Goal: Information Seeking & Learning: Learn about a topic

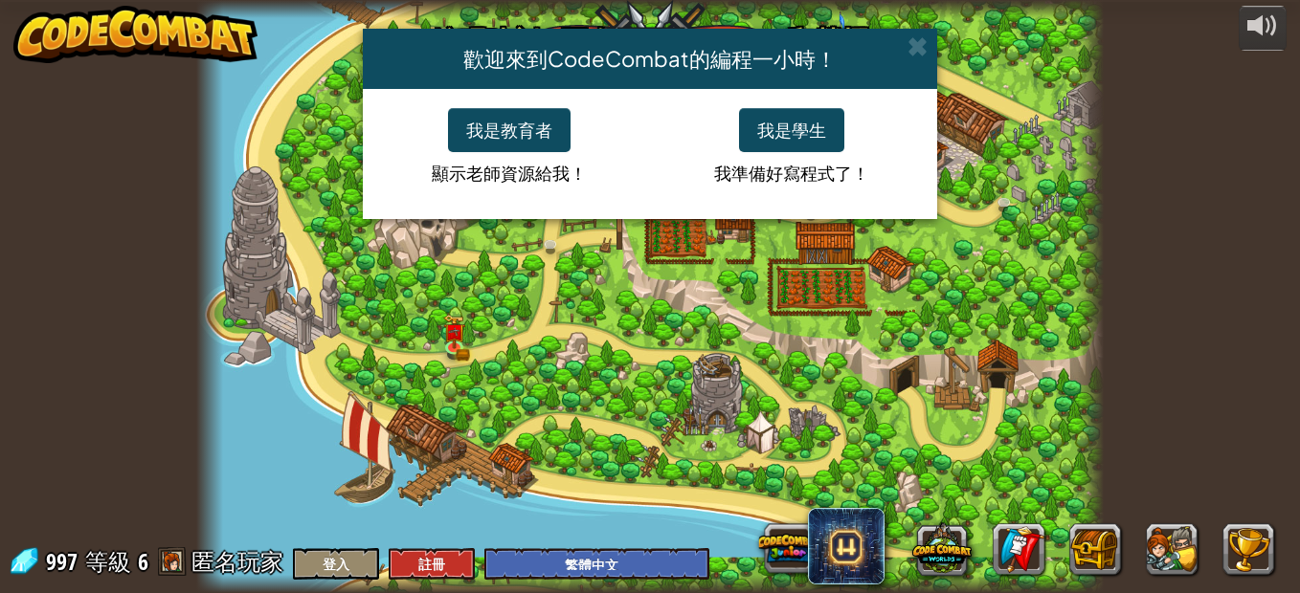
select select "zh-HANT"
click at [780, 123] on button "我是學生" at bounding box center [791, 130] width 105 height 44
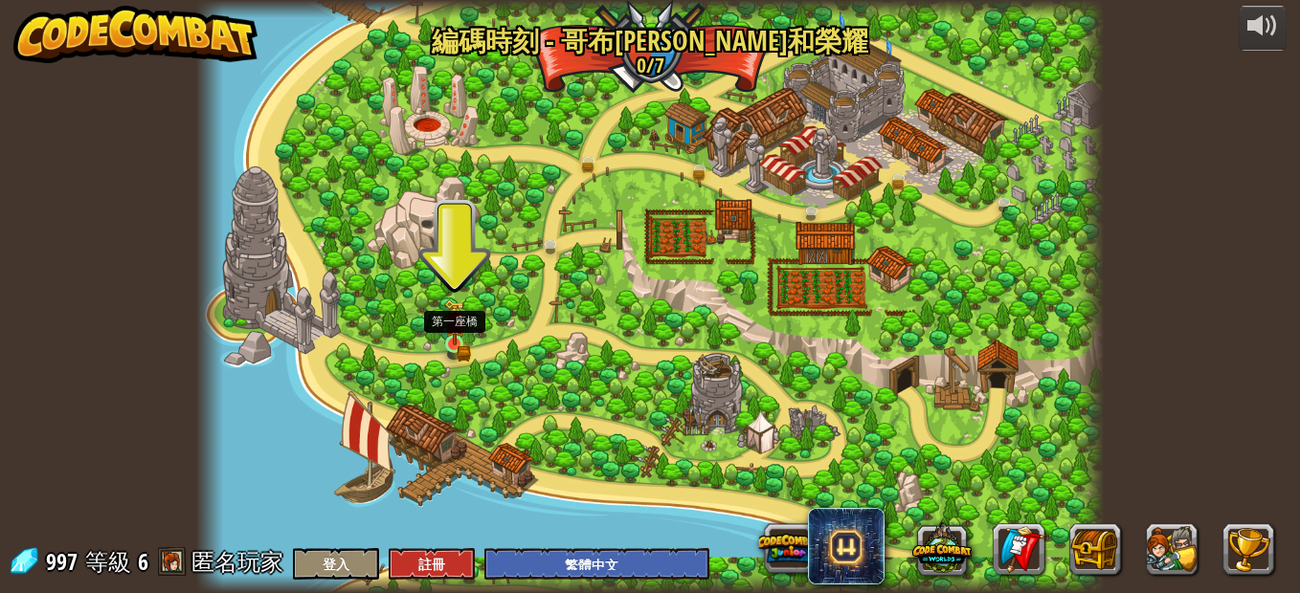
click at [449, 344] on img at bounding box center [454, 323] width 21 height 46
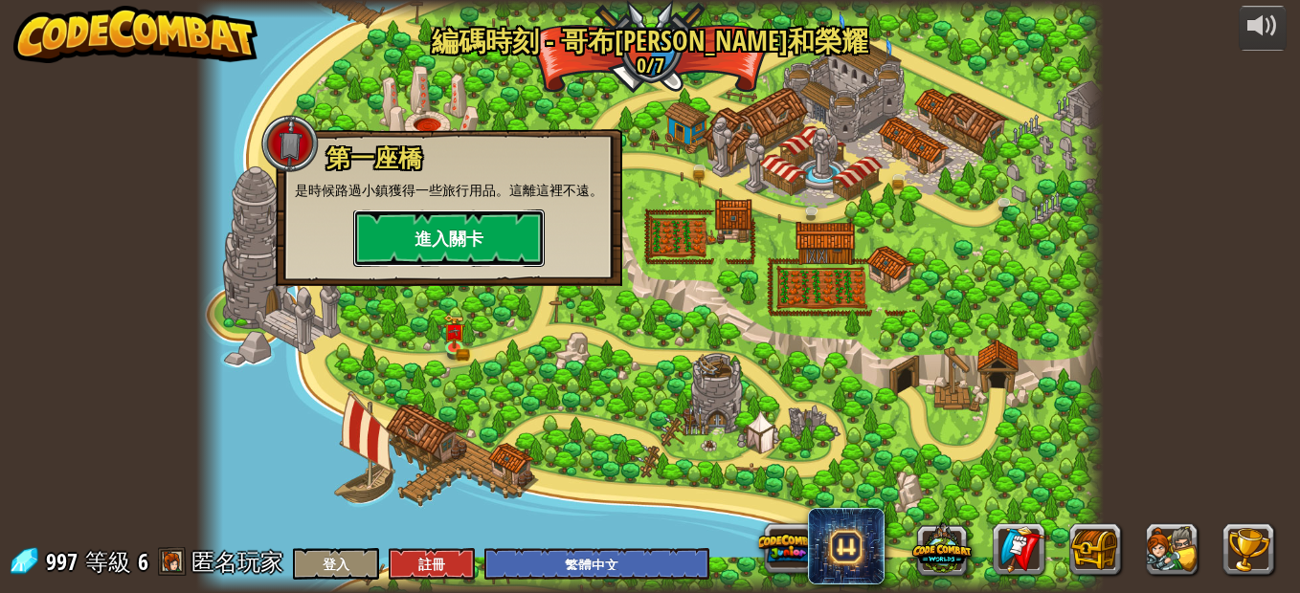
click at [401, 251] on button "進入關卡" at bounding box center [448, 238] width 191 height 57
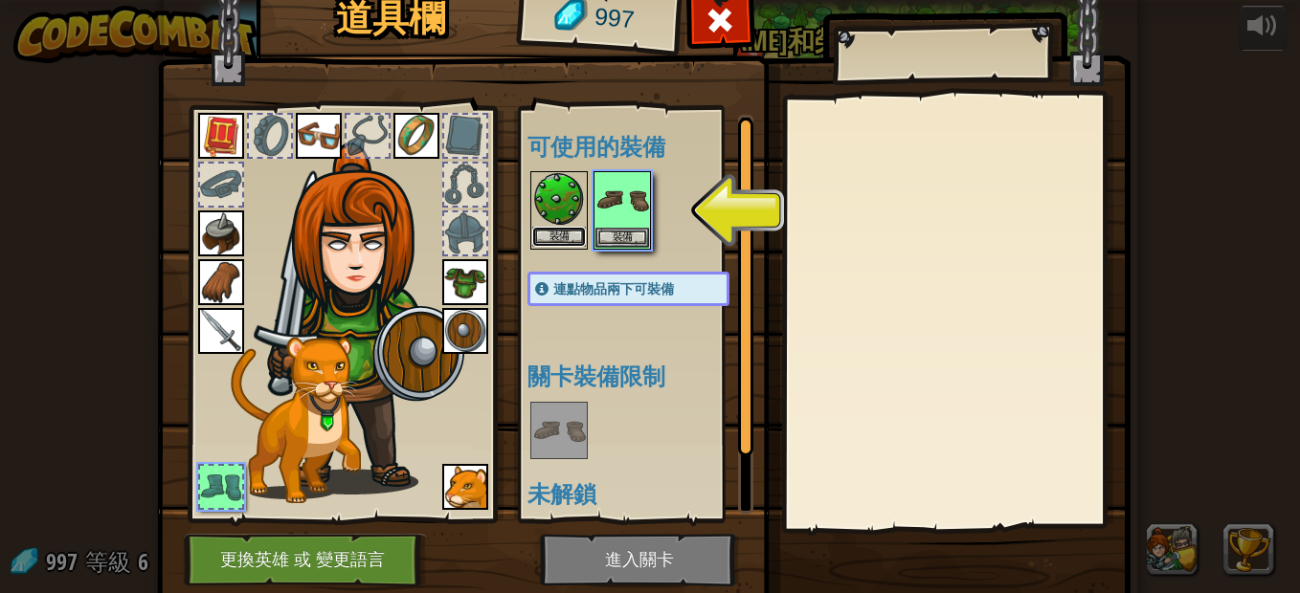
click at [559, 235] on button "裝備" at bounding box center [559, 237] width 54 height 20
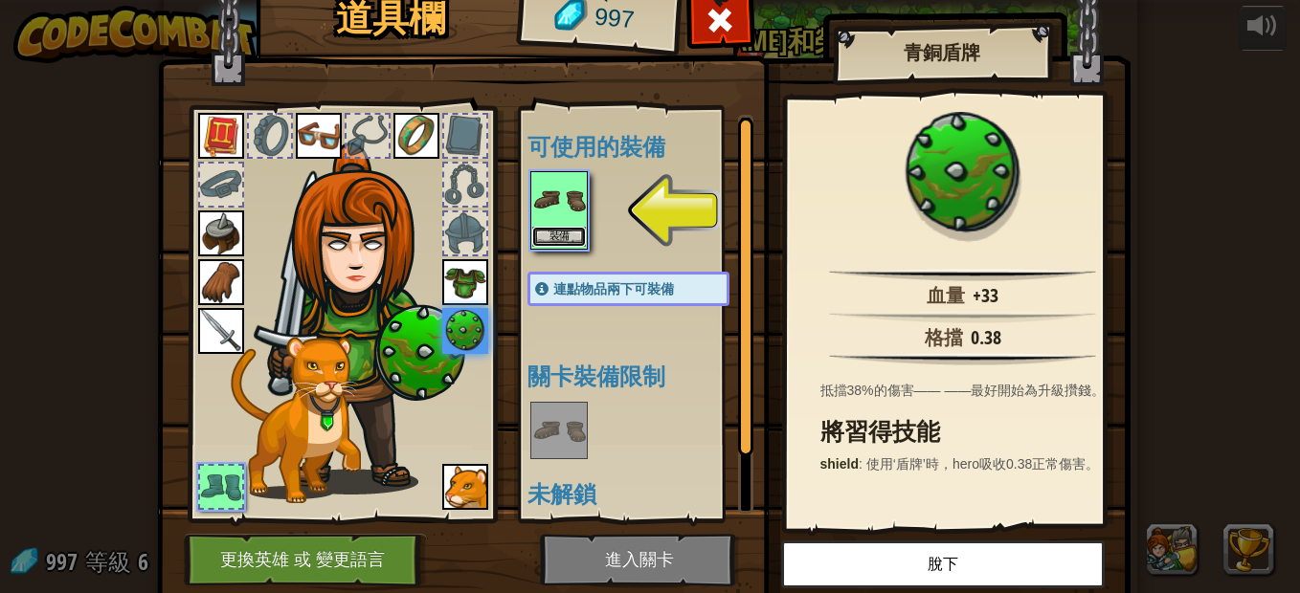
click at [559, 234] on button "裝備" at bounding box center [559, 237] width 54 height 20
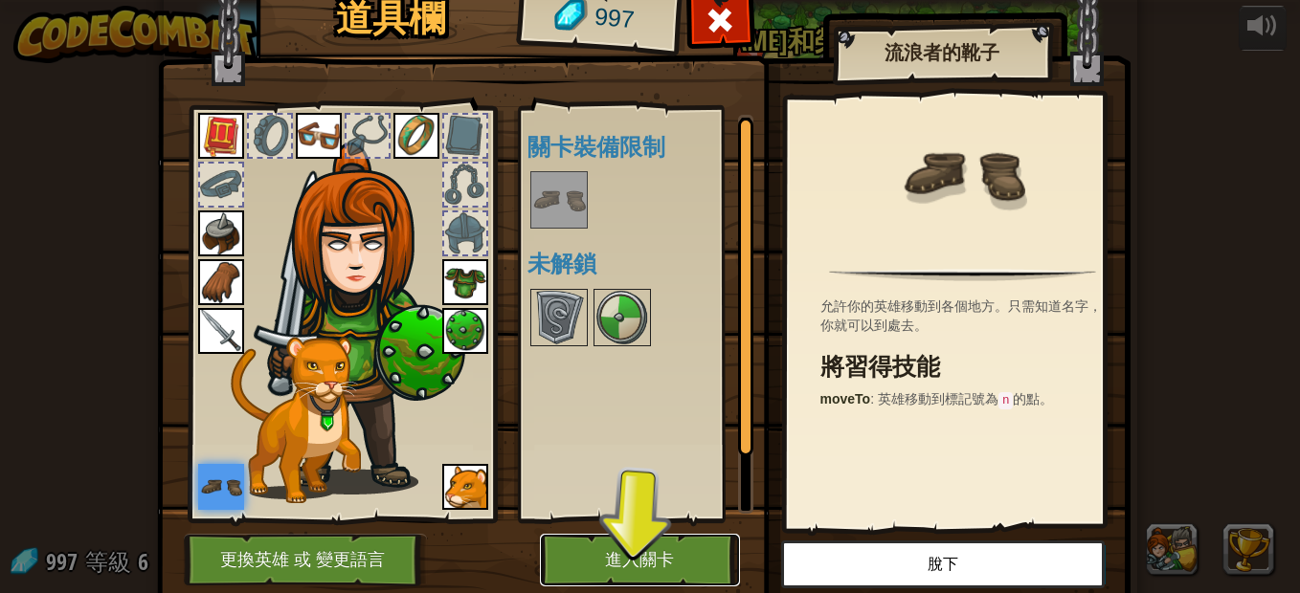
click at [671, 565] on button "進入關卡" at bounding box center [640, 560] width 200 height 53
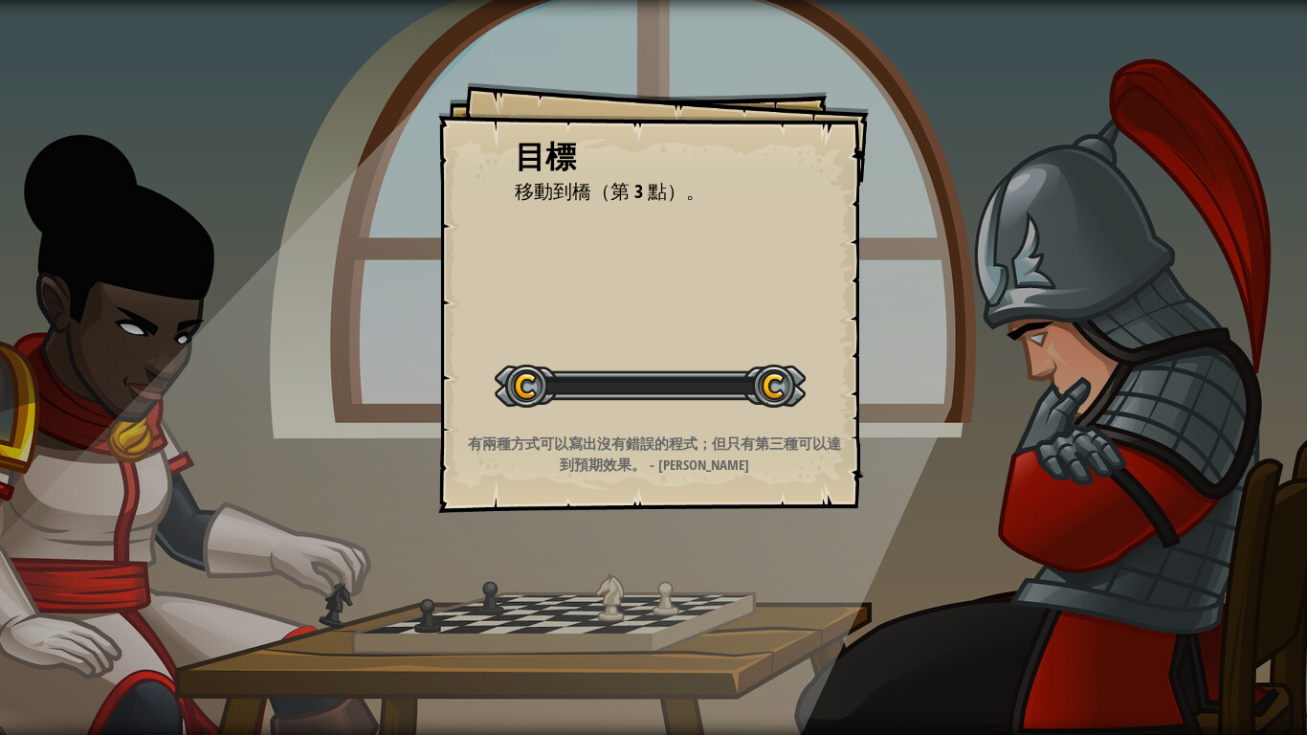
drag, startPoint x: 686, startPoint y: 565, endPoint x: 682, endPoint y: 615, distance: 50.9
click at [682, 592] on div "目標 移動到橋（第 3 點）。 開始戰役 從伺服器載入失敗 您將需要訂閱來開啟這關。 訂閱 您需要加入一個課程來遊玩此關卡。 回到我的課程 詢問您的老師來分派…" at bounding box center [653, 367] width 1307 height 735
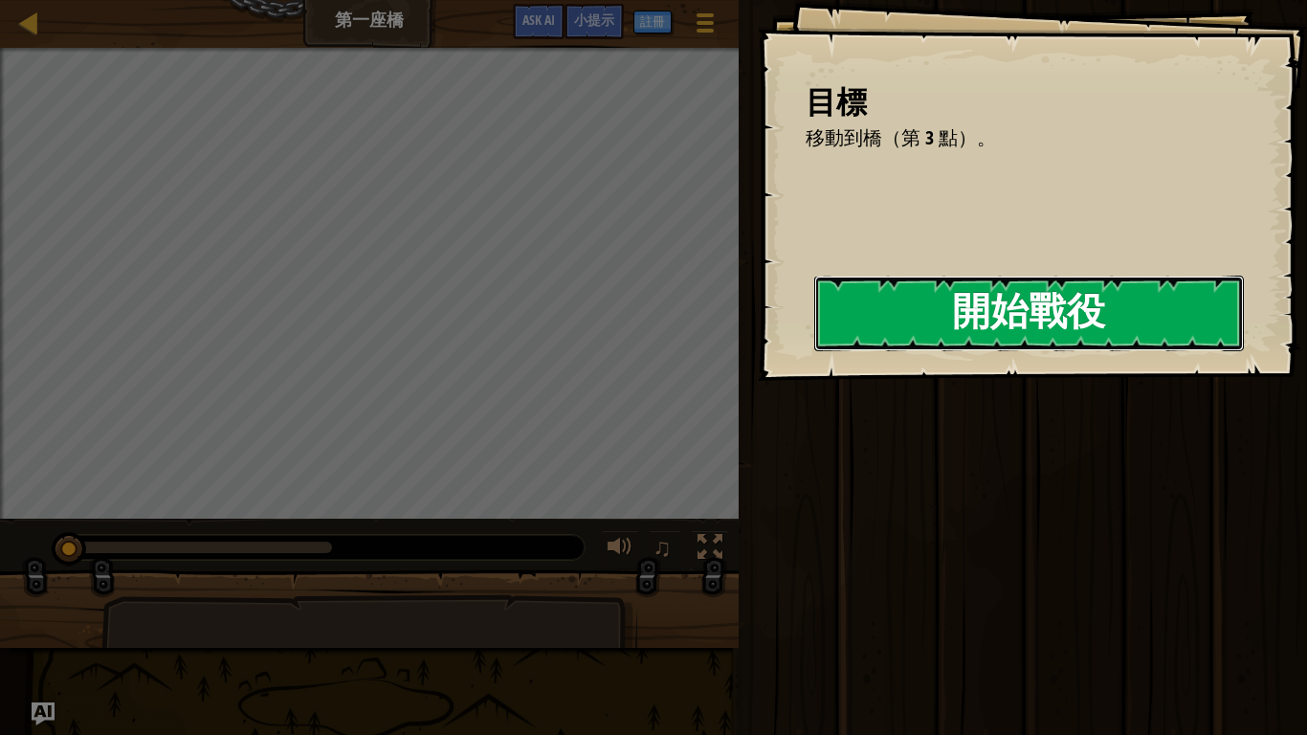
click at [1127, 323] on button "開始戰役" at bounding box center [1029, 314] width 430 height 76
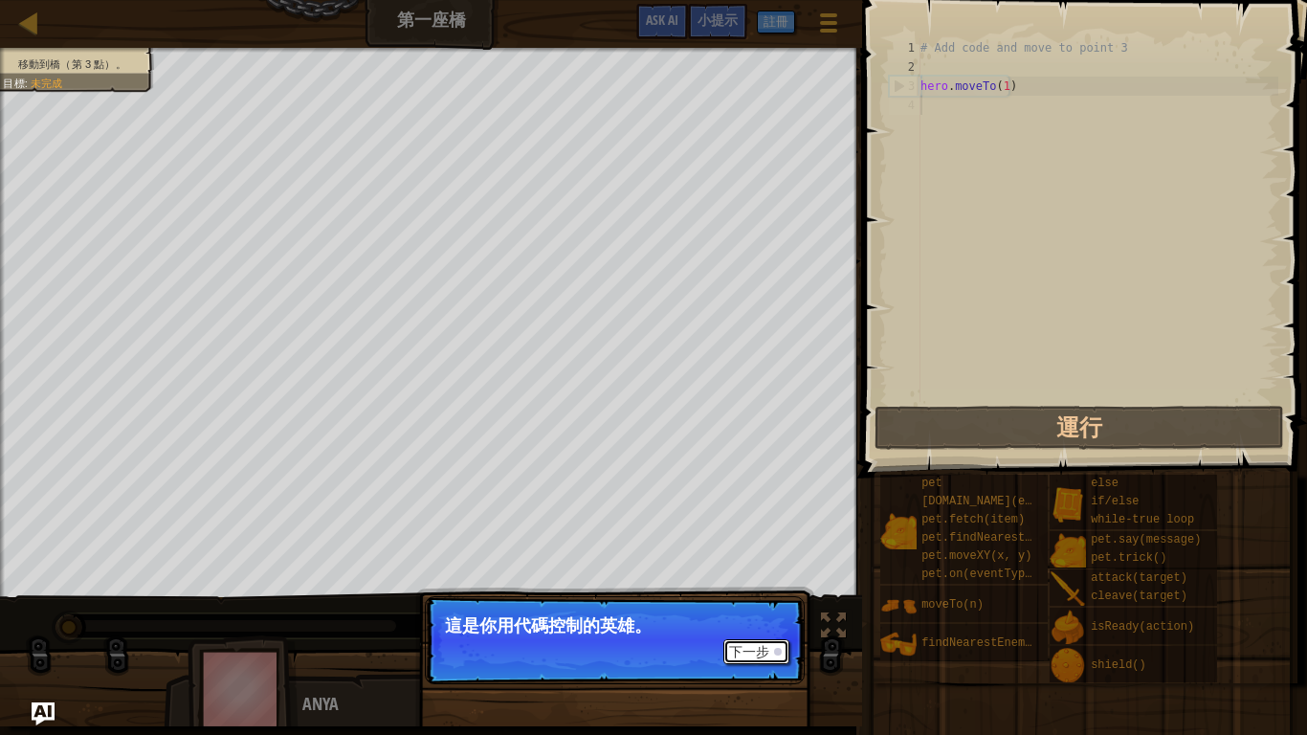
click at [751, 592] on button "下一步" at bounding box center [757, 651] width 66 height 25
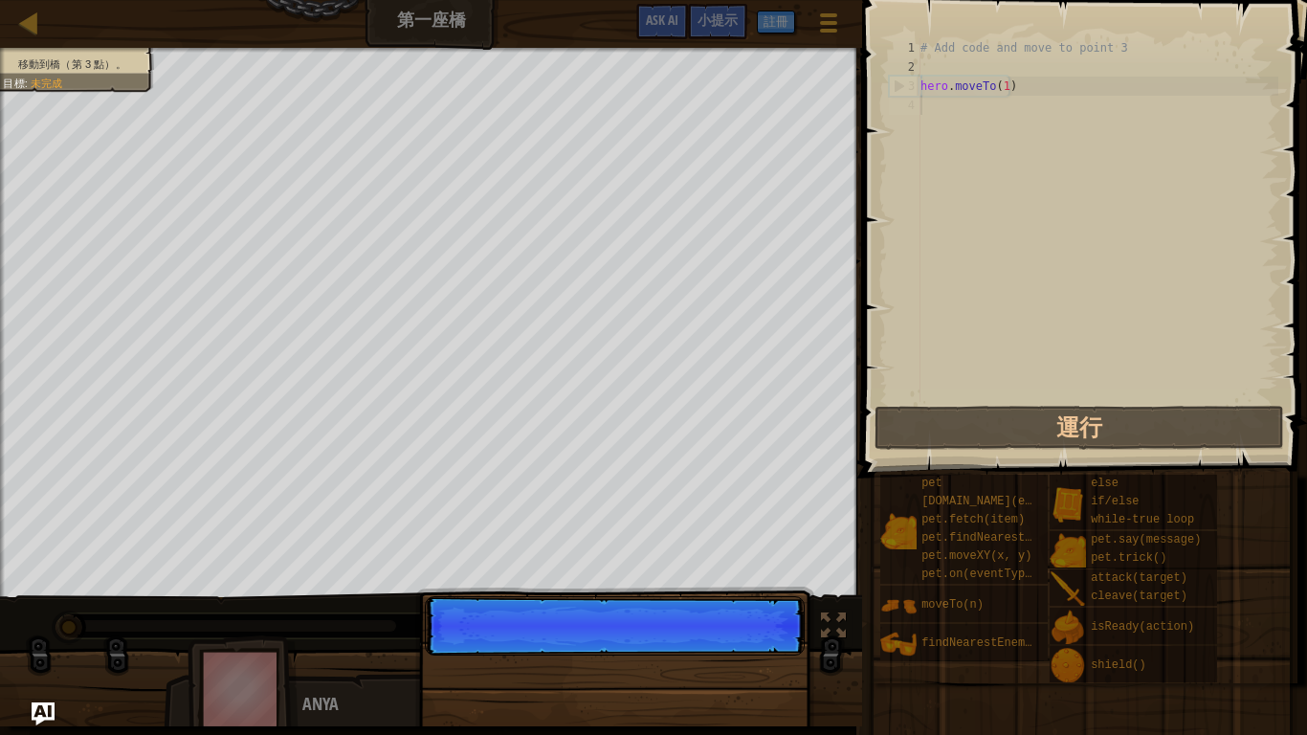
scroll to position [9, 0]
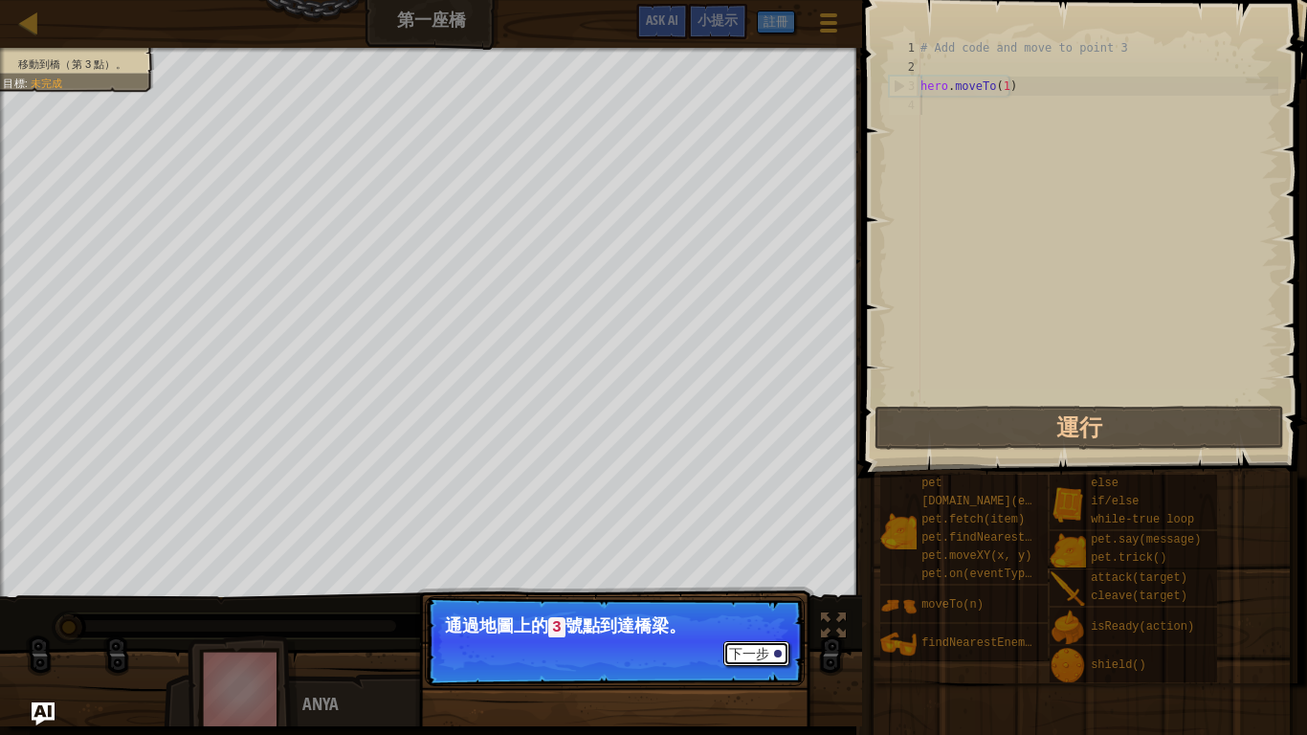
click at [746, 592] on button "下一步" at bounding box center [757, 653] width 66 height 25
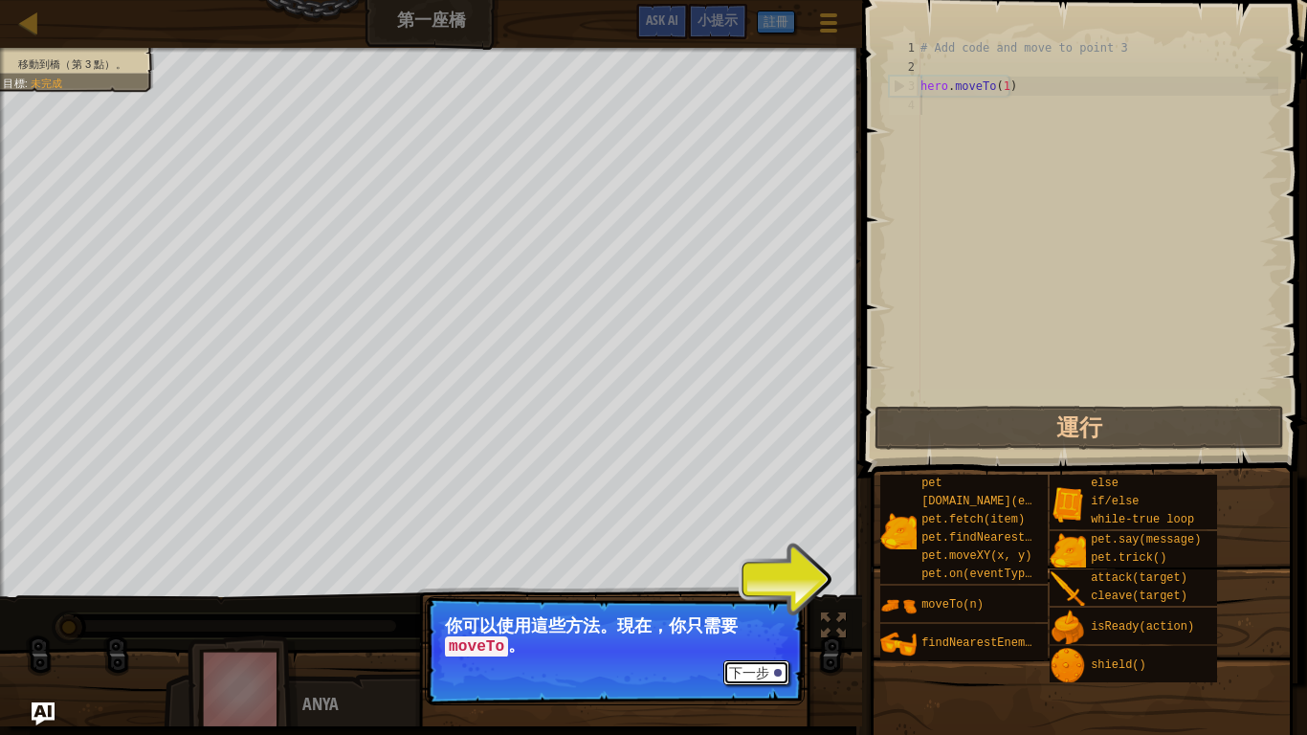
click at [755, 592] on button "下一步" at bounding box center [757, 672] width 66 height 25
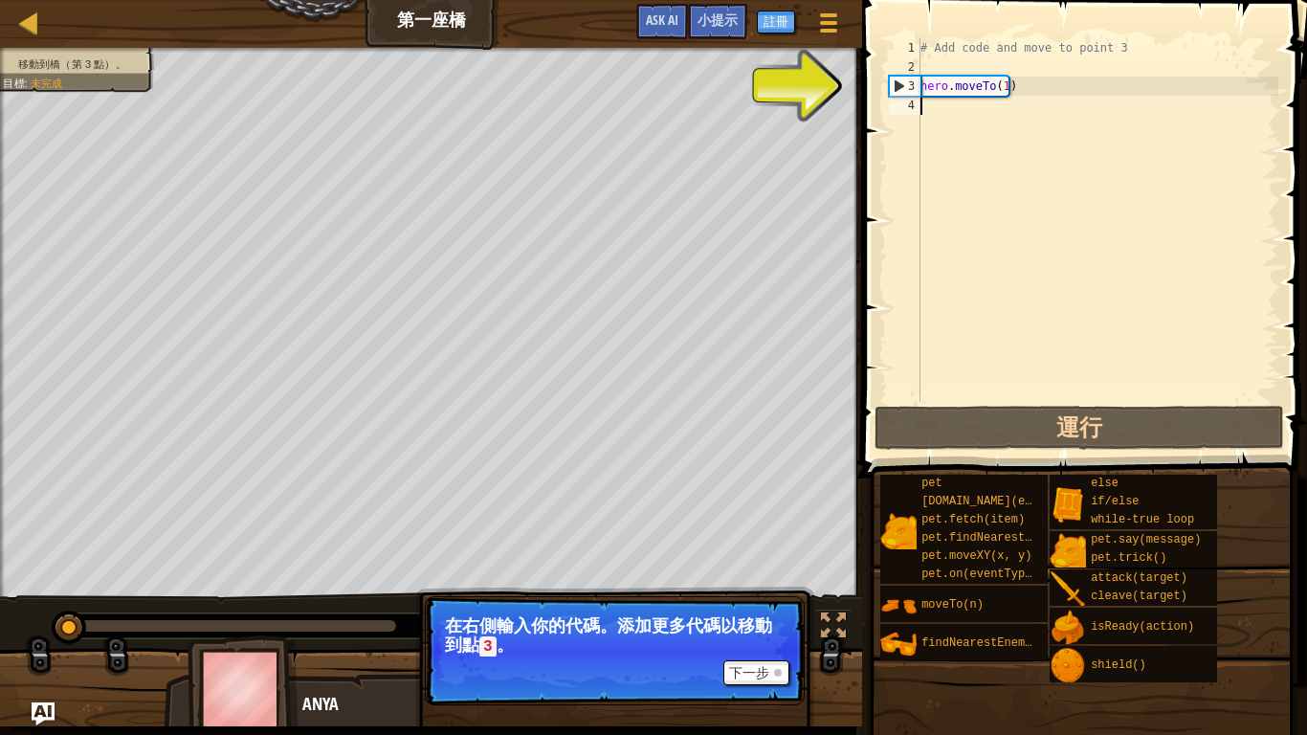
click at [1116, 123] on div "# Add code and move to point 3 hero . moveTo ( 1 )" at bounding box center [1098, 239] width 362 height 402
click at [1011, 83] on div "# Add code and move to point 3 hero . moveTo ( 1 )" at bounding box center [1098, 239] width 362 height 402
click at [996, 87] on div "# Add code and move to point 3 hero . moveTo ( 1 )" at bounding box center [1098, 239] width 362 height 402
click at [1004, 89] on div "# Add code and move to point 3 hero . moveTo ( 1 )" at bounding box center [1098, 239] width 362 height 402
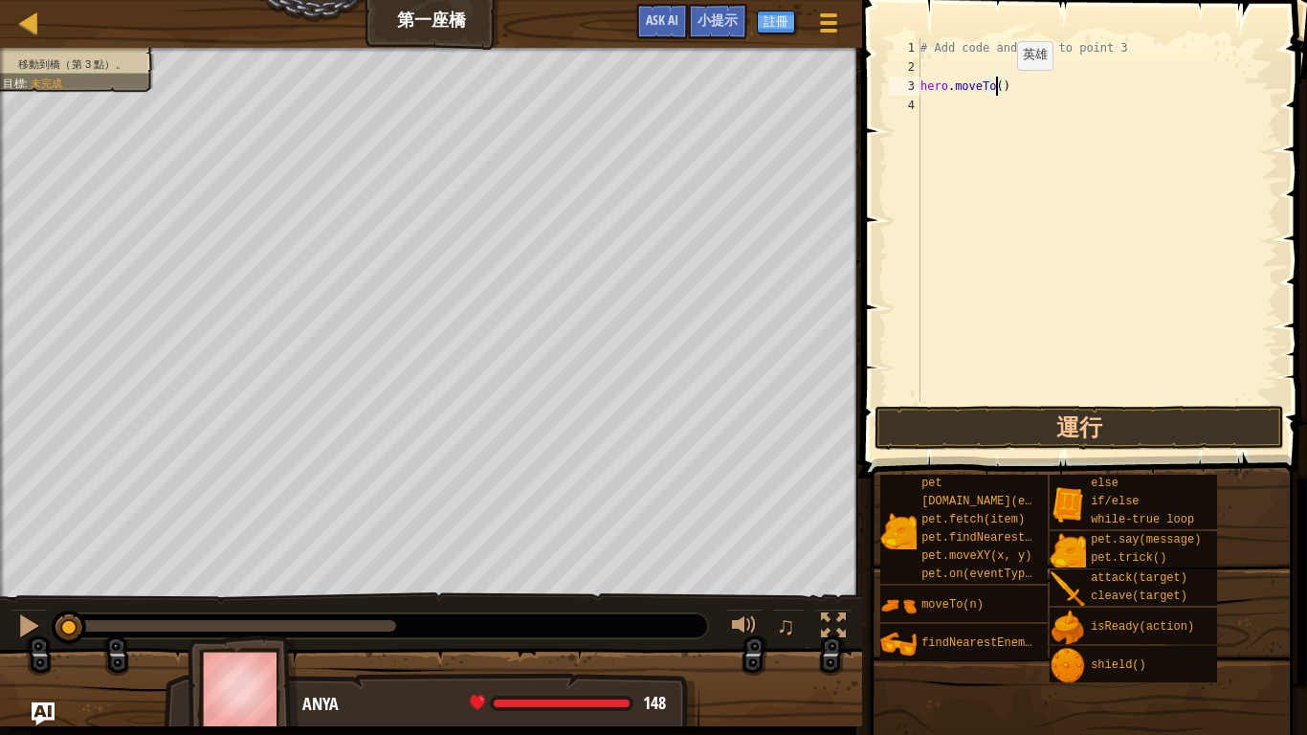
type textarea "hero.moveTo(3)"
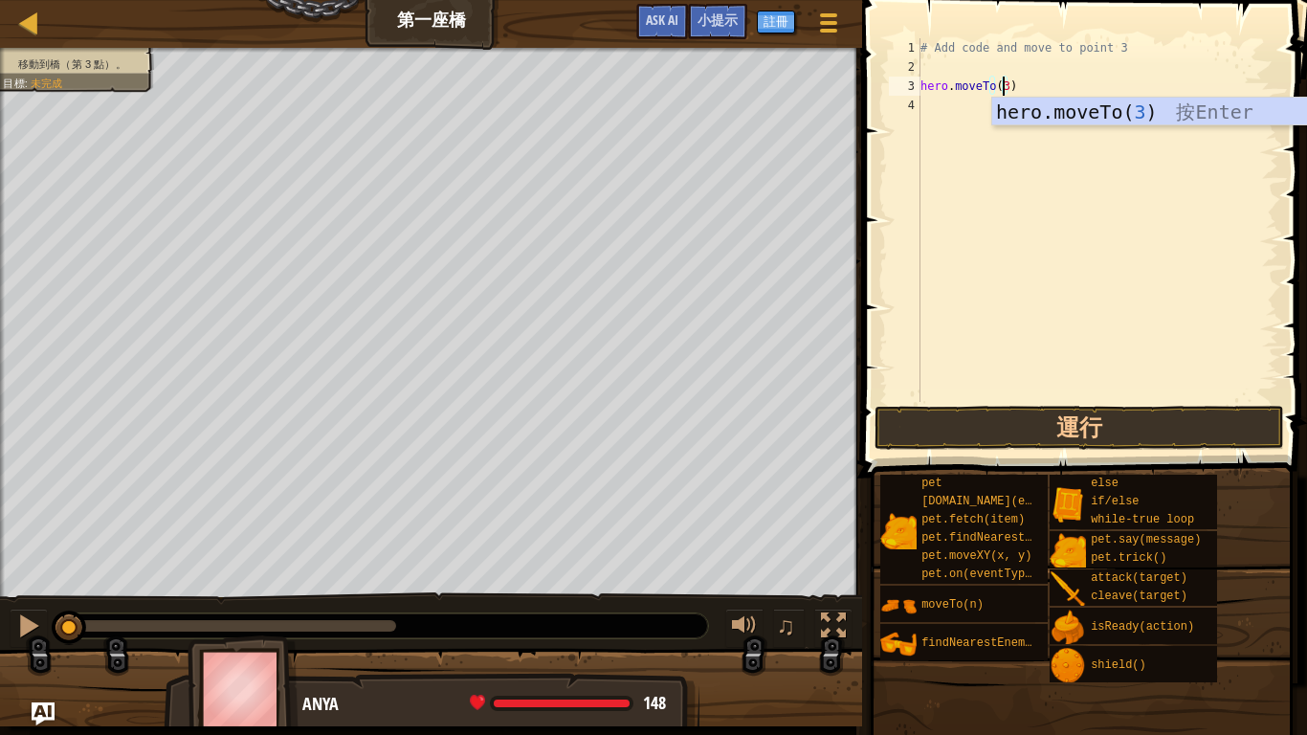
click at [1024, 96] on div "# Add code and move to point 3 hero . moveTo ( 3 )" at bounding box center [1098, 239] width 362 height 402
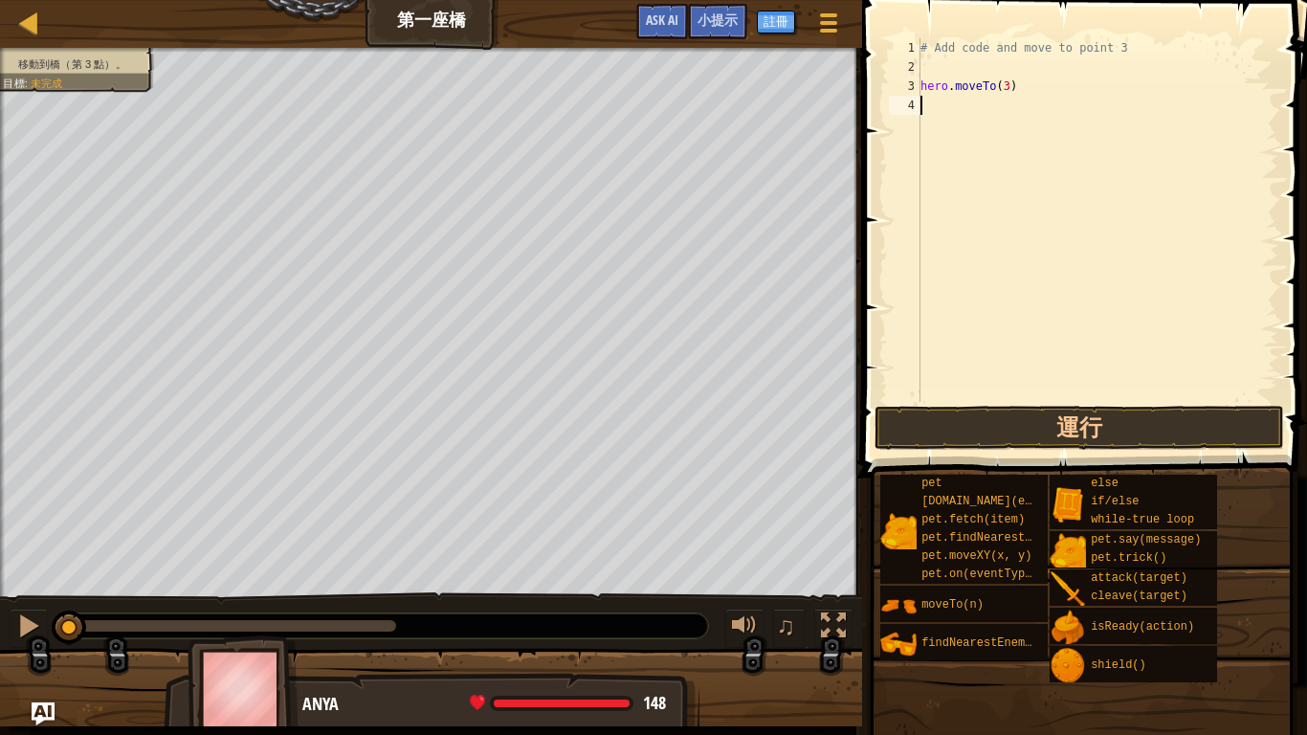
scroll to position [9, 0]
click at [956, 70] on div "# Add code and move to point 3 hero . moveTo ( 3 )" at bounding box center [1098, 239] width 362 height 402
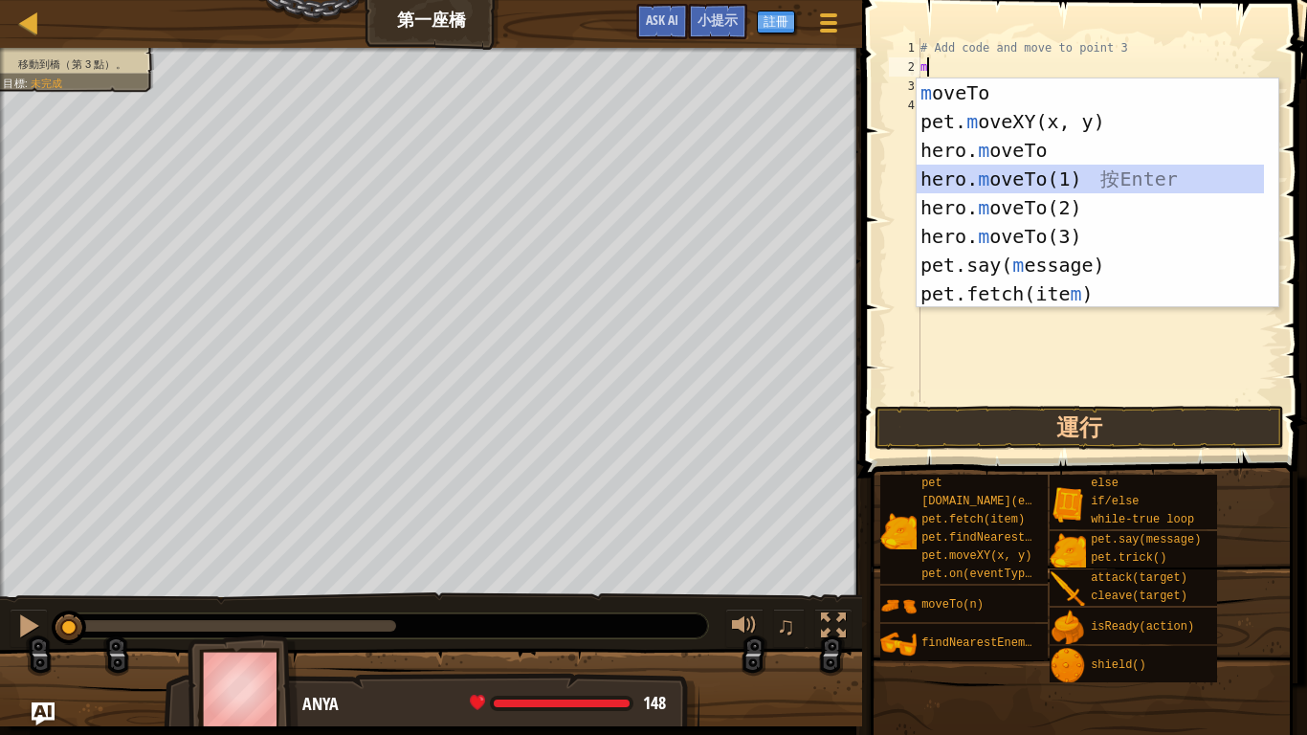
click at [993, 174] on div "m oveTo 按 Enter pet. m oveXY(x, y) 按 Enter hero. m oveTo 按 Enter hero. m oveTo(…" at bounding box center [1090, 221] width 347 height 287
type textarea "hero.moveTo(1)"
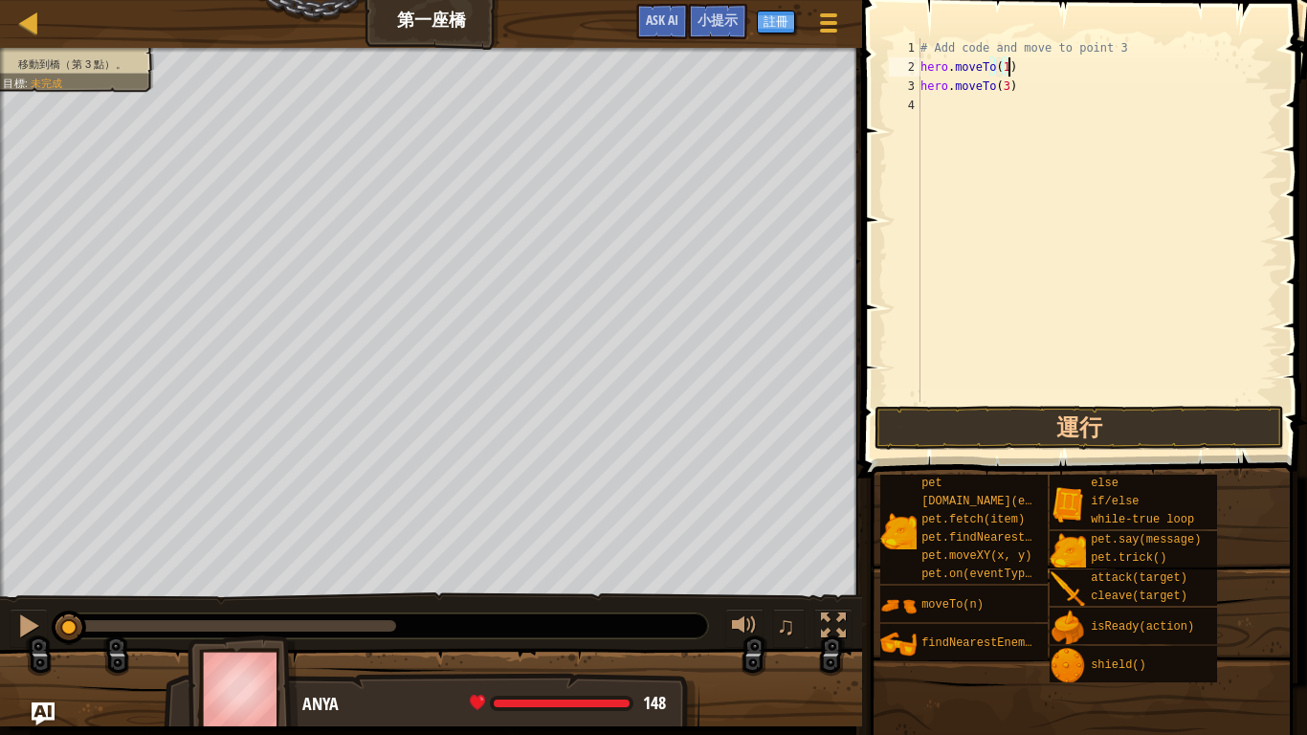
click at [1039, 73] on div "# Add code and move to point 3 hero . moveTo ( 1 ) hero . moveTo ( 3 )" at bounding box center [1098, 239] width 362 height 402
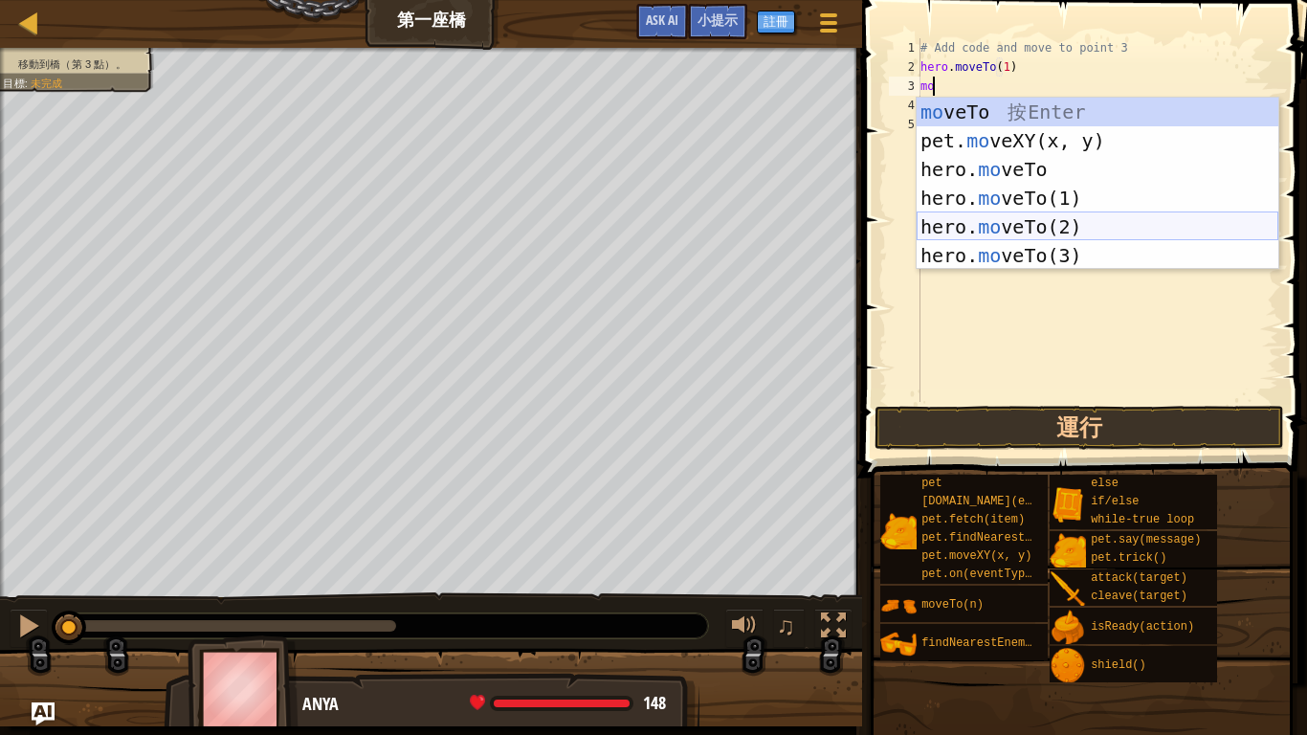
drag, startPoint x: 983, startPoint y: 212, endPoint x: 979, endPoint y: 235, distance: 23.3
click at [983, 213] on div "mo veTo 按 Enter pet. mo veXY(x, y) 按 Enter hero. mo veTo 按 Enter hero. mo veTo(…" at bounding box center [1098, 213] width 362 height 230
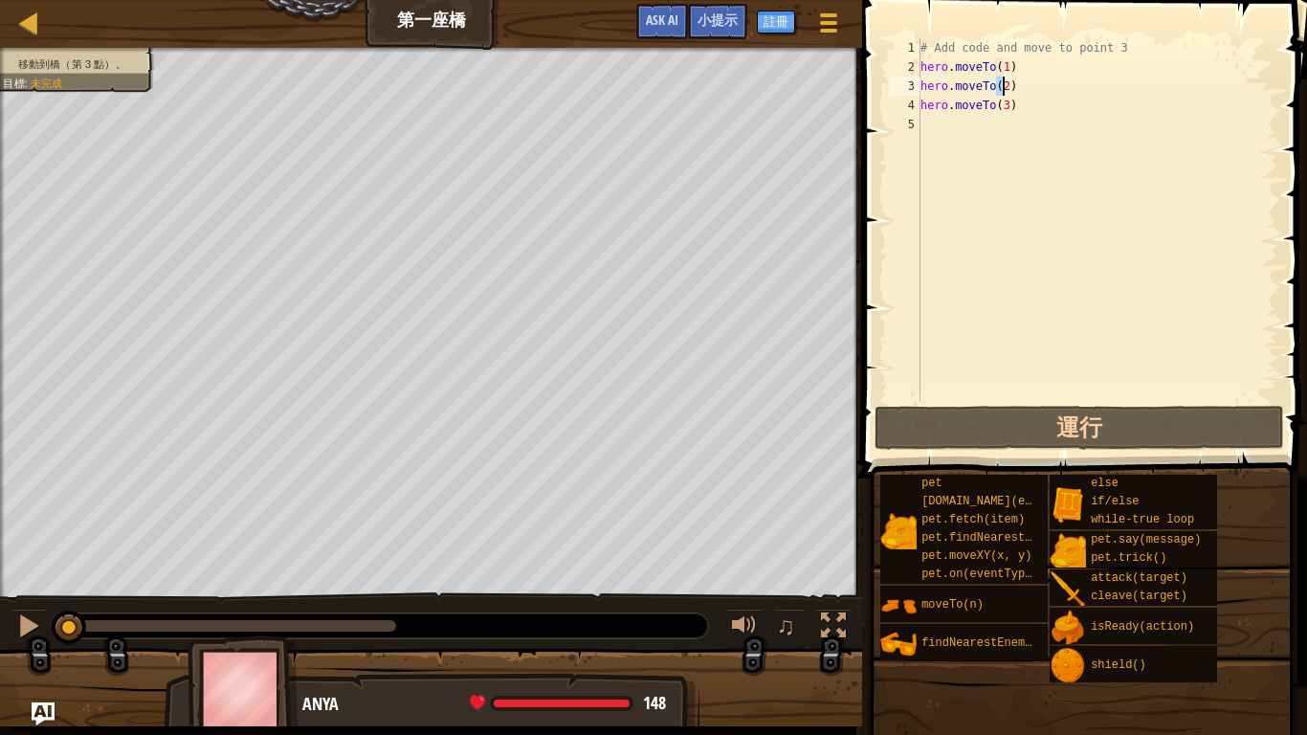
type textarea "hero.moveTo(2)"
click at [996, 453] on span at bounding box center [1087, 211] width 460 height 534
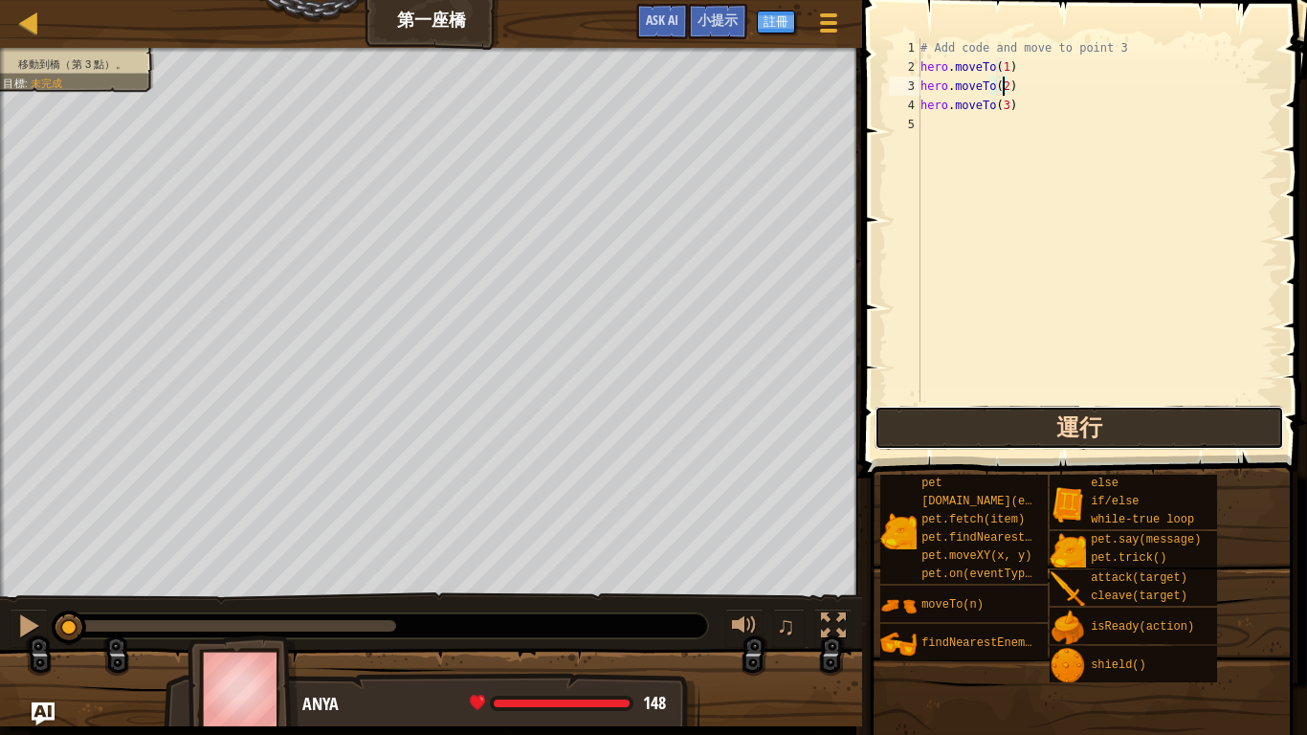
click at [996, 435] on button "運行" at bounding box center [1080, 428] width 410 height 44
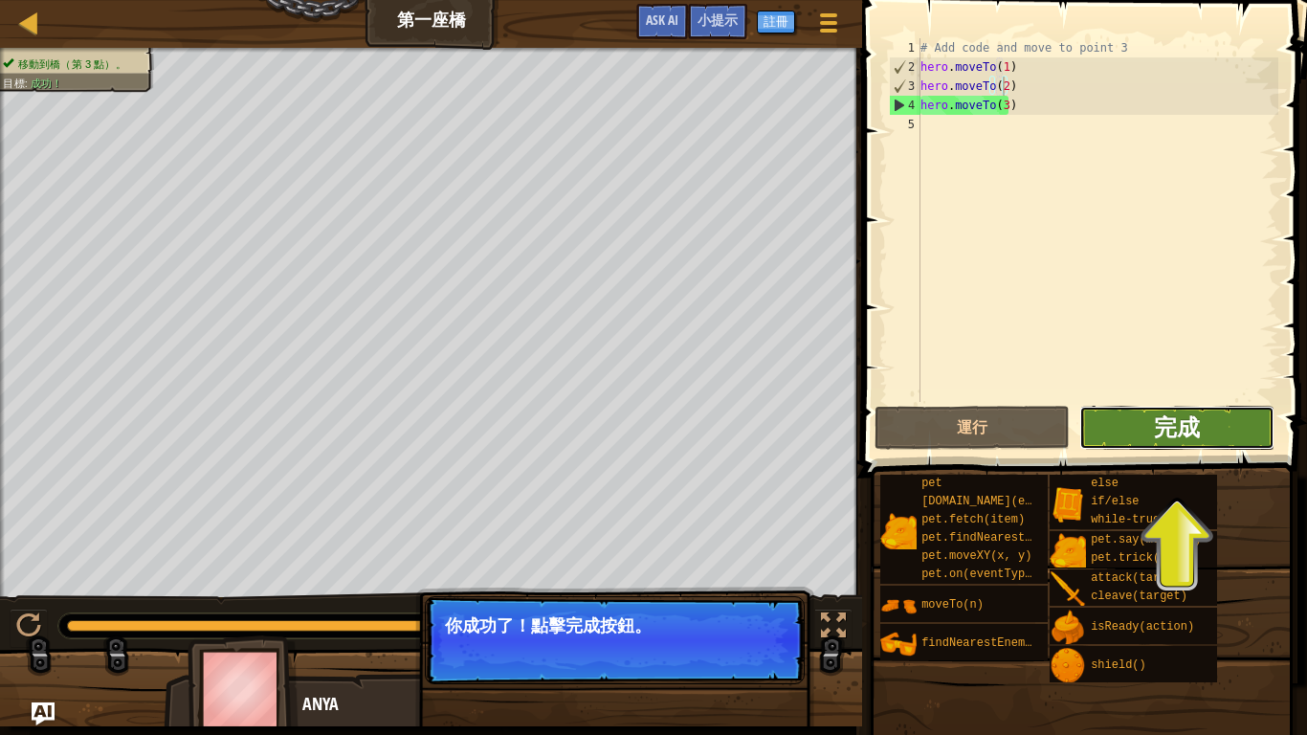
click at [1181, 425] on span "完成" at bounding box center [1177, 427] width 46 height 31
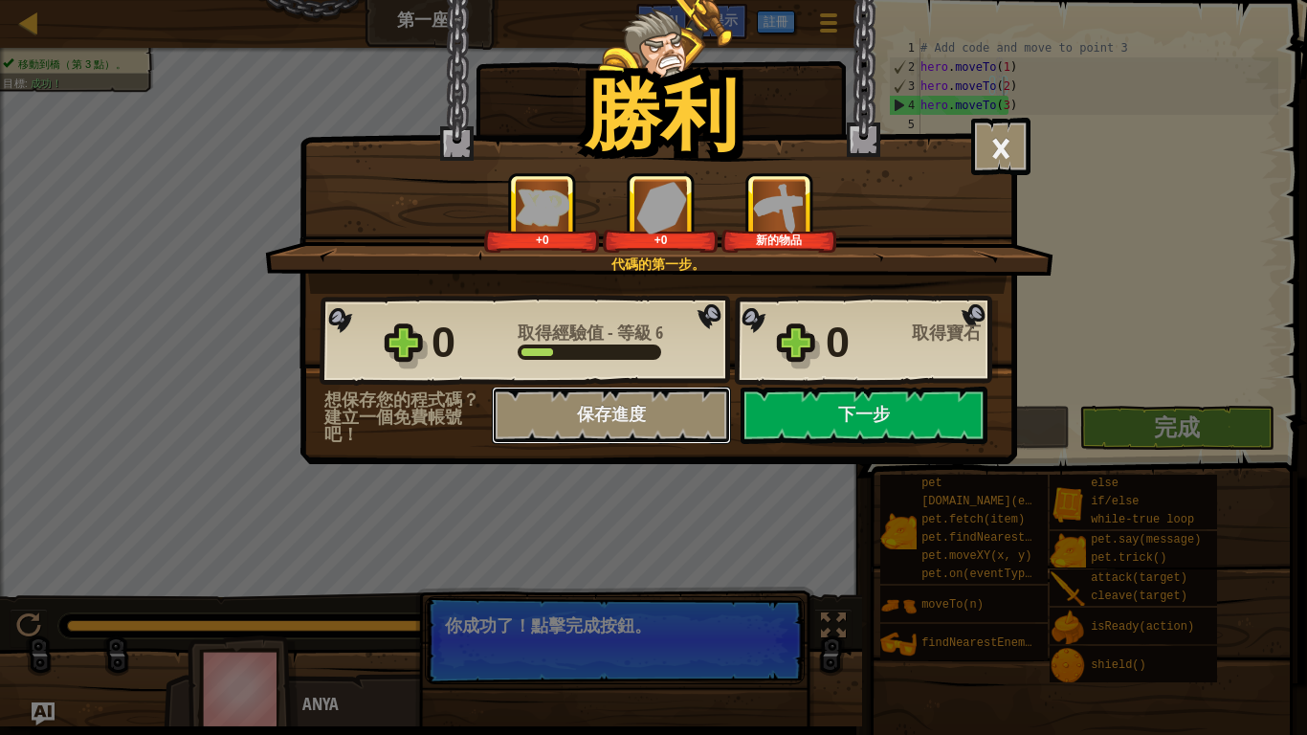
click at [651, 418] on button "保存進度" at bounding box center [611, 415] width 239 height 57
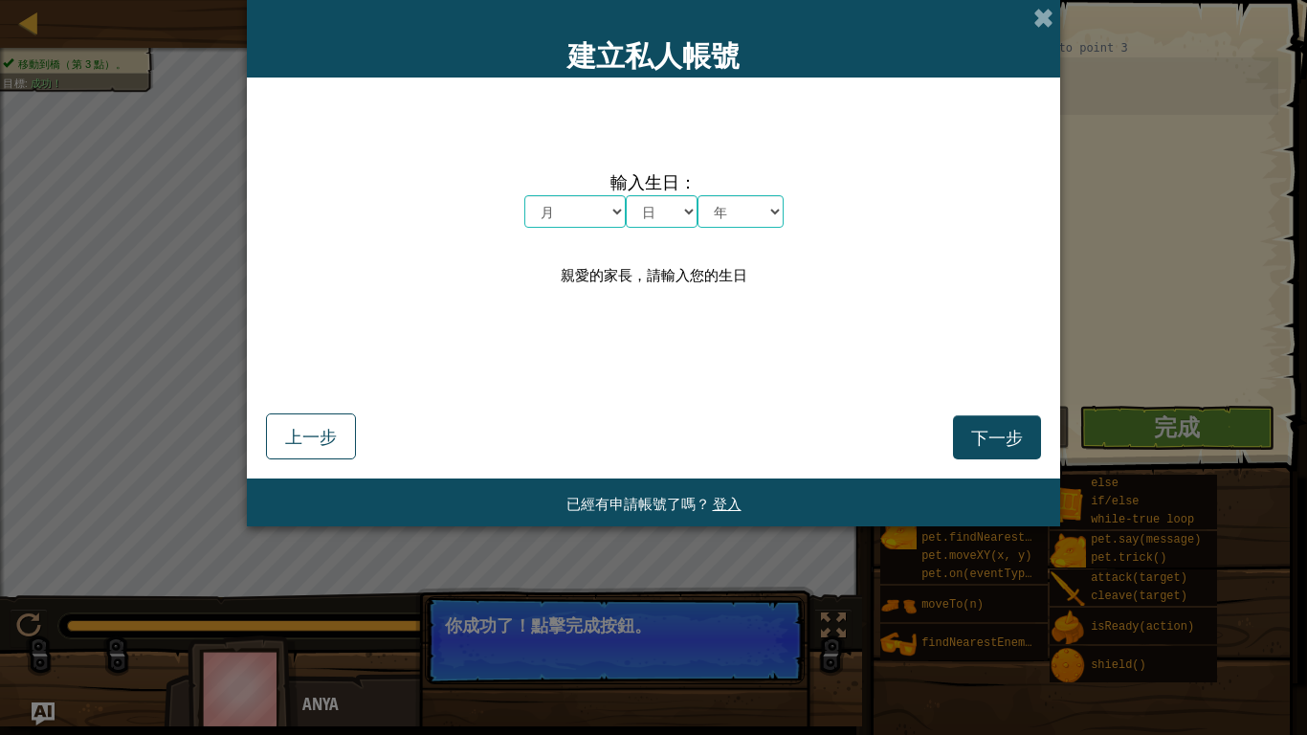
drag, startPoint x: 1035, startPoint y: 15, endPoint x: 1017, endPoint y: 38, distance: 28.7
click at [1032, 18] on div "建立私人帳號" at bounding box center [653, 39] width 813 height 78
click at [1043, 11] on span at bounding box center [1044, 18] width 20 height 20
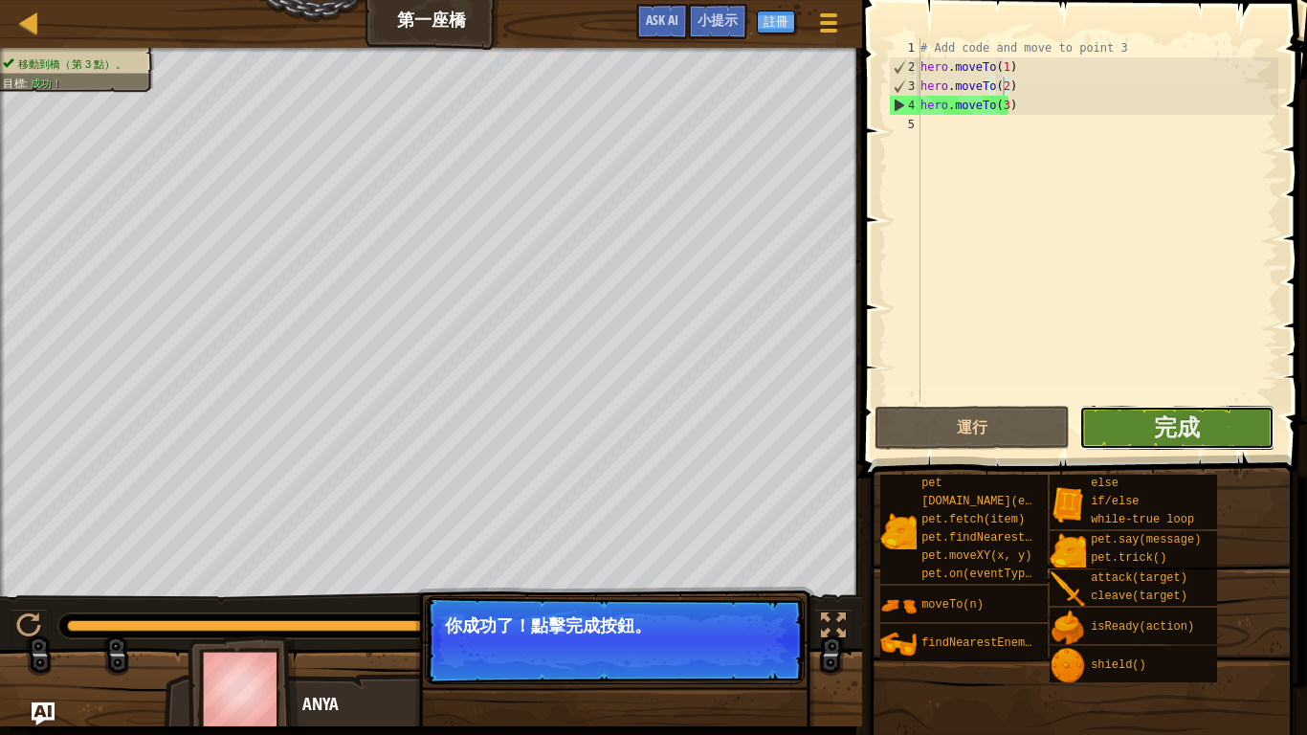
click at [1224, 417] on button "完成" at bounding box center [1177, 428] width 195 height 44
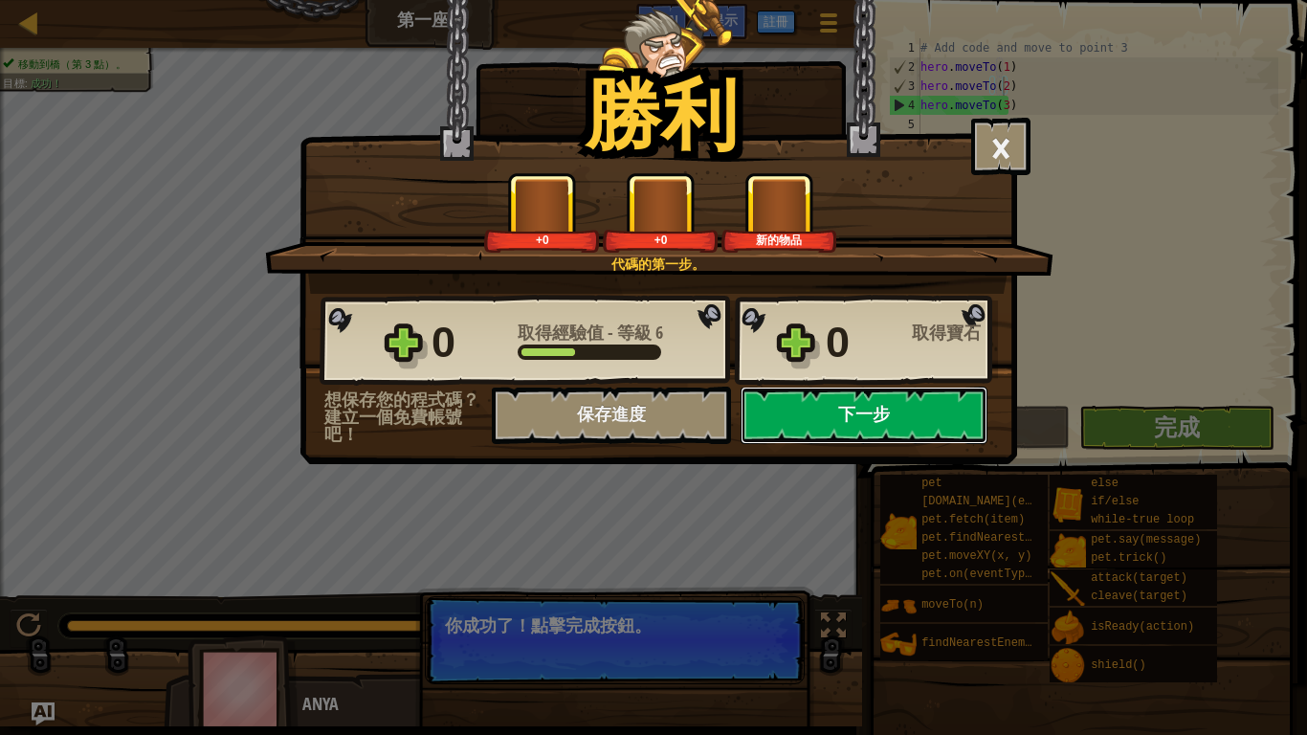
click at [867, 418] on button "下一步" at bounding box center [864, 415] width 247 height 57
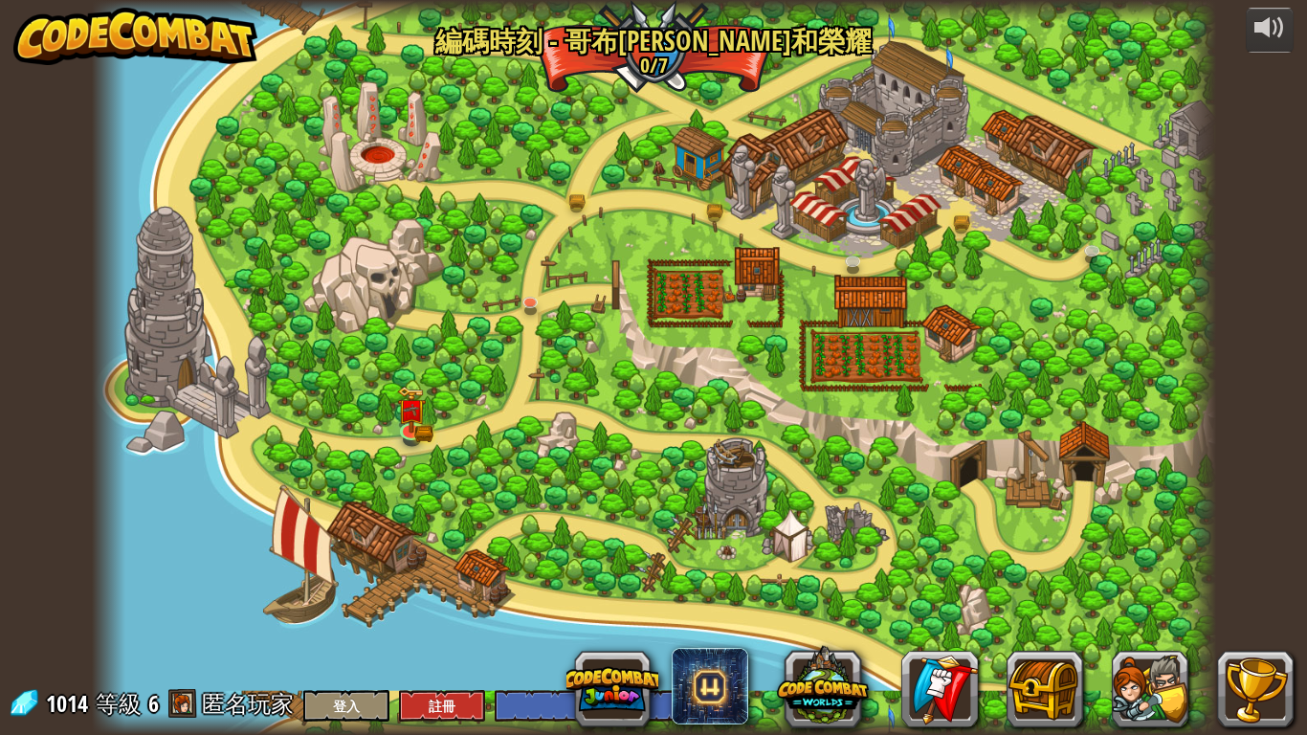
select select "zh-HANT"
click at [526, 290] on img at bounding box center [530, 266] width 29 height 65
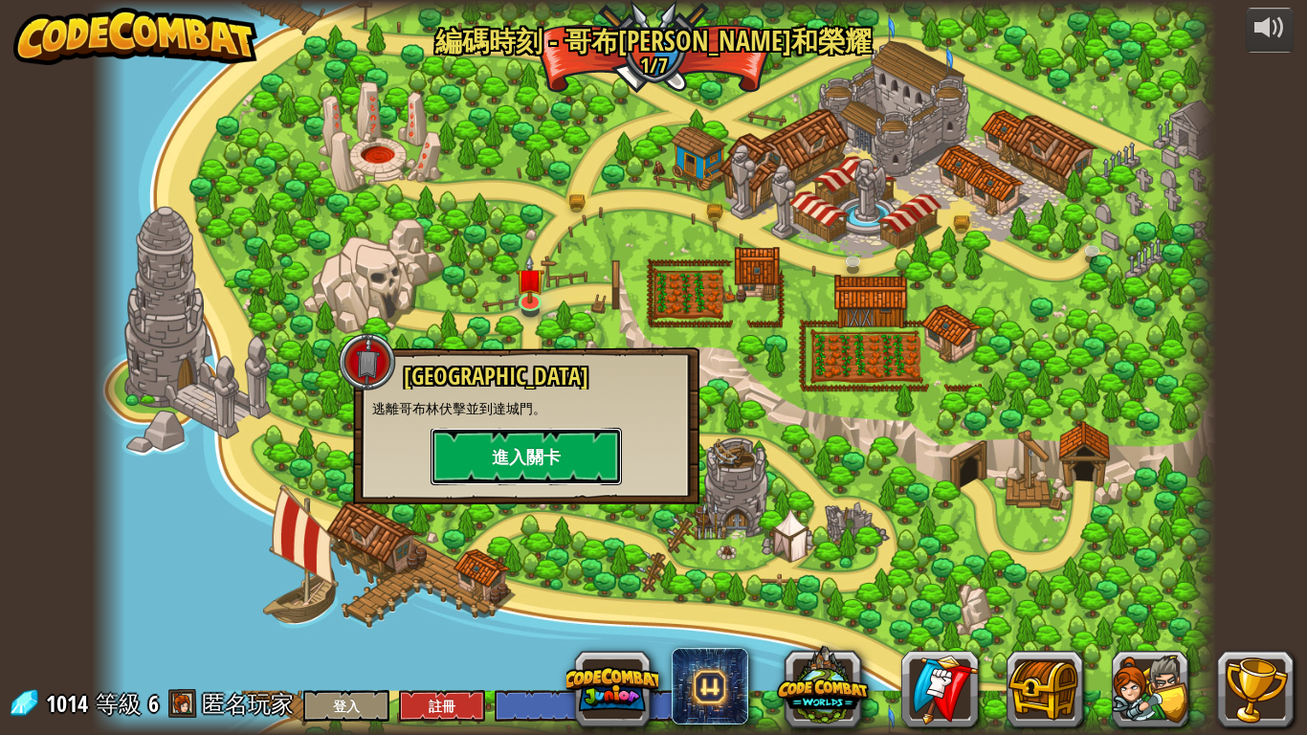
click at [535, 453] on button "進入關卡" at bounding box center [526, 456] width 191 height 57
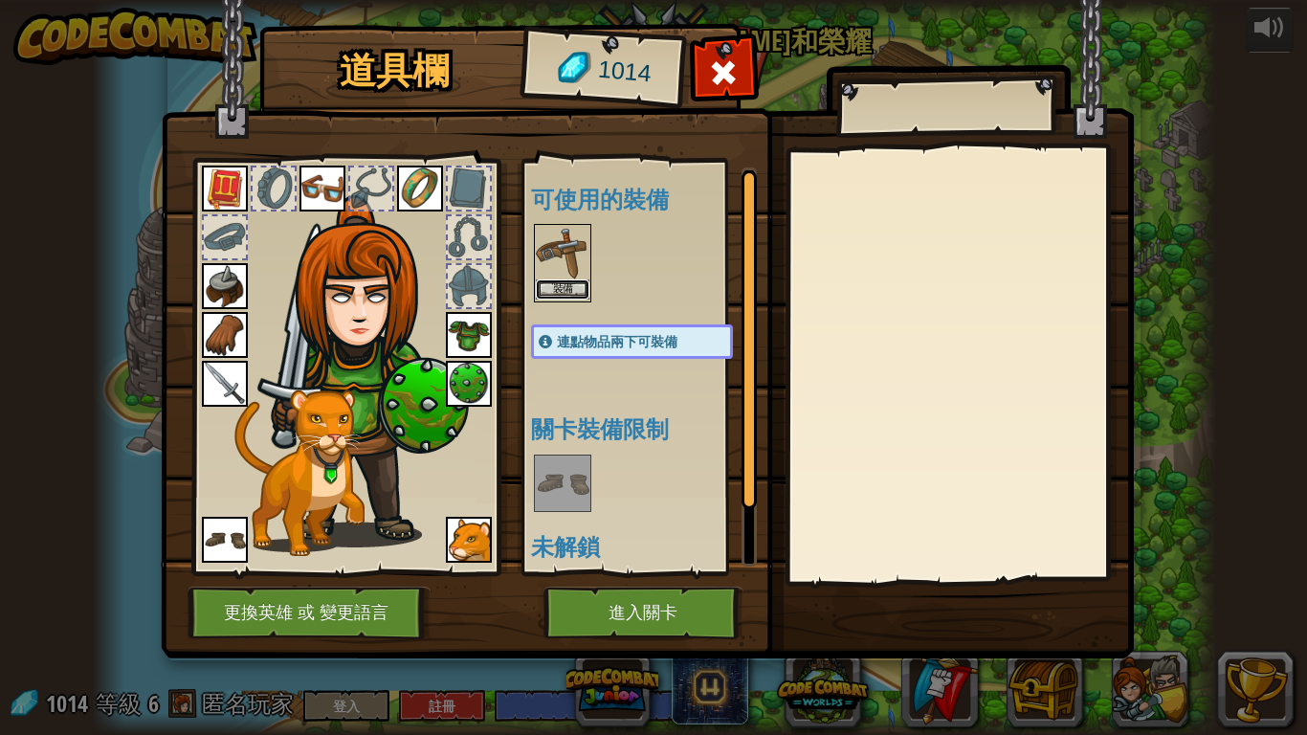
click at [568, 297] on button "裝備" at bounding box center [563, 289] width 54 height 20
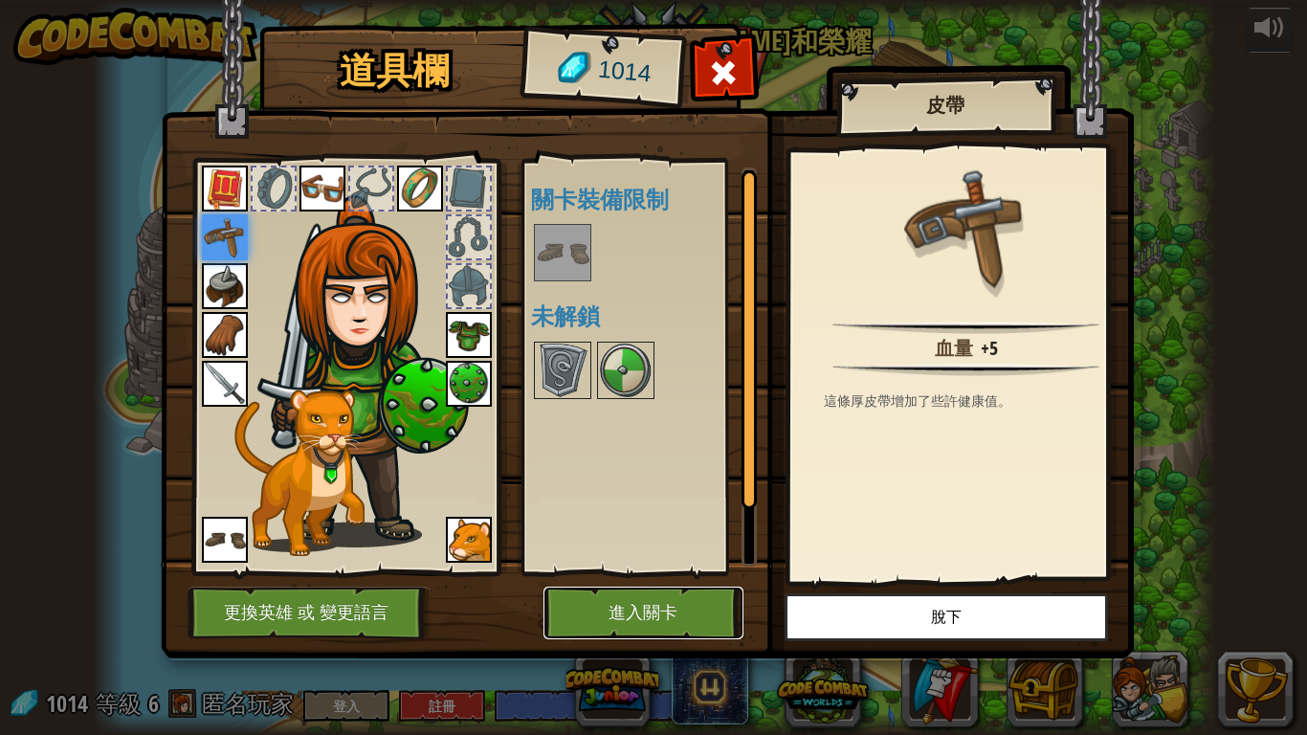
click at [609, 592] on button "進入關卡" at bounding box center [644, 613] width 200 height 53
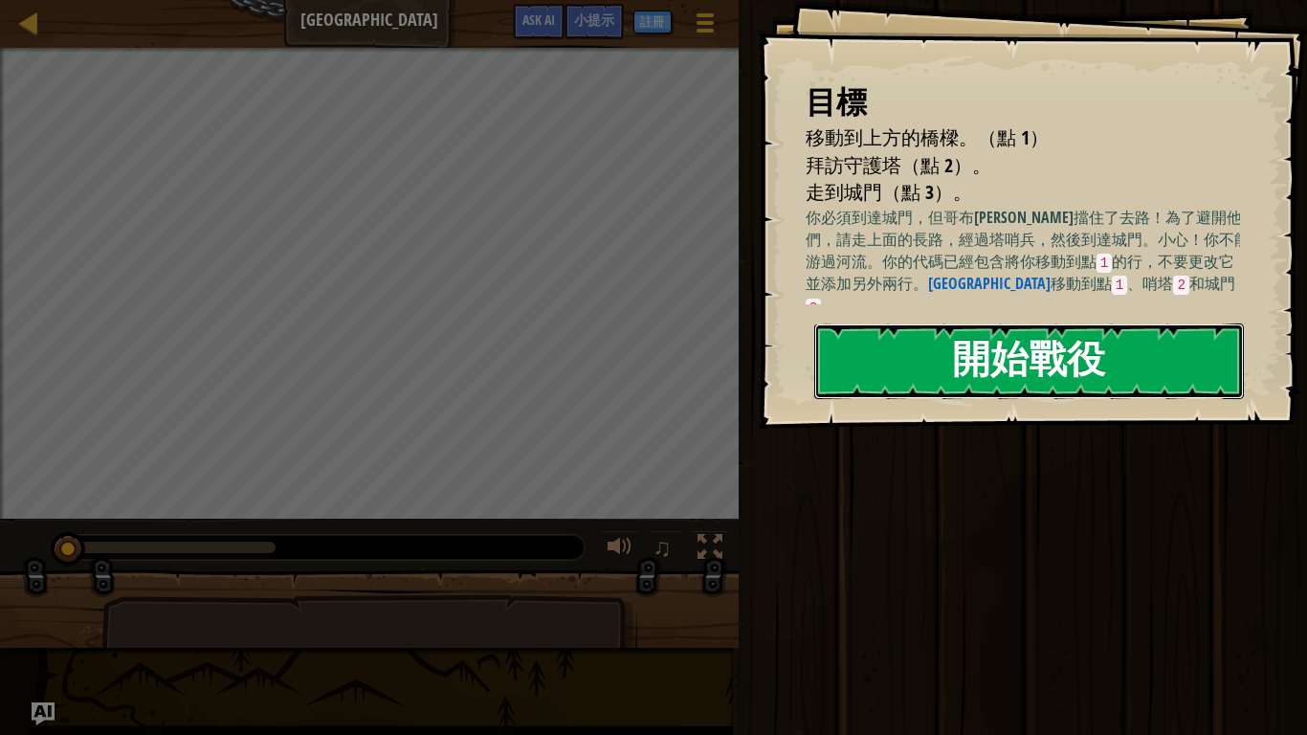
click at [1061, 380] on button "開始戰役" at bounding box center [1029, 361] width 430 height 76
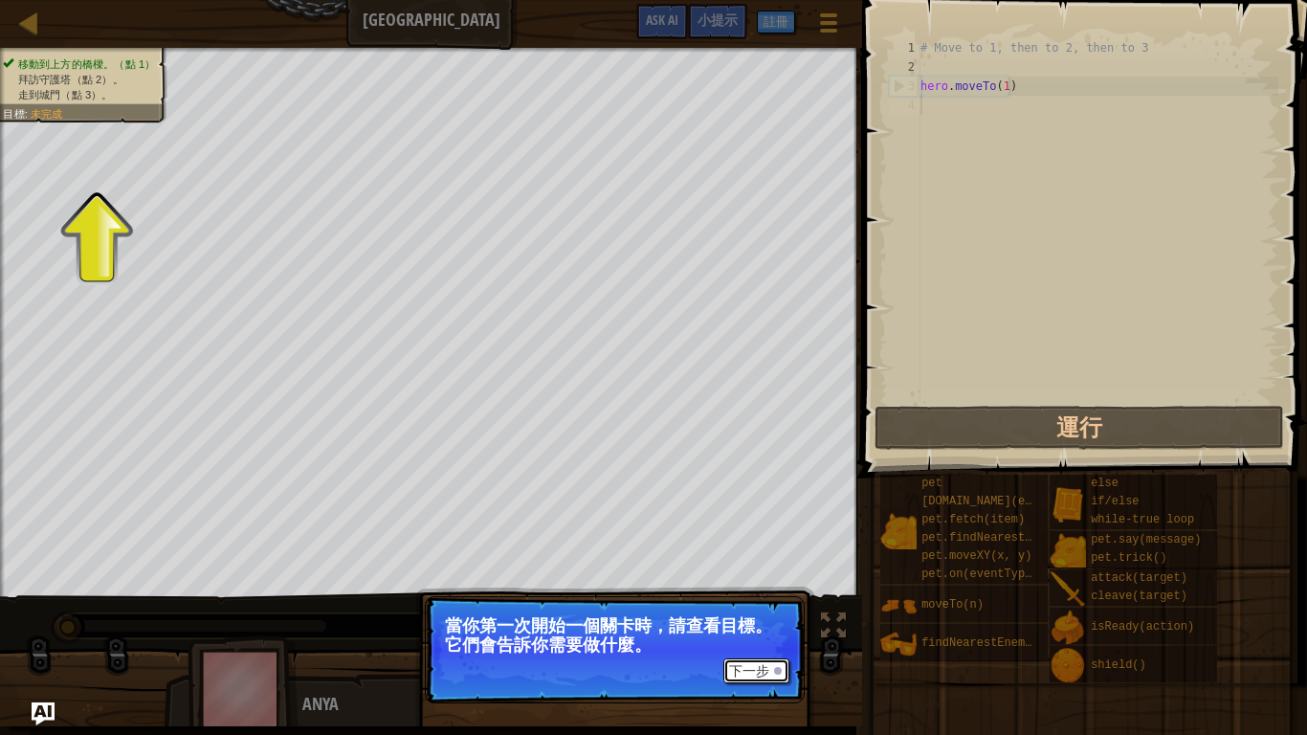
click at [763, 592] on button "下一步" at bounding box center [757, 670] width 66 height 25
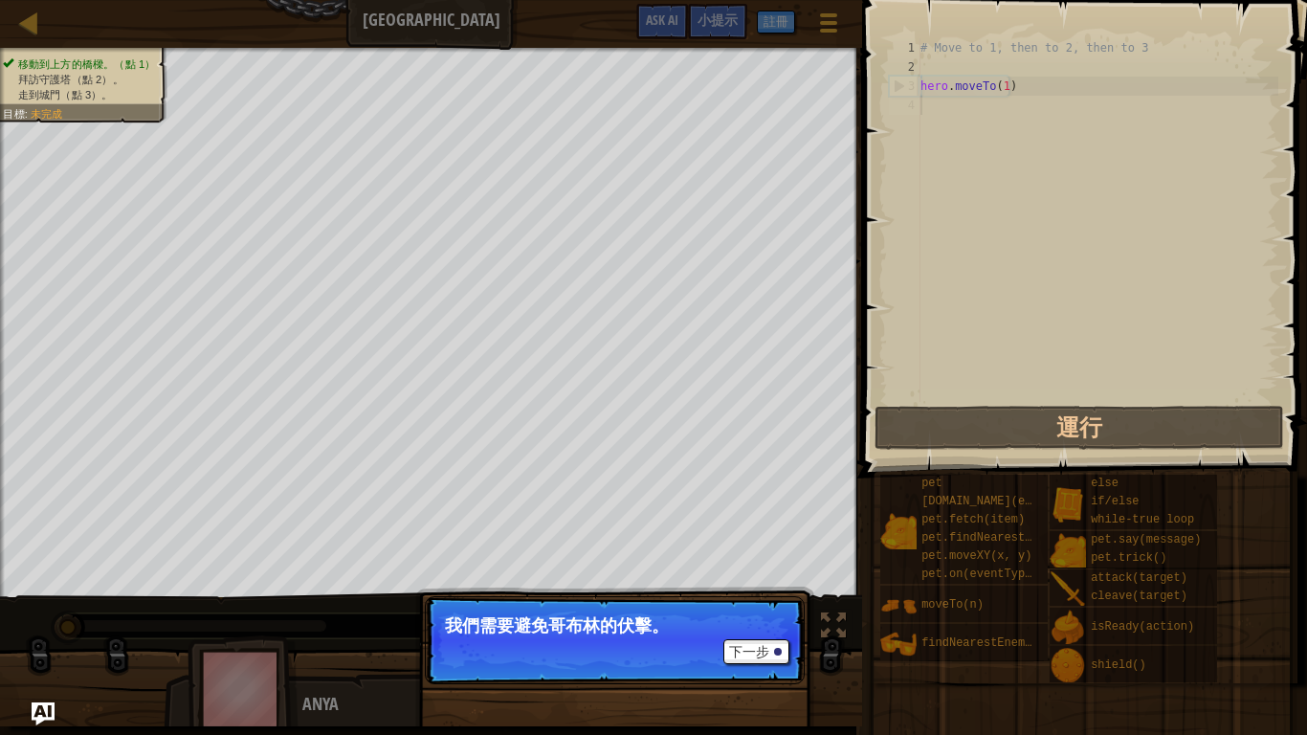
click at [744, 592] on p "我們需要避免哥布林的伏擊。" at bounding box center [615, 625] width 340 height 19
click at [752, 592] on button "下一步" at bounding box center [757, 651] width 66 height 25
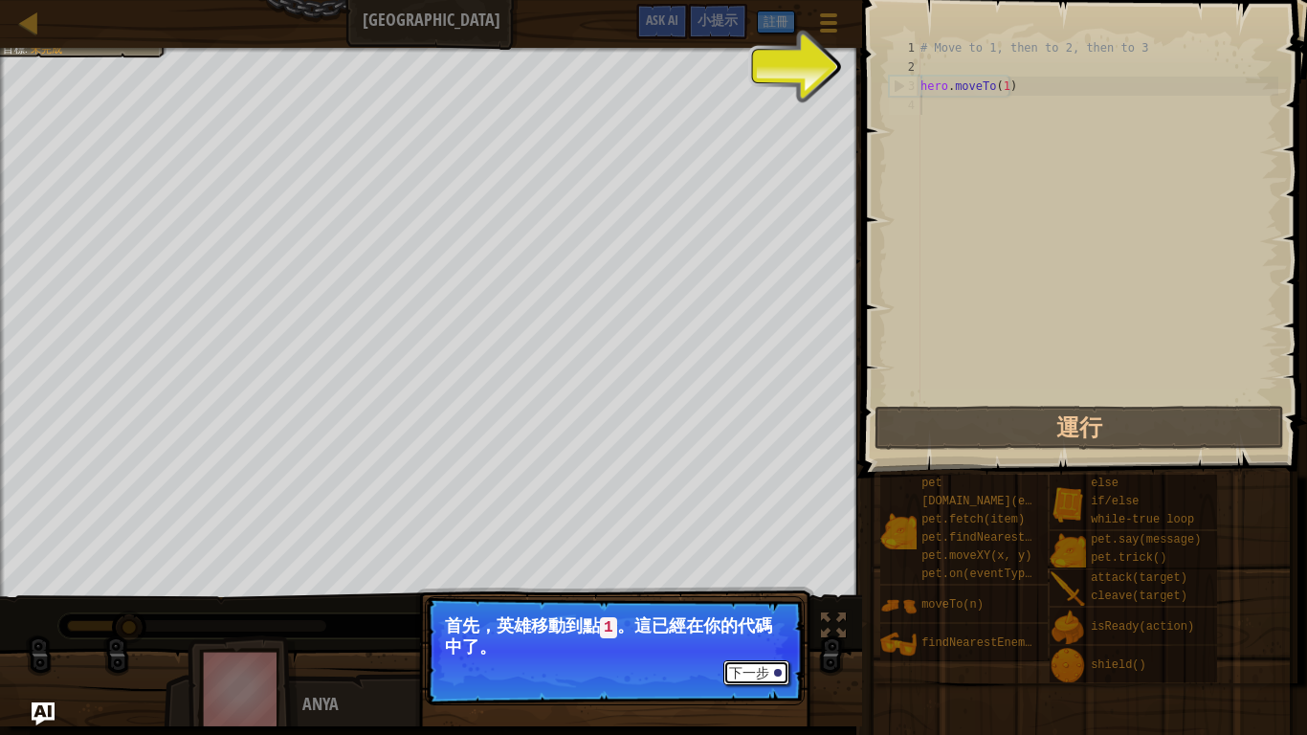
click at [773, 592] on button "下一步" at bounding box center [757, 672] width 66 height 25
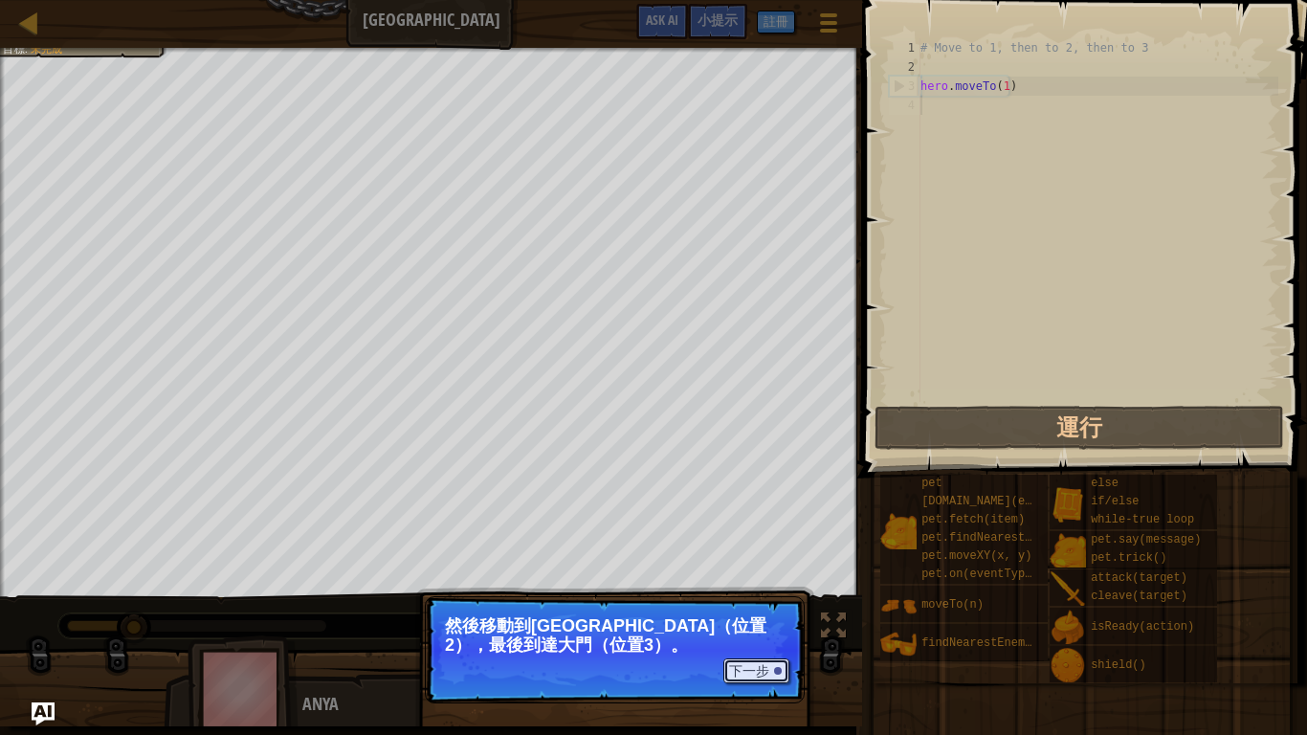
click at [764, 592] on button "下一步" at bounding box center [757, 670] width 66 height 25
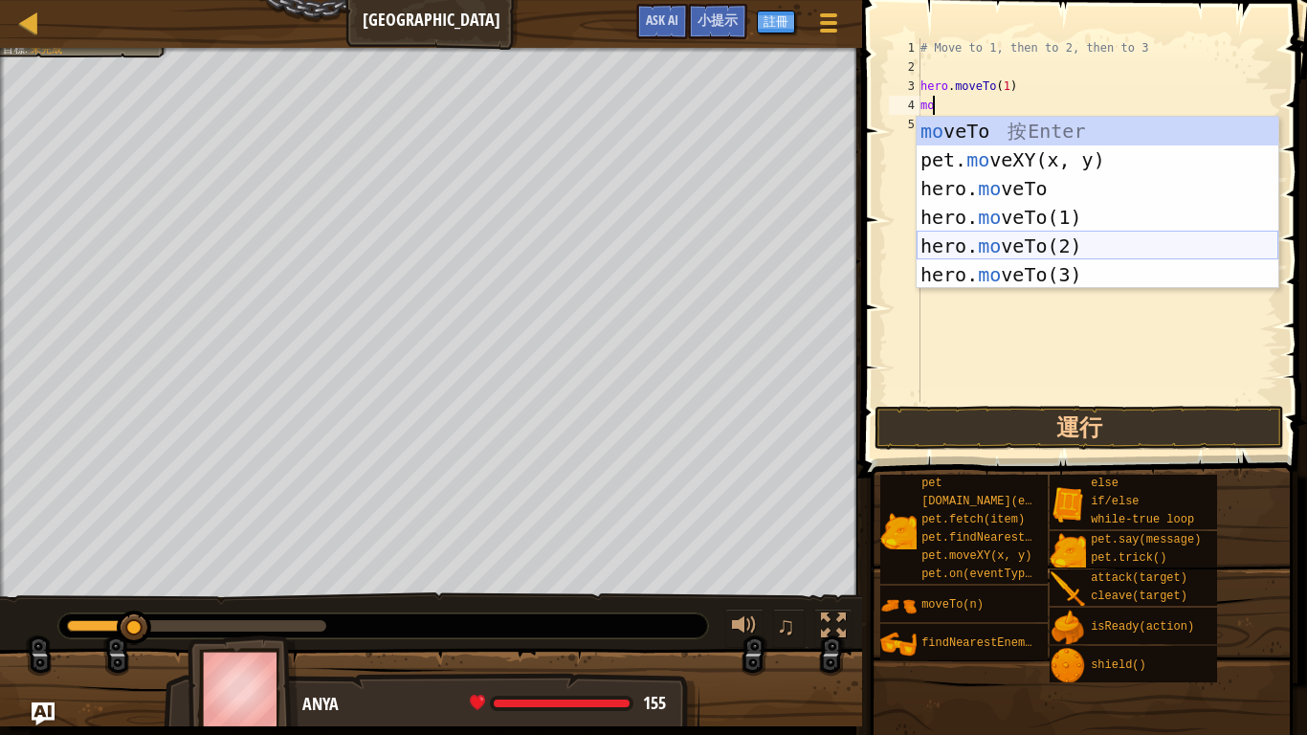
click at [1025, 243] on div "mo veTo 按 Enter pet. mo veXY(x, y) 按 Enter hero. mo veTo 按 Enter hero. mo veTo(…" at bounding box center [1098, 232] width 362 height 230
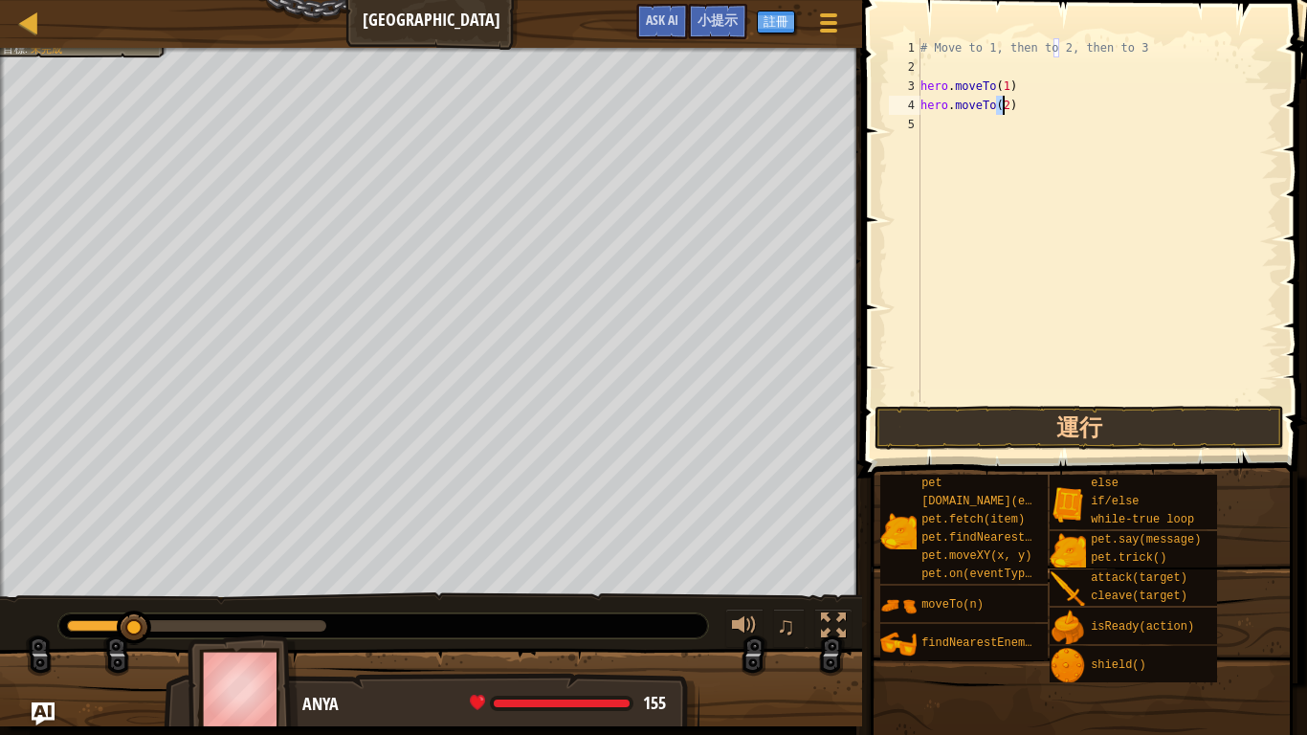
type textarea "hero.moveTo(2)"
click at [1032, 119] on div "# Move to 1, then to 2, then to 3 hero . moveTo ( 1 ) hero . moveTo ( 2 )" at bounding box center [1098, 239] width 362 height 402
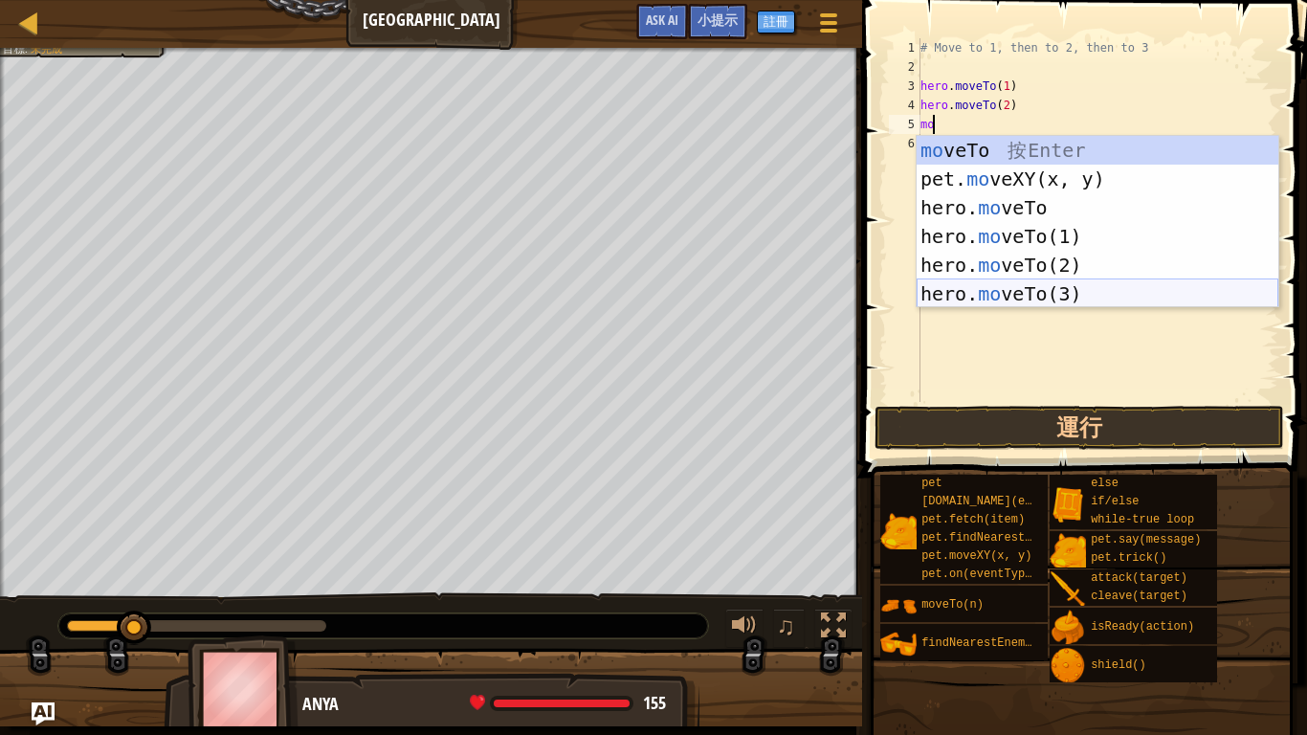
click at [1088, 286] on div "mo veTo 按 Enter pet. mo veXY(x, y) 按 Enter hero. mo veTo 按 Enter hero. mo veTo(…" at bounding box center [1098, 251] width 362 height 230
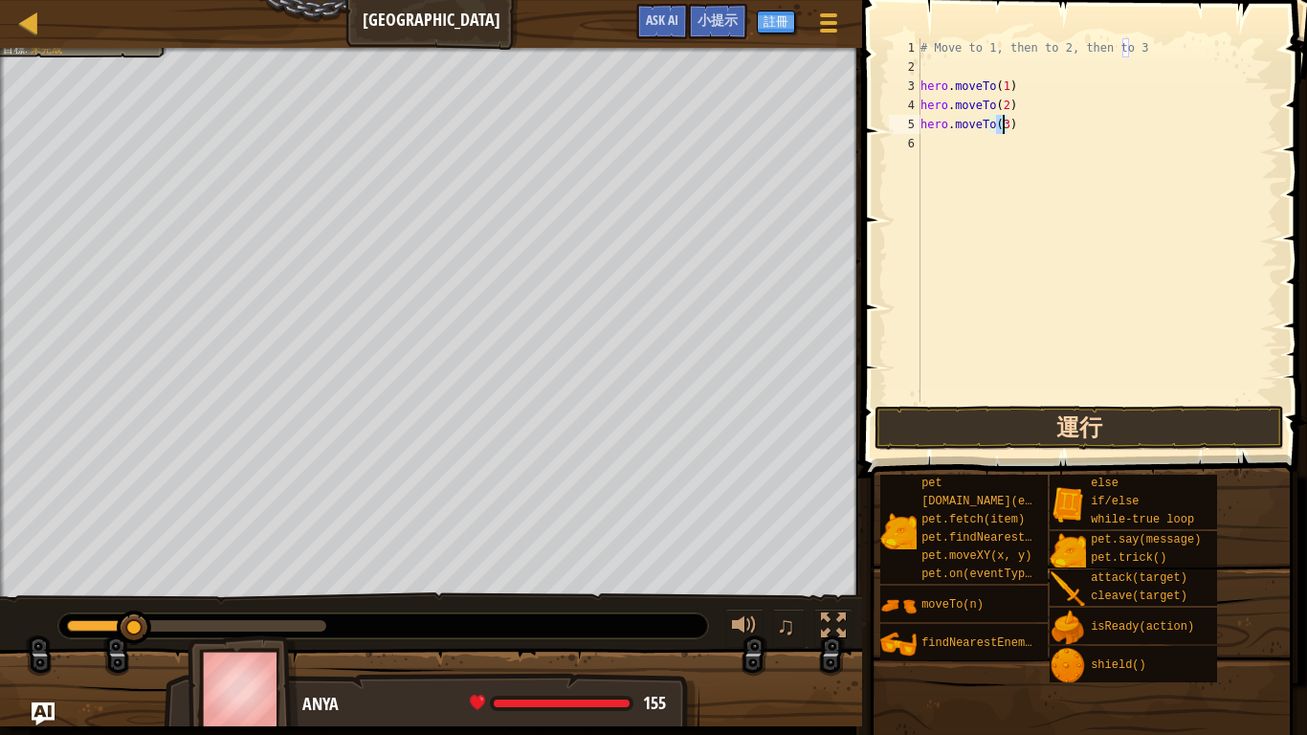
type textarea "hero.moveTo(3)"
click at [1109, 431] on button "運行" at bounding box center [1080, 428] width 410 height 44
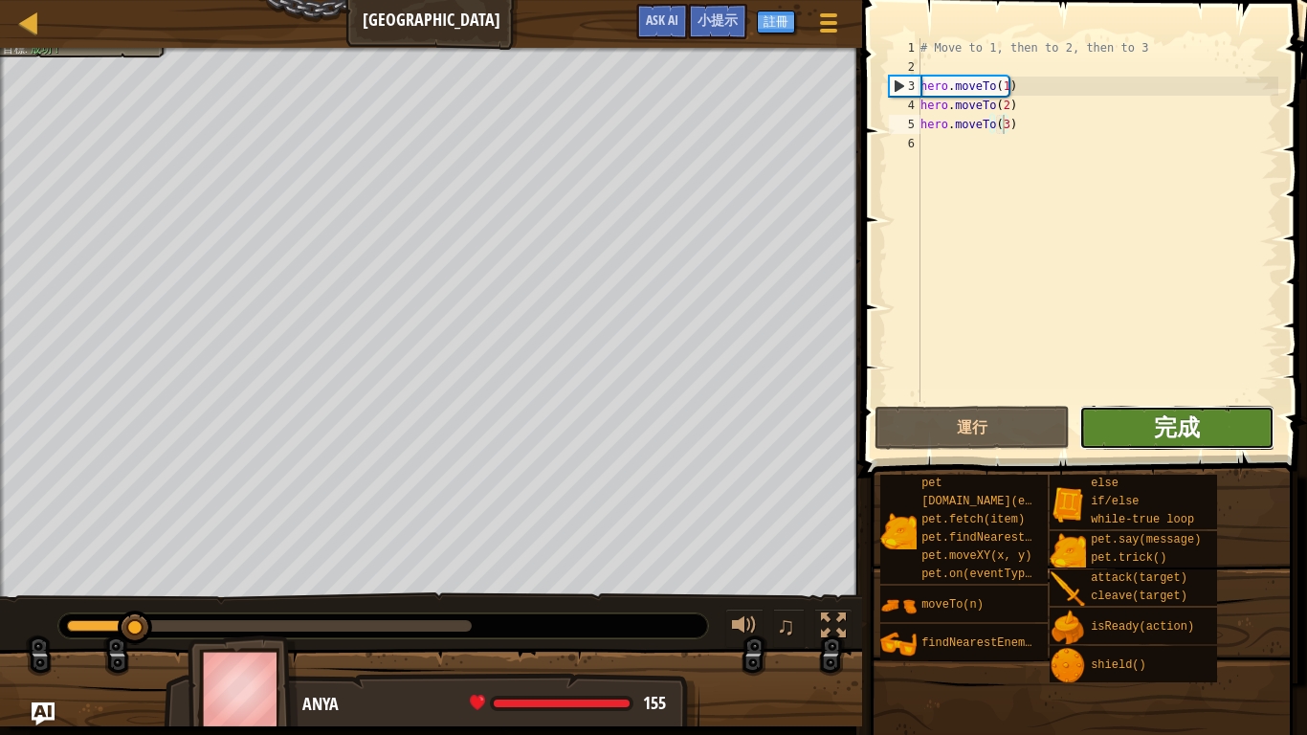
click at [1191, 432] on span "完成" at bounding box center [1177, 427] width 46 height 31
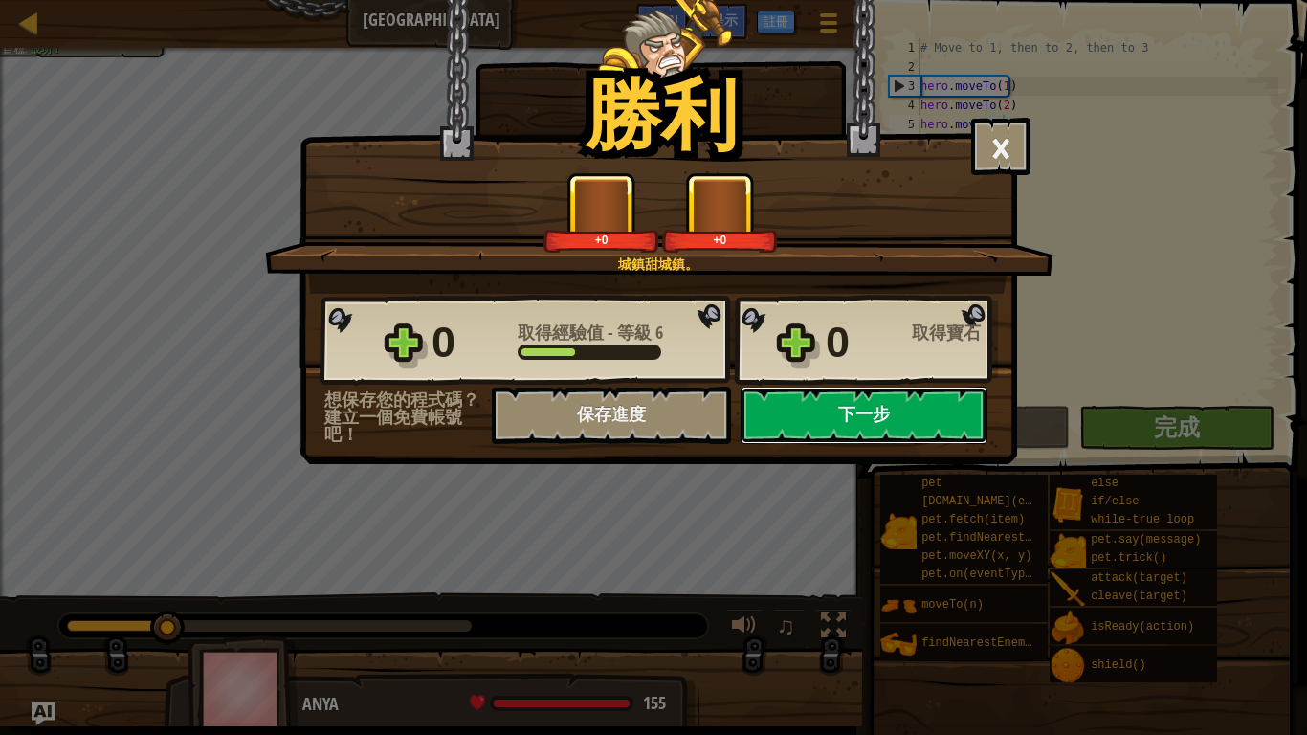
click at [848, 412] on button "下一步" at bounding box center [864, 415] width 247 height 57
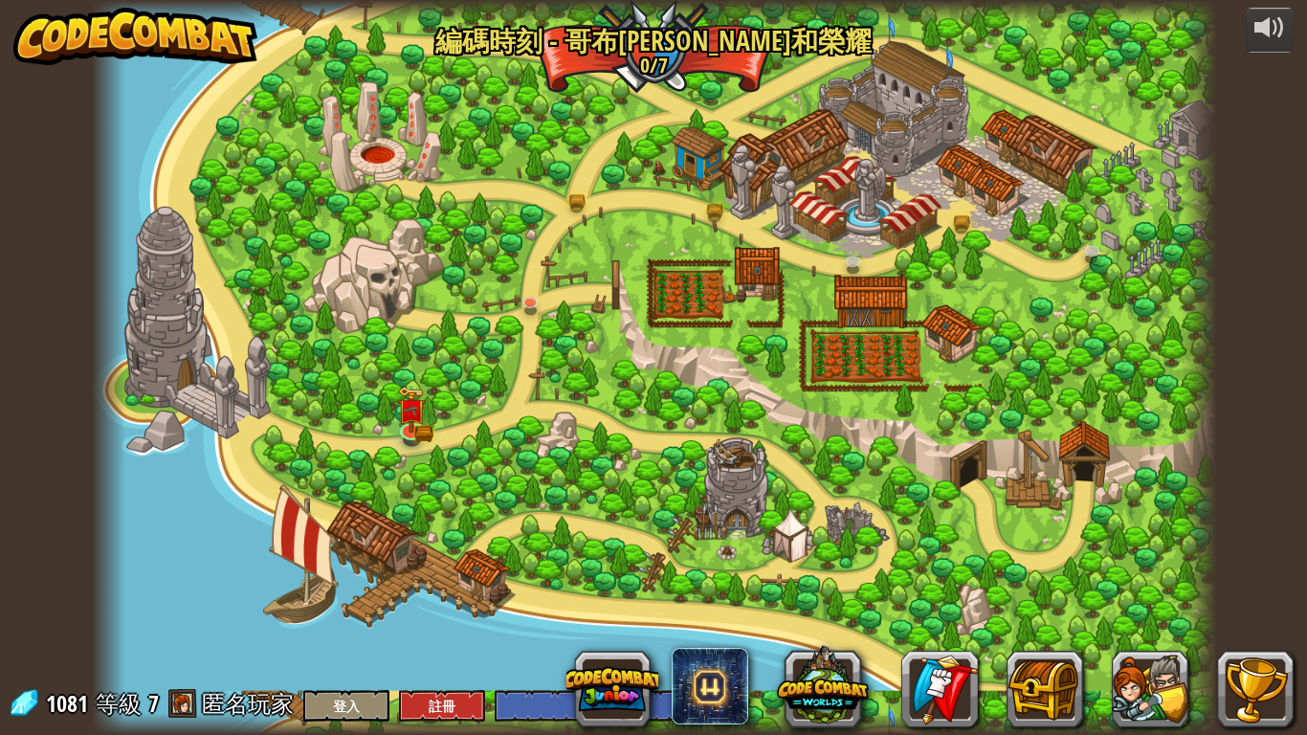
select select "zh-HANT"
click at [590, 181] on img at bounding box center [577, 165] width 29 height 62
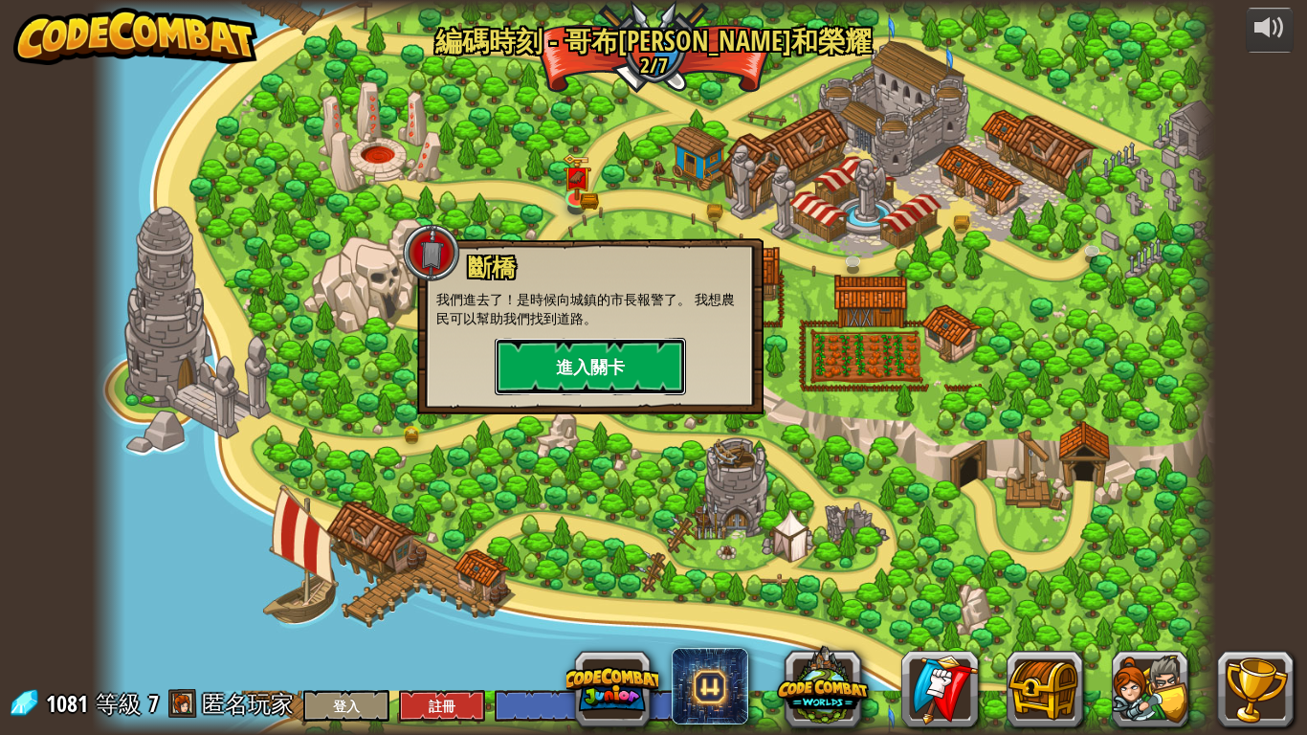
click at [608, 358] on button "進入關卡" at bounding box center [590, 366] width 191 height 57
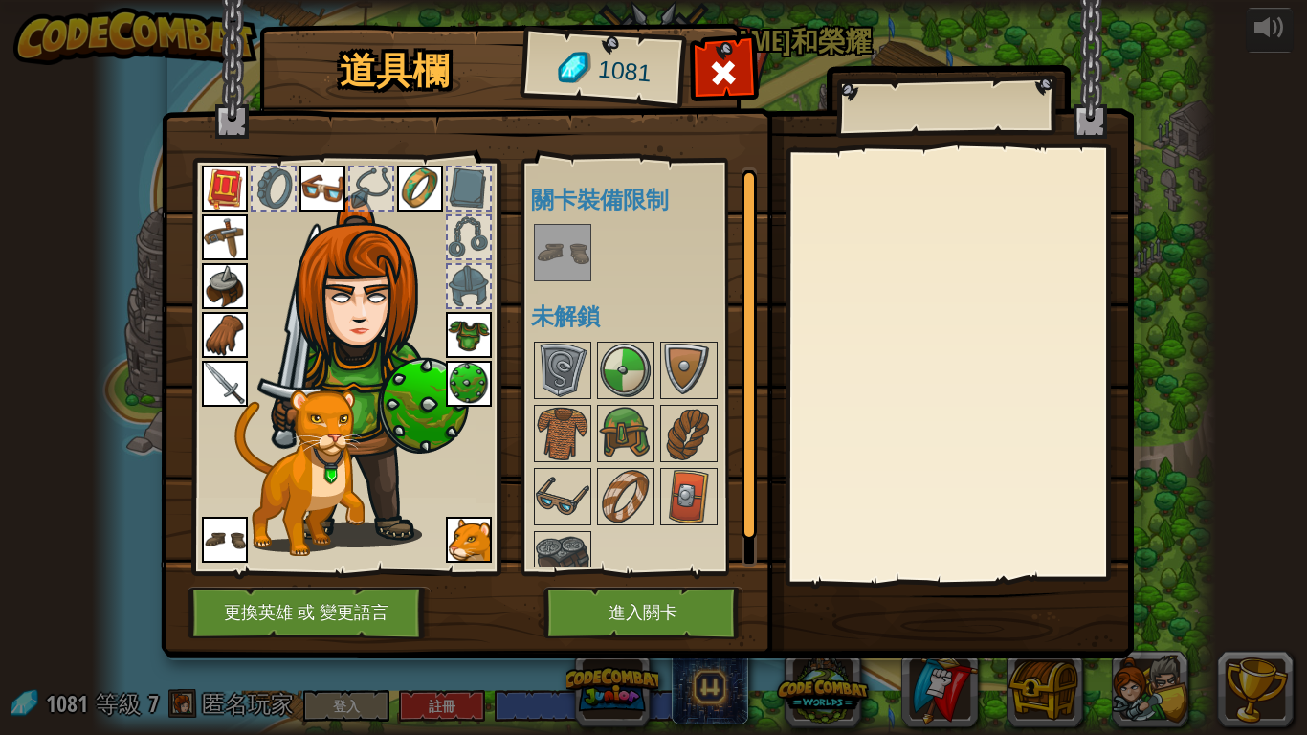
click at [549, 236] on img at bounding box center [563, 253] width 54 height 54
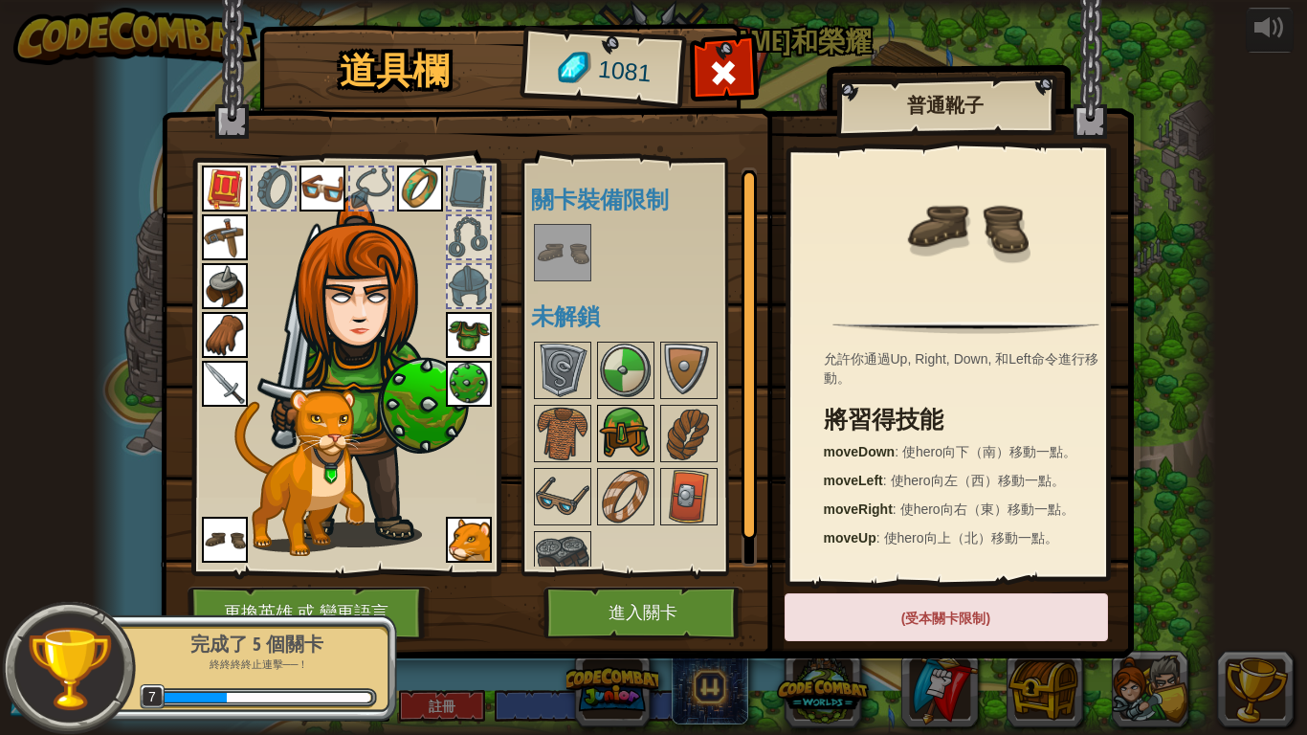
click at [635, 409] on img at bounding box center [626, 434] width 54 height 54
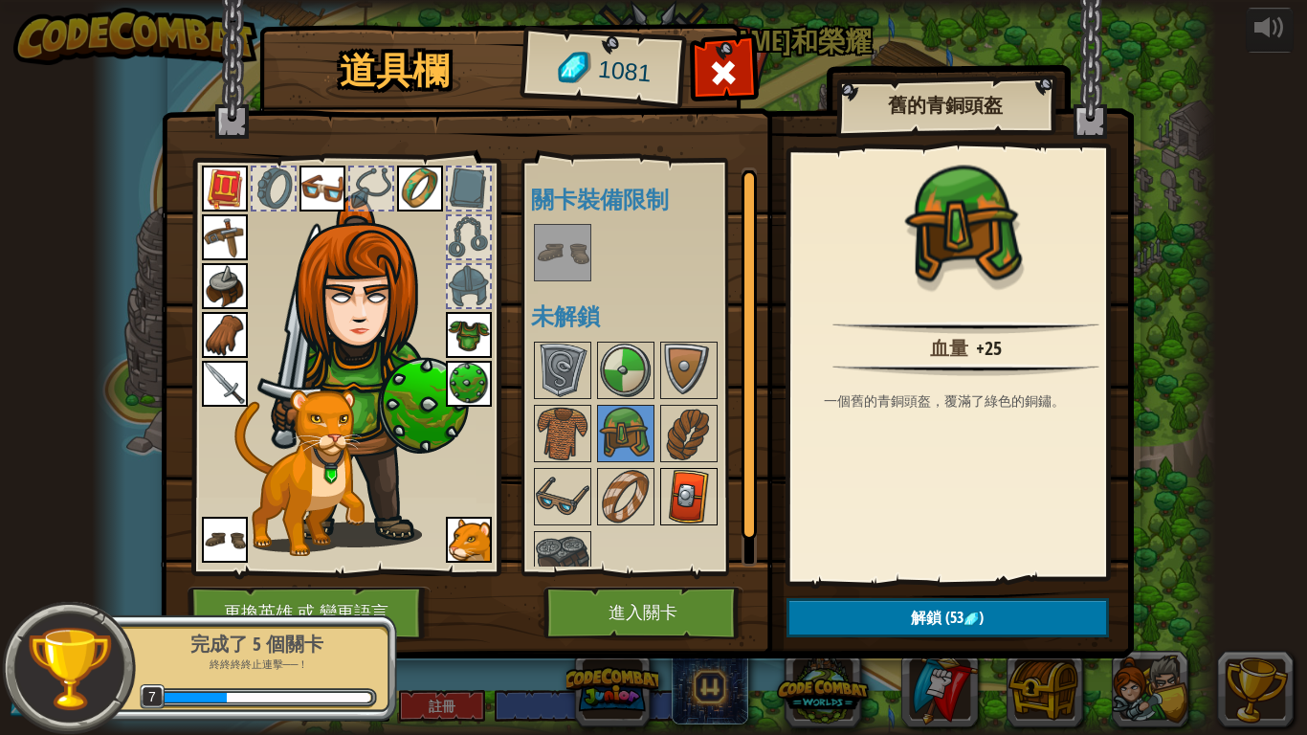
click at [702, 485] on img at bounding box center [689, 497] width 54 height 54
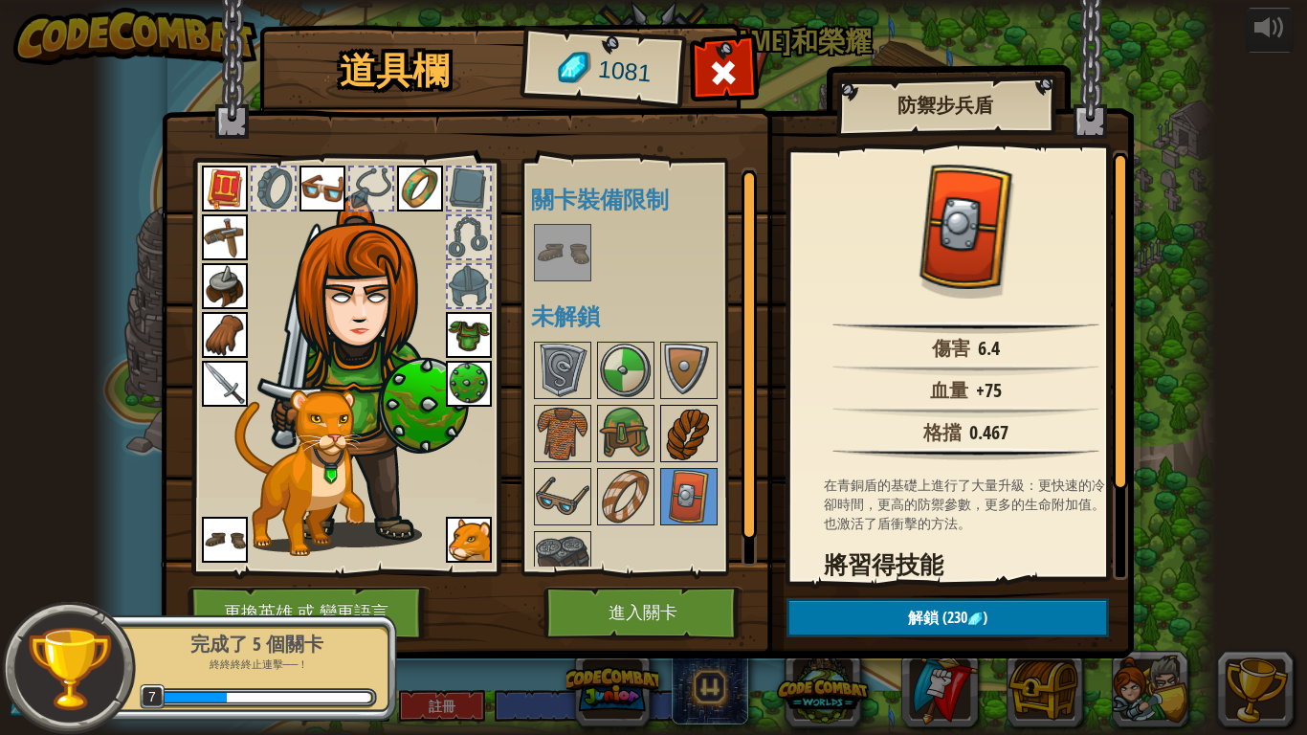
click at [662, 433] on img at bounding box center [689, 434] width 54 height 54
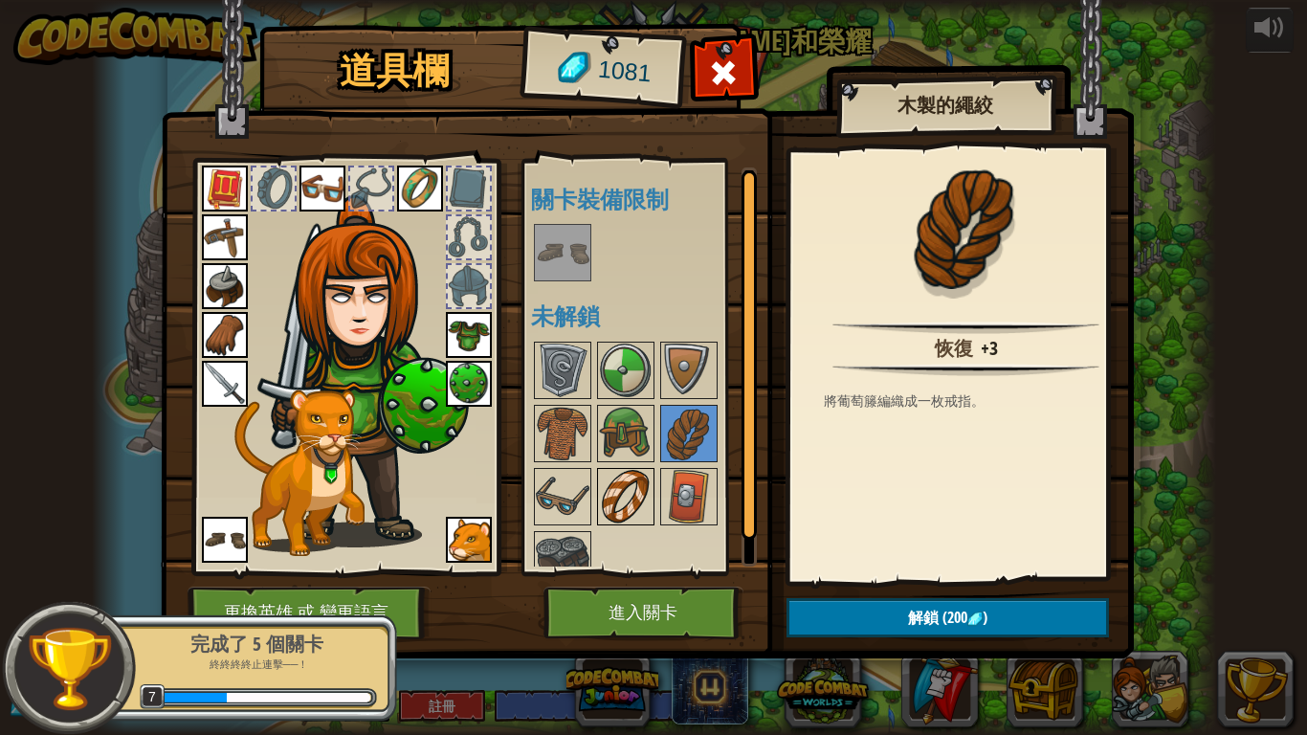
click at [638, 475] on img at bounding box center [626, 497] width 54 height 54
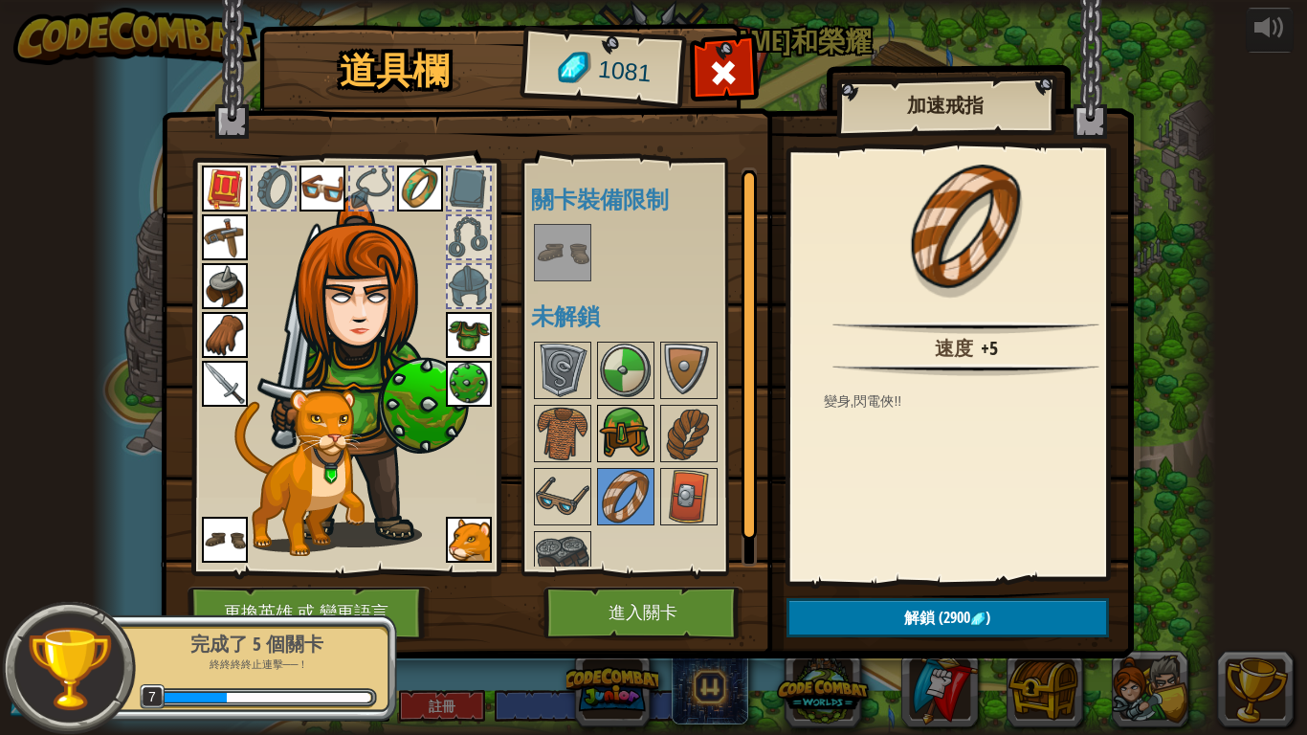
click at [629, 434] on img at bounding box center [626, 434] width 54 height 54
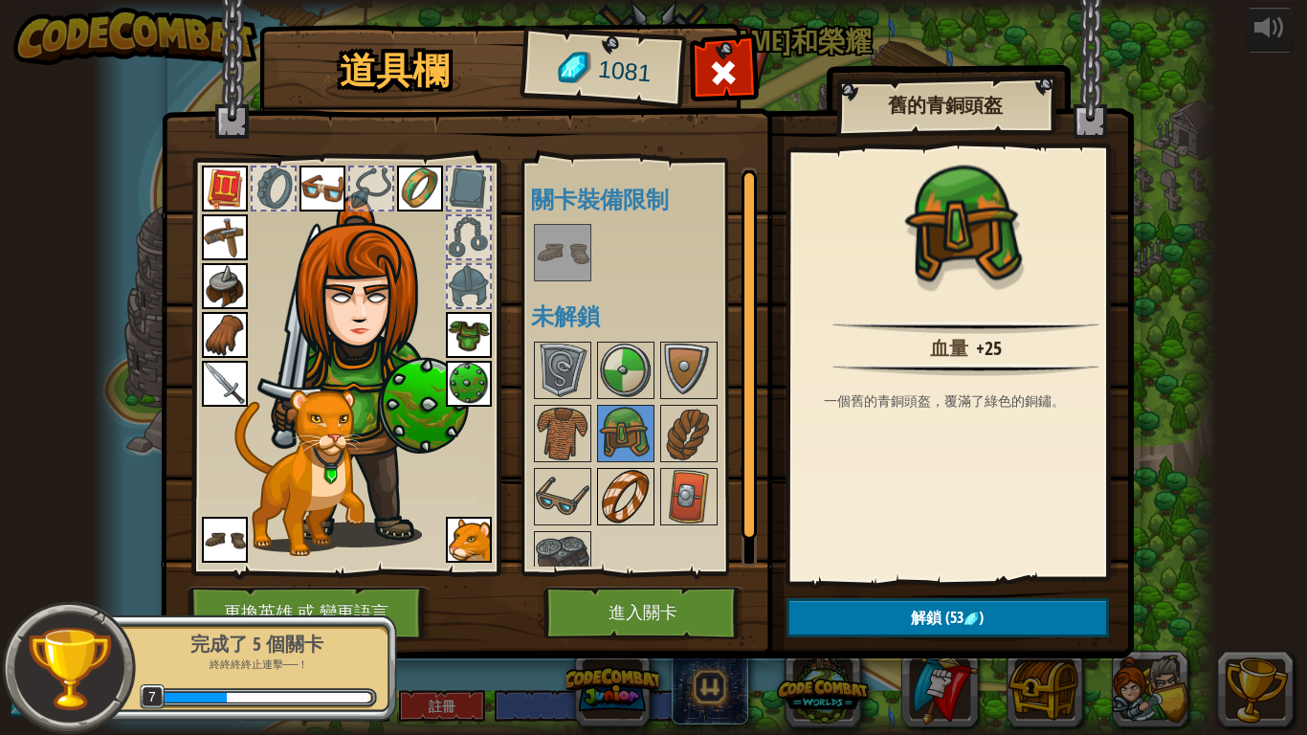
click at [634, 478] on img at bounding box center [626, 497] width 54 height 54
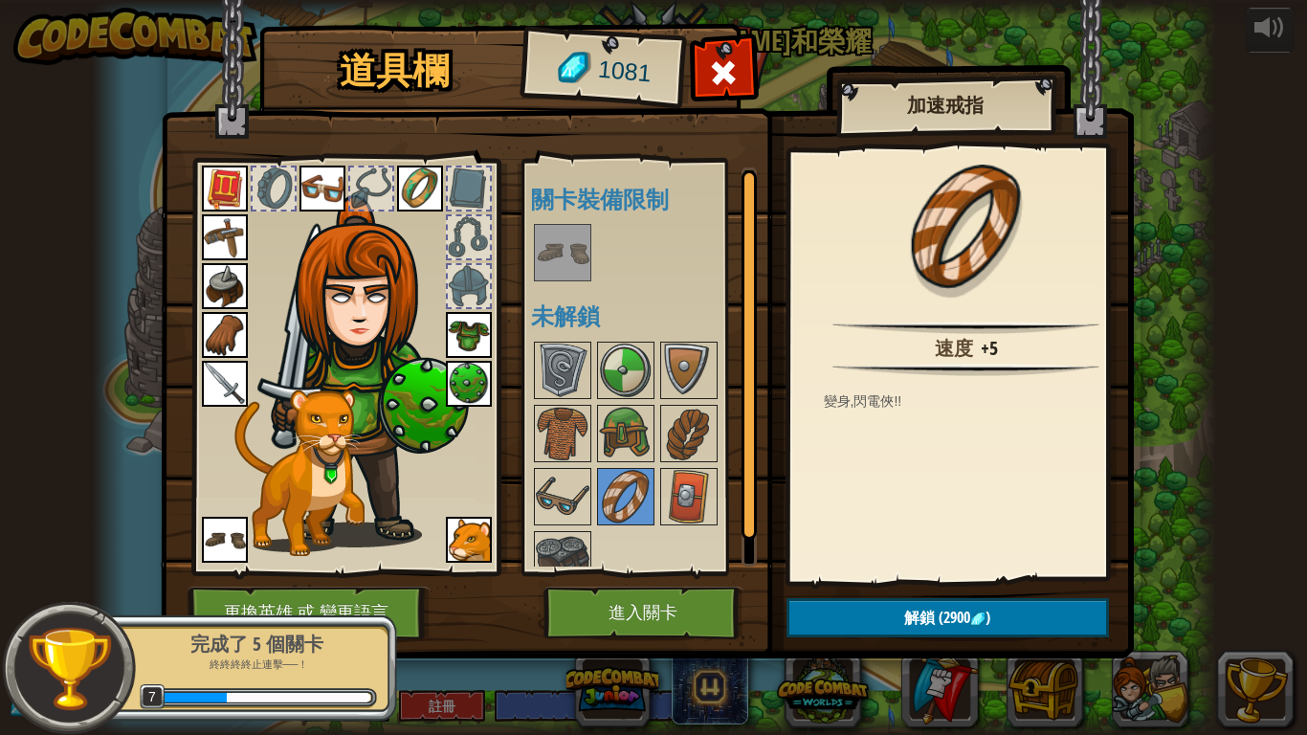
drag, startPoint x: 591, startPoint y: 508, endPoint x: 582, endPoint y: 529, distance: 23.1
click at [582, 528] on div at bounding box center [651, 465] width 240 height 253
click at [582, 531] on div at bounding box center [562, 559] width 57 height 57
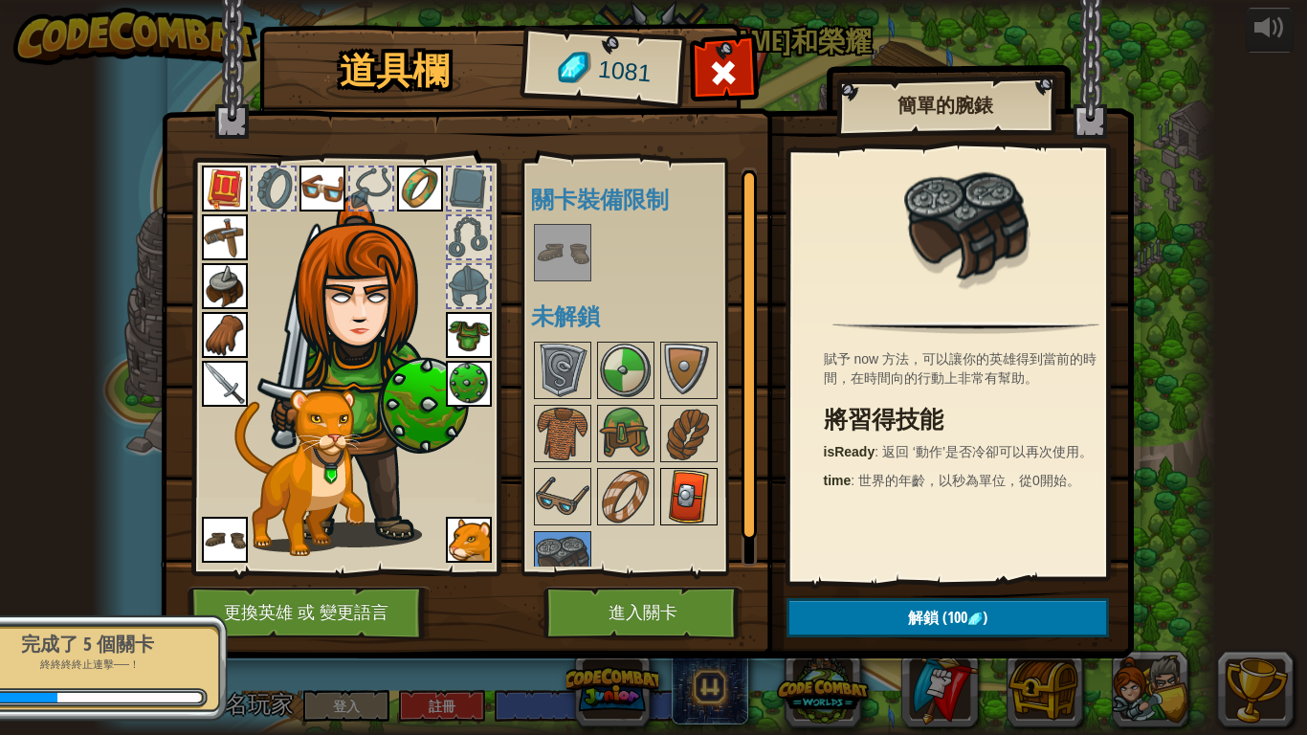
click at [672, 506] on img at bounding box center [689, 497] width 54 height 54
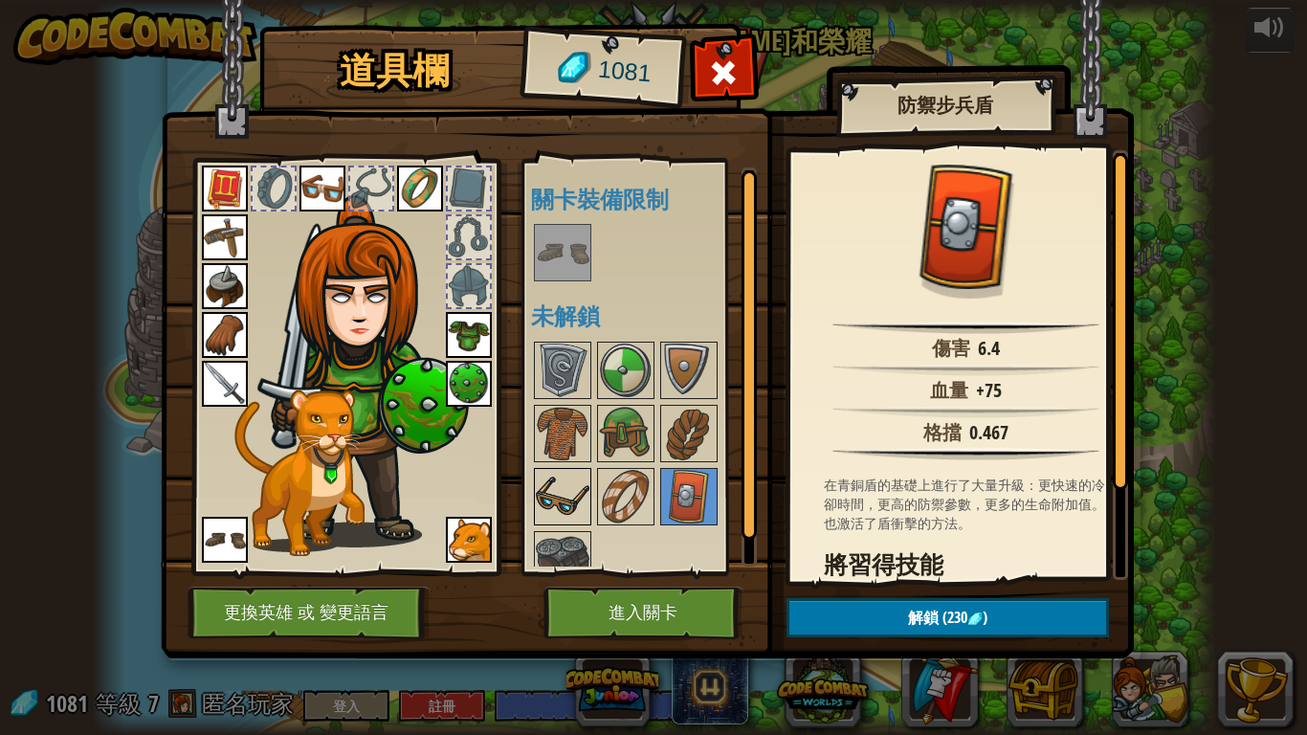
click at [558, 479] on img at bounding box center [563, 497] width 54 height 54
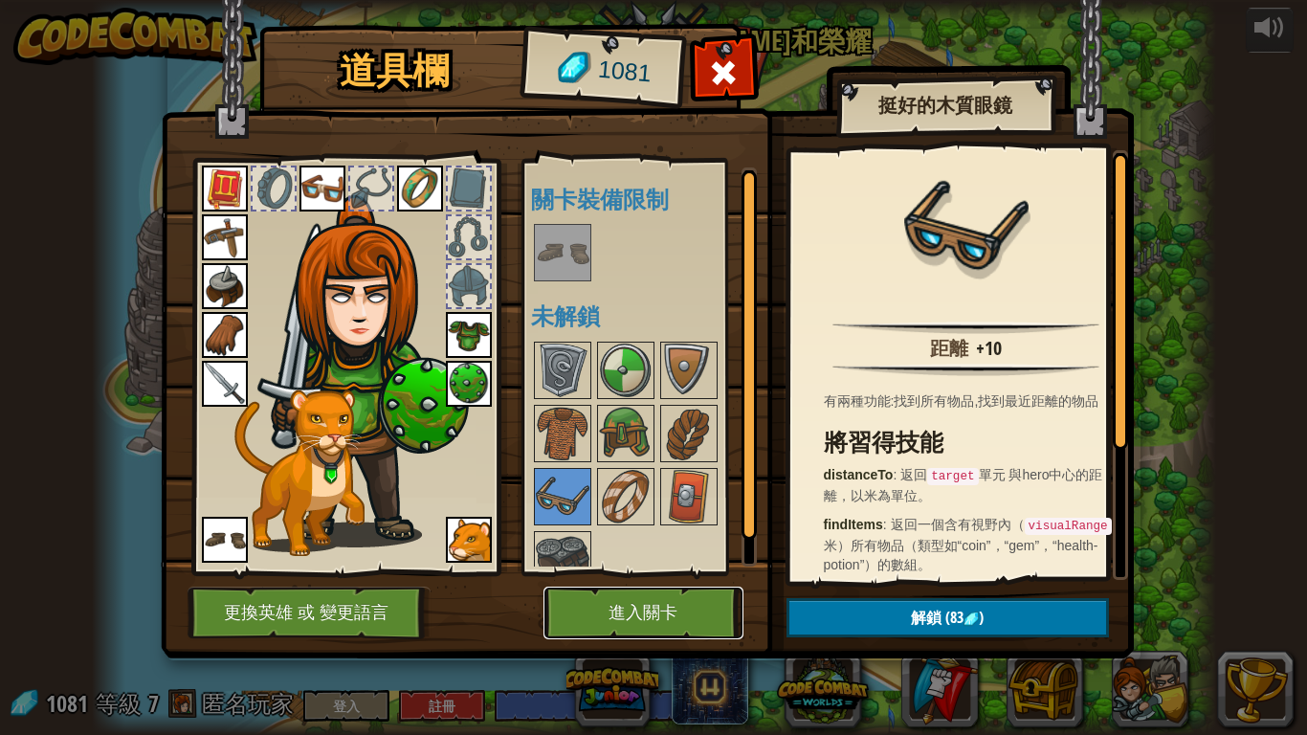
click at [714, 592] on button "進入關卡" at bounding box center [644, 613] width 200 height 53
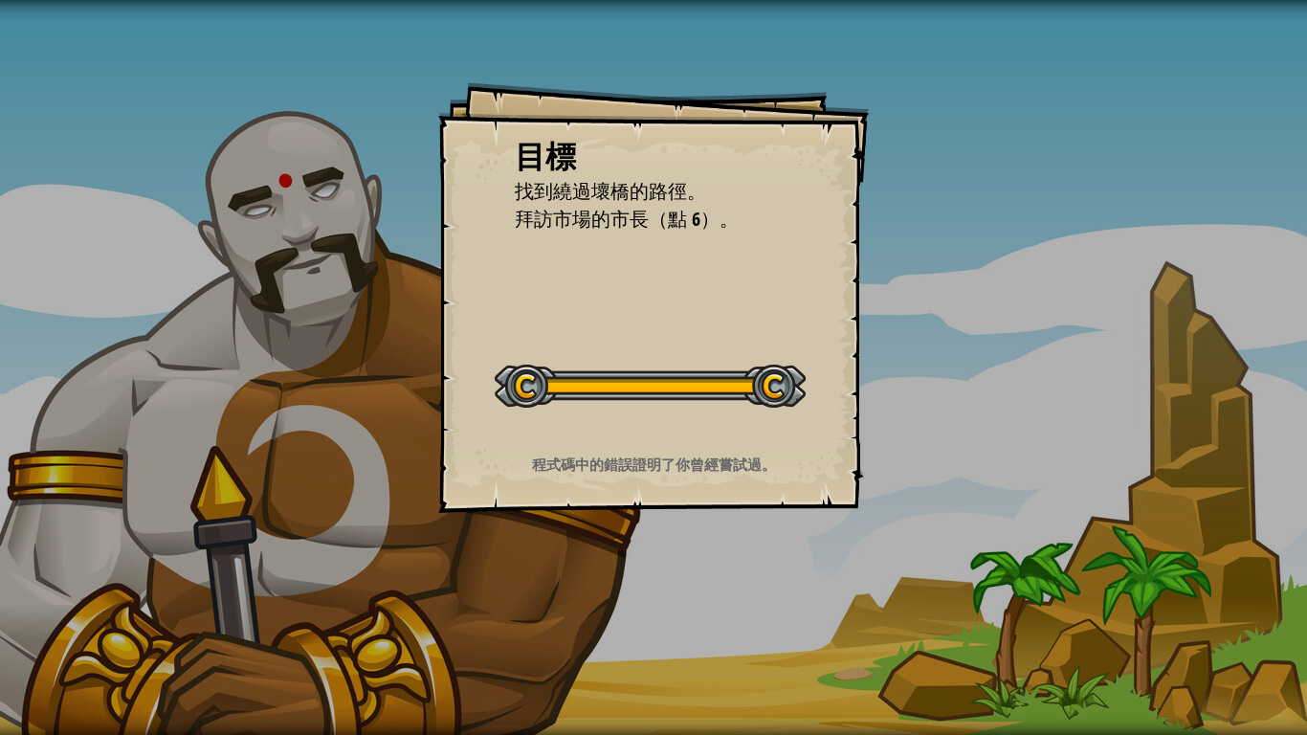
click at [905, 592] on div "目標 找到繞過壞橋的路徑。 拜訪市場的市長（點 6）。 開始戰役 從伺服器載入失敗 您將需要訂閱來開啟這關。 訂閱 您需要加入一個課程來遊玩此關卡。 回到我的…" at bounding box center [653, 367] width 1307 height 735
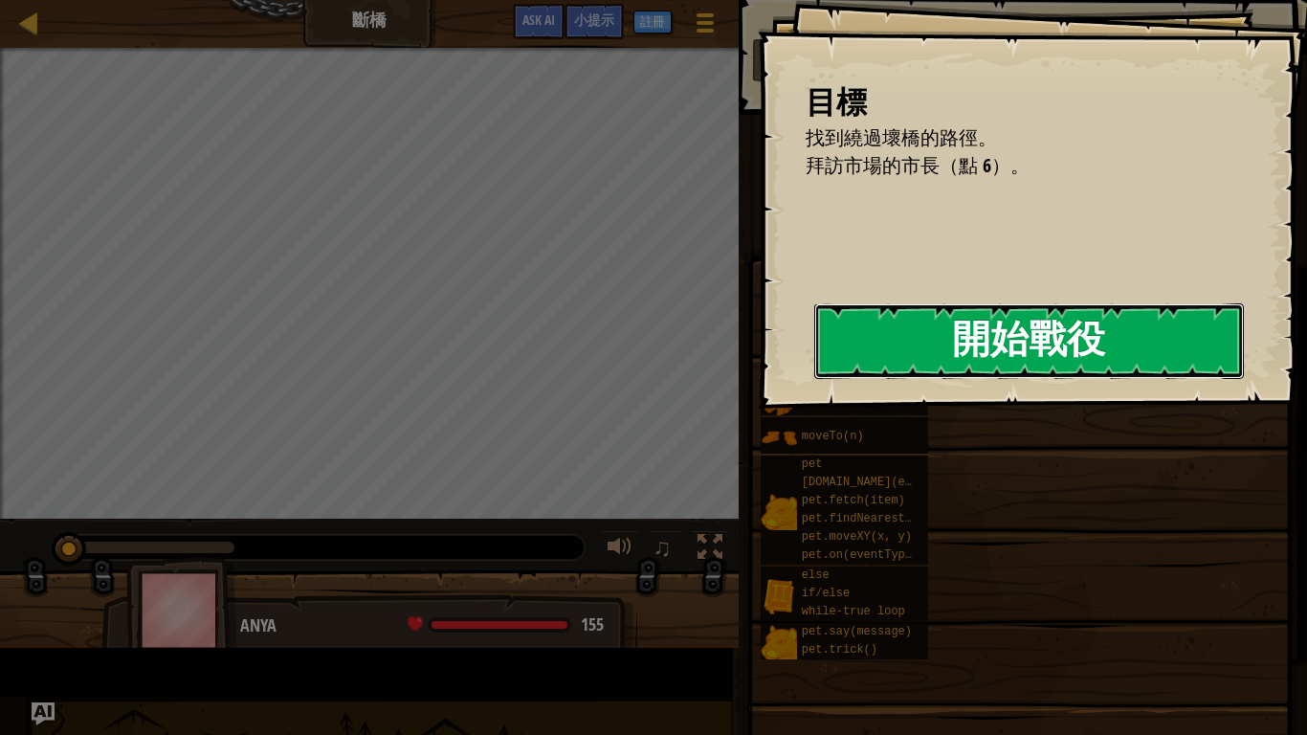
click at [1025, 317] on button "開始戰役" at bounding box center [1029, 341] width 430 height 76
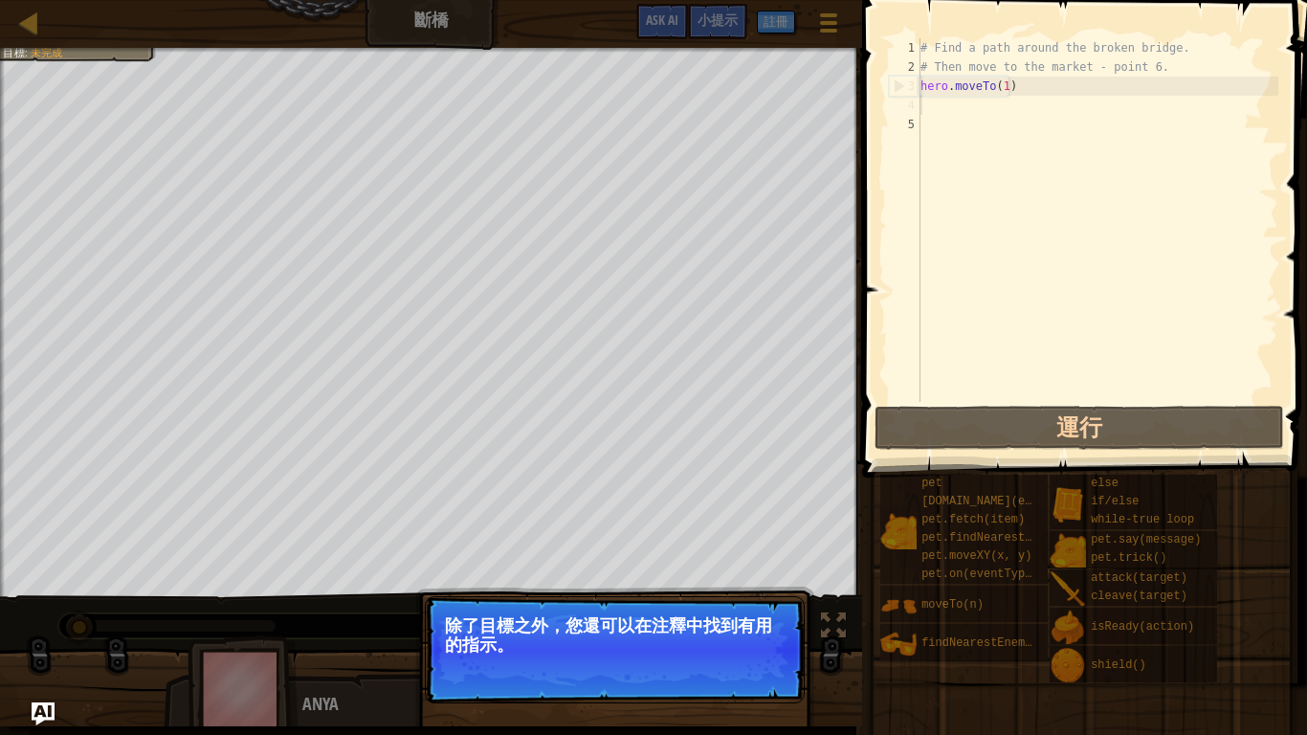
click at [977, 108] on div "# Find a path around the broken bridge. # Then move to the market - point 6. he…" at bounding box center [1098, 239] width 362 height 402
drag, startPoint x: 770, startPoint y: 672, endPoint x: 809, endPoint y: 629, distance: 57.6
click at [769, 592] on button "下一步" at bounding box center [757, 670] width 66 height 25
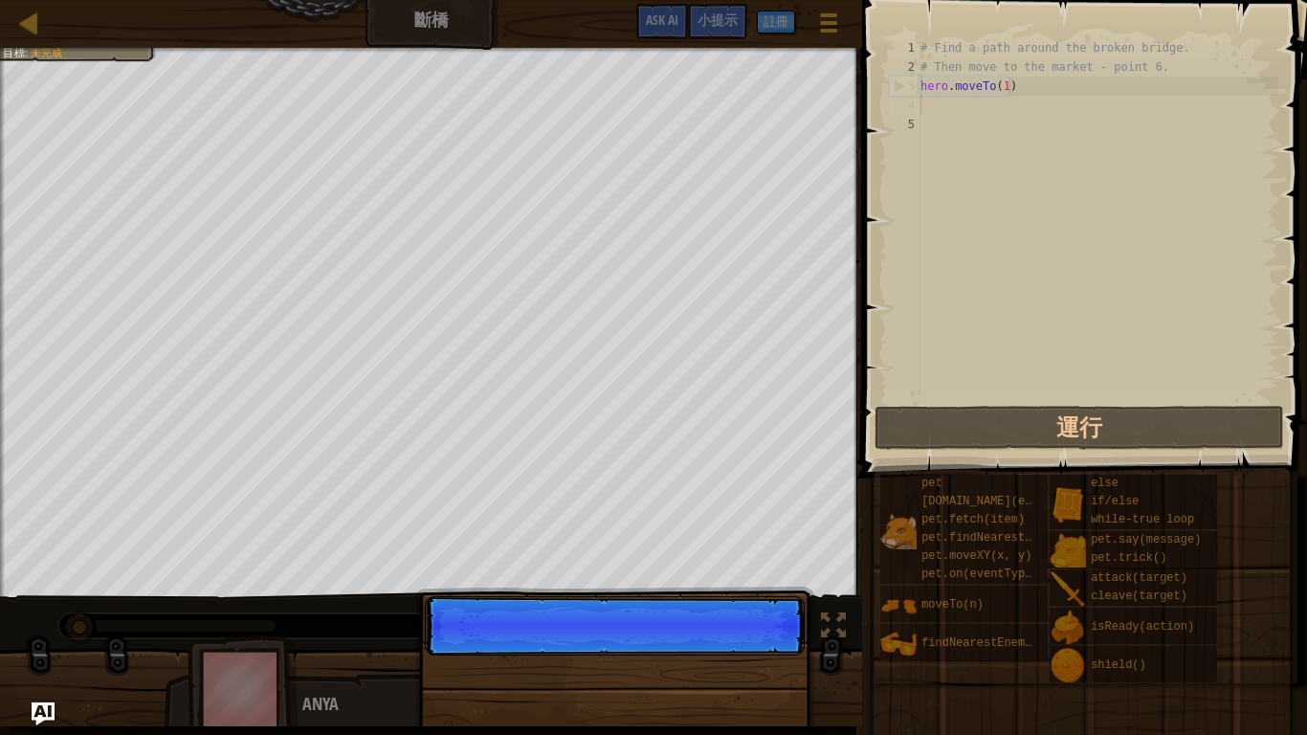
scroll to position [9, 0]
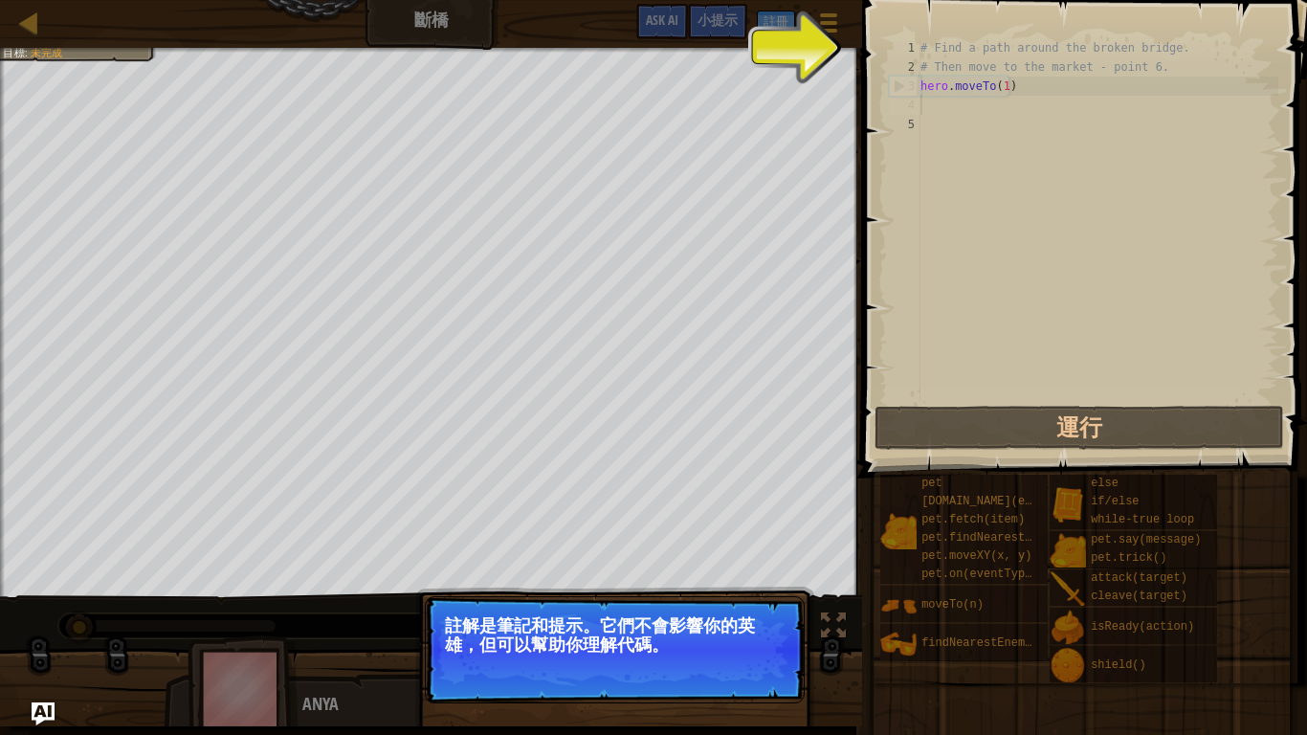
click at [764, 592] on p "註解是筆記和提示。它們不會影響你的英雄，但可以幫助你理解代碼。" at bounding box center [615, 635] width 340 height 38
click at [758, 592] on button "下一步" at bounding box center [757, 670] width 66 height 25
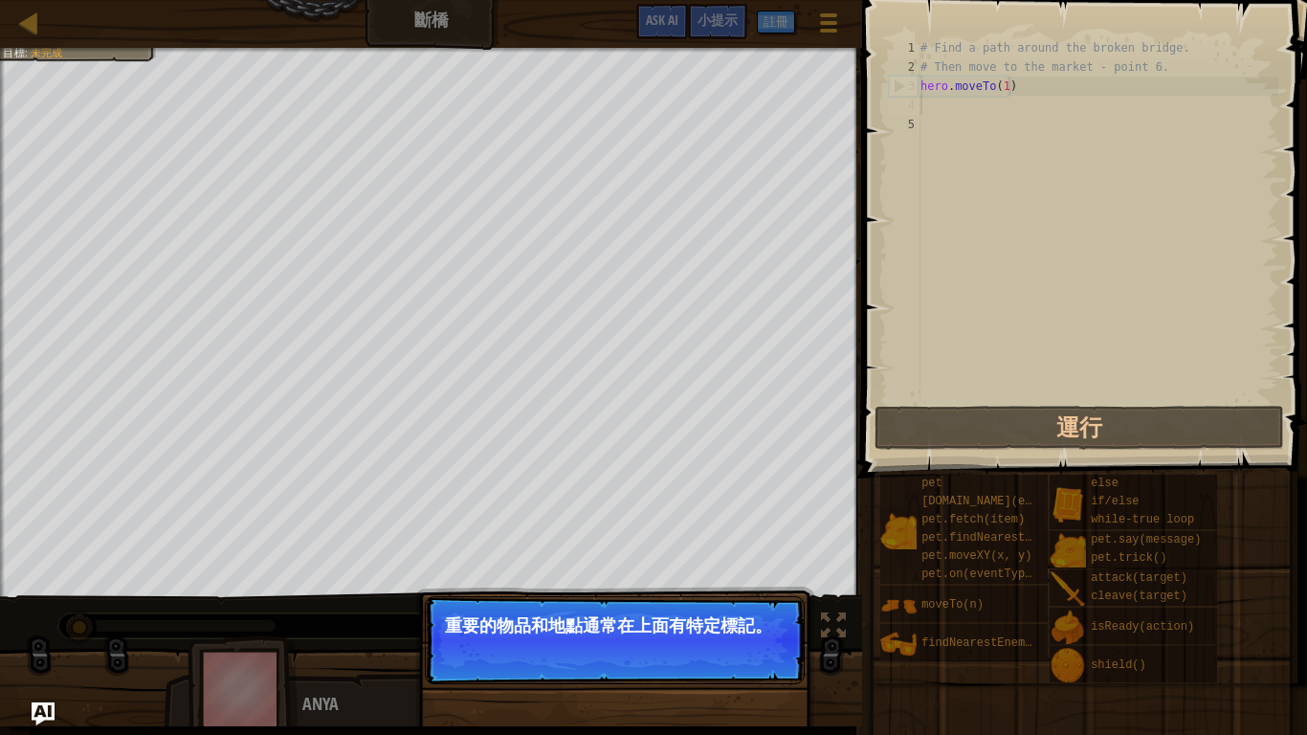
click at [759, 592] on button "下一步" at bounding box center [757, 651] width 66 height 25
click at [756, 592] on button "下一步" at bounding box center [757, 651] width 66 height 25
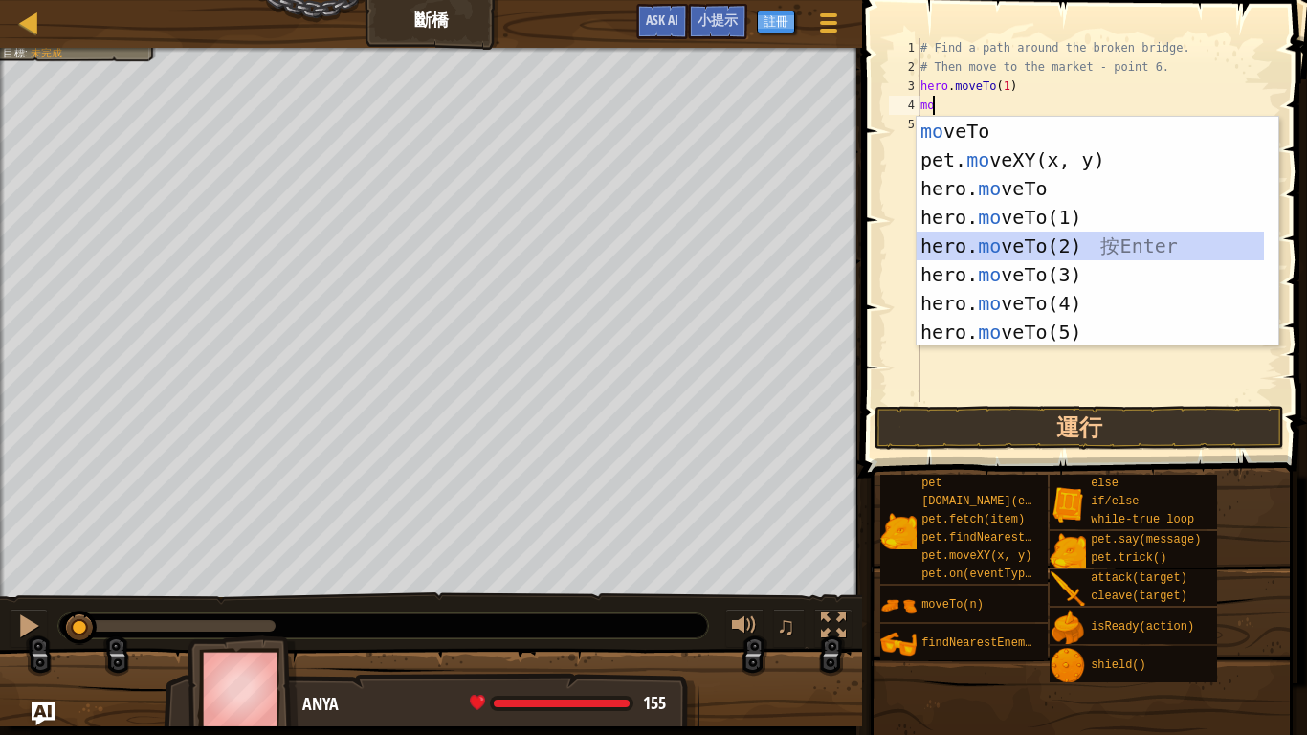
click at [1040, 243] on div "mo veTo 按 Enter pet. mo veXY(x, y) 按 Enter hero. mo veTo 按 Enter hero. mo veTo(…" at bounding box center [1090, 260] width 347 height 287
type textarea "hero.moveTo(2)"
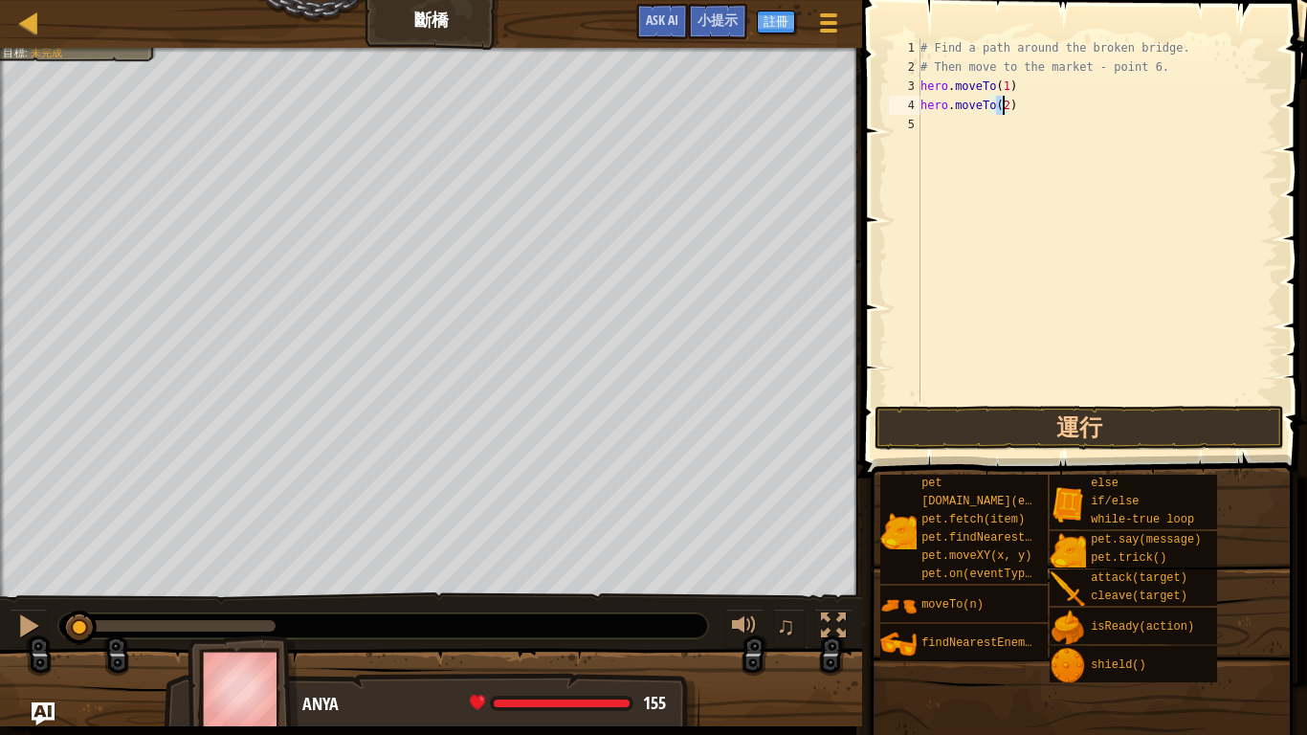
click at [1007, 127] on div "# Find a path around the broken bridge. # Then move to the market - point 6. he…" at bounding box center [1098, 239] width 362 height 402
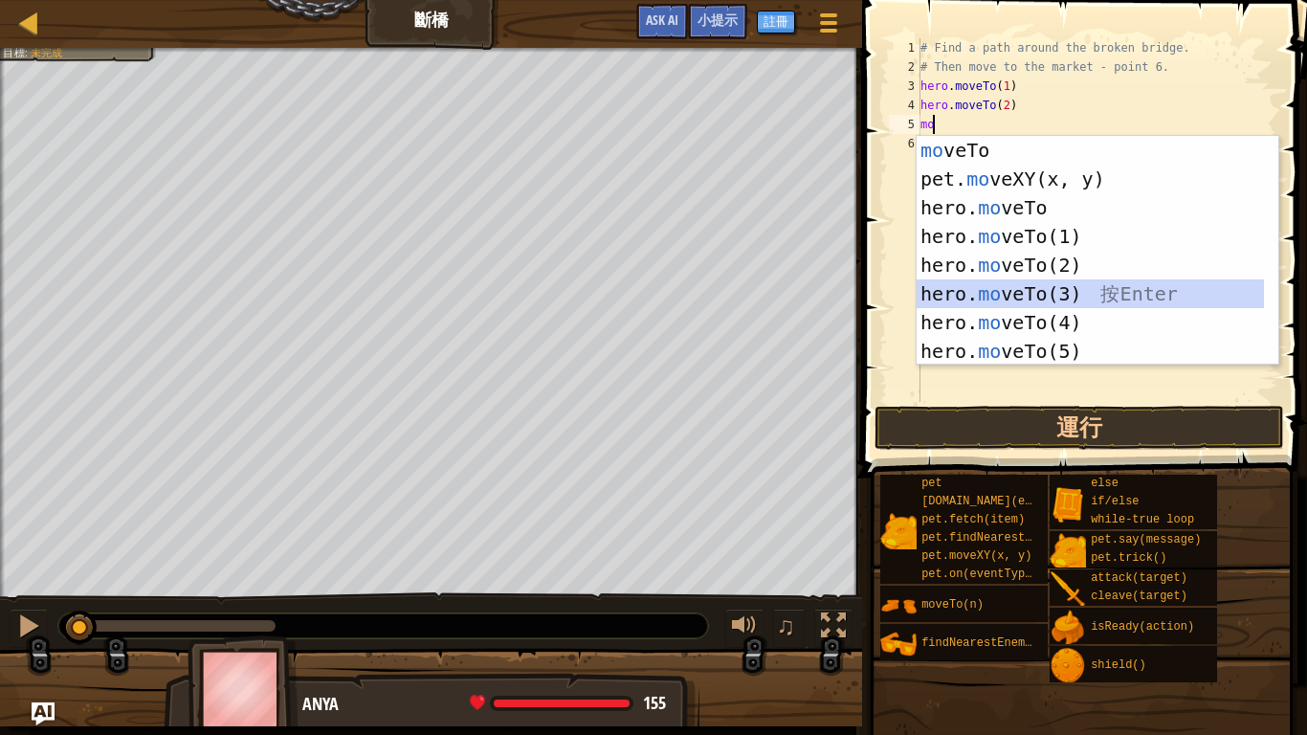
click at [1041, 287] on div "mo veTo 按 Enter pet. mo veXY(x, y) 按 Enter hero. mo veTo 按 Enter hero. mo veTo(…" at bounding box center [1090, 279] width 347 height 287
type textarea "hero.moveTo(3)"
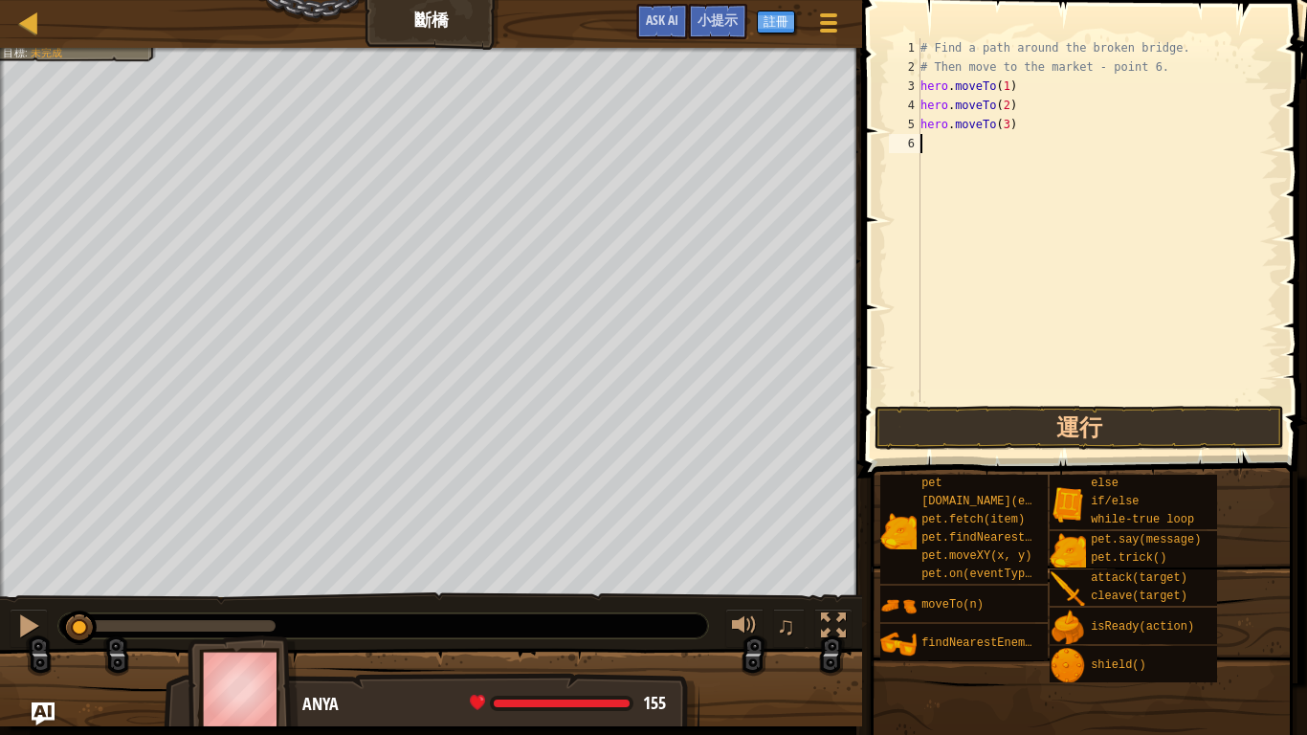
click at [1003, 147] on div "# Find a path around the broken bridge. # Then move to the market - point 6. he…" at bounding box center [1098, 239] width 362 height 402
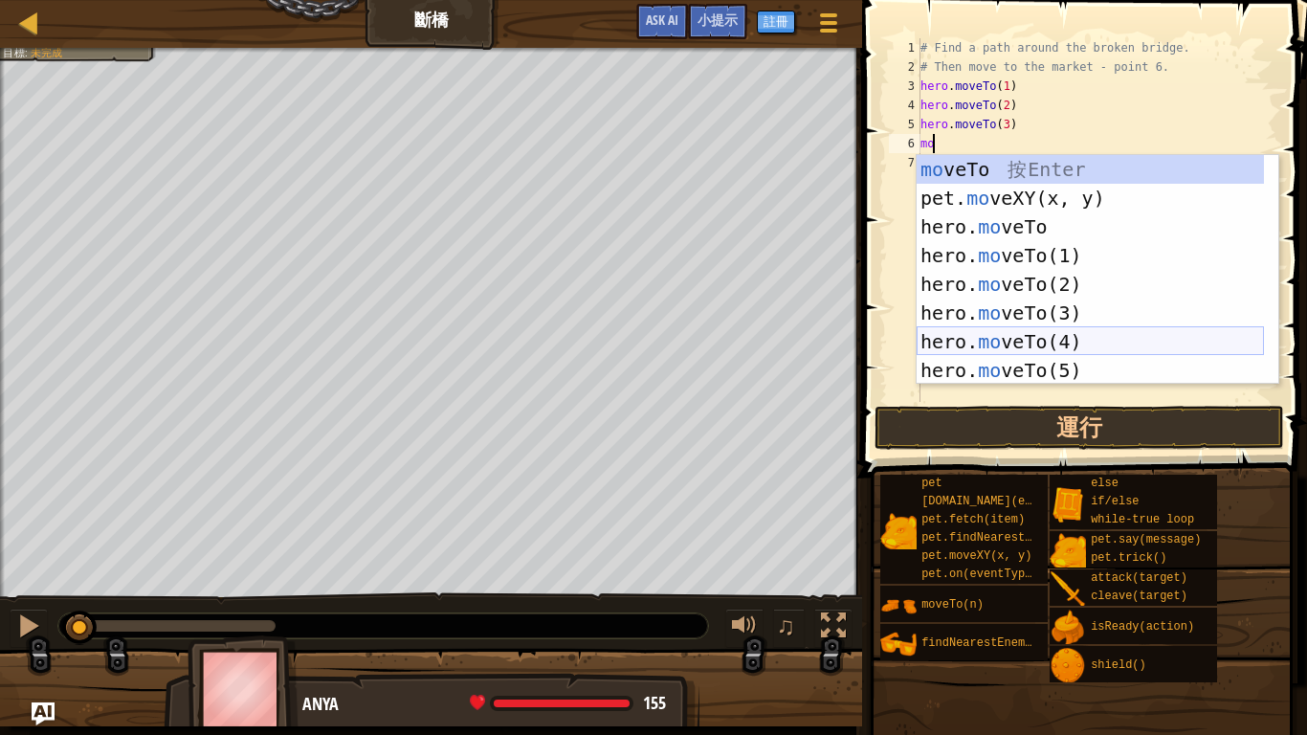
click at [963, 332] on div "mo veTo 按 Enter pet. mo veXY(x, y) 按 Enter hero. mo veTo 按 Enter hero. mo veTo(…" at bounding box center [1090, 298] width 347 height 287
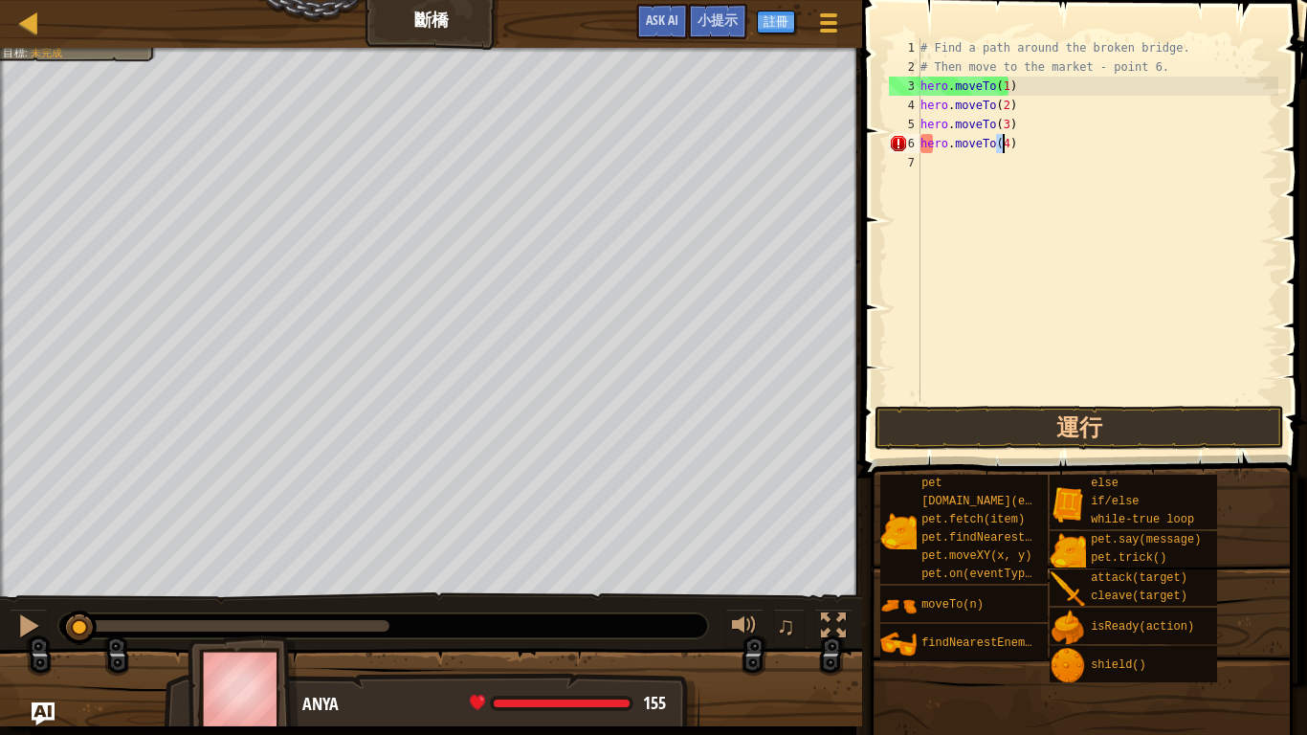
type textarea "hero.moveTo(4)"
click at [984, 160] on div "# Find a path around the broken bridge. # Then move to the market - point 6. he…" at bounding box center [1098, 239] width 362 height 402
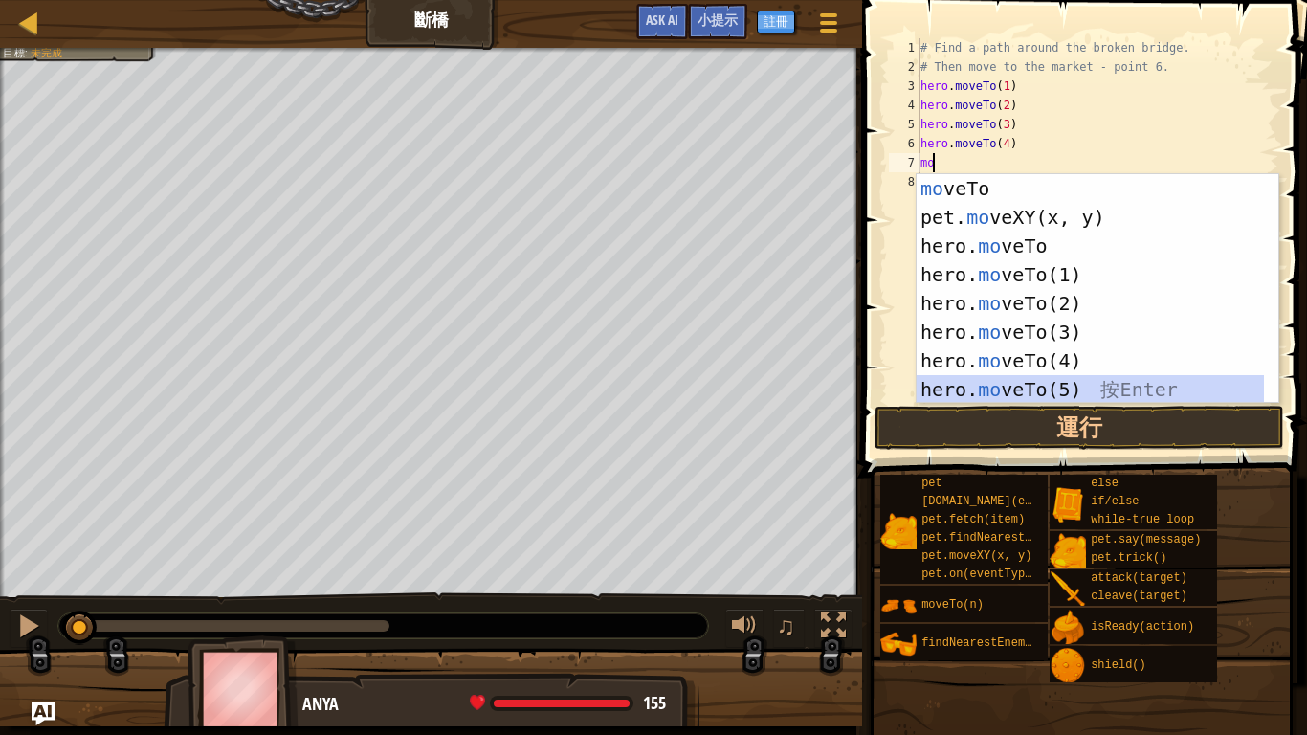
click at [998, 378] on div "mo veTo 按 Enter pet. mo veXY(x, y) 按 Enter hero. mo veTo 按 Enter hero. mo veTo(…" at bounding box center [1090, 317] width 347 height 287
type textarea "hero.moveTo(5)"
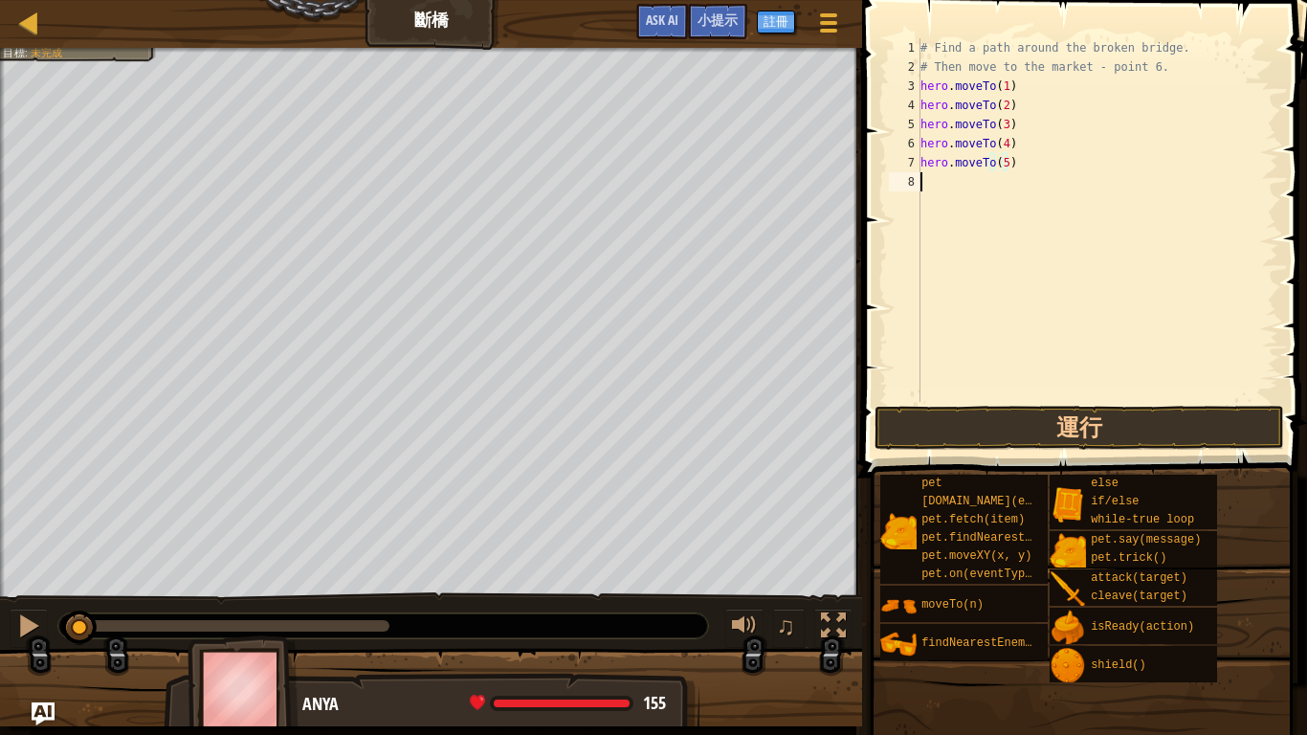
click at [969, 182] on div "# Find a path around the broken bridge. # Then move to the market - point 6. he…" at bounding box center [1098, 239] width 362 height 402
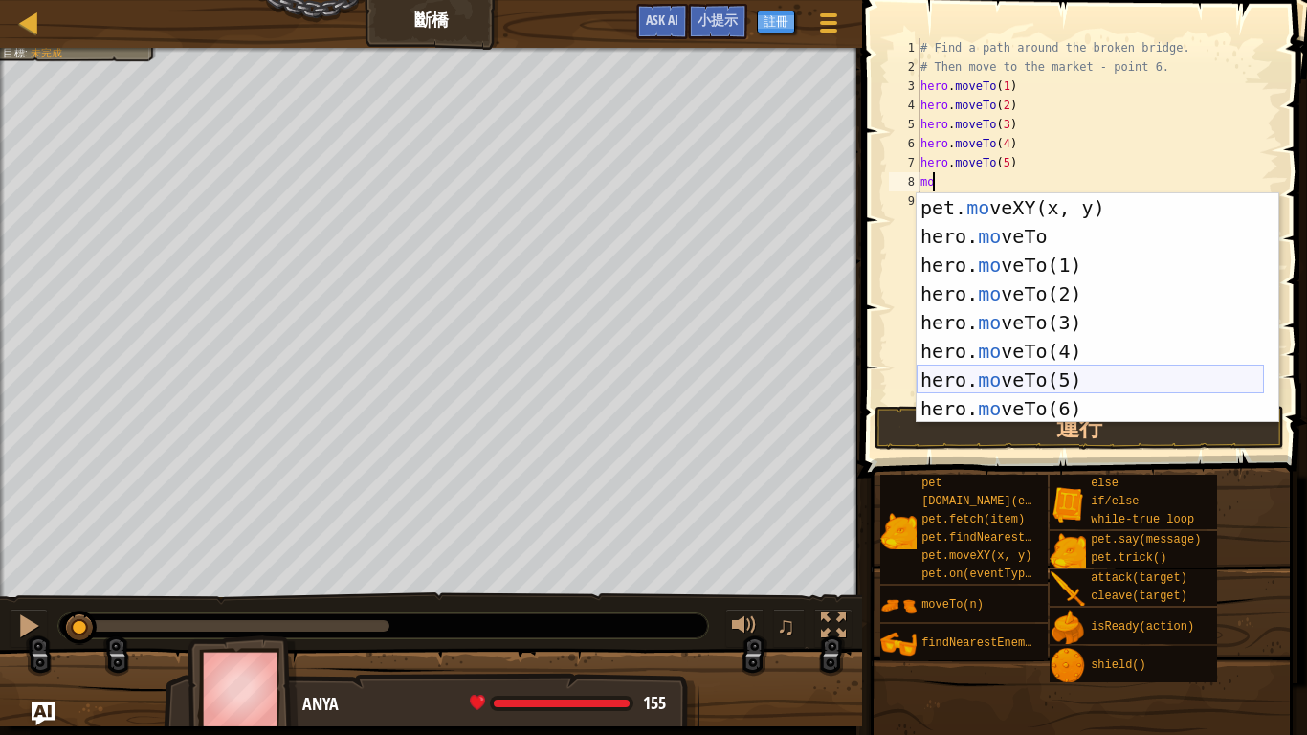
scroll to position [29, 0]
click at [1058, 394] on div "pet. mo veXY(x, y) 按 Enter hero. mo veTo 按 Enter hero. mo veTo(1) 按 Enter hero.…" at bounding box center [1090, 336] width 347 height 287
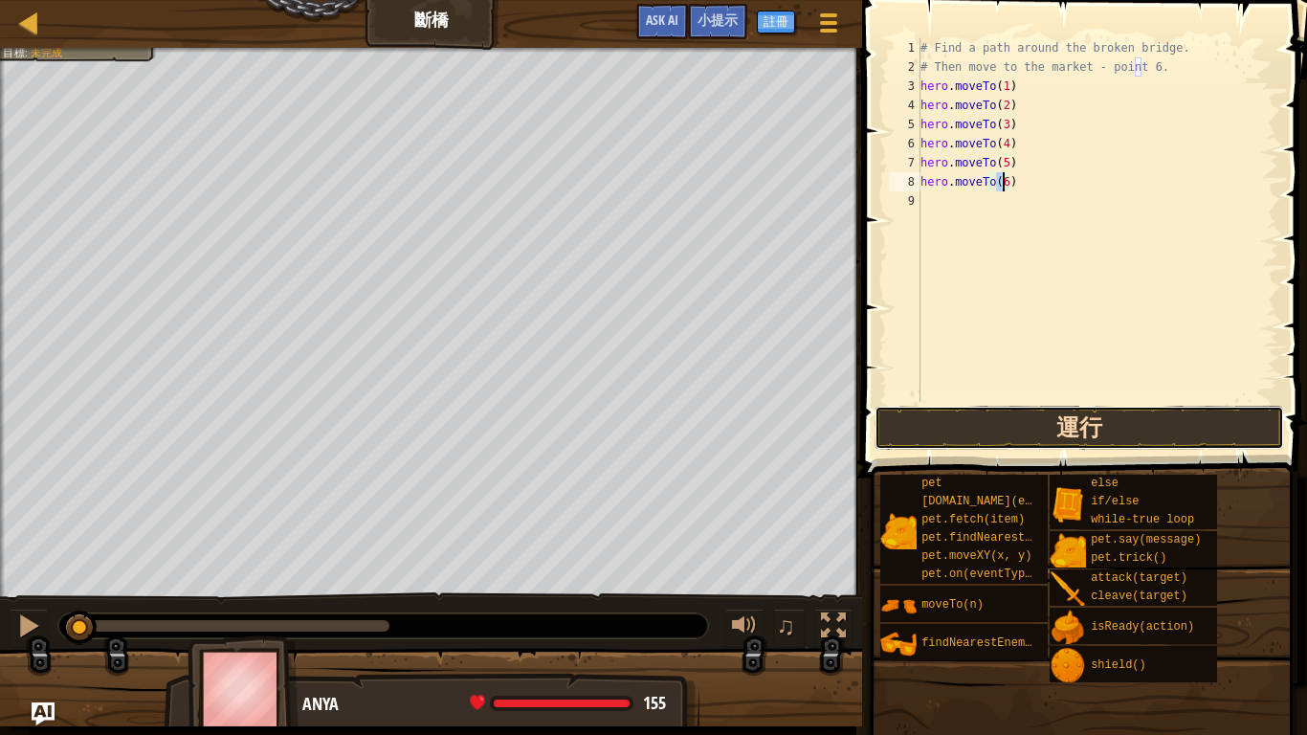
click at [1089, 412] on button "運行" at bounding box center [1080, 428] width 410 height 44
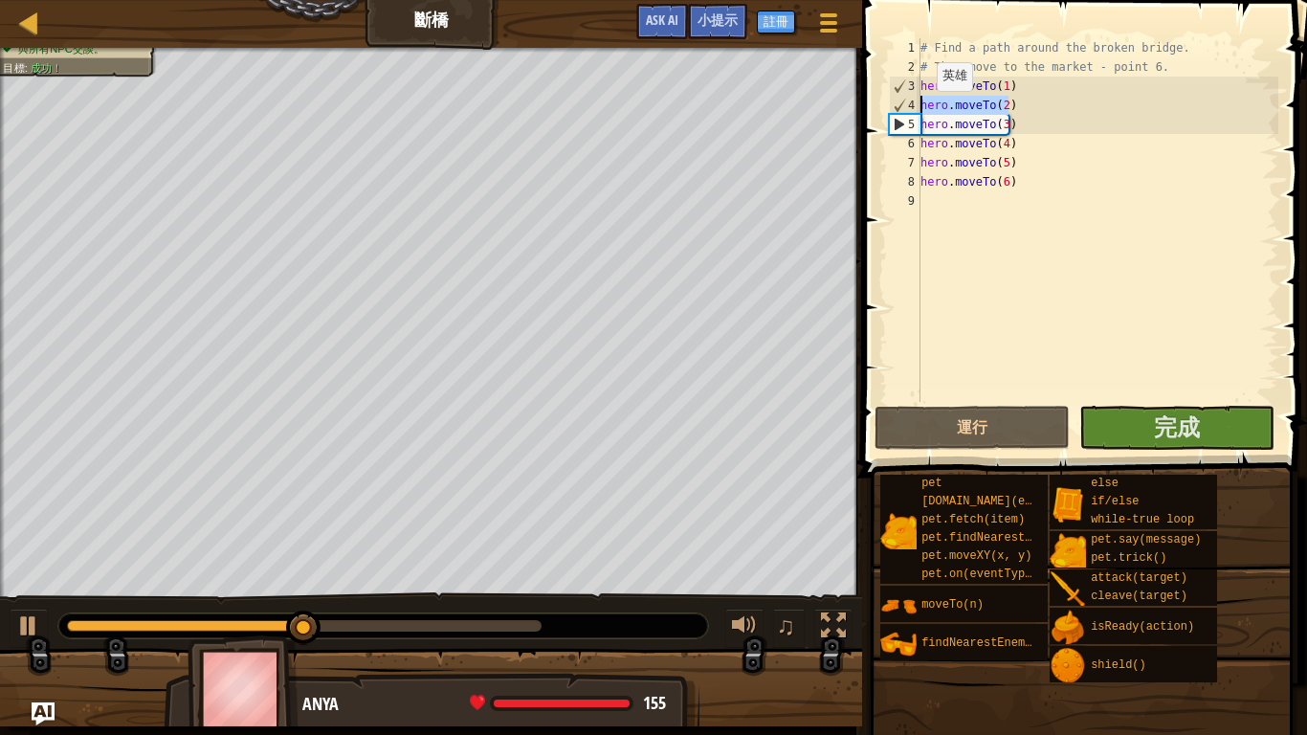
drag, startPoint x: 1011, startPoint y: 107, endPoint x: 911, endPoint y: 110, distance: 99.6
click at [911, 110] on div "hero.moveTo(6) 1 2 3 4 5 6 7 8 9 # Find a path around the broken bridge. # Then…" at bounding box center [1081, 220] width 393 height 364
type textarea "hero.moveTo(2)"
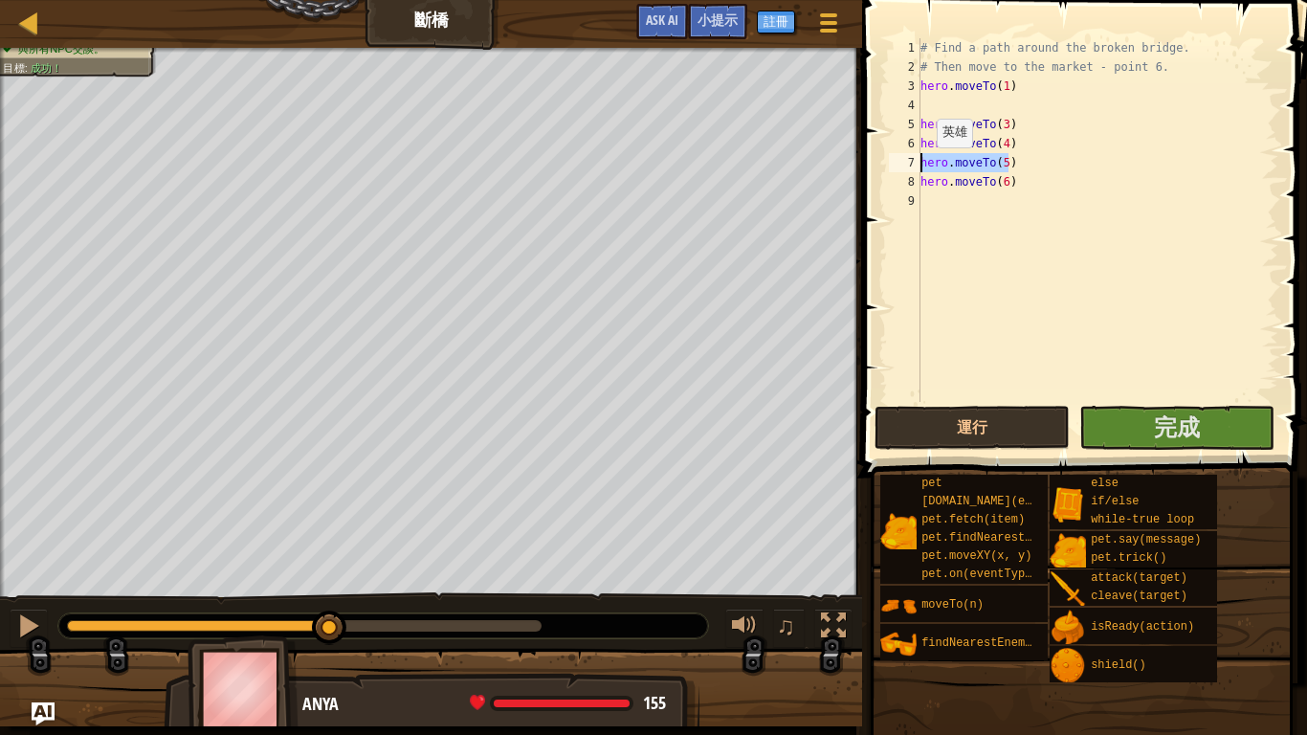
drag, startPoint x: 1028, startPoint y: 166, endPoint x: 920, endPoint y: 167, distance: 108.1
click at [920, 167] on div "1 2 3 4 5 6 7 8 9 # Find a path around the broken bridge. # Then move to the ma…" at bounding box center [1081, 220] width 393 height 364
type textarea "hero.moveTo(5)"
click at [991, 432] on button "運行" at bounding box center [972, 428] width 195 height 44
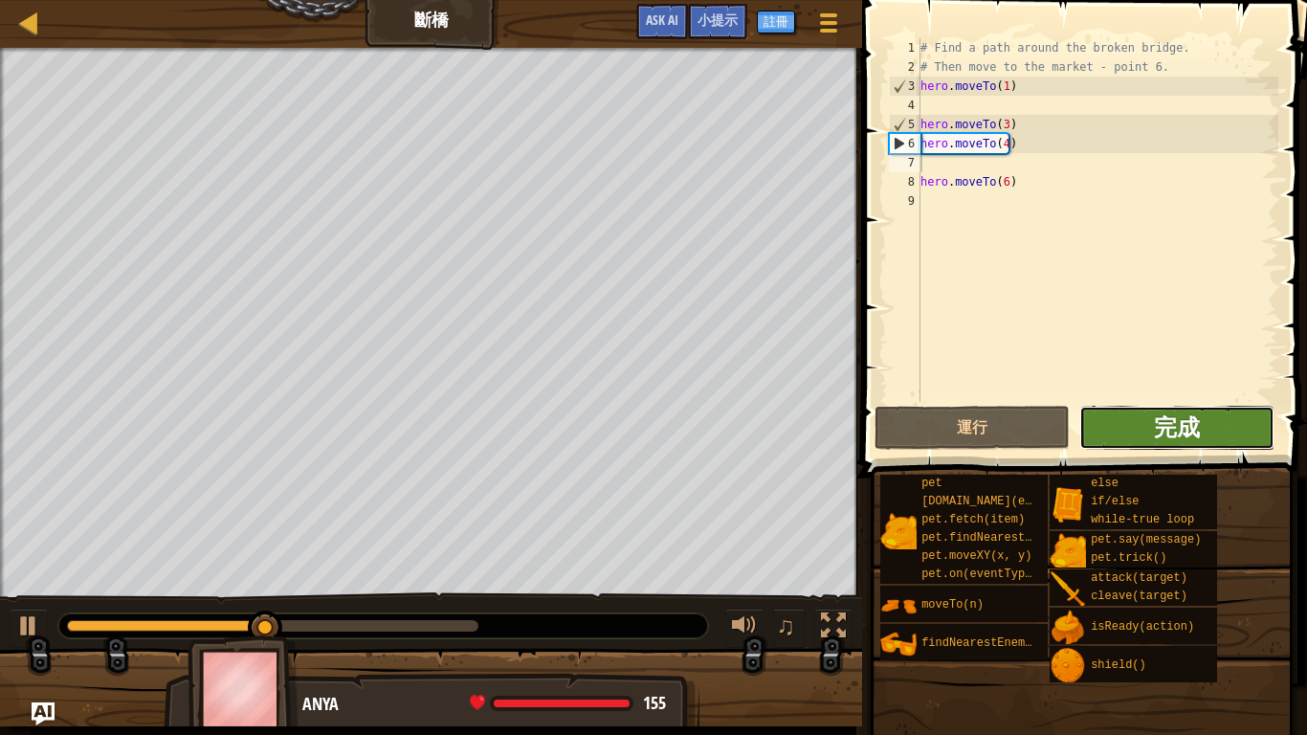
click at [1183, 431] on span "完成" at bounding box center [1177, 427] width 46 height 31
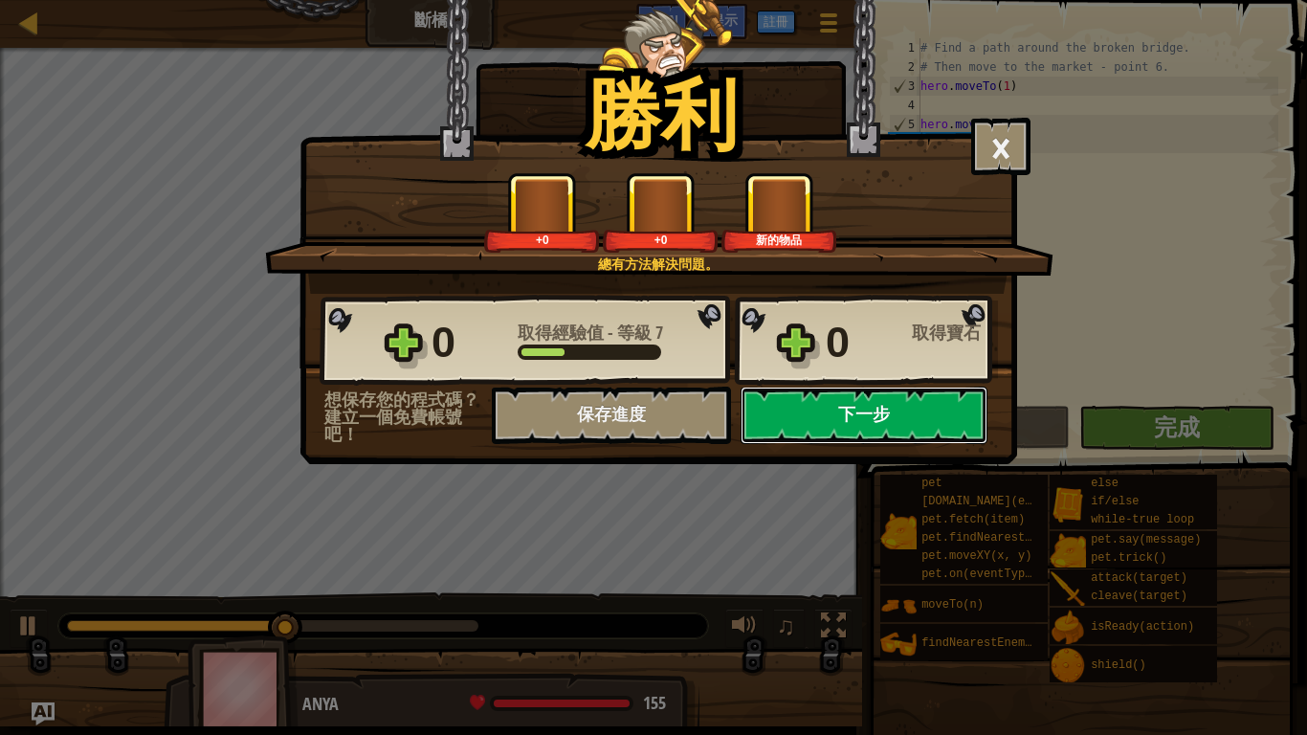
click at [855, 419] on button "下一步" at bounding box center [864, 415] width 247 height 57
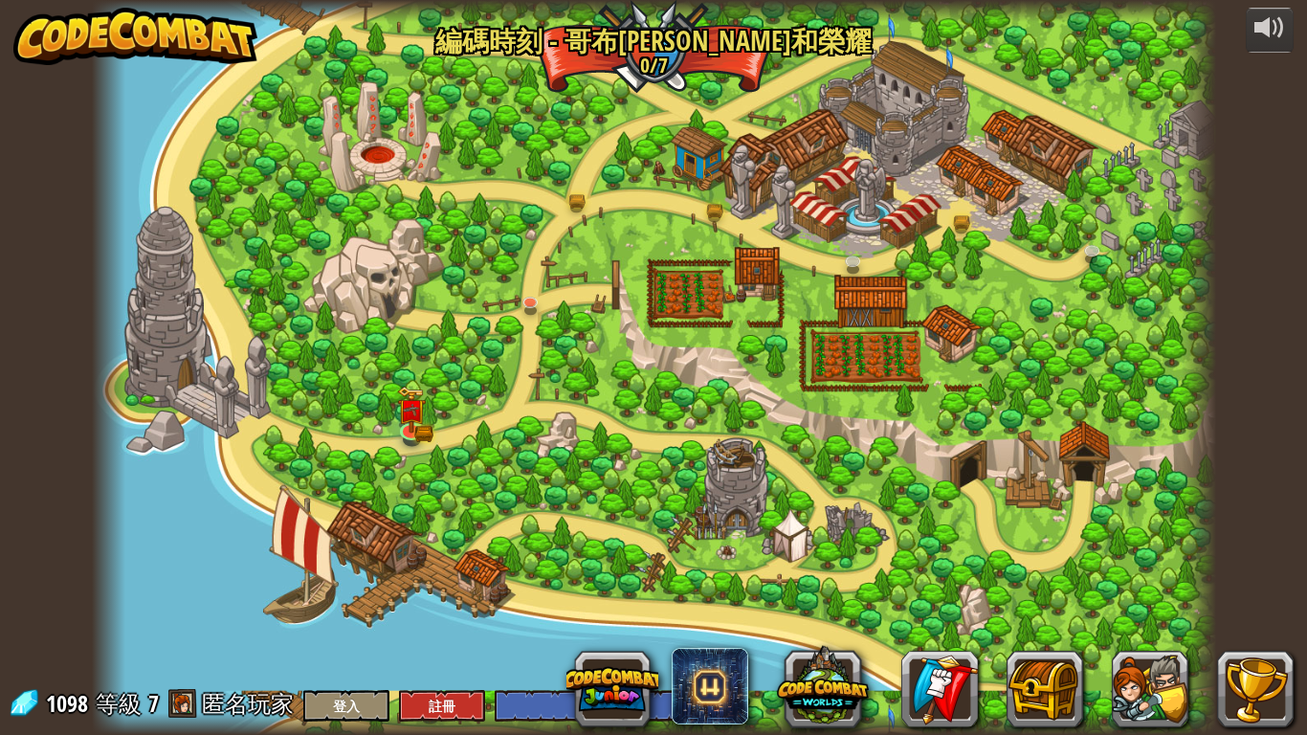
select select "zh-HANT"
click at [720, 195] on img at bounding box center [715, 175] width 29 height 62
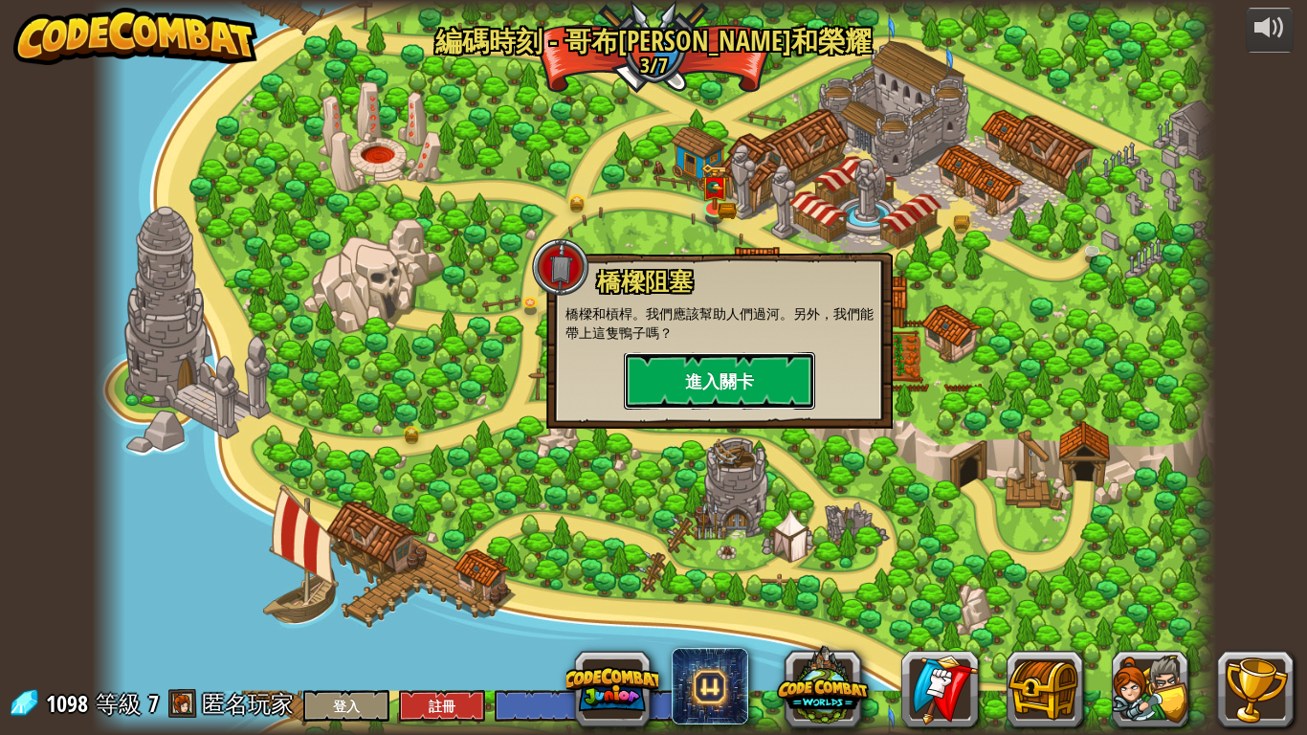
click at [685, 372] on button "進入關卡" at bounding box center [719, 380] width 191 height 57
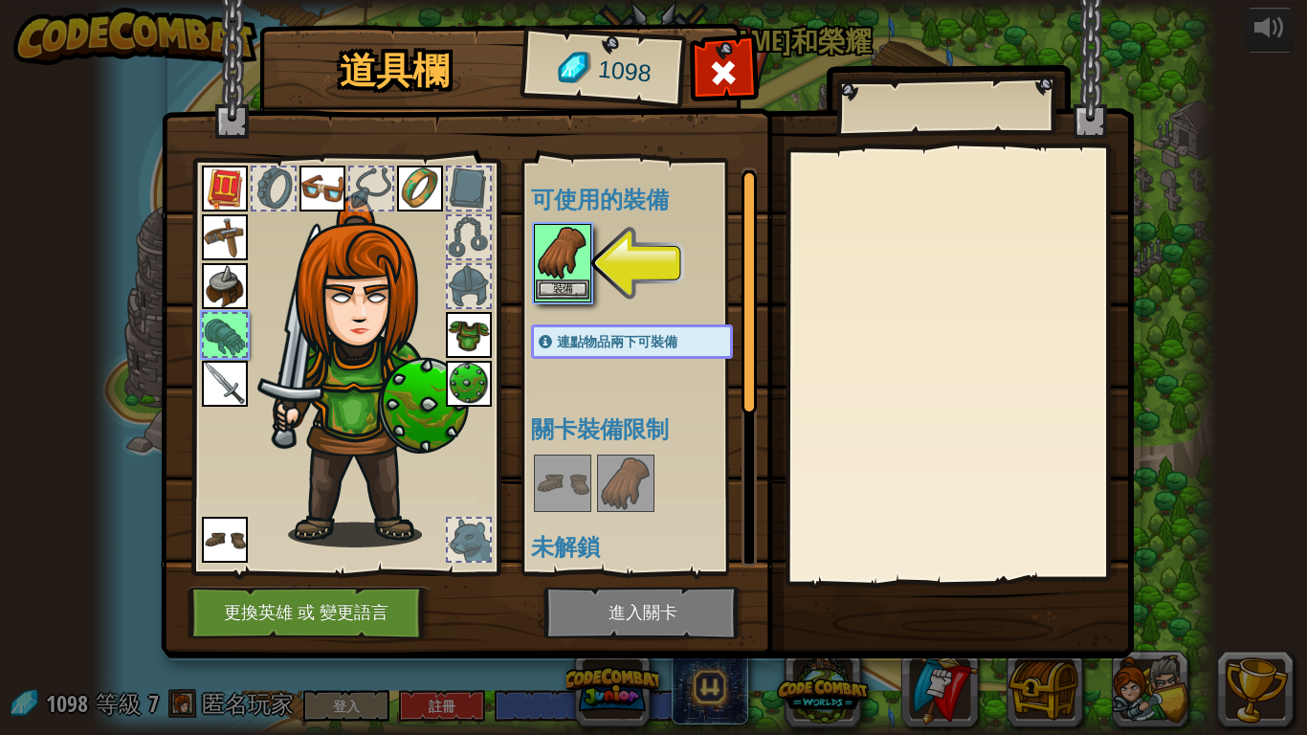
click at [553, 273] on img at bounding box center [563, 253] width 54 height 54
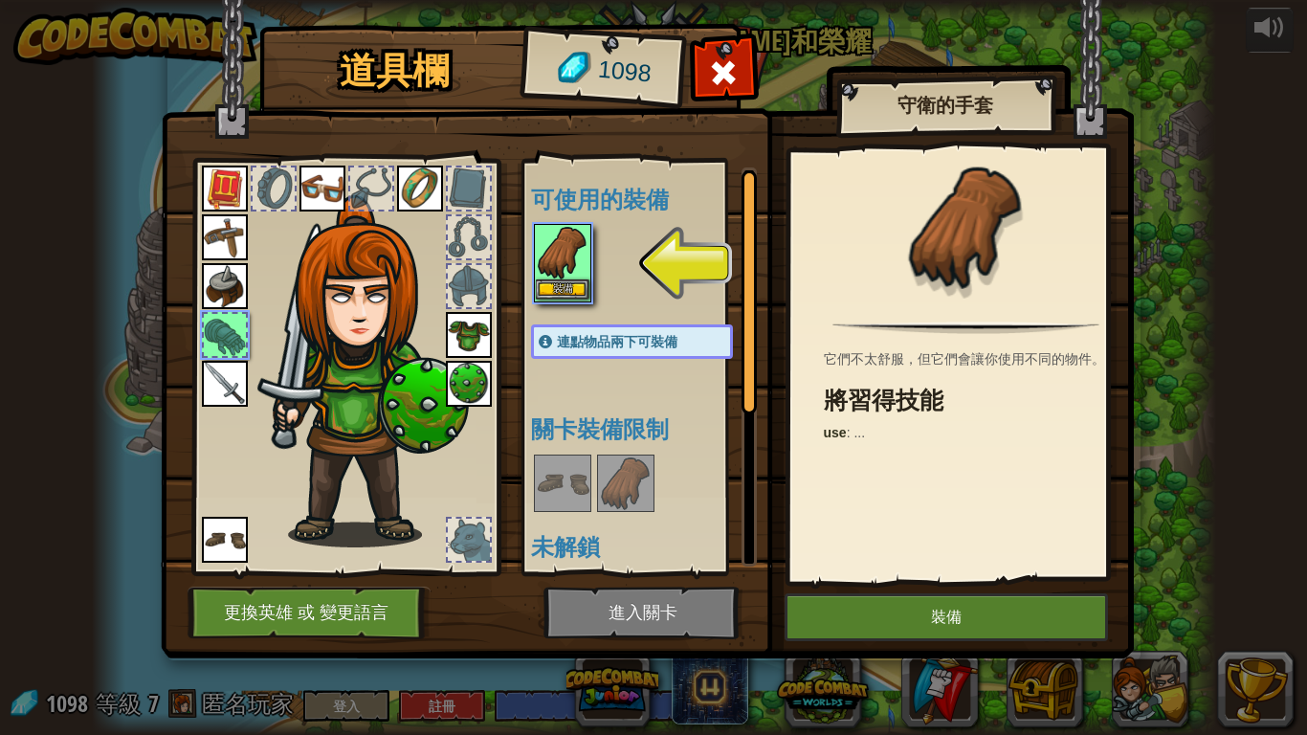
click at [553, 273] on img at bounding box center [563, 253] width 54 height 54
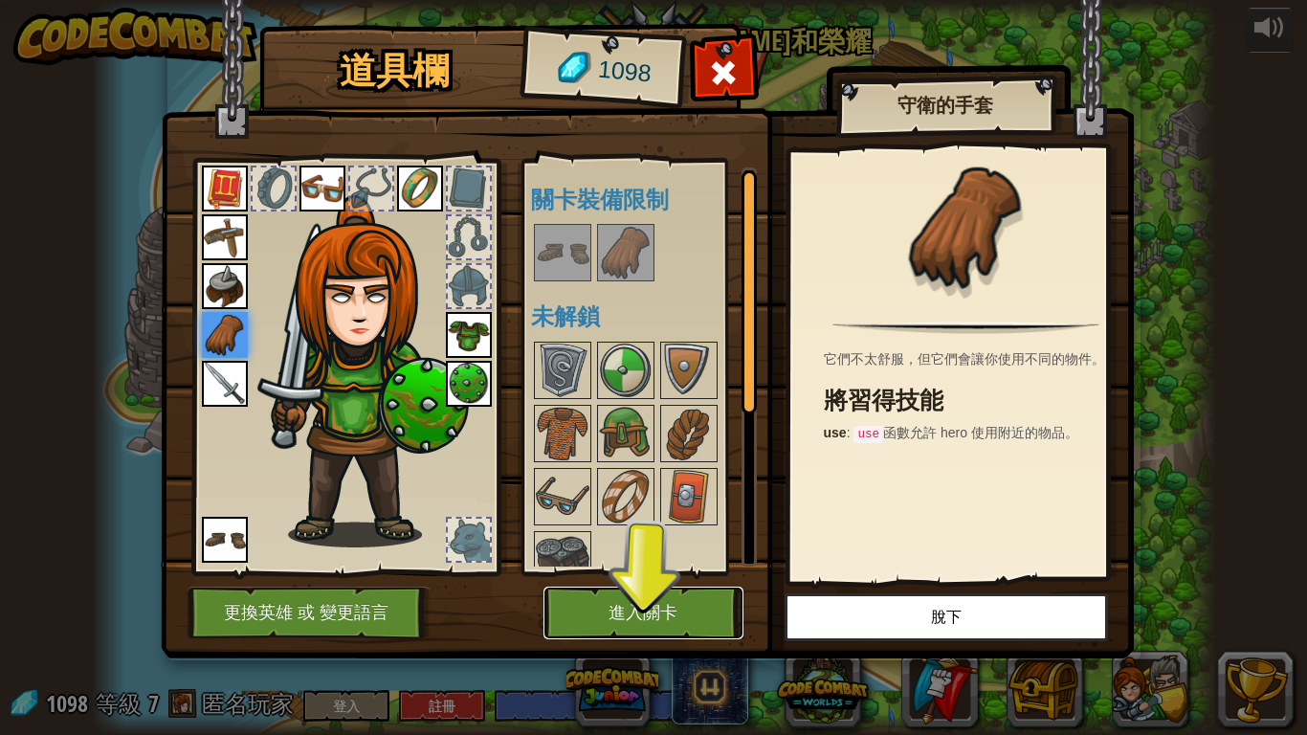
click at [682, 592] on button "進入關卡" at bounding box center [644, 613] width 200 height 53
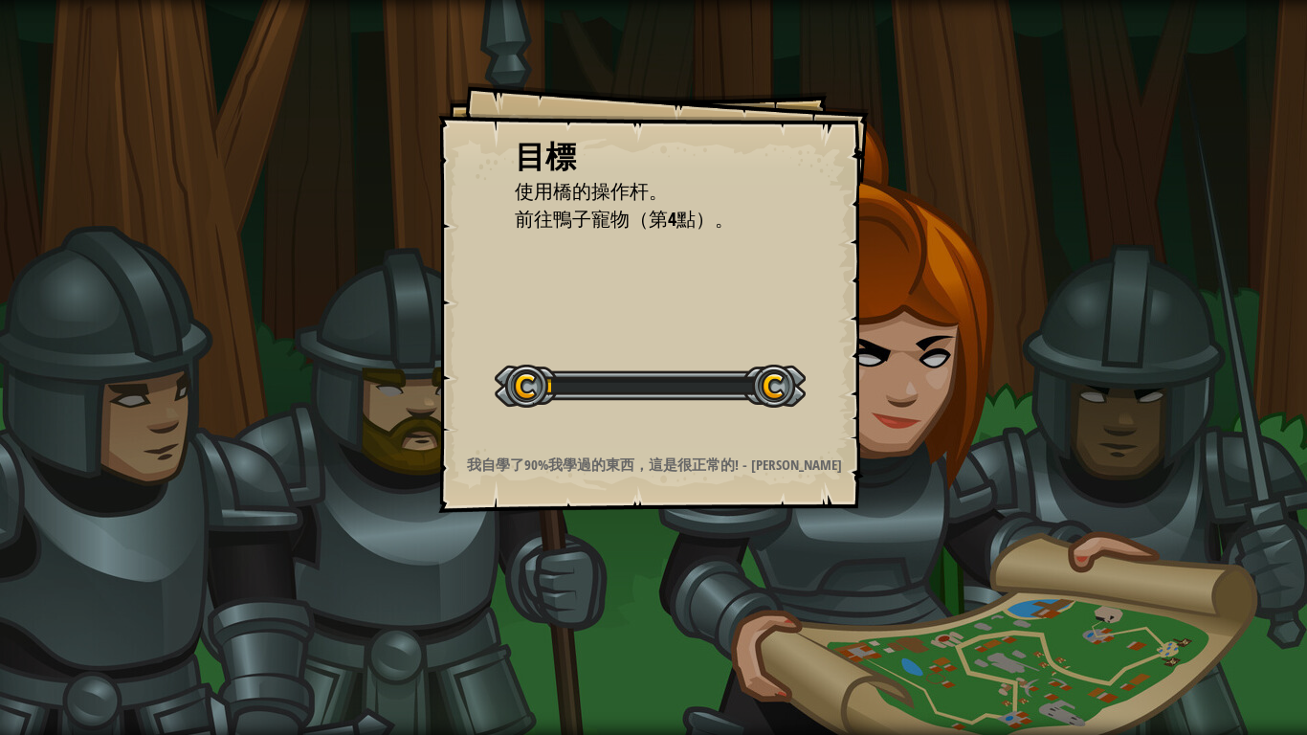
click at [428, 260] on div "目標 使用橋的操作杆。 前往鴨子寵物（第4點）。 開始戰役 從伺服器載入失敗 您將需要訂閱來開啟這關。 訂閱 您需要加入一個課程來遊玩此關卡。 回到我的課程 …" at bounding box center [653, 367] width 1307 height 735
click at [1087, 364] on div "目標 使用橋的操作杆。 前往鴨子寵物（第4點）。 開始戰役 從伺服器載入失敗 您將需要訂閱來開啟這關。 訂閱 您需要加入一個課程來遊玩此關卡。 回到我的課程 …" at bounding box center [653, 367] width 1307 height 735
click at [456, 241] on div "目標 使用橋的操作杆。 前往鴨子寵物（第4點）。 開始戰役 從伺服器載入失敗 您將需要訂閱來開啟這關。 訂閱 您需要加入一個課程來遊玩此關卡。 回到我的課程 …" at bounding box center [653, 297] width 431 height 431
click at [693, 278] on div "目標 使用橋的操作杆。 前往鴨子寵物（第4點）。 開始戰役 從伺服器載入失敗 您將需要訂閱來開啟這關。 訂閱 您需要加入一個課程來遊玩此關卡。 回到我的課程 …" at bounding box center [653, 297] width 431 height 431
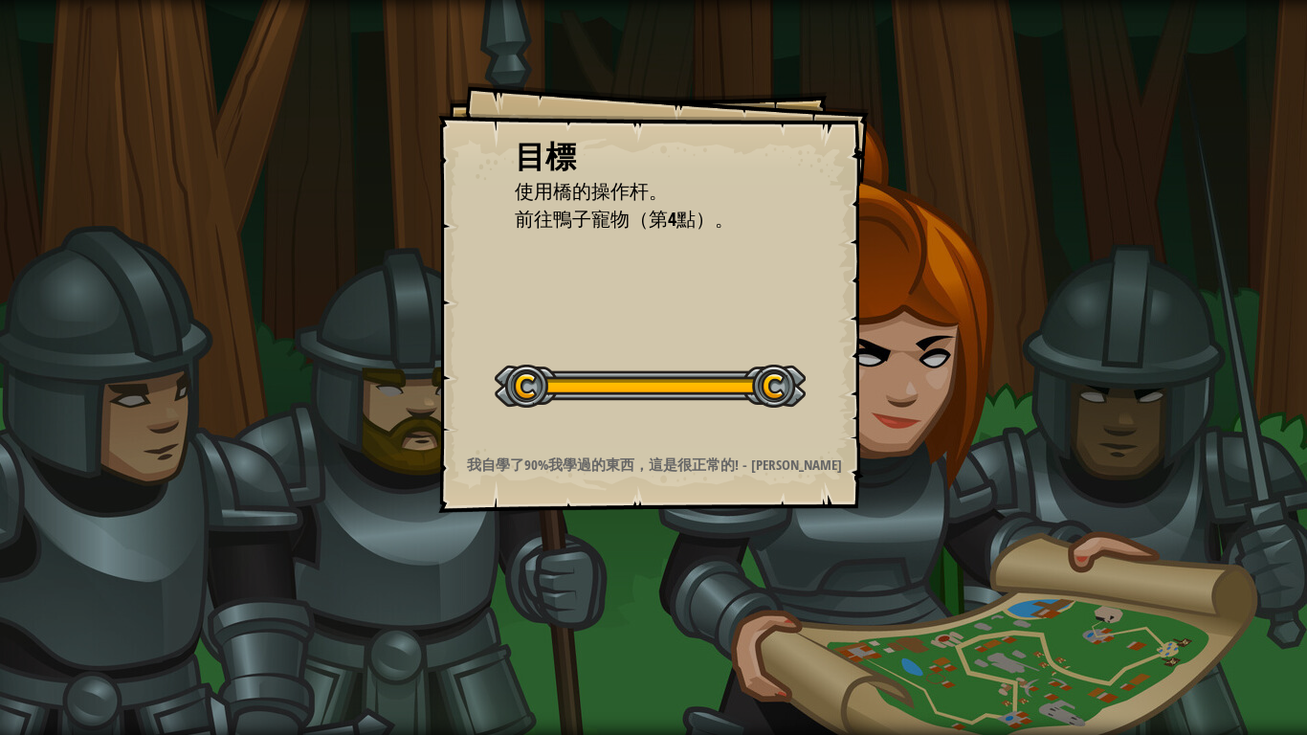
click at [693, 278] on div "目標 使用橋的操作杆。 前往鴨子寵物（第4點）。 開始戰役 從伺服器載入失敗 您將需要訂閱來開啟這關。 訂閱 您需要加入一個課程來遊玩此關卡。 回到我的課程 …" at bounding box center [653, 297] width 431 height 431
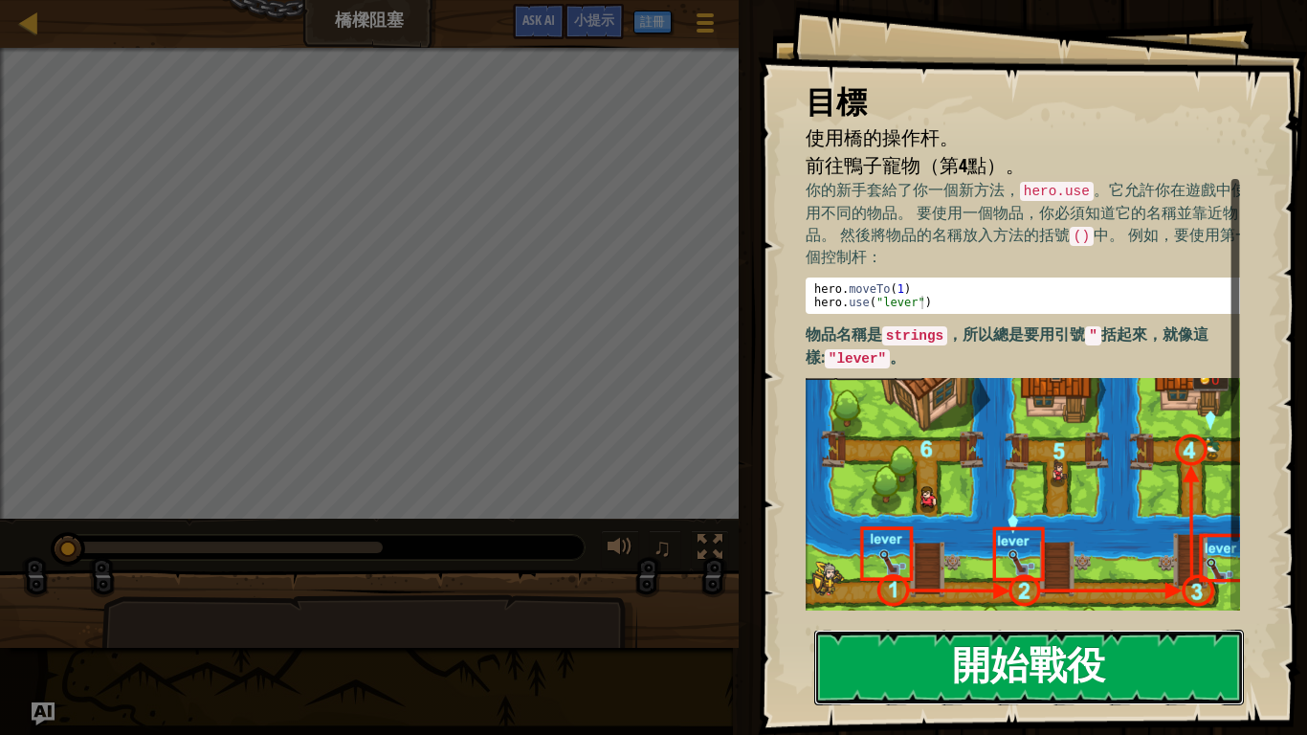
click at [1061, 592] on button "開始戰役" at bounding box center [1029, 668] width 430 height 76
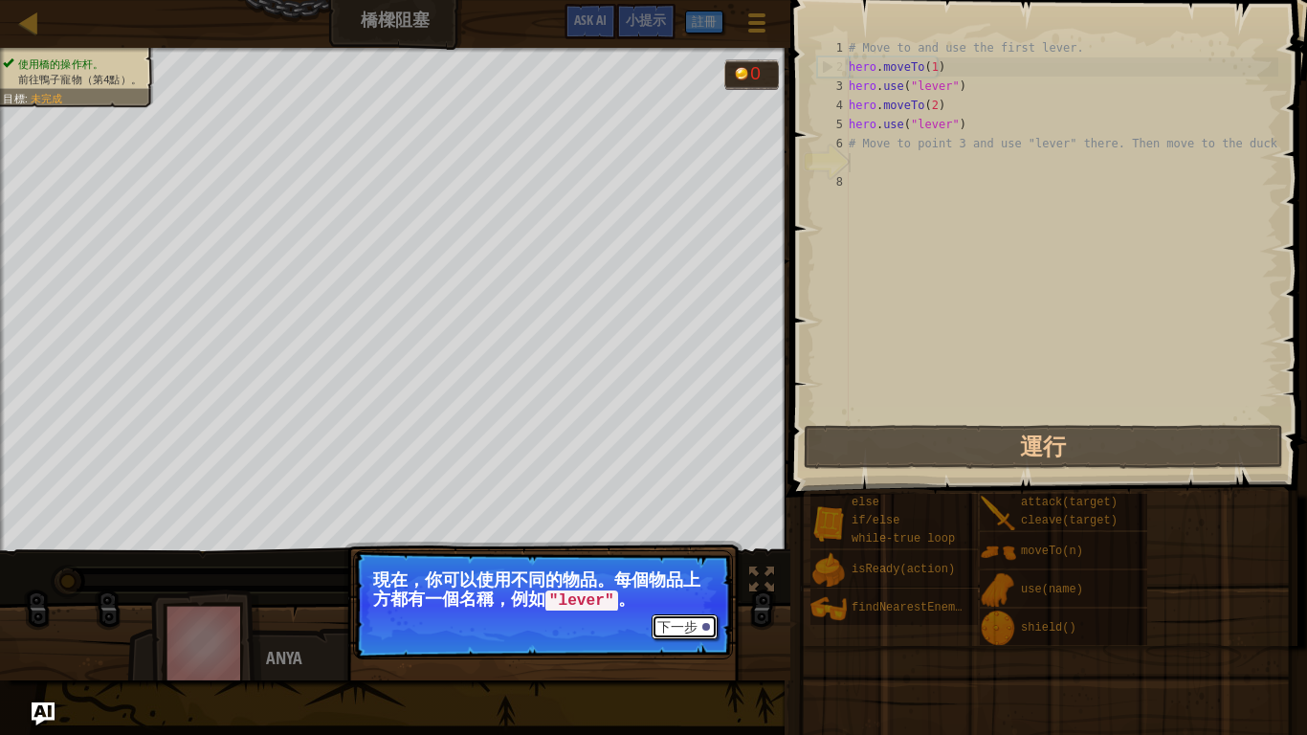
click at [701, 592] on button "下一步" at bounding box center [685, 626] width 66 height 25
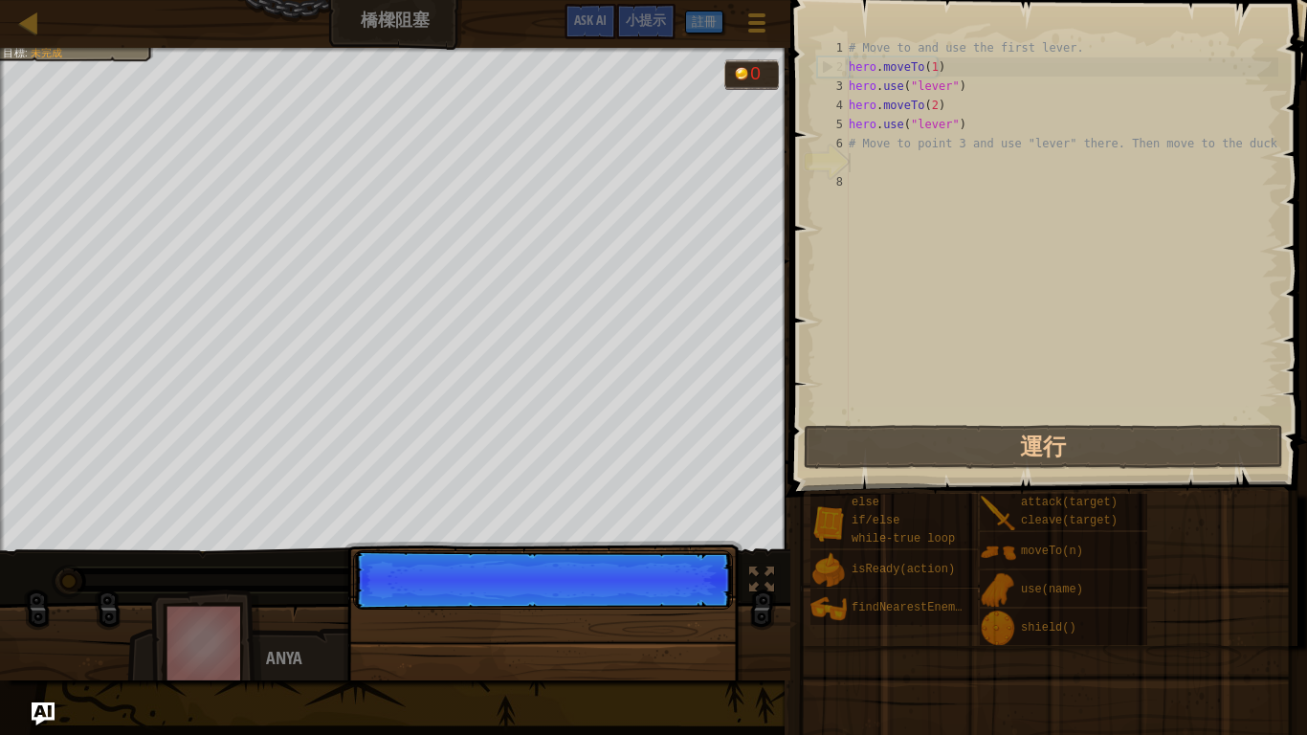
scroll to position [9, 0]
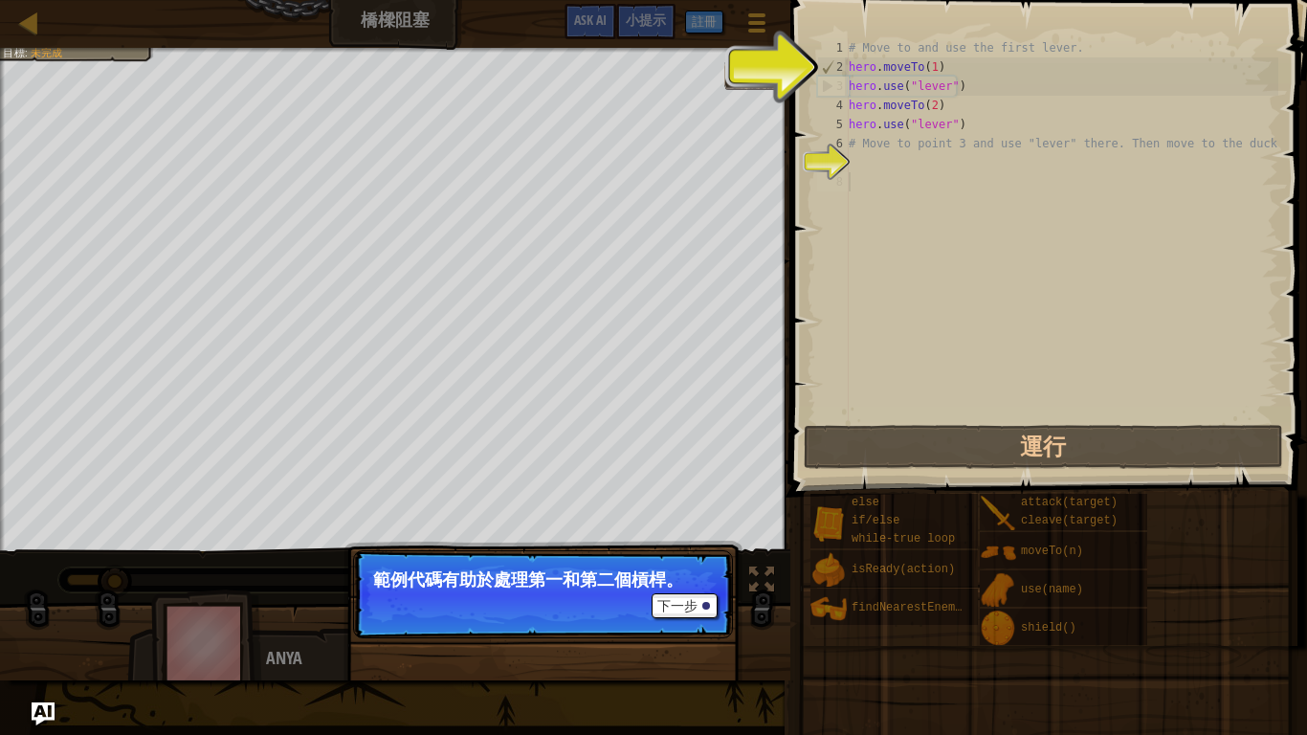
click at [976, 257] on div "# Move to and use the first lever. hero . moveTo ( 1 ) hero . use ( "lever" ) h…" at bounding box center [1062, 248] width 434 height 421
click at [683, 592] on button "下一步" at bounding box center [685, 605] width 66 height 25
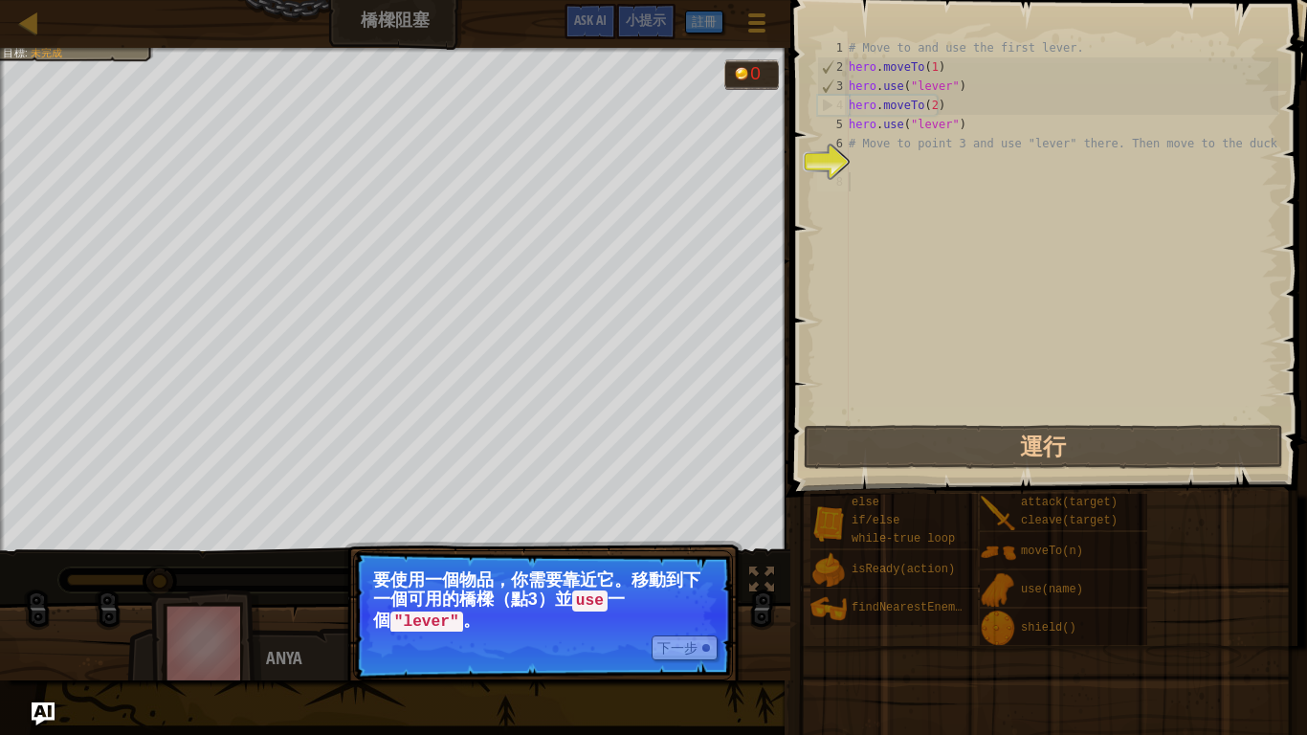
click at [661, 592] on p "下一步 要使用一個物品，你需要靠近它。移動到下一個可用的橋樑（點3）並 use 一個 "lever" 。" at bounding box center [543, 615] width 380 height 130
click at [684, 592] on button "下一步" at bounding box center [685, 647] width 66 height 25
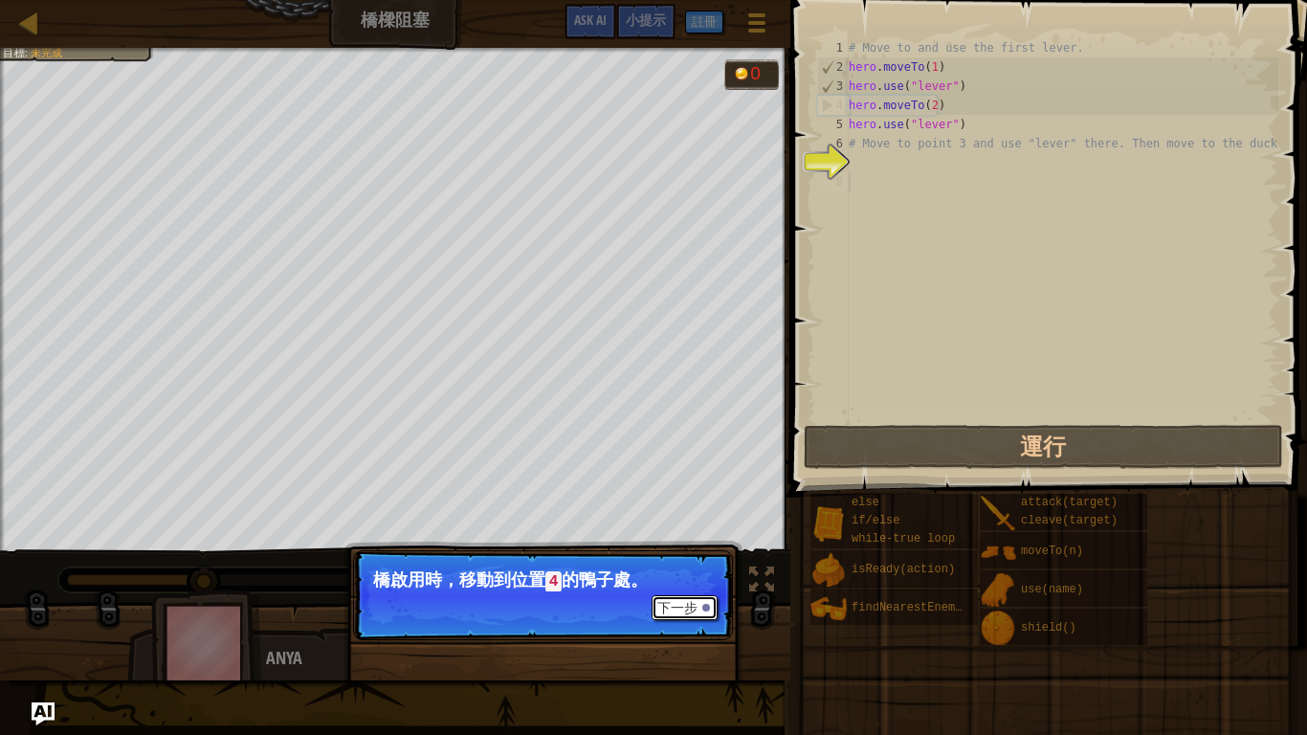
click at [671, 592] on button "下一步" at bounding box center [685, 607] width 66 height 25
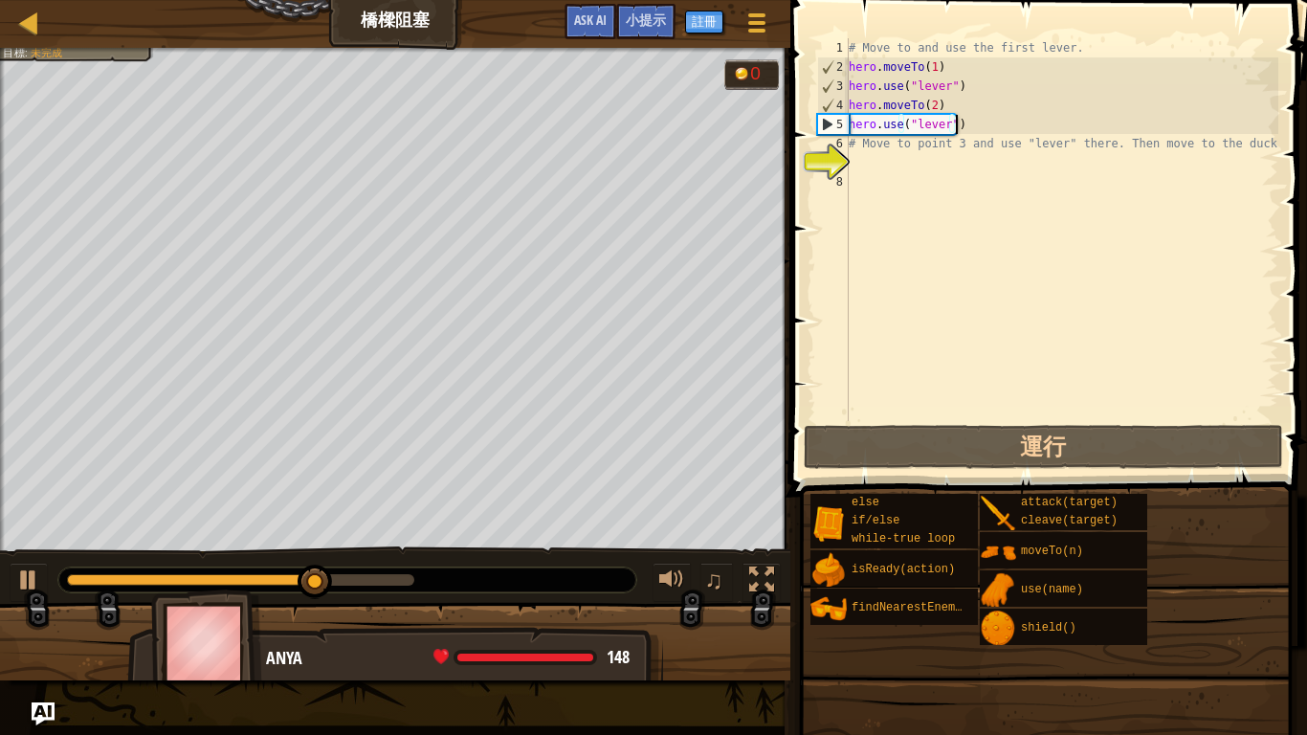
click at [973, 128] on div "# Move to and use the first lever. hero . moveTo ( 1 ) hero . use ( "lever" ) h…" at bounding box center [1062, 248] width 434 height 421
type textarea "hero.use("lever")"
click at [995, 172] on div "# Move to and use the first lever. hero . moveTo ( 1 ) hero . use ( "lever" ) h…" at bounding box center [1062, 248] width 434 height 421
click at [983, 155] on div "# Move to and use the first lever. hero . moveTo ( 1 ) hero . use ( "lever" ) h…" at bounding box center [1062, 248] width 434 height 421
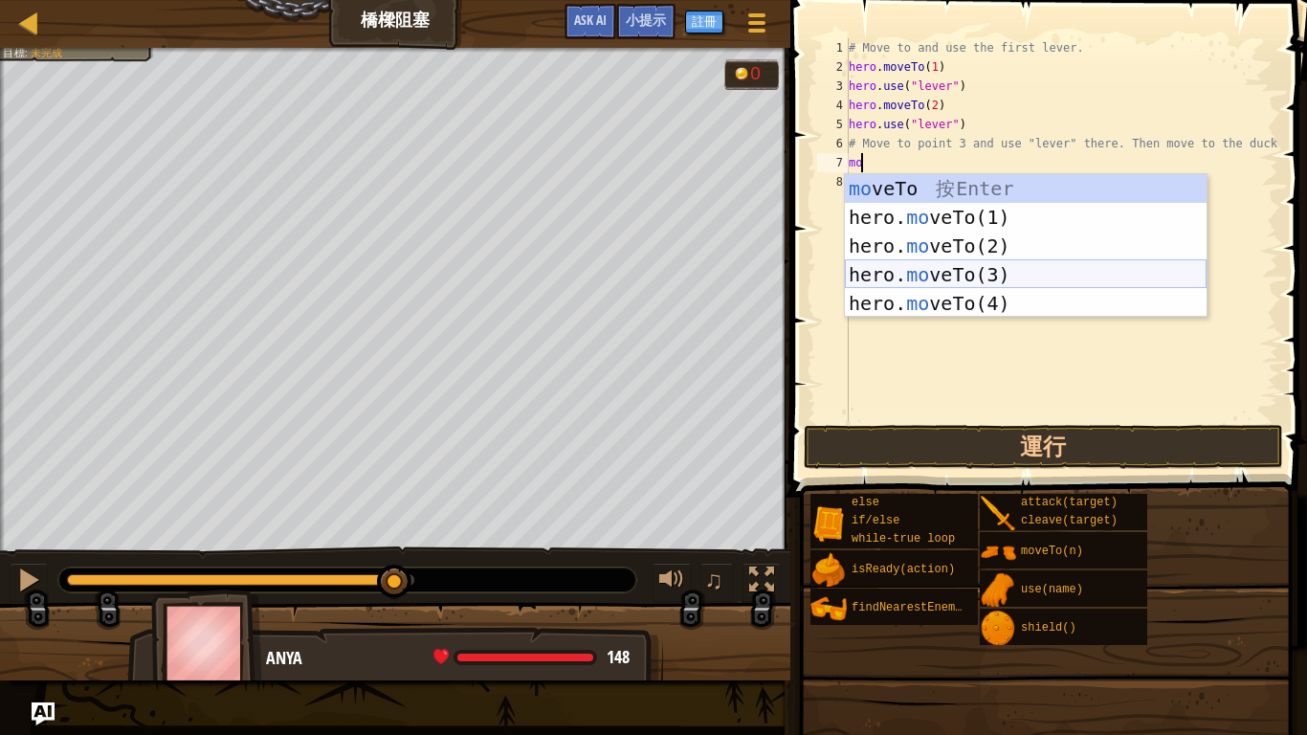
click at [971, 276] on div "mo veTo 按 Enter hero. mo veTo(1) 按 Enter hero. mo veTo(2) 按 Enter hero. mo veTo…" at bounding box center [1026, 274] width 362 height 201
type textarea "hero.moveTo(3)"
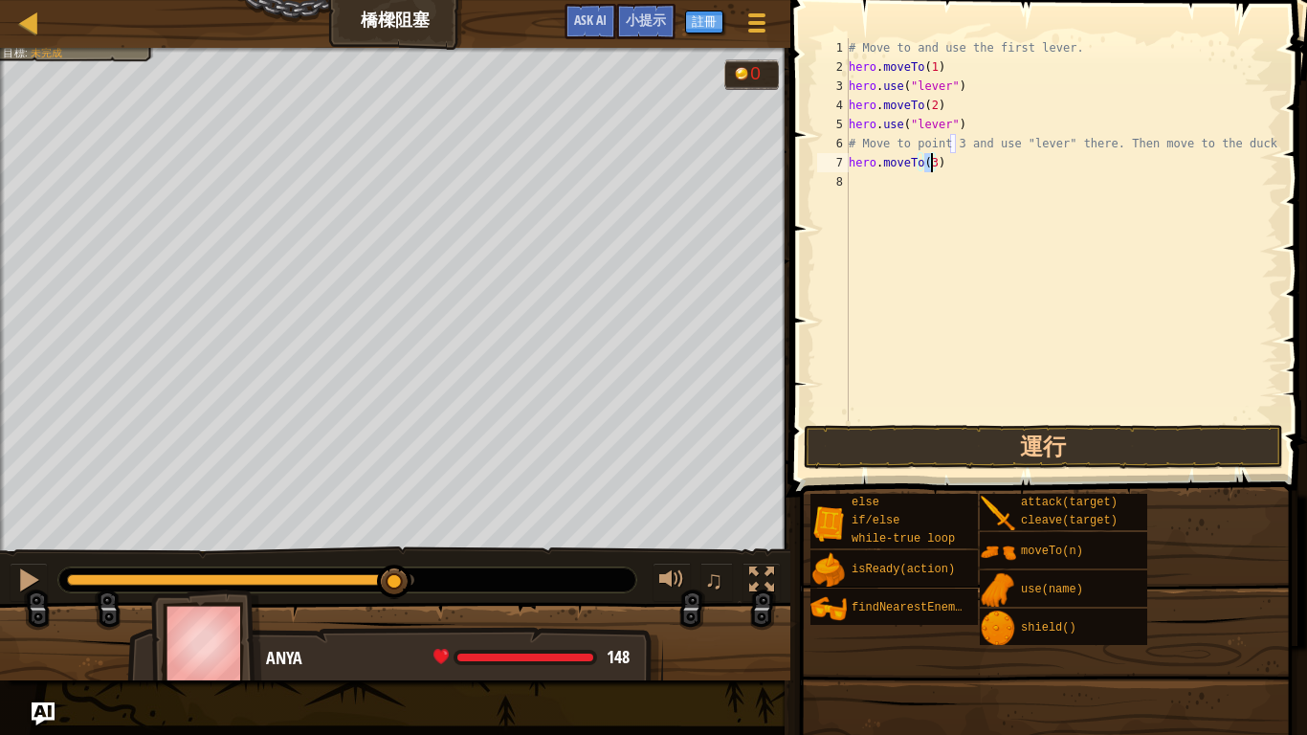
click at [964, 170] on div "# Move to and use the first lever. hero . moveTo ( 1 ) hero . use ( "lever" ) h…" at bounding box center [1062, 248] width 434 height 421
click at [917, 184] on div "# Move to and use the first lever. hero . moveTo ( 1 ) hero . use ( "lever" ) h…" at bounding box center [1062, 248] width 434 height 421
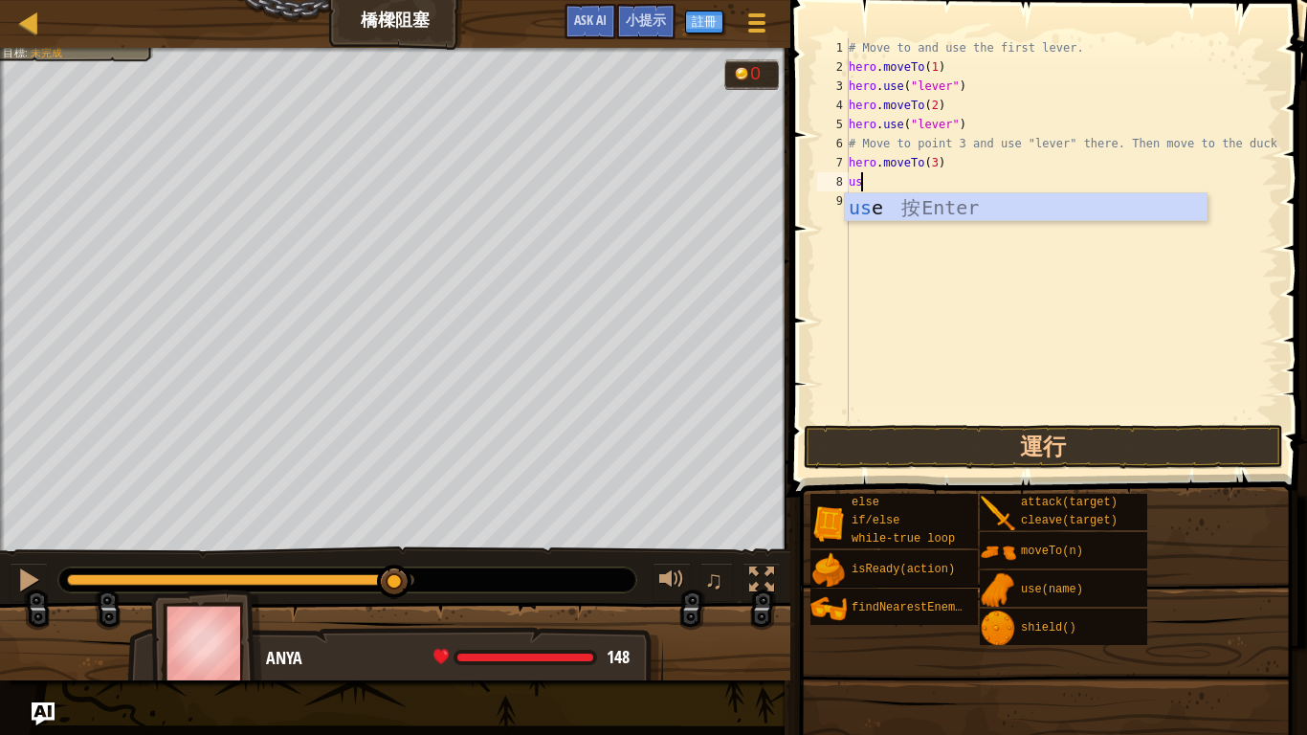
type textarea "u"
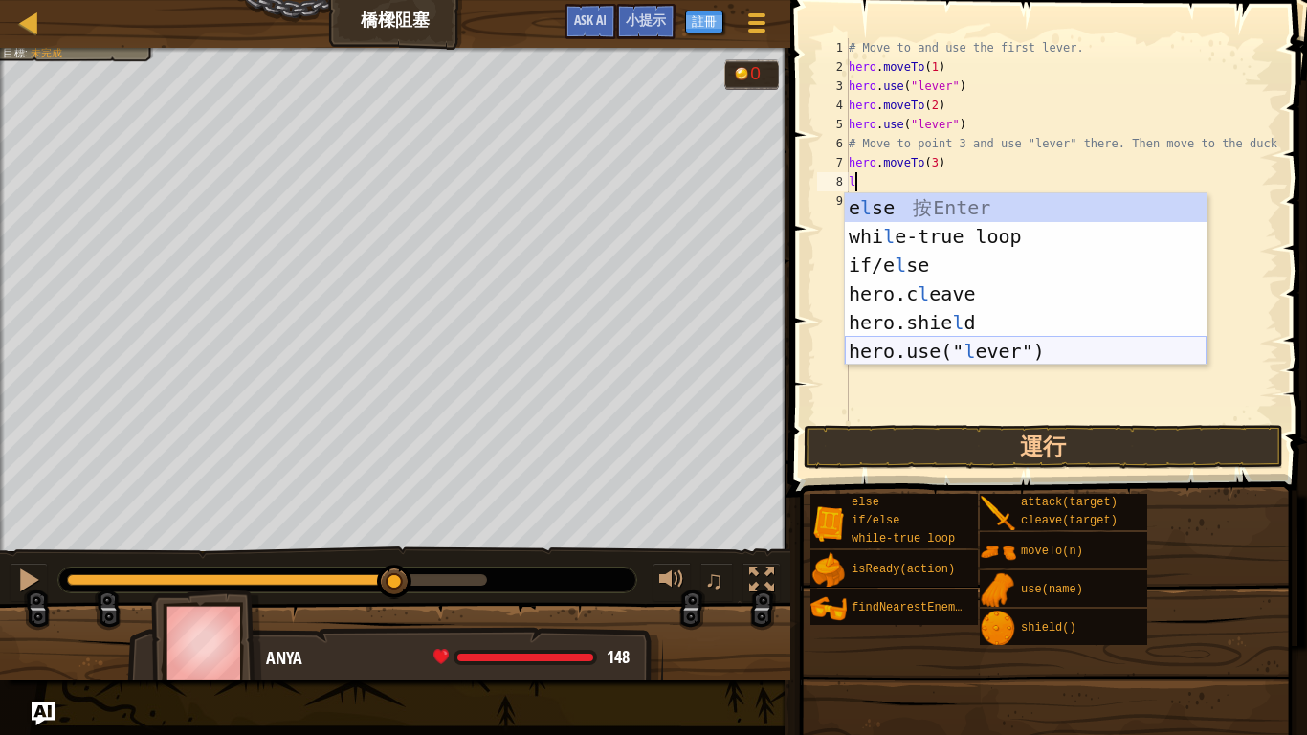
click at [979, 353] on div "e l se 按 Enter whi l e-true loop 按 Enter if/e l se 按 Enter hero.c l eave 按 Ente…" at bounding box center [1026, 308] width 362 height 230
type textarea "hero.use("lever")"
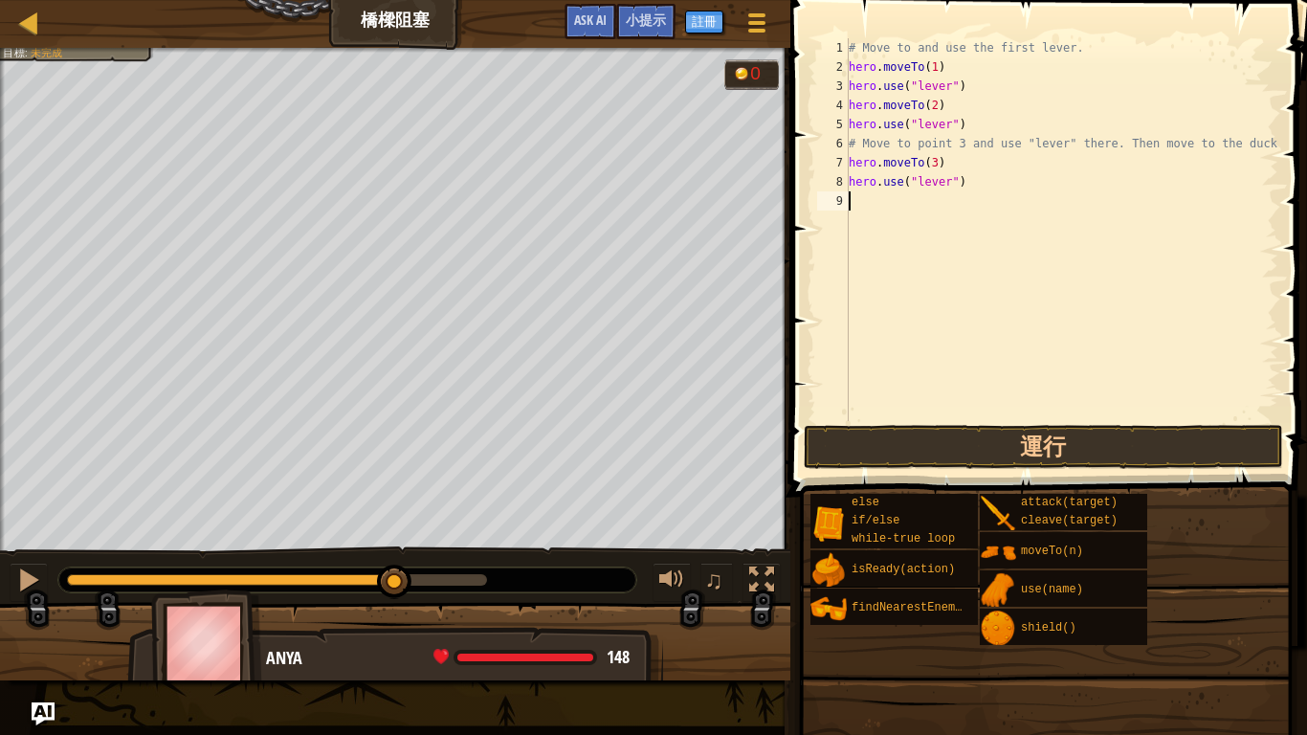
click at [897, 202] on div "# Move to and use the first lever. hero . moveTo ( 1 ) hero . use ( "lever" ) h…" at bounding box center [1062, 248] width 434 height 421
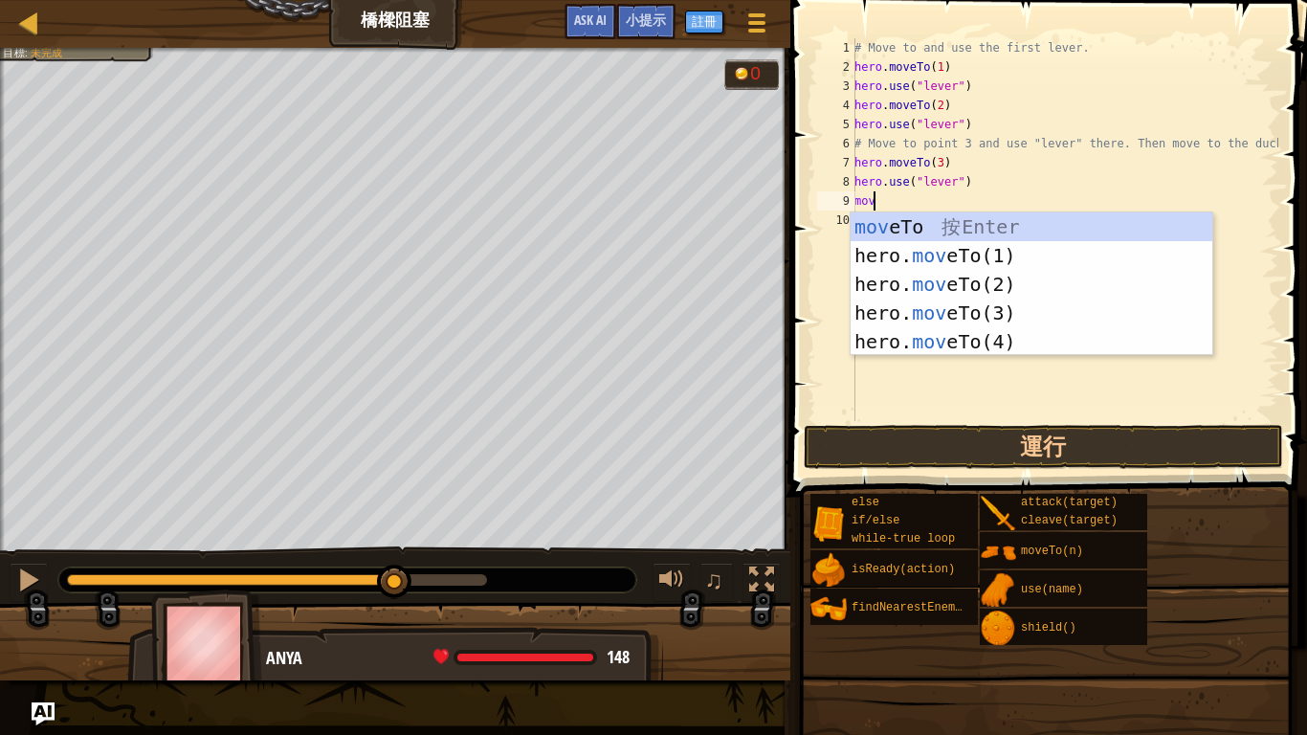
scroll to position [9, 1]
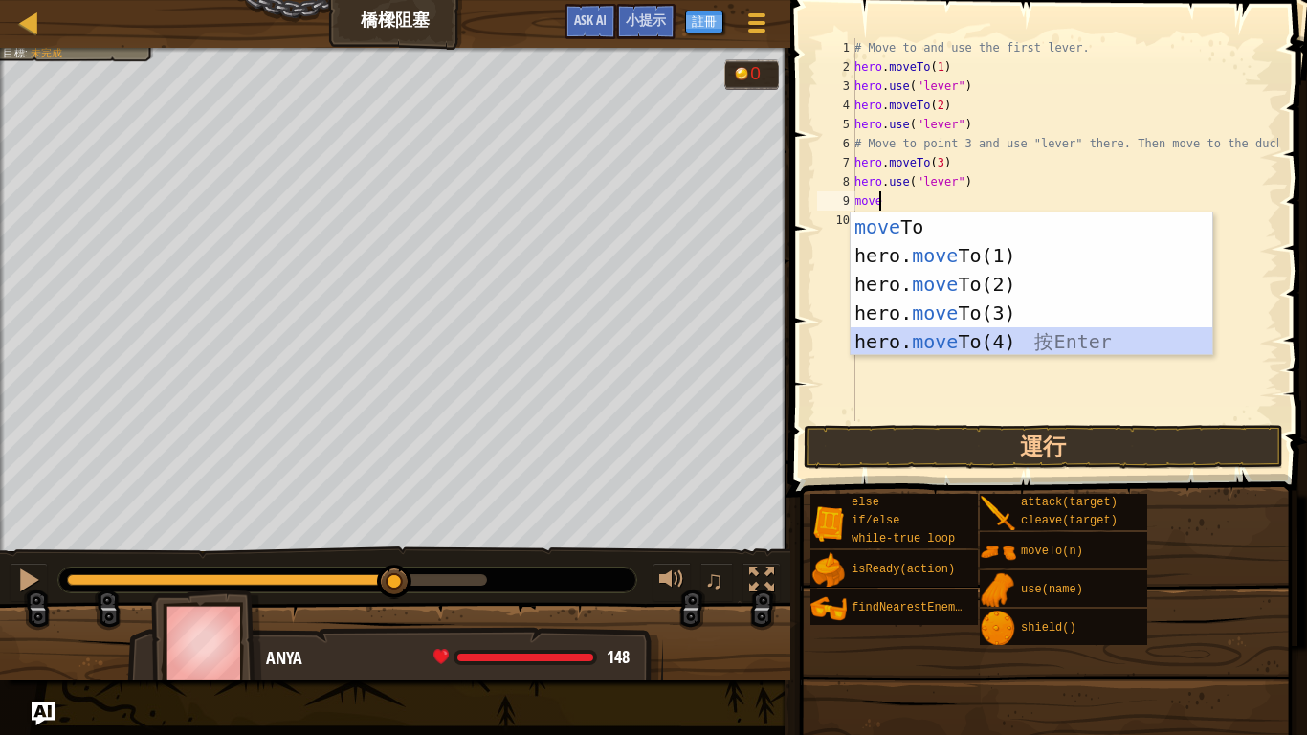
click at [1028, 337] on div "move To 按 Enter hero. move To(1) 按 Enter hero. move To(2) 按 Enter hero. move To…" at bounding box center [1032, 312] width 362 height 201
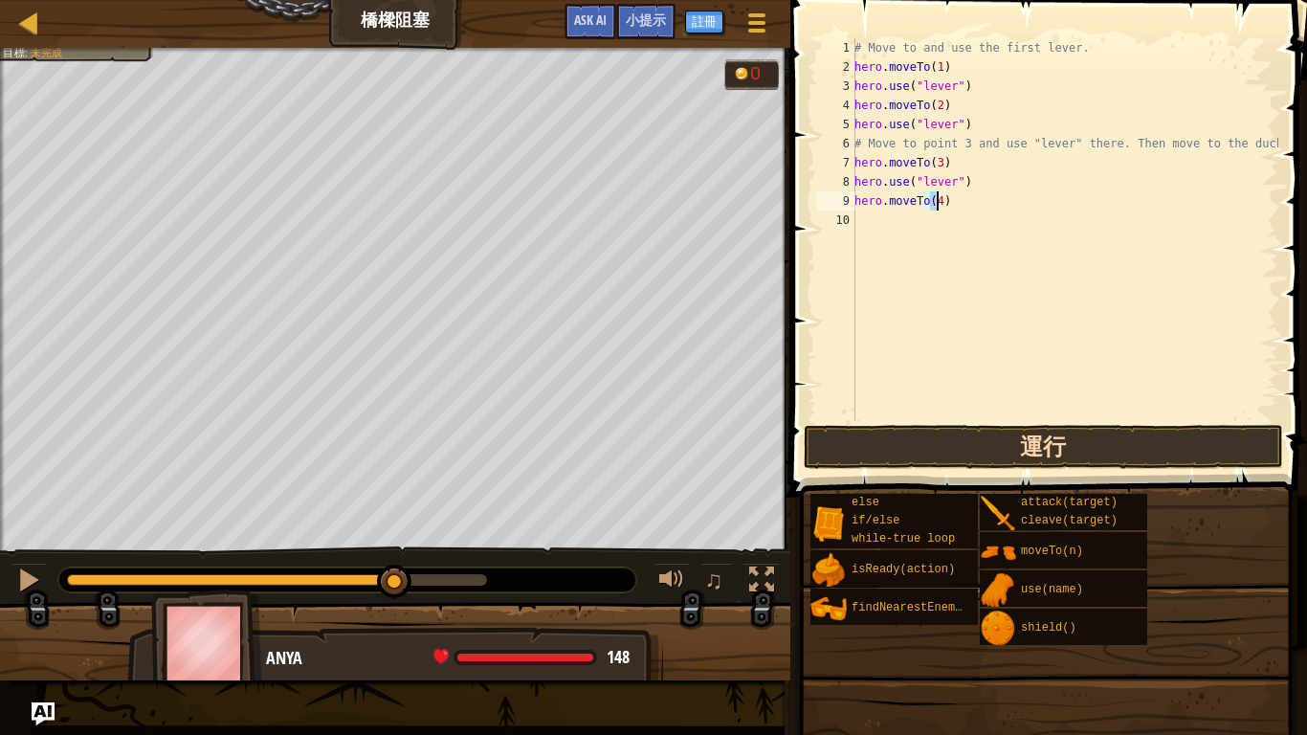
type textarea "hero.moveTo(4)"
drag, startPoint x: 1065, startPoint y: 439, endPoint x: 1058, endPoint y: 431, distance: 11.5
click at [1064, 439] on button "運行" at bounding box center [1043, 447] width 479 height 44
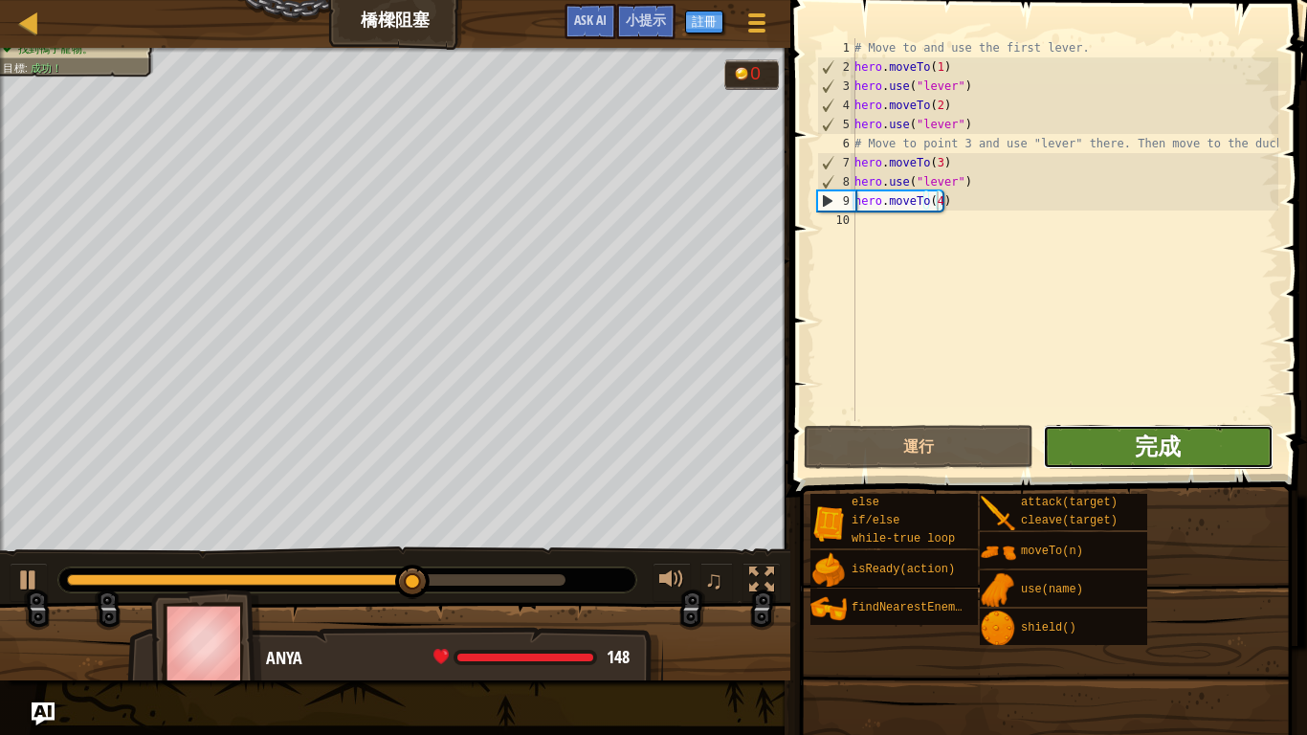
click at [1163, 448] on span "完成" at bounding box center [1158, 446] width 46 height 31
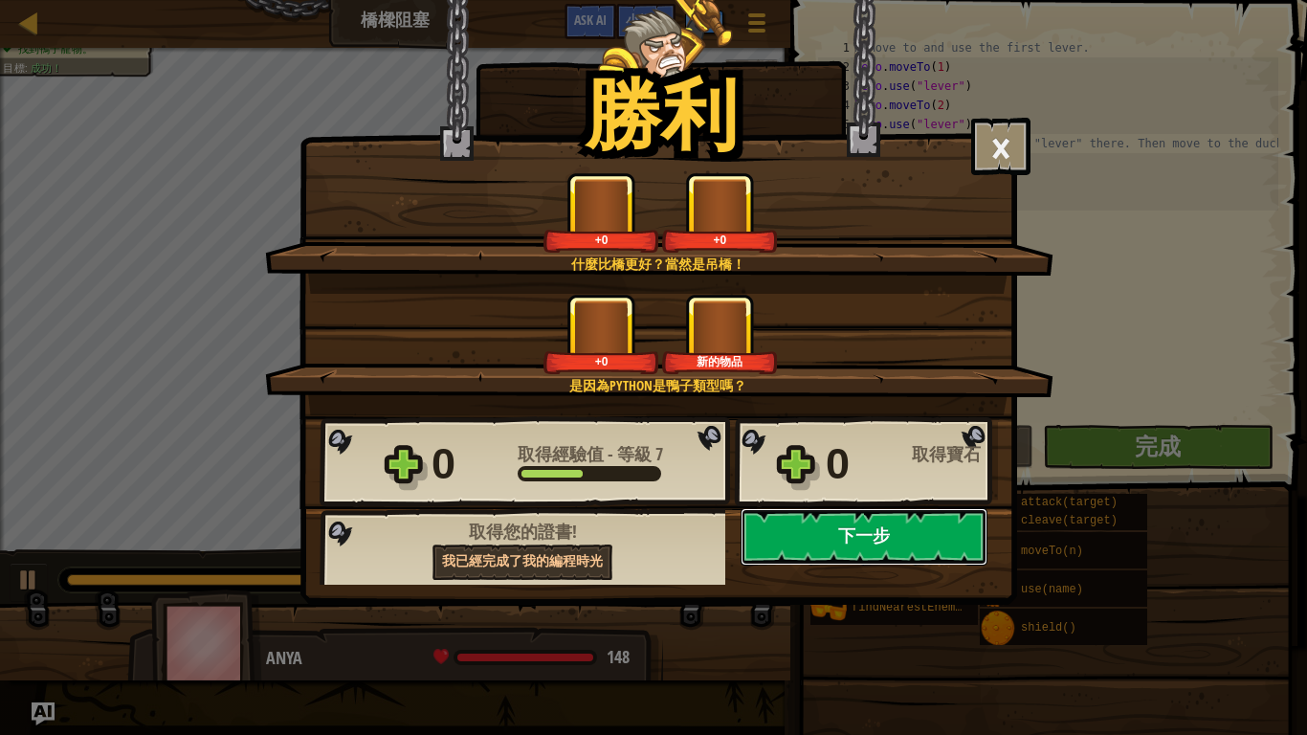
click at [853, 531] on button "下一步" at bounding box center [864, 536] width 247 height 57
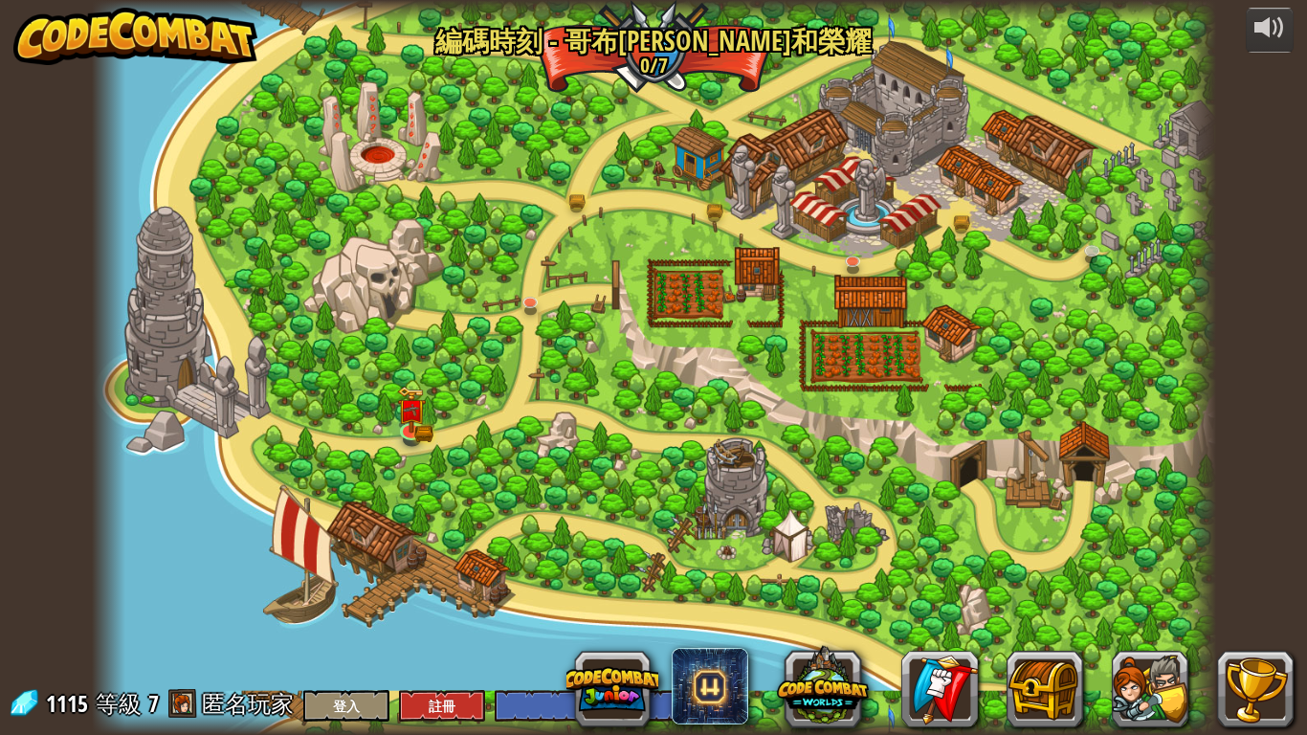
select select "zh-HANT"
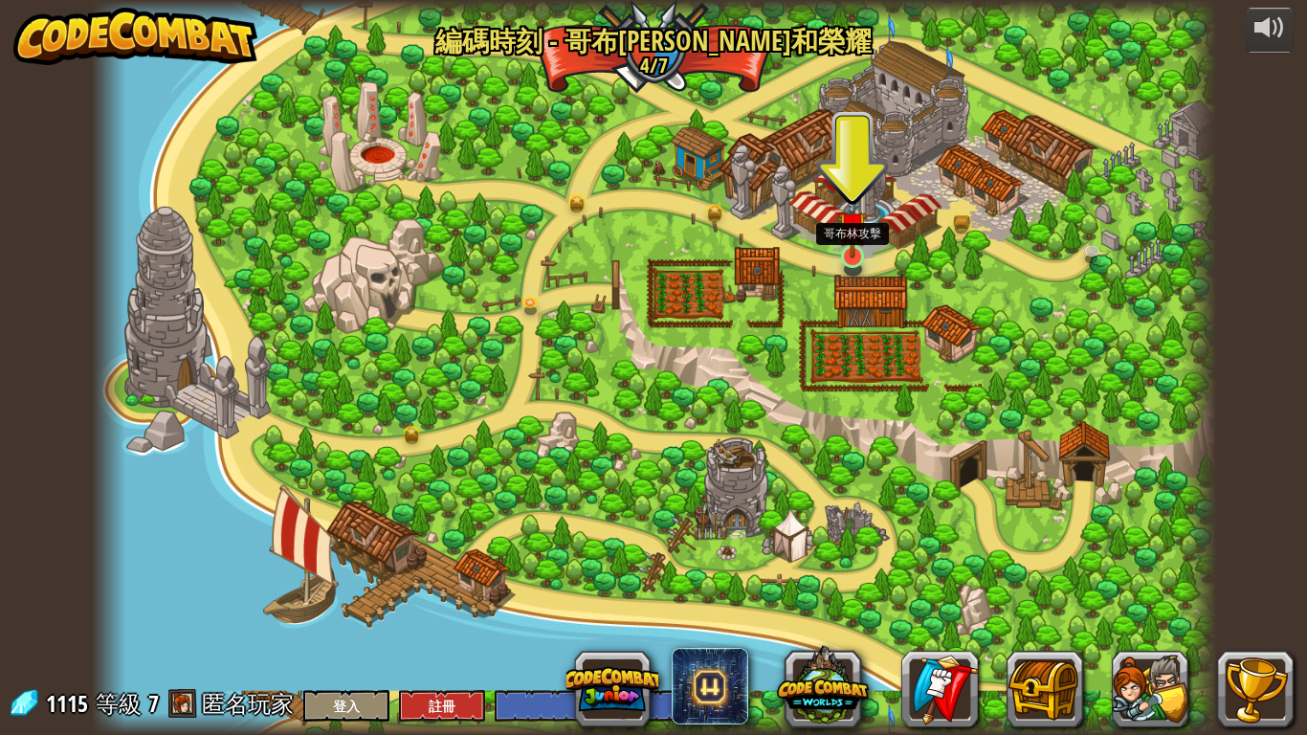
click at [866, 247] on img at bounding box center [852, 225] width 29 height 65
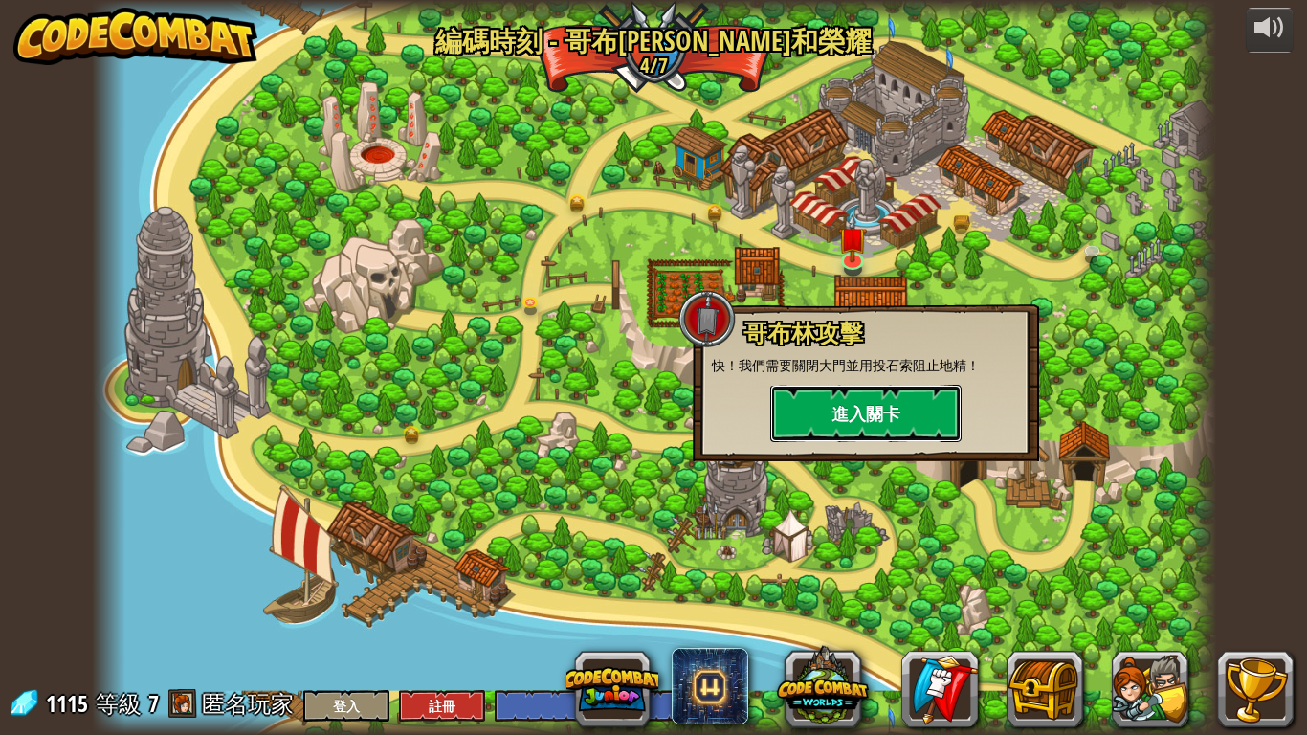
click at [880, 402] on button "進入關卡" at bounding box center [865, 413] width 191 height 57
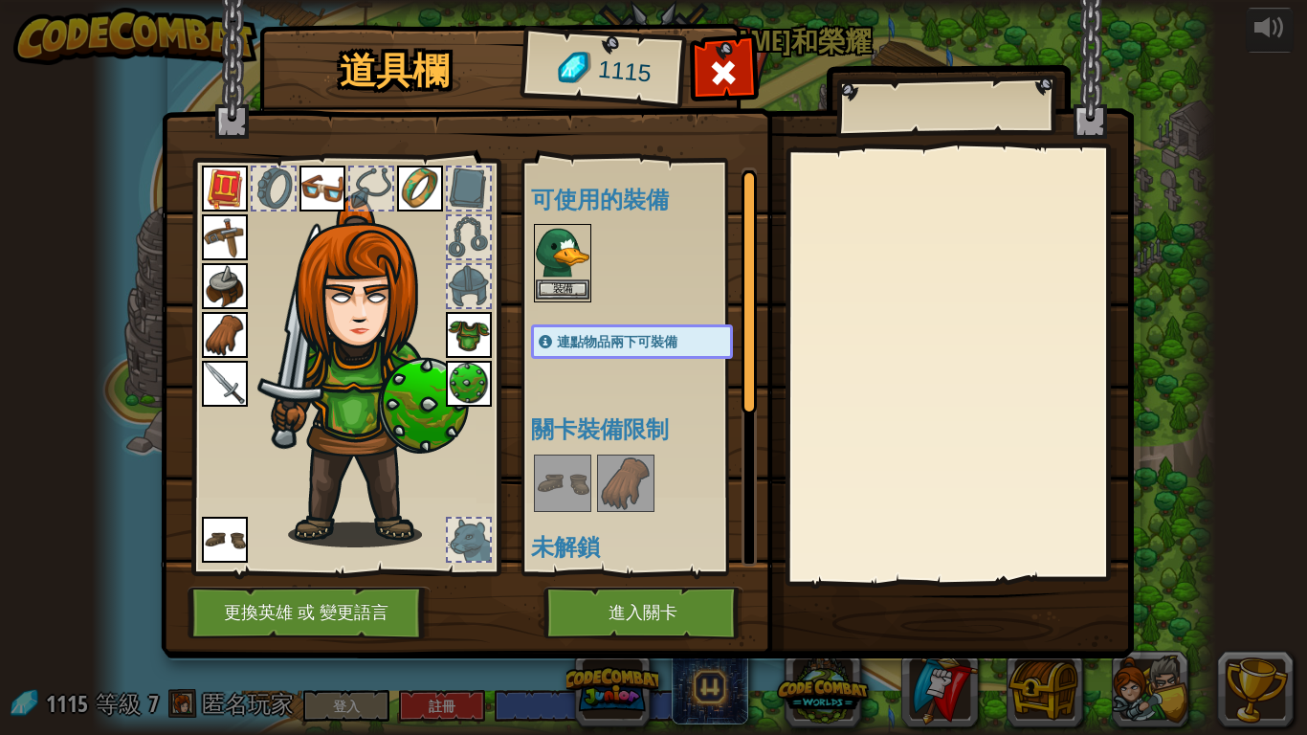
click at [540, 278] on img at bounding box center [563, 253] width 54 height 54
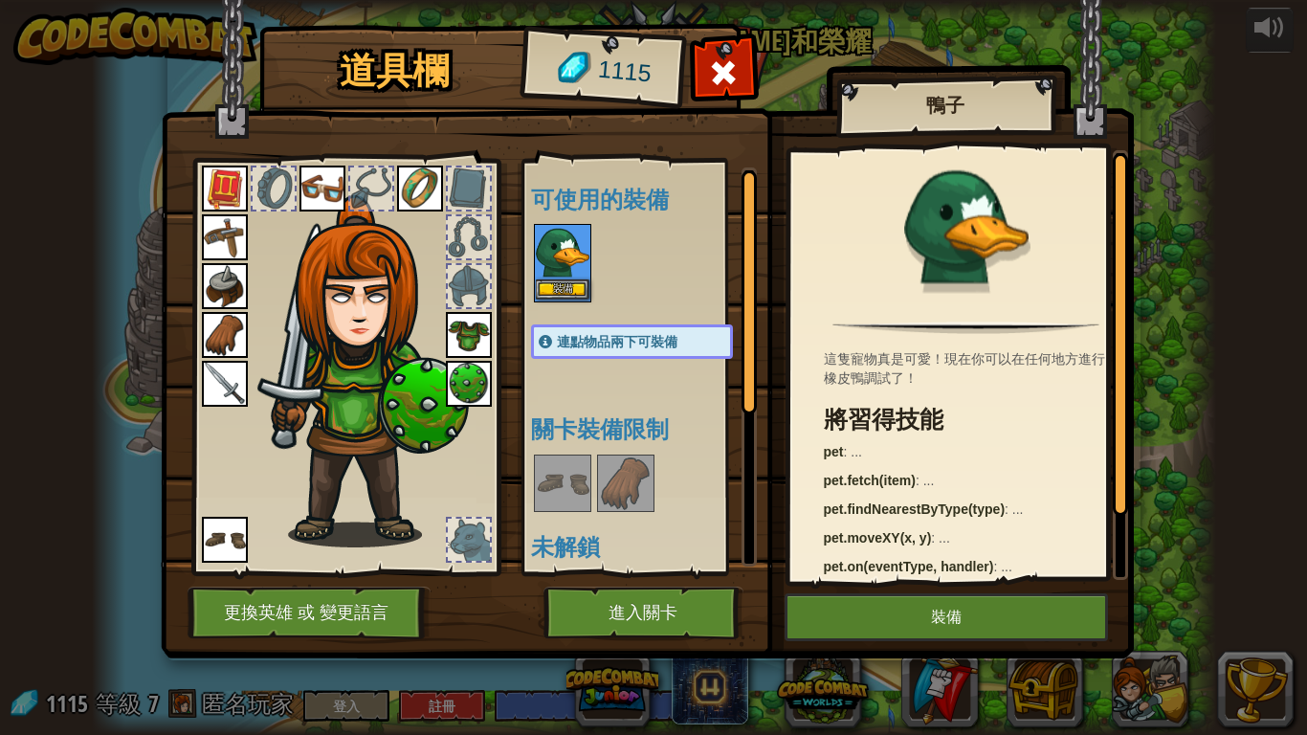
click at [541, 278] on img at bounding box center [563, 253] width 54 height 54
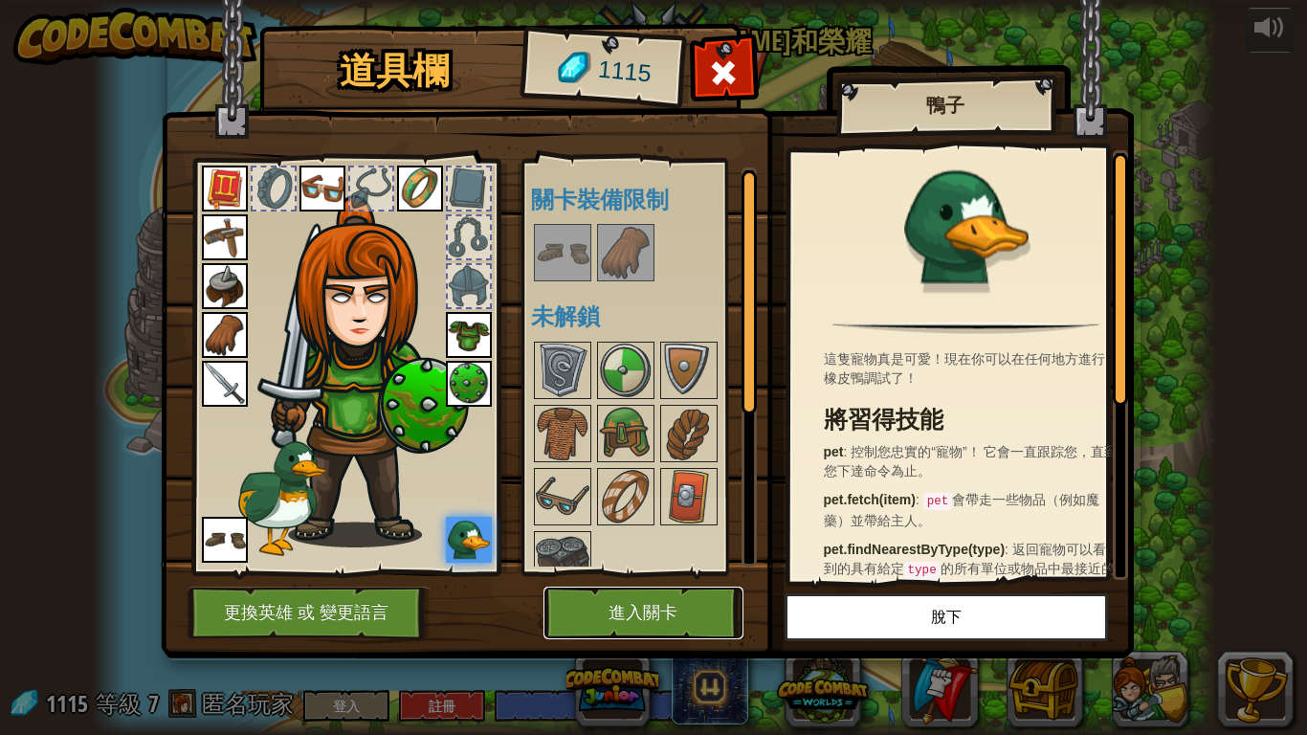
click at [672, 592] on button "進入關卡" at bounding box center [644, 613] width 200 height 53
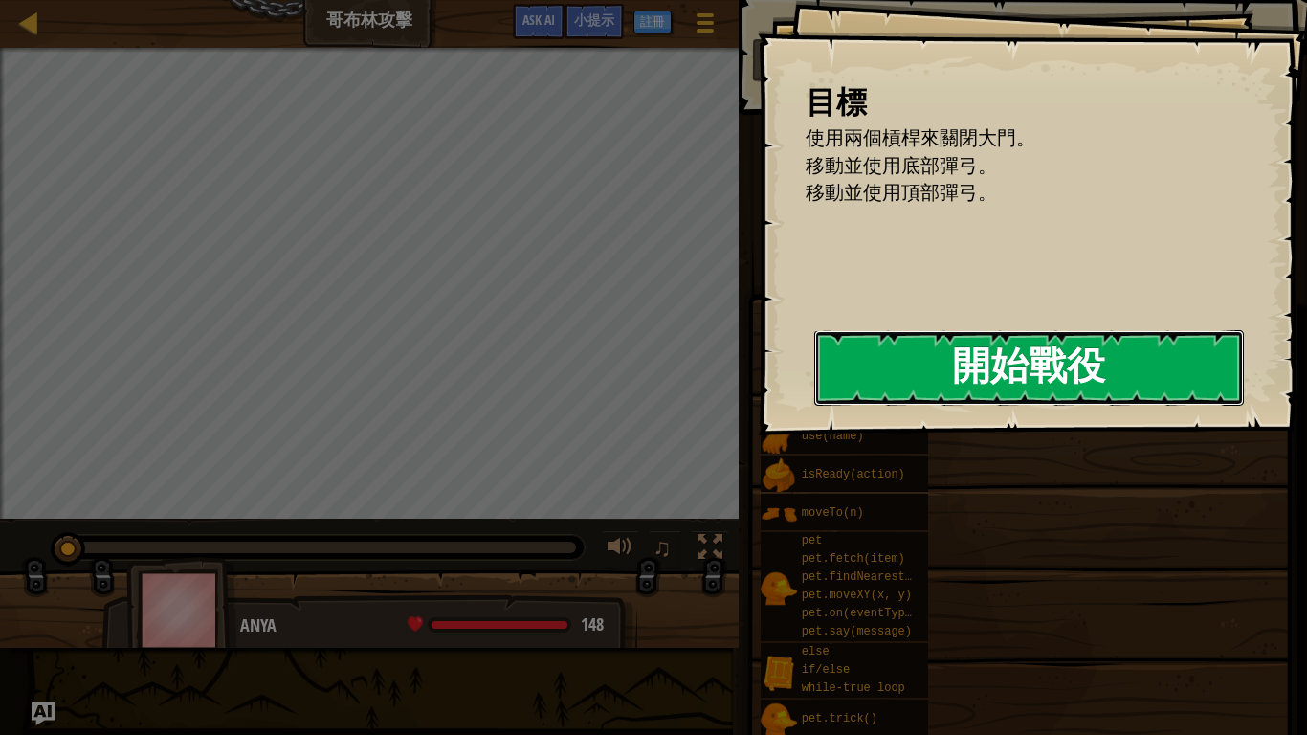
drag, startPoint x: 768, startPoint y: 372, endPoint x: 1189, endPoint y: 391, distance: 421.5
click at [814, 374] on button "開始戰役" at bounding box center [1029, 368] width 430 height 76
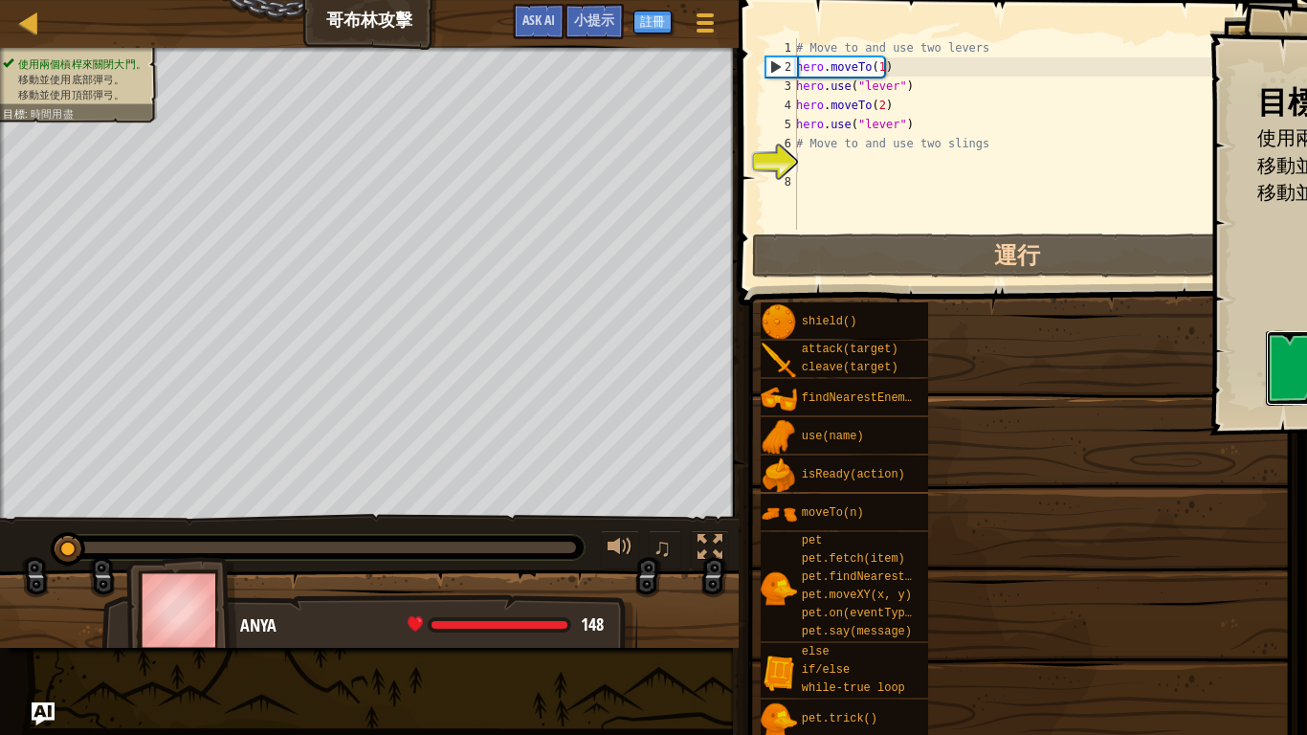
click at [833, 169] on div "# Move to and use two levers hero . moveTo ( 1 ) hero . use ( "lever" ) hero . …" at bounding box center [1035, 153] width 485 height 230
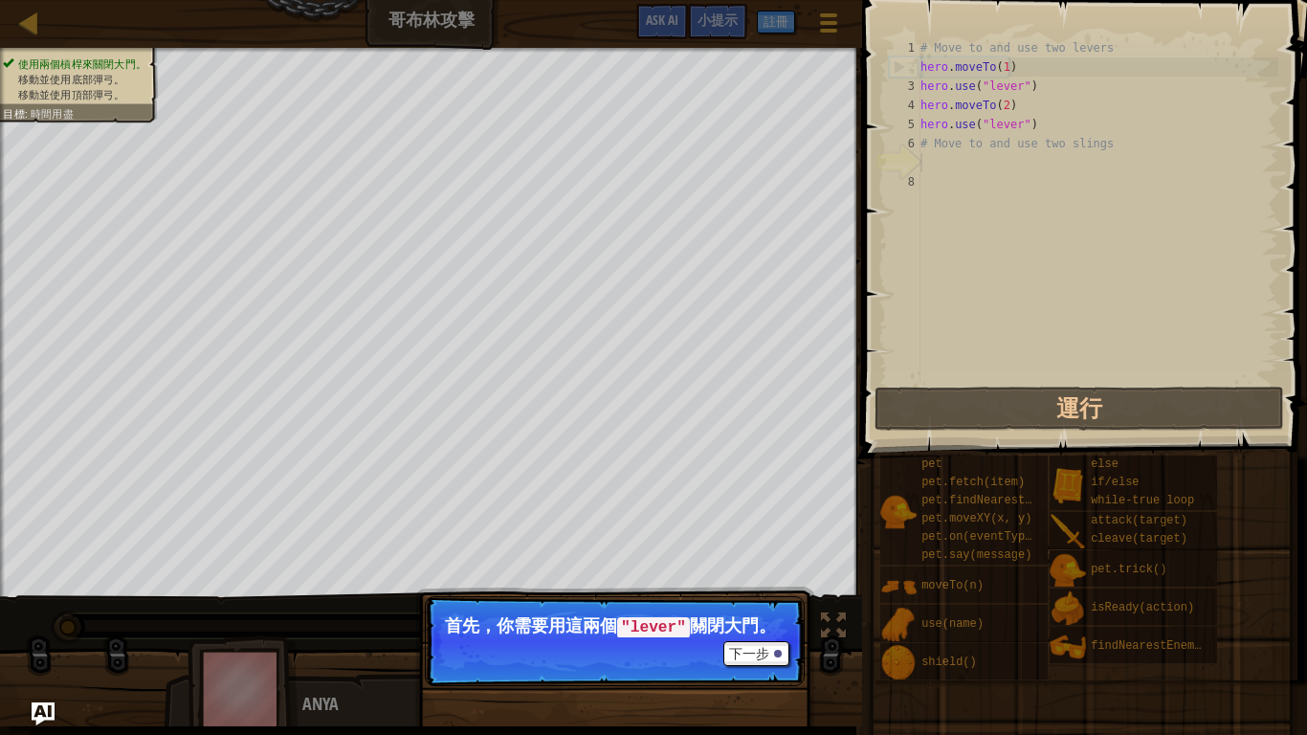
click at [774, 592] on p "下一步 首先，你需要用這兩個 "lever" 關閉大門。" at bounding box center [615, 641] width 380 height 90
click at [763, 592] on button "下一步" at bounding box center [757, 653] width 66 height 25
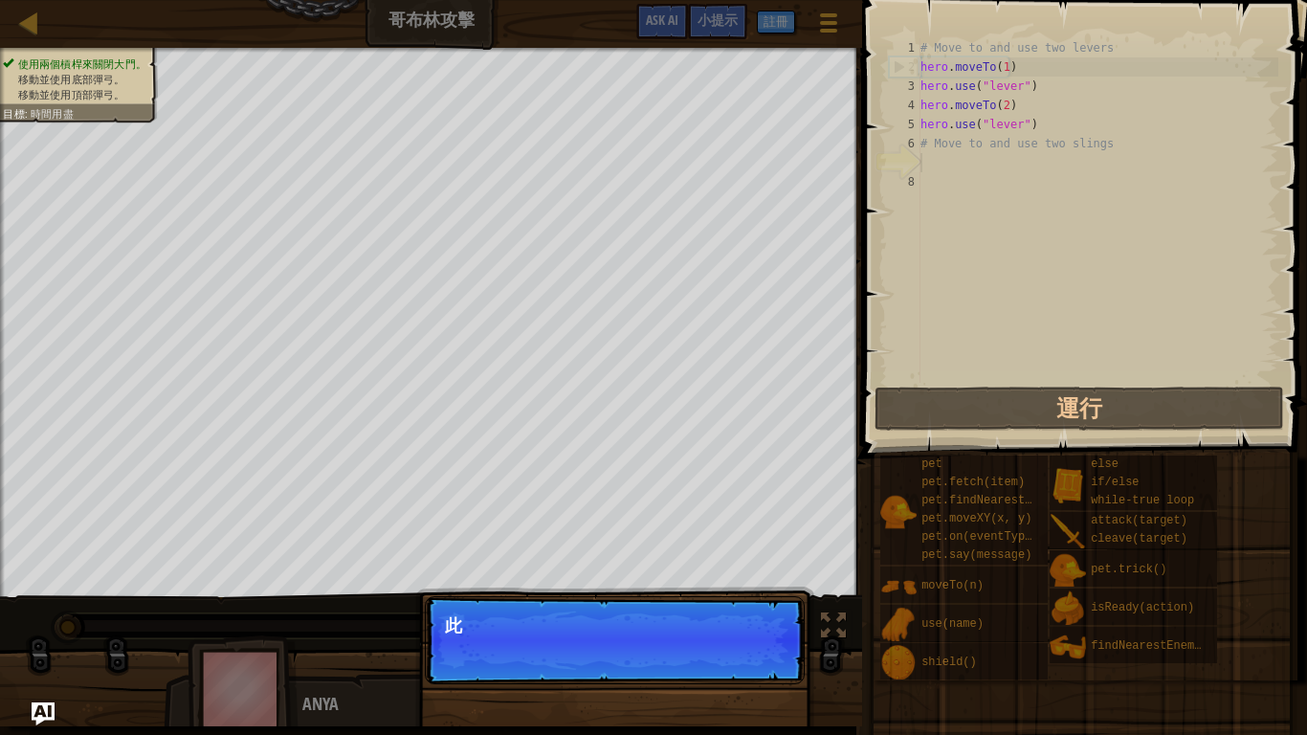
scroll to position [9, 0]
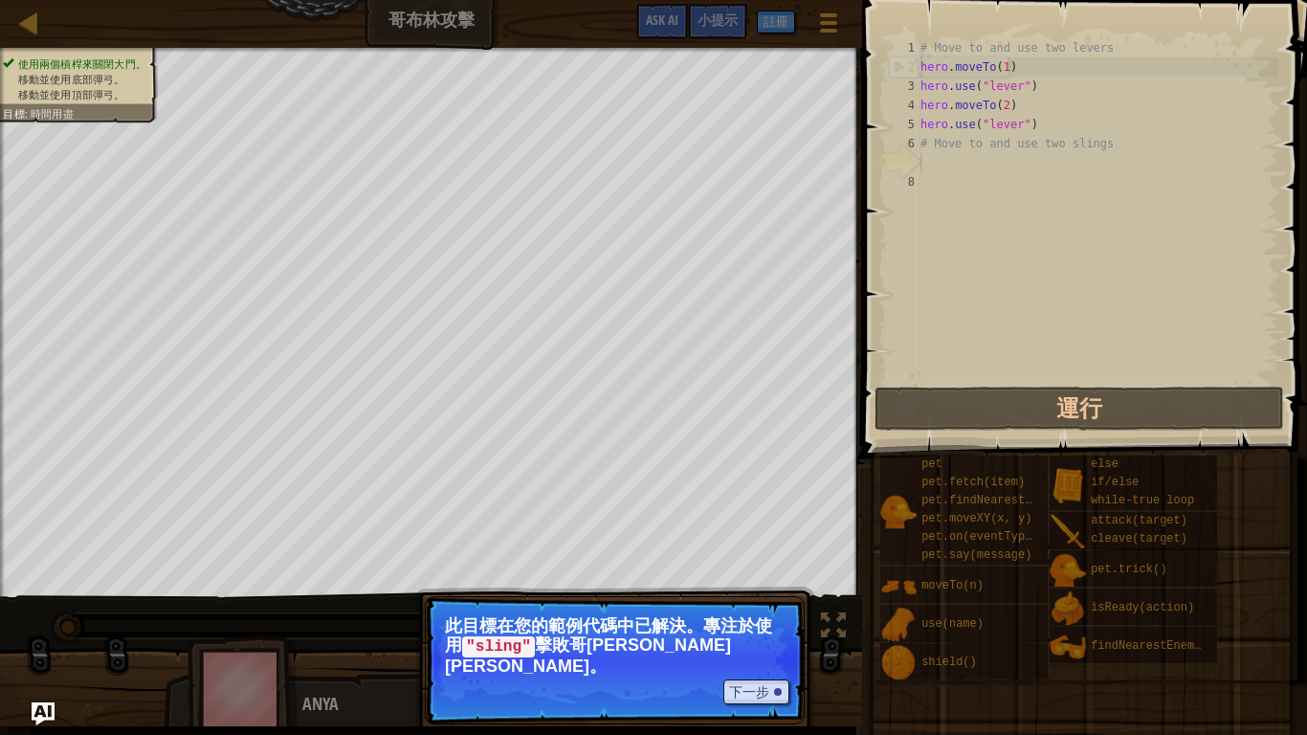
click at [761, 592] on p "此目標在您的範例代碼中已解決。專注於使用 "sling" 擊敗哥[PERSON_NAME]林。" at bounding box center [615, 645] width 340 height 59
click at [762, 592] on button "下一步" at bounding box center [757, 691] width 66 height 25
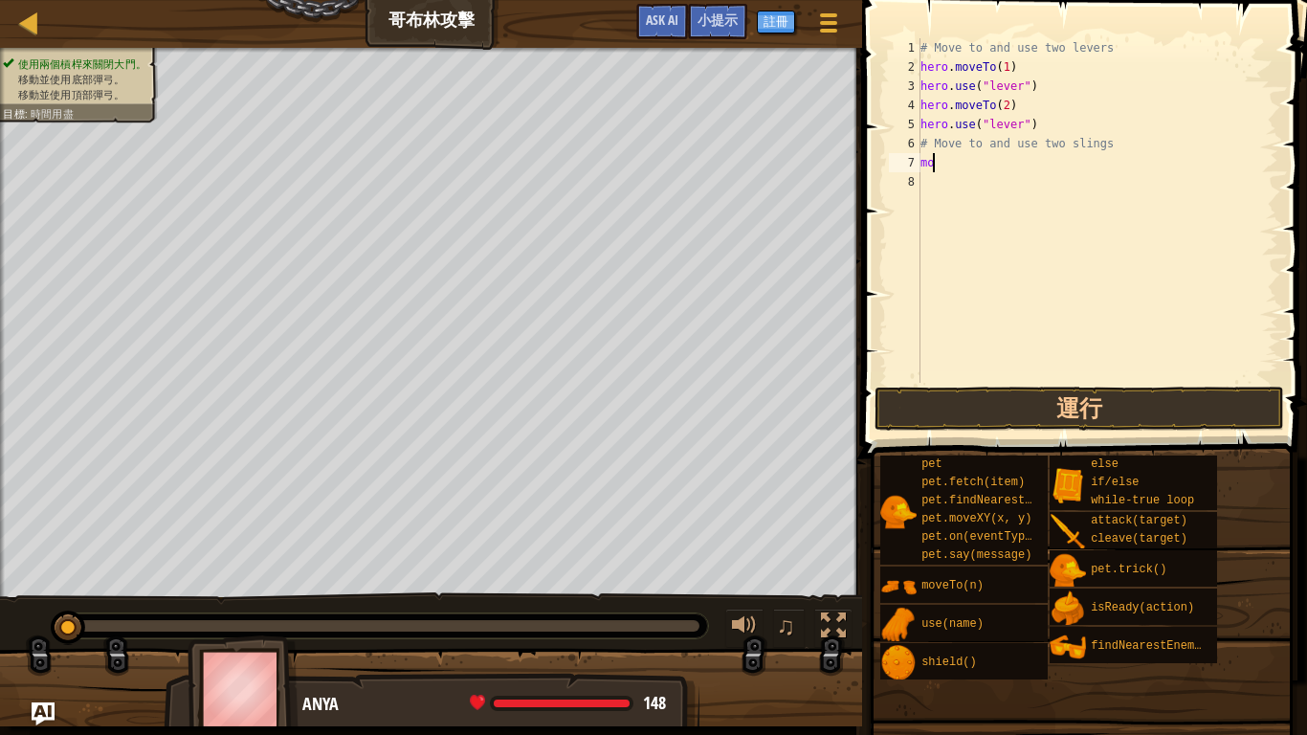
type textarea "m"
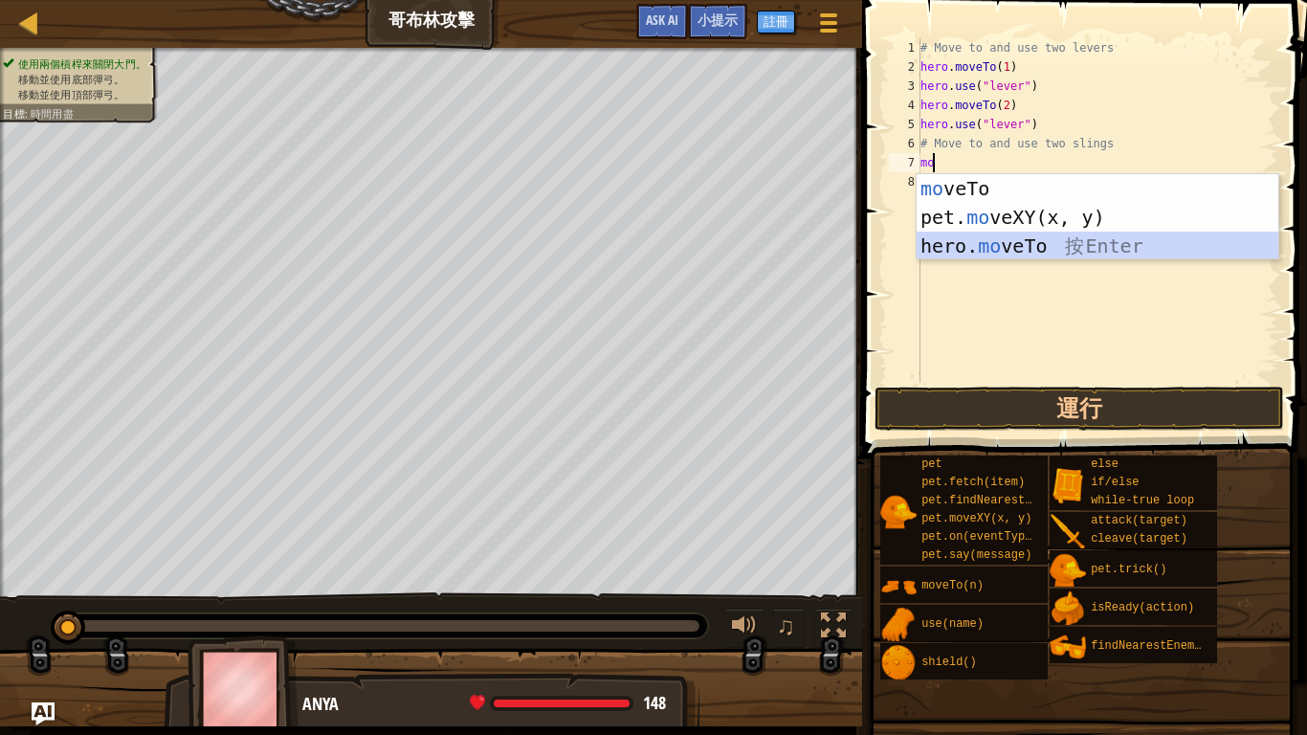
click at [1013, 244] on div "mo veTo 按 Enter pet. mo veXY(x, y) 按 Enter hero. mo veTo 按 Enter" at bounding box center [1098, 246] width 362 height 144
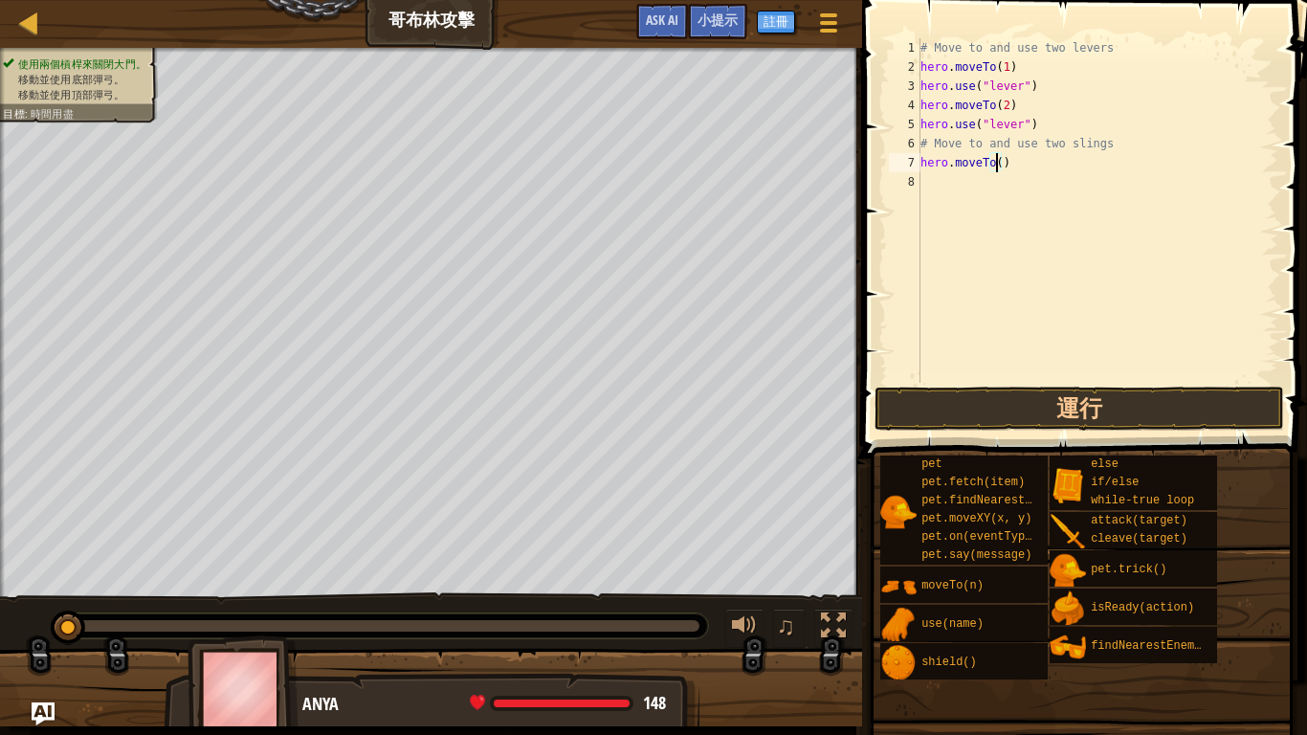
type textarea "hero.moveTo(3)"
click at [966, 172] on div "# Move to and use two levers hero . moveTo ( 1 ) hero . use ( "lever" ) hero . …" at bounding box center [1098, 229] width 362 height 383
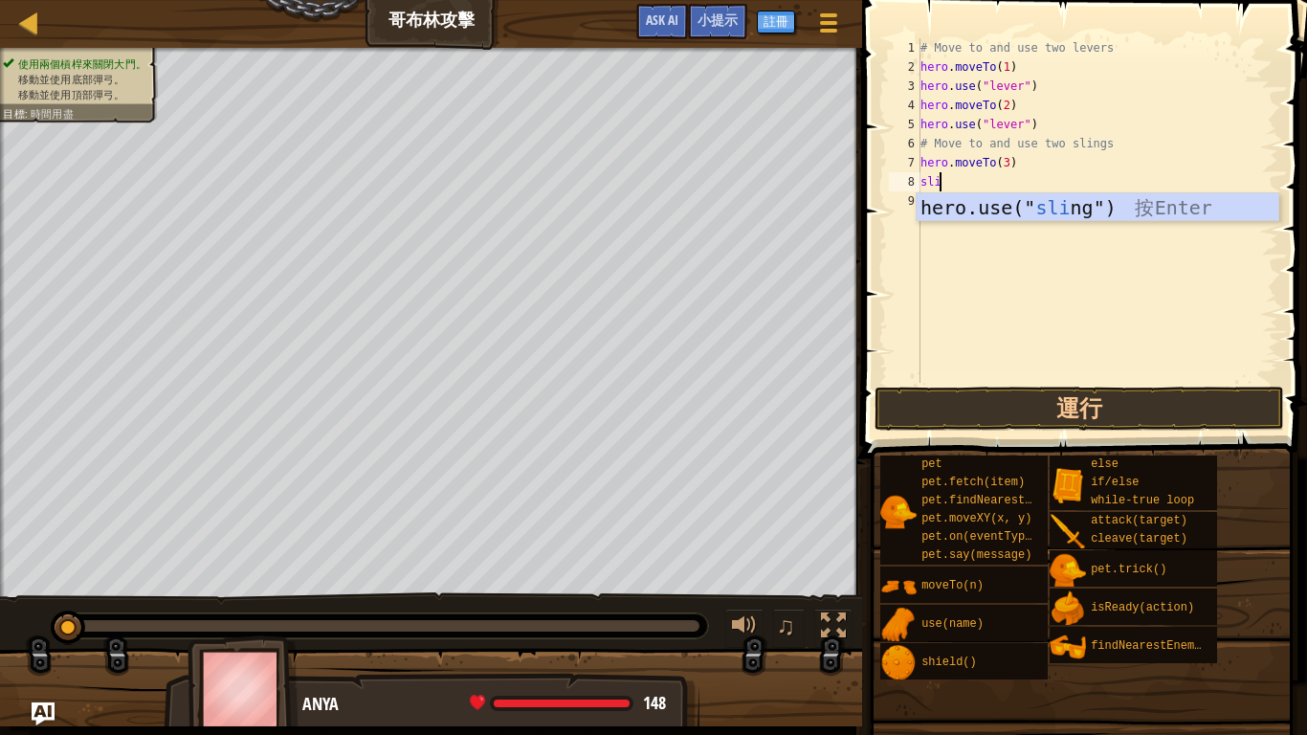
scroll to position [9, 1]
click at [969, 204] on div "hero.use(" sling ") 按 Enter" at bounding box center [1098, 236] width 362 height 86
type textarea "hero.use("sling")"
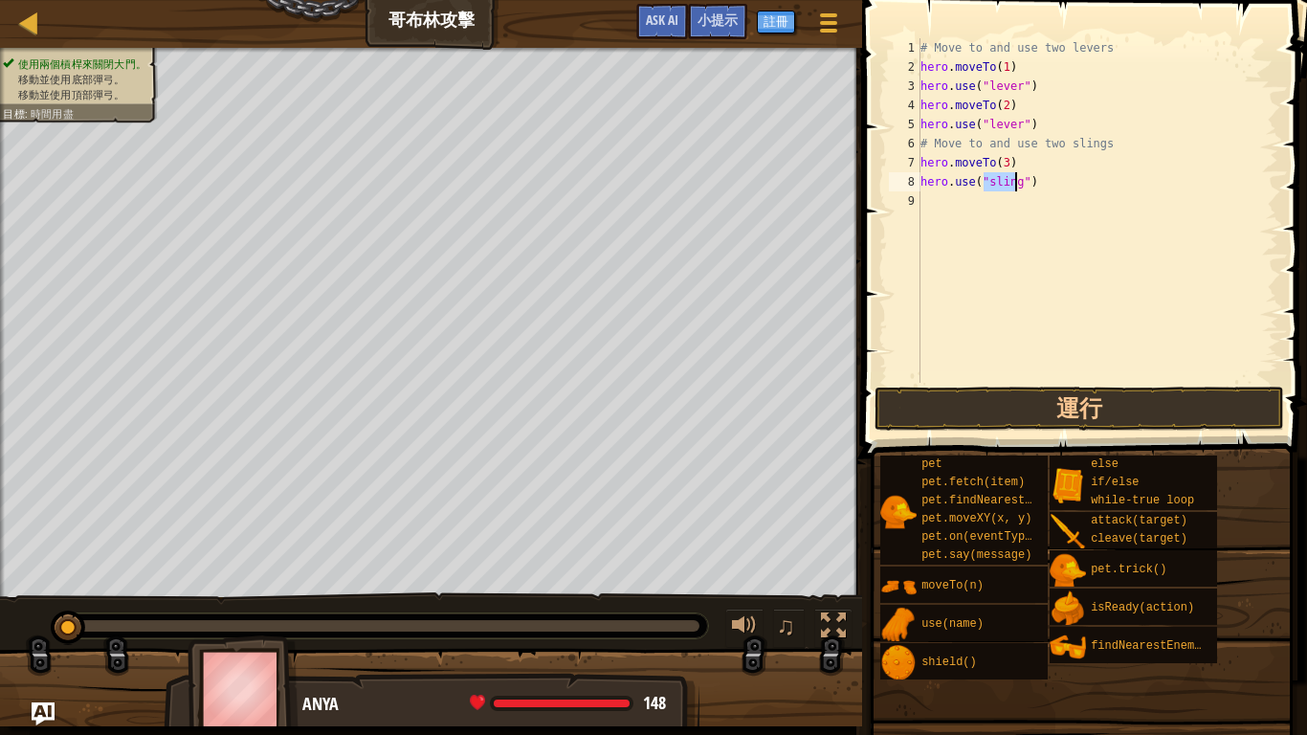
click at [951, 200] on div "# Move to and use two levers hero . moveTo ( 1 ) hero . use ( "lever" ) hero . …" at bounding box center [1098, 229] width 362 height 383
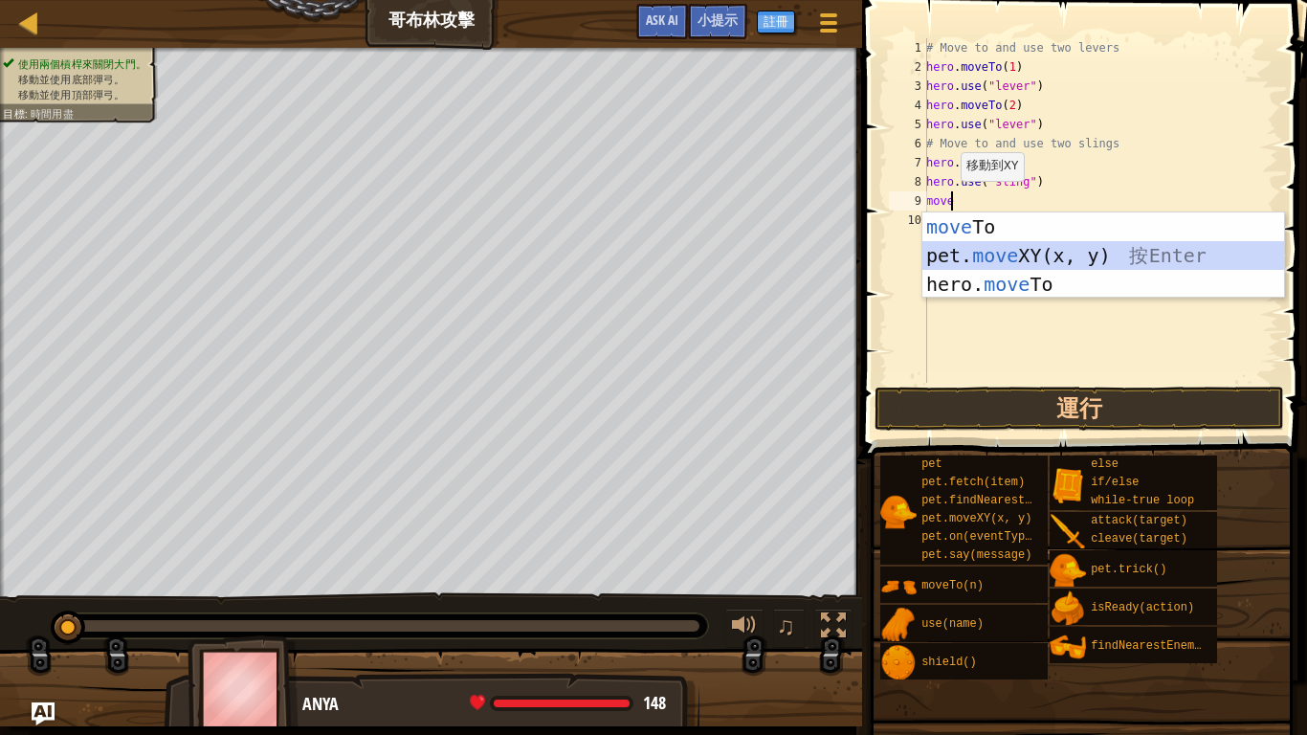
click at [947, 261] on div "move To 按 Enter pet. move XY(x, y) 按 Enter hero. move To 按 Enter" at bounding box center [1104, 284] width 362 height 144
type textarea "pet.moveXY(xoxo, yoyo)"
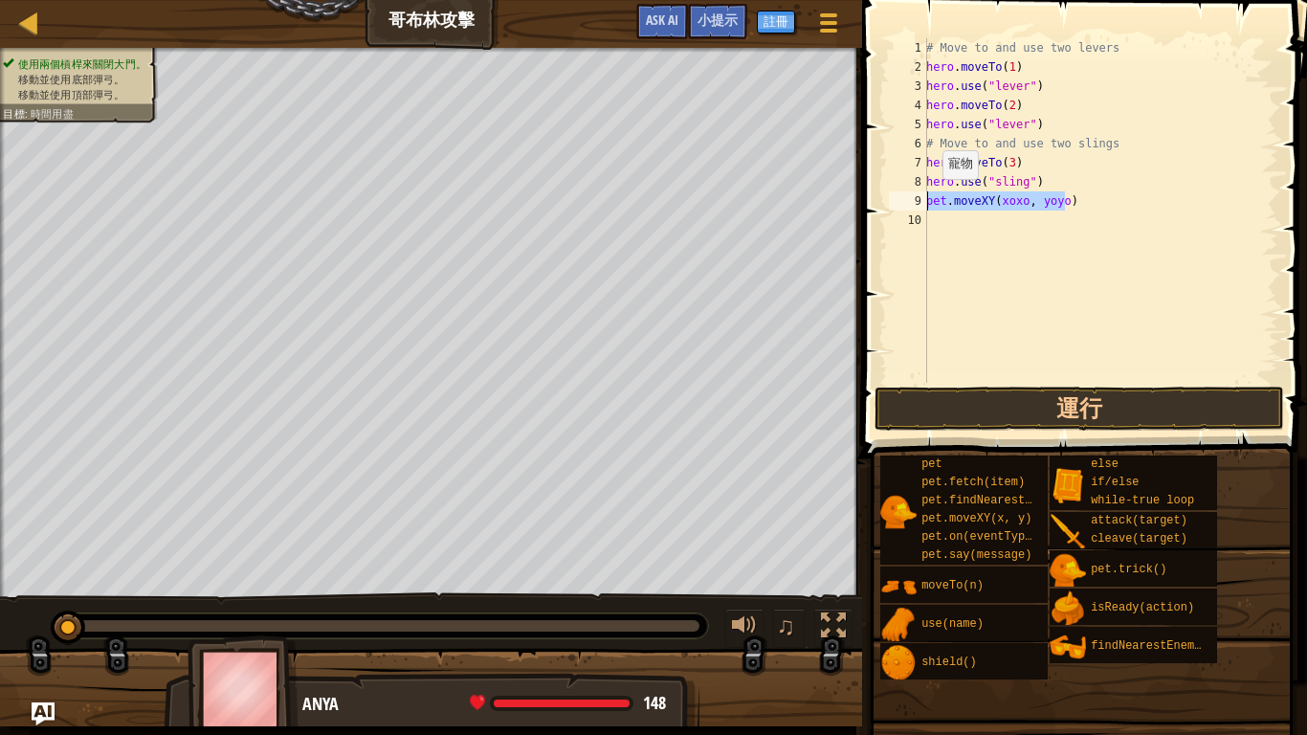
drag, startPoint x: 1090, startPoint y: 192, endPoint x: 908, endPoint y: 203, distance: 182.1
click at [908, 203] on div "pet.moveXY(xoxo, yoyo) 1 2 3 4 5 6 7 8 9 10 # Move to and use two levers hero .…" at bounding box center [1081, 210] width 393 height 345
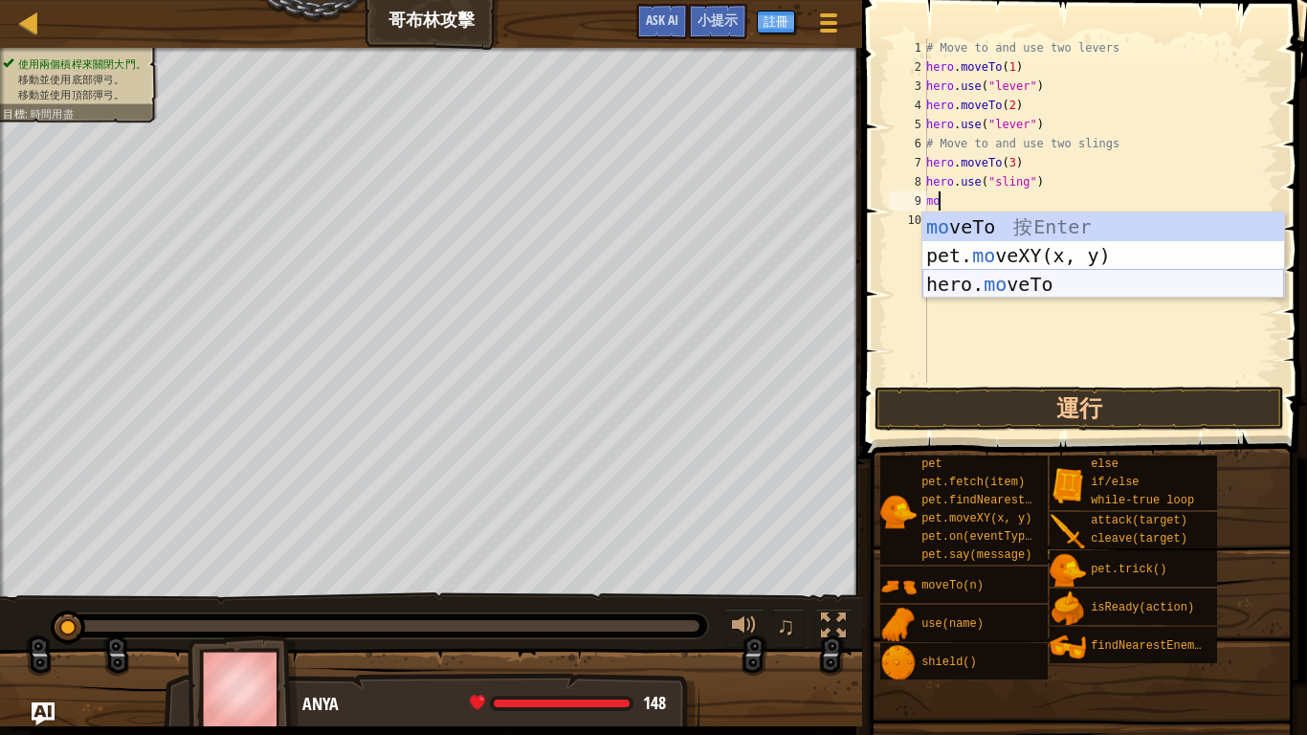
click at [969, 280] on div "mo veTo 按 Enter pet. mo veXY(x, y) 按 Enter hero. mo veTo 按 Enter" at bounding box center [1104, 284] width 362 height 144
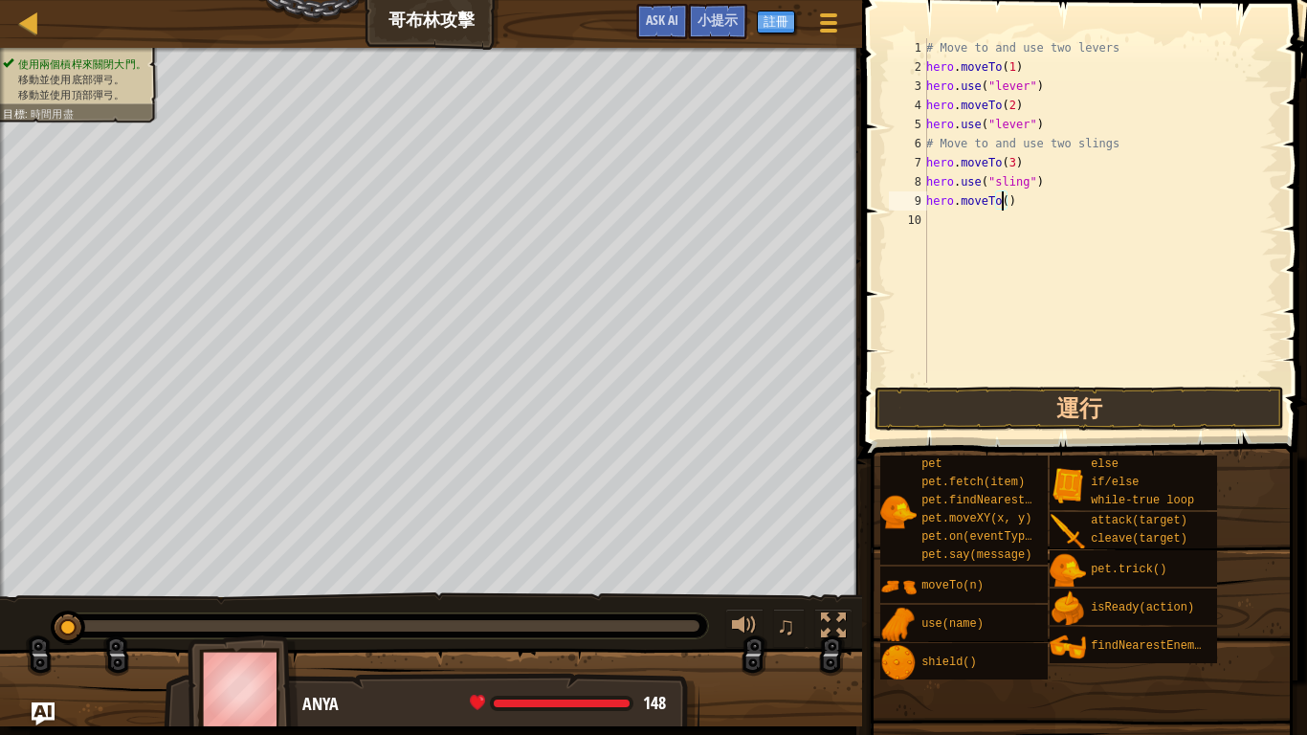
type textarea "hero.moveTo(4)"
click at [985, 225] on div "# Move to and use two levers hero . moveTo ( 1 ) hero . use ( "lever" ) hero . …" at bounding box center [1101, 229] width 356 height 383
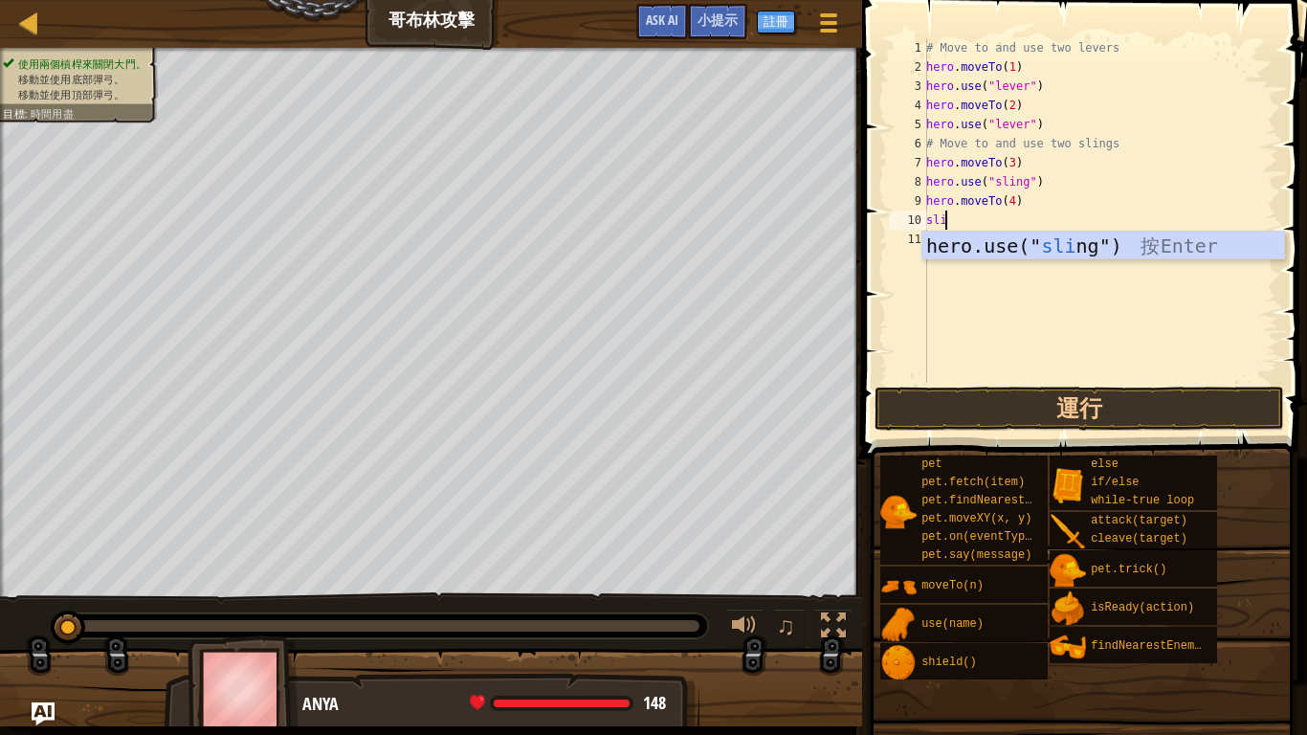
scroll to position [9, 1]
click at [961, 241] on div "hero.use(" sling ") 按 Enter" at bounding box center [1104, 275] width 362 height 86
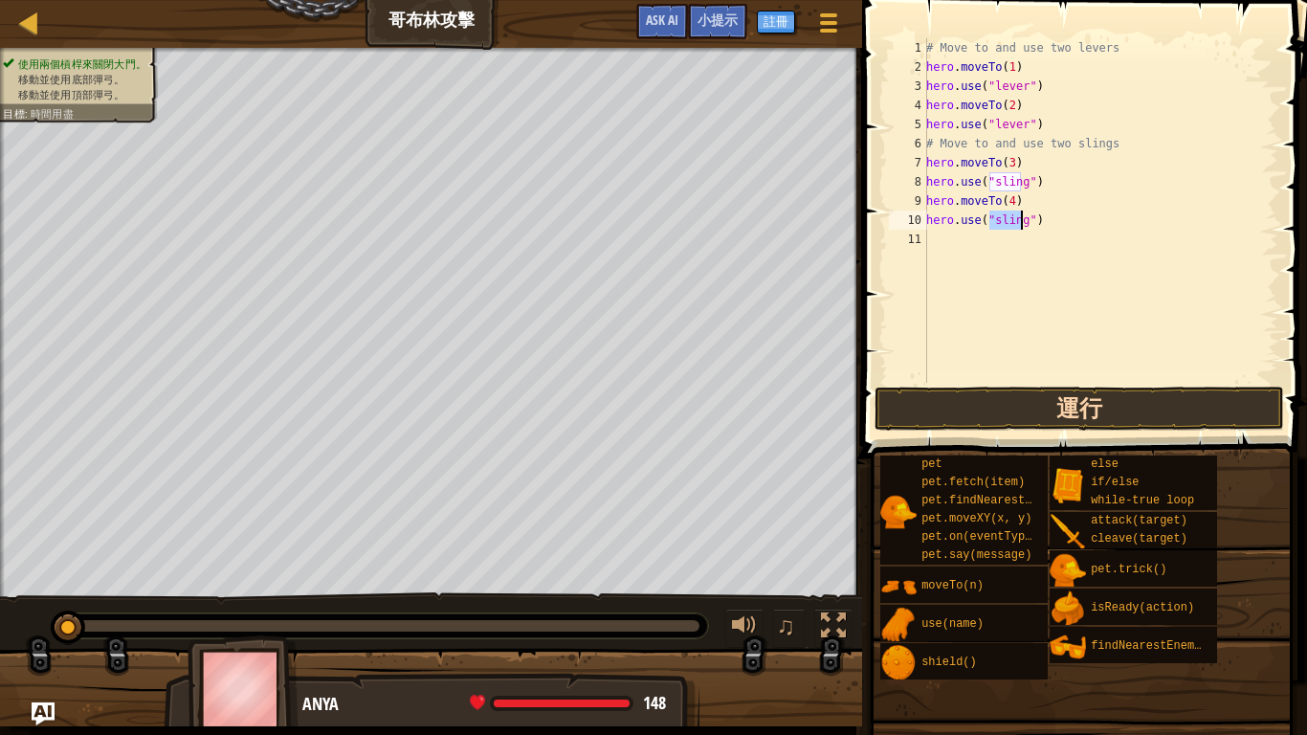
type textarea "hero.use("sling")"
click at [996, 401] on button "運行" at bounding box center [1080, 409] width 410 height 44
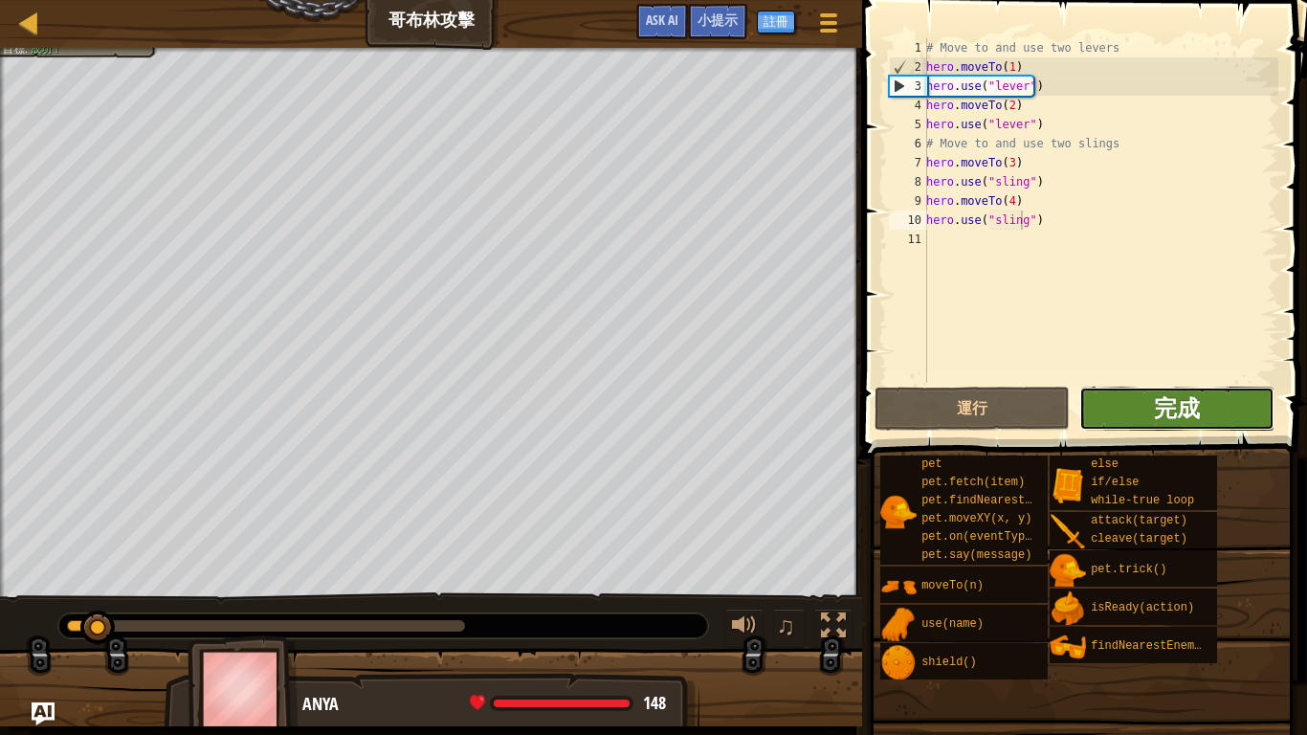
click at [1159, 396] on span "完成" at bounding box center [1177, 407] width 46 height 31
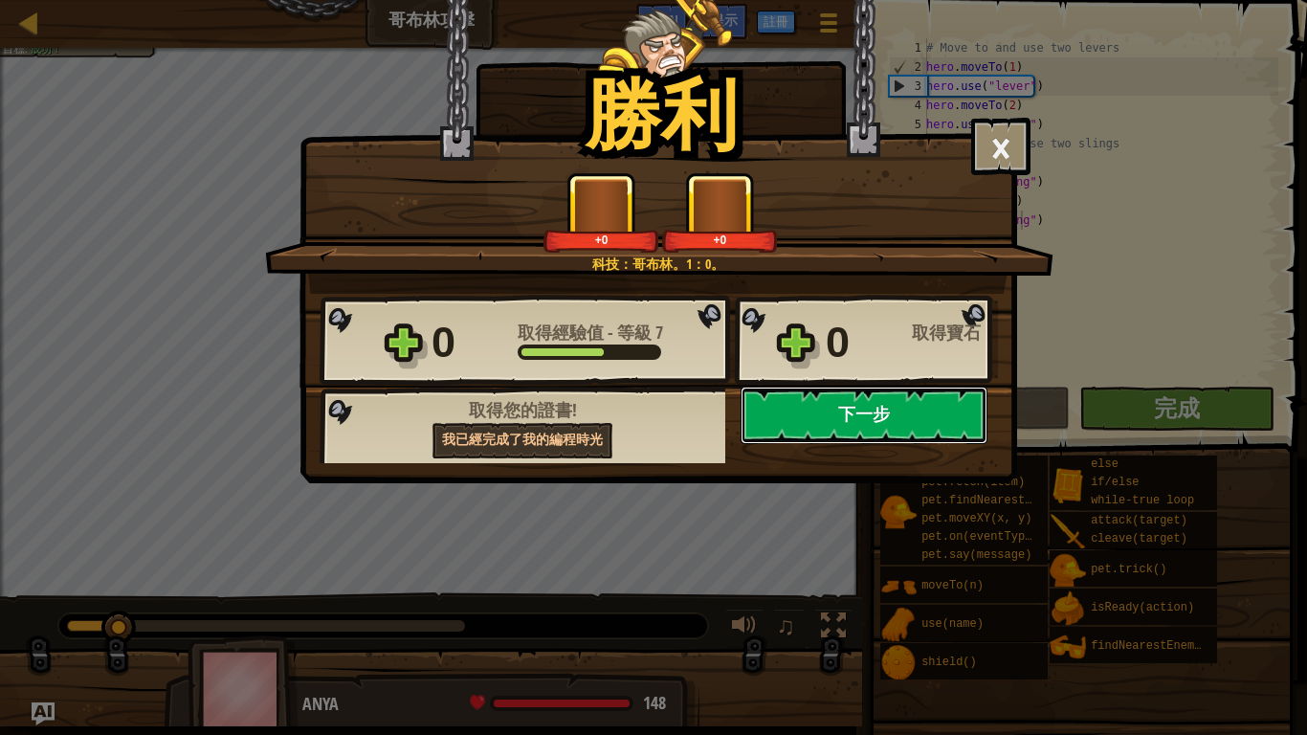
click at [890, 409] on button "下一步" at bounding box center [864, 415] width 247 height 57
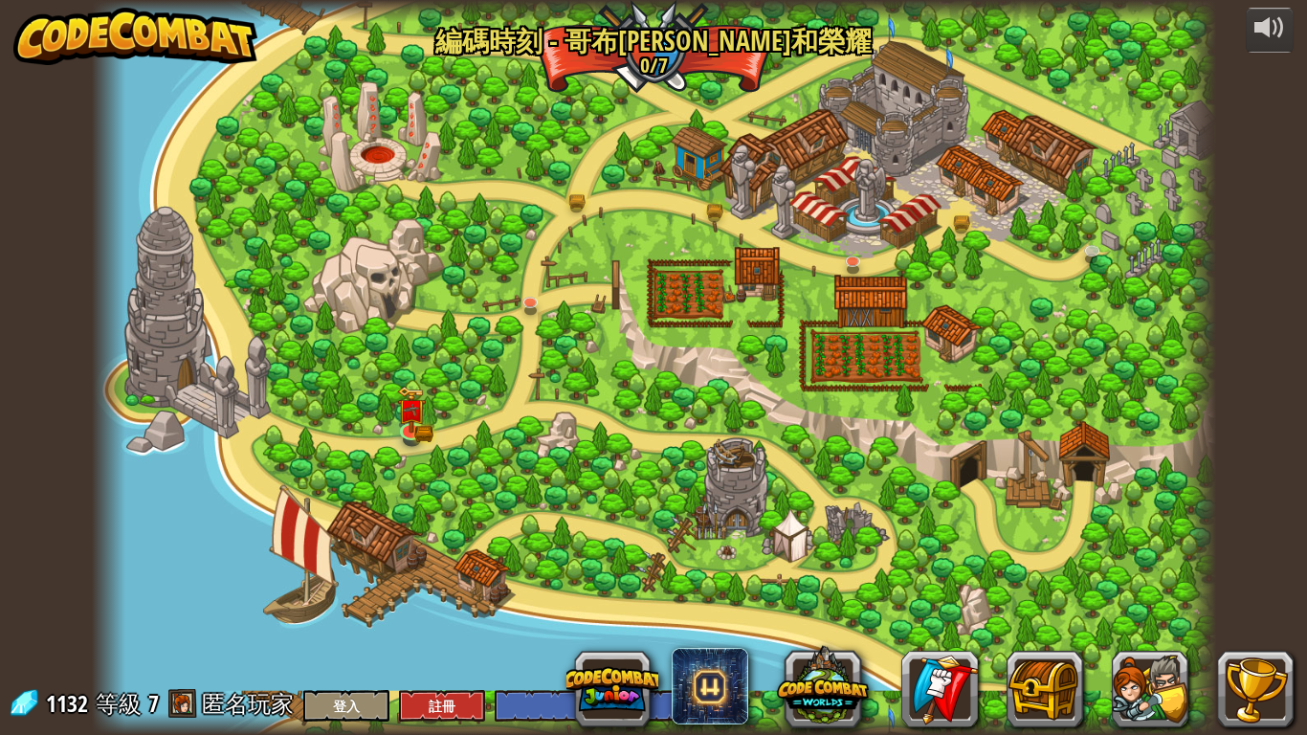
select select "zh-HANT"
click at [968, 205] on img at bounding box center [961, 187] width 29 height 62
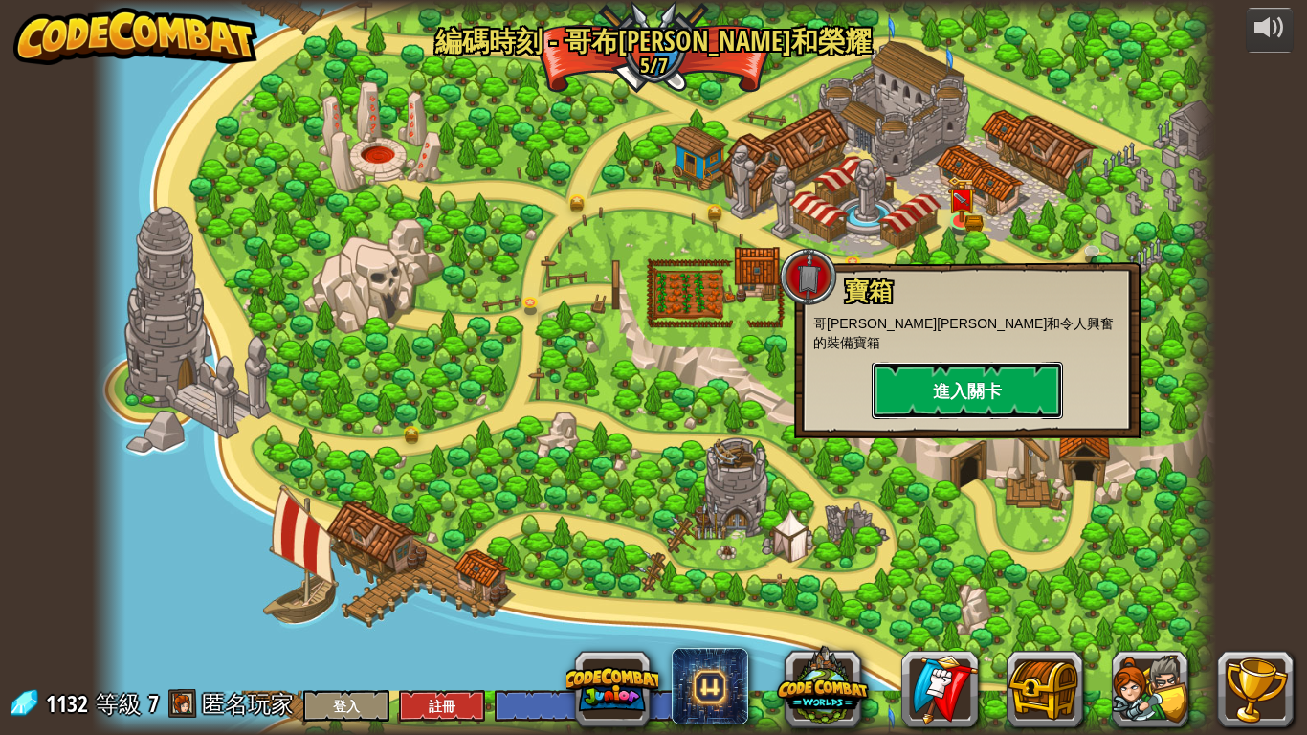
click at [974, 362] on button "進入關卡" at bounding box center [967, 390] width 191 height 57
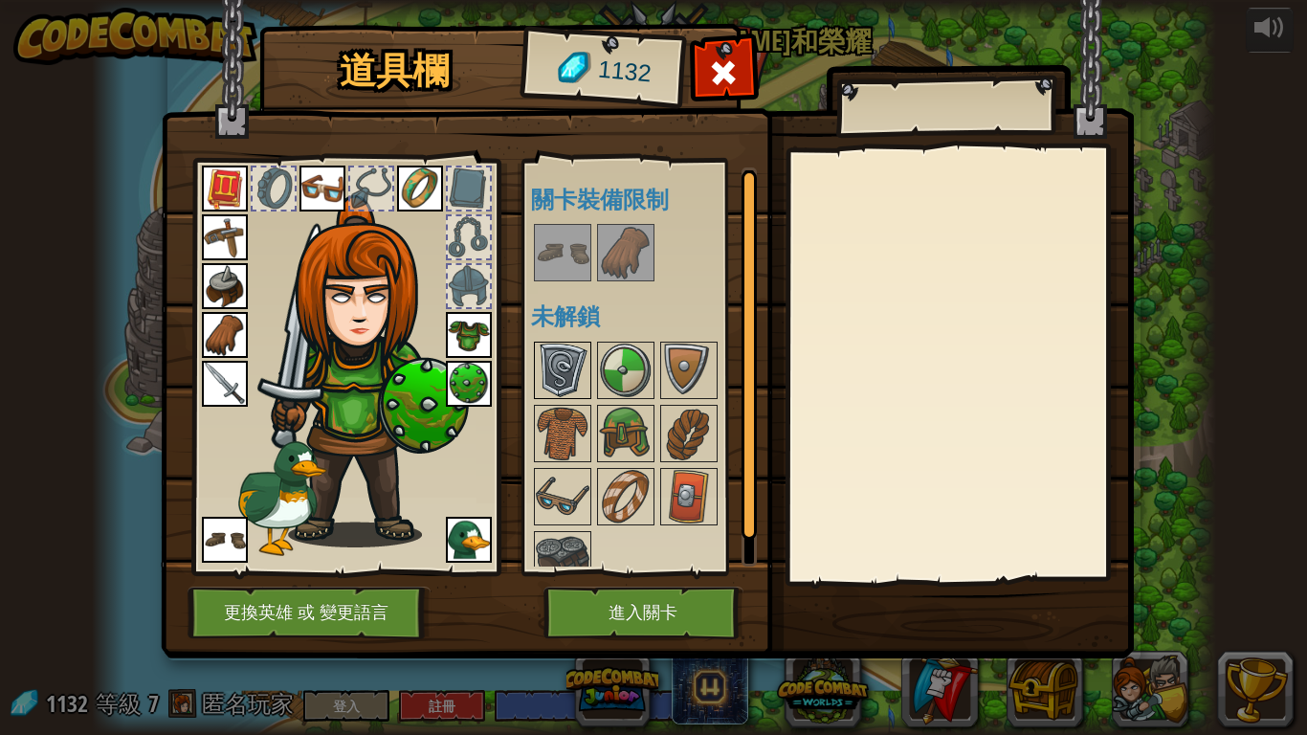
click at [568, 372] on img at bounding box center [563, 371] width 54 height 54
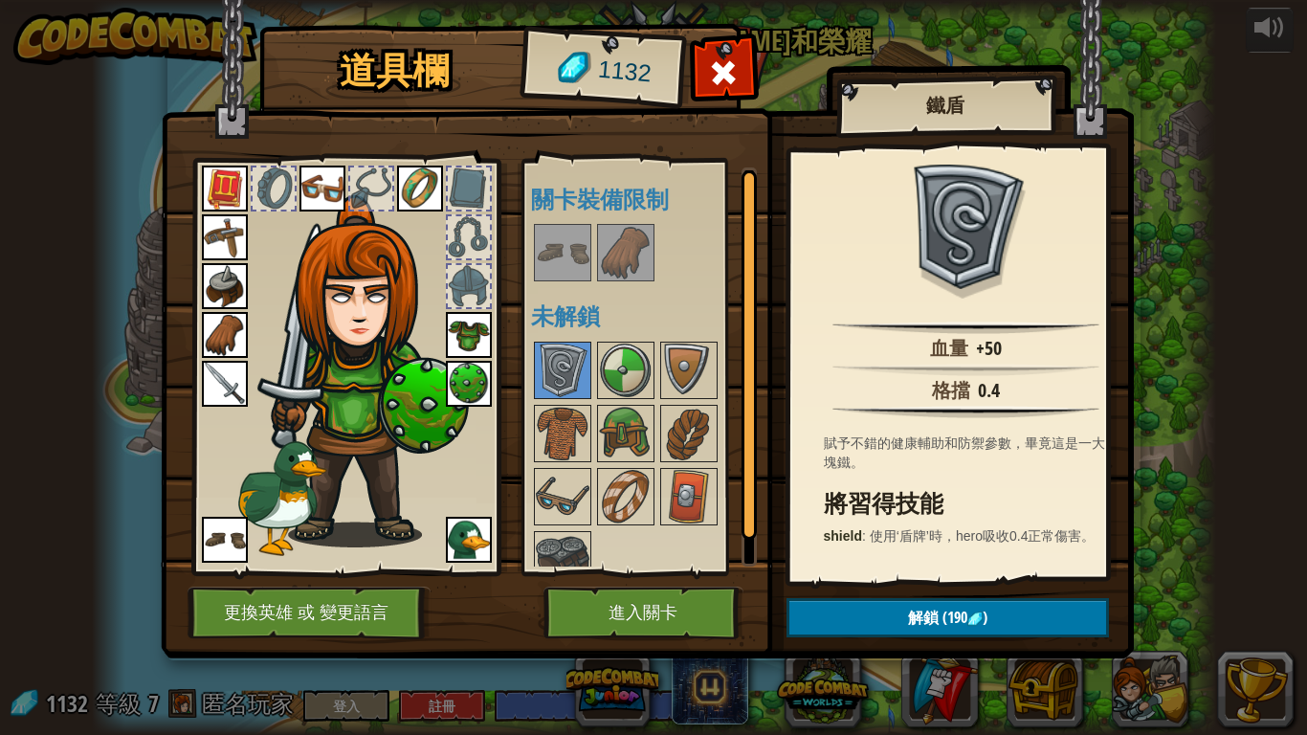
click at [479, 375] on img at bounding box center [469, 384] width 46 height 46
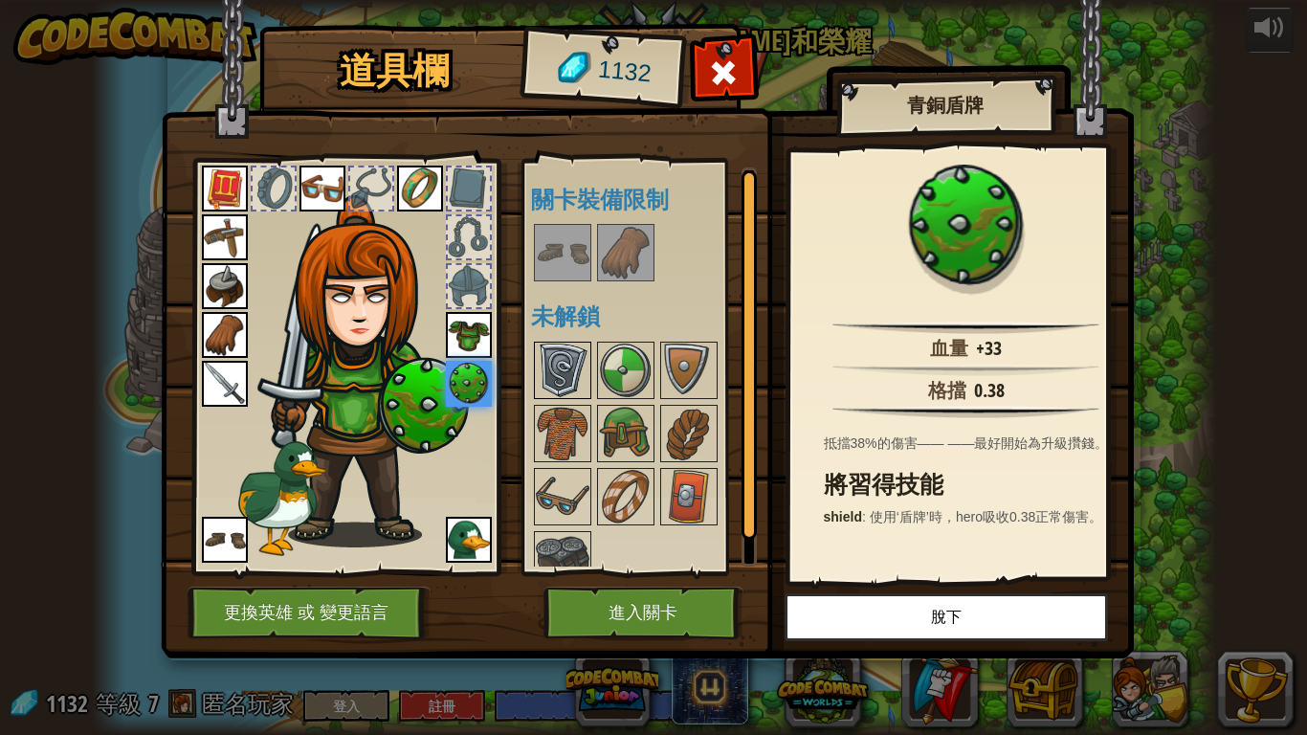
click at [554, 376] on img at bounding box center [563, 371] width 54 height 54
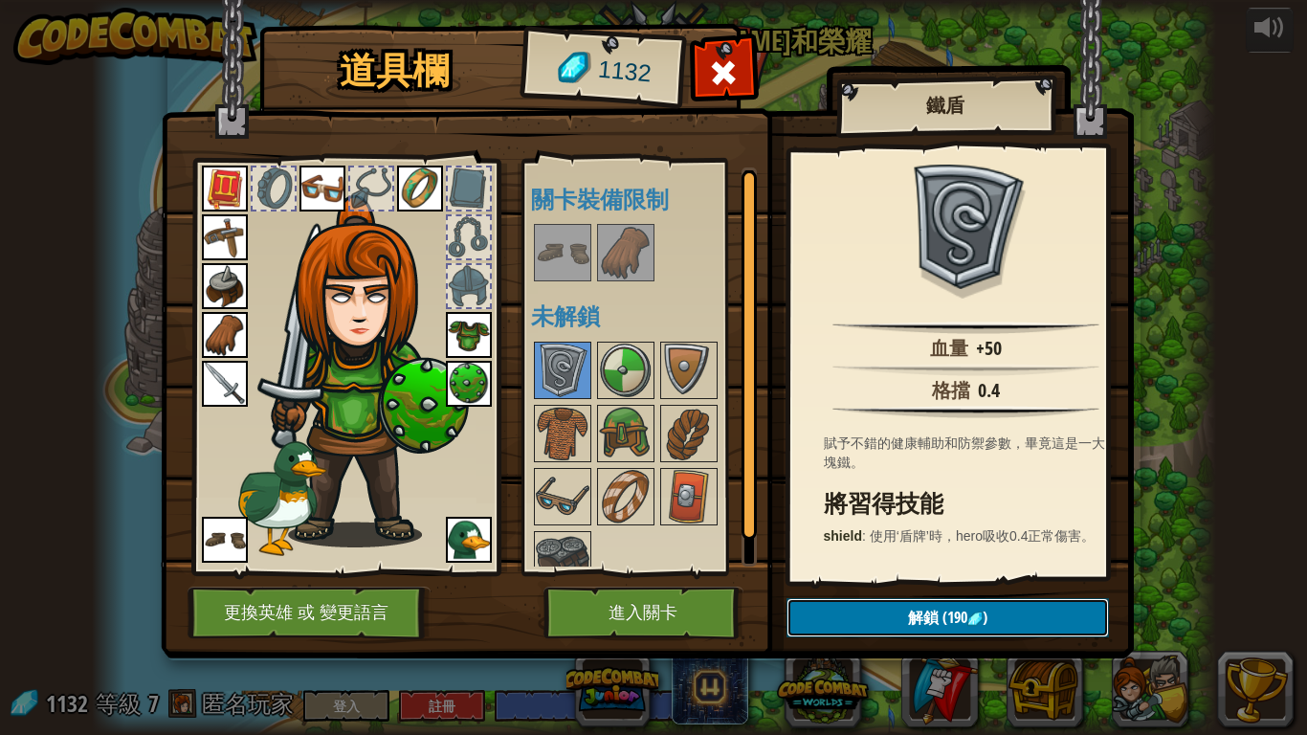
click at [884, 592] on button "解鎖 (190 )" at bounding box center [948, 617] width 323 height 39
click at [928, 592] on button "確認" at bounding box center [948, 617] width 323 height 39
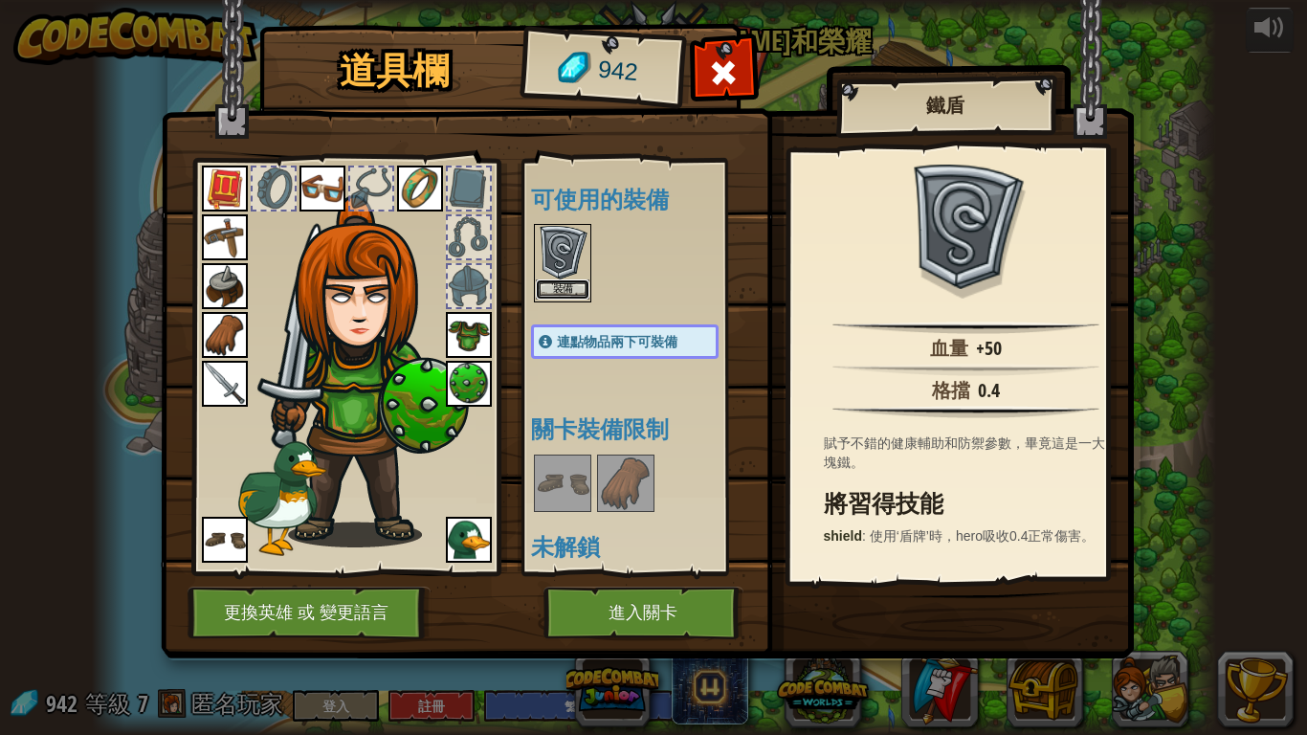
click at [570, 290] on button "裝備" at bounding box center [563, 289] width 54 height 20
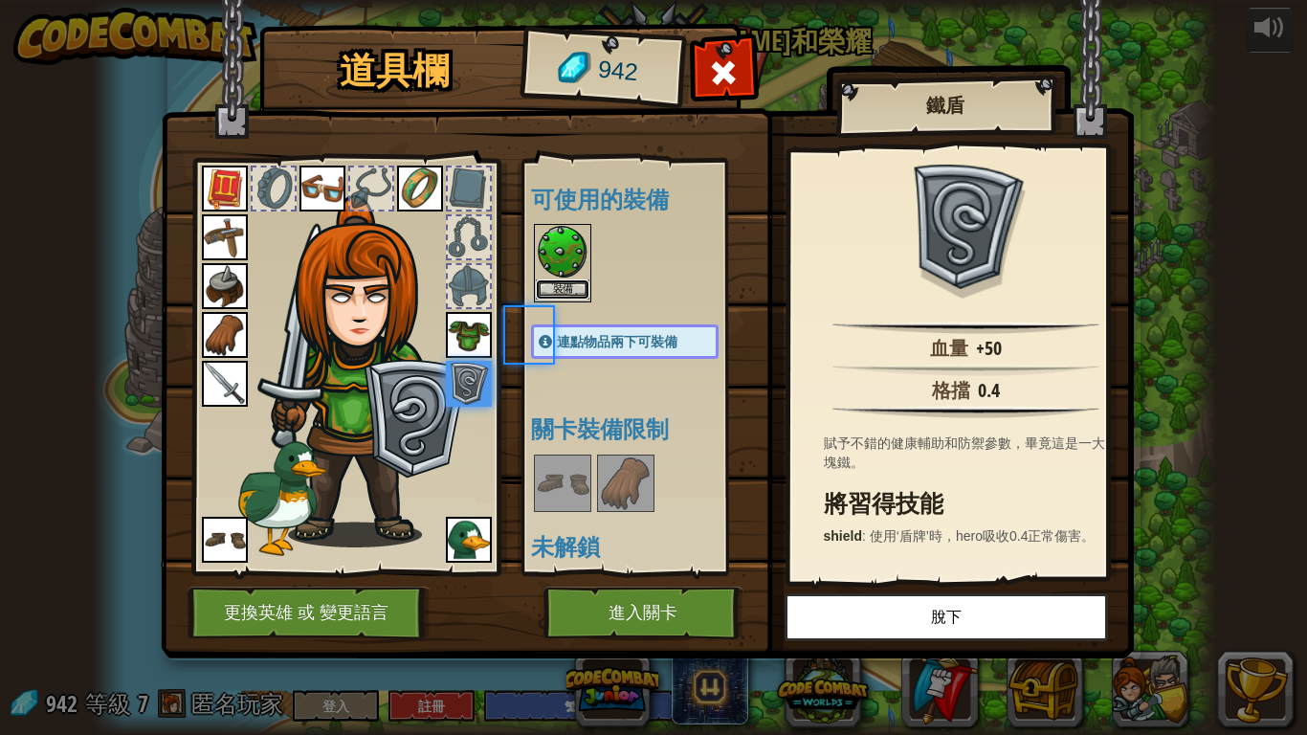
click at [572, 290] on button "裝備" at bounding box center [563, 289] width 54 height 20
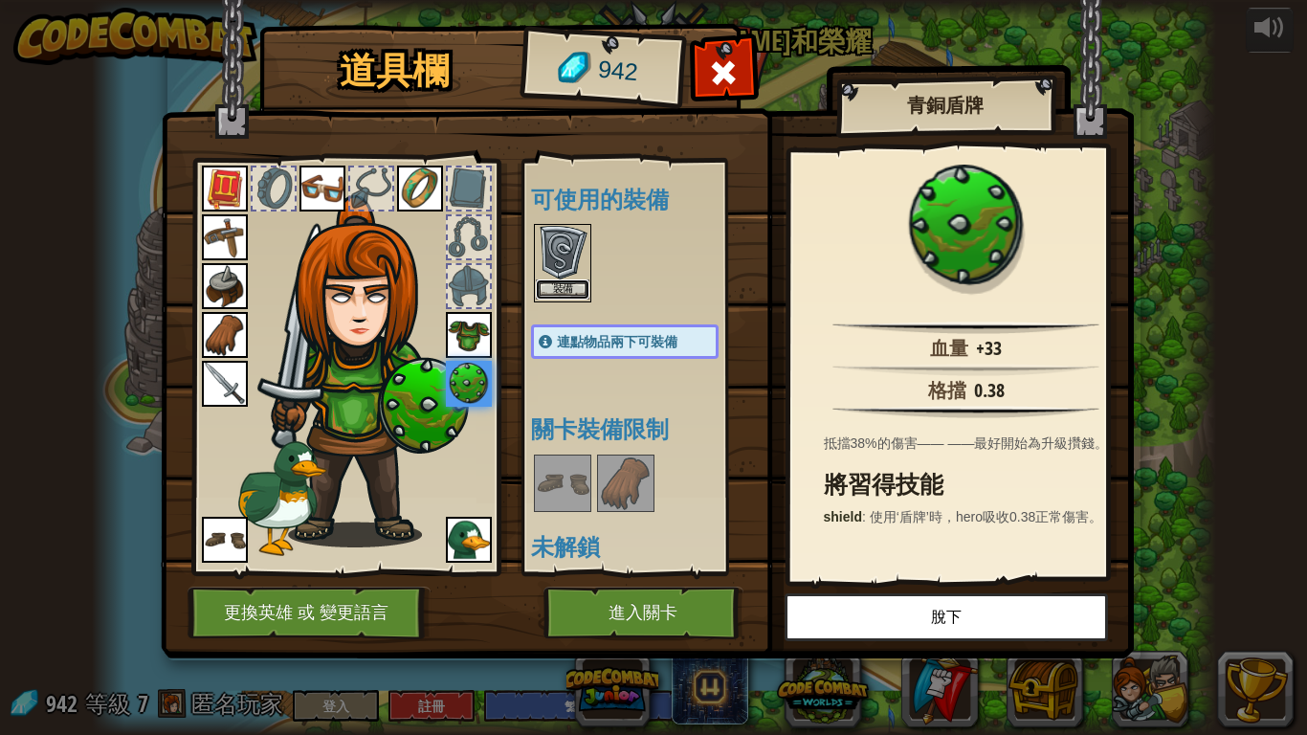
click at [573, 283] on button "裝備" at bounding box center [563, 289] width 54 height 20
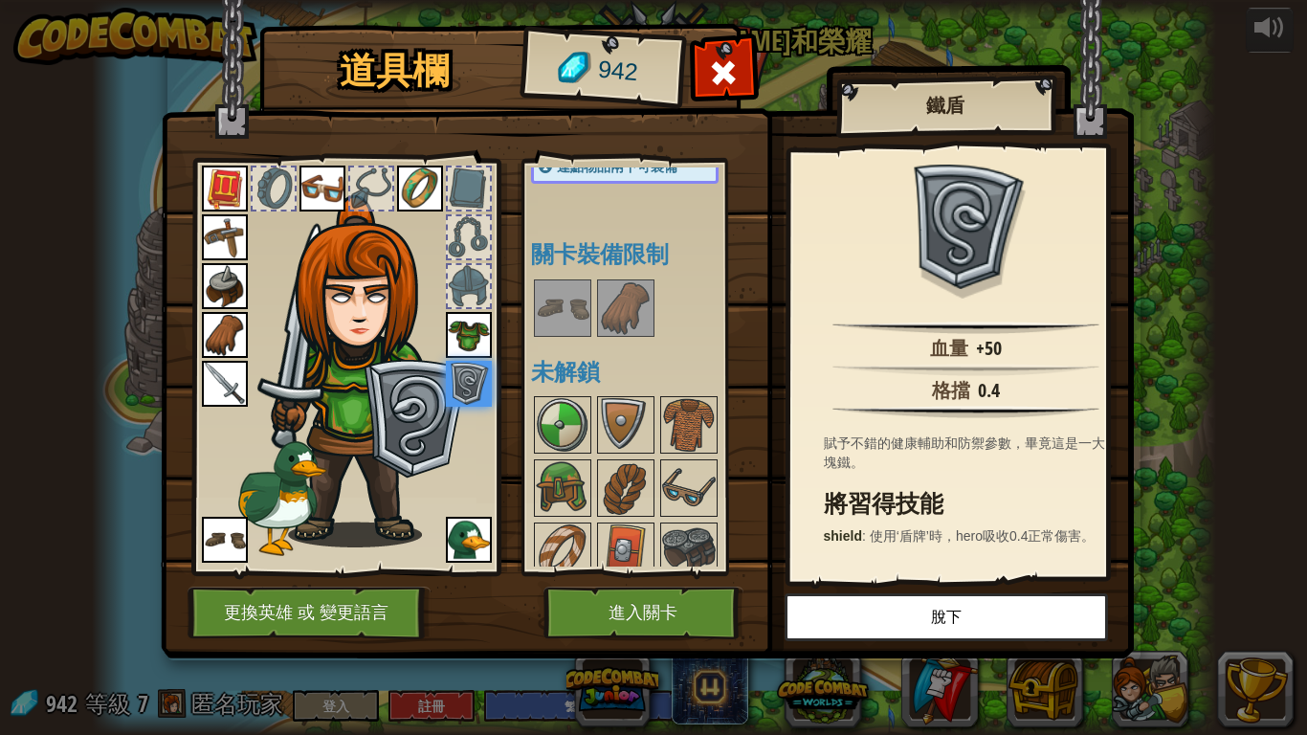
scroll to position [191, 0]
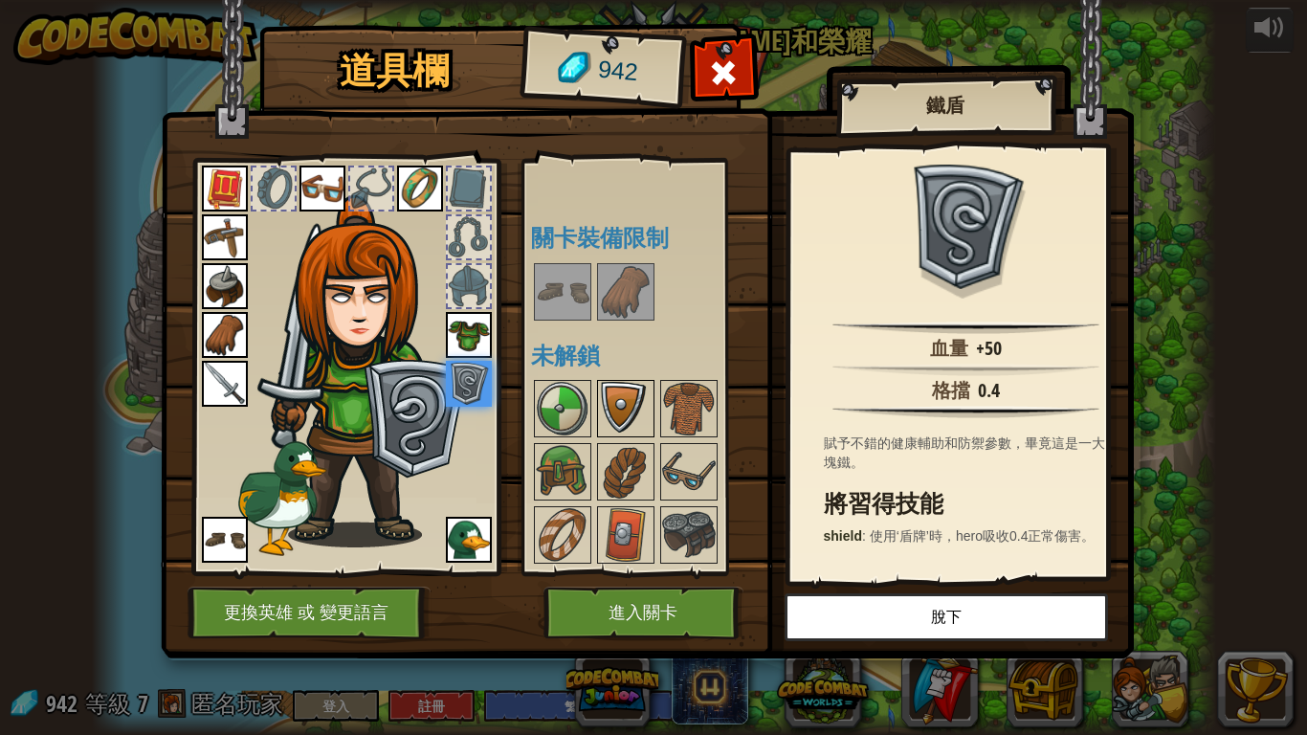
click at [635, 415] on img at bounding box center [626, 409] width 54 height 54
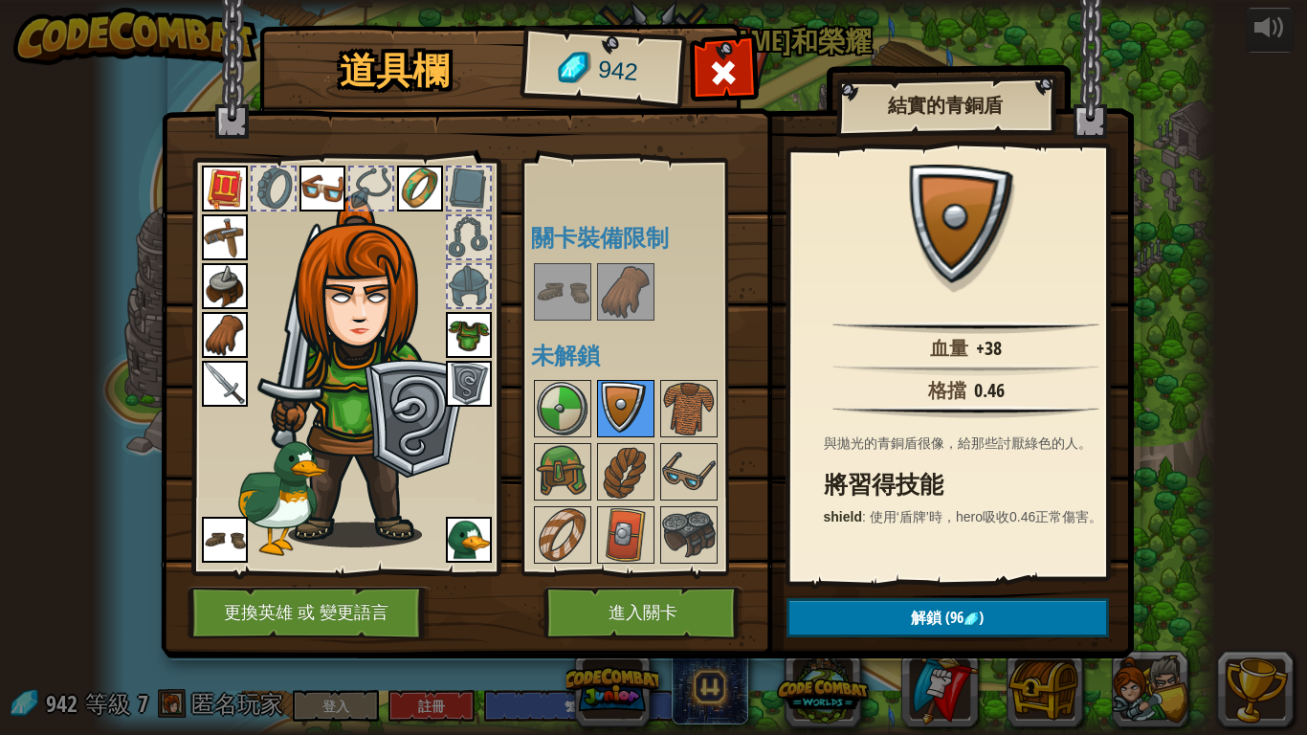
click at [599, 409] on img at bounding box center [626, 409] width 54 height 54
click at [561, 411] on img at bounding box center [563, 409] width 54 height 54
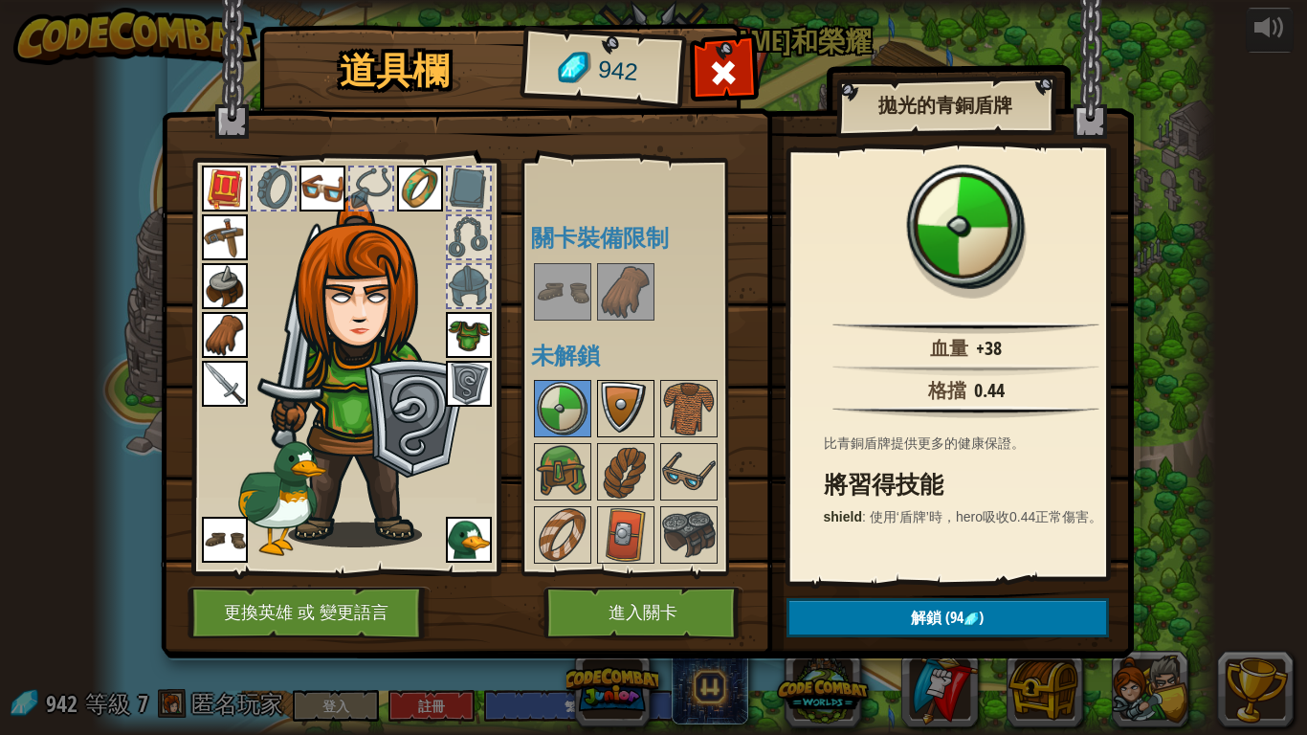
click at [613, 398] on img at bounding box center [626, 409] width 54 height 54
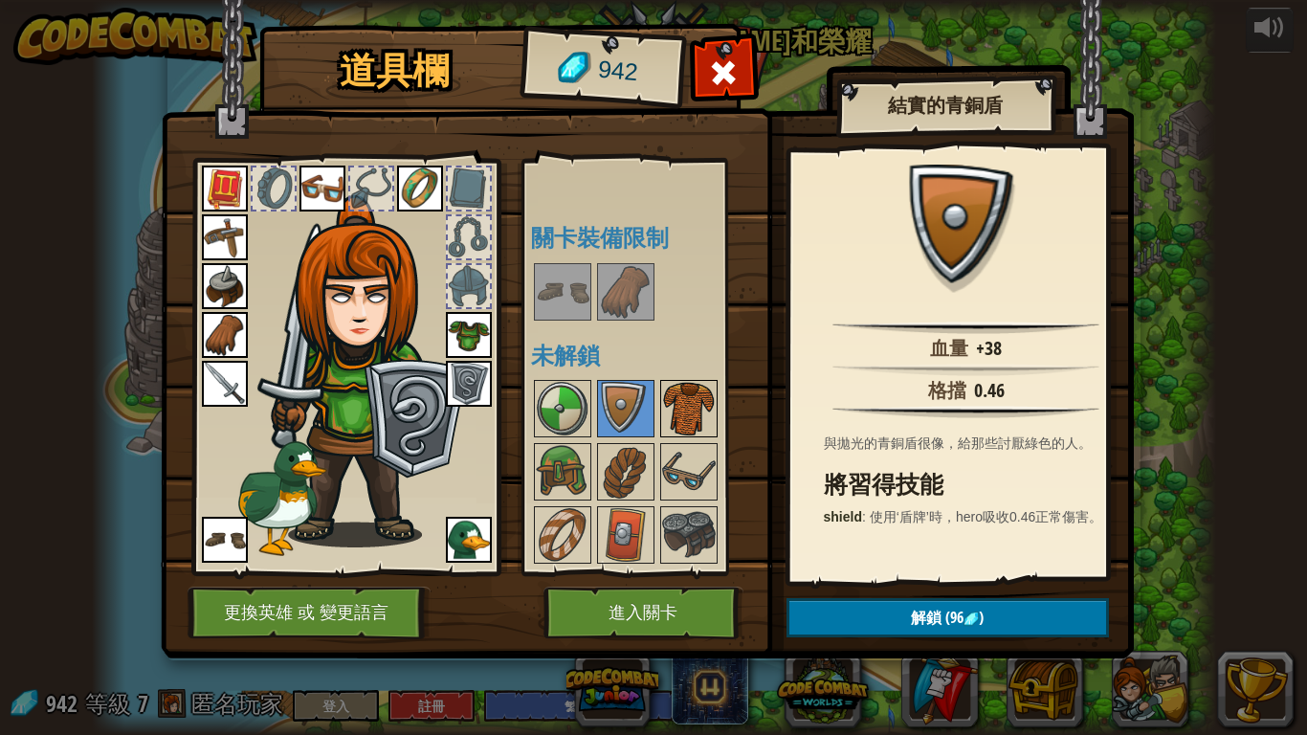
click at [681, 395] on img at bounding box center [689, 409] width 54 height 54
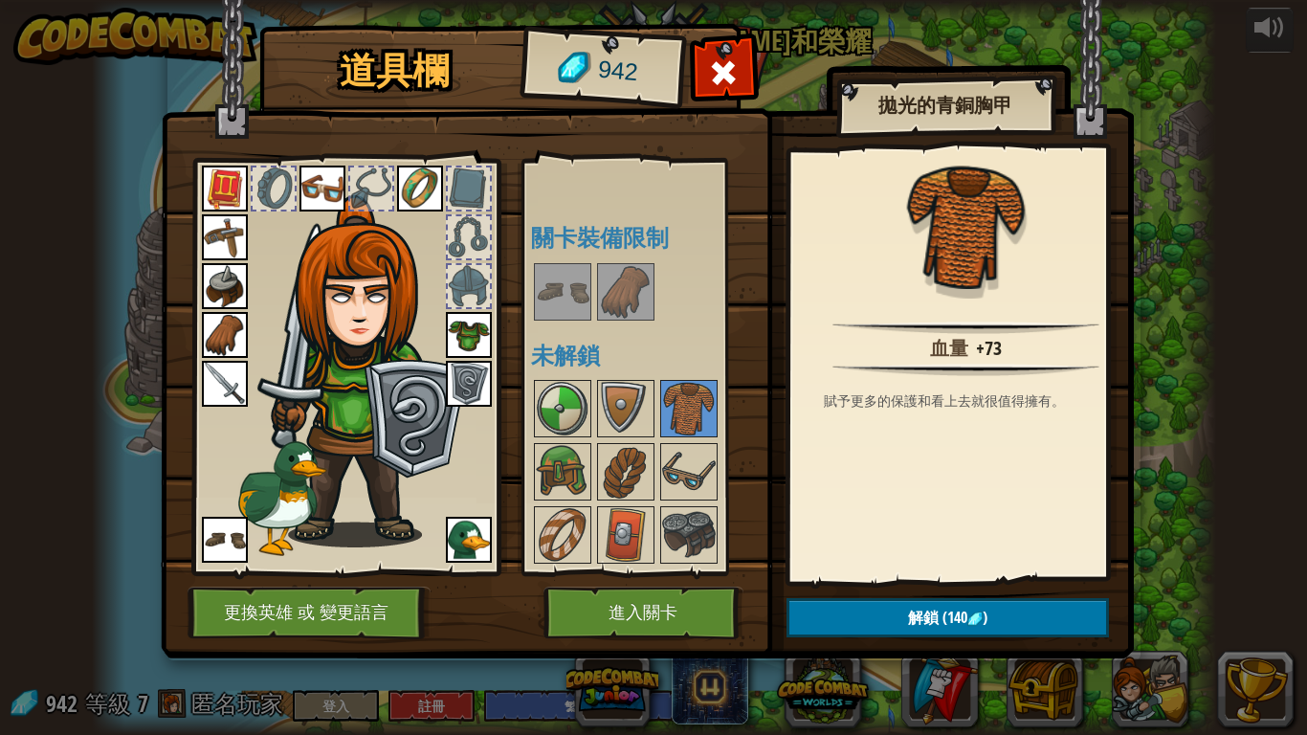
click at [483, 316] on img at bounding box center [469, 335] width 46 height 46
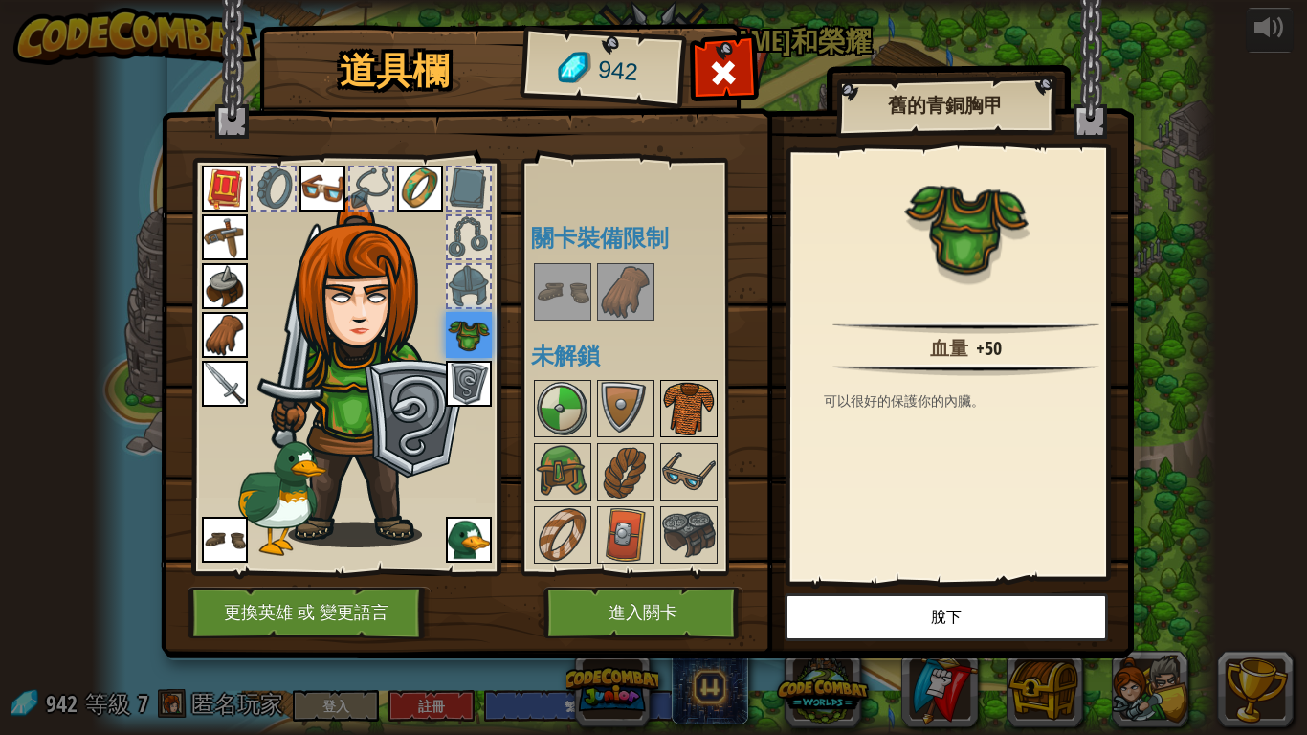
click at [696, 405] on img at bounding box center [689, 409] width 54 height 54
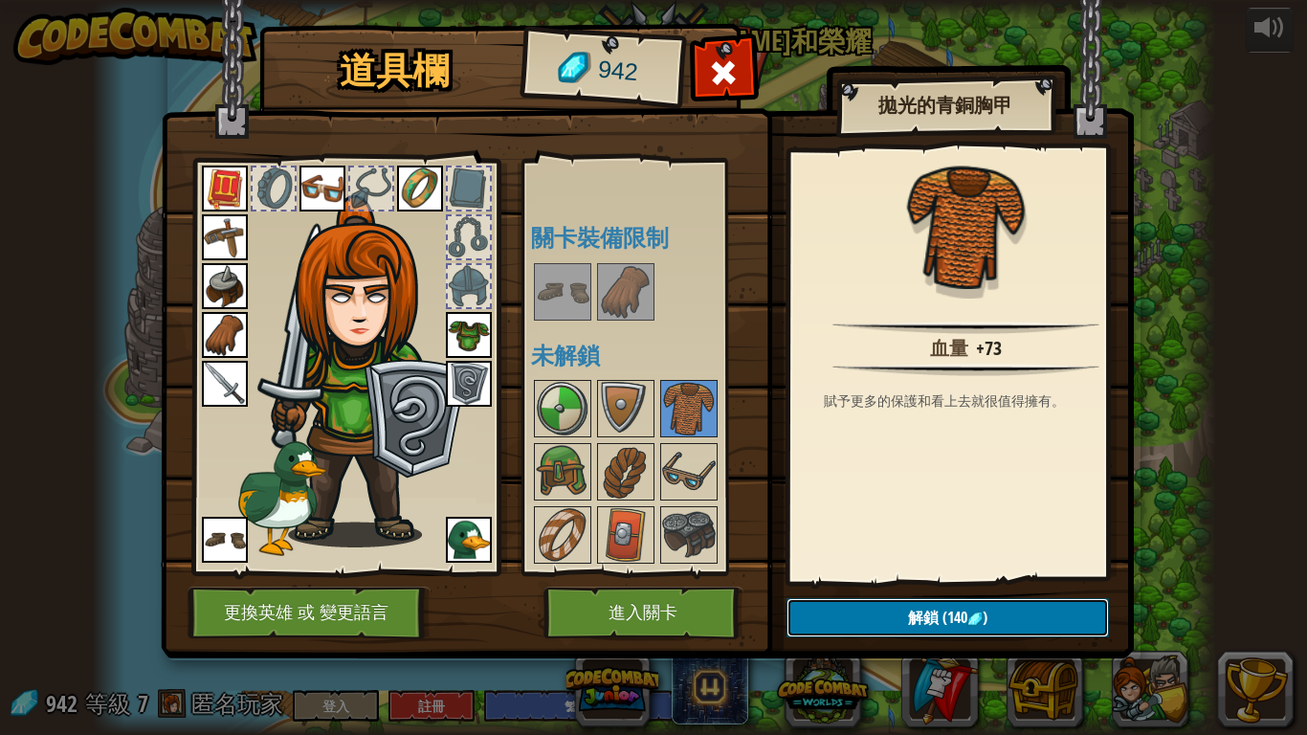
click at [893, 592] on button "解鎖 (140 )" at bounding box center [948, 617] width 323 height 39
click at [946, 592] on button "確認" at bounding box center [948, 617] width 323 height 39
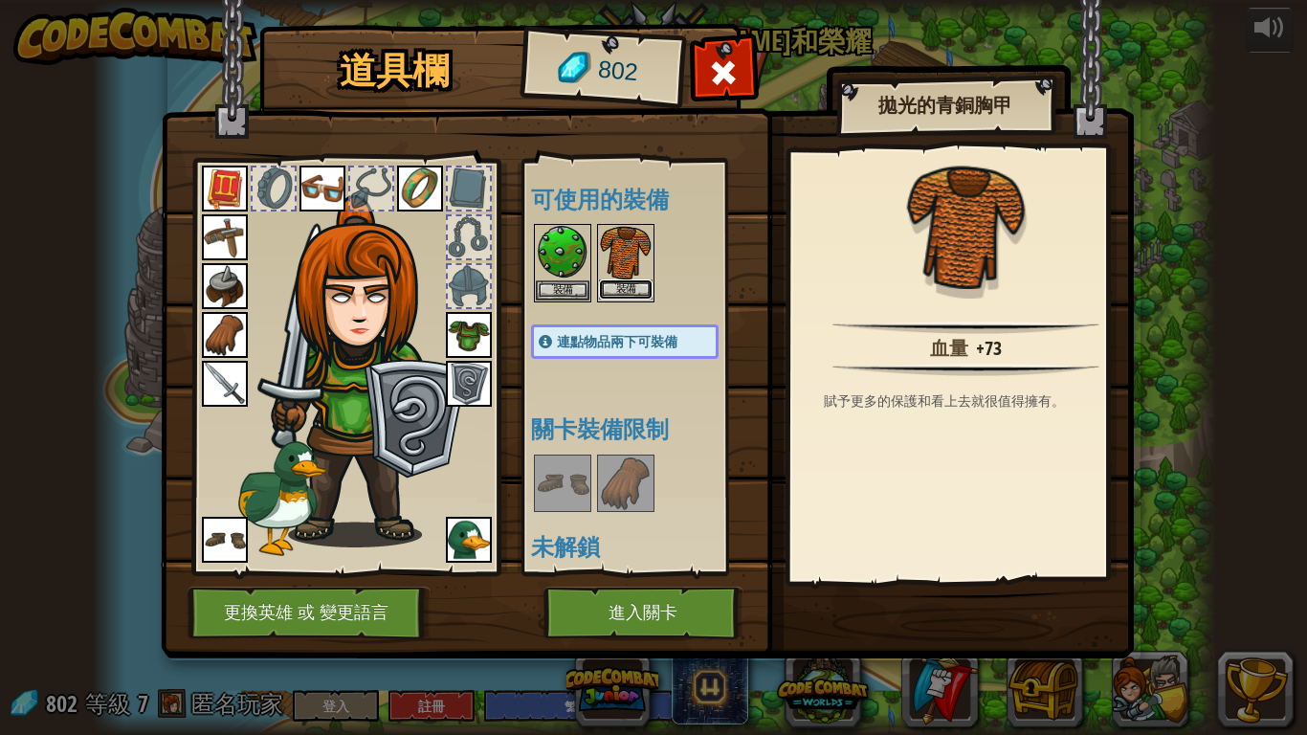
click at [633, 291] on button "裝備" at bounding box center [626, 289] width 54 height 20
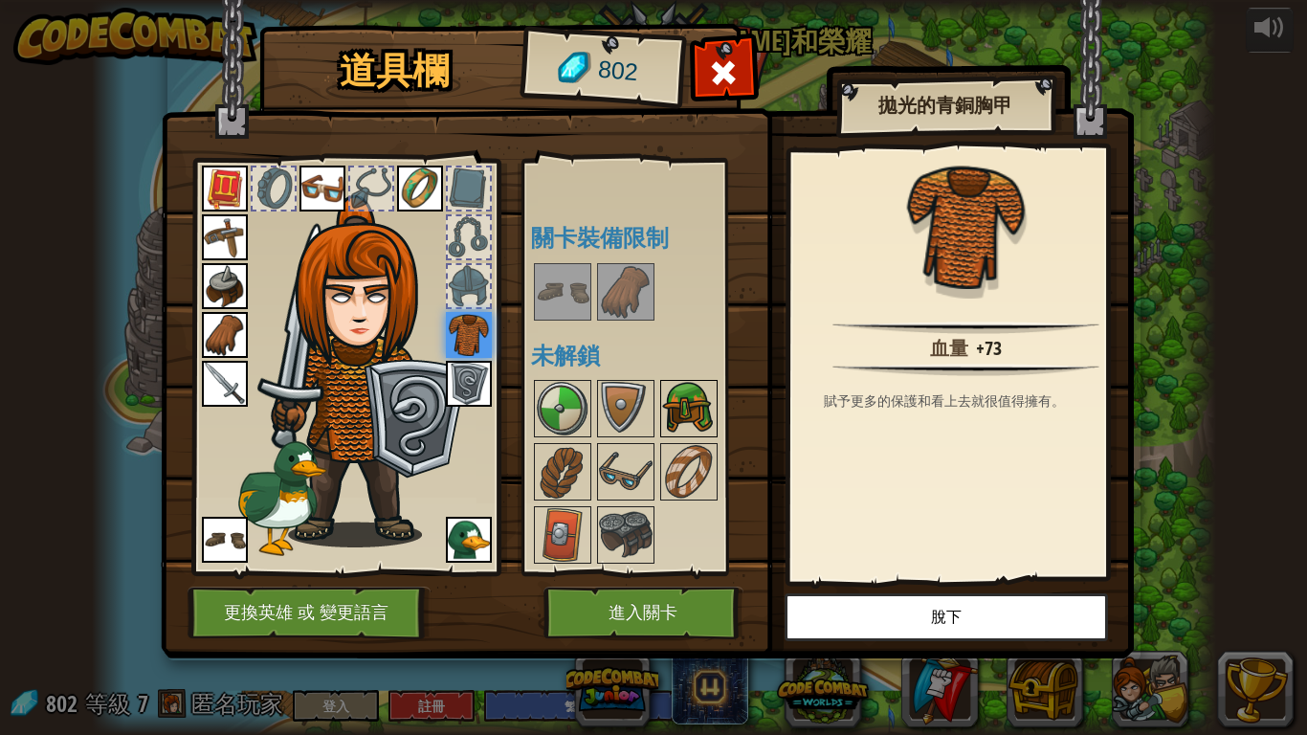
click at [679, 406] on img at bounding box center [689, 409] width 54 height 54
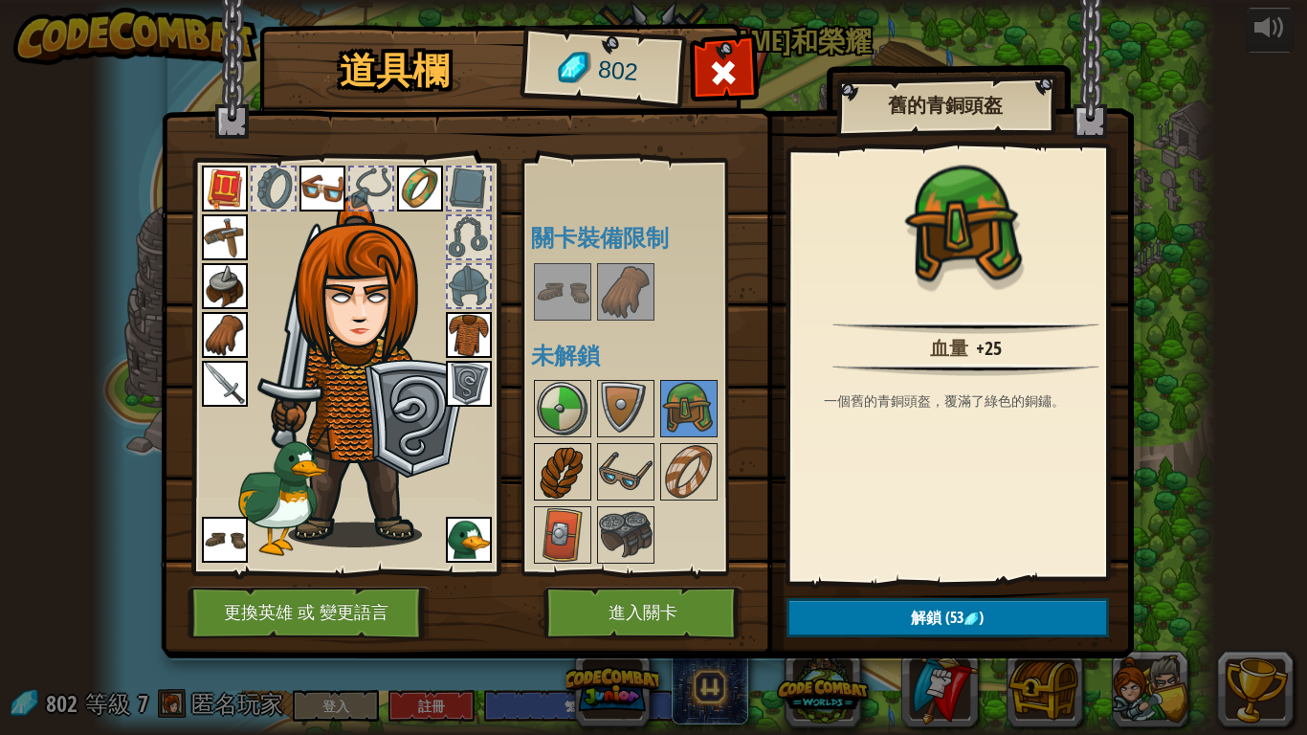
click at [564, 470] on img at bounding box center [563, 472] width 54 height 54
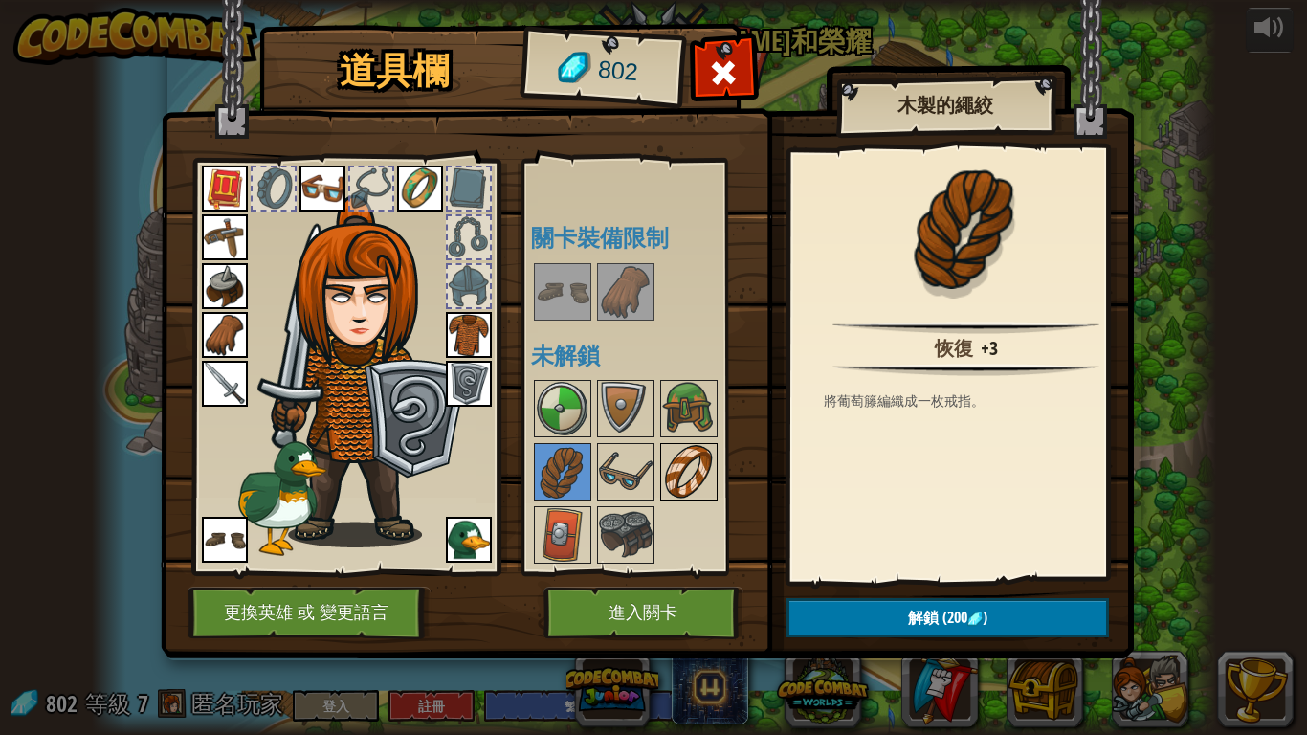
click at [669, 472] on img at bounding box center [689, 472] width 54 height 54
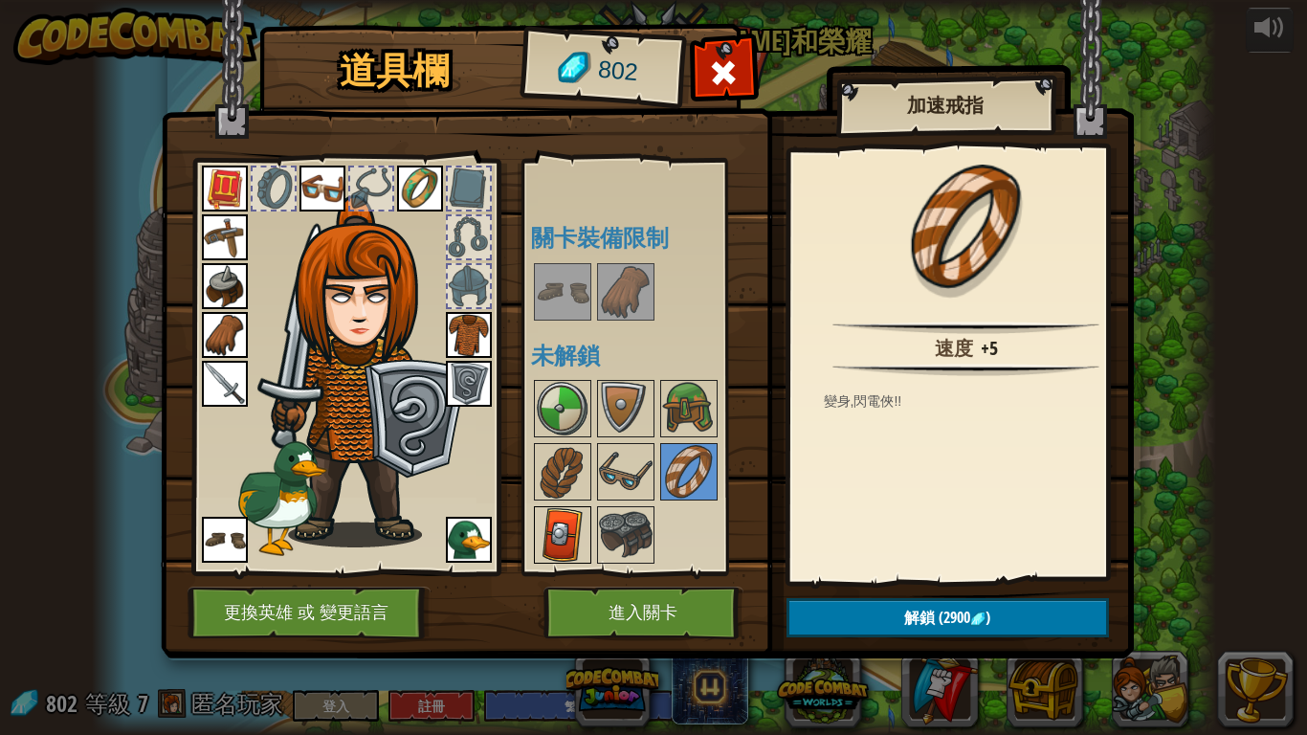
click at [557, 510] on img at bounding box center [563, 535] width 54 height 54
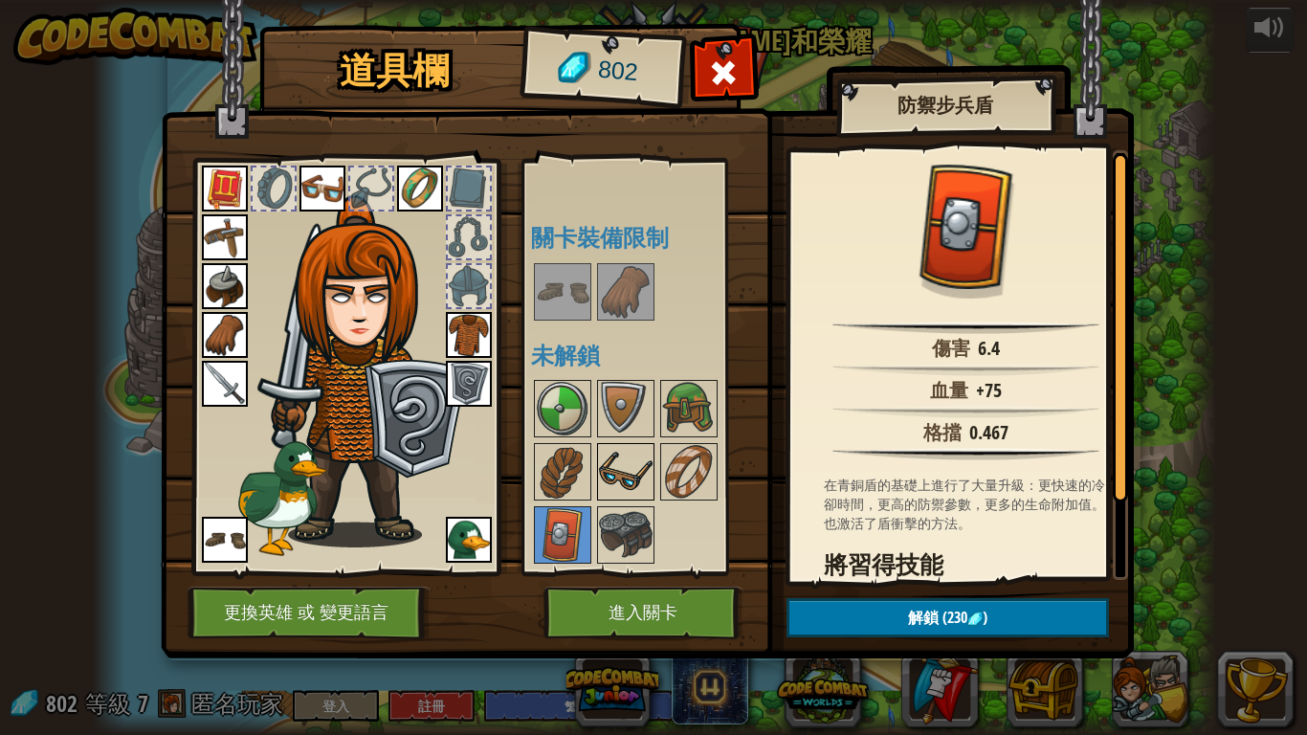
click at [613, 474] on img at bounding box center [626, 472] width 54 height 54
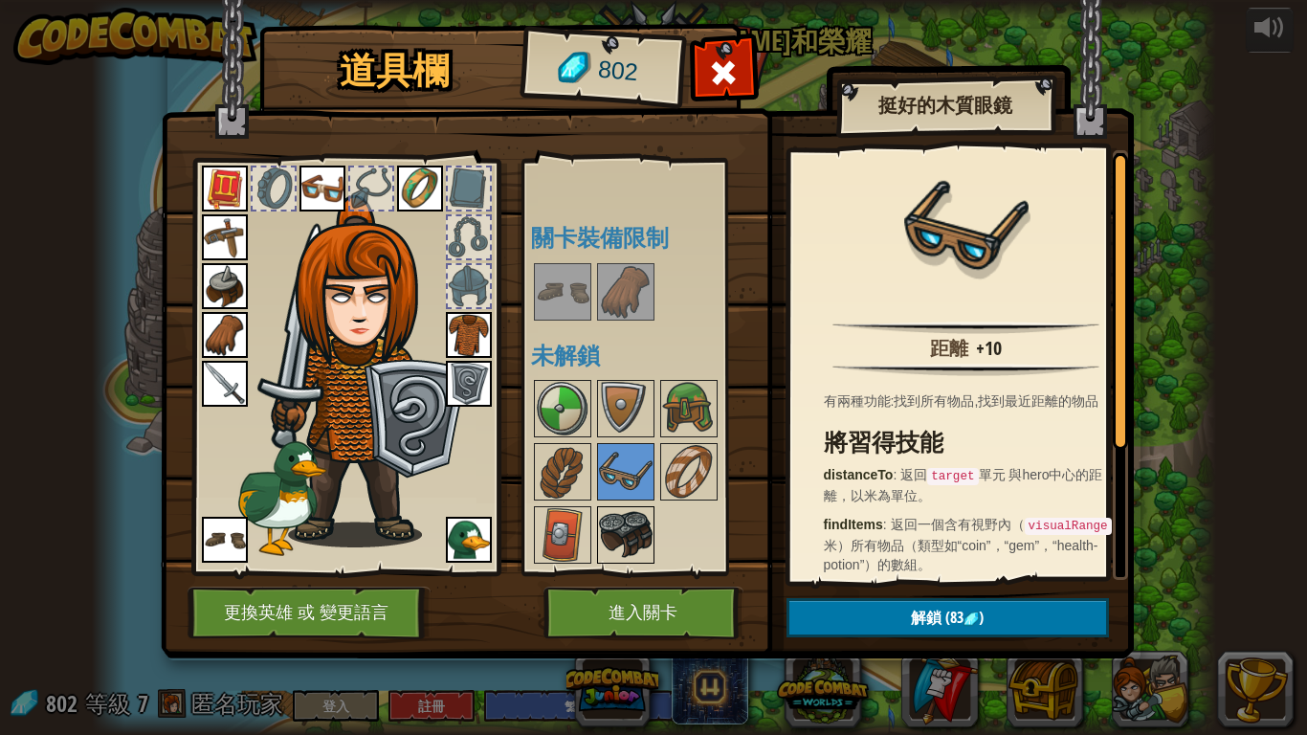
click at [632, 515] on img at bounding box center [626, 535] width 54 height 54
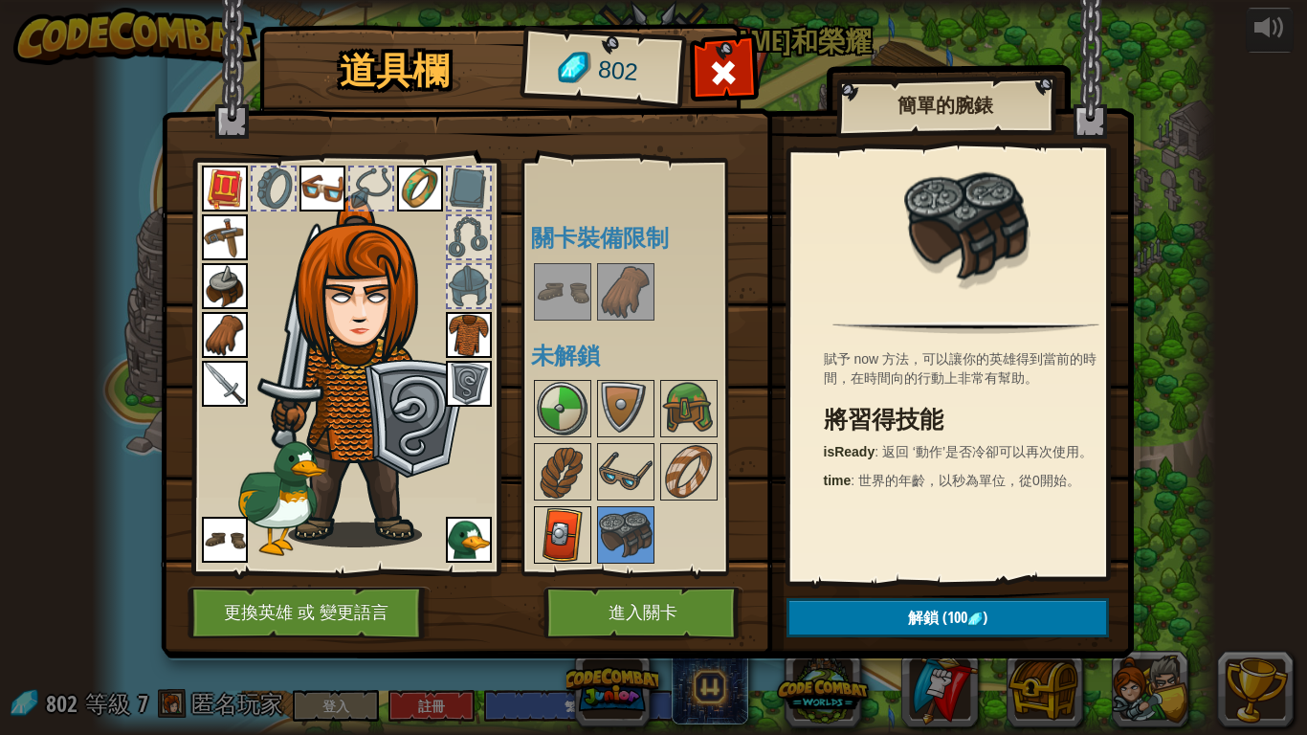
click at [572, 524] on img at bounding box center [563, 535] width 54 height 54
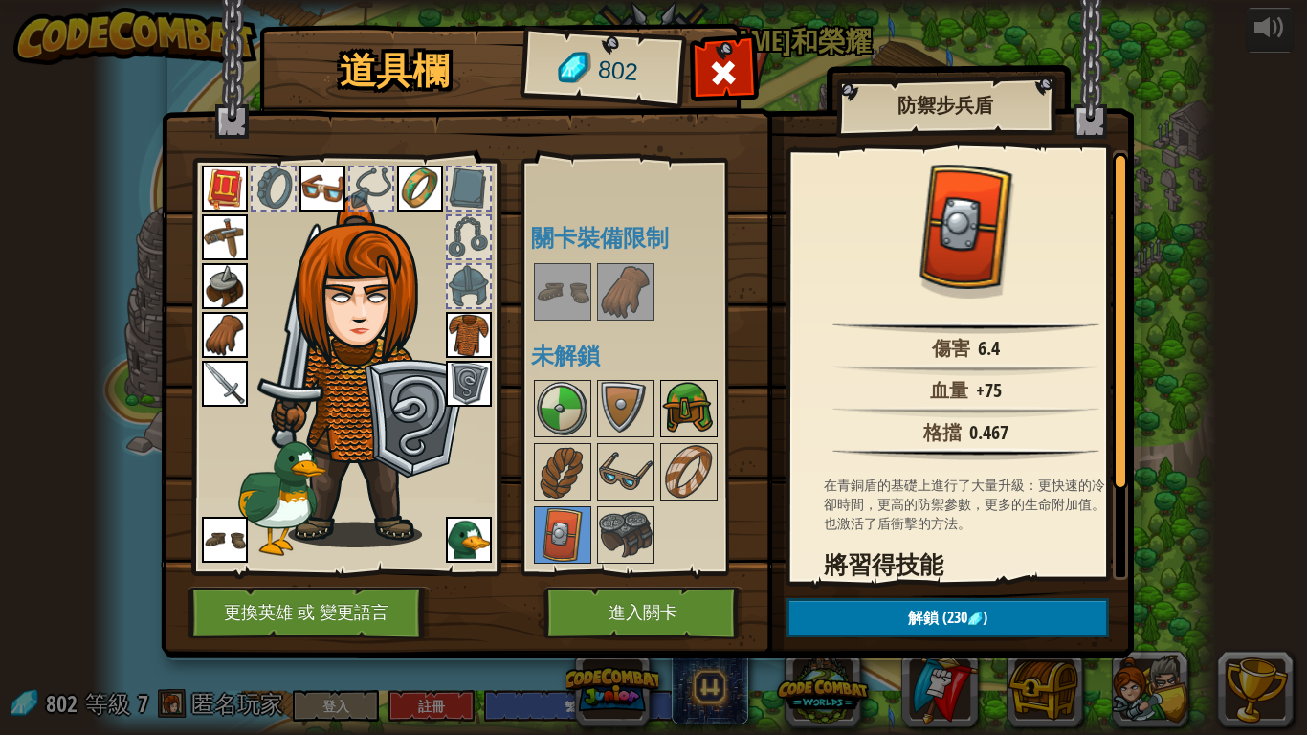
click at [702, 399] on img at bounding box center [689, 409] width 54 height 54
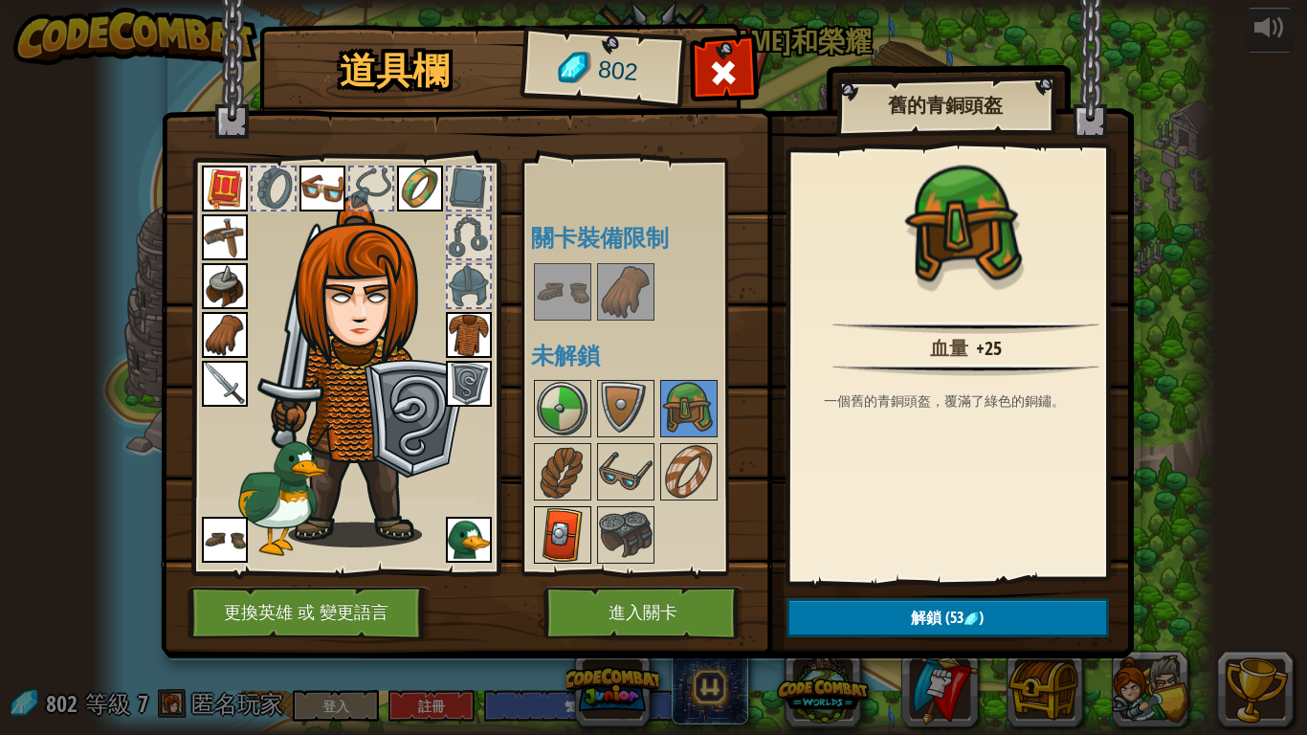
click at [586, 528] on img at bounding box center [563, 535] width 54 height 54
click at [585, 529] on img at bounding box center [563, 535] width 54 height 54
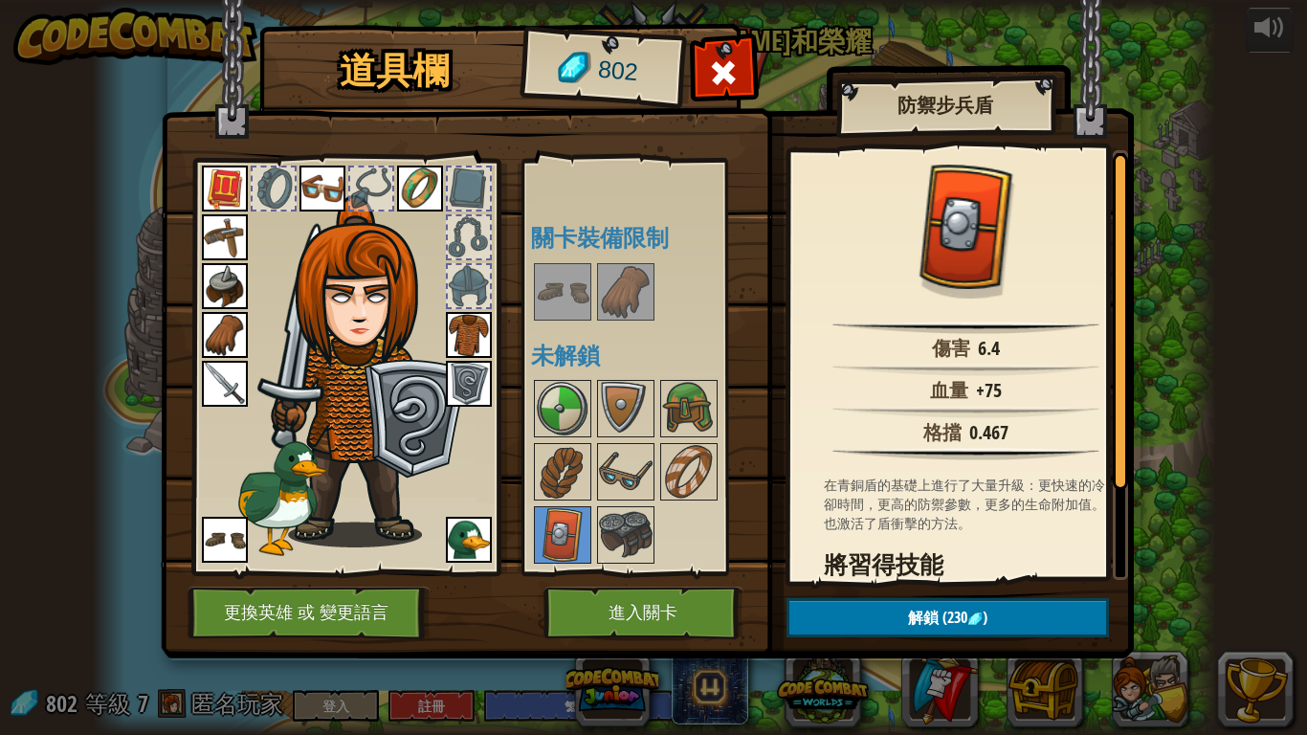
click at [471, 375] on img at bounding box center [469, 384] width 46 height 46
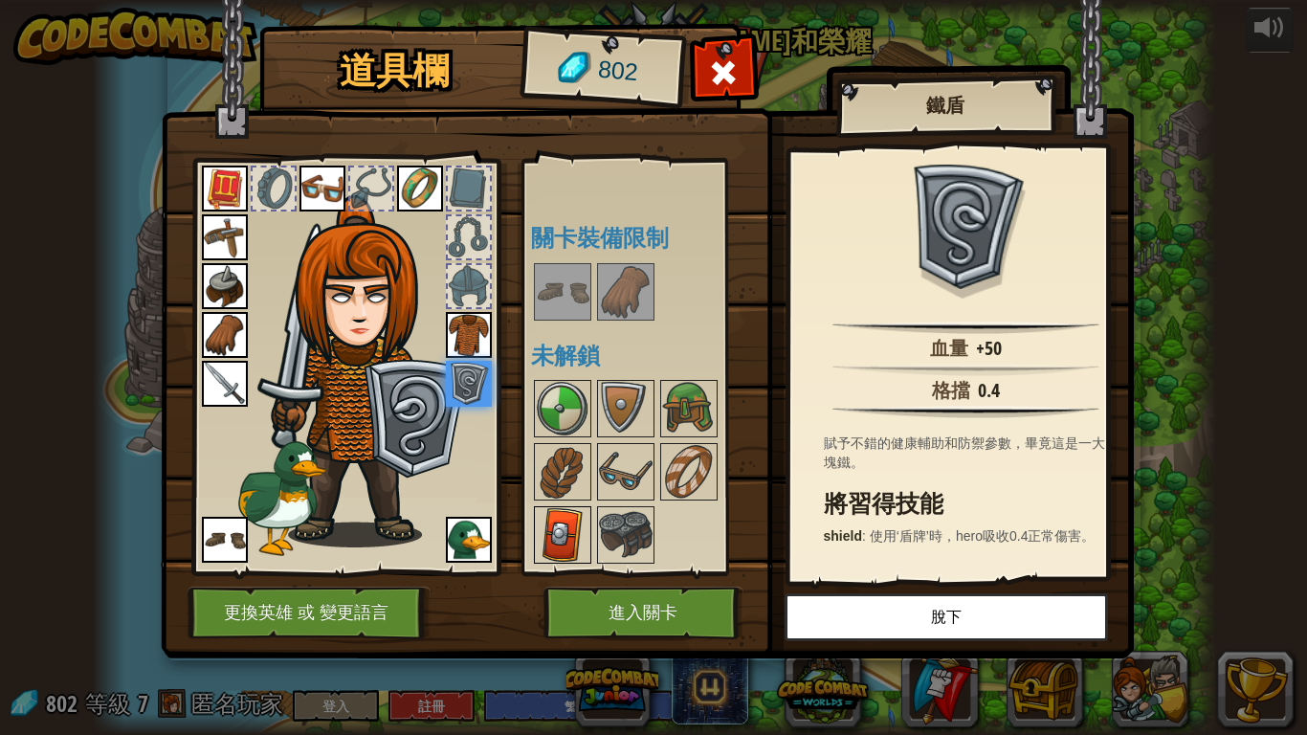
click at [557, 524] on img at bounding box center [563, 535] width 54 height 54
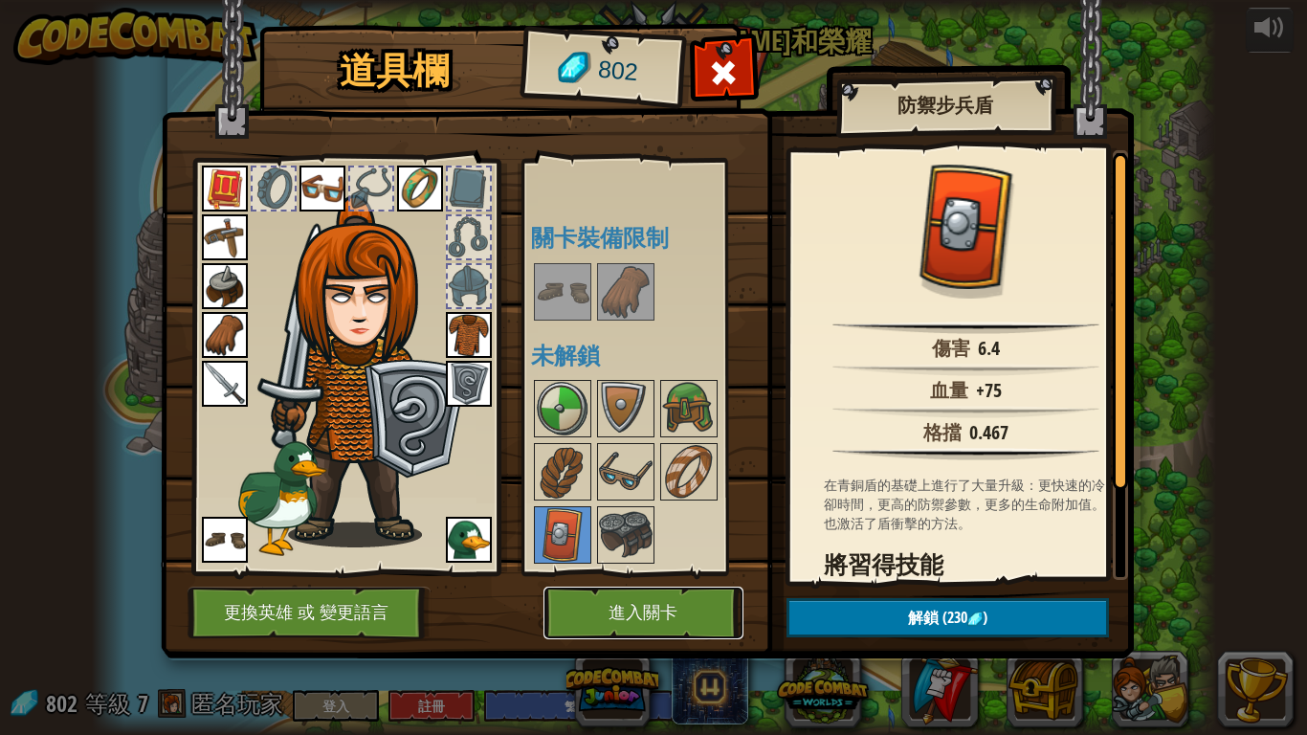
click at [646, 592] on button "進入關卡" at bounding box center [644, 613] width 200 height 53
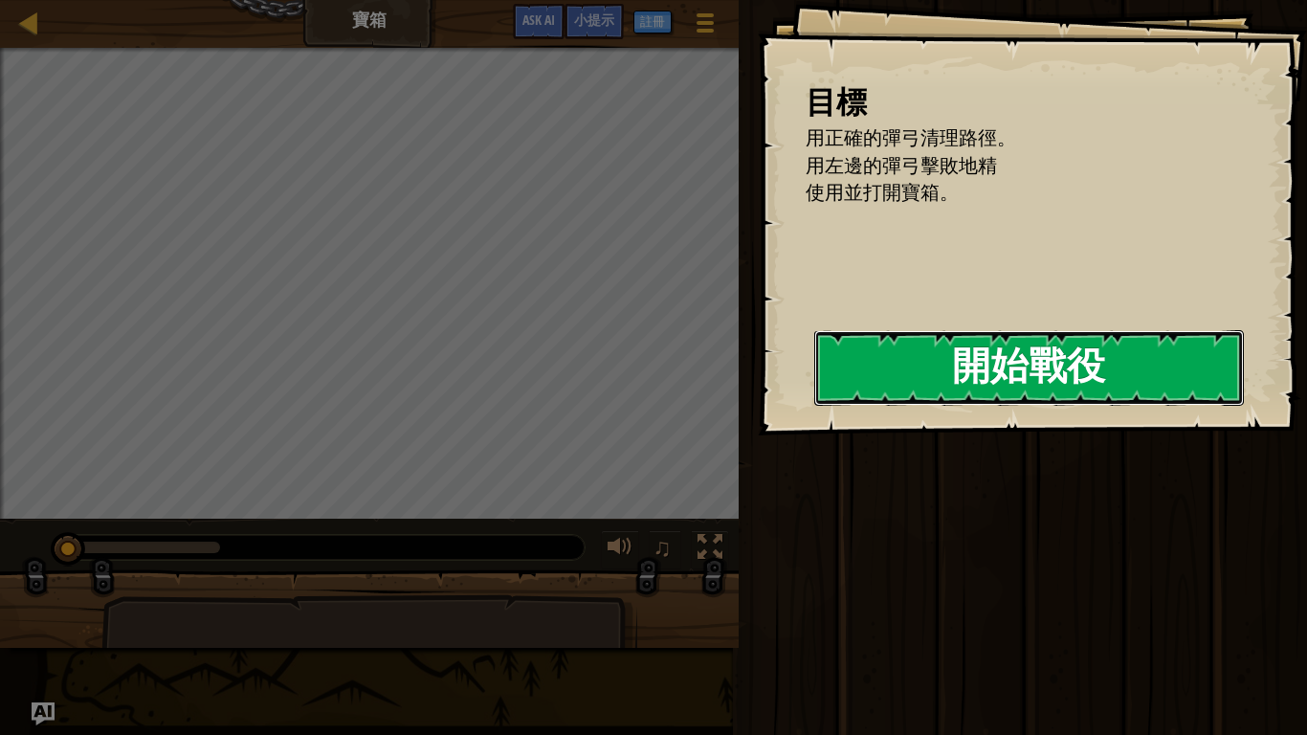
click at [1091, 375] on button "開始戰役" at bounding box center [1029, 368] width 430 height 76
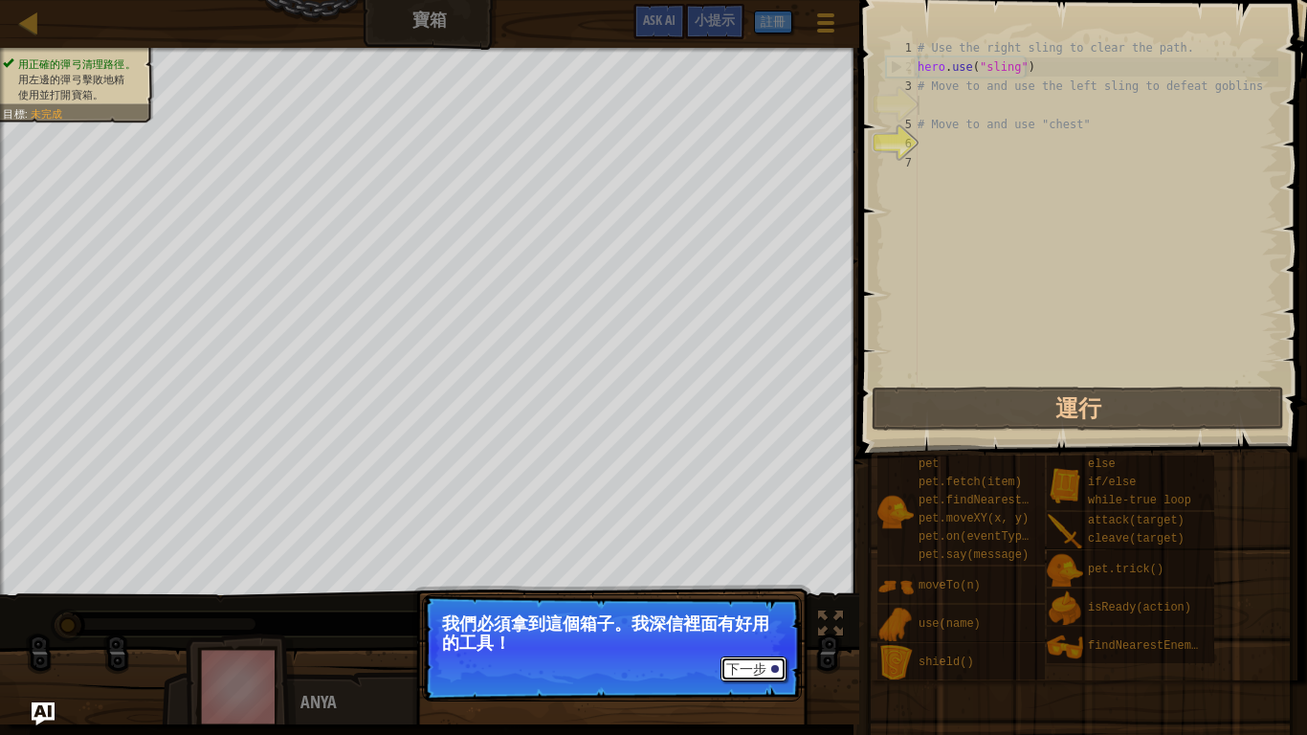
click at [729, 592] on button "下一步" at bounding box center [754, 669] width 66 height 25
click at [764, 592] on button "下一步" at bounding box center [754, 669] width 66 height 25
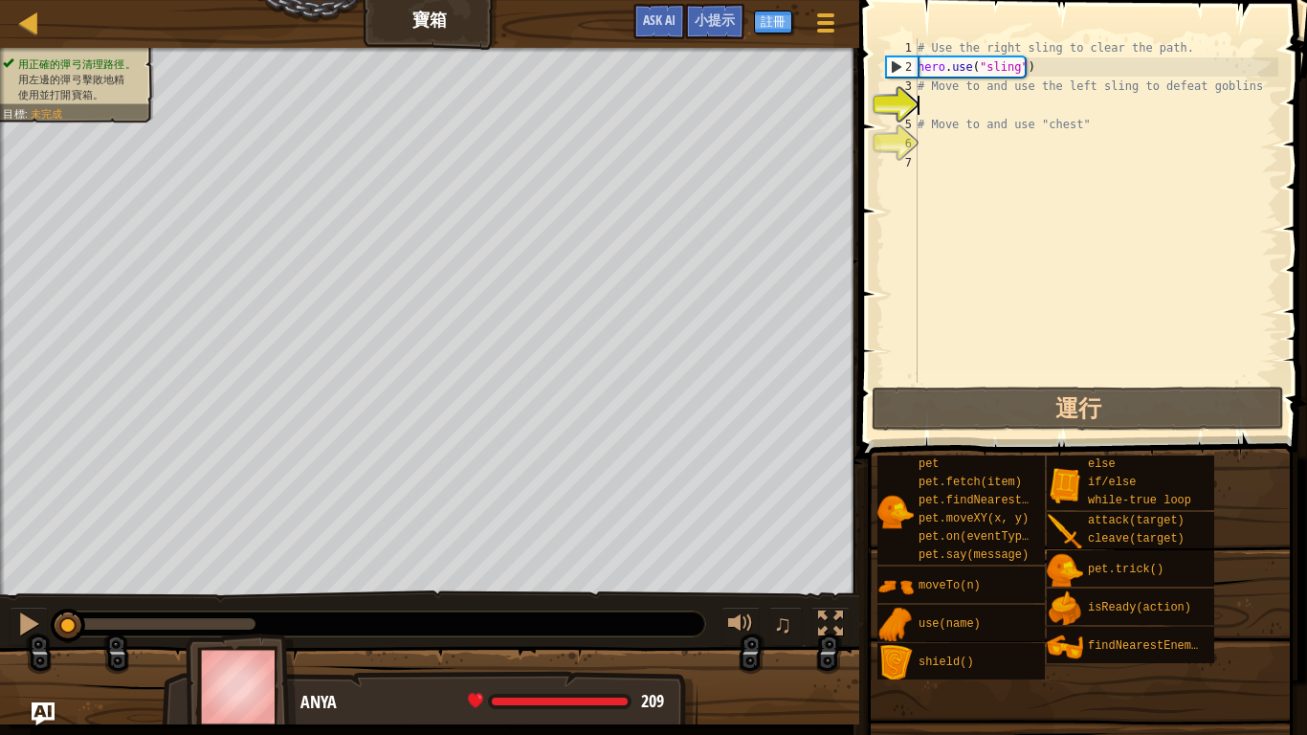
click at [985, 107] on div "# Use the right sling to clear the path. hero . use ( "sling" ) # Move to and u…" at bounding box center [1096, 229] width 365 height 383
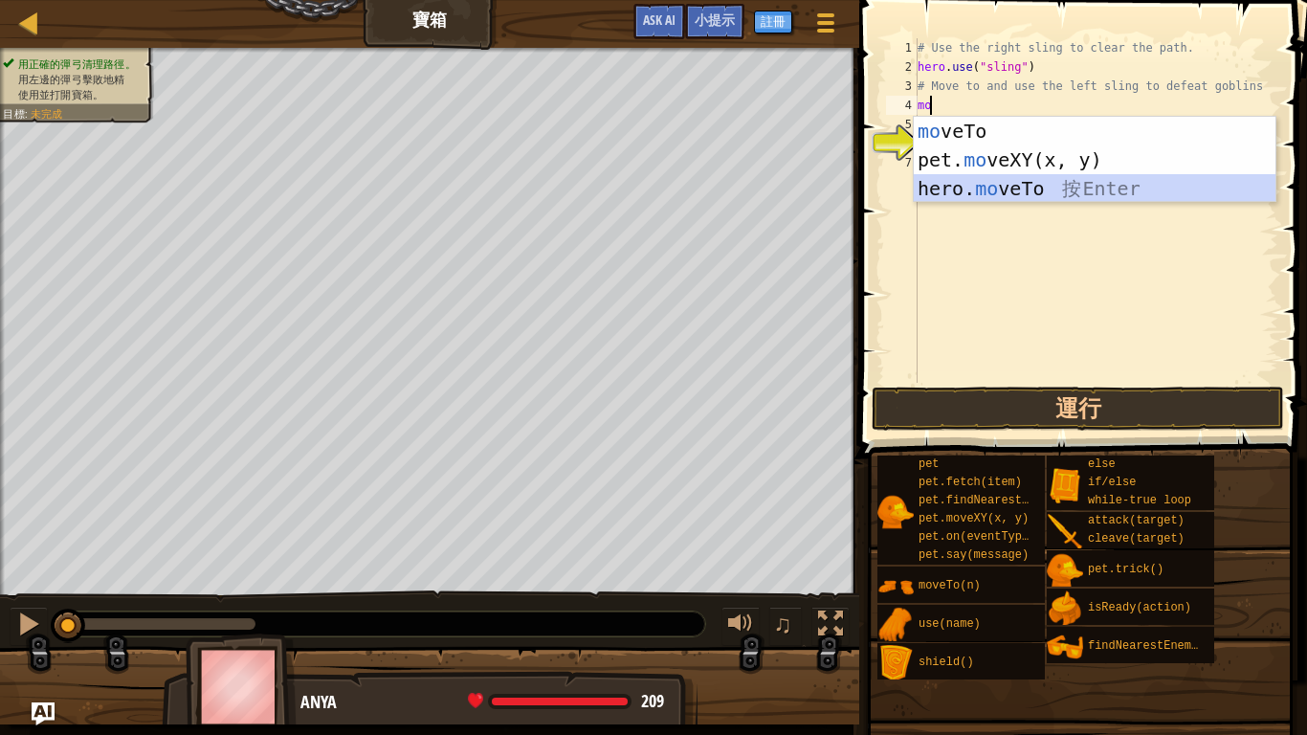
click at [987, 182] on div "mo veTo 按 Enter pet. mo veXY(x, y) 按 Enter hero. mo veTo 按 Enter" at bounding box center [1095, 189] width 362 height 144
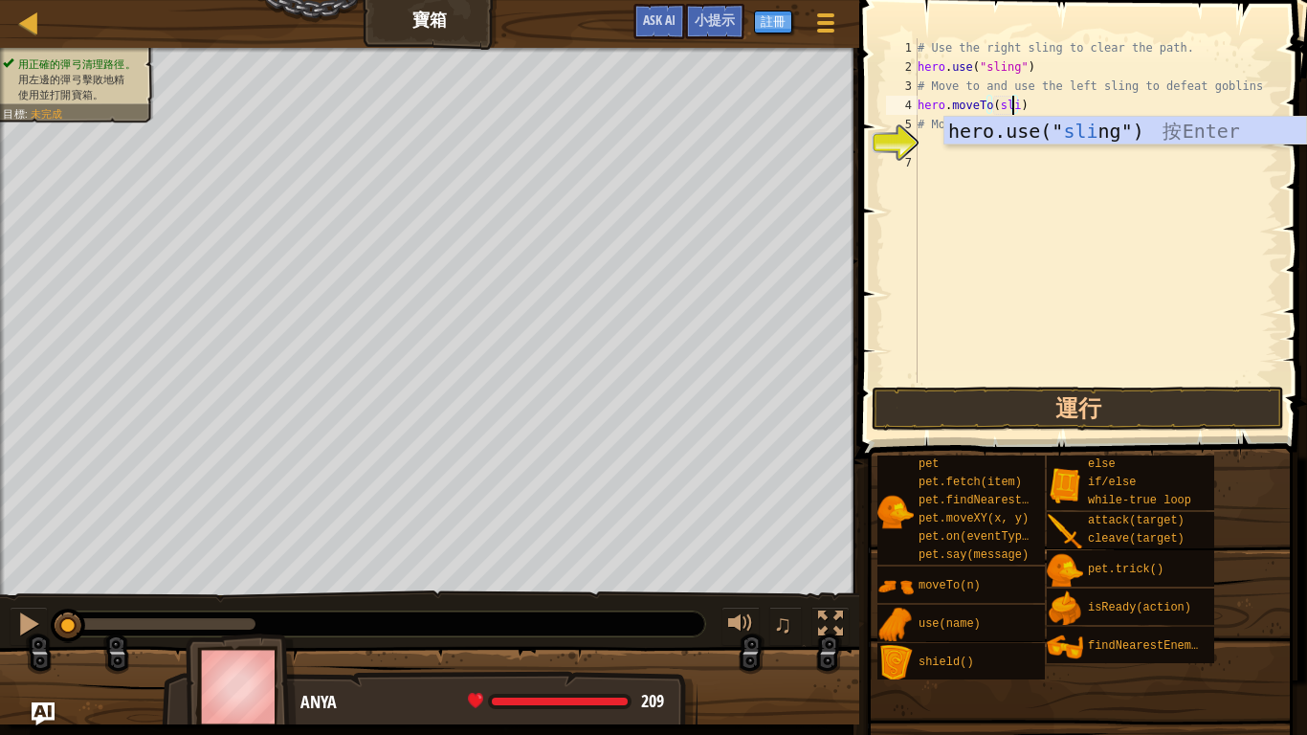
scroll to position [9, 8]
type textarea "hero.moveTo(sling)"
click at [1109, 163] on div "# Use the right sling to clear the path. hero . use ( "sling" ) # Move to and u…" at bounding box center [1096, 229] width 365 height 383
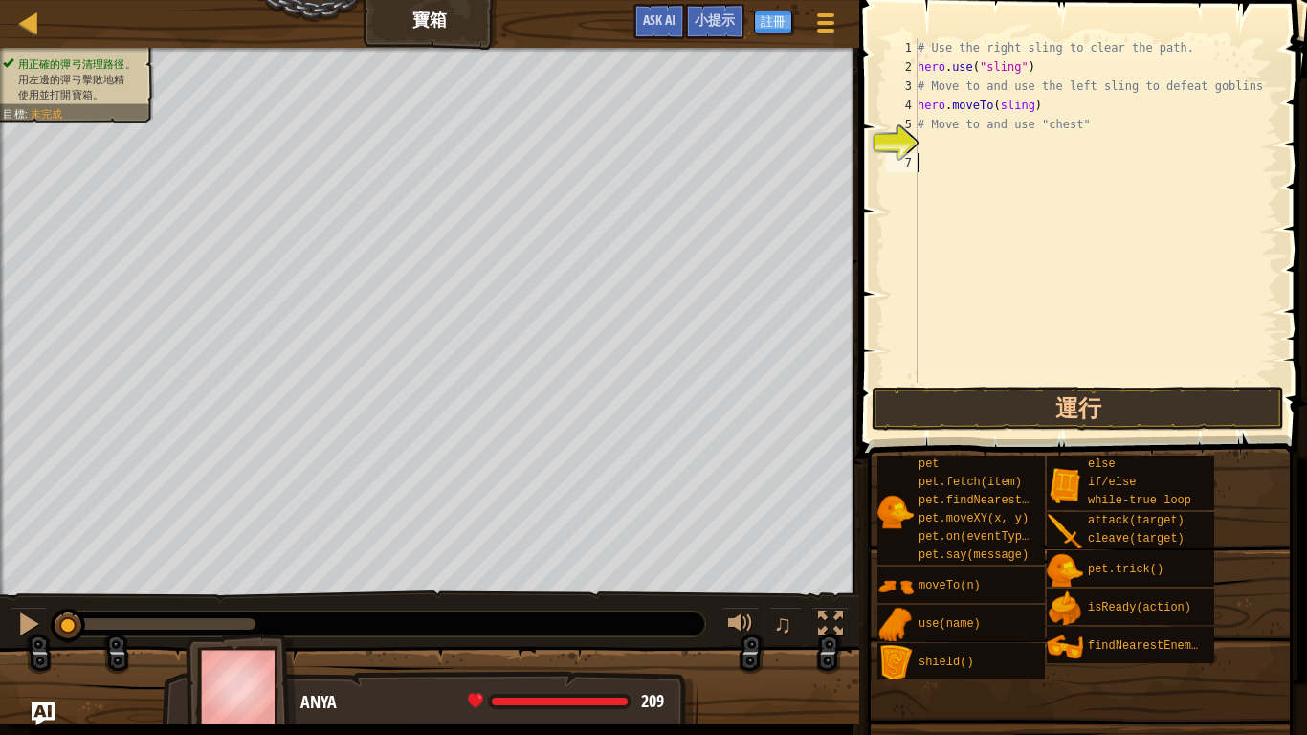
scroll to position [9, 0]
drag, startPoint x: 1049, startPoint y: 96, endPoint x: 891, endPoint y: 117, distance: 159.3
click at [891, 117] on div "1 2 3 4 5 6 7 # Use the right sling to clear the path. hero . use ( "sling" ) #…" at bounding box center [1080, 210] width 396 height 345
click at [911, 98] on div "4" at bounding box center [902, 105] width 32 height 19
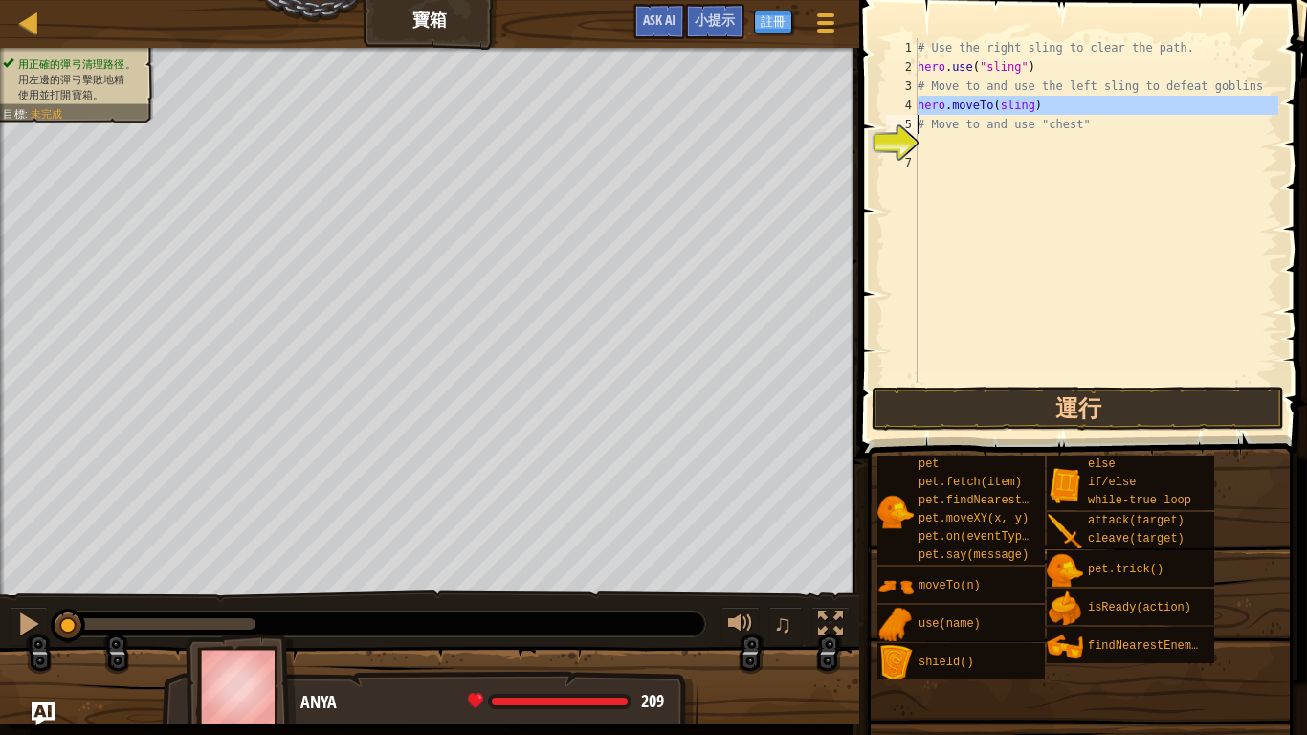
drag, startPoint x: 911, startPoint y: 98, endPoint x: 1110, endPoint y: 109, distance: 199.4
click at [1110, 109] on div "hero.moveTo(sling) 1 2 3 4 5 6 7 # Use the right sling to clear the path. hero …" at bounding box center [1080, 210] width 396 height 345
type textarea "# Move to and use "chest""
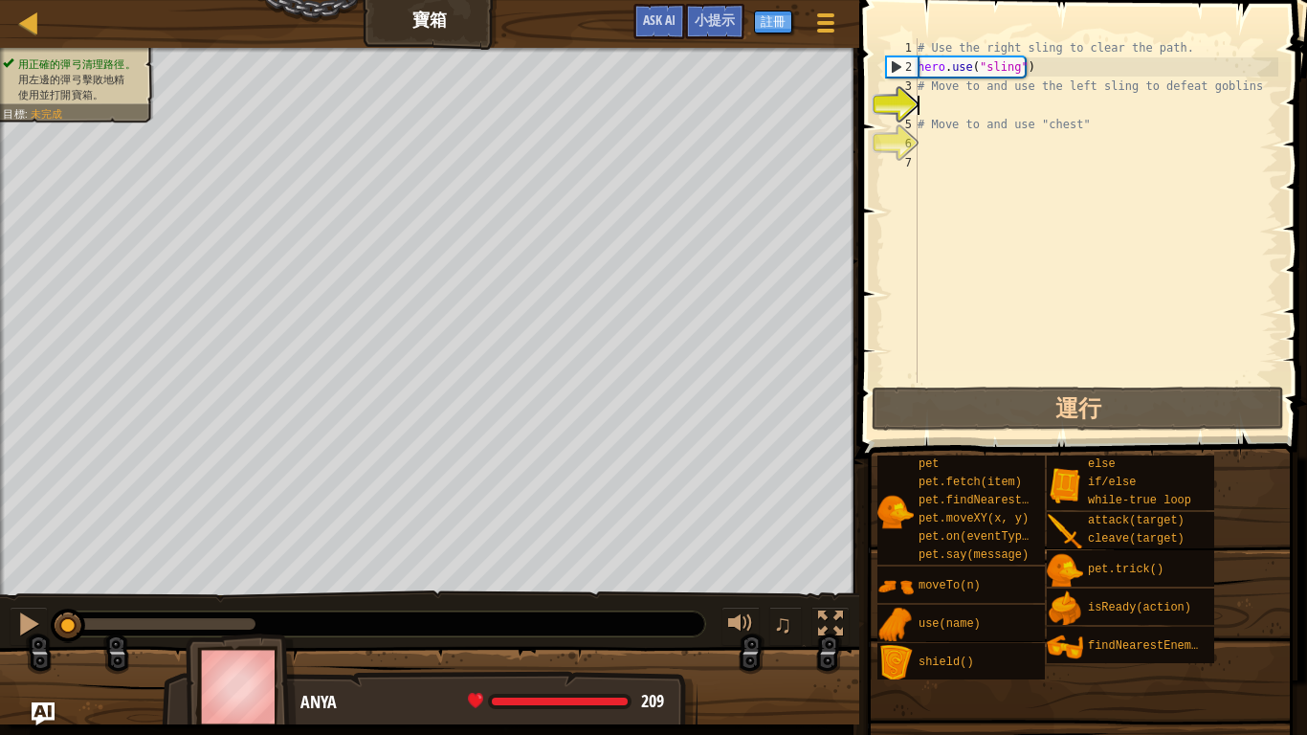
click at [1074, 102] on div "# Use the right sling to clear the path. hero . use ( "sling" ) # Move to and u…" at bounding box center [1096, 229] width 365 height 383
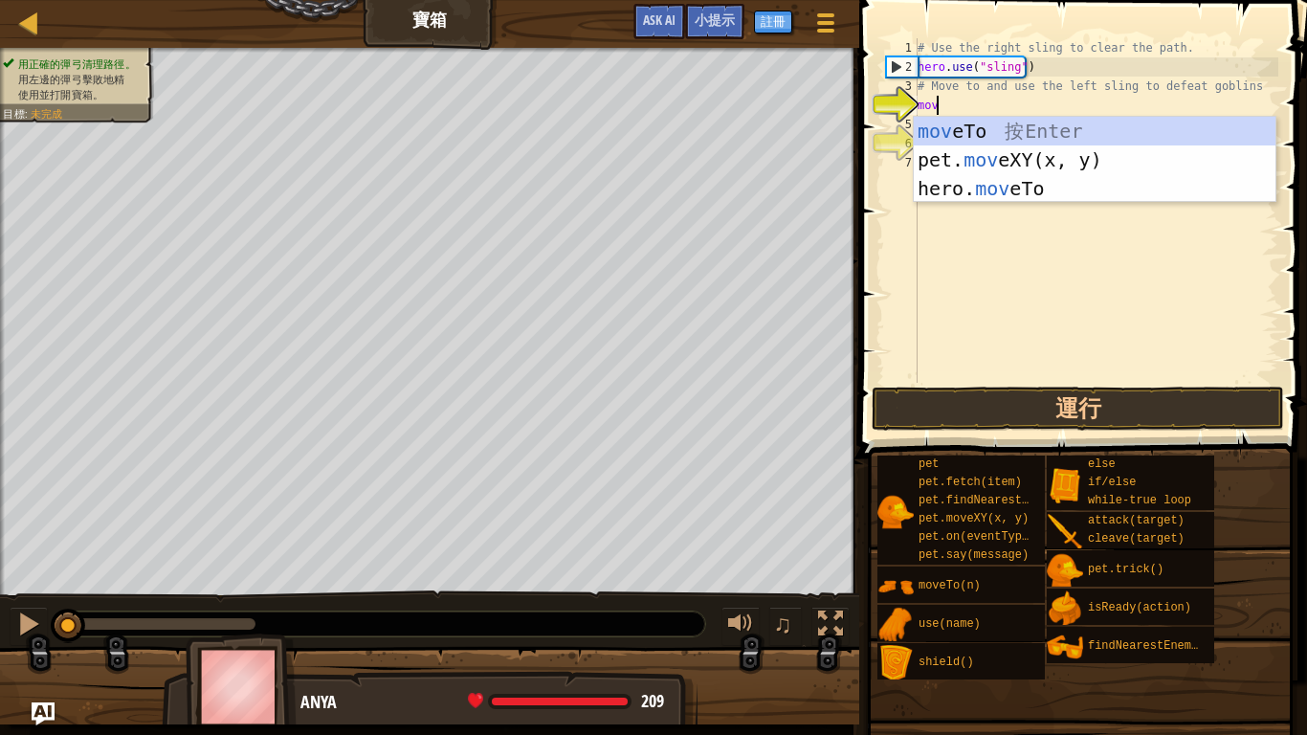
scroll to position [9, 1]
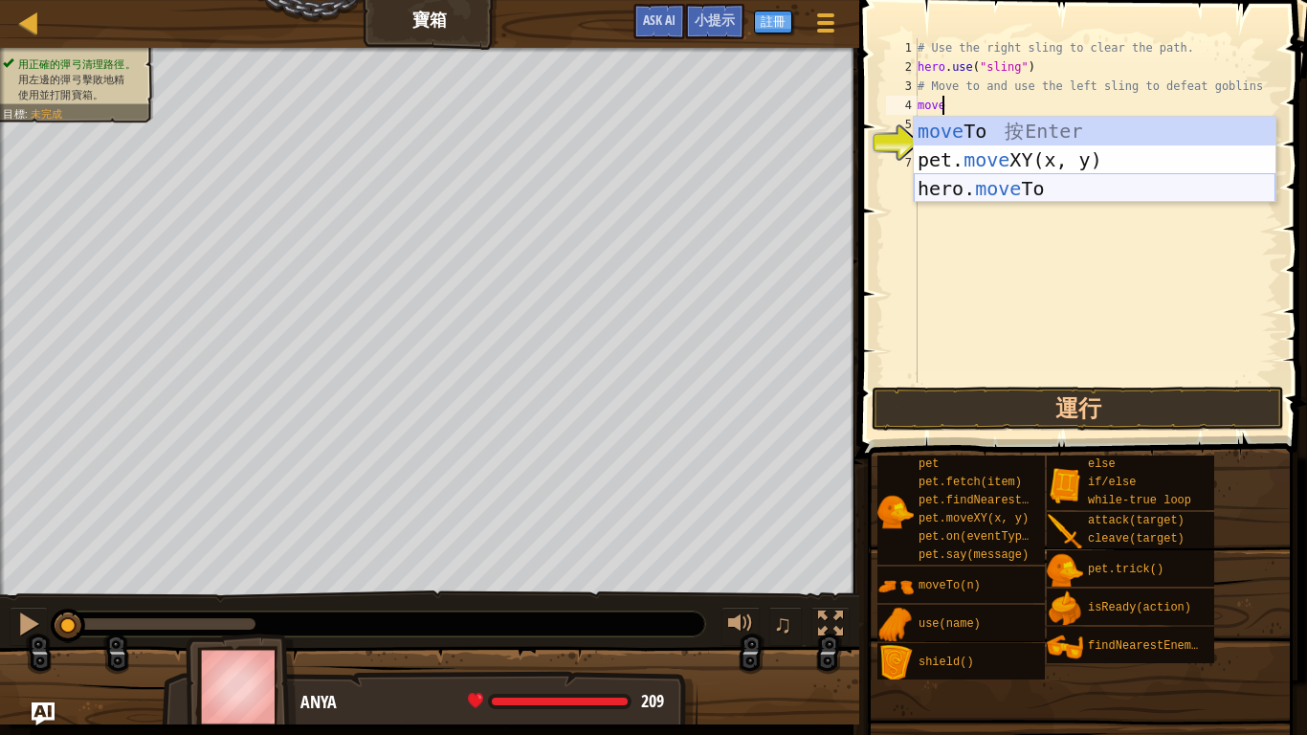
click at [986, 193] on div "move To 按 Enter pet. move XY(x, y) 按 Enter hero. move To 按 Enter" at bounding box center [1095, 189] width 362 height 144
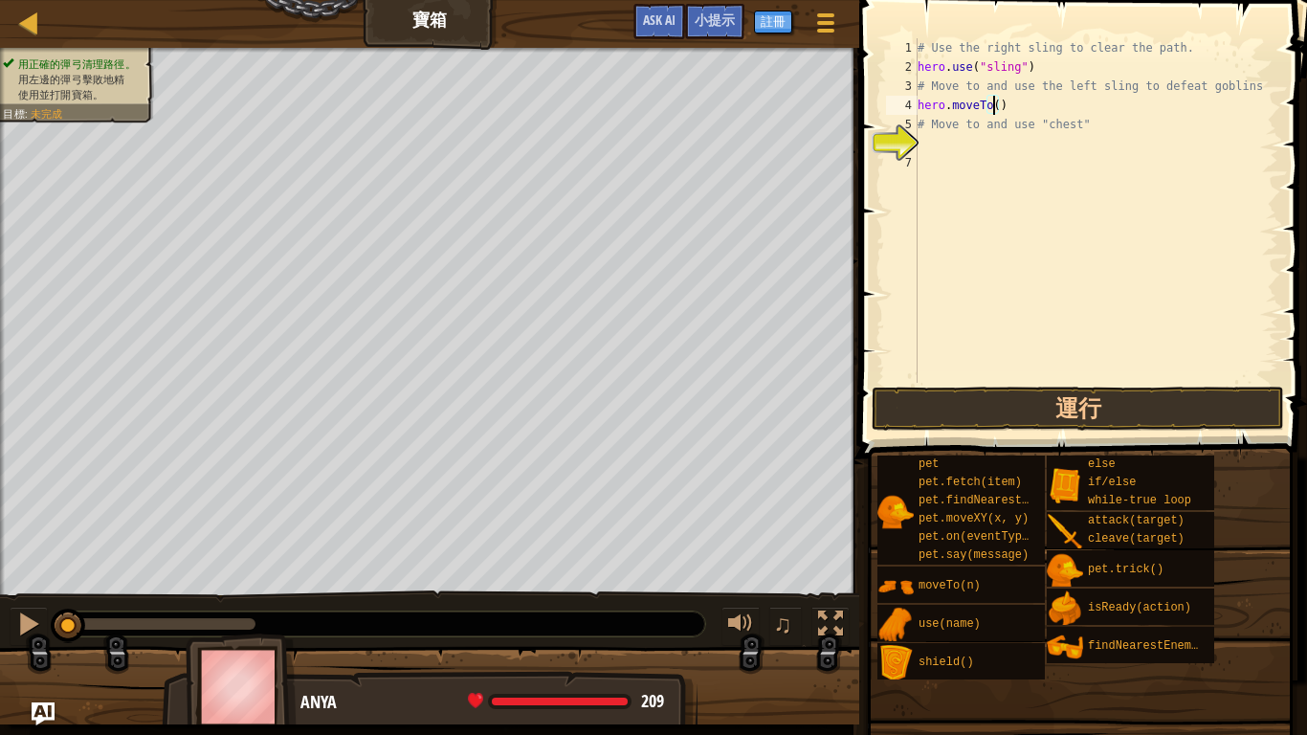
type textarea "hero.moveTo(3)"
click at [961, 140] on div "# Use the right sling to clear the path. hero . use ( "sling" ) # Move to and u…" at bounding box center [1096, 229] width 365 height 383
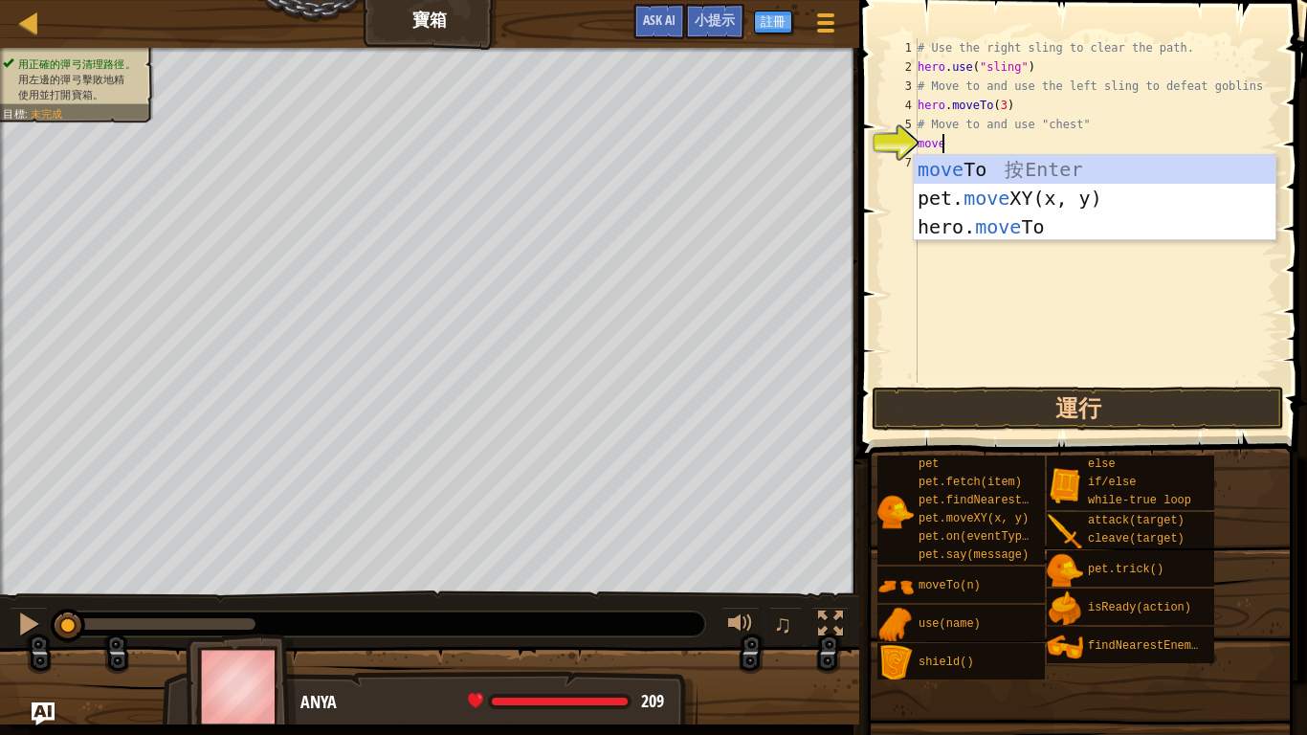
scroll to position [9, 1]
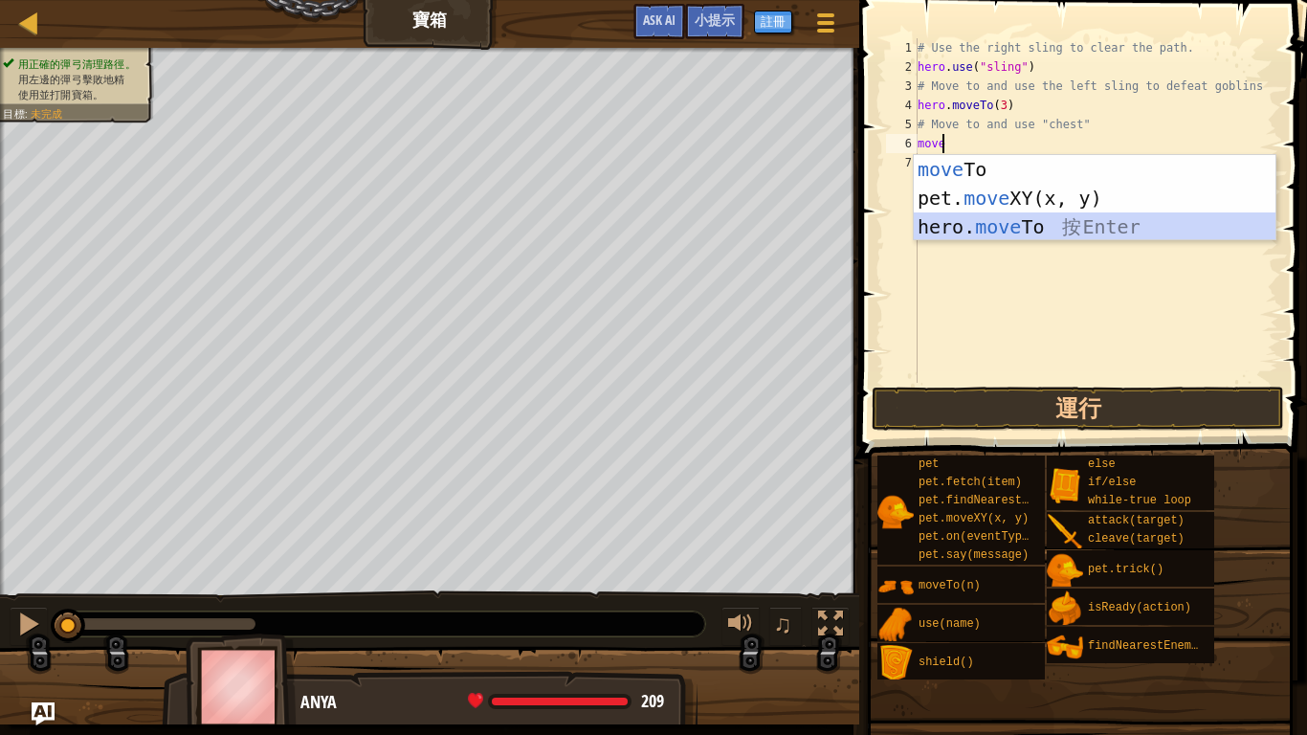
click at [991, 214] on div "move To 按 Enter pet. move XY(x, y) 按 Enter hero. move To 按 Enter" at bounding box center [1095, 227] width 362 height 144
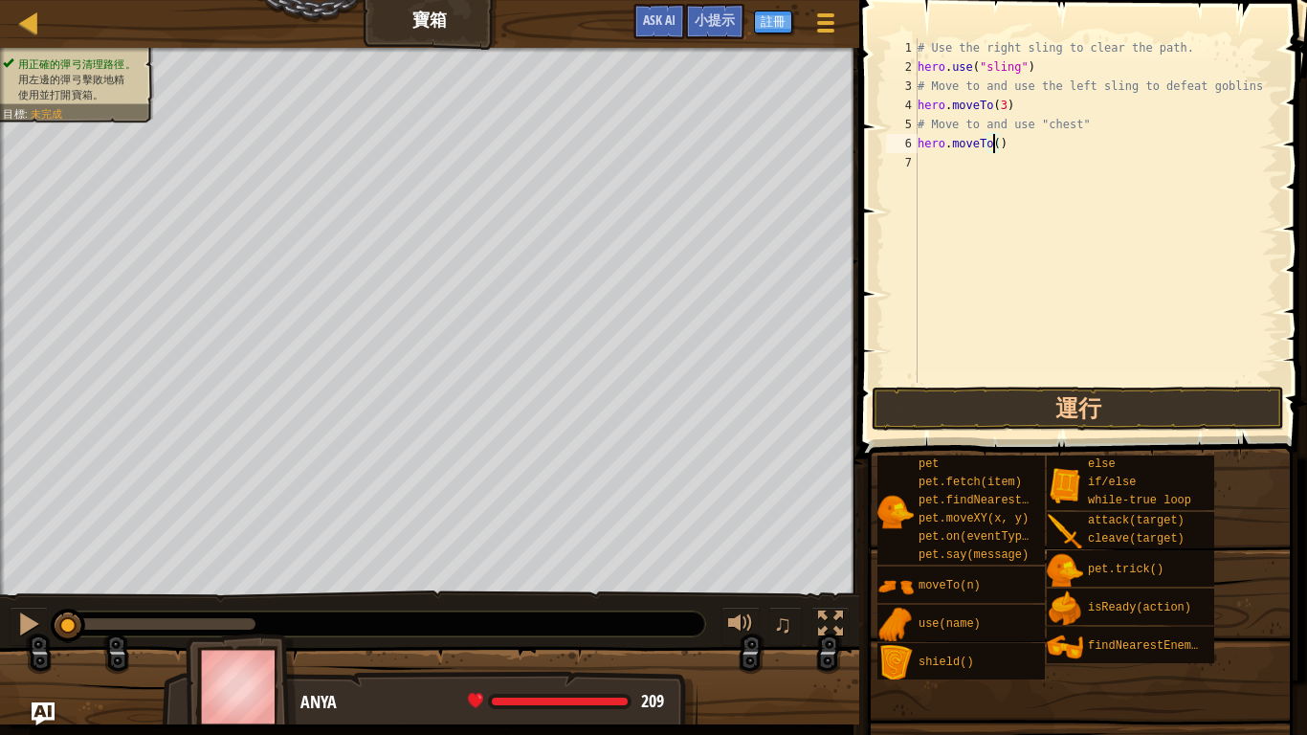
type textarea "hero.moveTo(5)"
click at [960, 167] on div "# Use the right sling to clear the path. hero . use ( "sling" ) # Move to and u…" at bounding box center [1096, 229] width 365 height 383
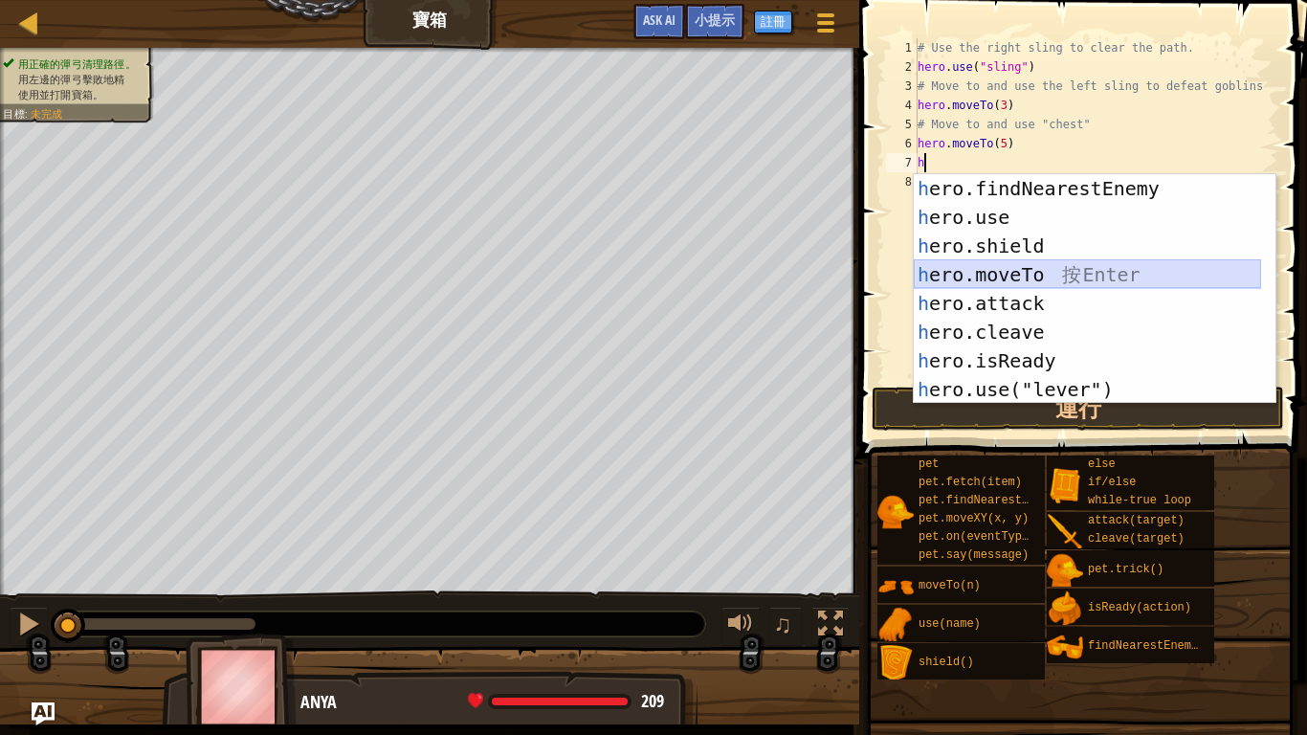
click at [961, 267] on div "h ero.findNearestEnemy 按 Enter h ero.use 按 Enter h ero.shield 按 Enter h ero.mov…" at bounding box center [1087, 317] width 347 height 287
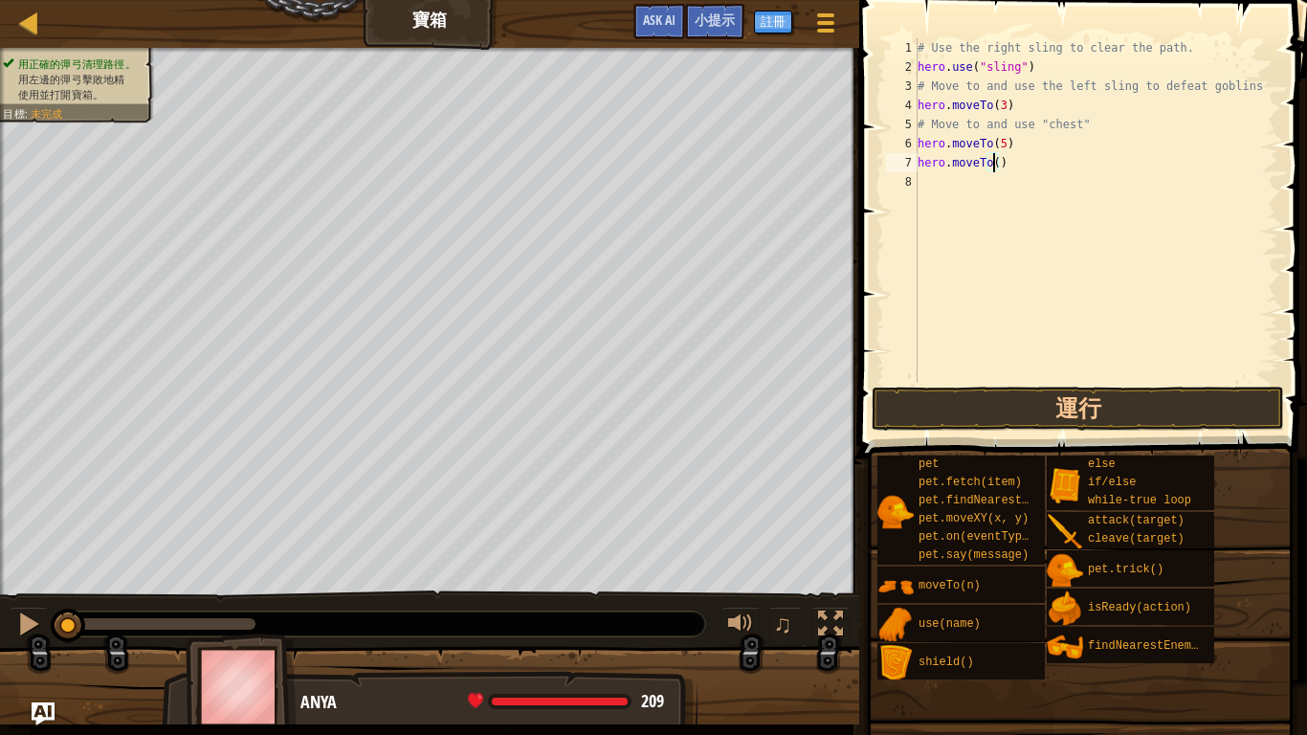
type textarea "hero.moveTo(6)"
click at [1058, 169] on div "# Use the right sling to clear the path. hero . use ( "sling" ) # Move to and u…" at bounding box center [1096, 229] width 365 height 383
click at [976, 194] on div "# Use the right sling to clear the path. hero . use ( "sling" ) # Move to and u…" at bounding box center [1096, 229] width 365 height 383
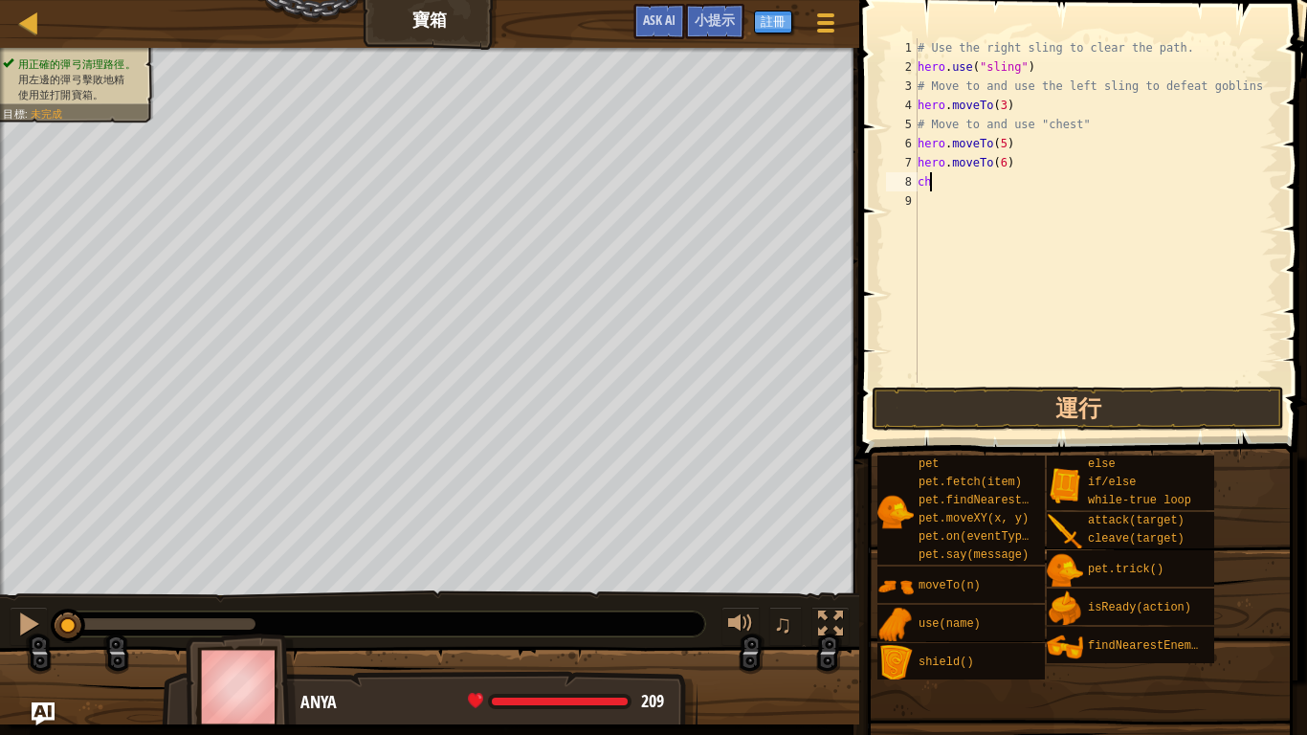
type textarea "c"
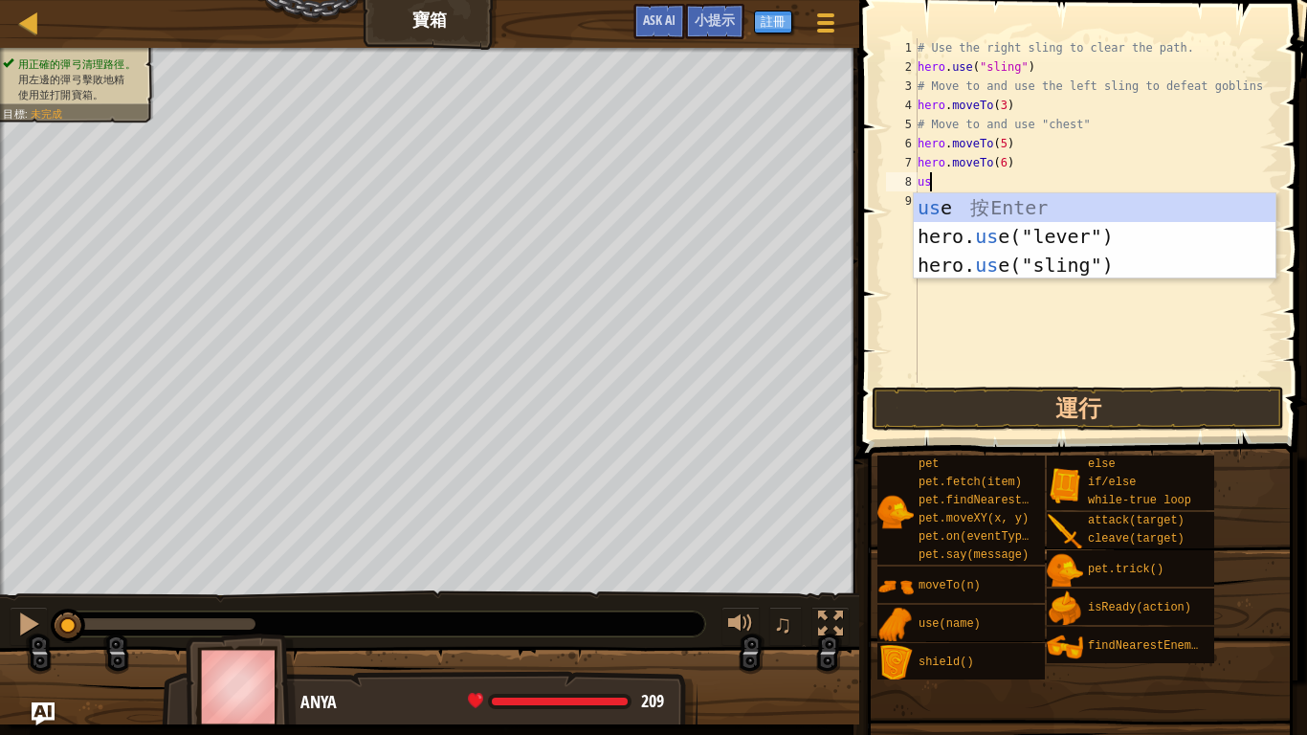
type textarea "u"
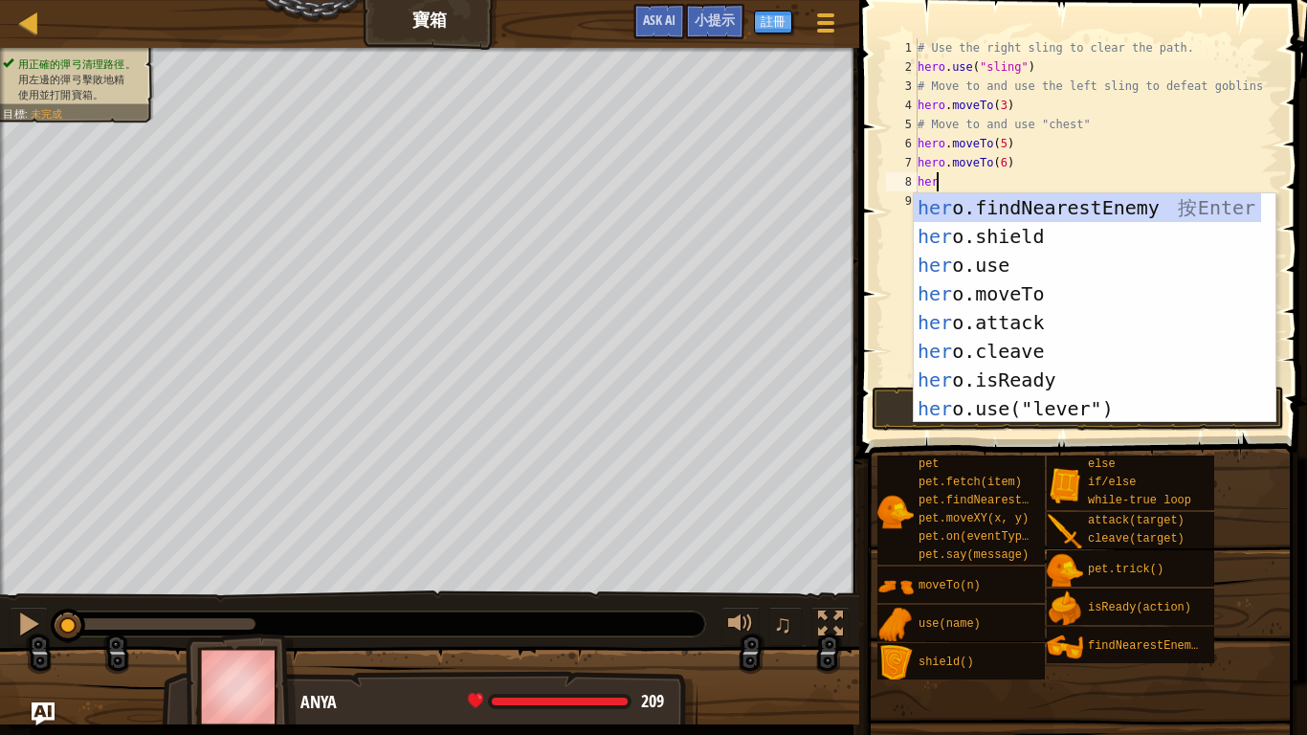
scroll to position [9, 1]
click at [988, 259] on div "hero .findNearestEnemy 按 Enter hero .shield 按 Enter hero .use 按 Enter hero .mov…" at bounding box center [1087, 336] width 347 height 287
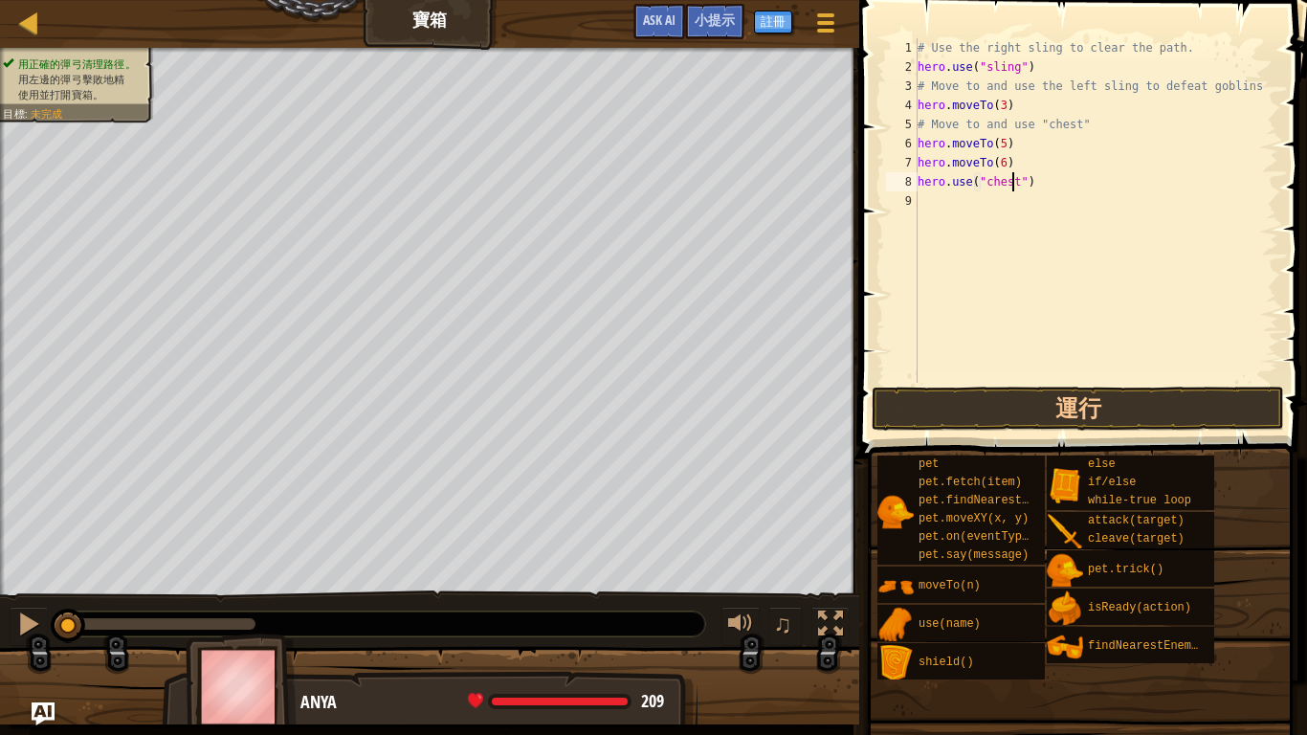
scroll to position [9, 8]
click at [1049, 405] on button "運行" at bounding box center [1078, 409] width 412 height 44
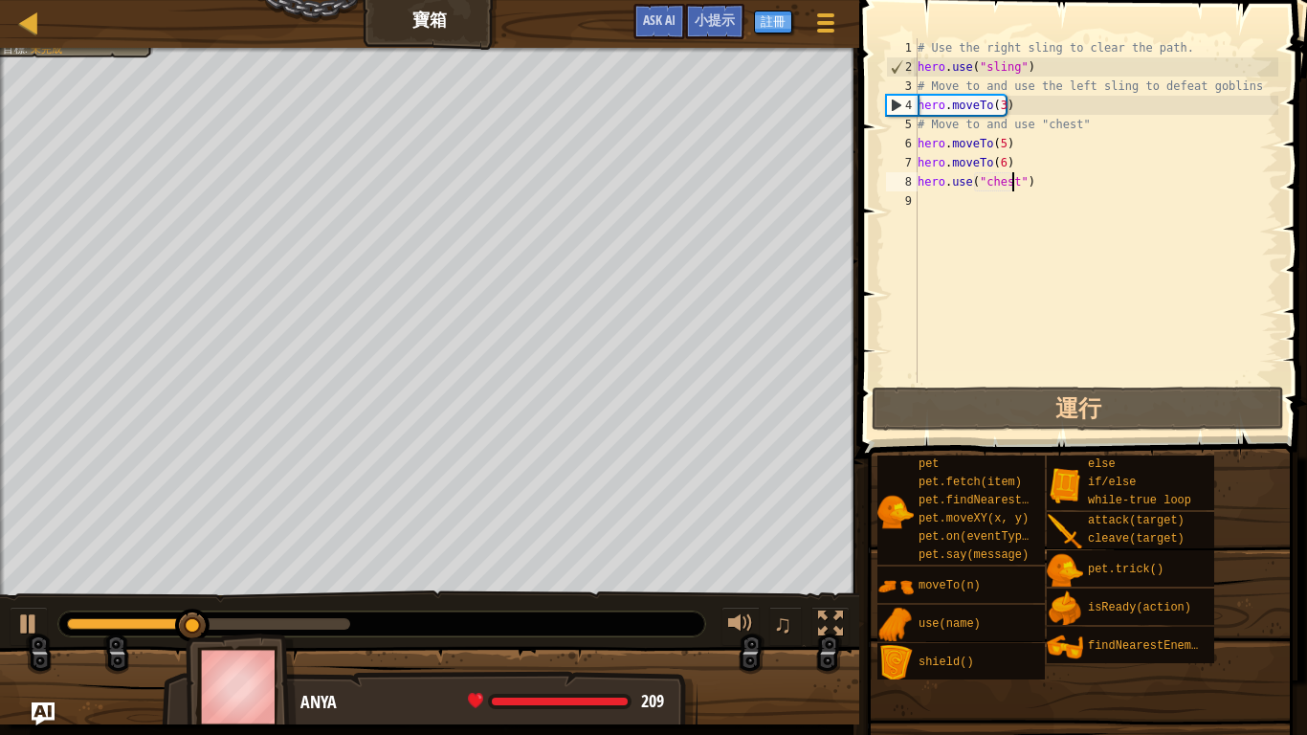
click at [1035, 134] on div "# Use the right sling to clear the path. hero . use ( "sling" ) # Move to and u…" at bounding box center [1096, 229] width 365 height 383
click at [911, 142] on div "6" at bounding box center [902, 143] width 32 height 19
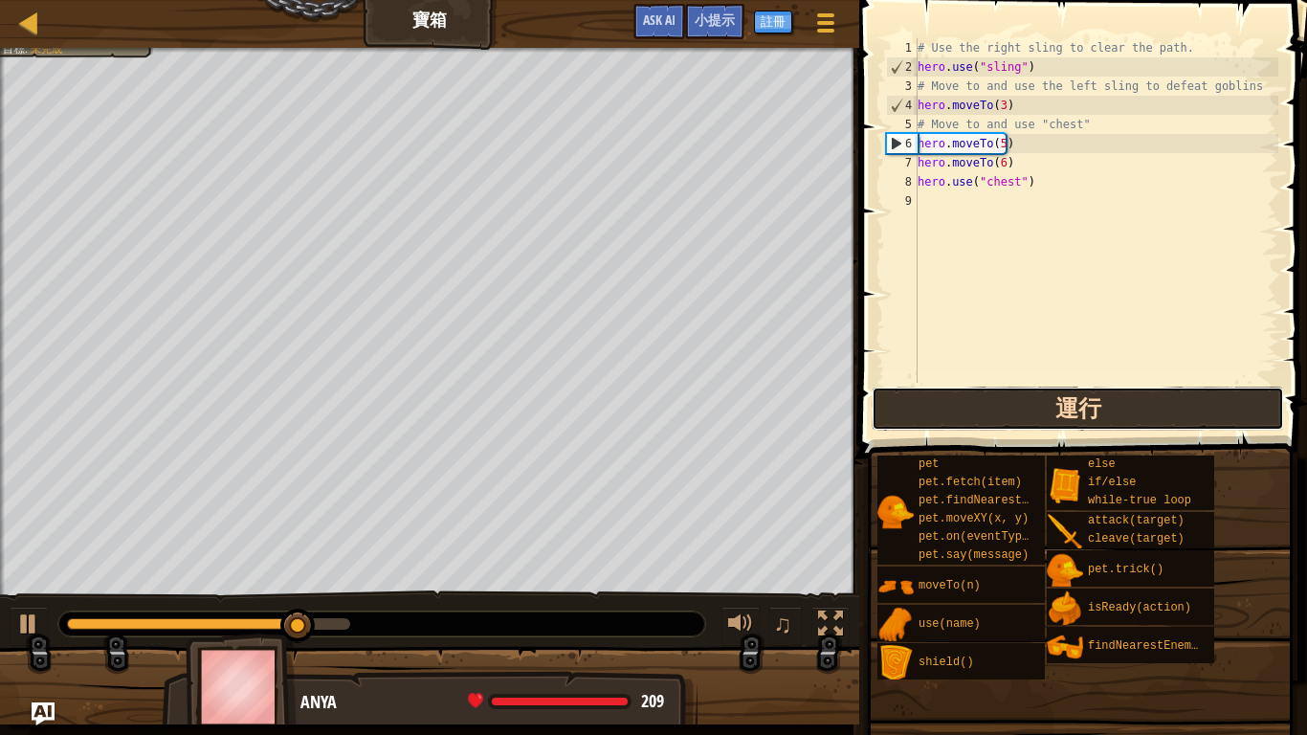
click at [1079, 407] on button "運行" at bounding box center [1078, 409] width 412 height 44
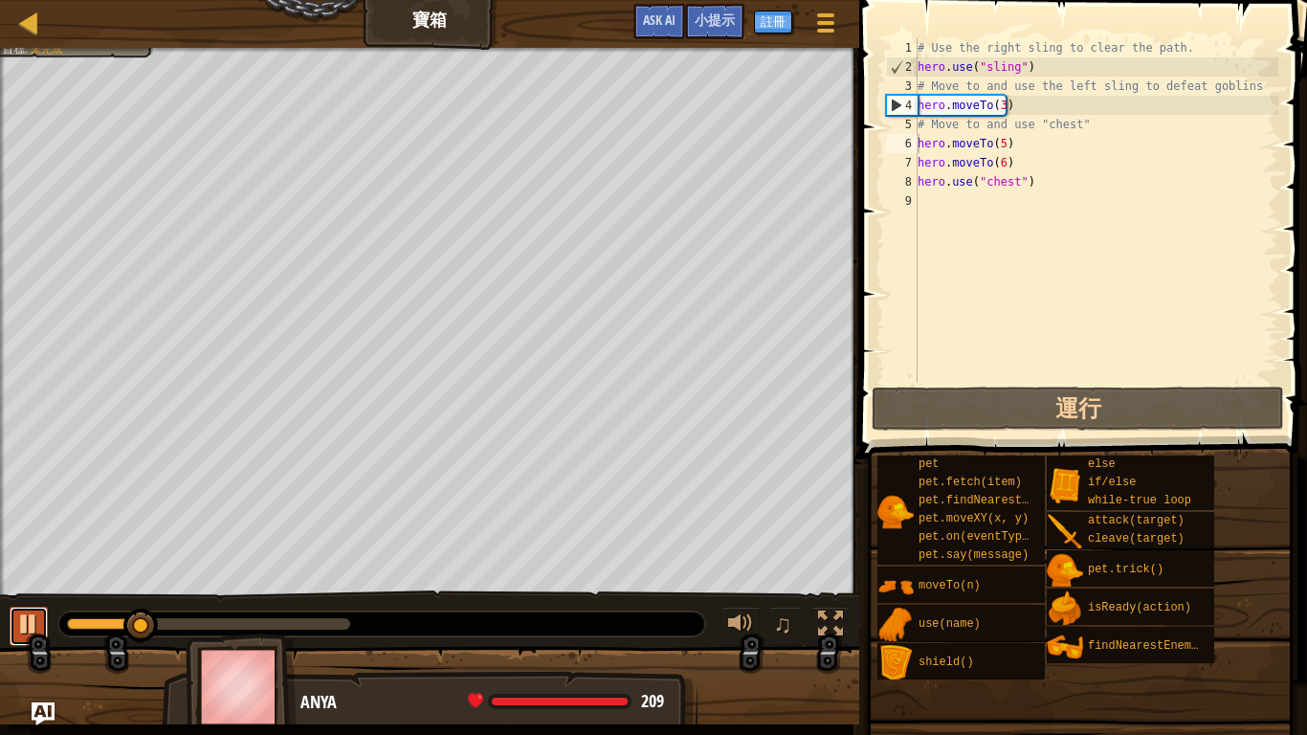
click at [20, 592] on div at bounding box center [28, 624] width 25 height 25
click at [1078, 102] on div "# Use the right sling to clear the path. hero . use ( "sling" ) # Move to and u…" at bounding box center [1096, 229] width 365 height 383
type textarea "hero.moveTo(3)"
click at [1021, 103] on div "# Use the right sling to clear the path. hero . use ( "sling" ) # Move to and u…" at bounding box center [1096, 229] width 365 height 383
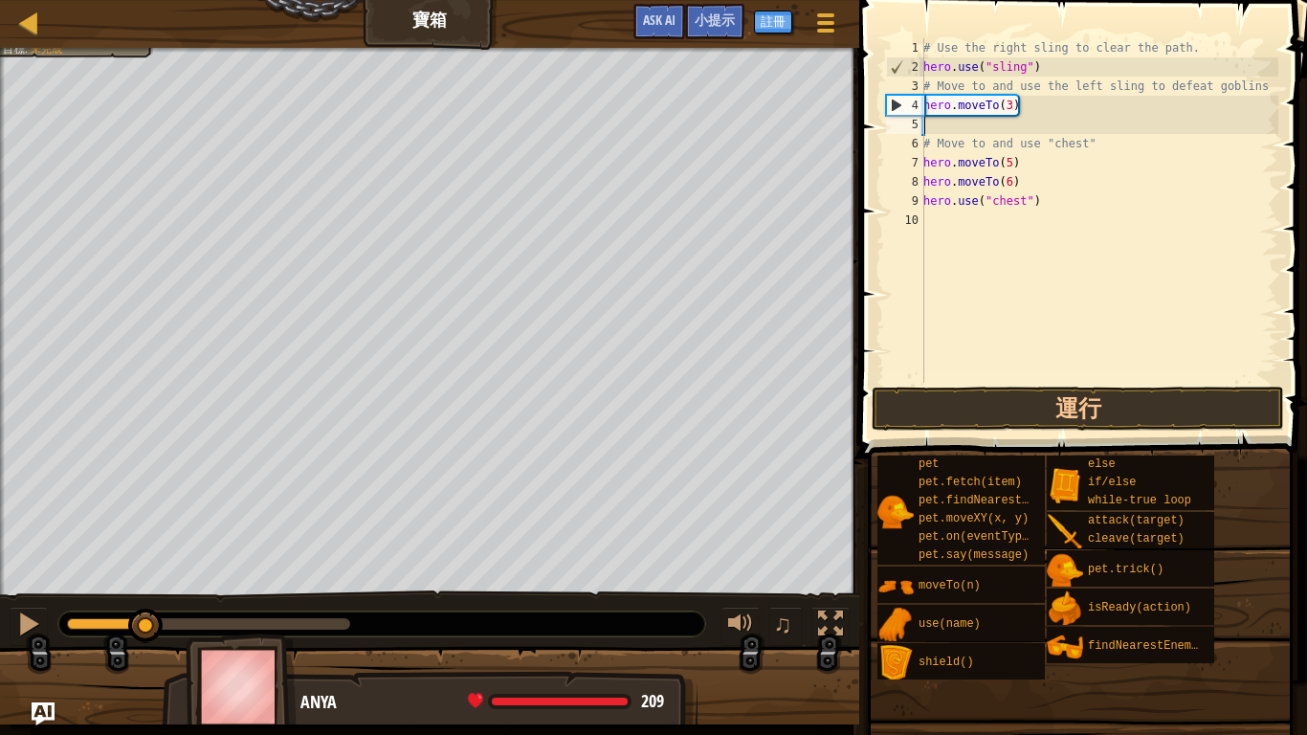
scroll to position [9, 0]
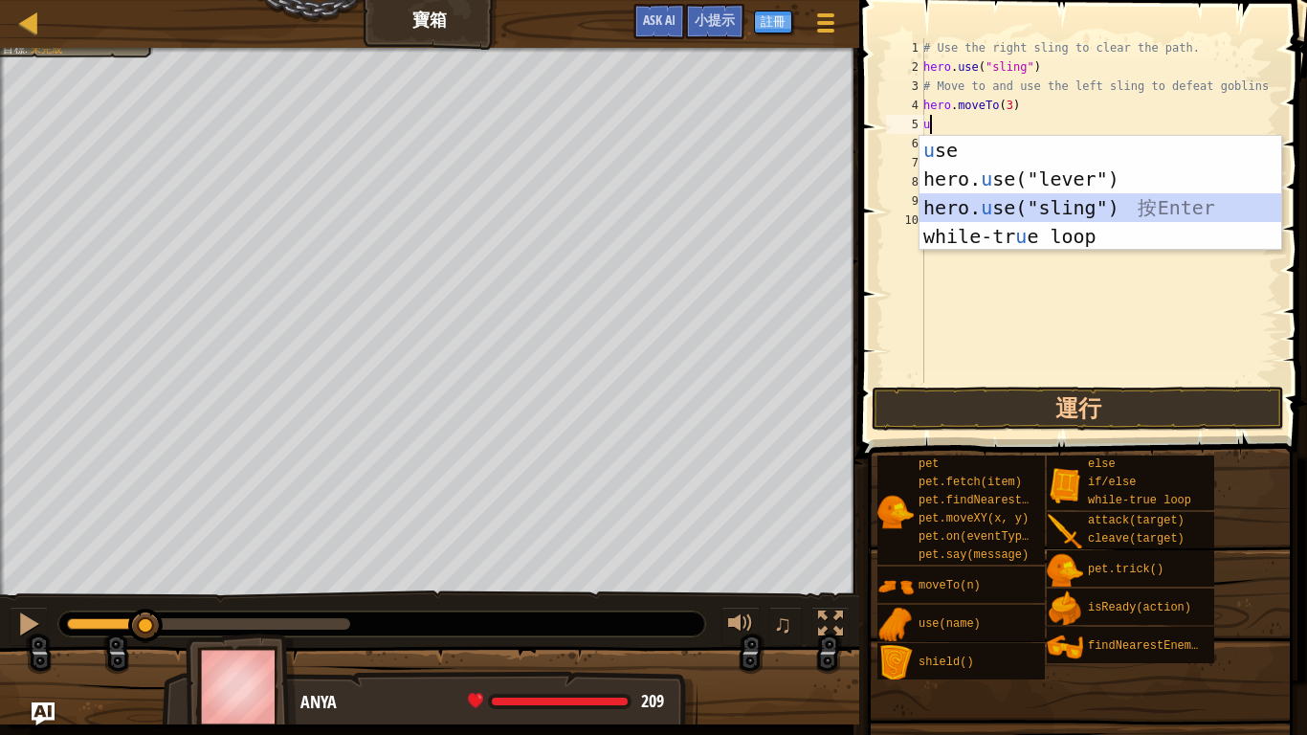
click at [1050, 209] on div "u se 按 Enter hero. u se("lever") 按 Enter hero. u se("sling") 按 Enter while-tr u…" at bounding box center [1101, 222] width 362 height 172
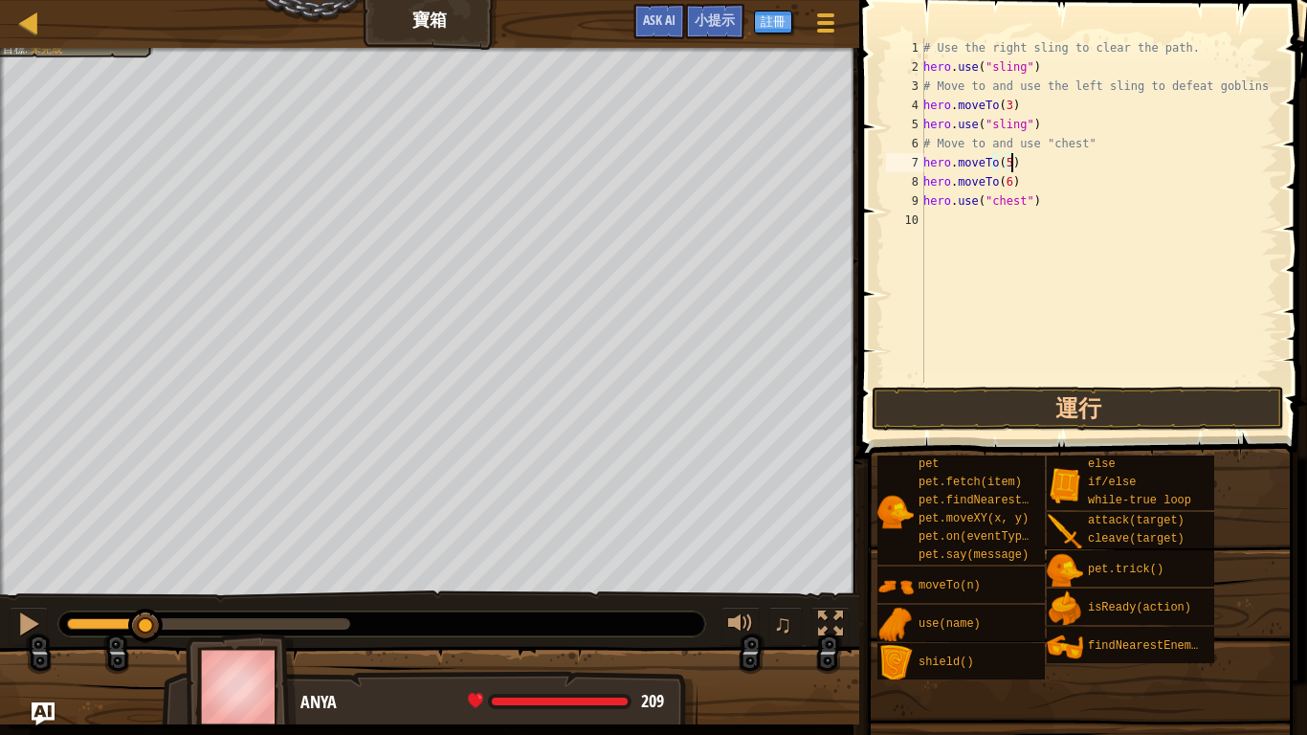
click at [1029, 161] on div "# Use the right sling to clear the path. hero . use ( "sling" ) # Move to and u…" at bounding box center [1099, 229] width 359 height 383
click at [923, 160] on div "7" at bounding box center [905, 162] width 38 height 19
type textarea "hero.moveTo(5)"
click at [964, 156] on div "# Use the right sling to clear the path. hero . use ( "sling" ) # Move to and u…" at bounding box center [1099, 229] width 359 height 383
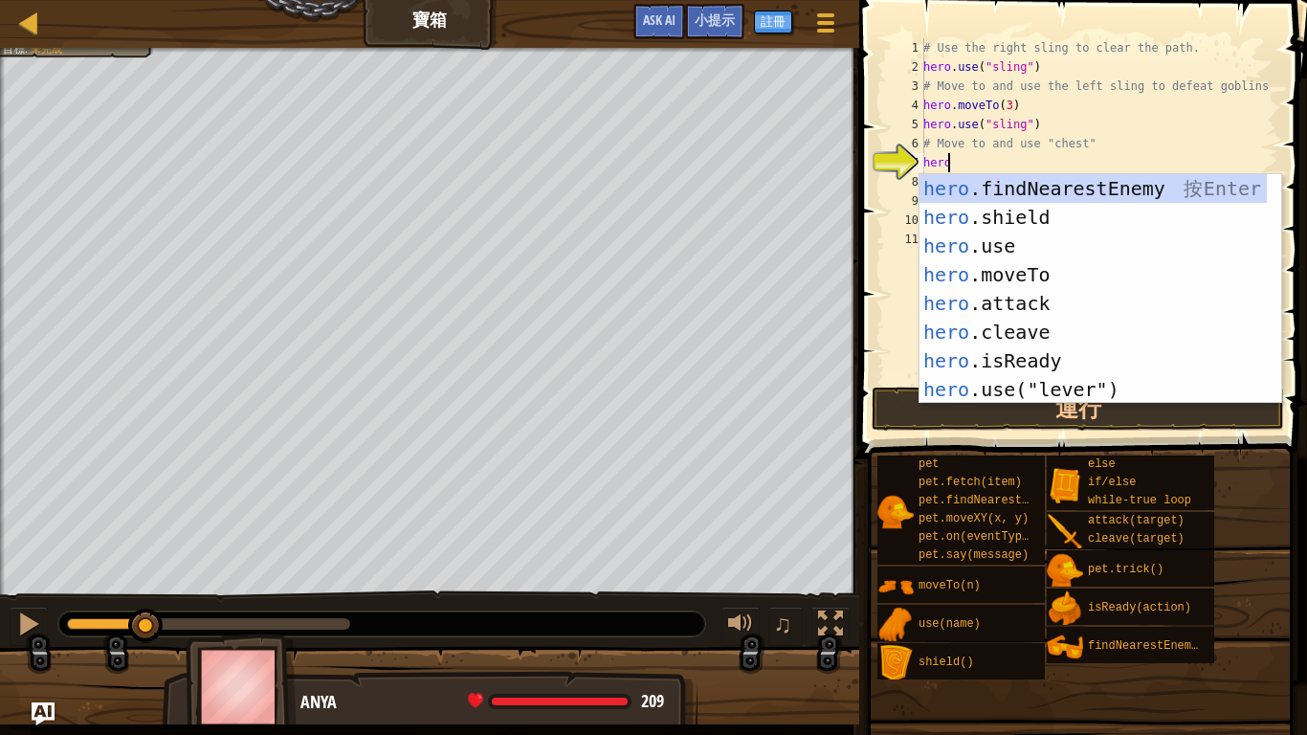
scroll to position [9, 1]
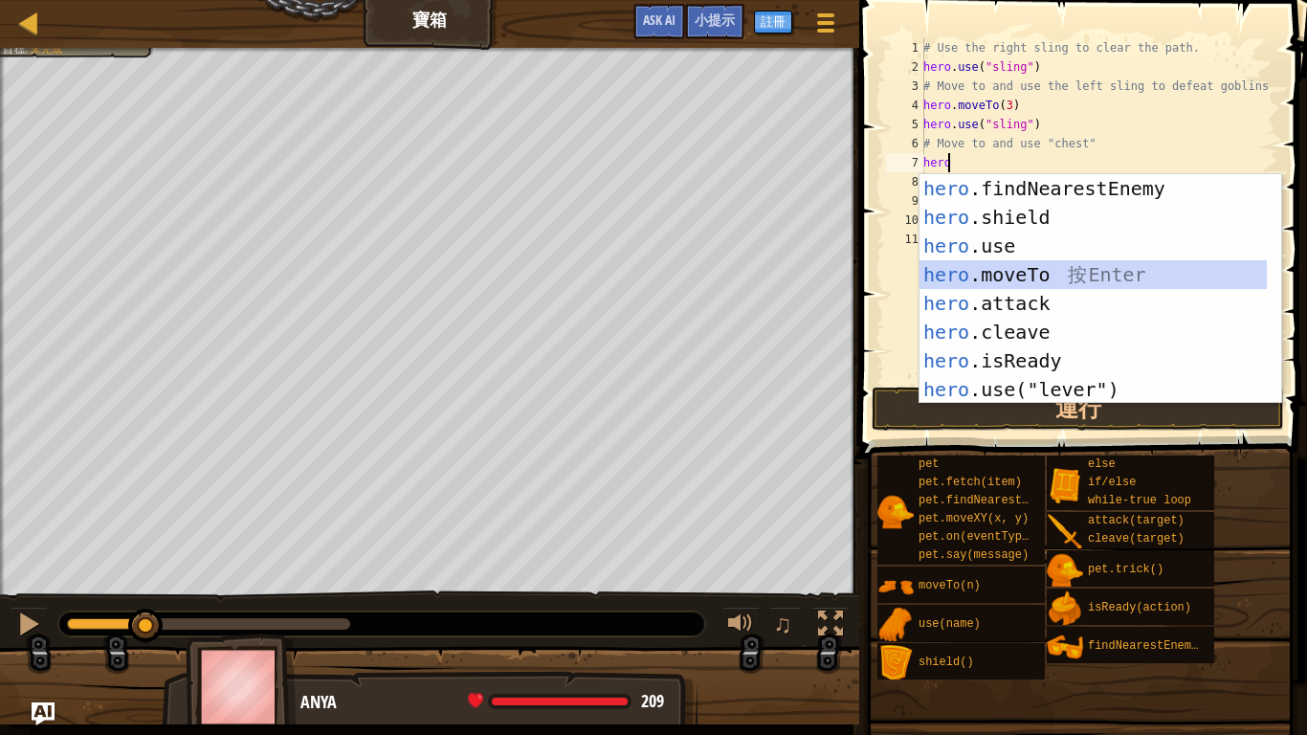
click at [1025, 274] on div "hero .findNearestEnemy 按 Enter hero .shield 按 Enter hero .use 按 Enter hero .mov…" at bounding box center [1093, 317] width 347 height 287
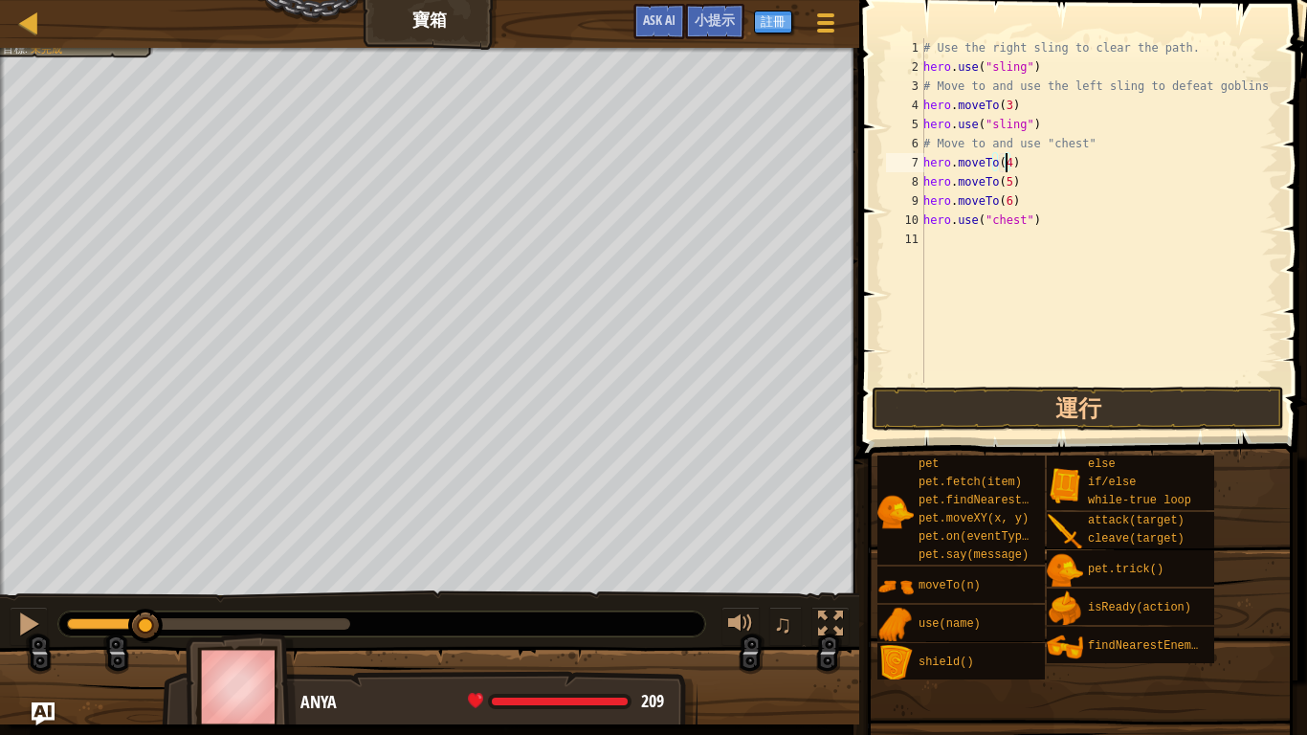
scroll to position [9, 6]
click at [1060, 405] on button "運行" at bounding box center [1078, 409] width 412 height 44
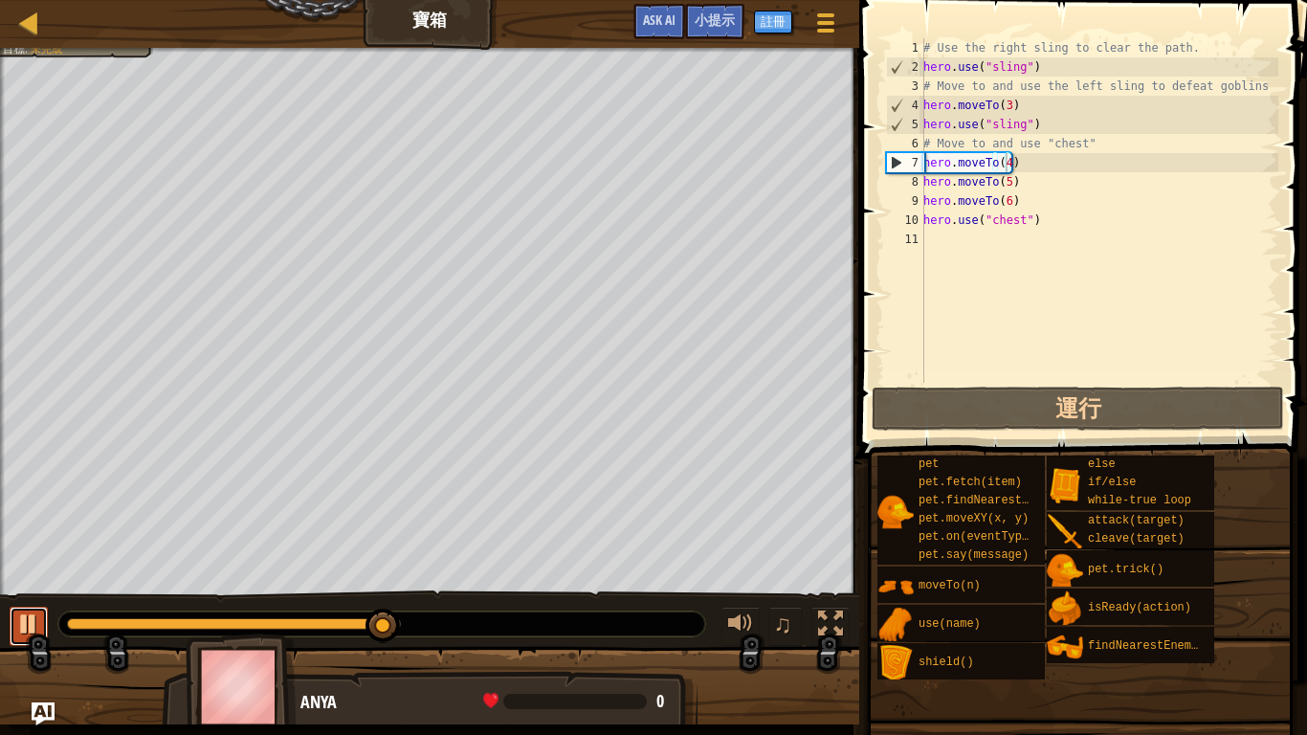
click at [15, 592] on button at bounding box center [29, 626] width 38 height 39
click at [1118, 144] on div "# Use the right sling to clear the path. hero . use ( "sling" ) # Move to and u…" at bounding box center [1099, 229] width 359 height 383
click at [1061, 123] on div "# Use the right sling to clear the path. hero . use ( "sling" ) # Move to and u…" at bounding box center [1099, 229] width 359 height 383
type textarea "hero.use("sling")"
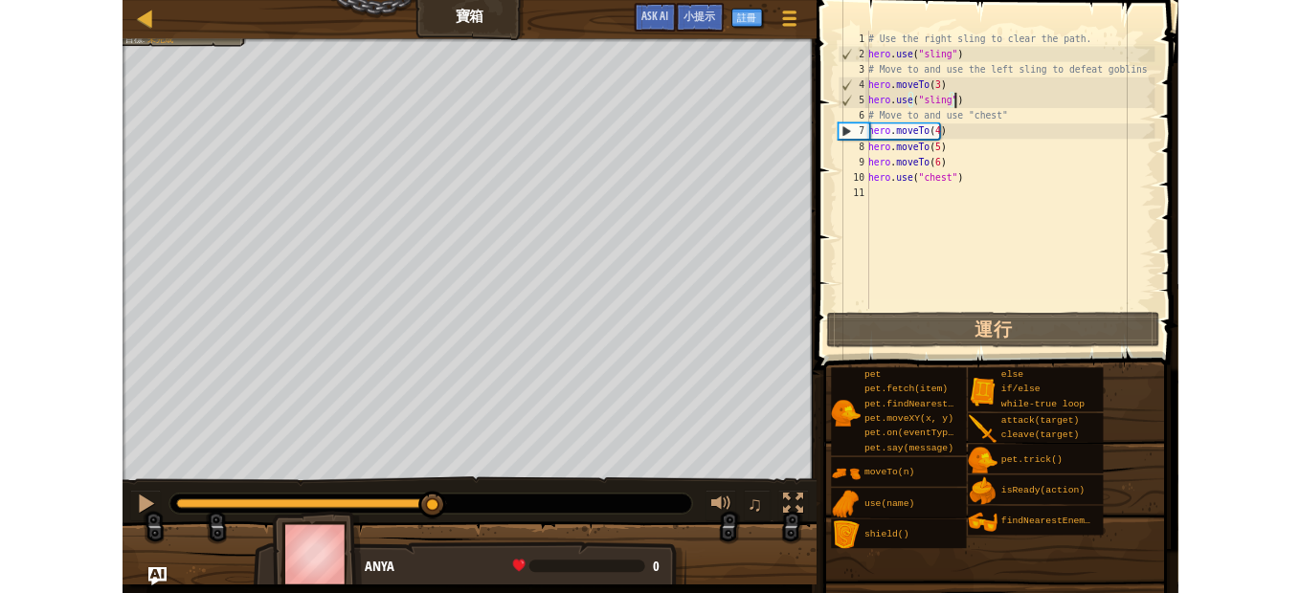
scroll to position [9, 0]
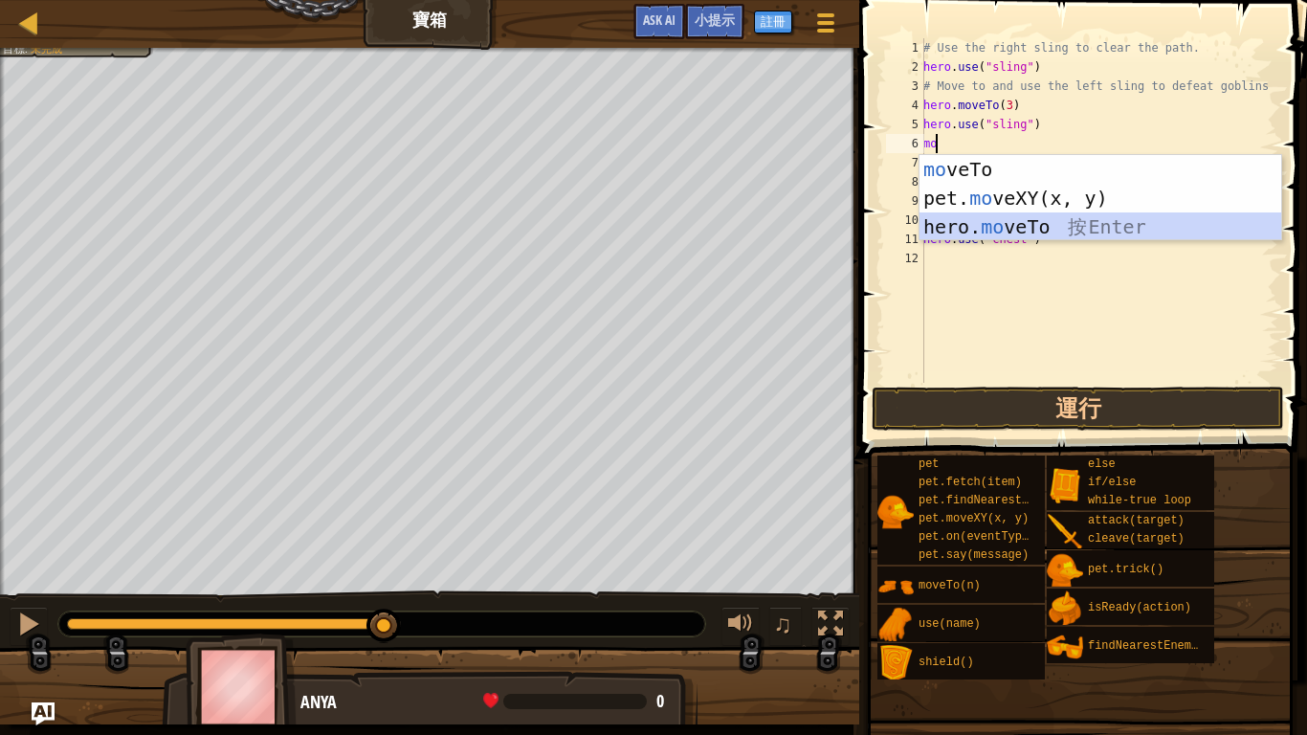
click at [1040, 232] on div "mo veTo 按 Enter pet. mo veXY(x, y) 按 Enter hero. mo veTo 按 Enter" at bounding box center [1101, 227] width 362 height 144
type textarea "hero.moveTo(2)"
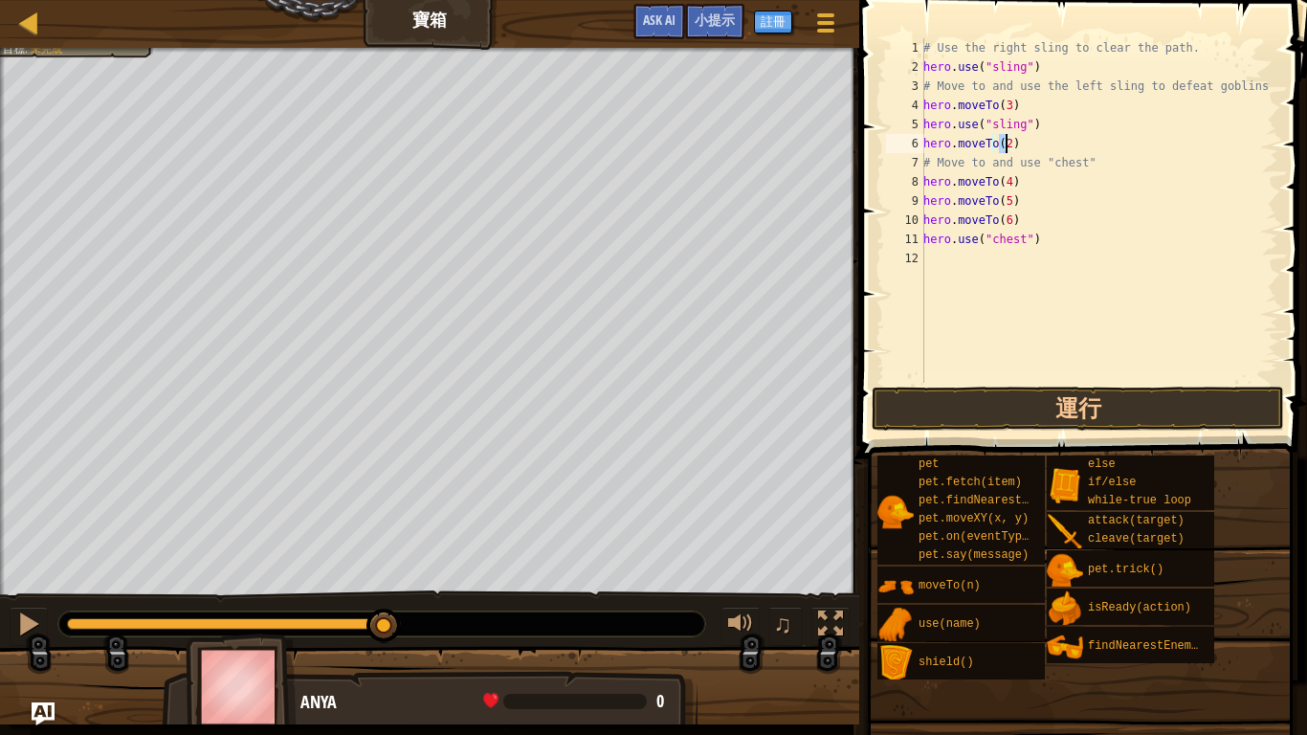
click at [1120, 301] on div "# Use the right sling to clear the path. hero . use ( "sling" ) # Move to and u…" at bounding box center [1099, 229] width 359 height 383
click at [1069, 400] on button "運行" at bounding box center [1078, 409] width 412 height 44
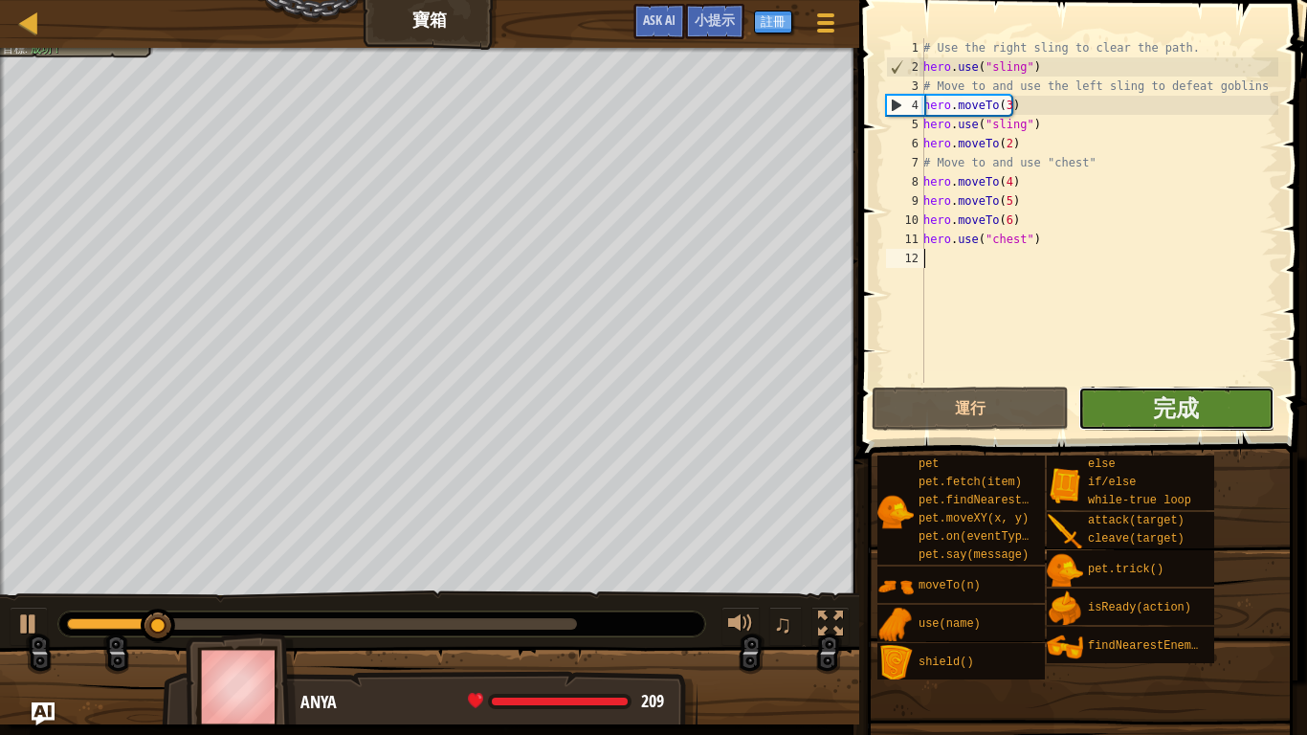
click at [1205, 403] on button "完成" at bounding box center [1177, 409] width 196 height 44
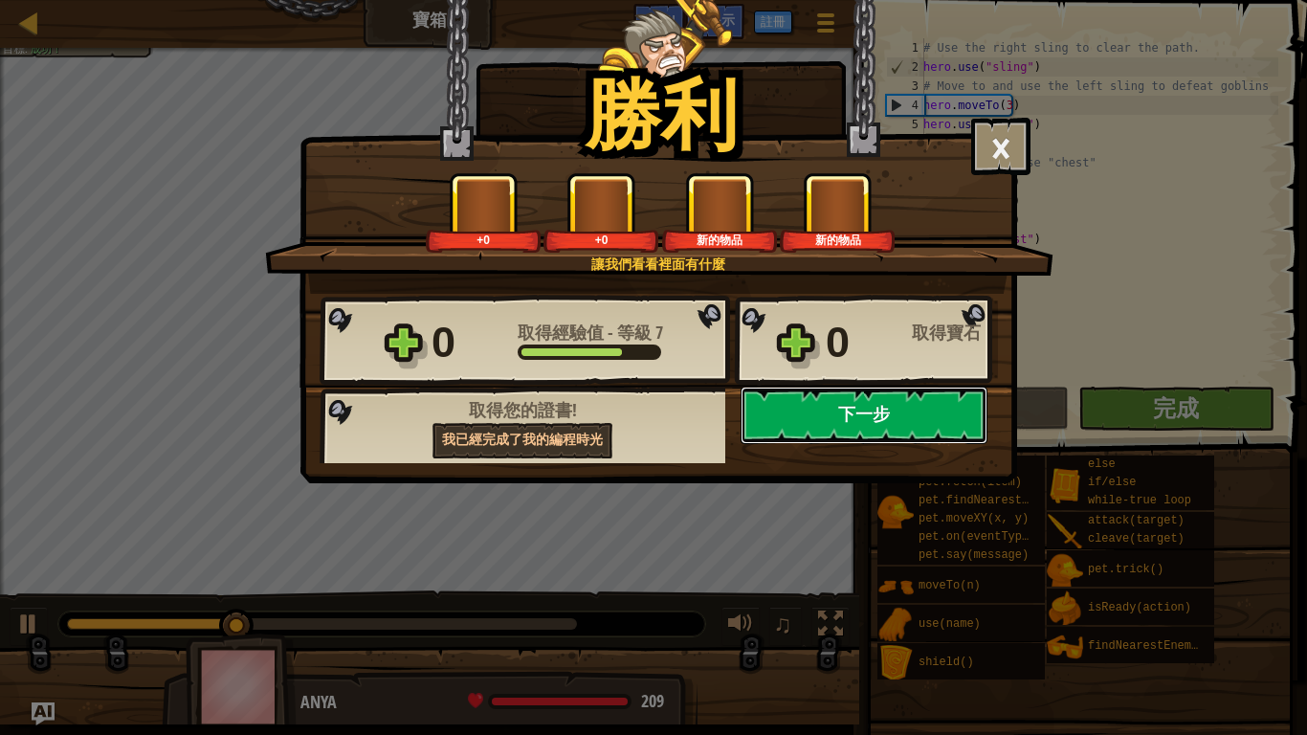
click at [806, 388] on button "下一步" at bounding box center [864, 415] width 247 height 57
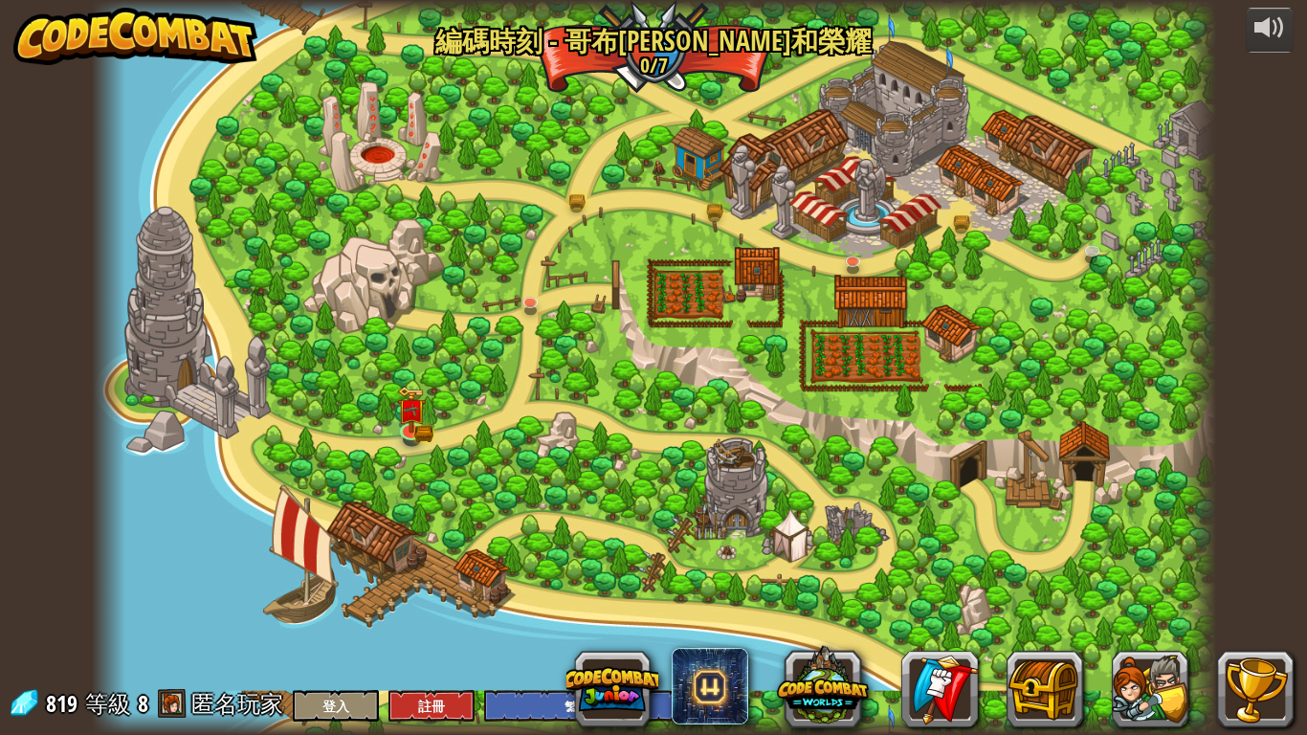
select select "zh-HANT"
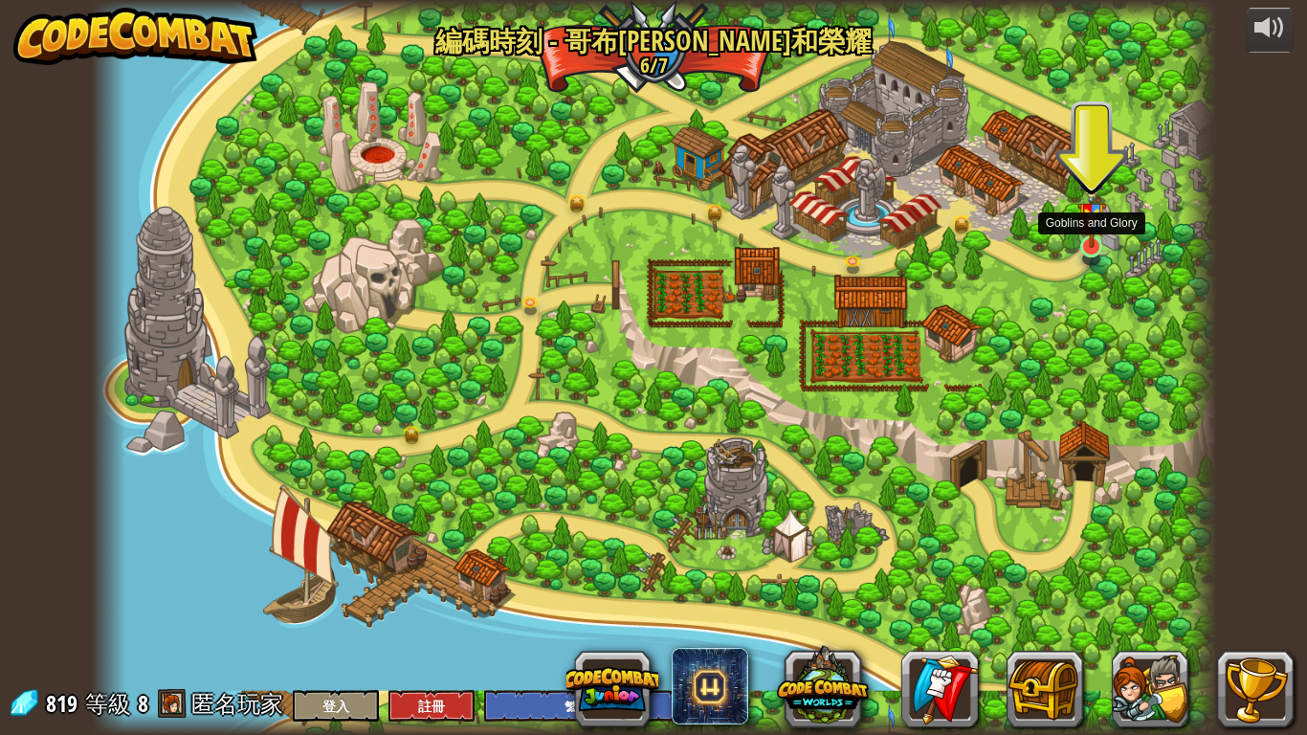
click at [1096, 247] on img at bounding box center [1092, 211] width 29 height 76
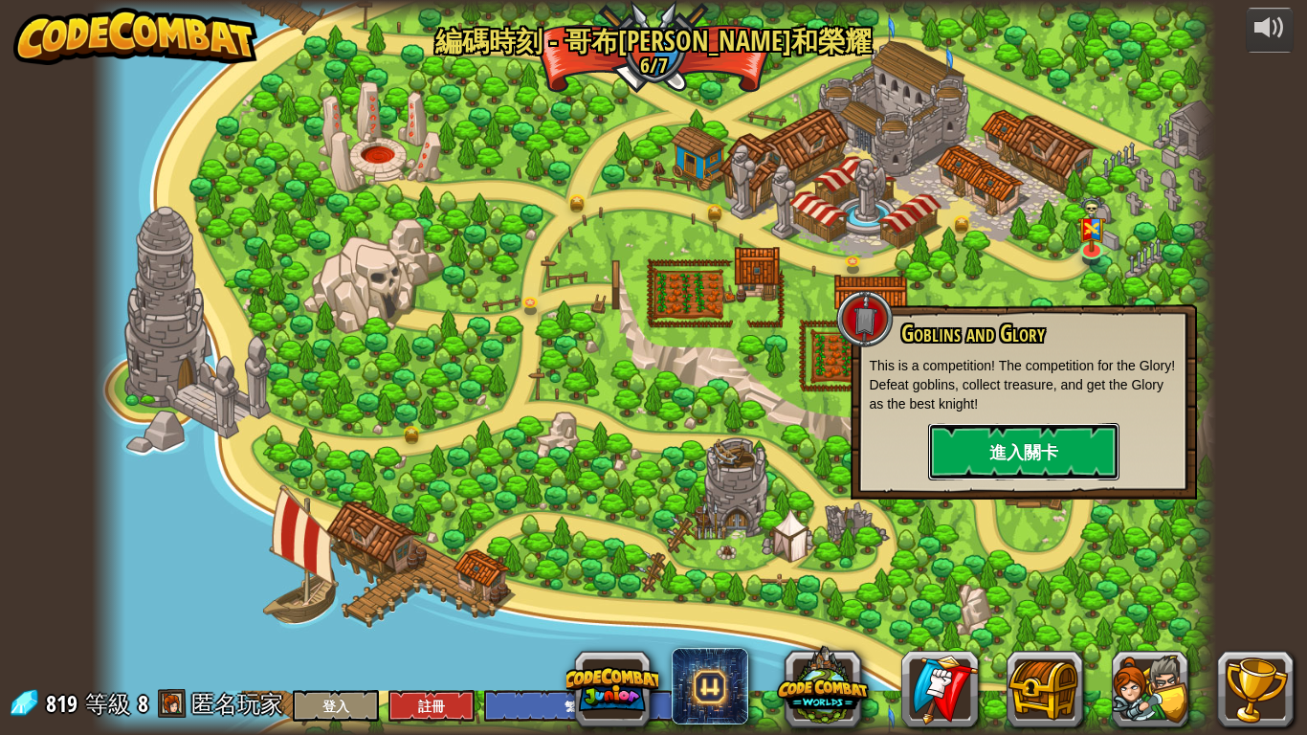
click at [1068, 451] on button "進入關卡" at bounding box center [1023, 451] width 191 height 57
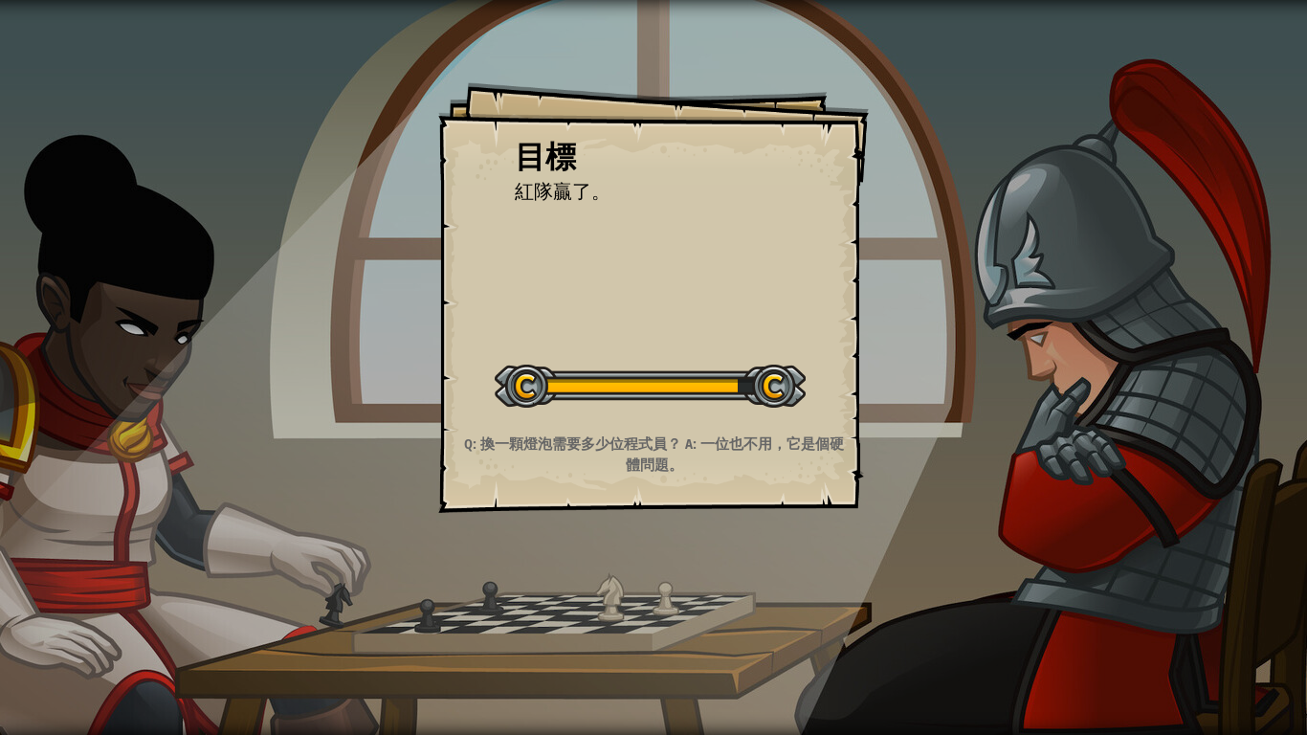
click at [715, 334] on div "目標 紅隊贏了。 開始戰役 從伺服器載入失敗 您將需要訂閱來開啟這關。 訂閱 您需要加入一個課程來遊玩此關卡。 回到我的課程 詢問您的老師來分派一個授權碼給您…" at bounding box center [653, 297] width 431 height 431
click at [741, 204] on li "紅隊贏了。" at bounding box center [639, 192] width 297 height 28
click at [1199, 454] on div "目標 紅隊贏了。 開始戰役 從伺服器載入失敗 您將需要訂閱來開啟這關。 訂閱 您需要加入一個課程來遊玩此關卡。 回到我的課程 詢問您的老師來分派一個授權碼給您…" at bounding box center [653, 367] width 1307 height 735
click at [890, 366] on div "目標 紅隊贏了。 開始戰役 從伺服器載入失敗 您將需要訂閱來開啟這關。 訂閱 您需要加入一個課程來遊玩此關卡。 回到我的課程 詢問您的老師來分派一個授權碼給您…" at bounding box center [653, 367] width 1307 height 735
click at [667, 275] on div "目標 紅隊贏了。 開始戰役 從伺服器載入失敗 您將需要訂閱來開啟這關。 訂閱 您需要加入一個課程來遊玩此關卡。 回到我的課程 詢問您的老師來分派一個授權碼給您…" at bounding box center [653, 297] width 431 height 431
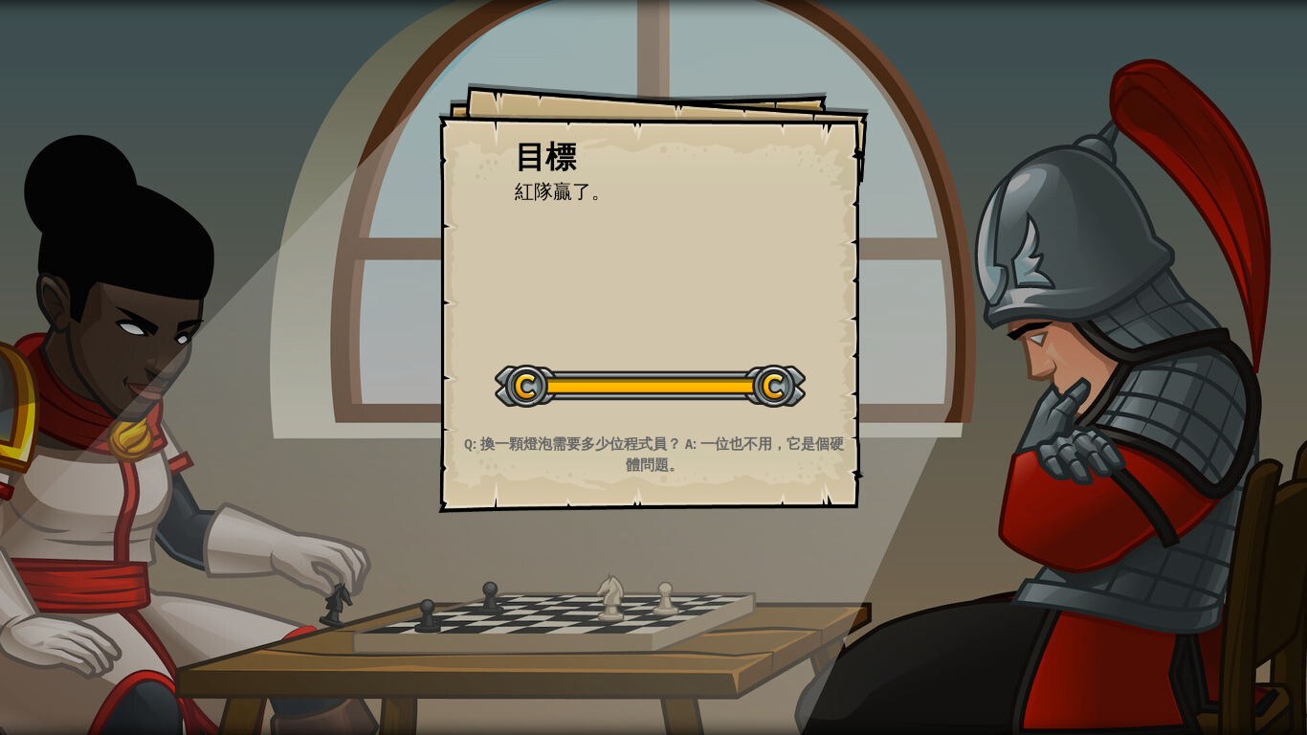
click at [380, 320] on div "目標 紅隊贏了。 開始戰役 從伺服器載入失敗 您將需要訂閱來開啟這關。 訂閱 您需要加入一個課程來遊玩此關卡。 回到我的課程 詢問您的老師來分派一個授權碼給您…" at bounding box center [653, 367] width 1307 height 735
drag, startPoint x: 501, startPoint y: 304, endPoint x: 637, endPoint y: 277, distance: 139.6
click at [535, 298] on div "目標 紅隊贏了。 開始戰役 從伺服器載入失敗 您將需要訂閱來開啟這關。 訂閱 您需要加入一個課程來遊玩此關卡。 回到我的課程 詢問您的老師來分派一個授權碼給您…" at bounding box center [653, 297] width 431 height 431
drag, startPoint x: 698, startPoint y: 260, endPoint x: 536, endPoint y: 450, distance: 249.1
click at [523, 481] on div "目標 紅隊贏了。 開始戰役 從伺服器載入失敗 您將需要訂閱來開啟這關。 訂閱 您需要加入一個課程來遊玩此關卡。 回到我的課程 詢問您的老師來分派一個授權碼給您…" at bounding box center [653, 297] width 431 height 431
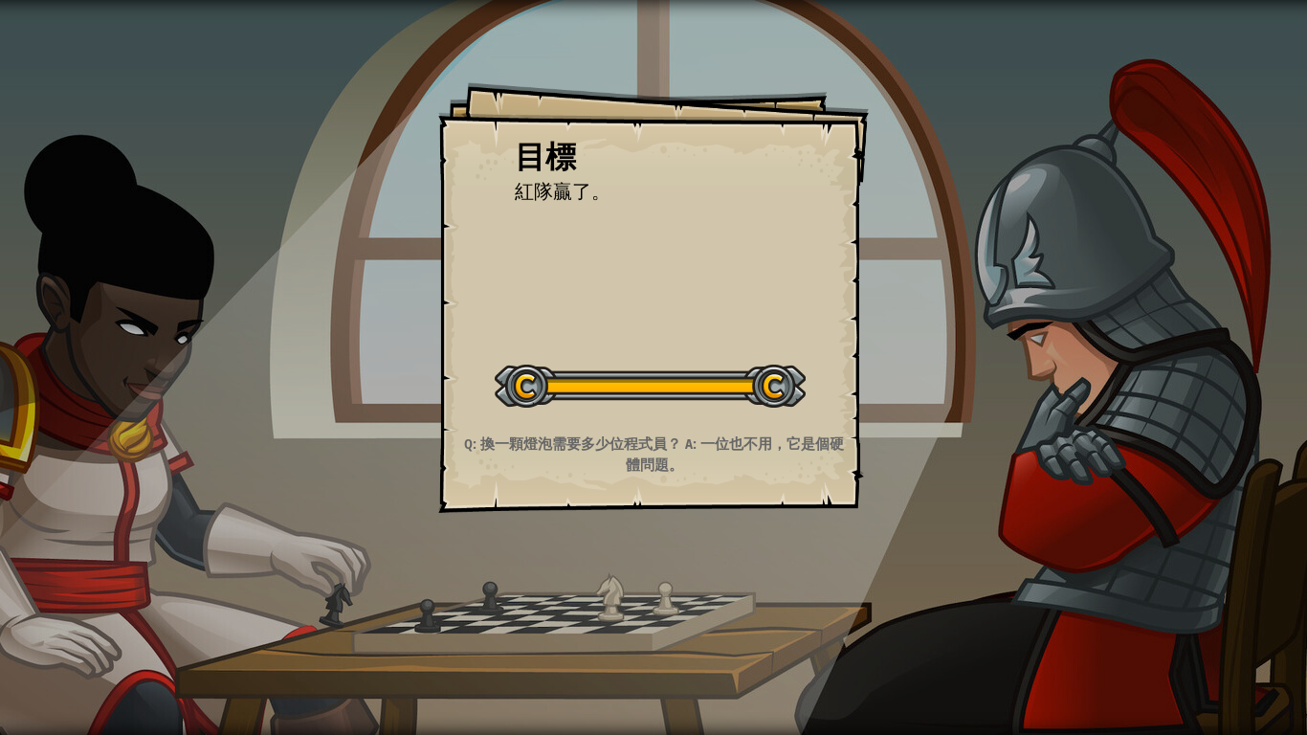
click at [529, 459] on div "Q: 換一顆燈泡需要多少位程式員？ A: 一位也不用，它是個硬體問題。" at bounding box center [654, 454] width 384 height 41
click at [688, 375] on div at bounding box center [650, 386] width 311 height 43
click at [667, 335] on div "目標 紅隊贏了。 開始戰役 從伺服器載入失敗 您將需要訂閱來開啟這關。 訂閱 您需要加入一個課程來遊玩此關卡。 回到我的課程 詢問您的老師來分派一個授權碼給您…" at bounding box center [653, 297] width 431 height 431
click at [664, 304] on div "目標 紅隊贏了。 開始戰役 從伺服器載入失敗 您將需要訂閱來開啟這關。 訂閱 您需要加入一個課程來遊玩此關卡。 回到我的課程 詢問您的老師來分派一個授權碼給您…" at bounding box center [653, 297] width 431 height 431
drag, startPoint x: 656, startPoint y: 296, endPoint x: 669, endPoint y: 272, distance: 27.4
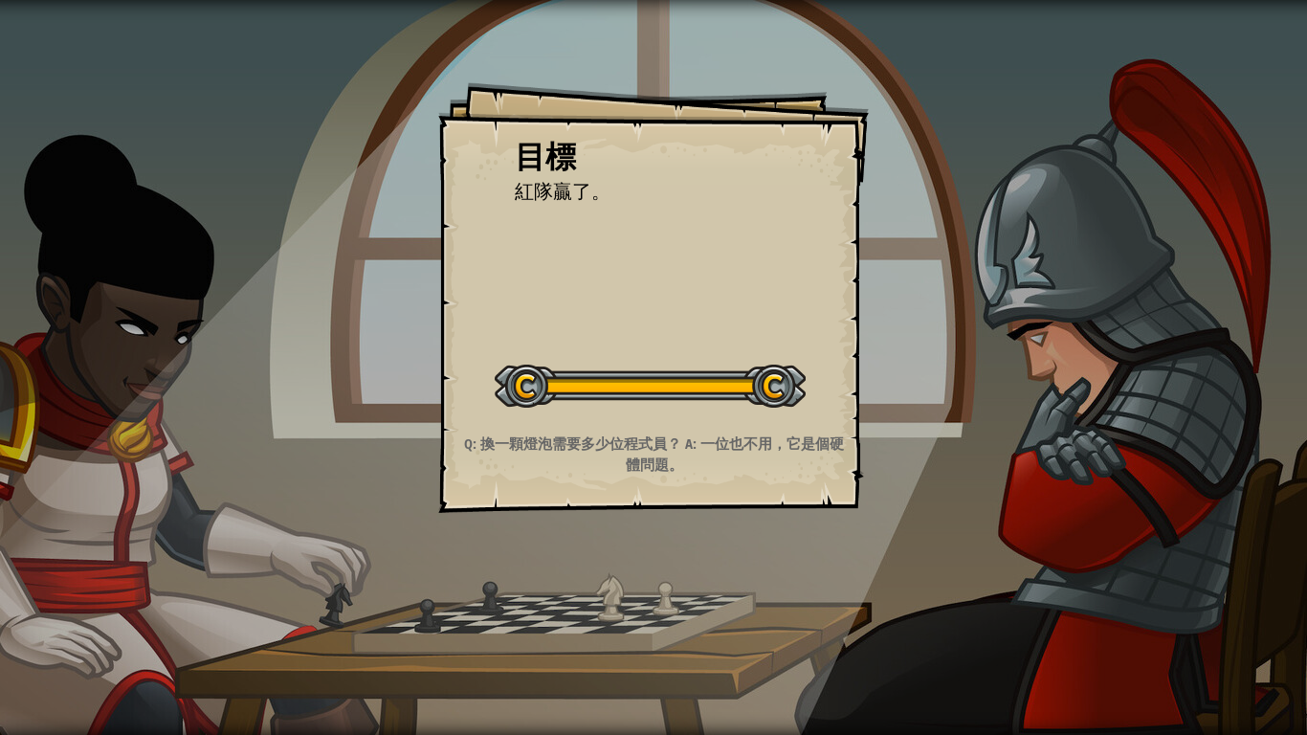
click at [669, 272] on div "目標 紅隊贏了。 開始戰役 從伺服器載入失敗 您將需要訂閱來開啟這關。 訂閱 您需要加入一個課程來遊玩此關卡。 回到我的課程 詢問您的老師來分派一個授權碼給您…" at bounding box center [653, 297] width 431 height 431
click at [699, 251] on div "目標 紅隊贏了。 開始戰役 從伺服器載入失敗 您將需要訂閱來開啟這關。 訂閱 您需要加入一個課程來遊玩此關卡。 回到我的課程 詢問您的老師來分派一個授權碼給您…" at bounding box center [653, 297] width 431 height 431
click at [644, 226] on div "目標 紅隊贏了。 開始戰役 從伺服器載入失敗 您將需要訂閱來開啟這關。 訂閱 您需要加入一個課程來遊玩此關卡。 回到我的課程 詢問您的老師來分派一個授權碼給您…" at bounding box center [653, 297] width 431 height 431
click at [659, 254] on div "目標 紅隊贏了。 開始戰役 從伺服器載入失敗 您將需要訂閱來開啟這關。 訂閱 您需要加入一個課程來遊玩此關卡。 回到我的課程 詢問您的老師來分派一個授權碼給您…" at bounding box center [653, 297] width 431 height 431
drag, startPoint x: 661, startPoint y: 243, endPoint x: 665, endPoint y: 308, distance: 65.2
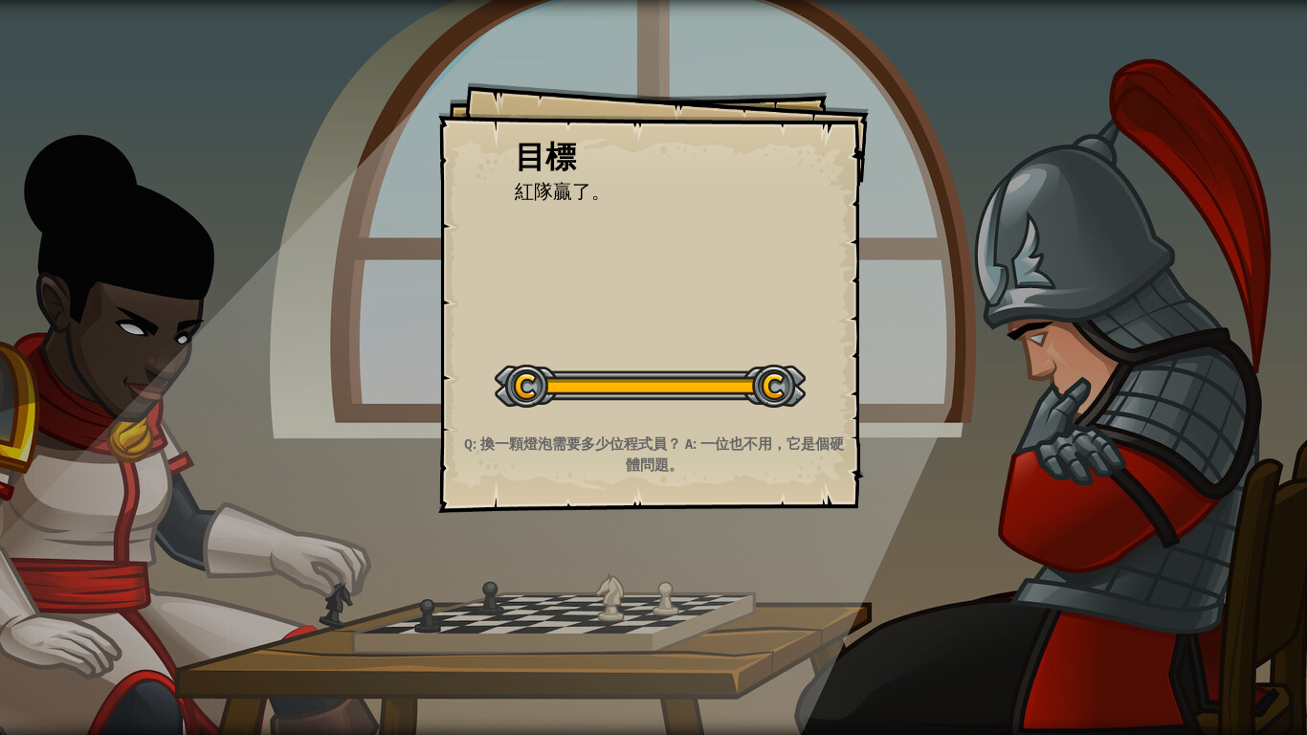
click at [665, 308] on div "目標 紅隊贏了。 開始戰役 從伺服器載入失敗 您將需要訂閱來開啟這關。 訂閱 您需要加入一個課程來遊玩此關卡。 回到我的課程 詢問您的老師來分派一個授權碼給您…" at bounding box center [653, 297] width 431 height 431
click at [665, 289] on div "目標 紅隊贏了。 開始戰役 從伺服器載入失敗 您將需要訂閱來開啟這關。 訂閱 您需要加入一個課程來遊玩此關卡。 回到我的課程 詢問您的老師來分派一個授權碼給您…" at bounding box center [653, 297] width 431 height 431
click at [678, 305] on div "目標 紅隊贏了。 開始戰役 從伺服器載入失敗 您將需要訂閱來開啟這關。 訂閱 您需要加入一個課程來遊玩此關卡。 回到我的課程 詢問您的老師來分派一個授權碼給您…" at bounding box center [653, 297] width 431 height 431
click at [696, 418] on div "目標 紅隊贏了。 開始戰役 從伺服器載入失敗 您將需要訂閱來開啟這關。 訂閱 您需要加入一個課程來遊玩此關卡。 回到我的課程 詢問您的老師來分派一個授權碼給您…" at bounding box center [653, 297] width 431 height 431
click at [719, 404] on div at bounding box center [650, 386] width 311 height 43
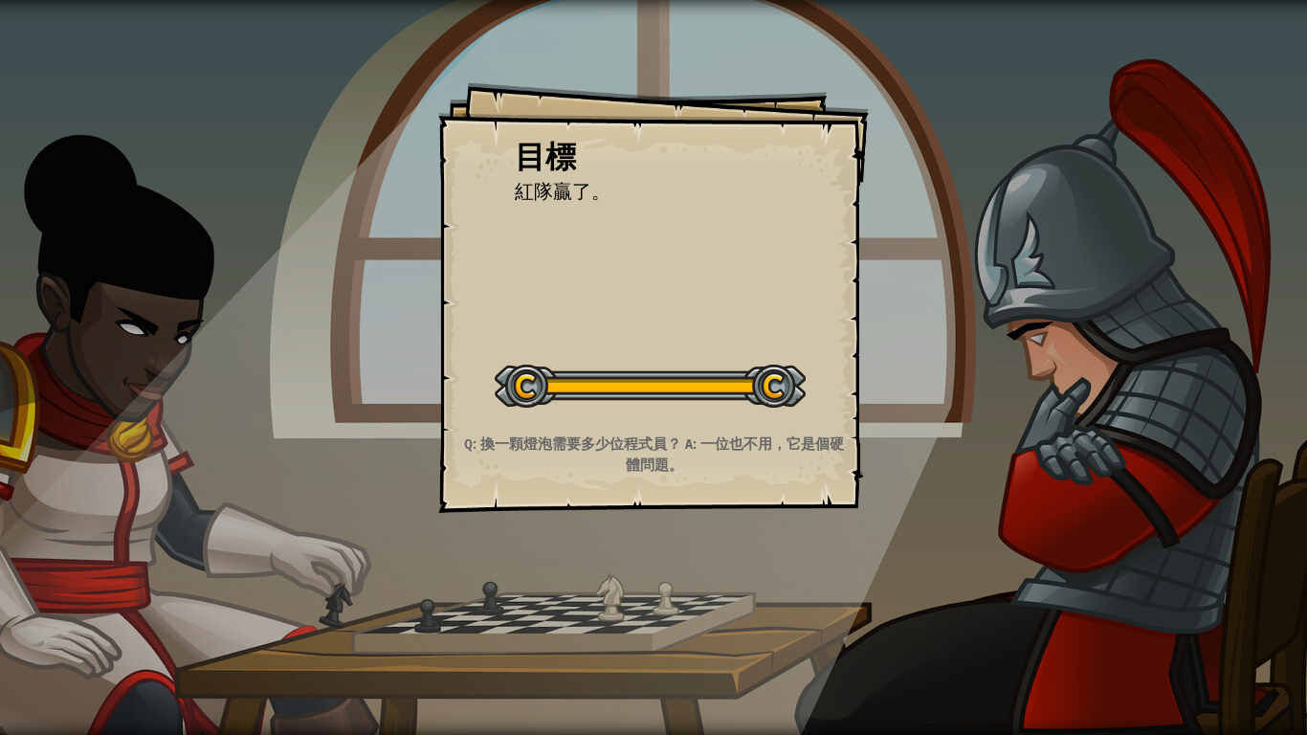
drag, startPoint x: 719, startPoint y: 403, endPoint x: 731, endPoint y: 370, distance: 34.8
click at [719, 402] on div at bounding box center [650, 386] width 311 height 43
click at [731, 345] on div "目標 紅隊贏了。 開始戰役 從伺服器載入失敗 您將需要訂閱來開啟這關。 訂閱 您需要加入一個課程來遊玩此關卡。 回到我的課程 詢問您的老師來分派一個授權碼給您…" at bounding box center [653, 297] width 431 height 431
click at [733, 340] on div "目標 紅隊贏了。 開始戰役 從伺服器載入失敗 您將需要訂閱來開啟這關。 訂閱 您需要加入一個課程來遊玩此關卡。 回到我的課程 詢問您的老師來分派一個授權碼給您…" at bounding box center [653, 297] width 431 height 431
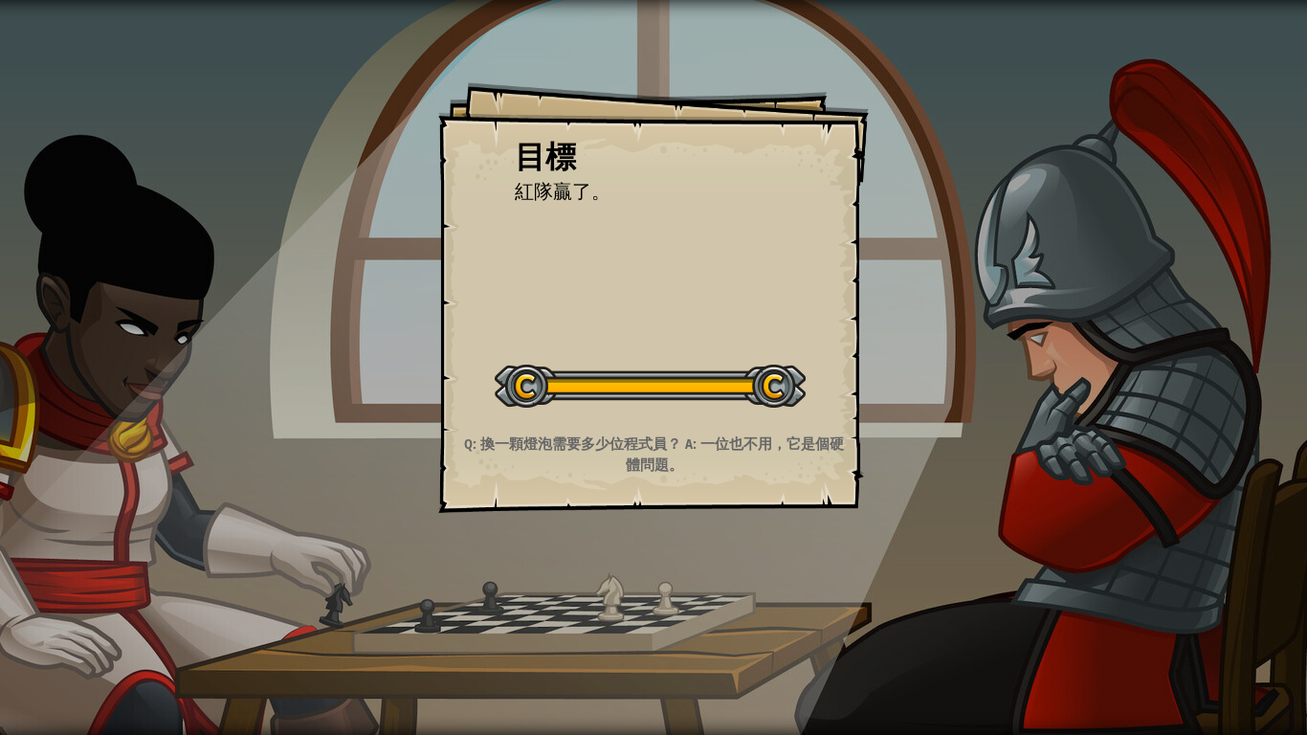
click at [738, 337] on div "目標 紅隊贏了。 開始戰役 從伺服器載入失敗 您將需要訂閱來開啟這關。 訂閱 您需要加入一個課程來遊玩此關卡。 回到我的課程 詢問您的老師來分派一個授權碼給您…" at bounding box center [653, 297] width 431 height 431
drag, startPoint x: 813, startPoint y: 322, endPoint x: 503, endPoint y: 160, distance: 349.7
click at [547, 169] on div "目標 紅隊贏了。 開始戰役 從伺服器載入失敗 您將需要訂閱來開啟這關。 訂閱 您需要加入一個課程來遊玩此關卡。 回到我的課程 詢問您的老師來分派一個授權碼給您…" at bounding box center [653, 297] width 431 height 431
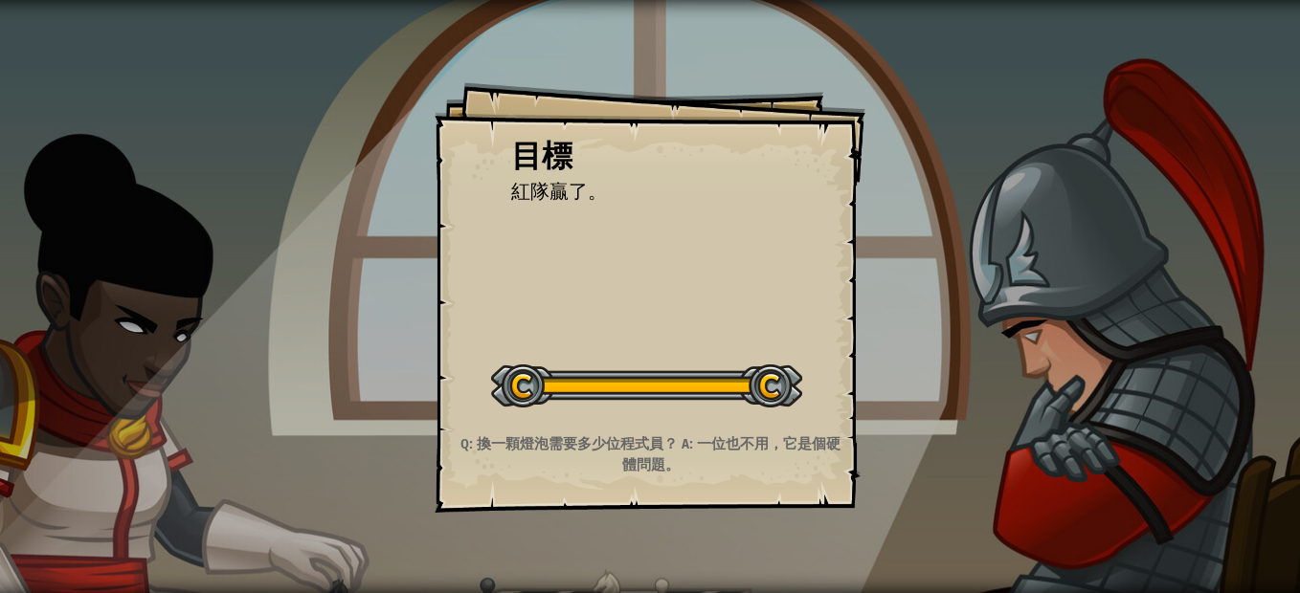
click at [563, 112] on div "目標 紅隊贏了。 開始戰役 從伺服器載入失敗 您將需要訂閱來開啟這關。 訂閱 您需要加入一個課程來遊玩此關卡。 回到我的課程 詢問您的老師來分派一個授權碼給您…" at bounding box center [649, 297] width 431 height 431
click at [696, 320] on div "目標 紅隊贏了。 開始戰役 從伺服器載入失敗 您將需要訂閱來開啟這關。 訂閱 您需要加入一個課程來遊玩此關卡。 回到我的課程 詢問您的老師來分派一個授權碼給您…" at bounding box center [649, 297] width 431 height 431
drag, startPoint x: 608, startPoint y: 358, endPoint x: 586, endPoint y: 247, distance: 113.2
click at [584, 247] on div "目標 紅隊贏了。 開始戰役 從伺服器載入失敗 您將需要訂閱來開啟這關。 訂閱 您需要加入一個課程來遊玩此關卡。 回到我的課程 詢問您的老師來分派一個授權碼給您…" at bounding box center [649, 297] width 431 height 431
click at [586, 247] on div "目標 紅隊贏了。 開始戰役 從伺服器載入失敗 您將需要訂閱來開啟這關。 訂閱 您需要加入一個課程來遊玩此關卡。 回到我的課程 詢問您的老師來分派一個授權碼給您…" at bounding box center [649, 297] width 431 height 431
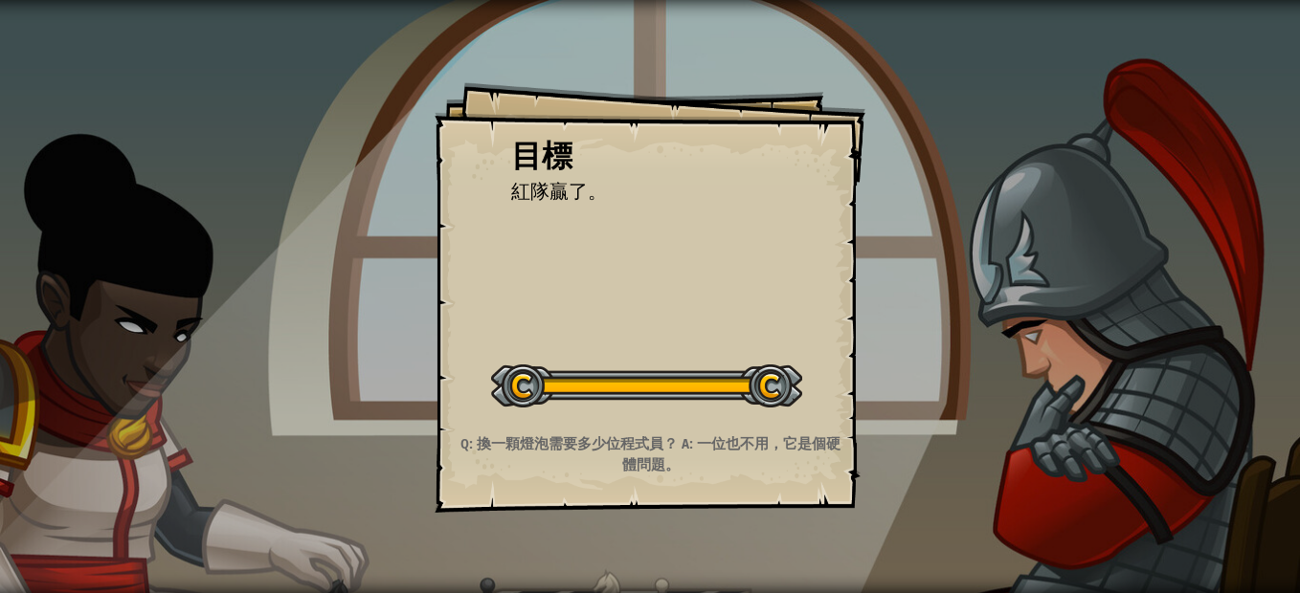
drag, startPoint x: 586, startPoint y: 256, endPoint x: 425, endPoint y: 186, distance: 175.3
click at [418, 190] on div "目標 紅隊贏了。 開始戰役 從伺服器載入失敗 您將需要訂閱來開啟這關。 訂閱 您需要加入一個課程來遊玩此關卡。 回到我的課程 詢問您的老師來分派一個授權碼給您…" at bounding box center [650, 296] width 1300 height 593
drag, startPoint x: 425, startPoint y: 186, endPoint x: 565, endPoint y: 169, distance: 140.7
click at [621, 185] on div "目標 紅隊贏了。 開始戰役 從伺服器載入失敗 您將需要訂閱來開啟這關。 訂閱 您需要加入一個課程來遊玩此關卡。 回到我的課程 詢問您的老師來分派一個授權碼給您…" at bounding box center [650, 296] width 1300 height 593
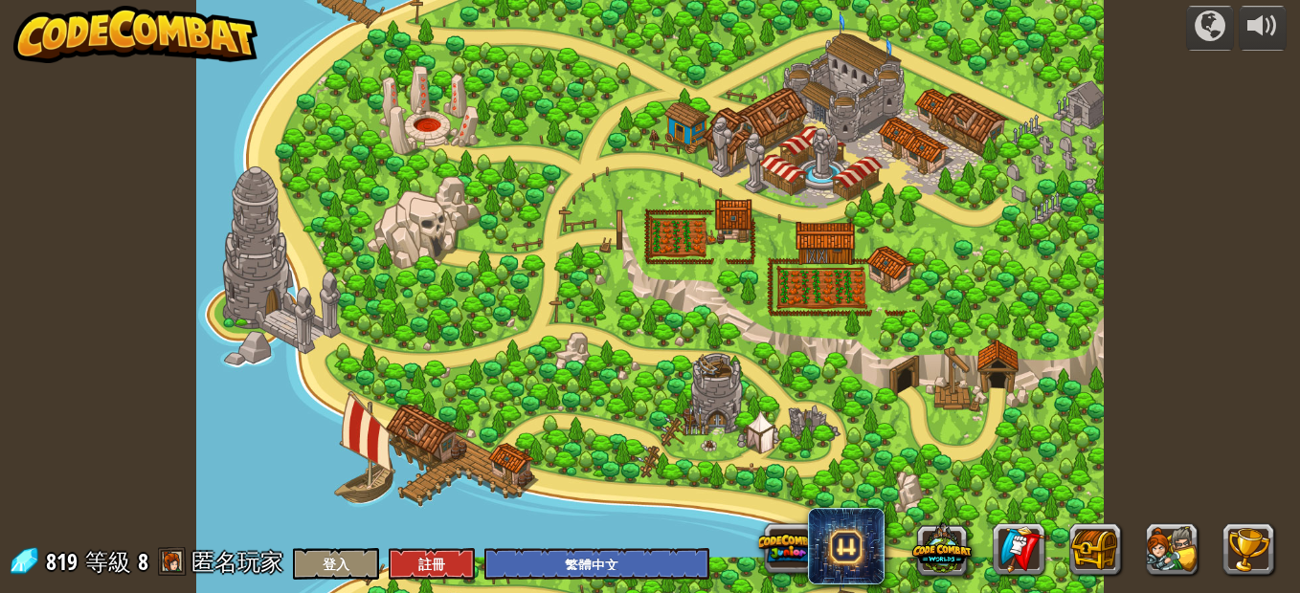
select select "zh-HANT"
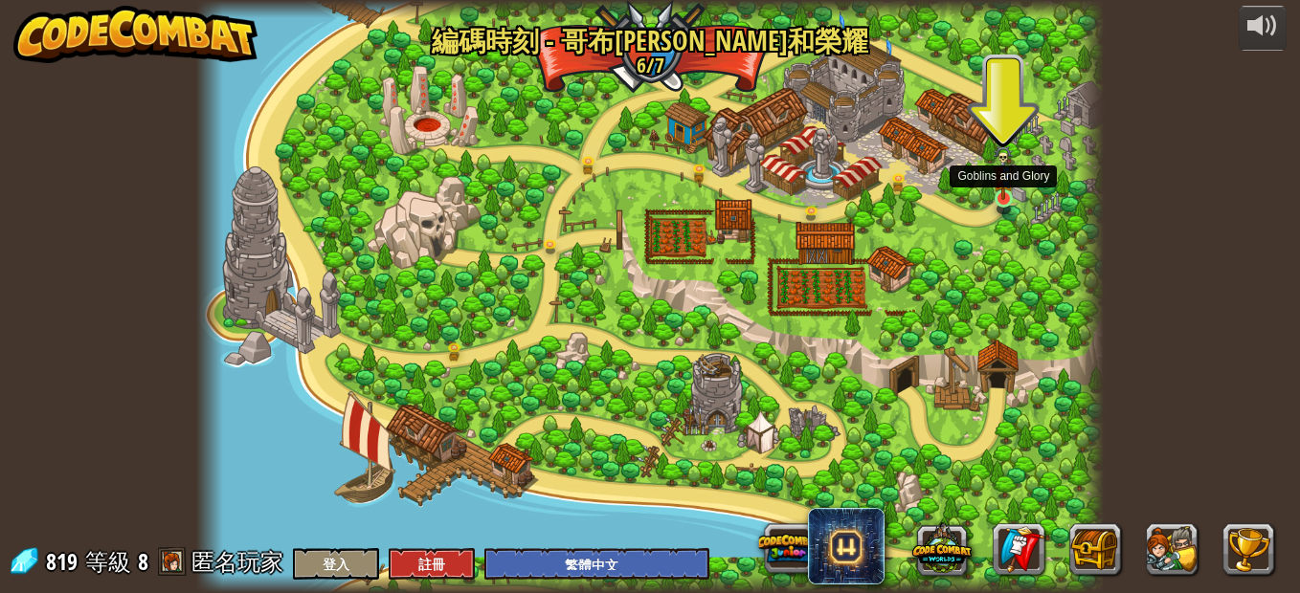
click at [1001, 189] on img at bounding box center [1002, 173] width 21 height 56
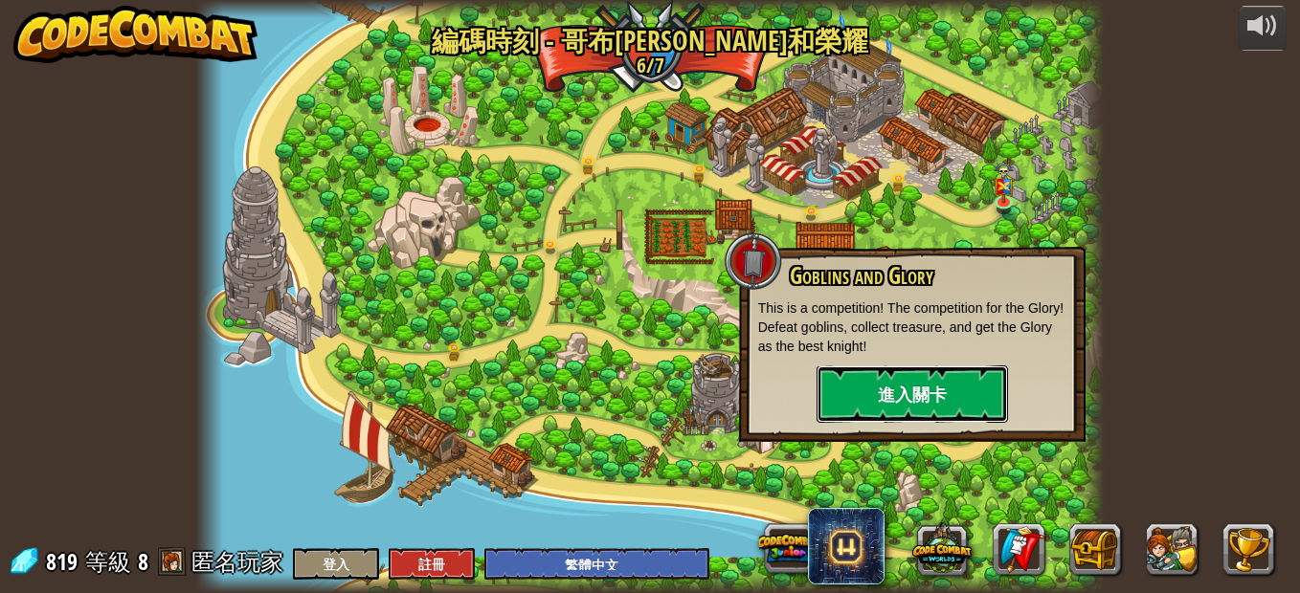
click at [964, 391] on button "進入關卡" at bounding box center [911, 394] width 191 height 57
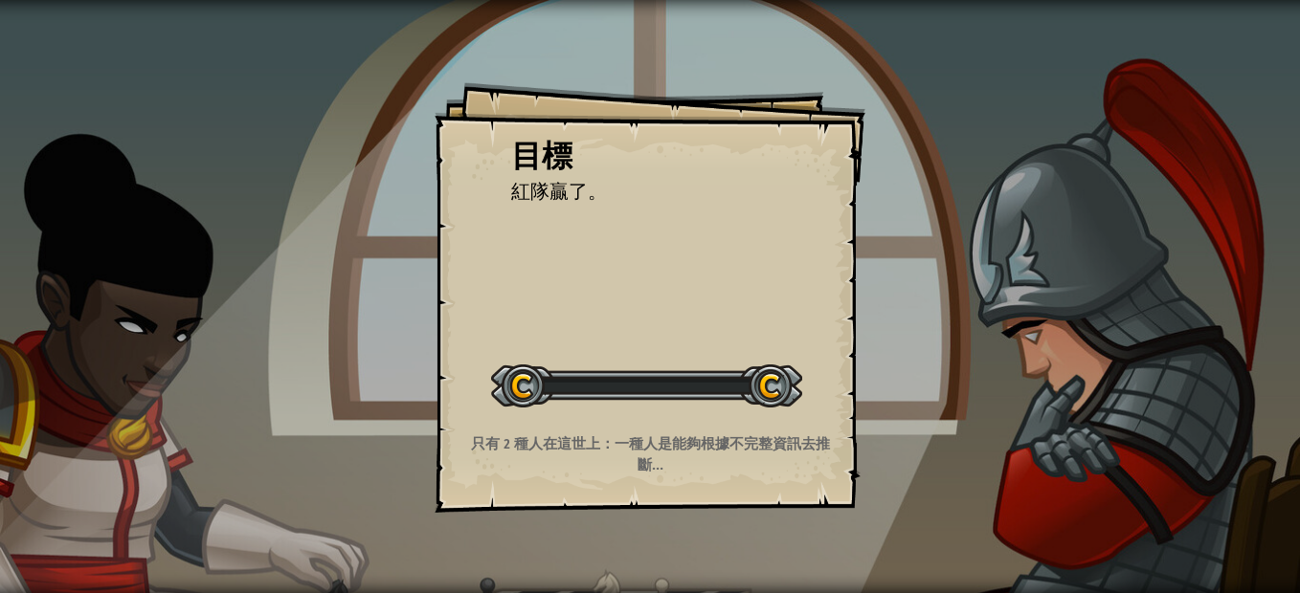
click at [681, 233] on div "目標 紅隊贏了。 開始戰役 從伺服器載入失敗 您將需要訂閱來開啟這關。 訂閱 您需要加入一個課程來遊玩此關卡。 回到我的課程 詢問您的老師來分派一個授權碼給您…" at bounding box center [649, 297] width 431 height 431
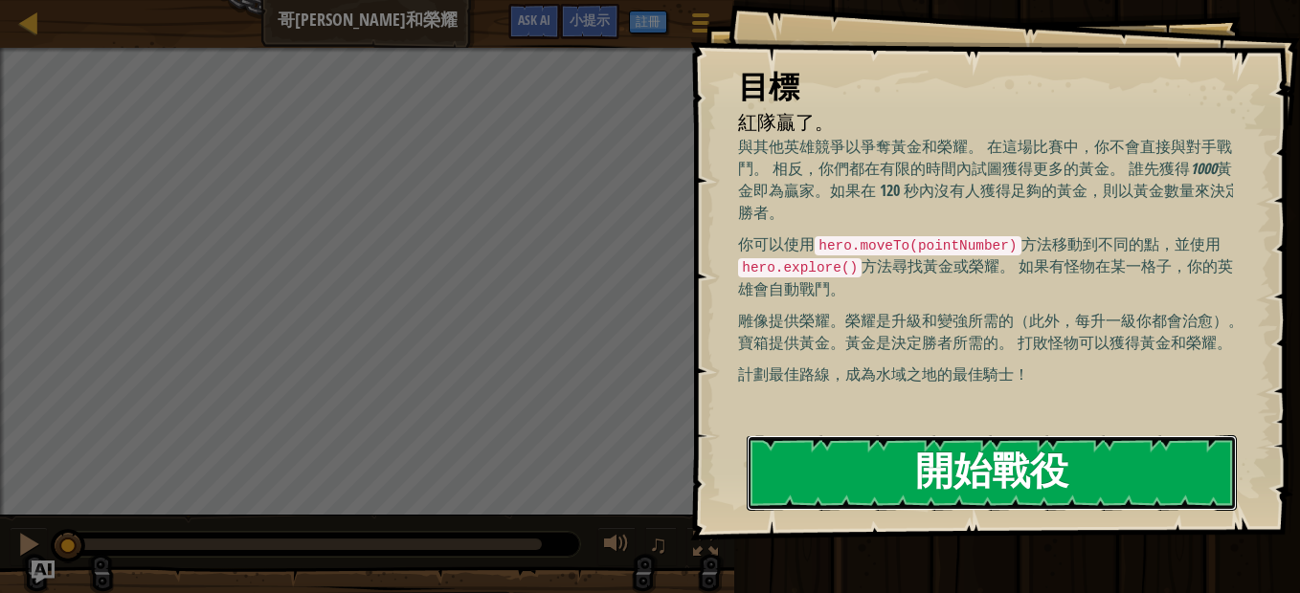
drag, startPoint x: 1015, startPoint y: 494, endPoint x: 1009, endPoint y: 482, distance: 13.3
click at [1014, 494] on button "開始戰役" at bounding box center [991, 473] width 490 height 76
click at [1013, 494] on button "開始戰役" at bounding box center [991, 473] width 490 height 76
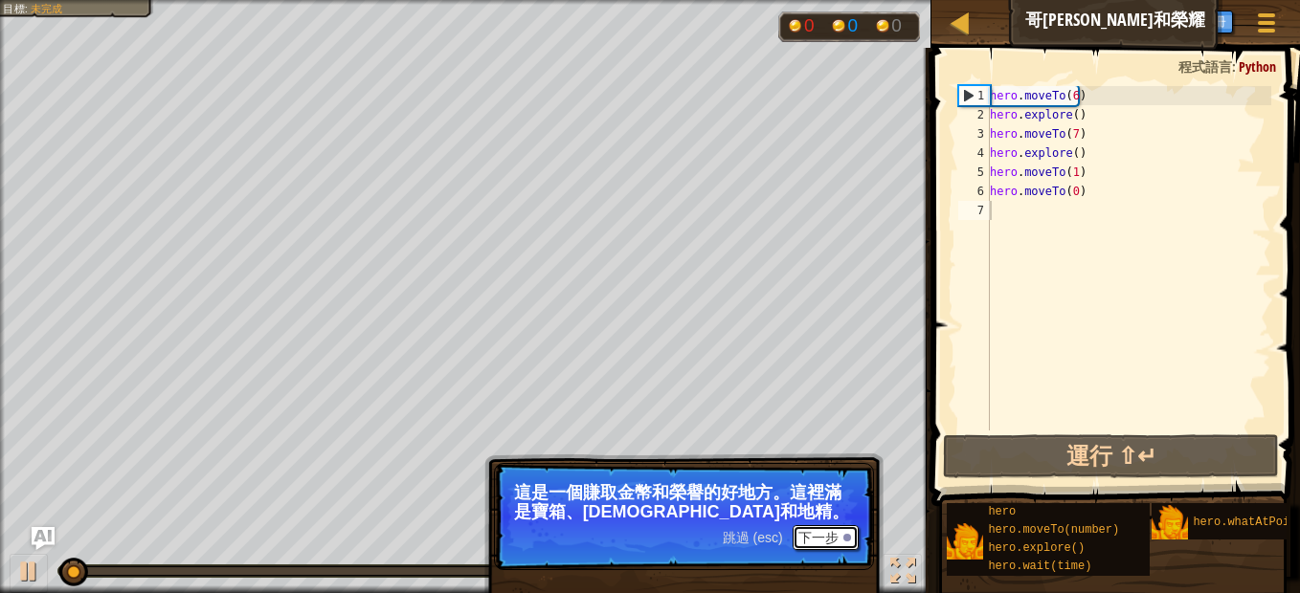
click at [824, 529] on button "下一步" at bounding box center [825, 537] width 66 height 25
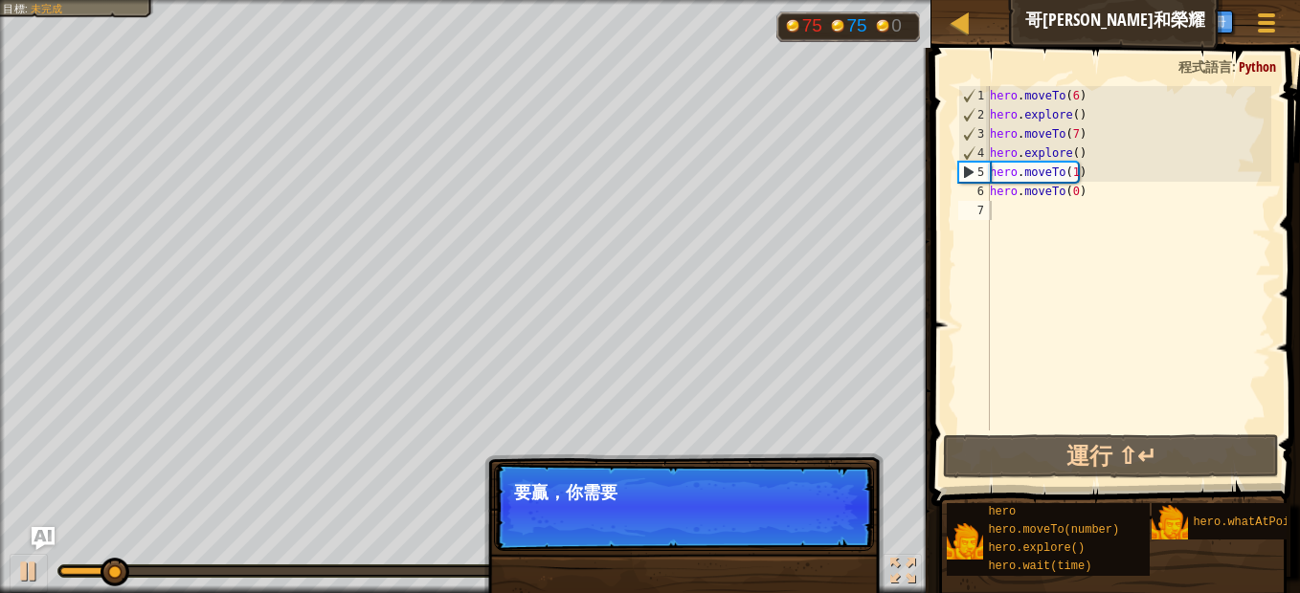
click at [812, 530] on p "跳過 (esc) 下一步 要贏，你需要" at bounding box center [684, 507] width 380 height 88
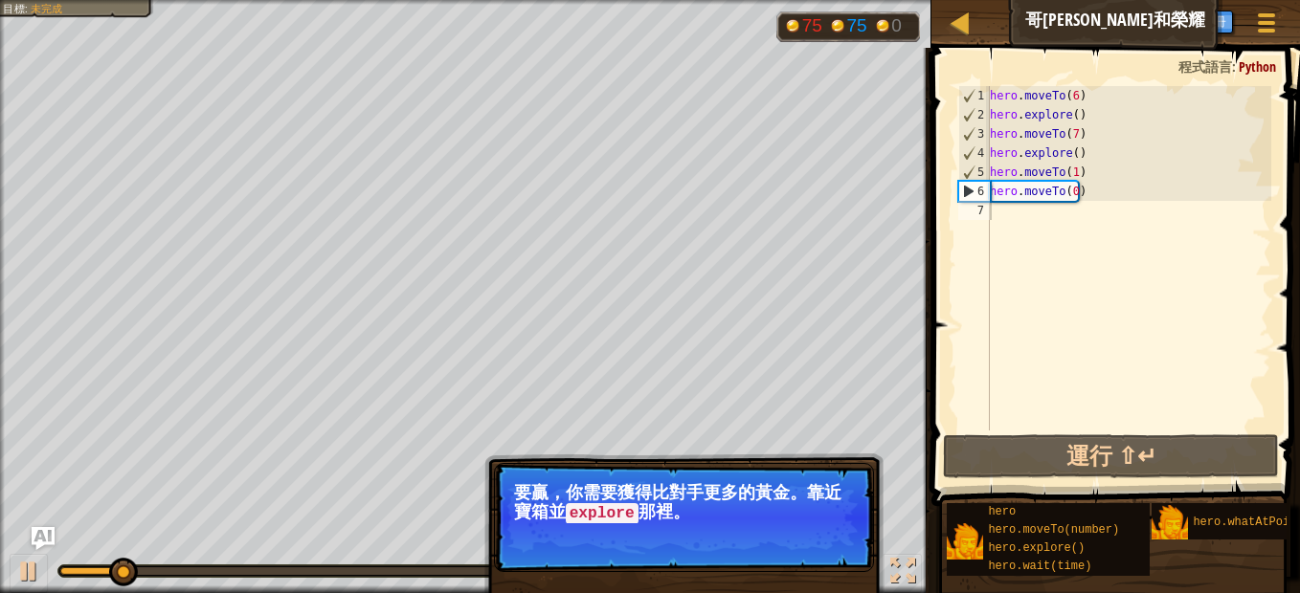
click at [812, 530] on button "下一步" at bounding box center [825, 539] width 66 height 25
click at [812, 530] on p "跳過 (esc) 下一步 雕像給予你榮耀。榮耀幫助你升級並變得更強。別忘了" at bounding box center [684, 517] width 380 height 109
click at [812, 530] on button "下一步" at bounding box center [825, 539] width 66 height 25
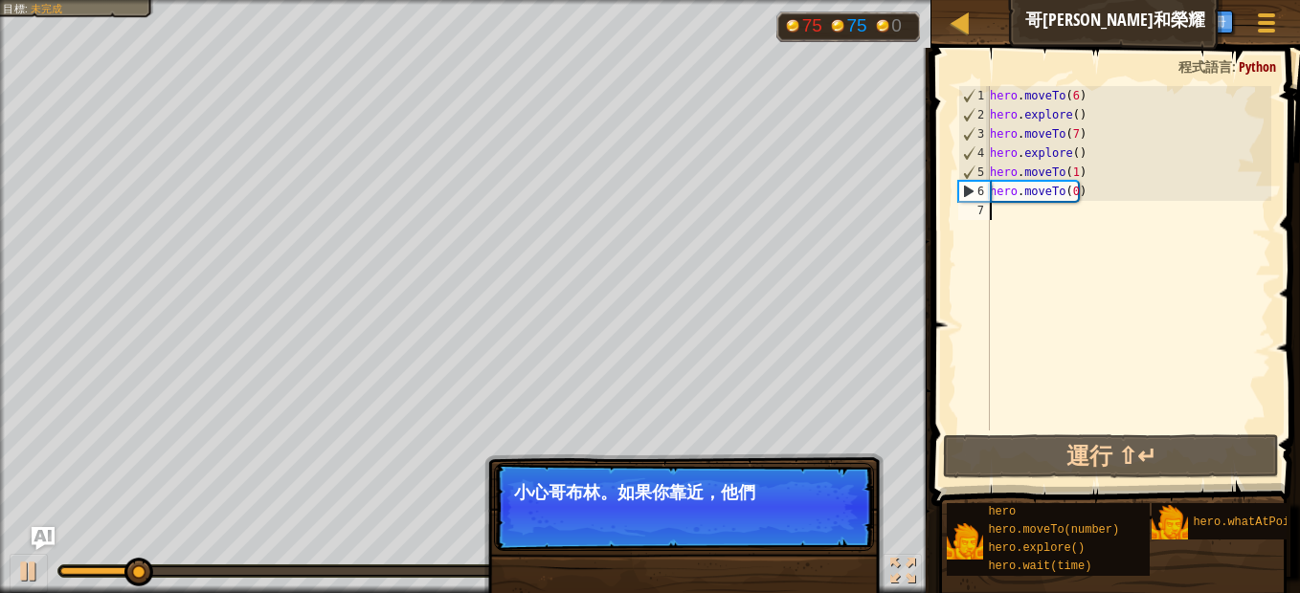
click at [819, 529] on p "跳過 (esc) 下一步 小心哥布林。如果你靠近，他們" at bounding box center [684, 507] width 380 height 88
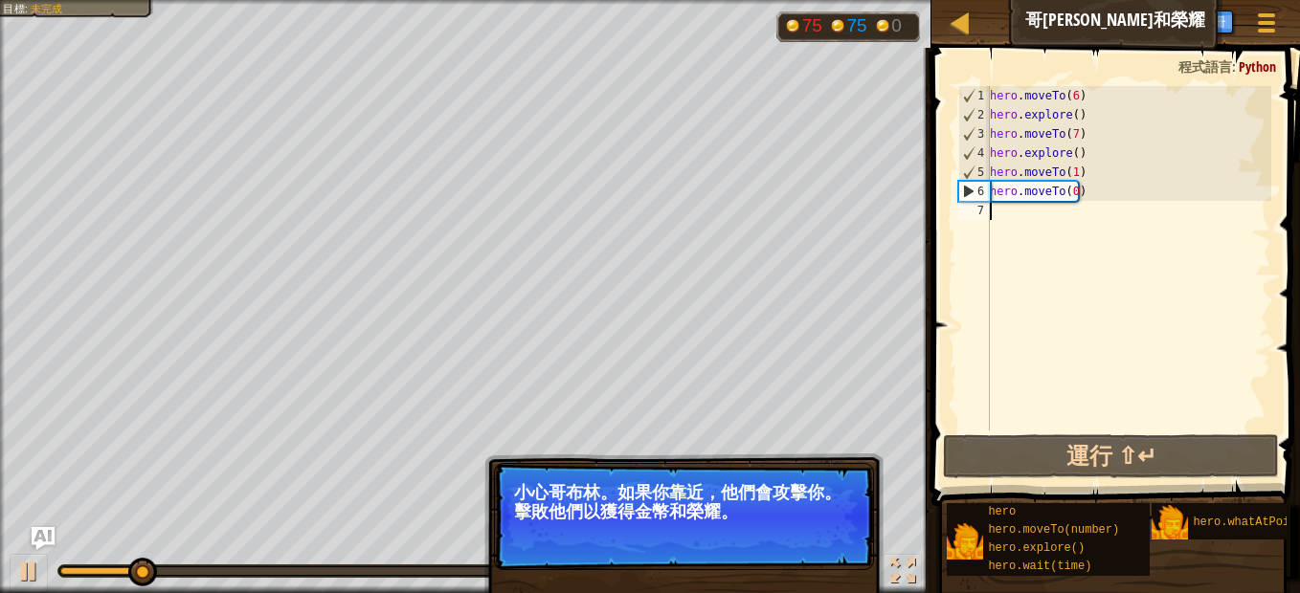
click at [819, 529] on p "跳過 (esc) 下一步 小心哥布林。如果你靠近，他們會攻擊你。擊敗他們以獲得金幣和榮耀。" at bounding box center [684, 516] width 380 height 107
click at [819, 529] on button "下一步" at bounding box center [825, 537] width 66 height 25
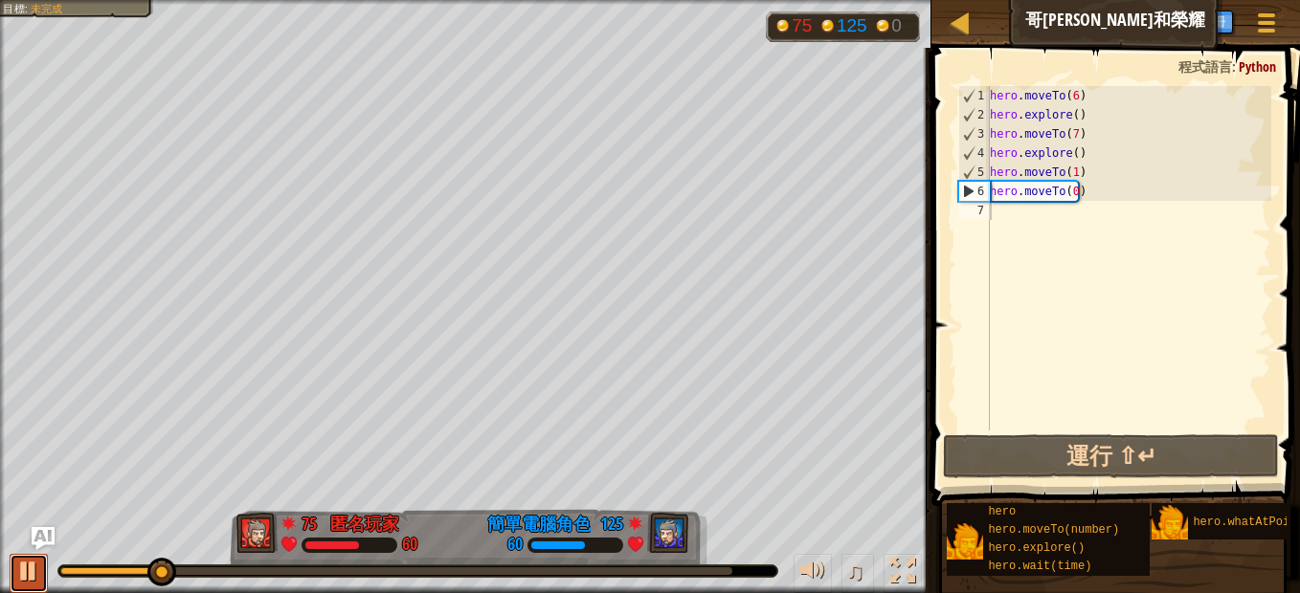
click at [27, 560] on div at bounding box center [28, 571] width 25 height 25
click at [0, 0] on div at bounding box center [0, 0] width 0 height 0
click at [40, 566] on div at bounding box center [28, 571] width 25 height 25
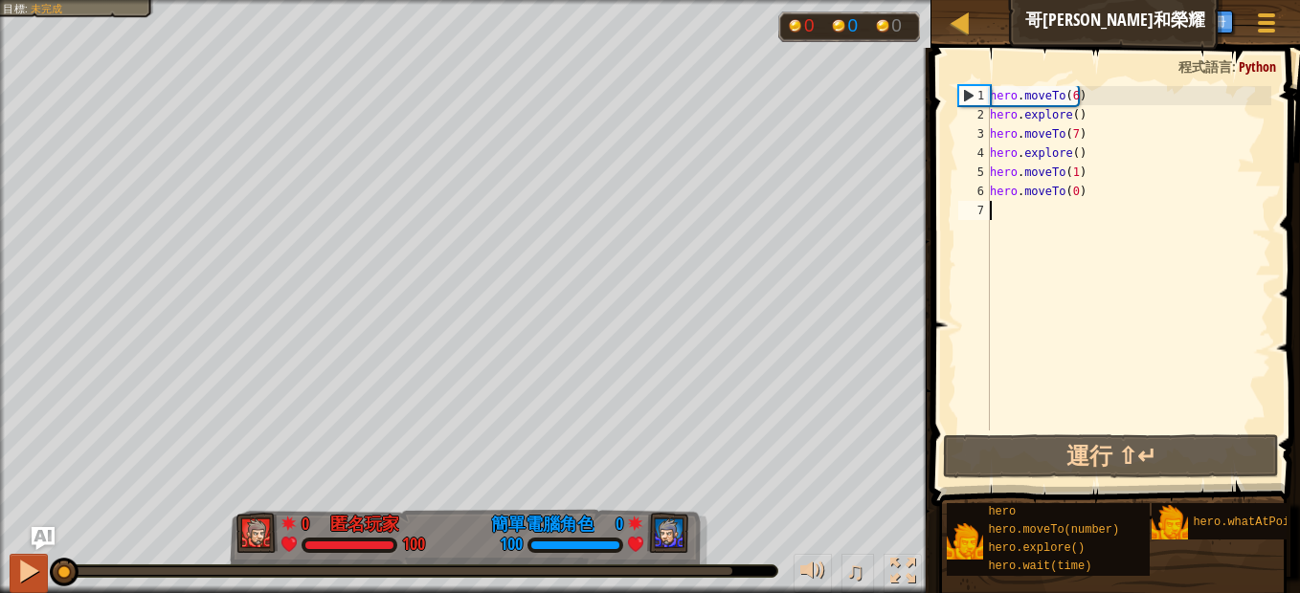
drag, startPoint x: 164, startPoint y: 565, endPoint x: 37, endPoint y: 571, distance: 126.5
click at [37, 571] on div "♫" at bounding box center [465, 566] width 931 height 57
click at [1072, 96] on div "hero . moveTo ( 6 ) hero . explore ( ) hero . moveTo ( 7 ) hero . explore ( ) h…" at bounding box center [1128, 277] width 285 height 383
drag, startPoint x: 1087, startPoint y: 101, endPoint x: 979, endPoint y: 106, distance: 108.3
click at [979, 106] on div "hero.moveTo(6) 1 2 3 4 5 6 7 hero . moveTo ( 6 ) hero . explore ( ) hero . move…" at bounding box center [1112, 258] width 317 height 345
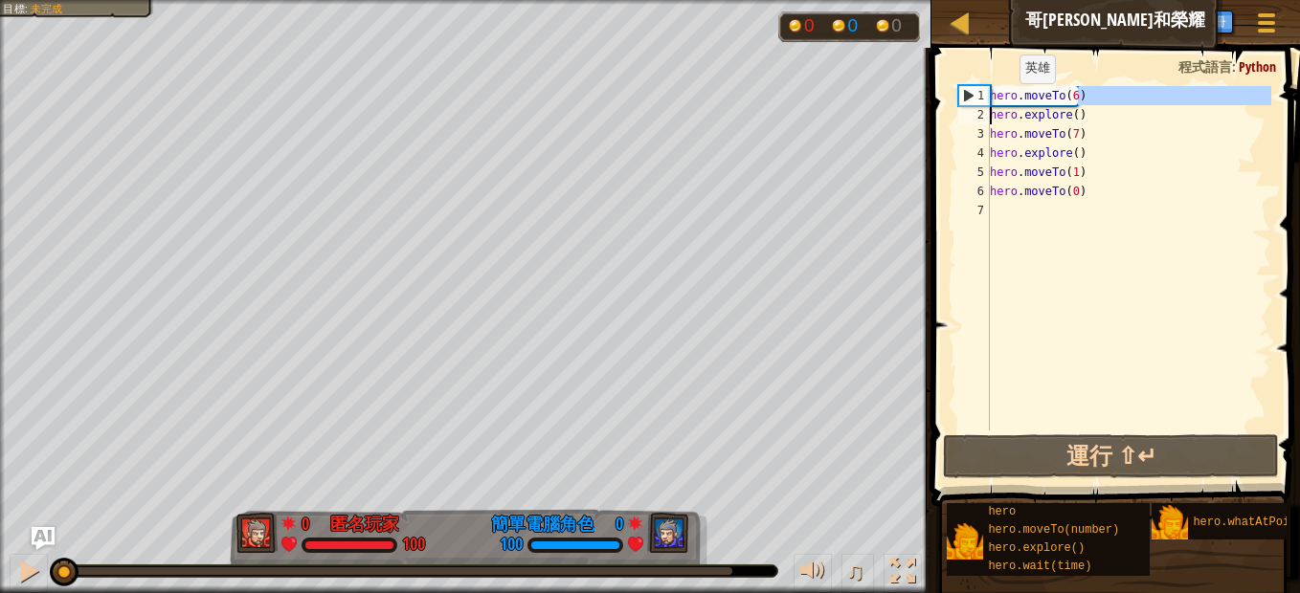
drag, startPoint x: 979, startPoint y: 106, endPoint x: 972, endPoint y: 99, distance: 10.2
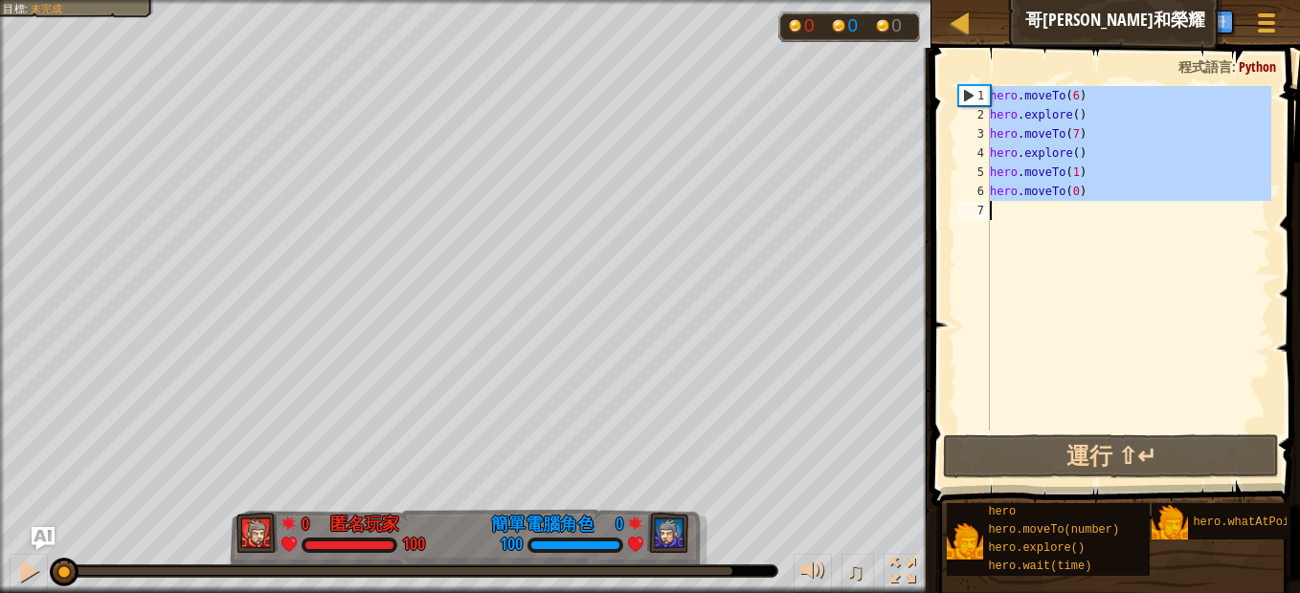
drag, startPoint x: 989, startPoint y: 89, endPoint x: 1135, endPoint y: 213, distance: 192.1
click at [1135, 213] on div "hero.moveTo(6) 1 2 3 4 5 6 7 hero . moveTo ( 6 ) hero . explore ( ) hero . move…" at bounding box center [1112, 258] width 317 height 345
type textarea "hero.moveTo(0)"
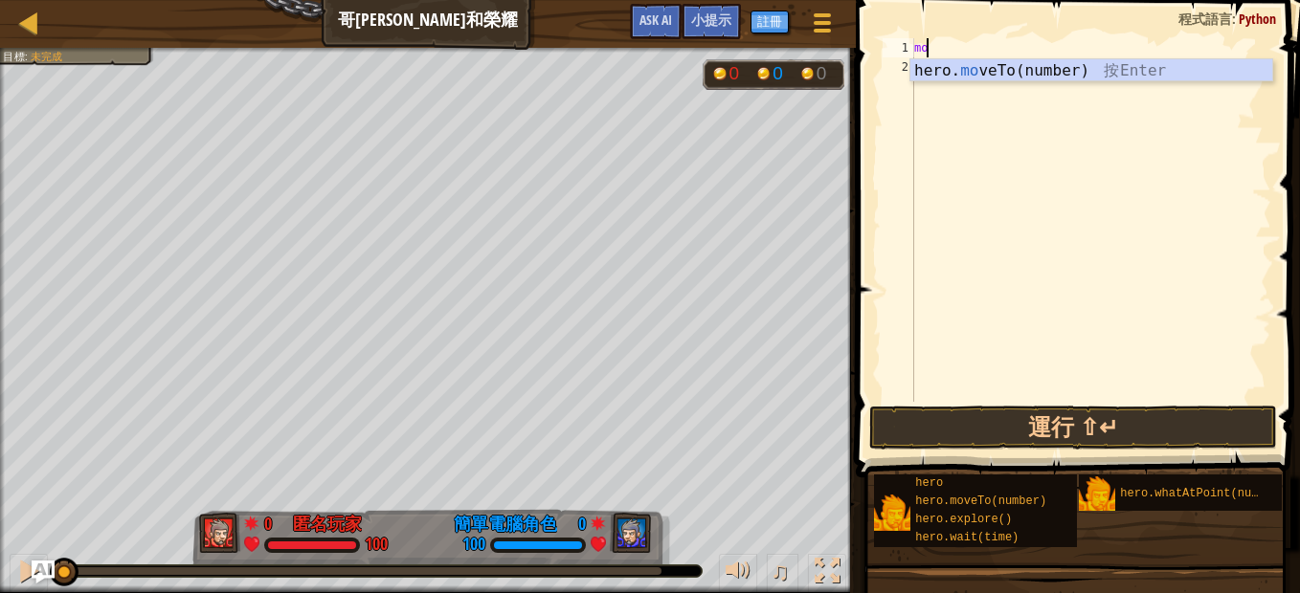
scroll to position [9, 1]
click at [1072, 75] on div "hero. move To(number) 按 Enter" at bounding box center [1091, 93] width 362 height 69
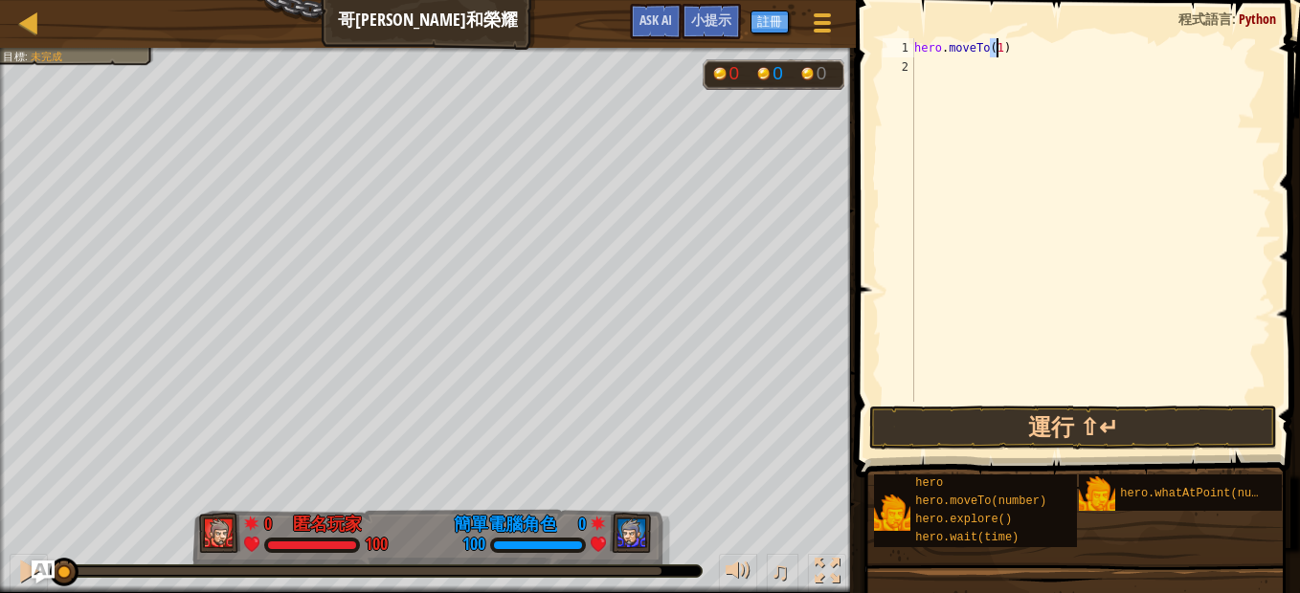
type textarea "hero.moveTo(1)"
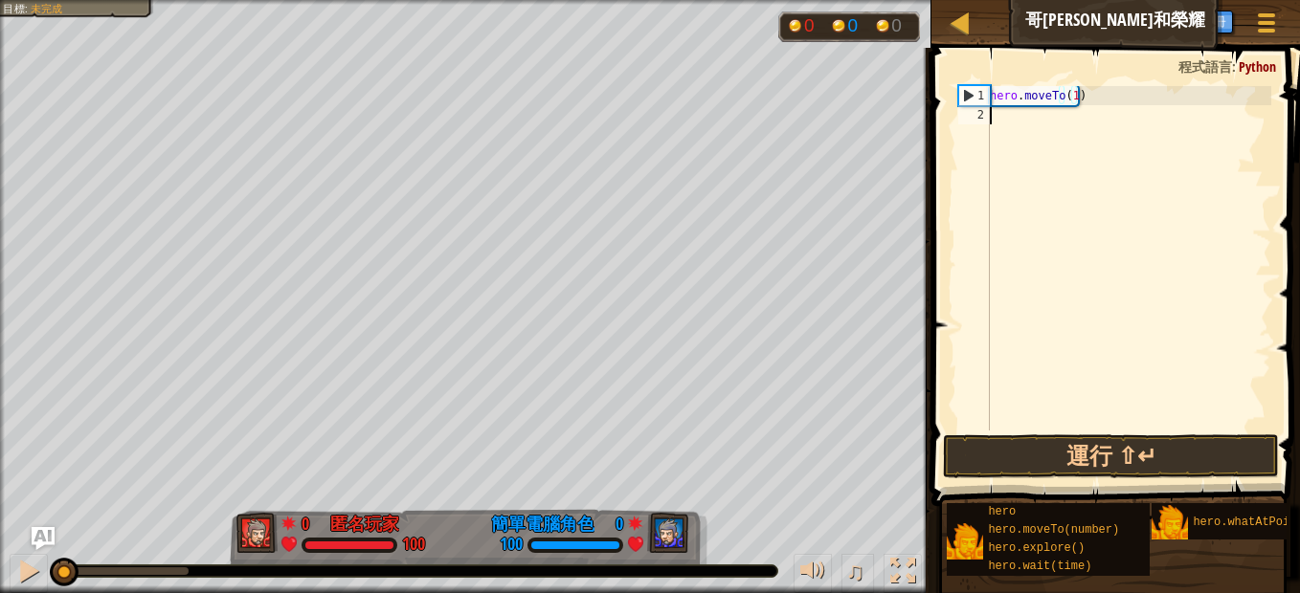
click at [1020, 120] on div "hero . moveTo ( 1 )" at bounding box center [1128, 277] width 285 height 383
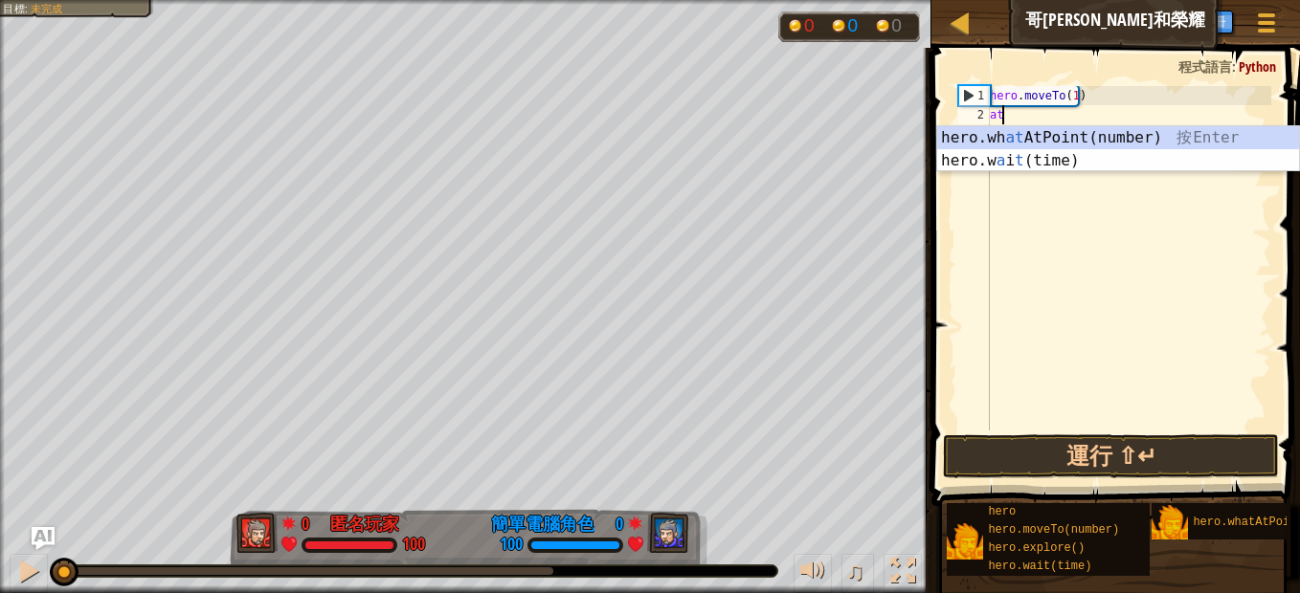
type textarea "a"
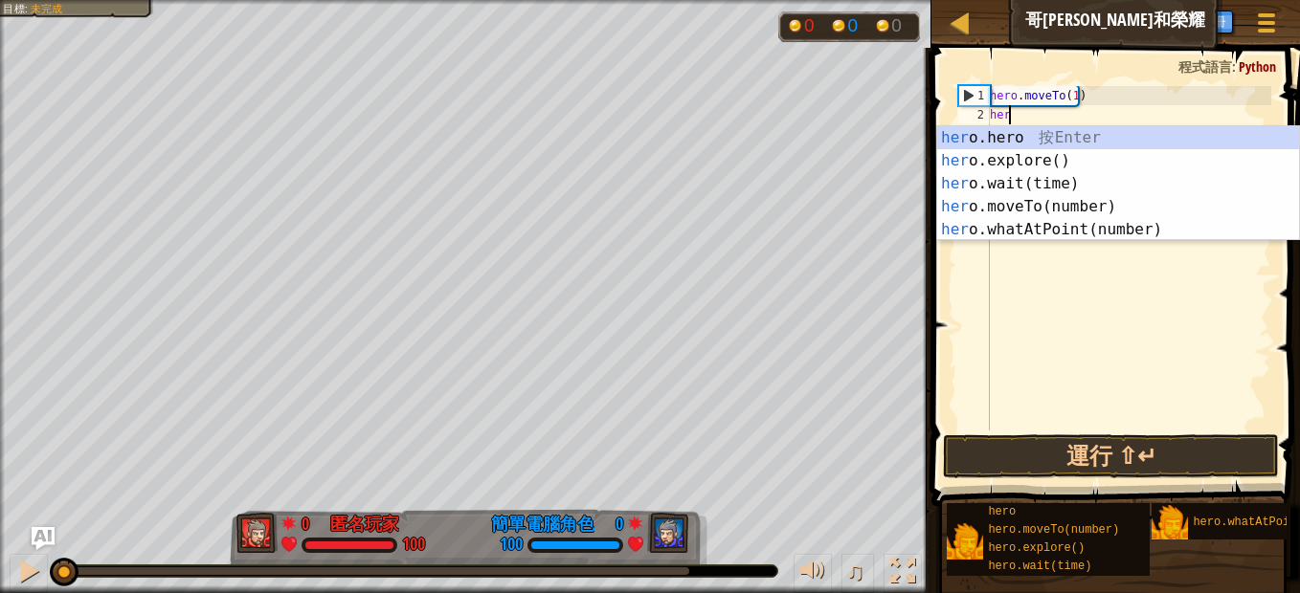
type textarea "hero"
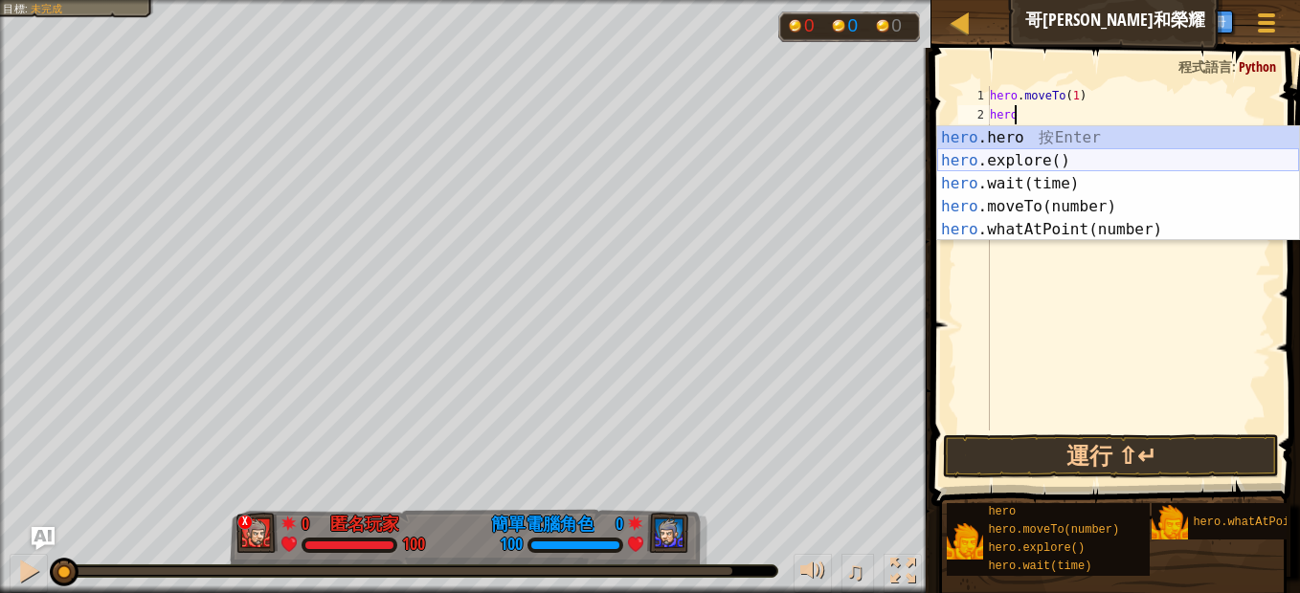
click at [1055, 153] on div "hero .hero 按 Enter hero .explore() 按 Enter hero .wait(time) 按 Enter hero .moveT…" at bounding box center [1118, 206] width 362 height 161
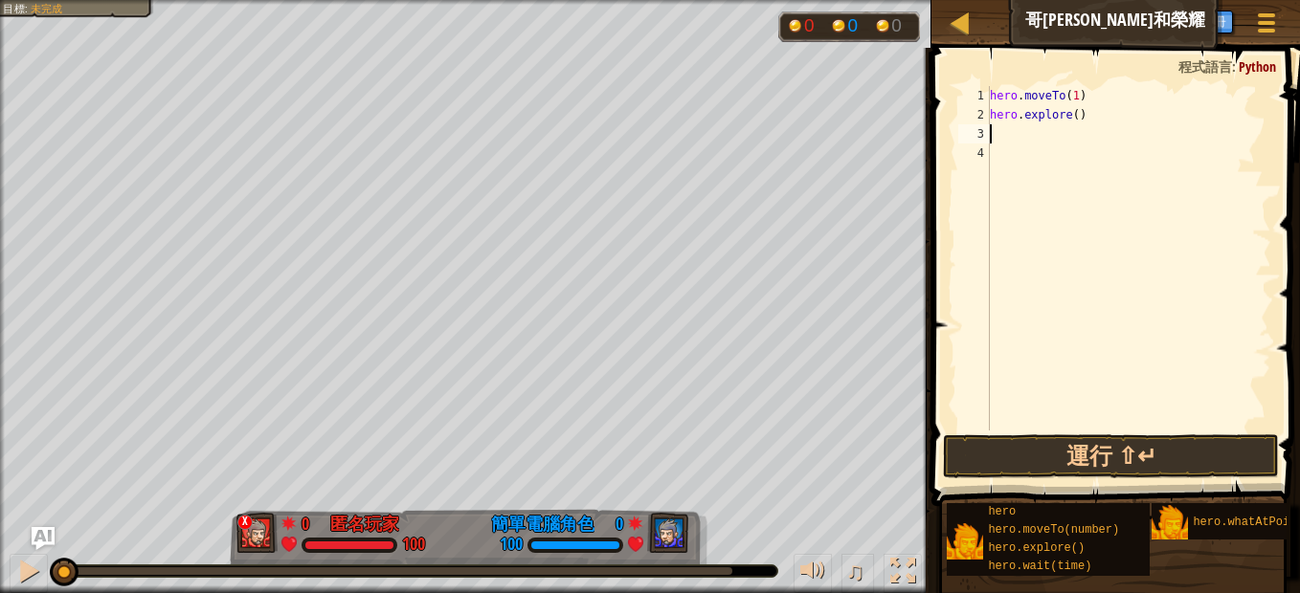
scroll to position [9, 0]
click at [1072, 95] on div "hero . moveTo ( 1 ) hero . explore ( )" at bounding box center [1128, 277] width 285 height 383
type textarea "hero.moveTo(2)"
click at [1034, 135] on div "hero . moveTo ( 2 ) hero . explore ( )" at bounding box center [1128, 277] width 285 height 383
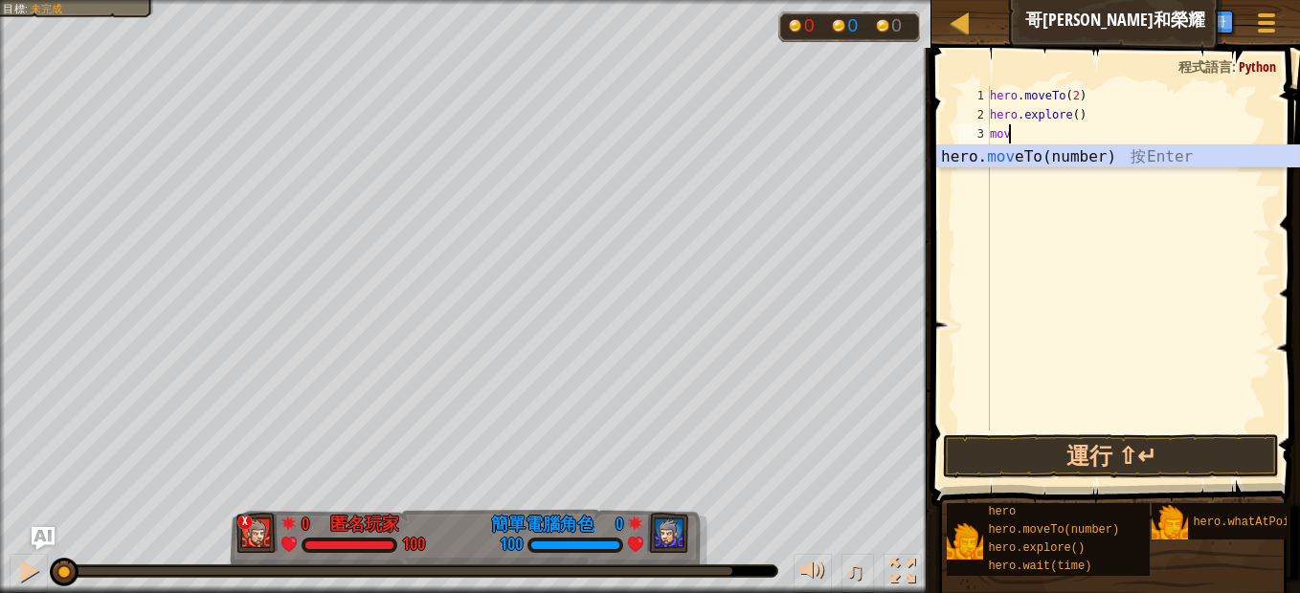
scroll to position [9, 1]
click at [1029, 160] on div "hero. move To(number) 按 Enter" at bounding box center [1118, 179] width 362 height 69
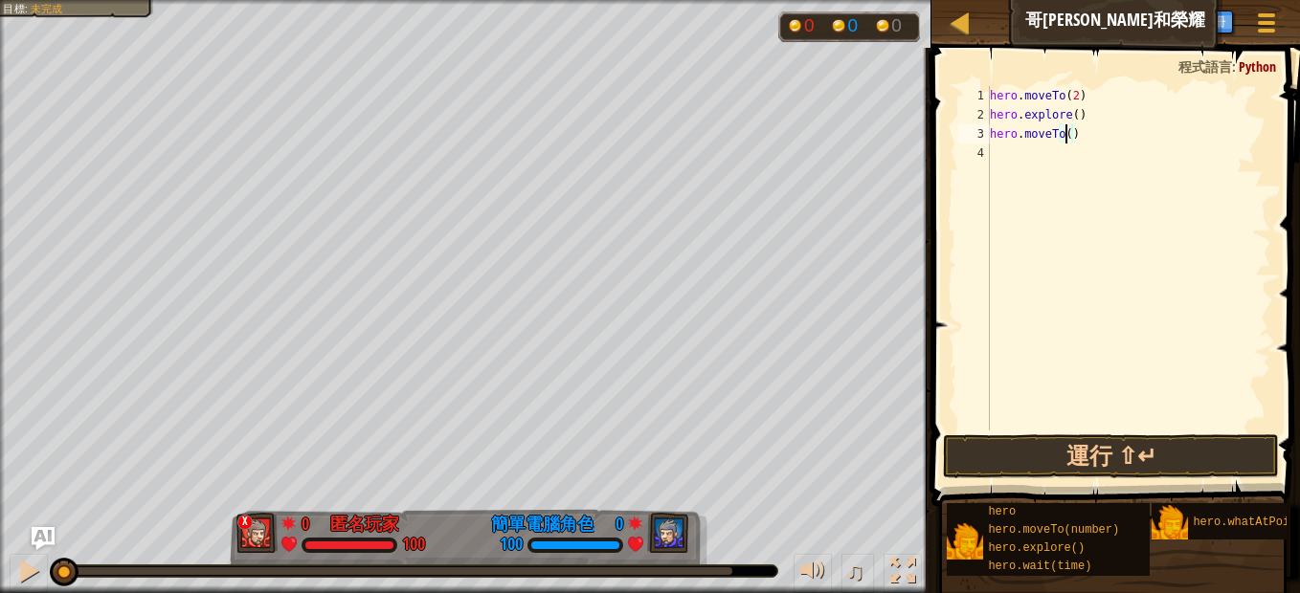
type textarea "hero.moveTo(4)"
click at [1028, 152] on div "hero . moveTo ( 2 ) hero . explore ( ) hero . moveTo ( 4 )" at bounding box center [1128, 277] width 285 height 383
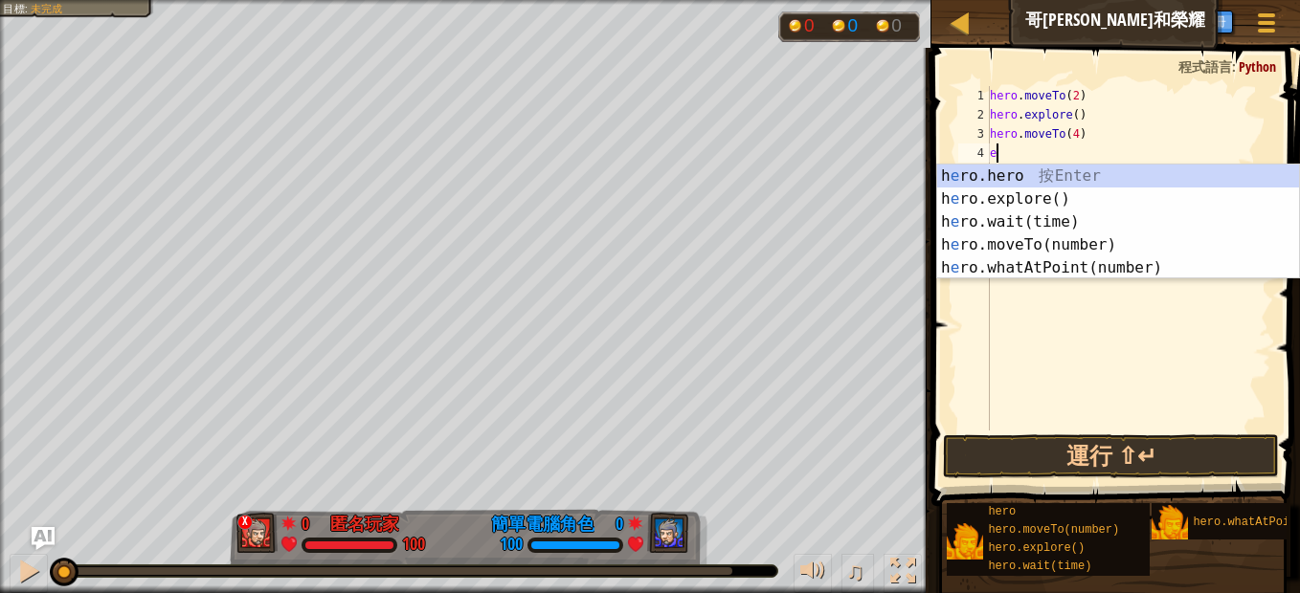
type textarea "ex"
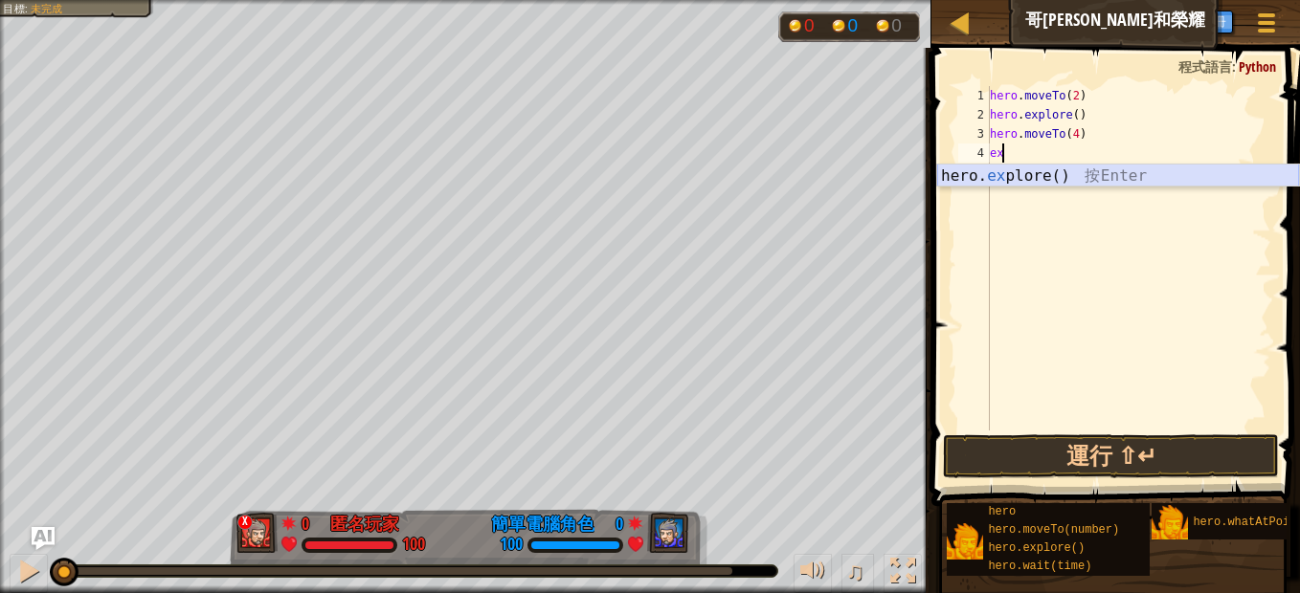
click at [1029, 167] on div "hero. ex plore() 按 Enter" at bounding box center [1118, 199] width 362 height 69
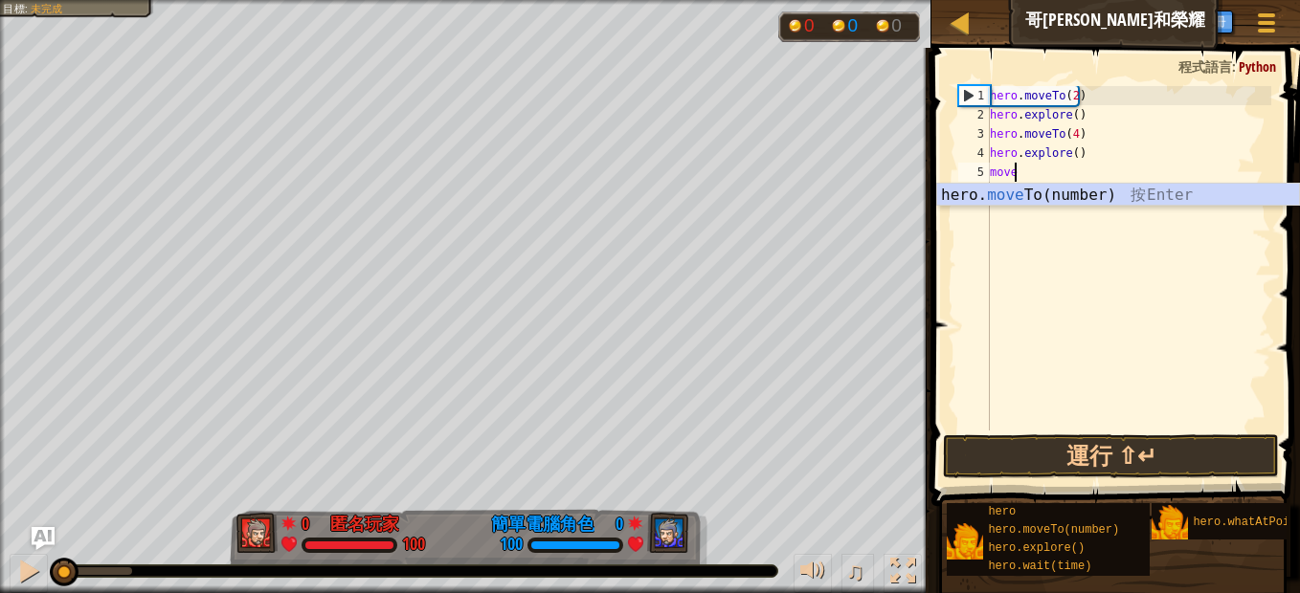
scroll to position [9, 1]
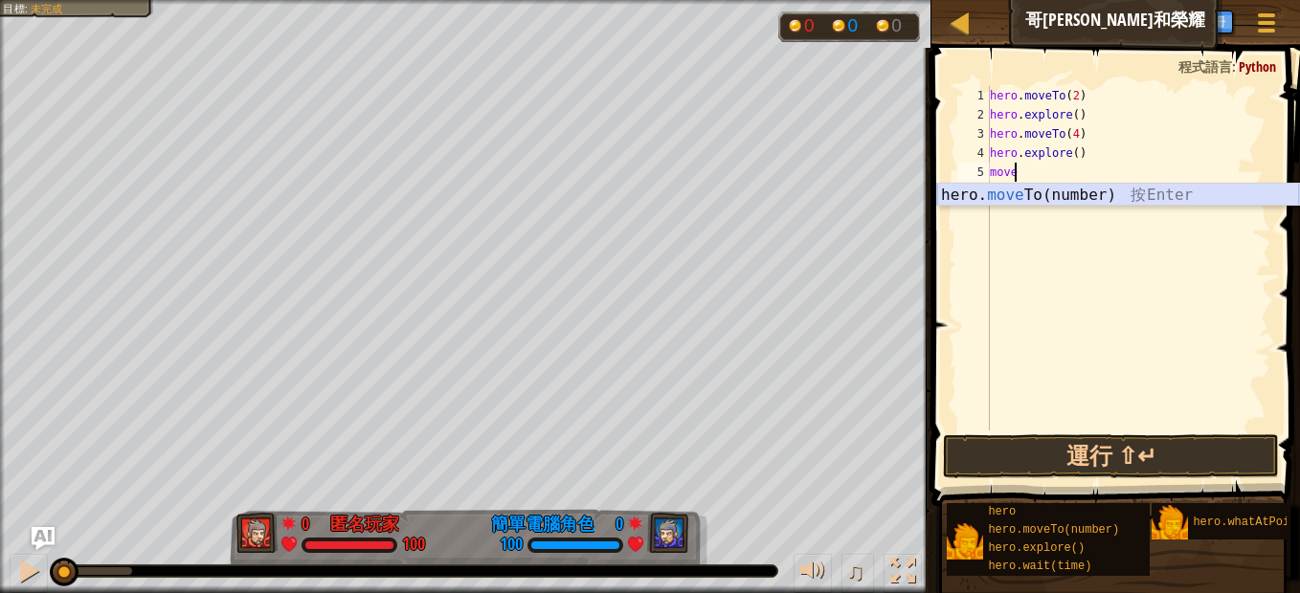
click at [1086, 189] on div "hero. move To(number) 按 Enter" at bounding box center [1118, 218] width 362 height 69
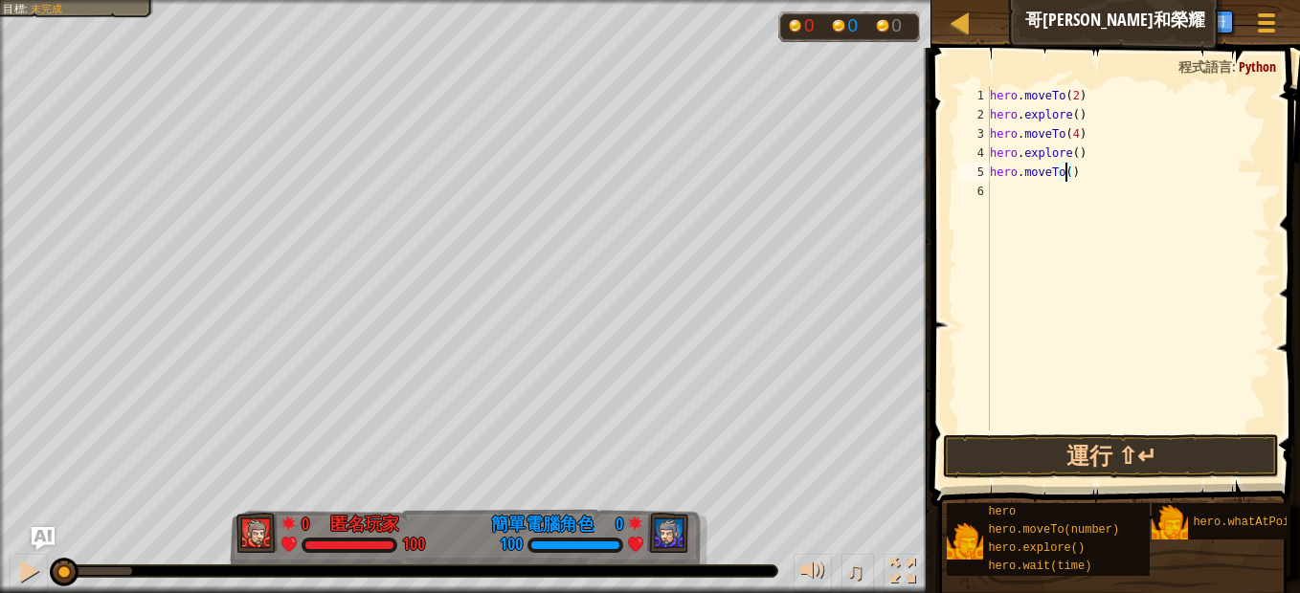
type textarea "hero.moveTo(5)"
click at [1101, 203] on div "hero . moveTo ( 2 ) hero . explore ( ) hero . moveTo ( 4 ) hero . explore ( ) h…" at bounding box center [1128, 277] width 285 height 383
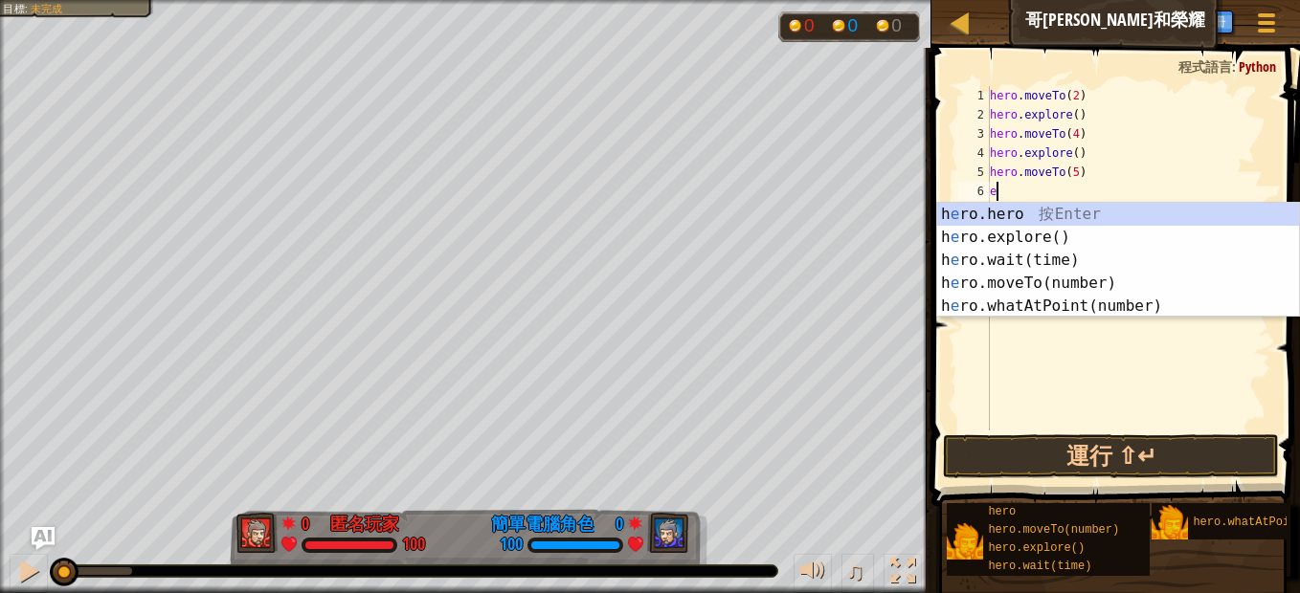
type textarea "ex"
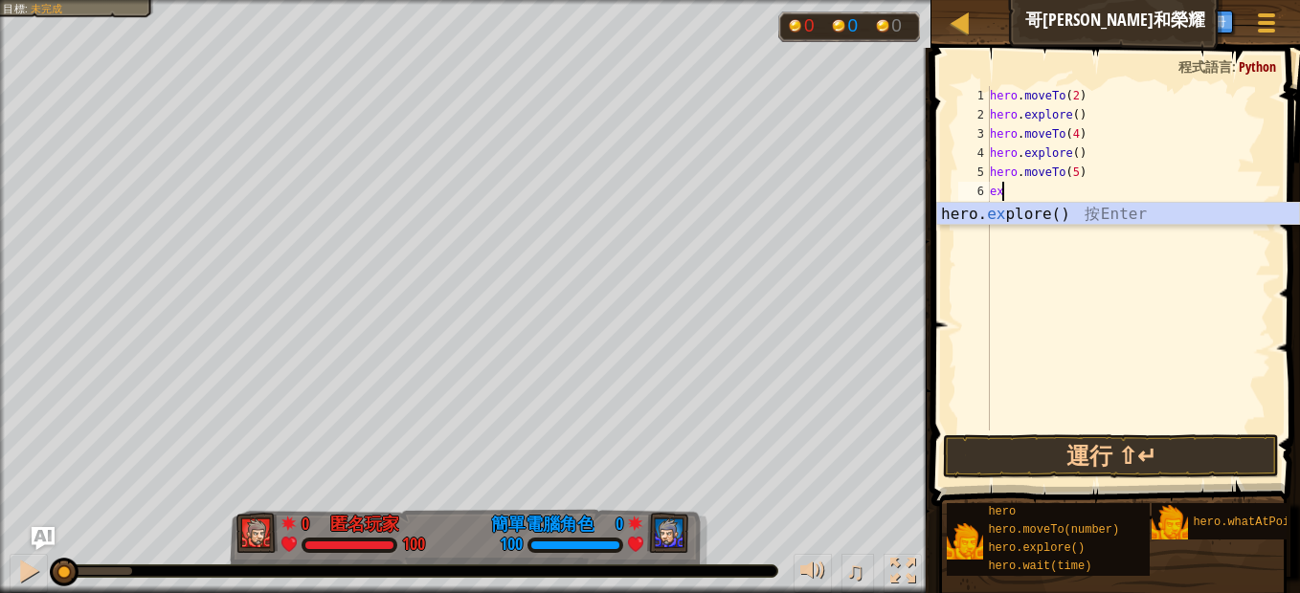
click at [1011, 219] on div "hero. ex plore() 按 Enter" at bounding box center [1118, 237] width 362 height 69
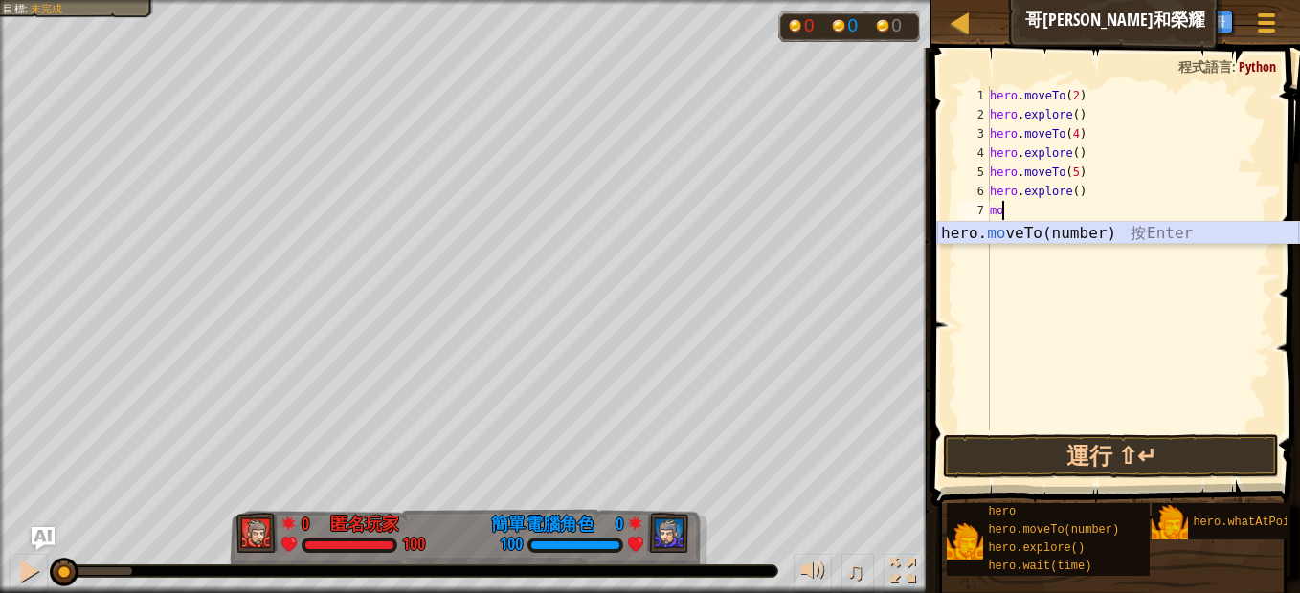
click at [1073, 226] on div "hero. mo veTo(number) 按 Enter" at bounding box center [1118, 256] width 362 height 69
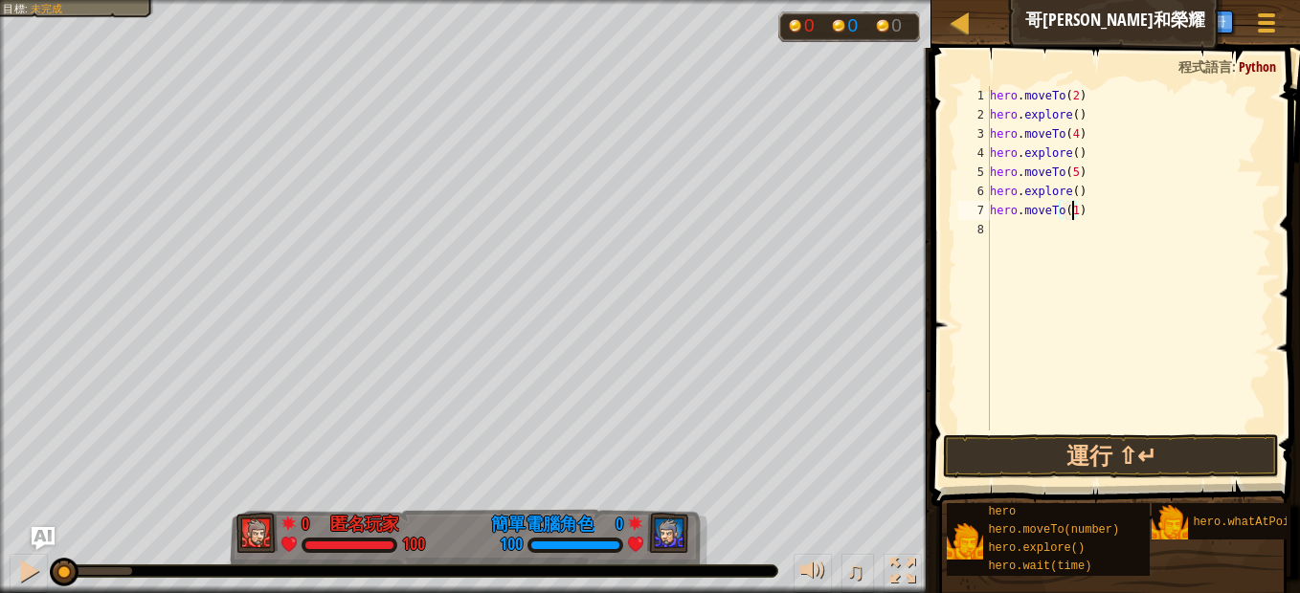
type textarea "hero.moveTo(11)"
click at [1069, 237] on div "hero . moveTo ( 2 ) hero . explore ( ) hero . moveTo ( 4 ) hero . explore ( ) h…" at bounding box center [1128, 277] width 285 height 383
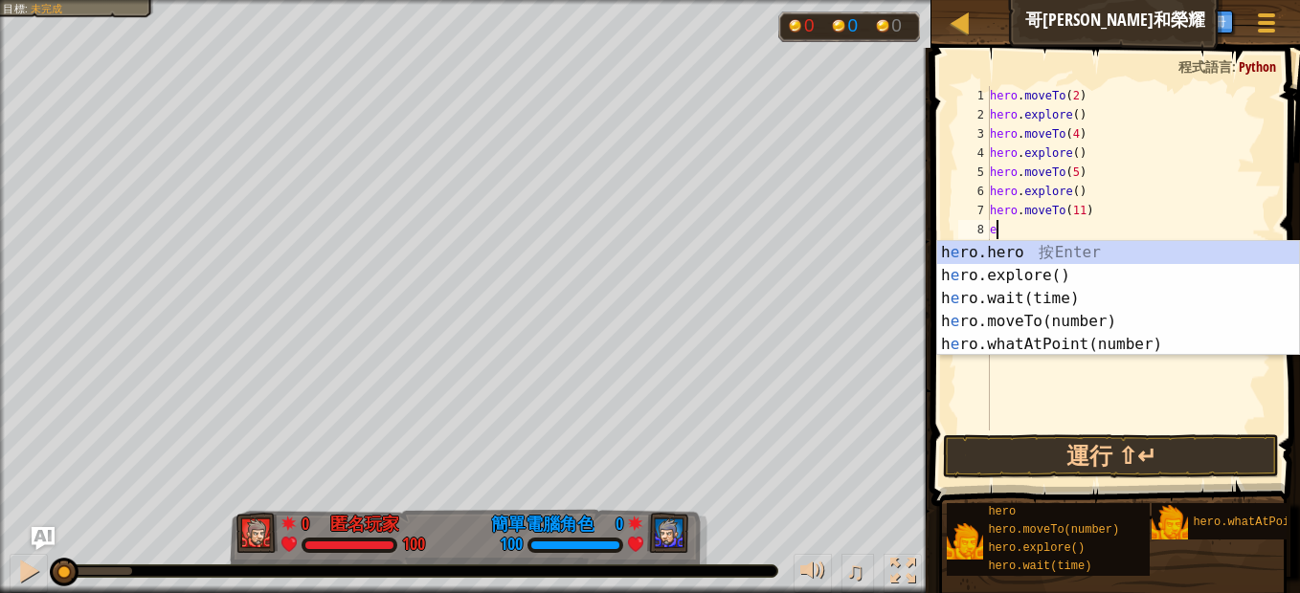
type textarea "ex"
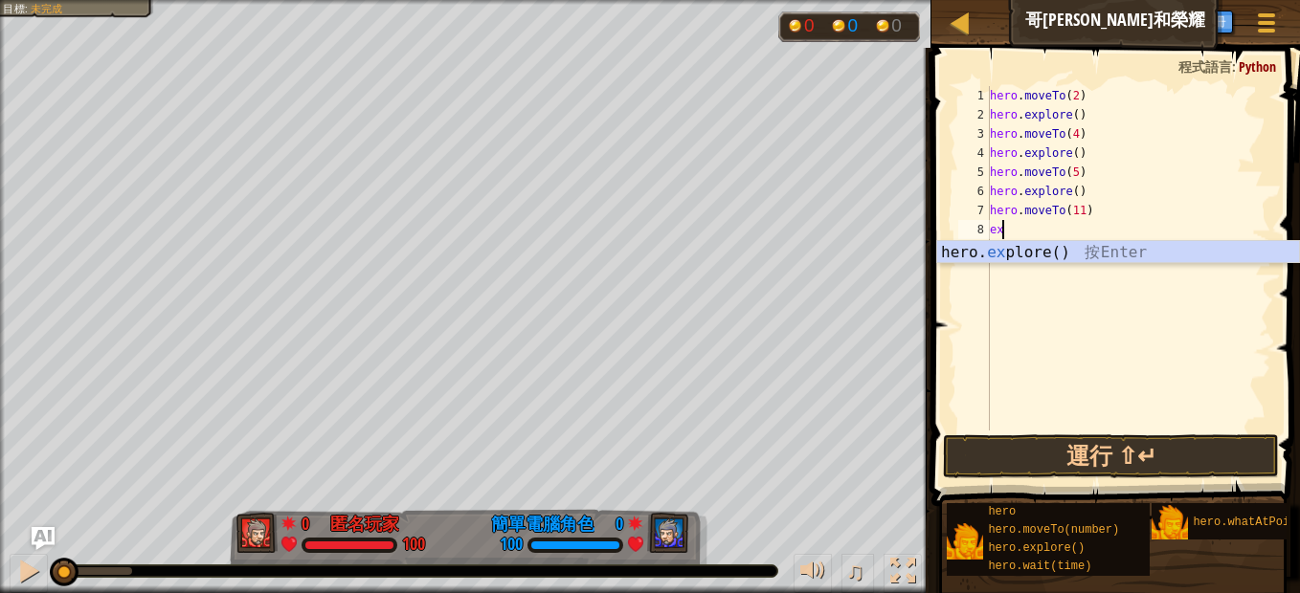
click at [1049, 259] on div "hero. ex plore() 按 Enter" at bounding box center [1118, 275] width 362 height 69
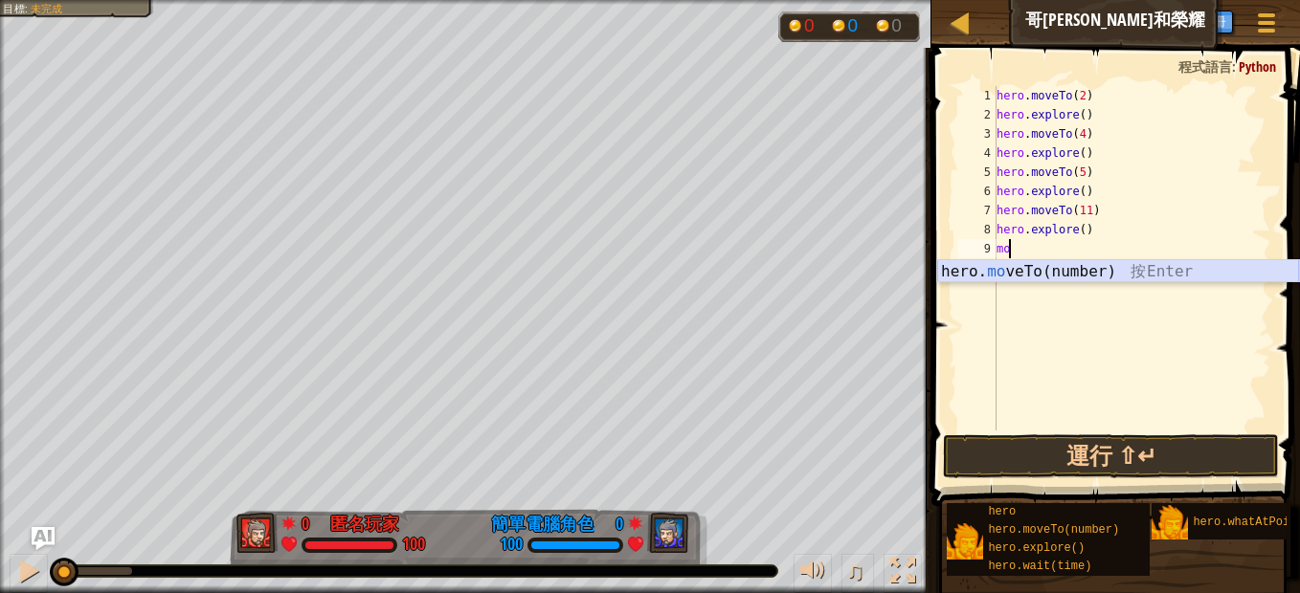
click at [1052, 261] on div "hero. mo veTo(number) 按 Enter" at bounding box center [1118, 294] width 362 height 69
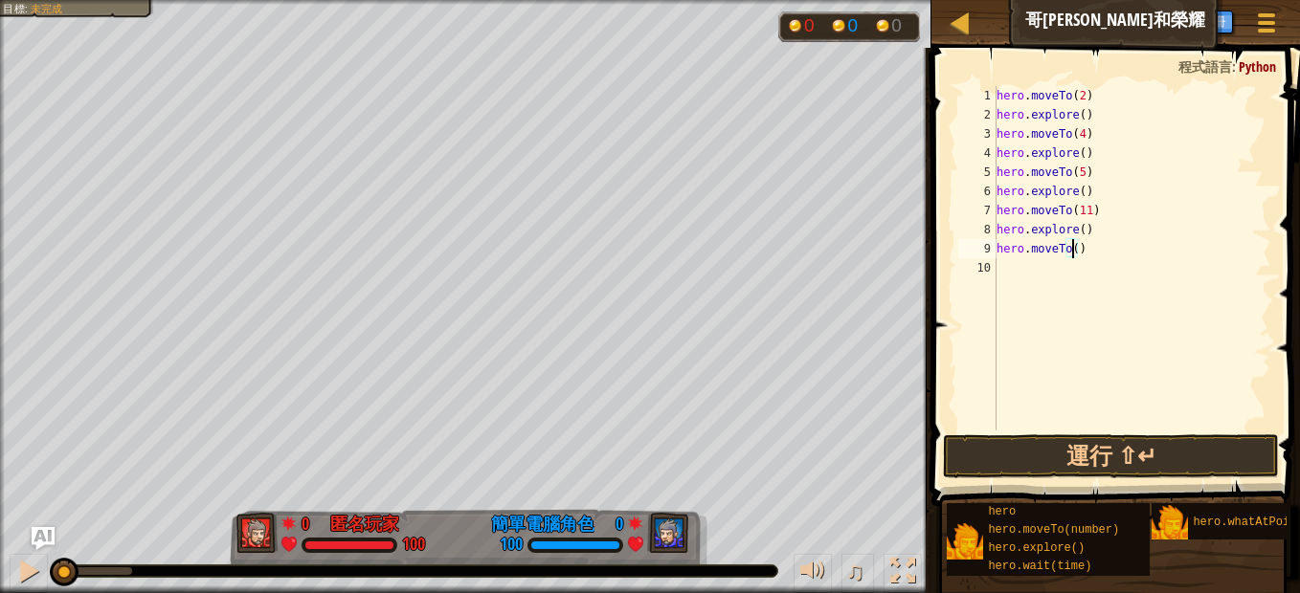
type textarea "hero.moveTo(9)"
click at [1065, 264] on div "hero . moveTo ( 2 ) hero . explore ( ) hero . moveTo ( 4 ) hero . explore ( ) h…" at bounding box center [1131, 277] width 278 height 383
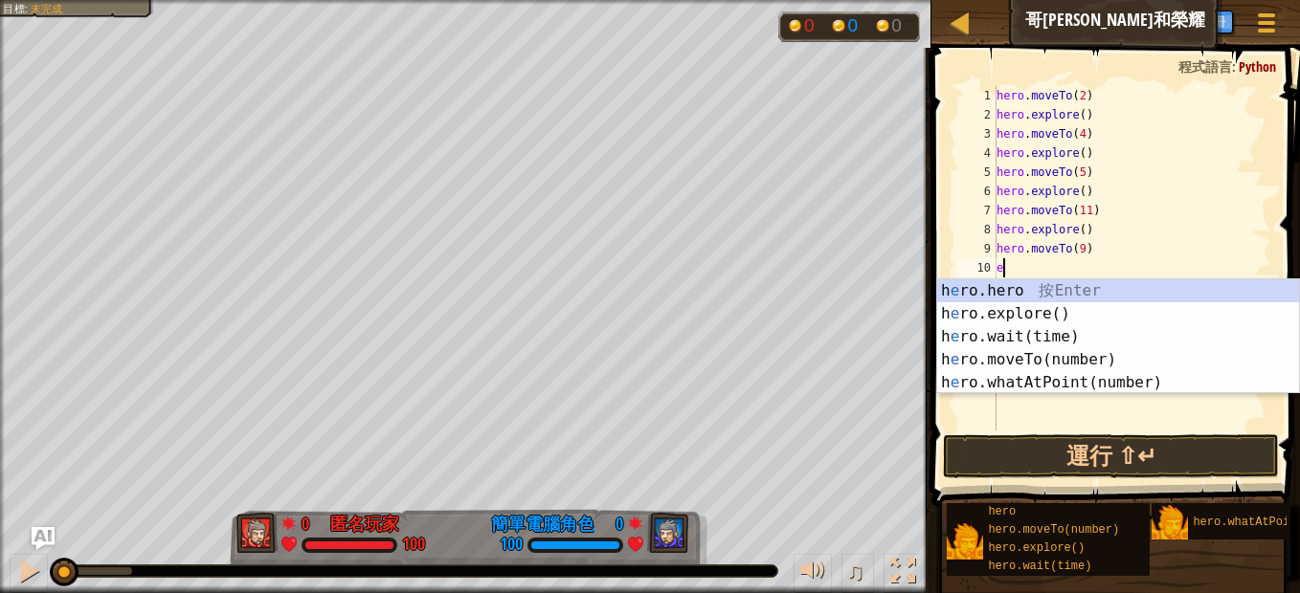
type textarea "ex"
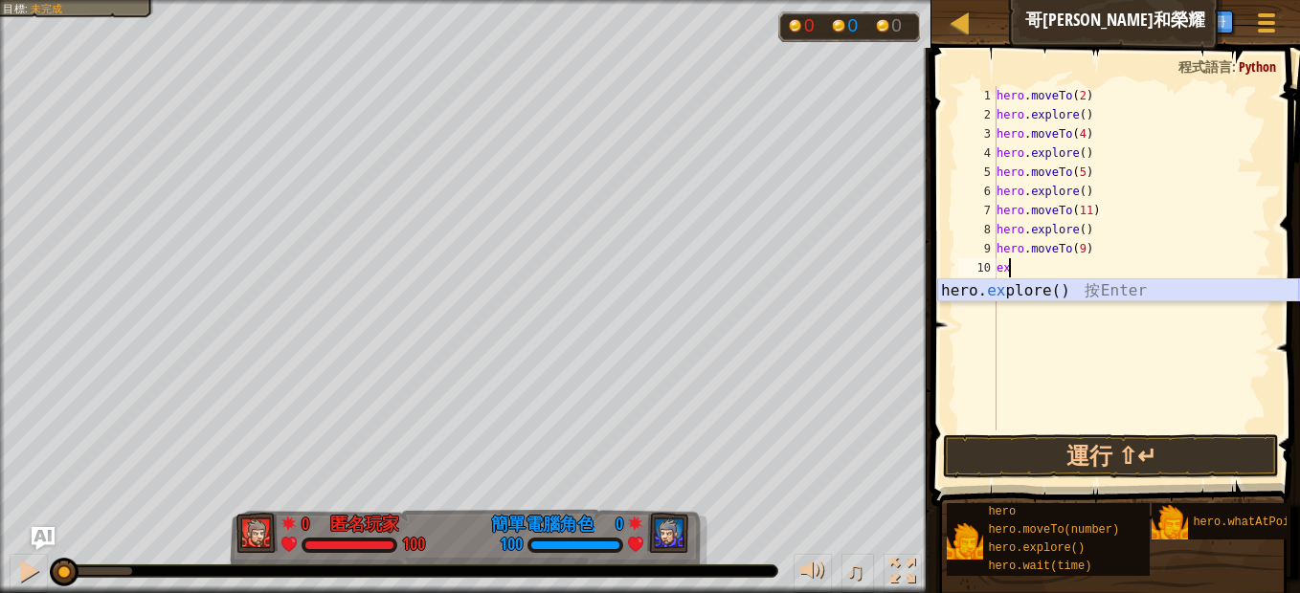
click at [1024, 283] on div "hero. ex plore() 按 Enter" at bounding box center [1118, 313] width 362 height 69
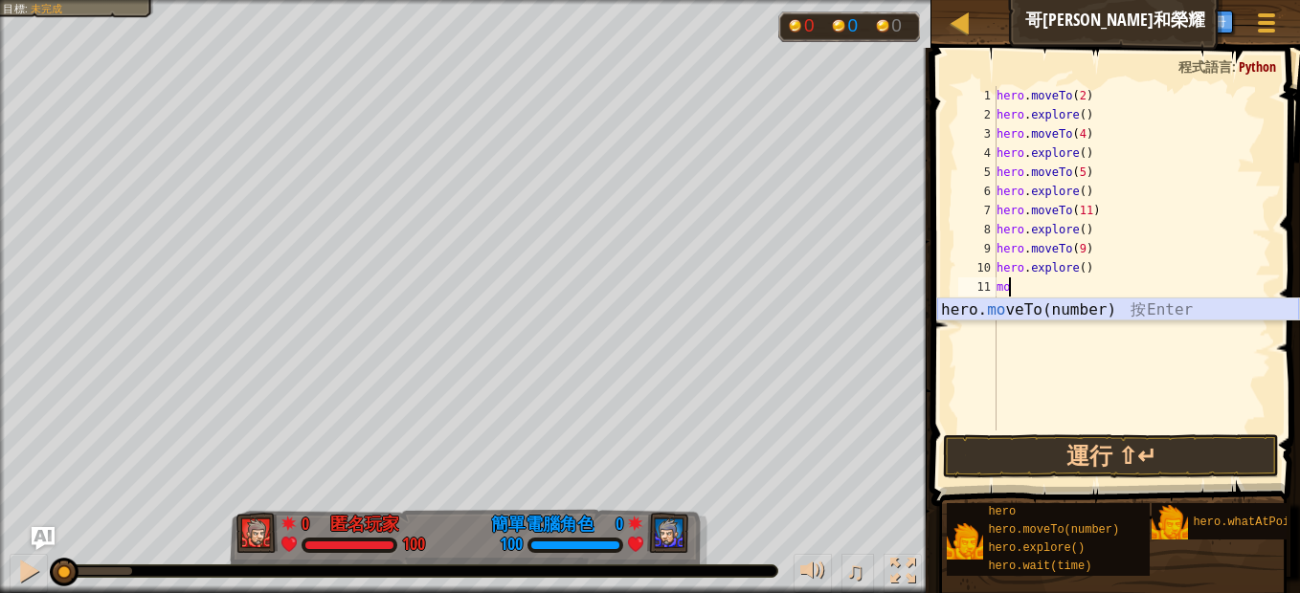
click at [990, 303] on div "hero. mo veTo(number) 按 Enter" at bounding box center [1118, 333] width 362 height 69
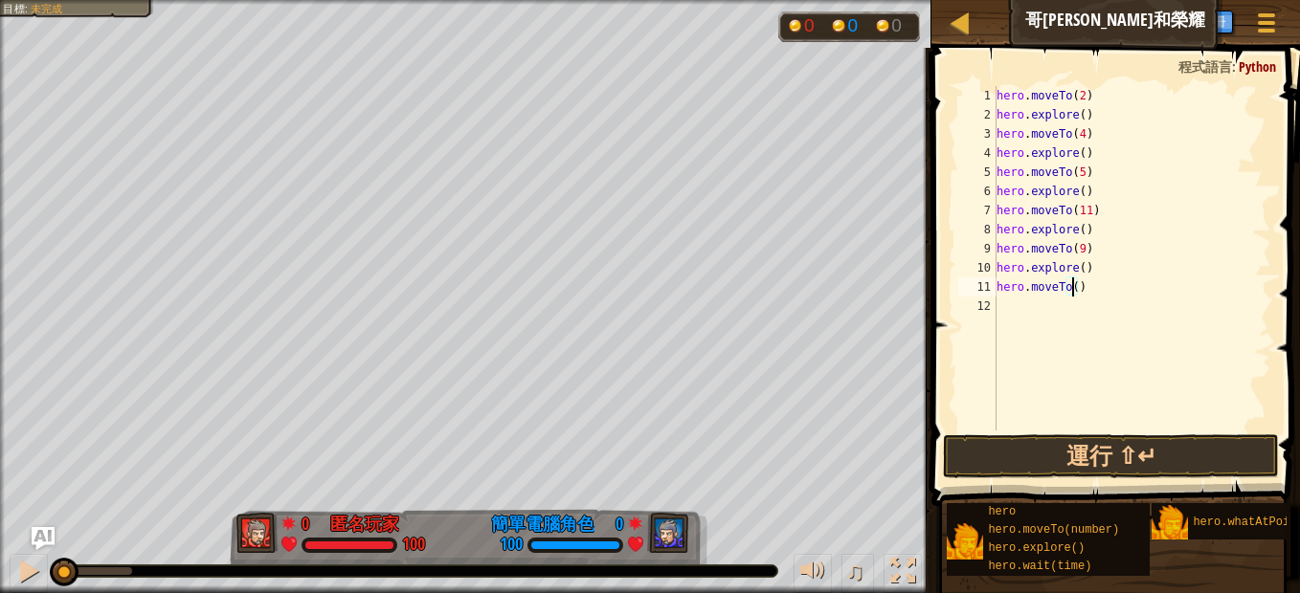
type textarea "hero.moveTo(7)"
click at [1023, 302] on div "hero . moveTo ( 2 ) hero . explore ( ) hero . moveTo ( 4 ) hero . explore ( ) h…" at bounding box center [1131, 277] width 278 height 383
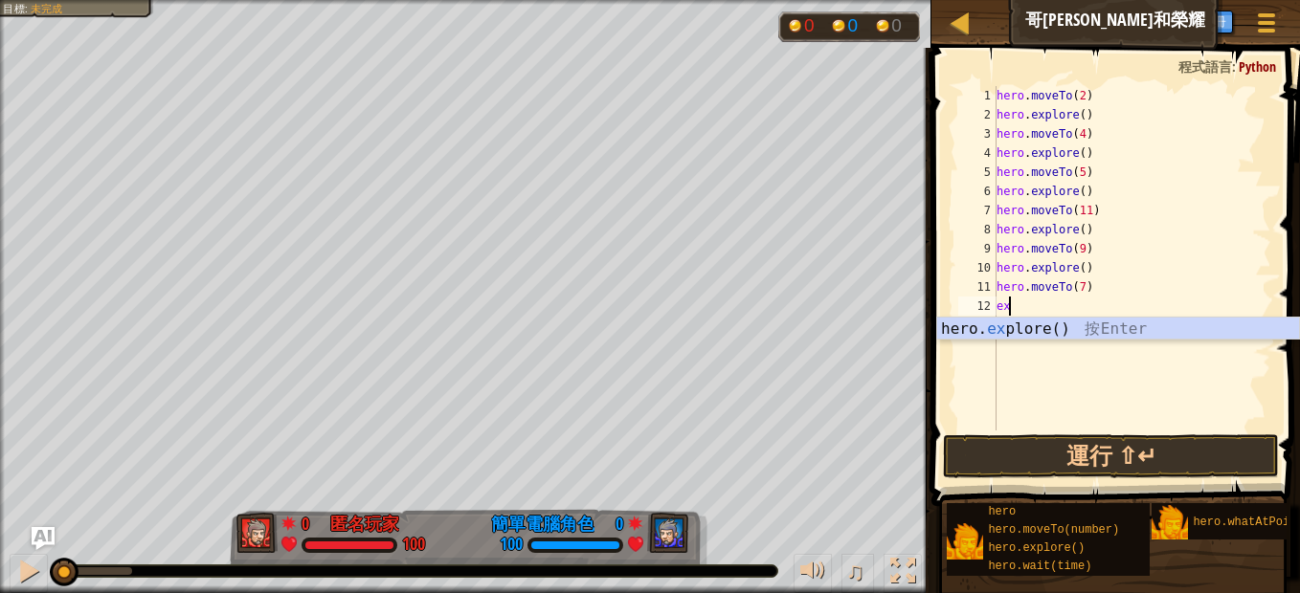
type textarea "exp"
click at [1049, 319] on div "hero. exp lore() 按 Enter" at bounding box center [1118, 352] width 362 height 69
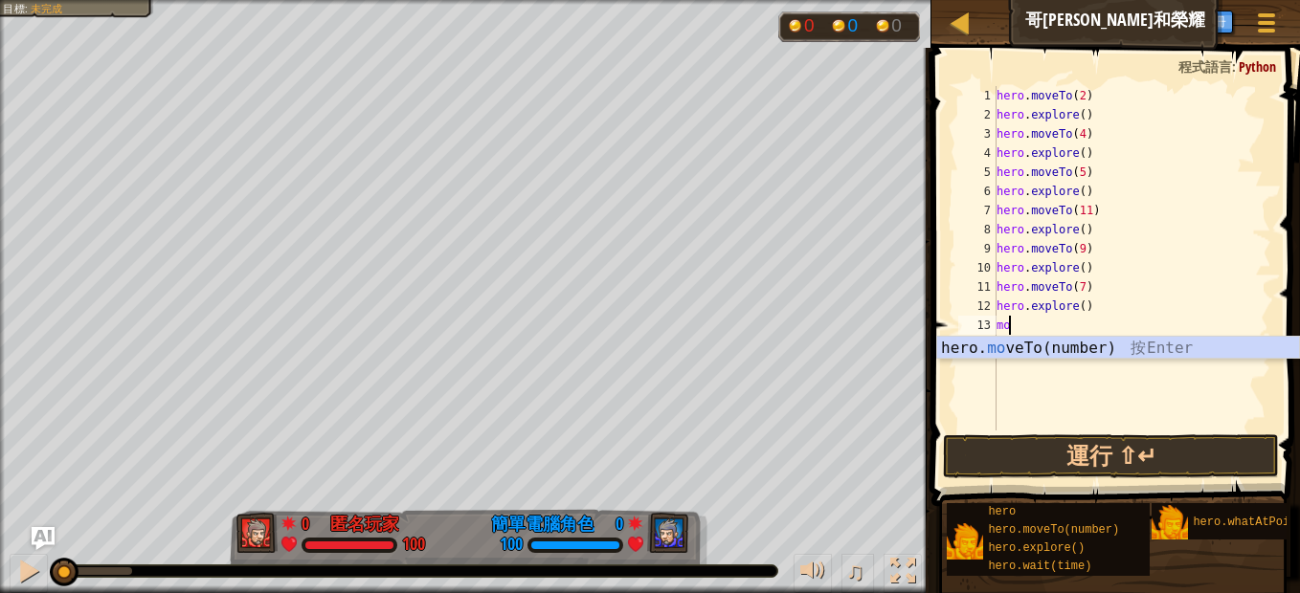
click at [1040, 338] on div "hero. mo veTo(number) 按 Enter" at bounding box center [1118, 371] width 362 height 69
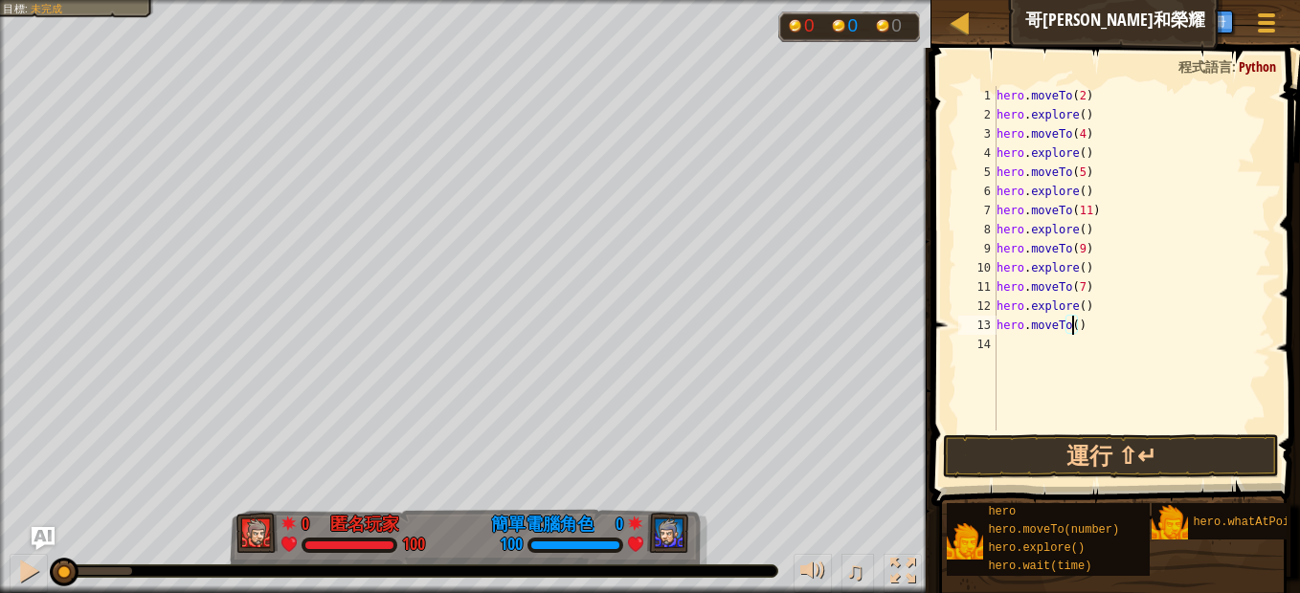
type textarea "hero.moveTo(6)"
click at [1043, 338] on div "hero . moveTo ( 2 ) hero . explore ( ) hero . moveTo ( 4 ) hero . explore ( ) h…" at bounding box center [1131, 277] width 278 height 383
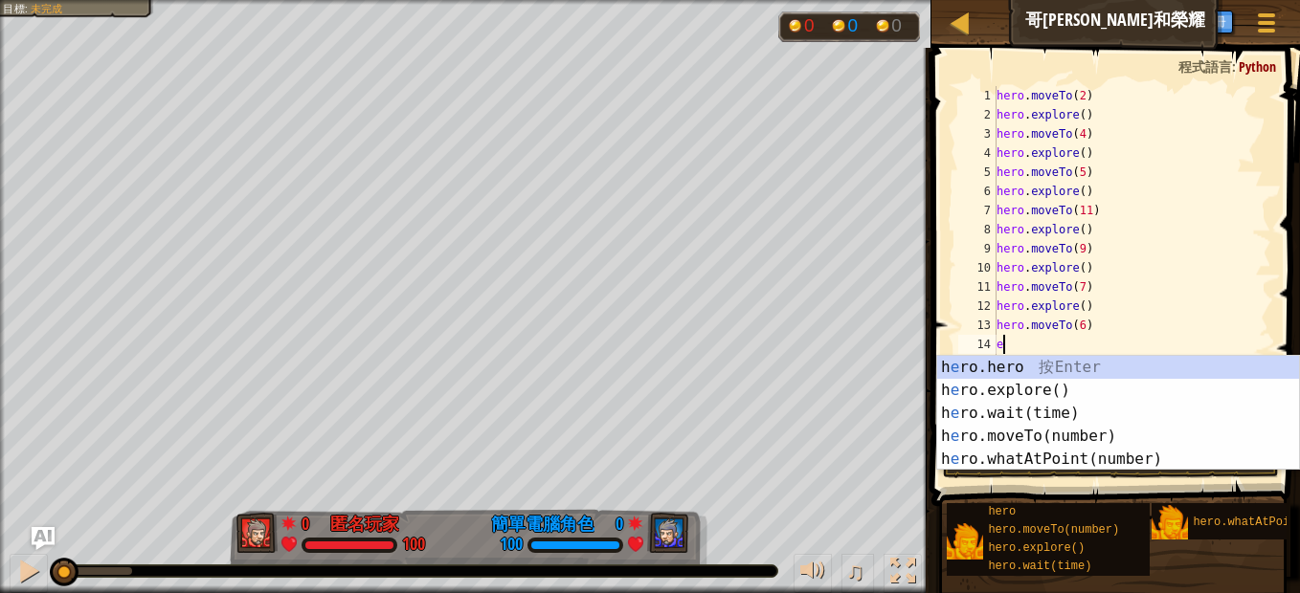
type textarea "ex"
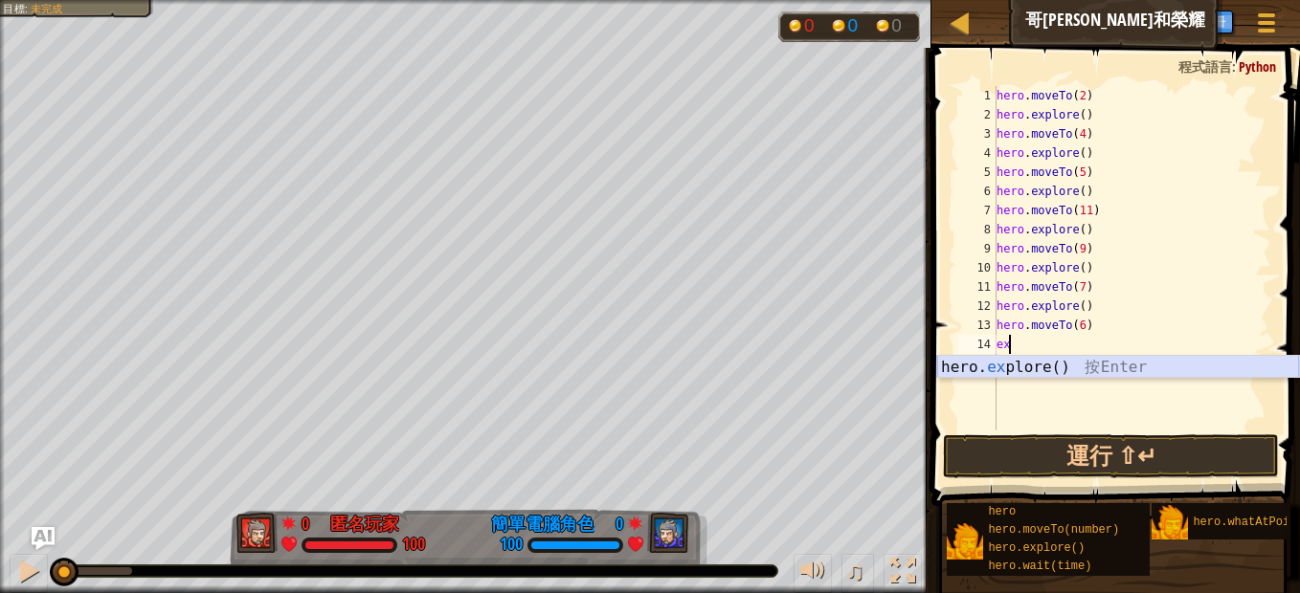
click at [1021, 366] on div "hero. ex plore() 按 Enter" at bounding box center [1118, 390] width 362 height 69
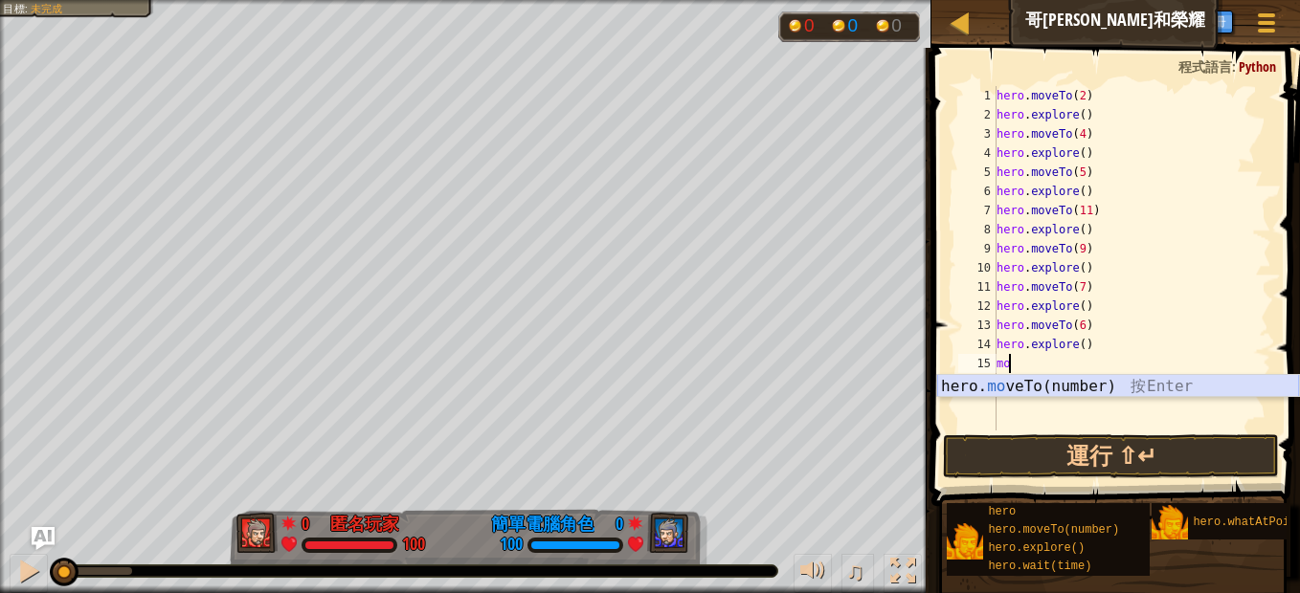
click at [1016, 386] on div "hero. mo veTo(number) 按 Enter" at bounding box center [1118, 409] width 362 height 69
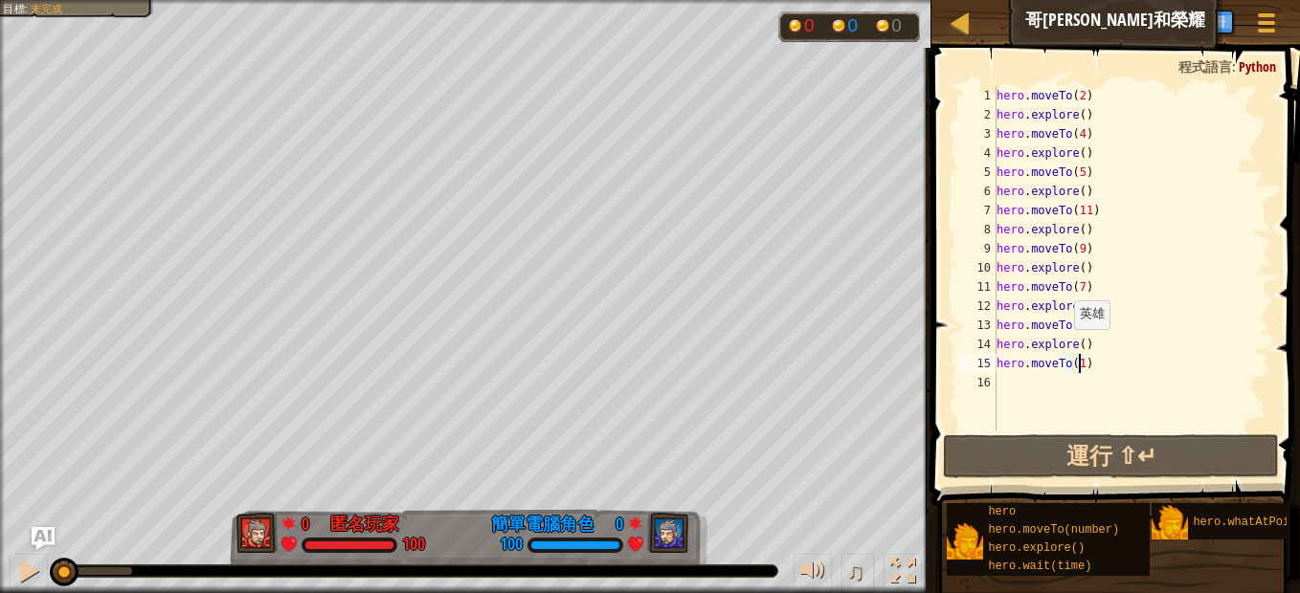
type textarea "hero.moveTo(18)"
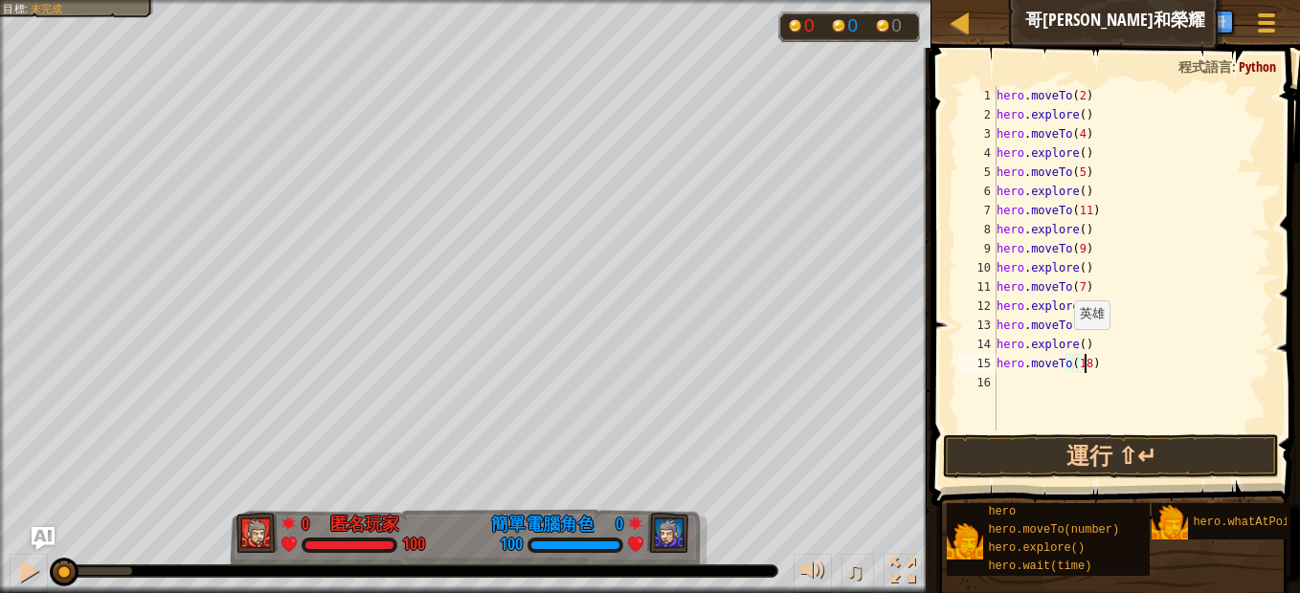
scroll to position [9, 7]
click at [1064, 380] on div "hero . moveTo ( 2 ) hero . explore ( ) hero . moveTo ( 4 ) hero . explore ( ) h…" at bounding box center [1131, 277] width 278 height 383
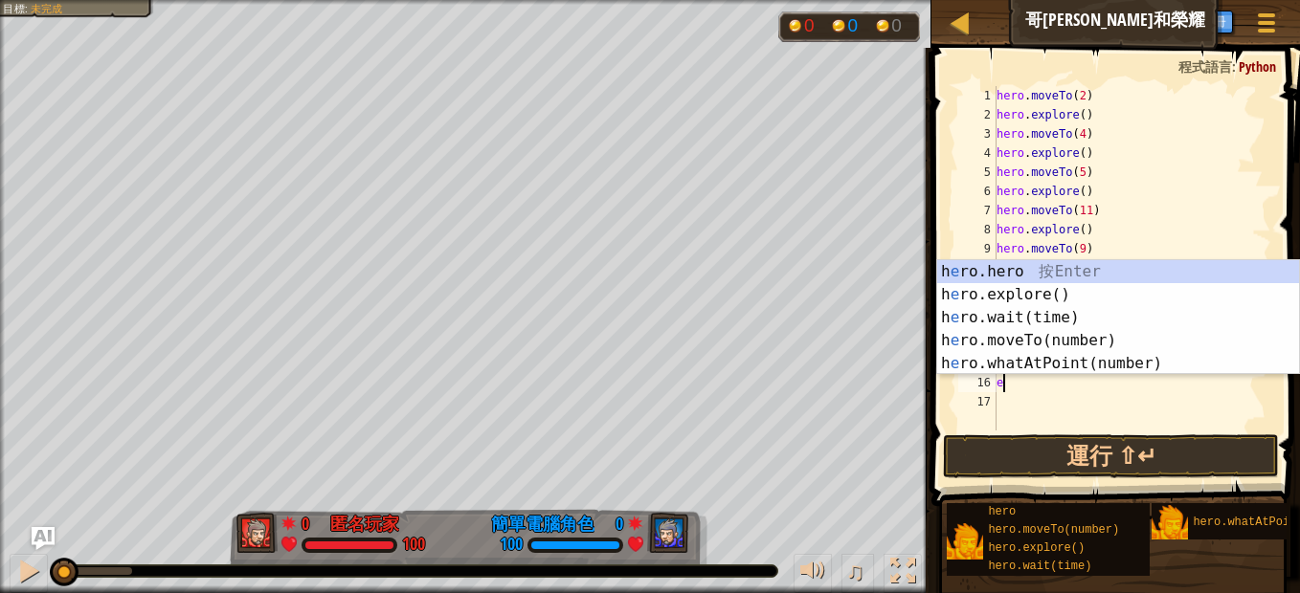
type textarea "ex"
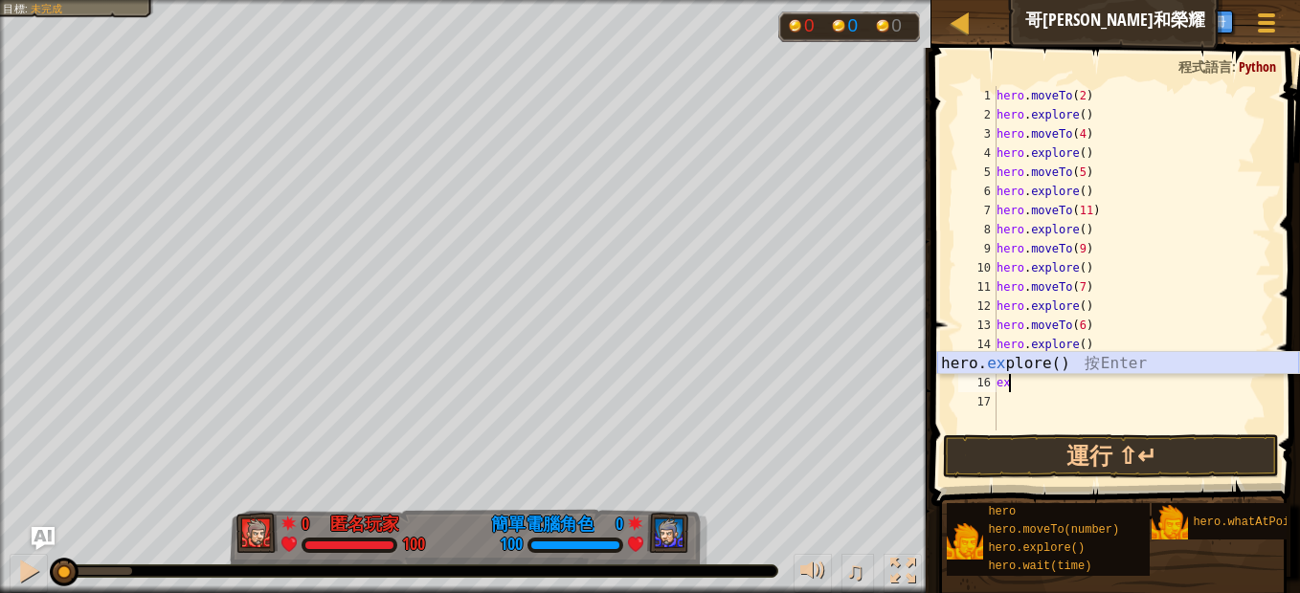
click at [1073, 357] on div "hero. ex plore() 按 Enter" at bounding box center [1118, 386] width 362 height 69
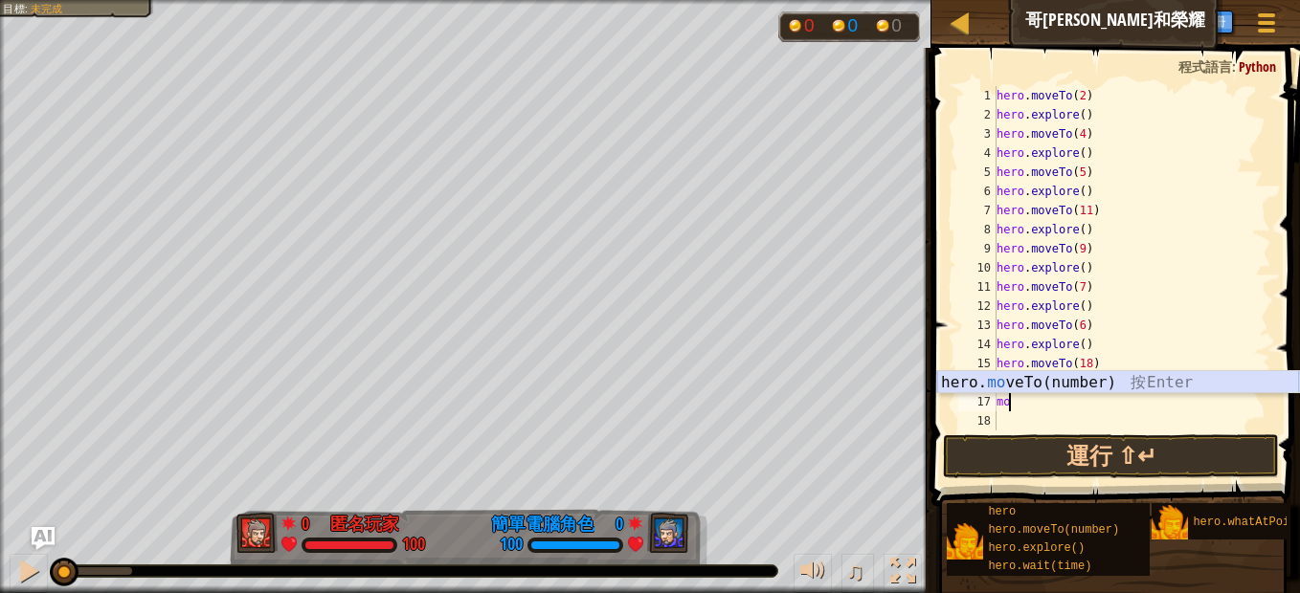
click at [1051, 375] on div "hero. mo veTo(number) 按 Enter" at bounding box center [1118, 405] width 362 height 69
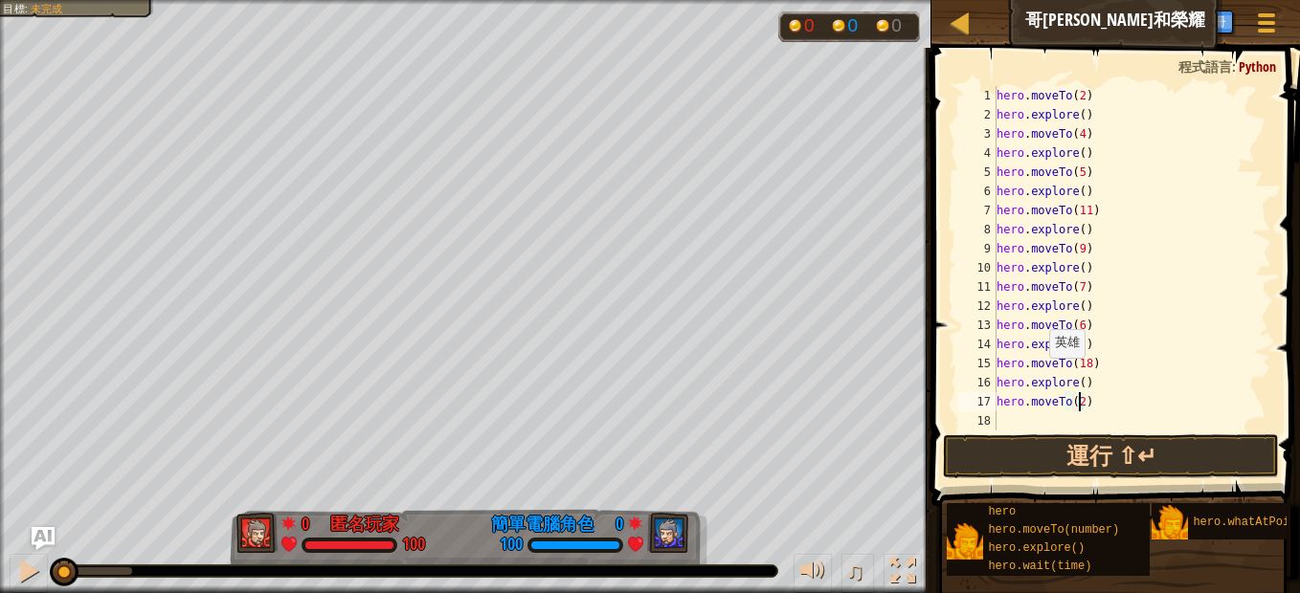
scroll to position [9, 6]
type textarea "hero.moveTo(20)"
click at [1074, 420] on div "hero . moveTo ( 2 ) hero . explore ( ) hero . moveTo ( 4 ) hero . explore ( ) h…" at bounding box center [1131, 277] width 278 height 383
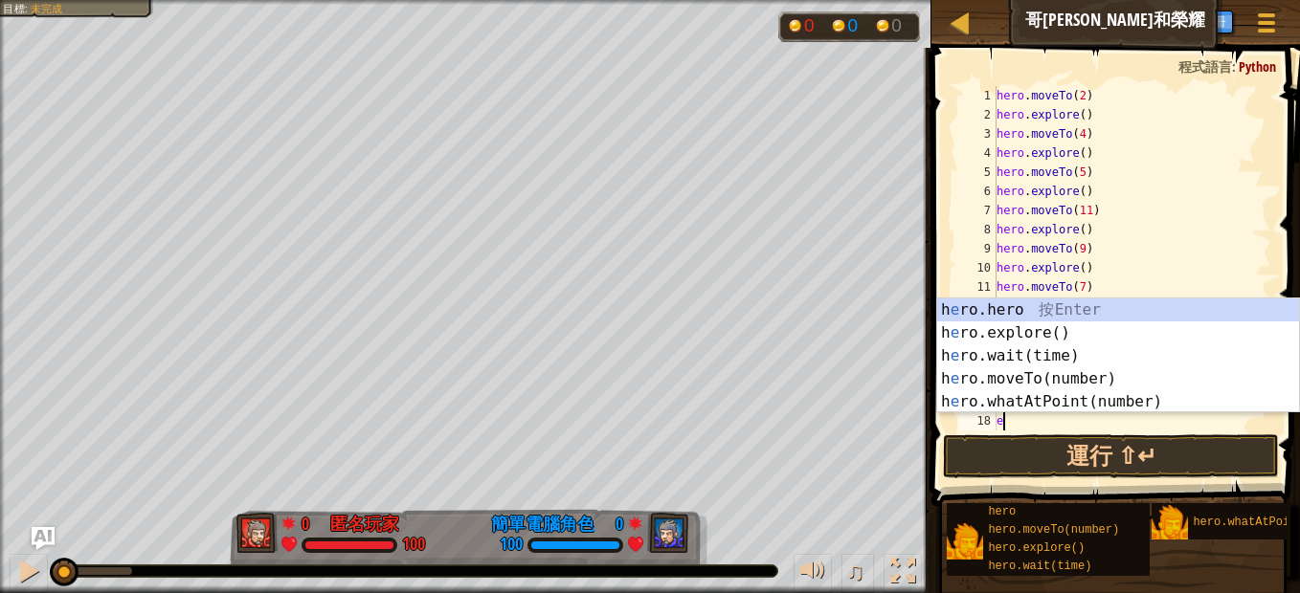
type textarea "ex"
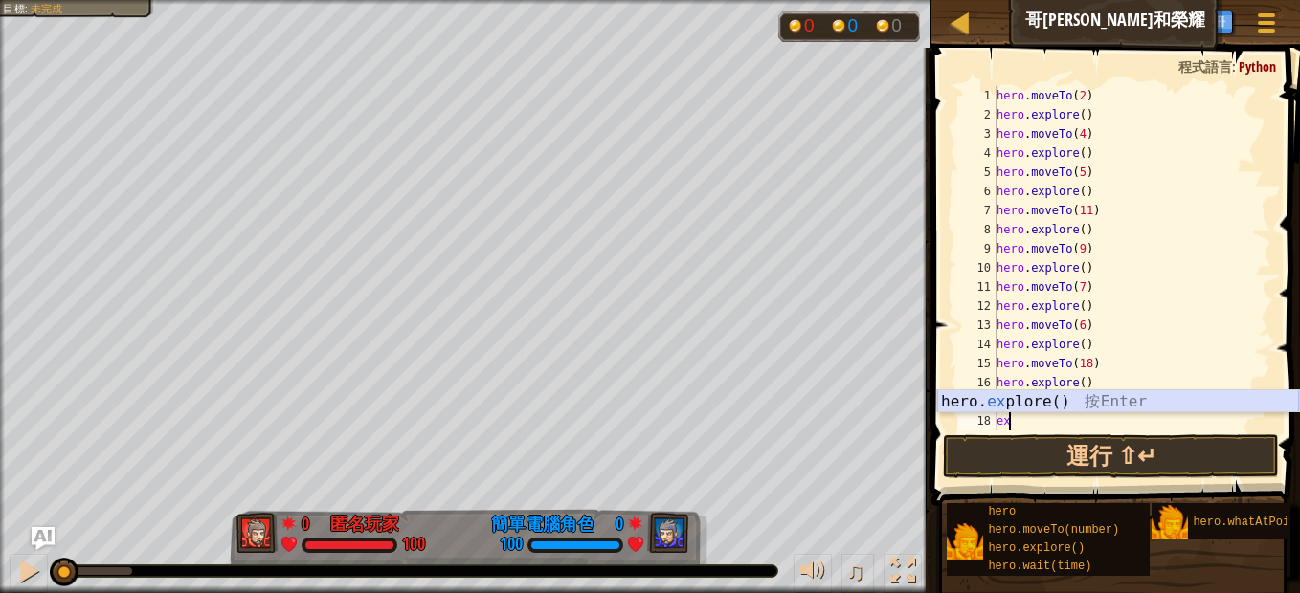
click at [1058, 399] on div "hero. ex plore() 按 Enter" at bounding box center [1118, 424] width 362 height 69
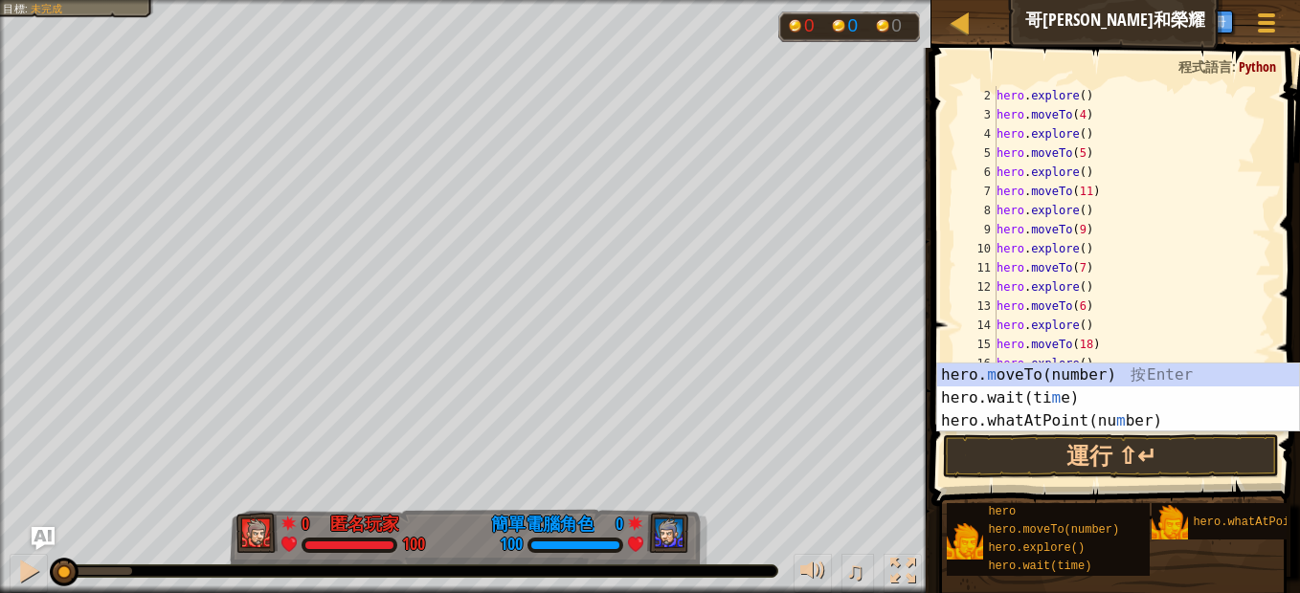
scroll to position [19, 0]
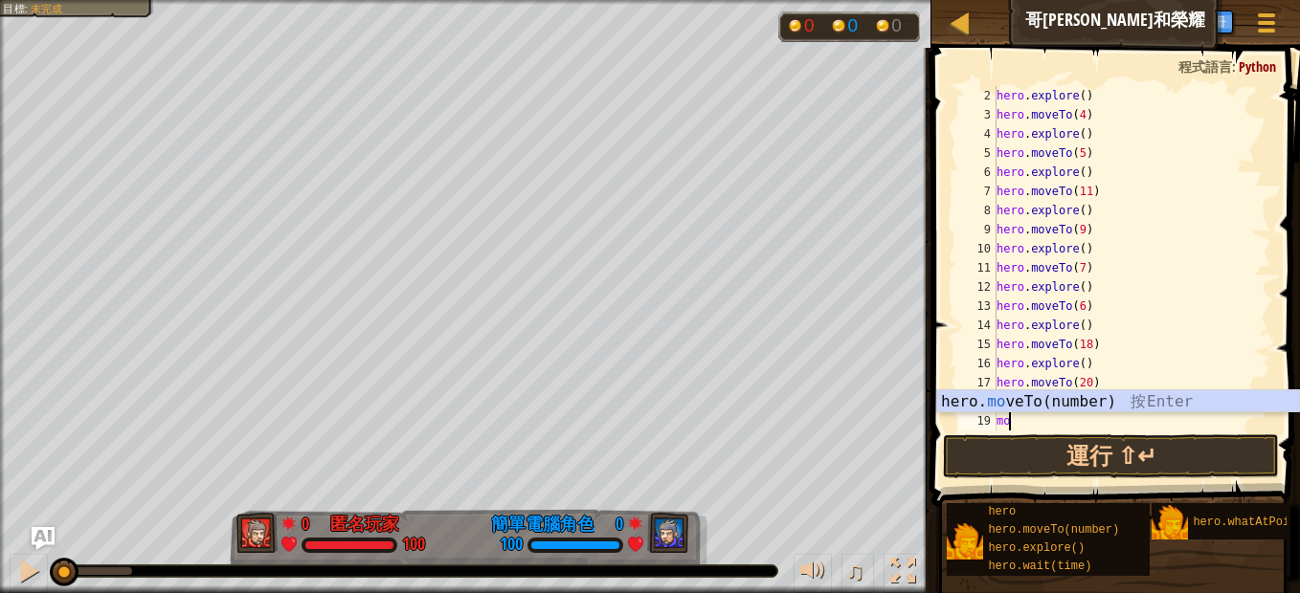
click at [1059, 398] on div "hero. mo veTo(number) 按 Enter" at bounding box center [1118, 424] width 362 height 69
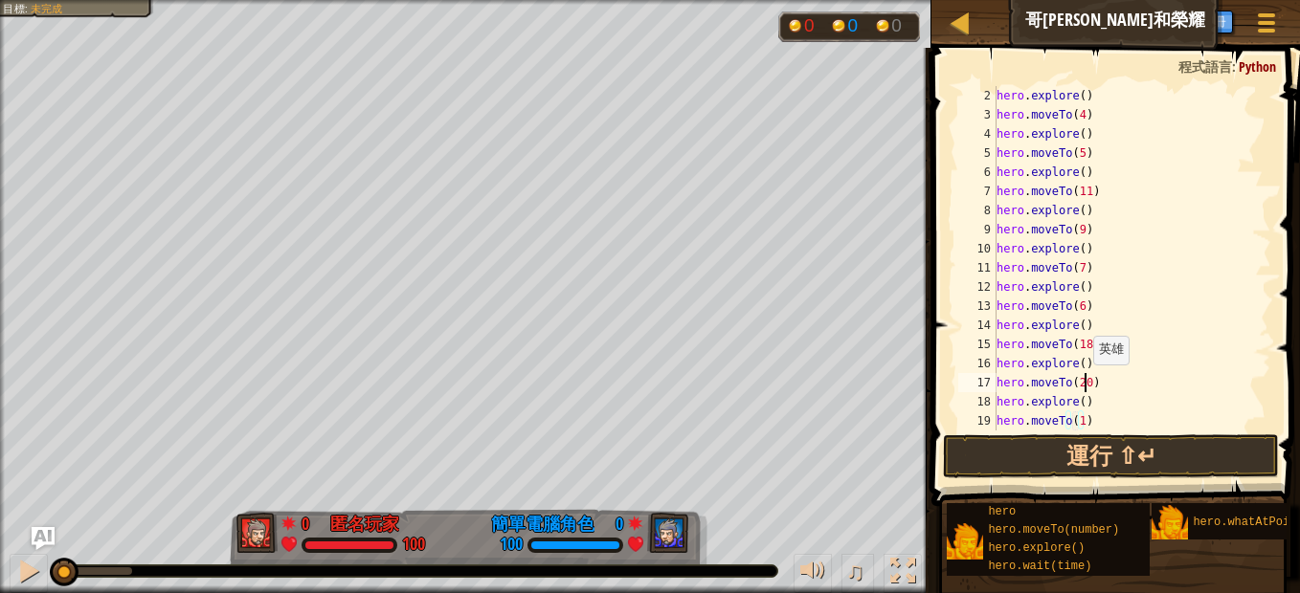
click at [1083, 384] on div "hero . explore ( ) hero . moveTo ( 4 ) hero . explore ( ) hero . moveTo ( 5 ) h…" at bounding box center [1124, 277] width 264 height 383
click at [1077, 414] on div "hero . explore ( ) hero . moveTo ( 4 ) hero . explore ( ) hero . moveTo ( 5 ) h…" at bounding box center [1124, 277] width 264 height 383
type textarea "hero.moveTo(25)"
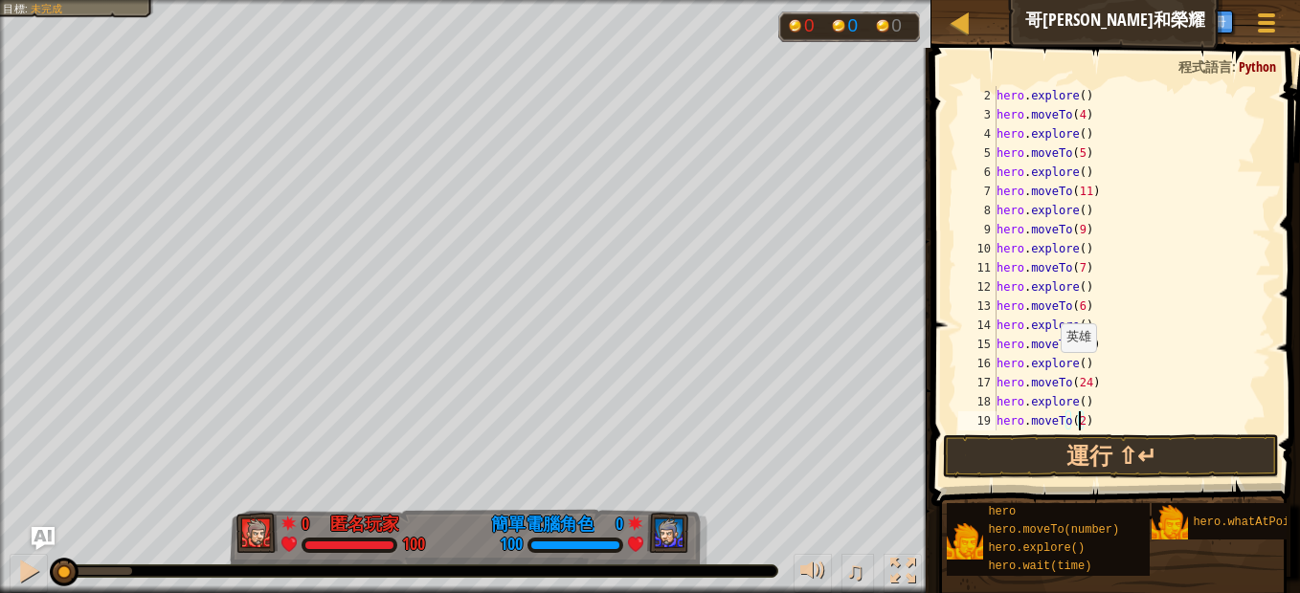
scroll to position [9, 7]
click at [1135, 413] on div "hero . explore ( ) hero . moveTo ( 4 ) hero . explore ( ) hero . moveTo ( 5 ) h…" at bounding box center [1124, 277] width 264 height 383
click at [1048, 413] on div "hero . moveTo ( 4 ) hero . explore ( ) hero . moveTo ( 5 ) hero . explore ( ) h…" at bounding box center [1124, 277] width 264 height 383
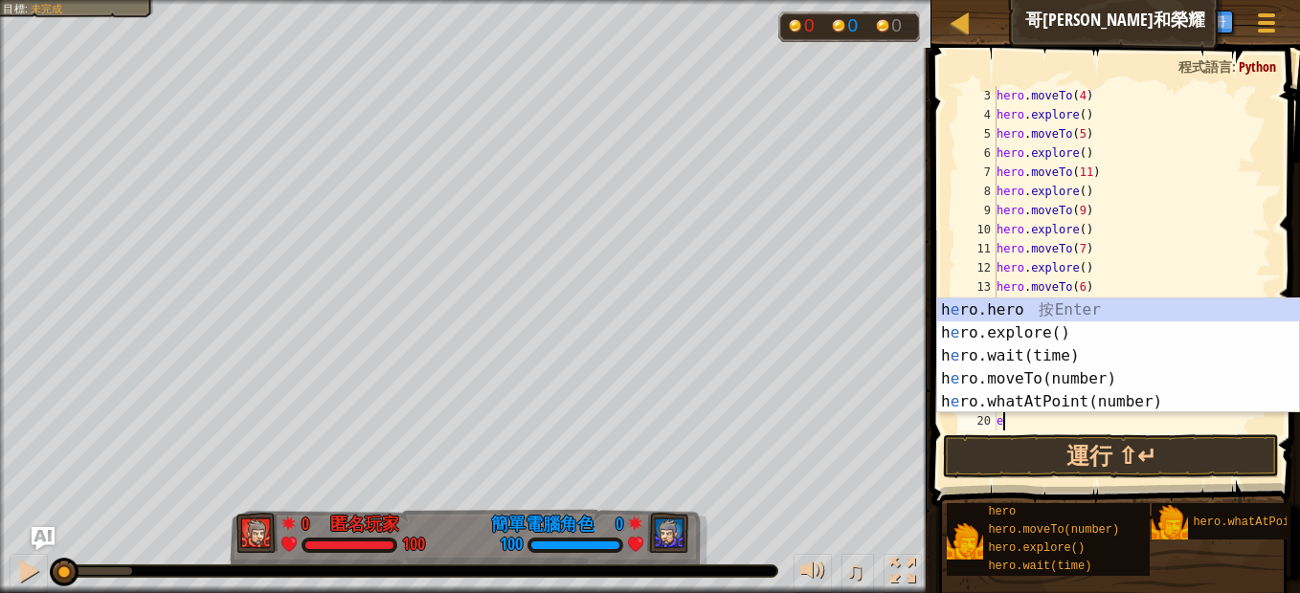
type textarea "ex"
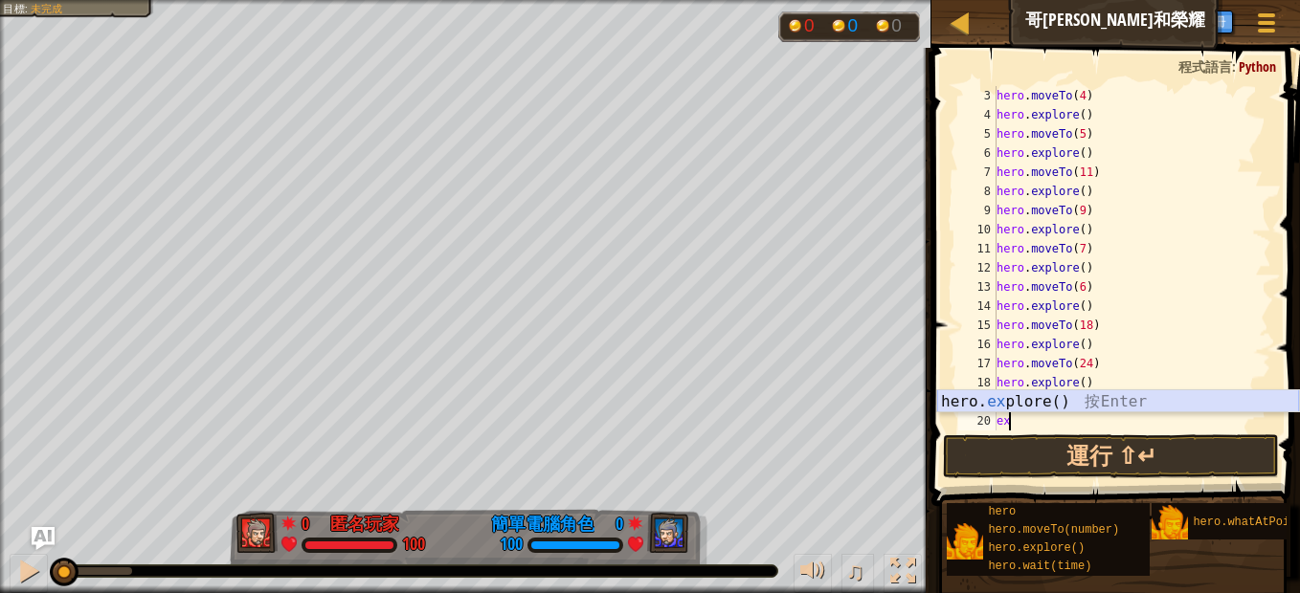
click at [1050, 398] on div "hero. ex plore() 按 Enter" at bounding box center [1118, 424] width 362 height 69
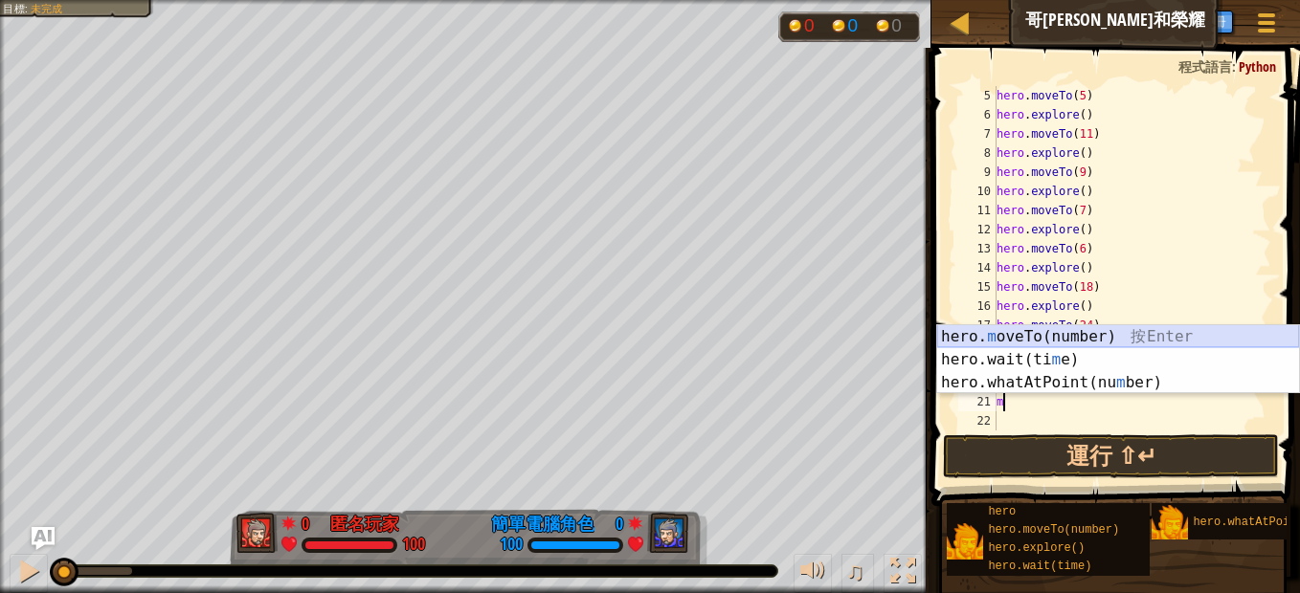
click at [1101, 329] on div "hero. m oveTo(number) 按 Enter hero.wait(ti m e) 按 Enter hero.whatAtPoint(nu m b…" at bounding box center [1118, 382] width 362 height 115
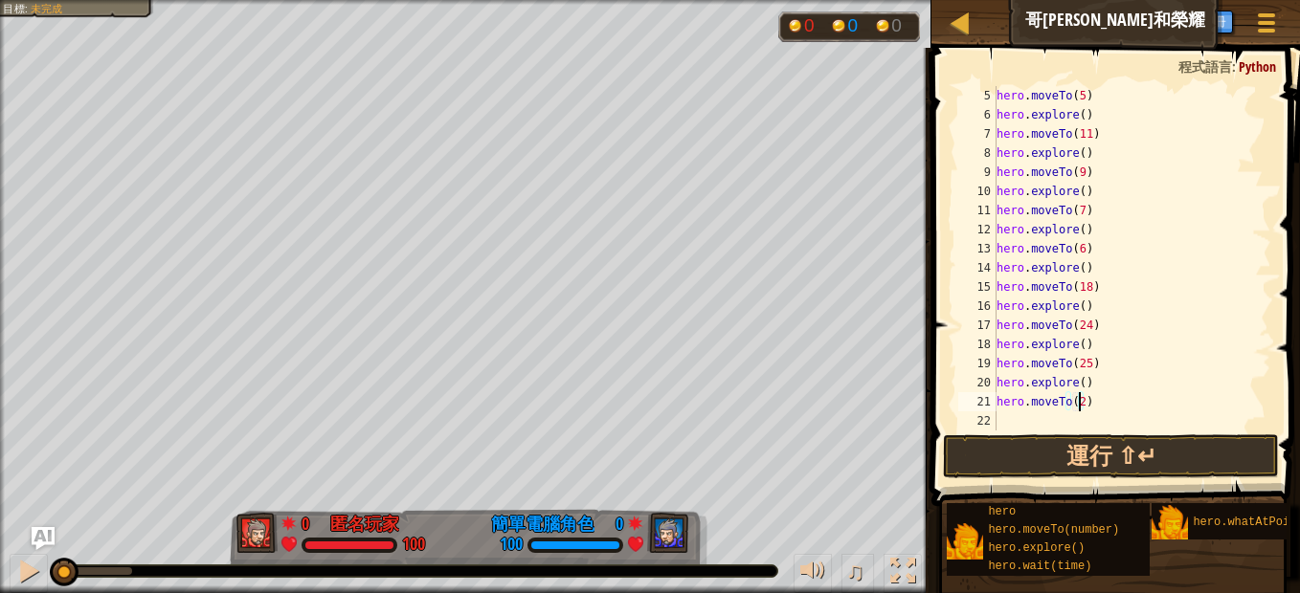
type textarea "hero.moveTo(20)"
click at [1066, 416] on div "hero . moveTo ( 5 ) hero . explore ( ) hero . moveTo ( 11 ) hero . explore ( ) …" at bounding box center [1124, 277] width 264 height 383
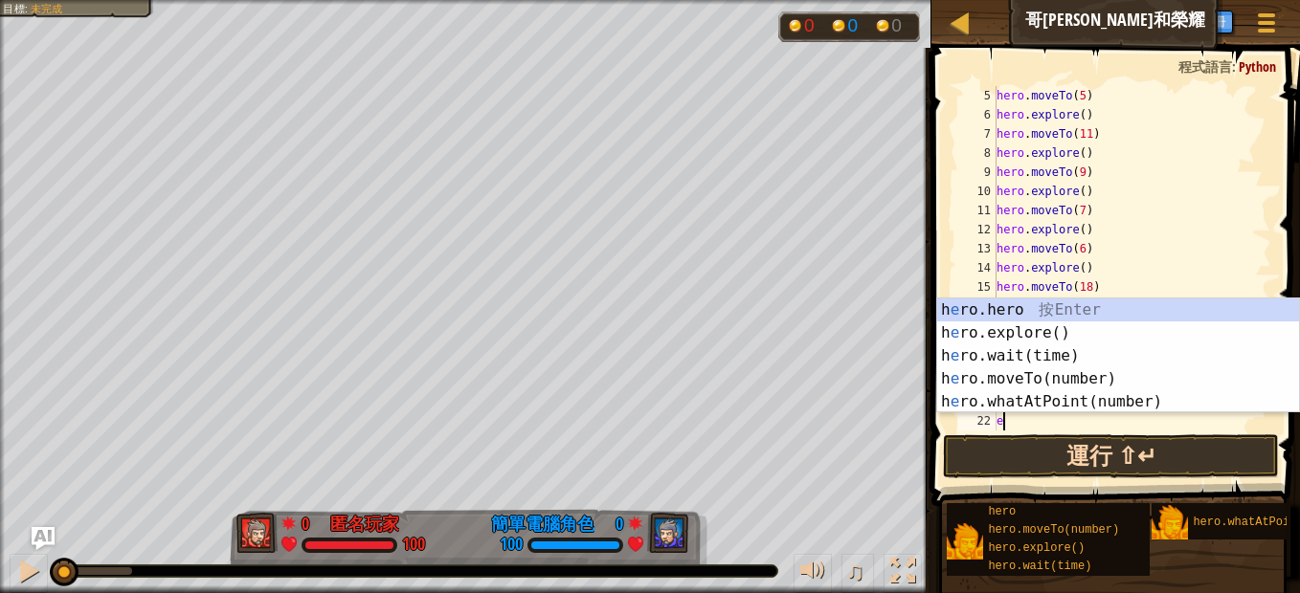
type textarea "ex"
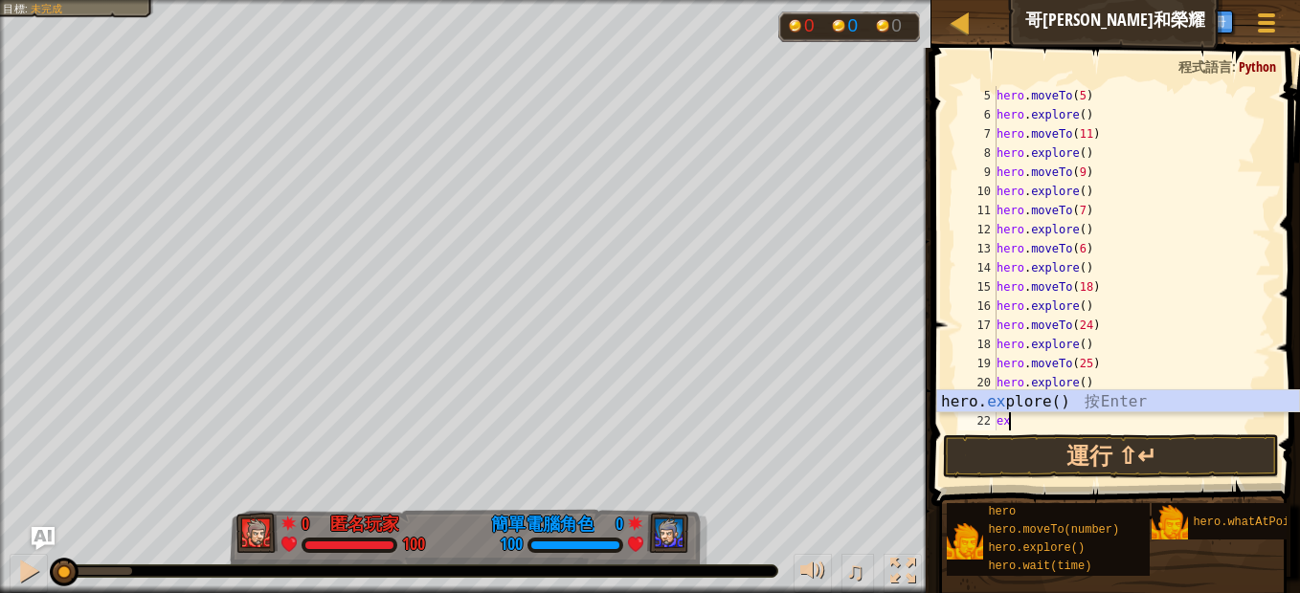
click at [1107, 397] on div "hero. ex plore() 按 Enter" at bounding box center [1118, 424] width 362 height 69
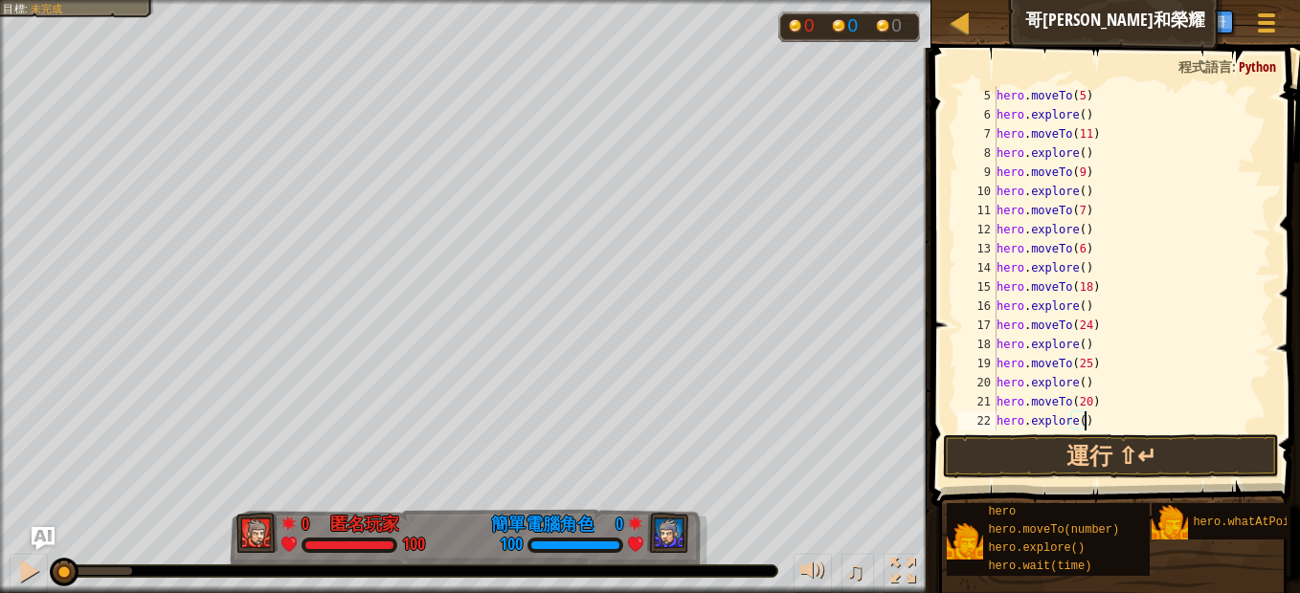
click at [1109, 420] on div "hero . moveTo ( 5 ) hero . explore ( ) hero . moveTo ( 11 ) hero . explore ( ) …" at bounding box center [1124, 277] width 264 height 383
type textarea "hero.explore()"
click at [1002, 405] on div "hero . moveTo ( 11 ) hero . explore ( ) hero . moveTo ( 9 ) hero . explore ( ) …" at bounding box center [1124, 277] width 264 height 383
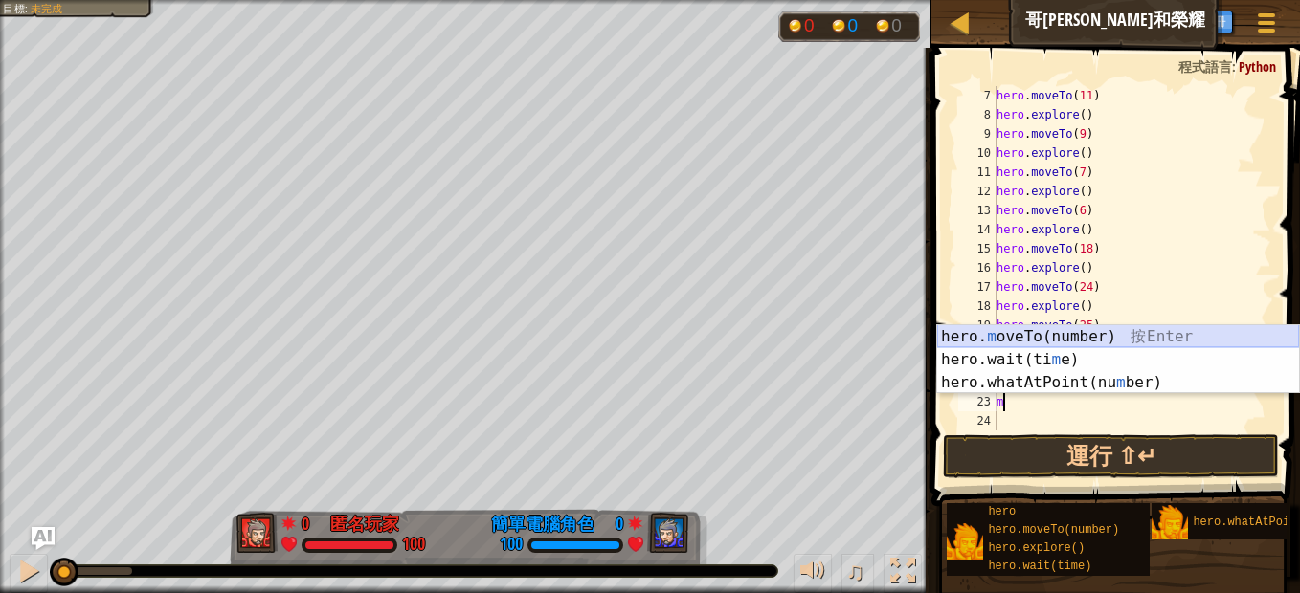
click at [1040, 330] on div "hero. m oveTo(number) 按 Enter hero.wait(ti m e) 按 Enter hero.whatAtPoint(nu m b…" at bounding box center [1118, 382] width 362 height 115
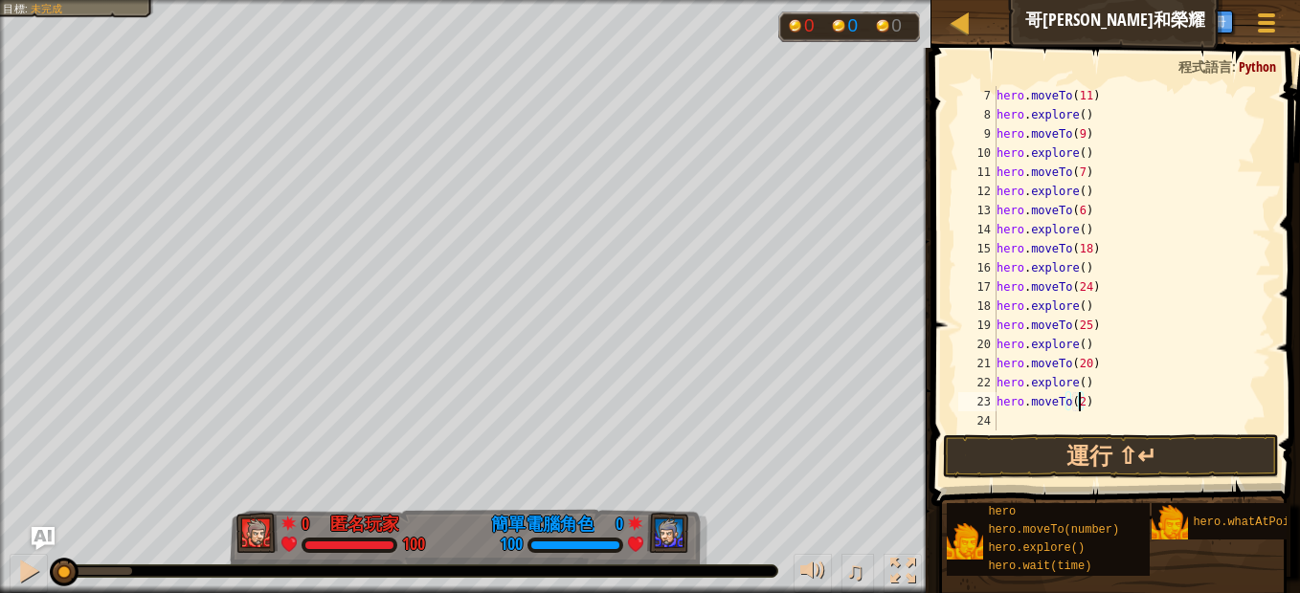
type textarea "hero.moveTo(22)"
click at [1089, 417] on div "hero . moveTo ( 11 ) hero . explore ( ) hero . moveTo ( 9 ) hero . explore ( ) …" at bounding box center [1124, 277] width 264 height 383
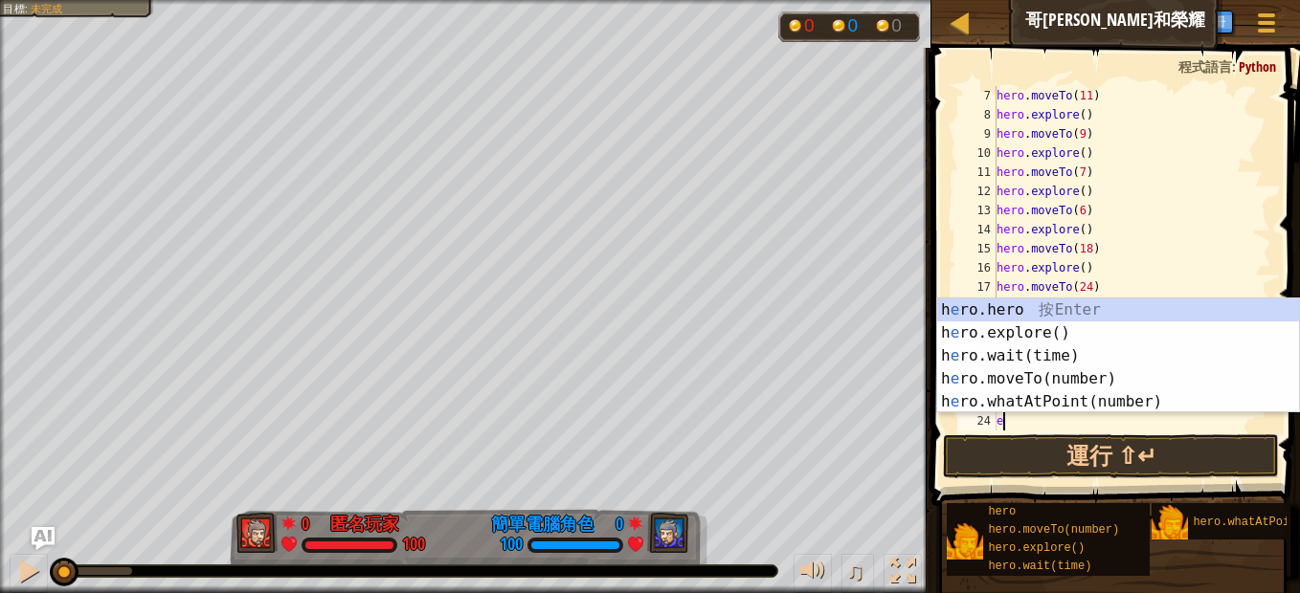
type textarea "ex"
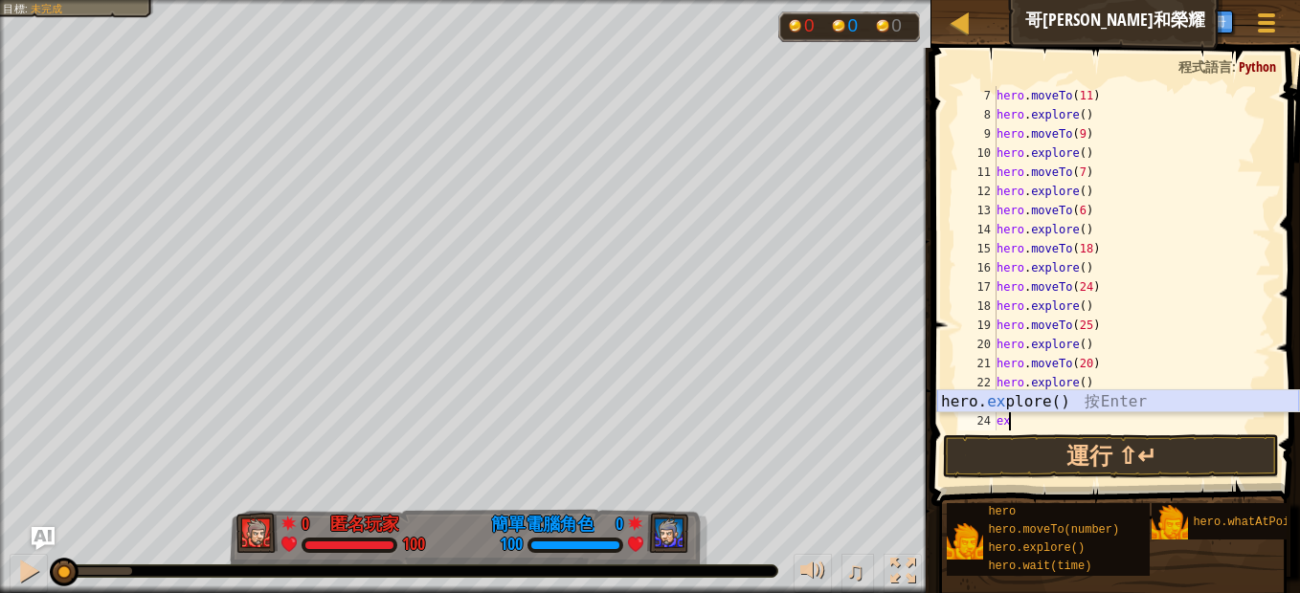
click at [1076, 394] on div "hero. ex plore() 按 Enter" at bounding box center [1118, 424] width 362 height 69
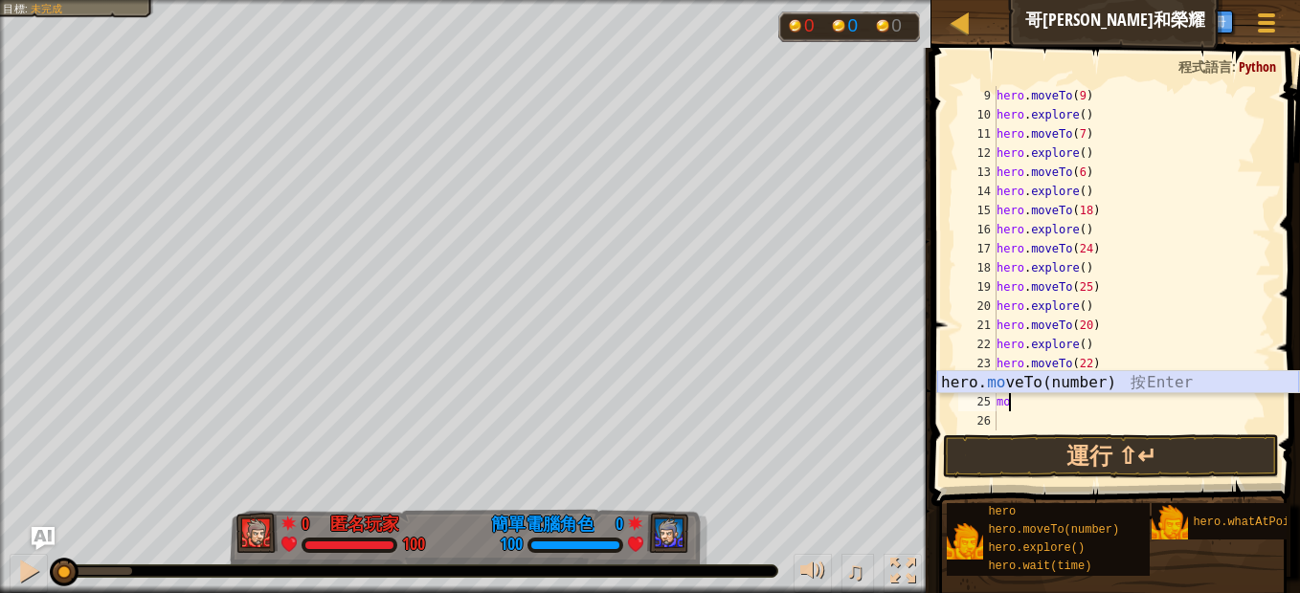
click at [1065, 380] on div "hero. mo veTo(number) 按 Enter" at bounding box center [1118, 405] width 362 height 69
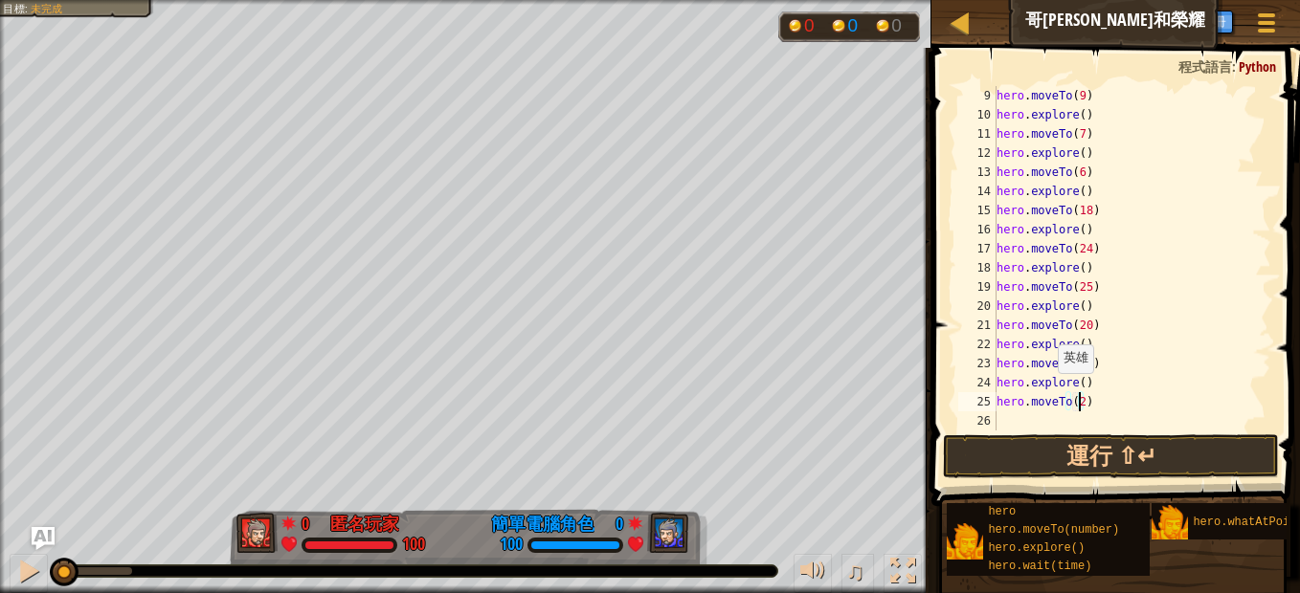
type textarea "hero.moveTo(23)"
click at [1042, 412] on div "hero . moveTo ( 9 ) hero . explore ( ) hero . moveTo ( 7 ) hero . explore ( ) h…" at bounding box center [1124, 277] width 264 height 383
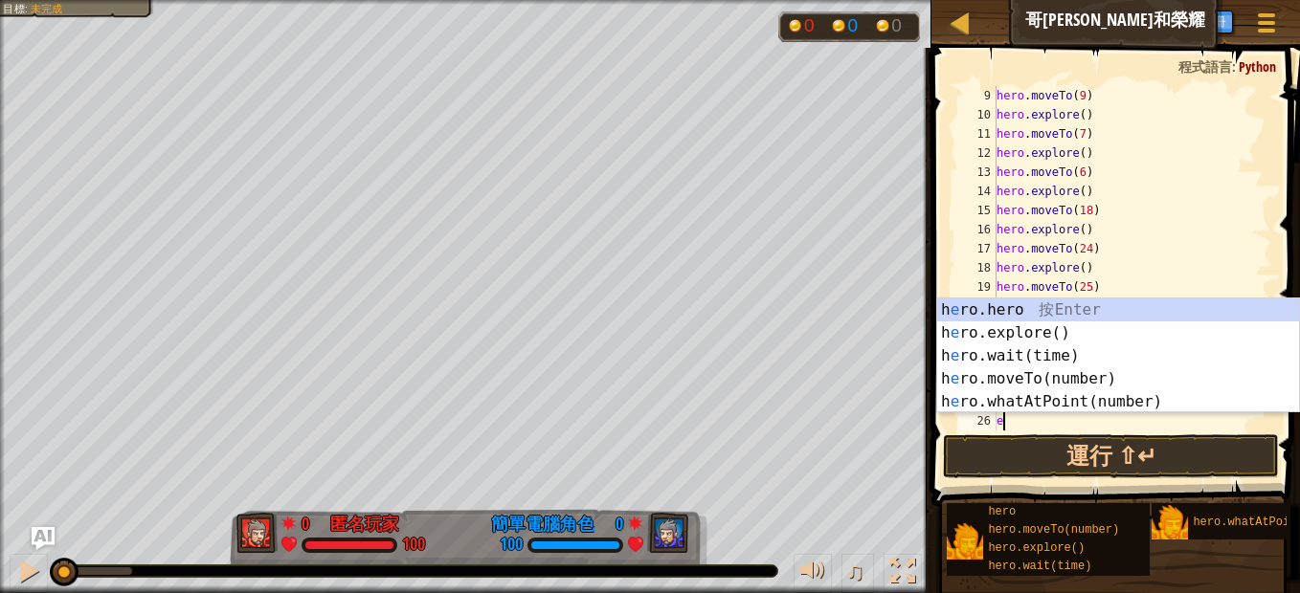
type textarea "ex"
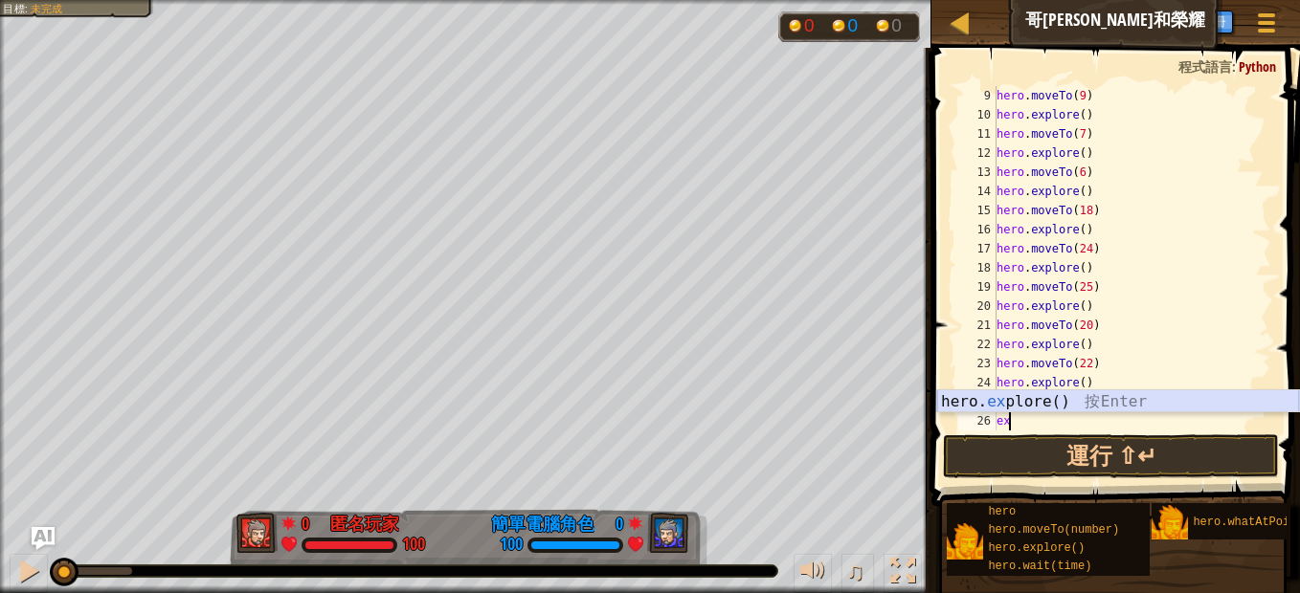
click at [1069, 391] on div "hero. ex plore() 按 Enter" at bounding box center [1118, 424] width 362 height 69
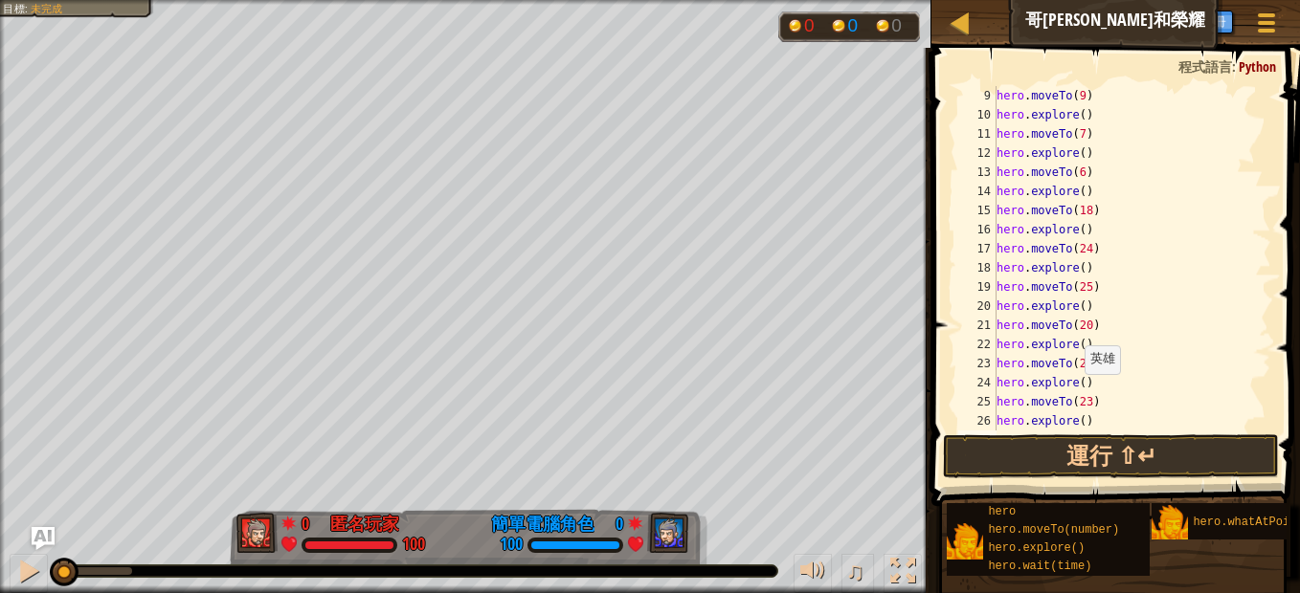
scroll to position [191, 0]
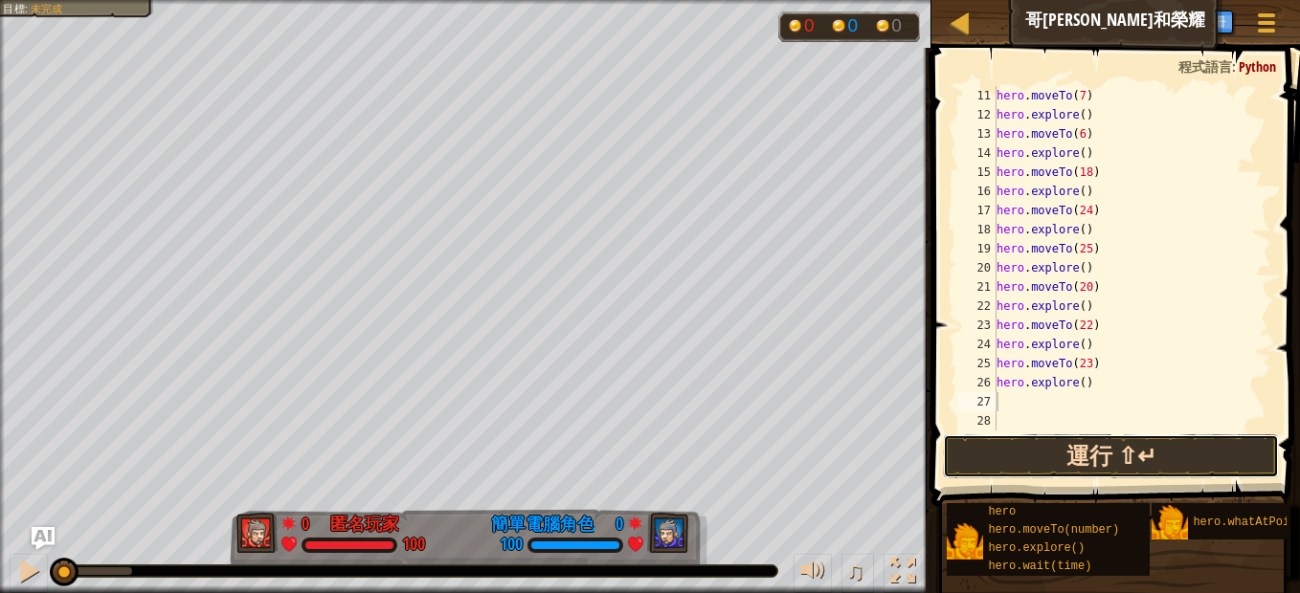
click at [1049, 446] on button "運行 ⇧↵" at bounding box center [1111, 456] width 336 height 44
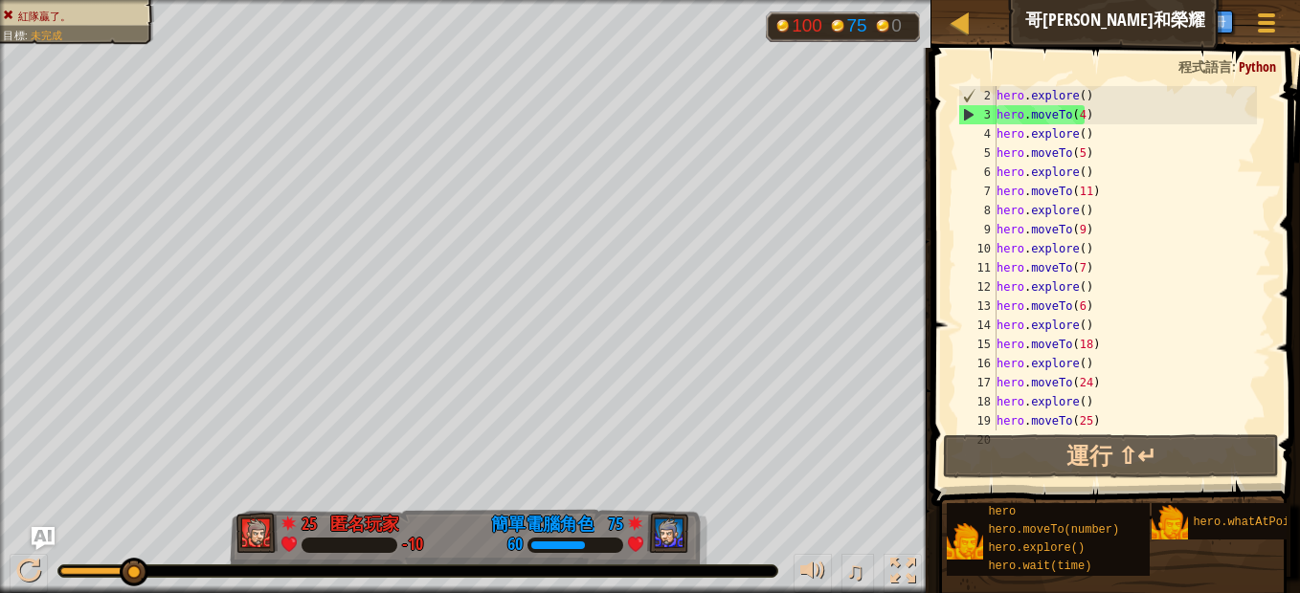
scroll to position [0, 0]
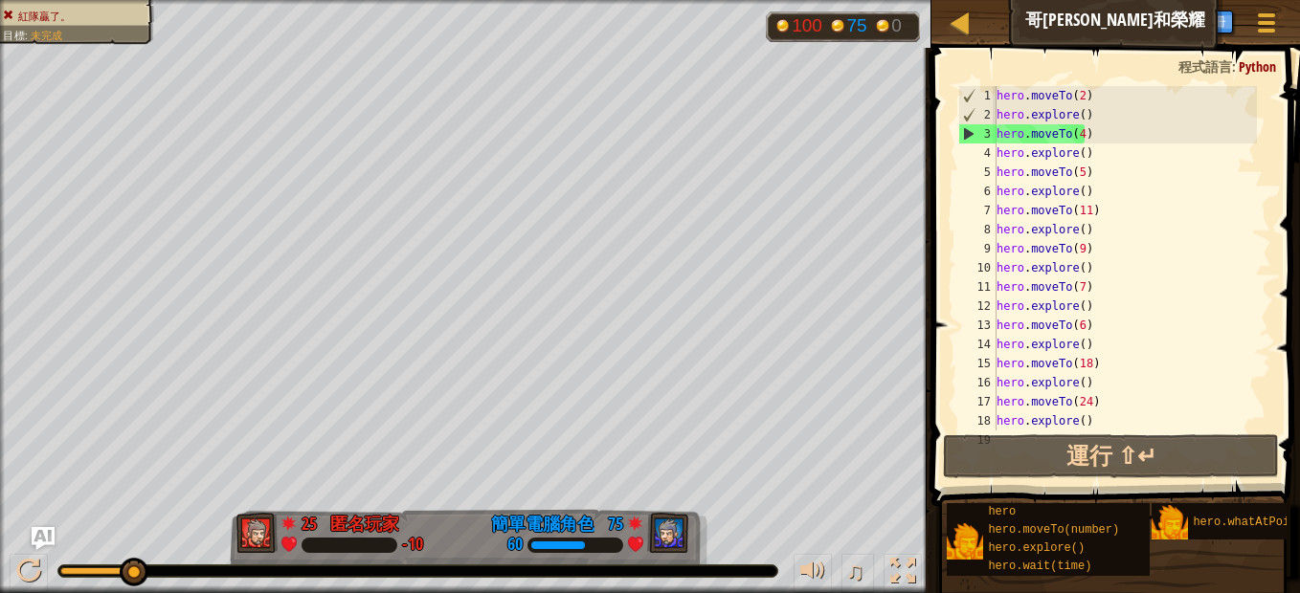
click at [1122, 91] on div "hero . moveTo ( 2 ) hero . explore ( ) hero . moveTo ( 4 ) hero . explore ( ) h…" at bounding box center [1124, 277] width 264 height 383
drag, startPoint x: 1119, startPoint y: 100, endPoint x: 1088, endPoint y: 99, distance: 30.7
click at [1088, 99] on div "hero . moveTo ( 2 ) hero . explore ( ) hero . moveTo ( 4 ) hero . explore ( ) h…" at bounding box center [1124, 277] width 264 height 383
click at [1076, 98] on div "hero . moveTo ( 2 ) hero . explore ( ) hero . moveTo ( 4 ) hero . explore ( ) h…" at bounding box center [1124, 277] width 264 height 383
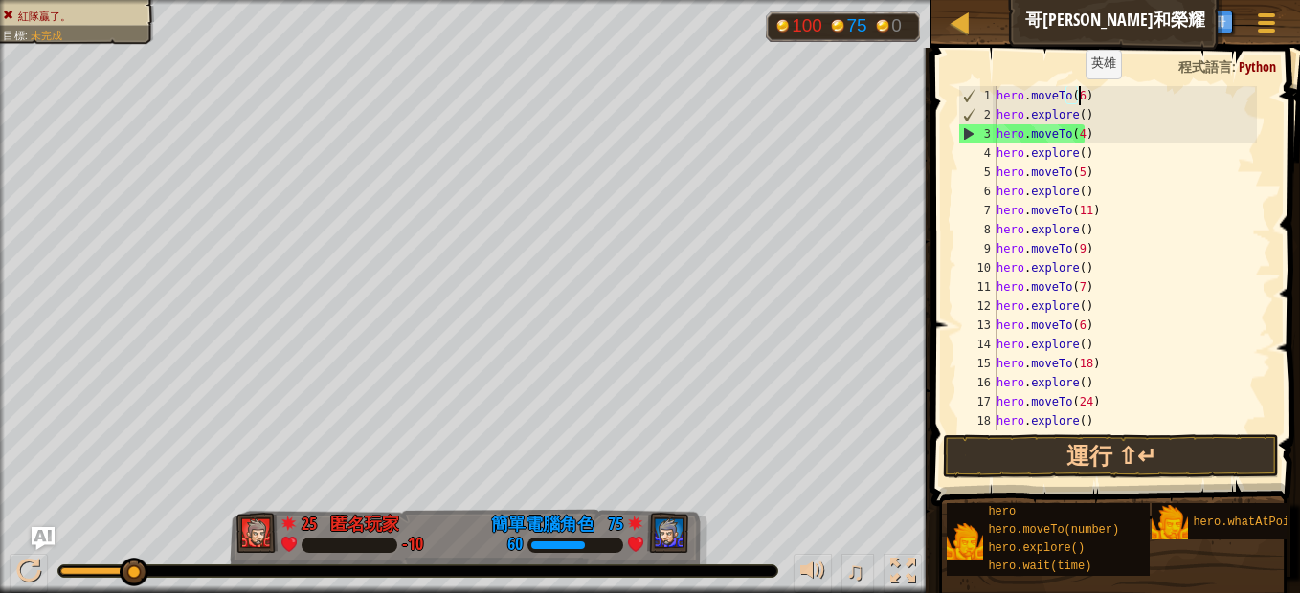
scroll to position [9, 6]
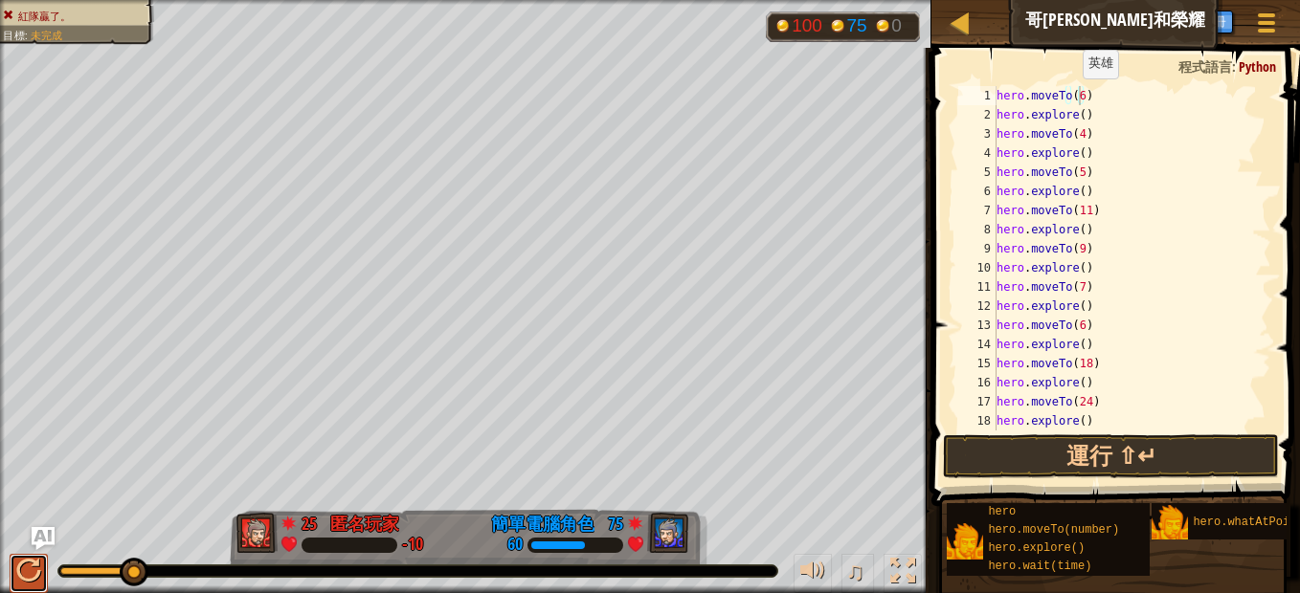
click at [24, 568] on div at bounding box center [28, 571] width 25 height 25
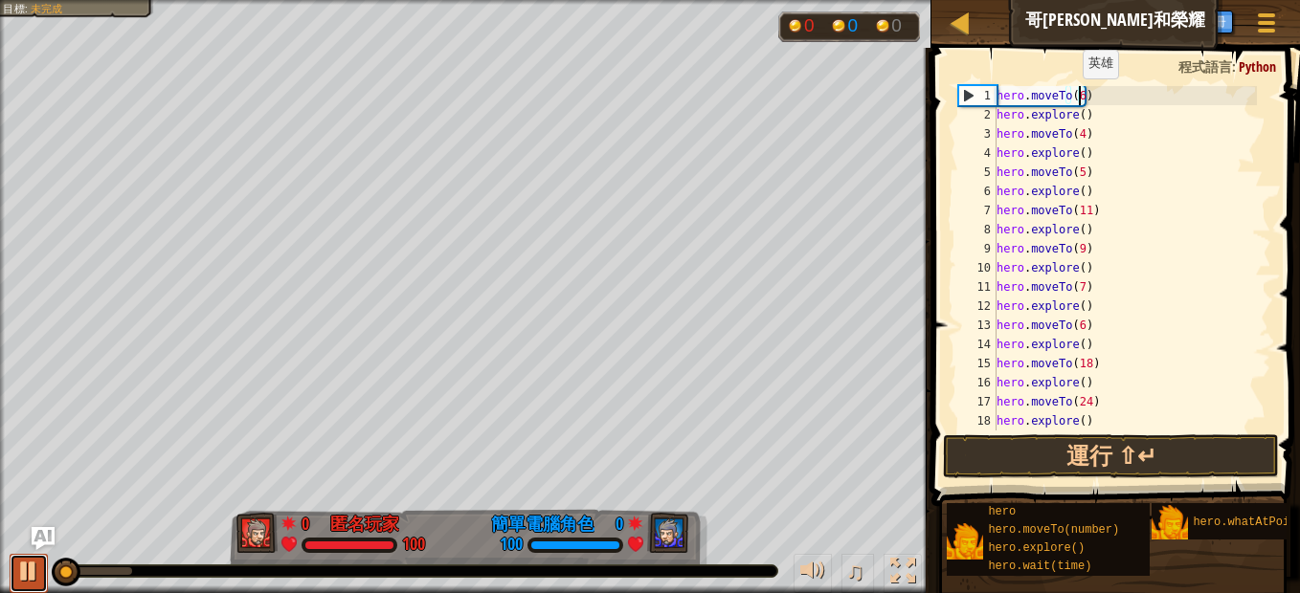
click at [24, 568] on div at bounding box center [28, 571] width 25 height 25
click at [1077, 133] on div "hero . moveTo ( 6 ) hero . explore ( ) hero . moveTo ( 4 ) hero . explore ( ) h…" at bounding box center [1124, 277] width 264 height 383
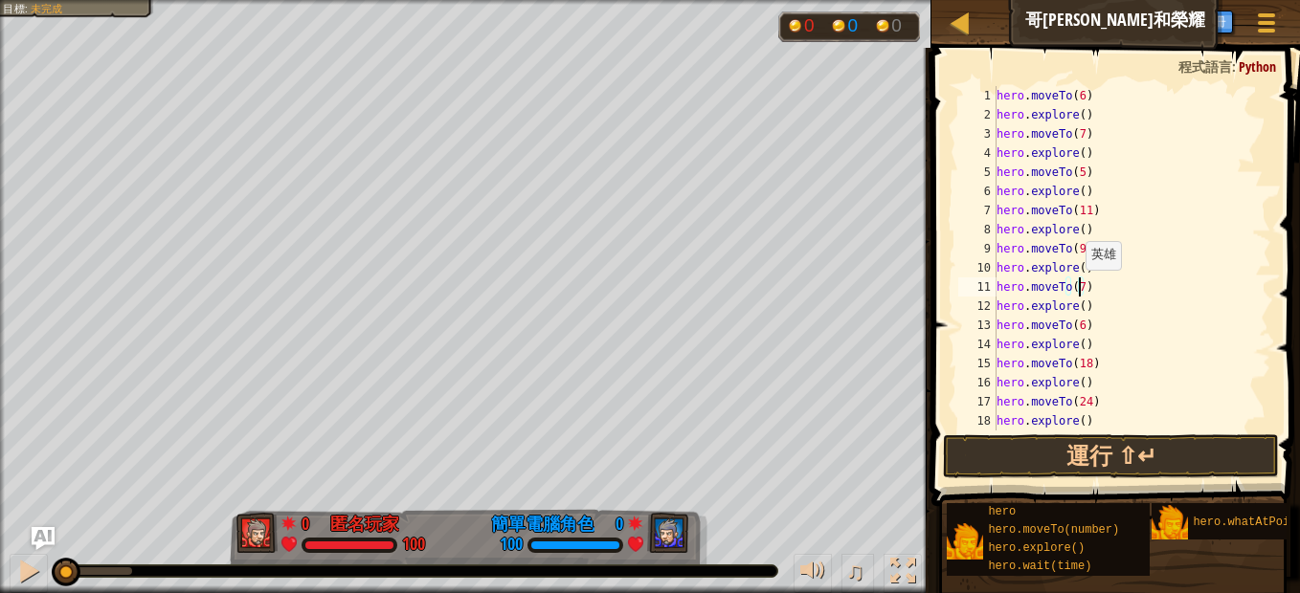
click at [1076, 289] on div "hero . moveTo ( 6 ) hero . explore ( ) hero . moveTo ( 7 ) hero . explore ( ) h…" at bounding box center [1124, 277] width 264 height 383
drag, startPoint x: 1118, startPoint y: 298, endPoint x: 1080, endPoint y: 279, distance: 42.4
click at [1080, 279] on div "hero . moveTo ( 6 ) hero . explore ( ) hero . moveTo ( 7 ) hero . explore ( ) h…" at bounding box center [1124, 277] width 264 height 383
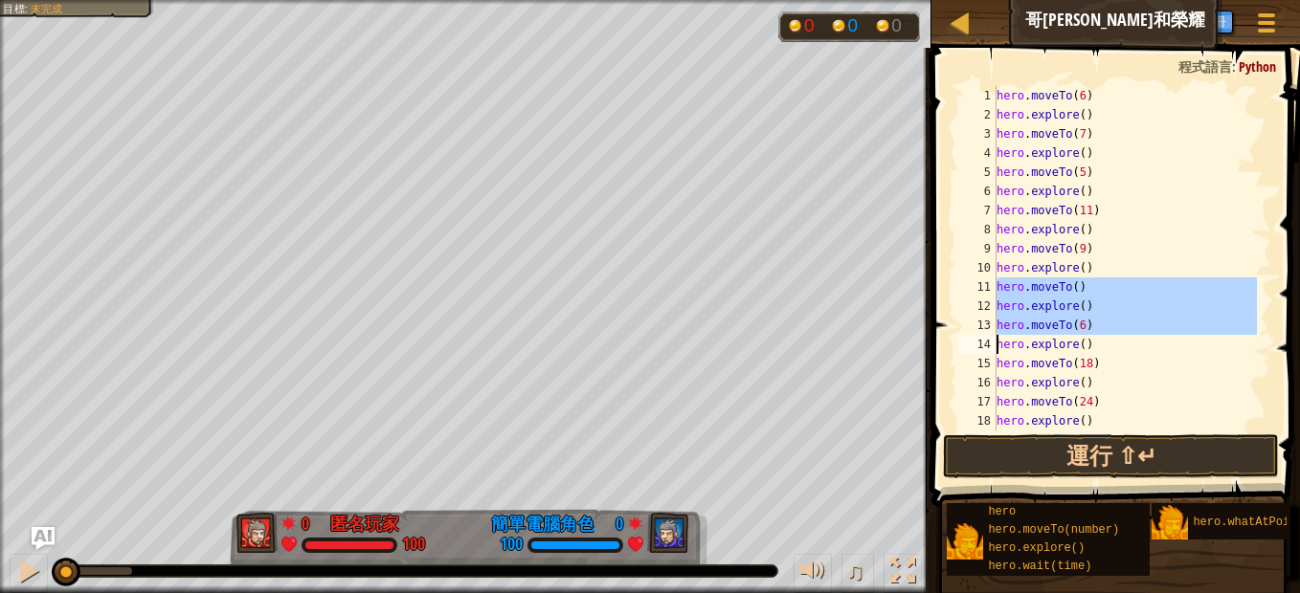
drag, startPoint x: 995, startPoint y: 286, endPoint x: 1097, endPoint y: 322, distance: 107.4
click at [1097, 322] on div "hero.moveTo() hero.explore() 1 2 3 4 5 6 7 8 9 10 11 12 13 14 15 16 17 18 19 he…" at bounding box center [1112, 258] width 317 height 345
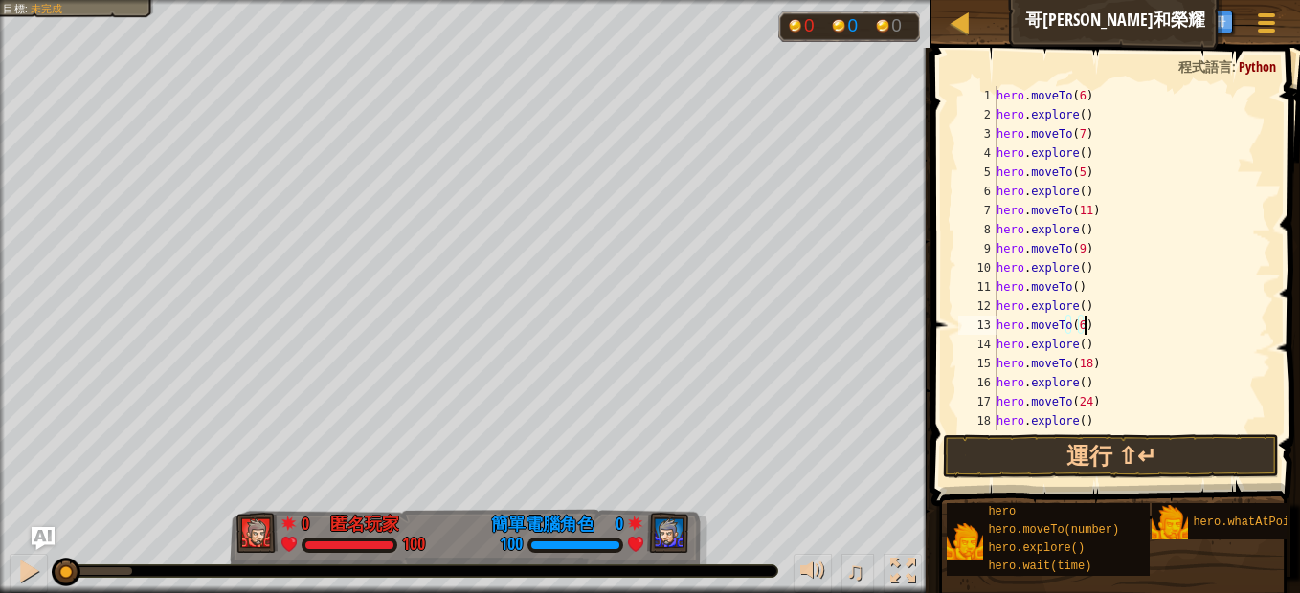
click at [1108, 333] on div "hero . moveTo ( 6 ) hero . explore ( ) hero . moveTo ( 7 ) hero . explore ( ) h…" at bounding box center [1124, 277] width 264 height 383
click at [998, 289] on div "hero . moveTo ( 6 ) hero . explore ( ) hero . moveTo ( 7 ) hero . explore ( ) h…" at bounding box center [1124, 277] width 264 height 383
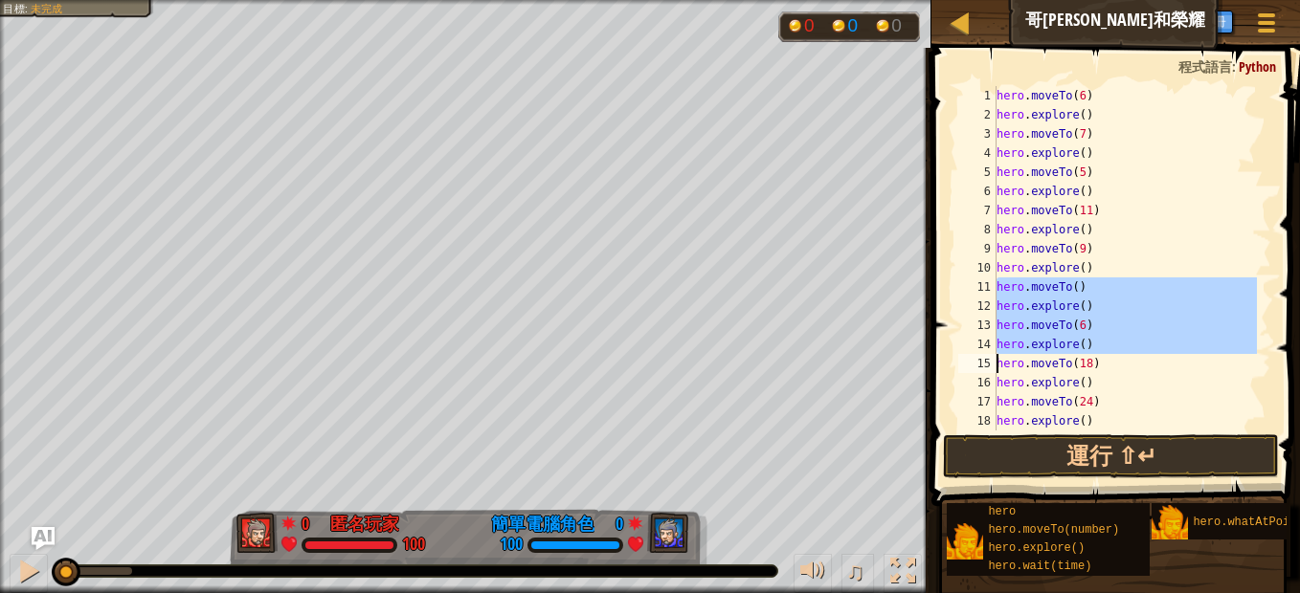
drag, startPoint x: 998, startPoint y: 289, endPoint x: 1087, endPoint y: 340, distance: 102.4
click at [1087, 340] on div "hero . moveTo ( 6 ) hero . explore ( ) hero . moveTo ( 7 ) hero . explore ( ) h…" at bounding box center [1124, 277] width 264 height 383
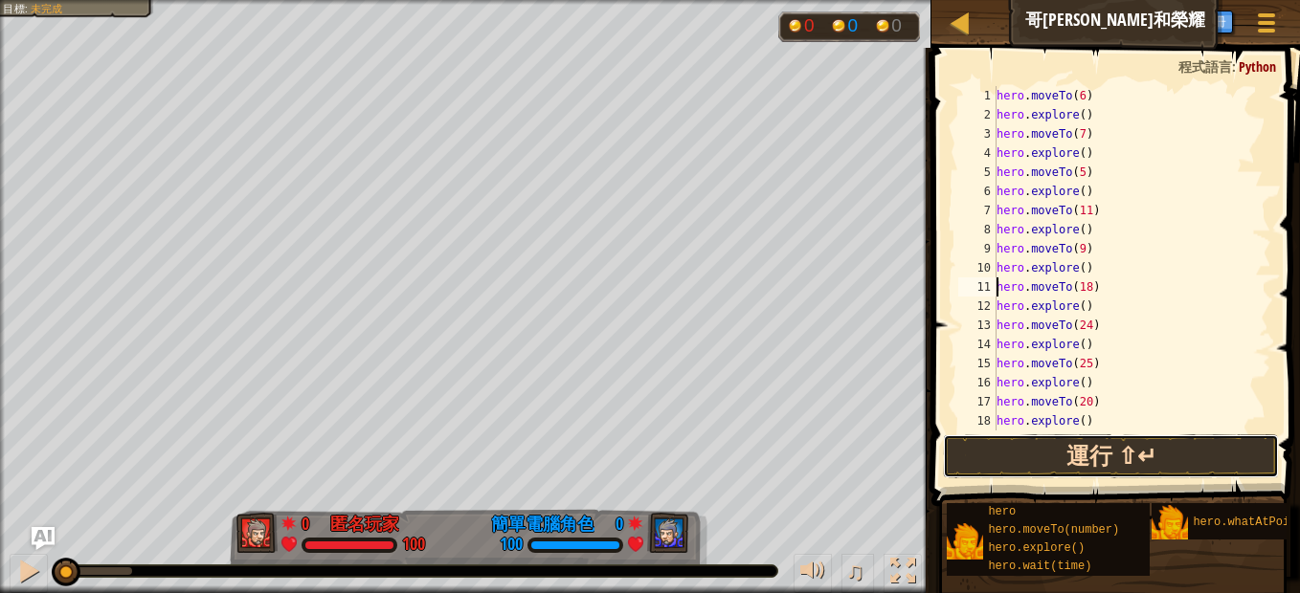
click at [1195, 439] on button "運行 ⇧↵" at bounding box center [1111, 456] width 336 height 44
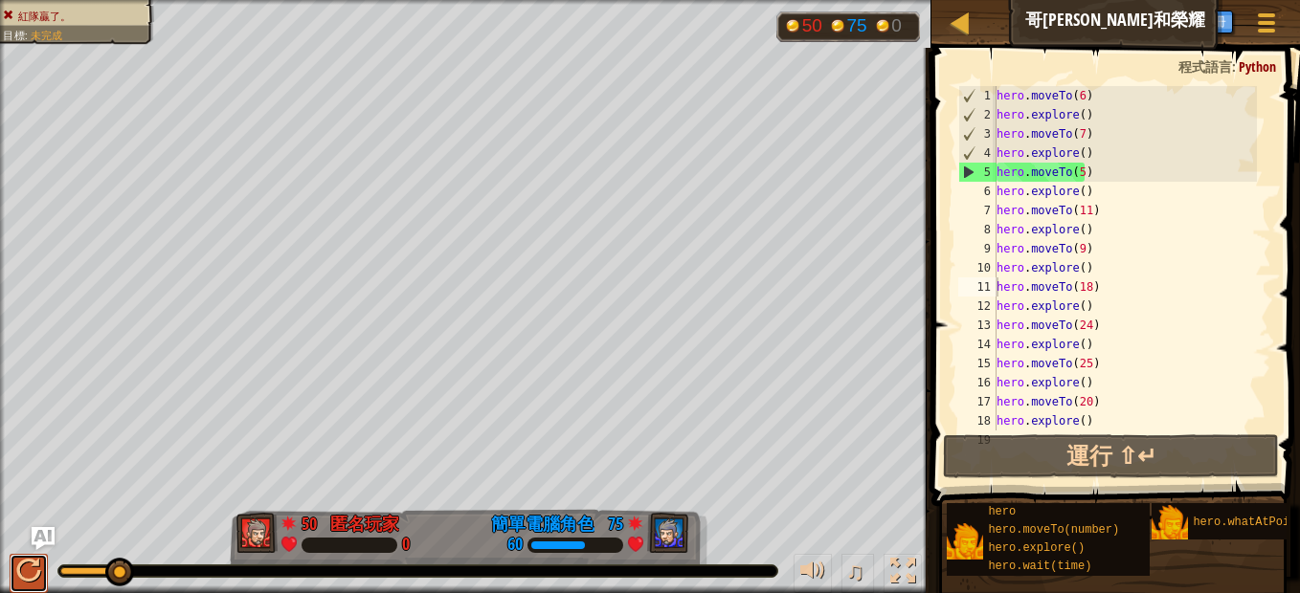
click at [28, 566] on div at bounding box center [28, 571] width 25 height 25
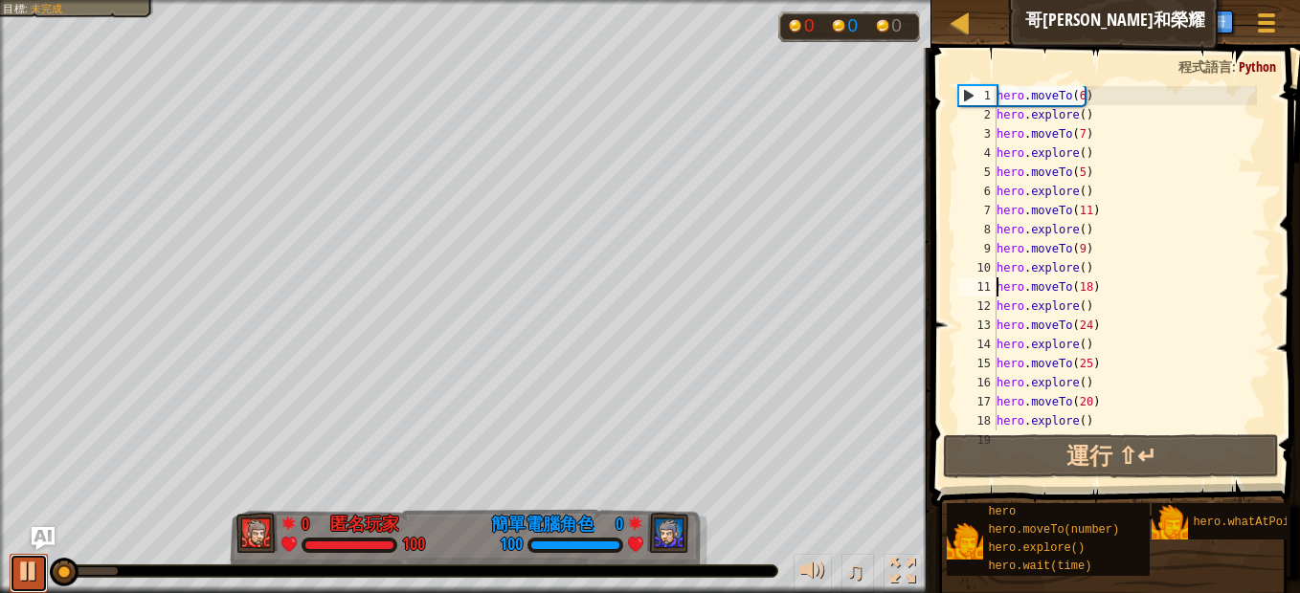
click at [28, 566] on div at bounding box center [28, 571] width 25 height 25
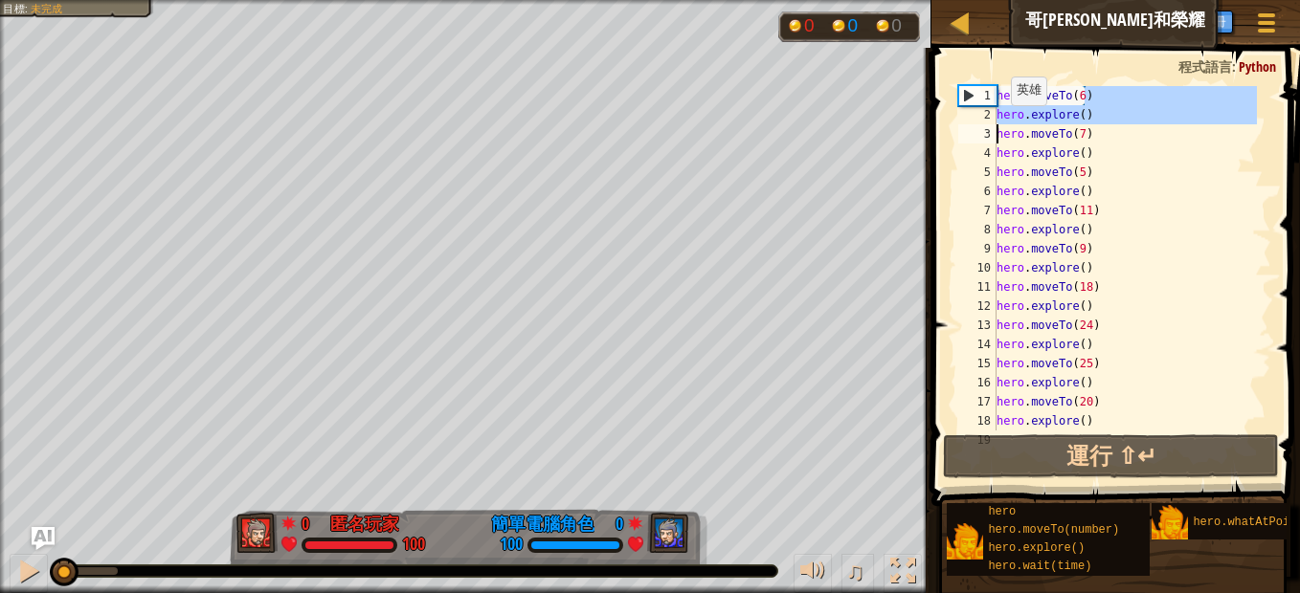
drag, startPoint x: 1190, startPoint y: 103, endPoint x: 977, endPoint y: 93, distance: 212.7
click at [977, 118] on div "hero.moveTo(18) 1 2 3 4 5 6 7 8 9 10 11 12 13 14 15 16 17 18 19 hero . moveTo (…" at bounding box center [1112, 258] width 317 height 345
drag, startPoint x: 977, startPoint y: 93, endPoint x: 1008, endPoint y: 126, distance: 45.4
click at [1008, 126] on div "hero.moveTo(7) hero.explore() 1 2 3 4 5 6 7 8 9 10 11 12 13 14 15 16 17 18 19 h…" at bounding box center [1112, 258] width 317 height 345
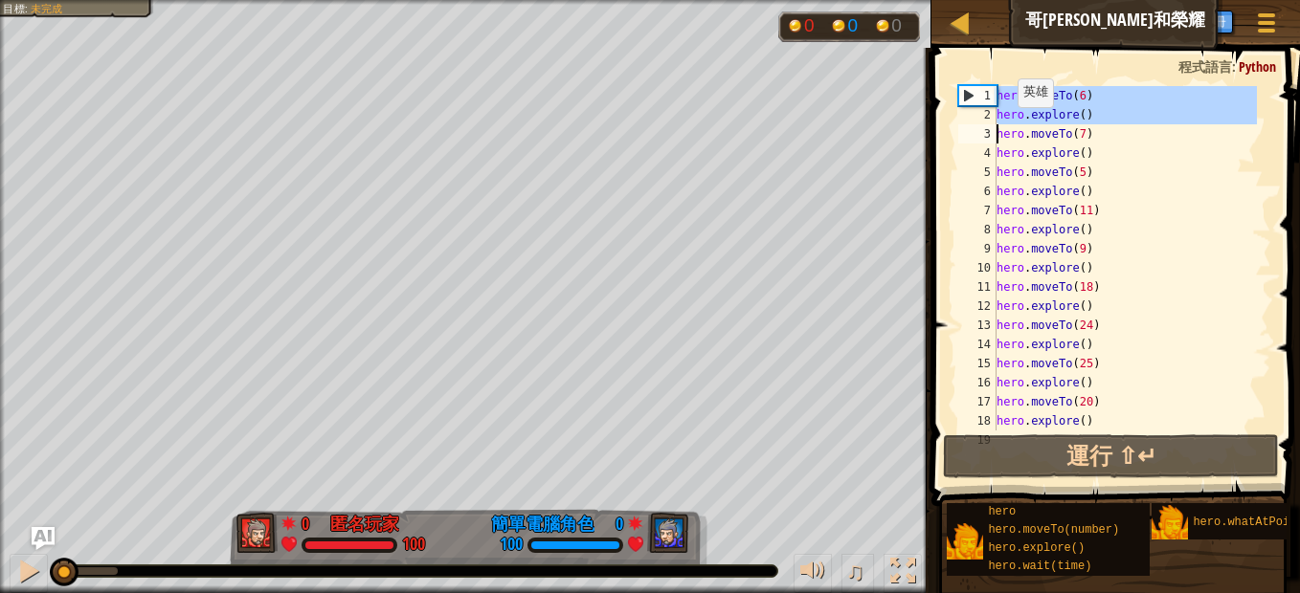
click at [1008, 126] on div "hero . moveTo ( 6 ) hero . explore ( ) hero . moveTo ( 7 ) hero . explore ( ) h…" at bounding box center [1124, 258] width 264 height 345
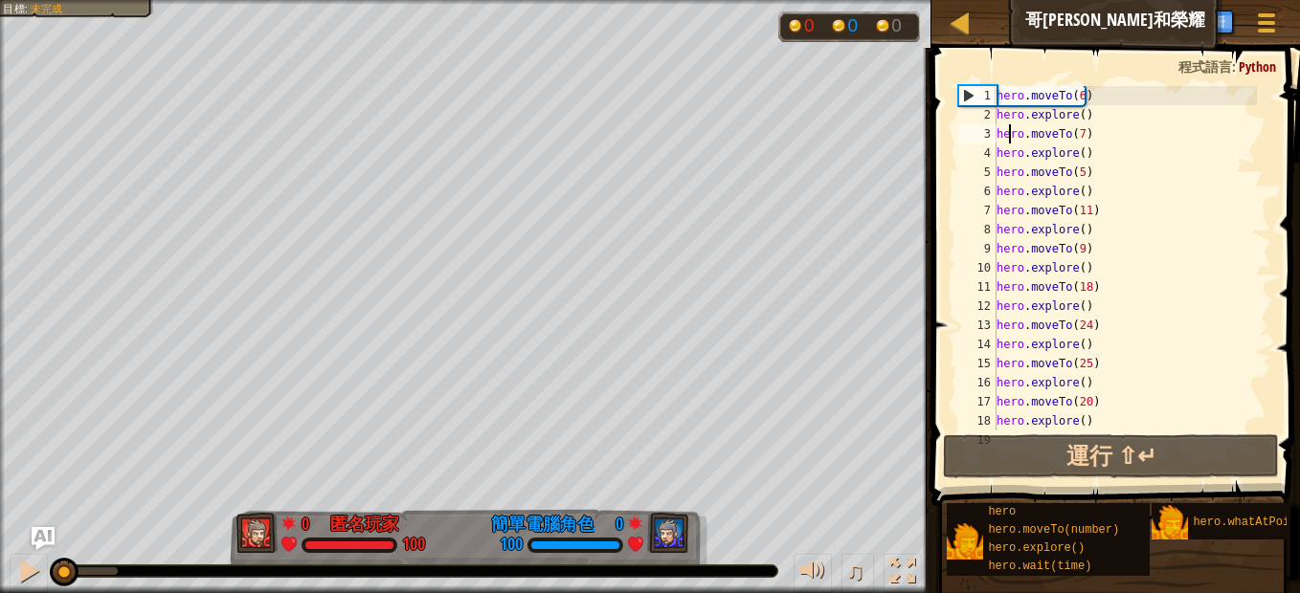
click at [1123, 167] on div "hero . moveTo ( 6 ) hero . explore ( ) hero . moveTo ( 7 ) hero . explore ( ) h…" at bounding box center [1124, 277] width 264 height 383
type textarea "hero.moveTo(5)"
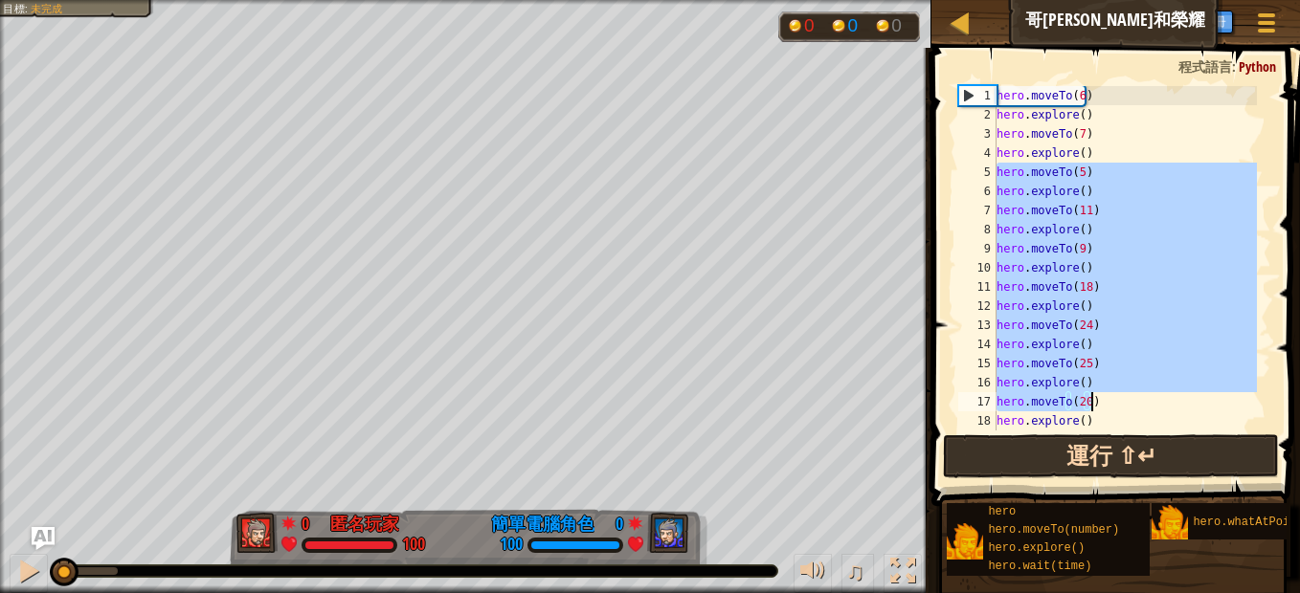
scroll to position [115, 0]
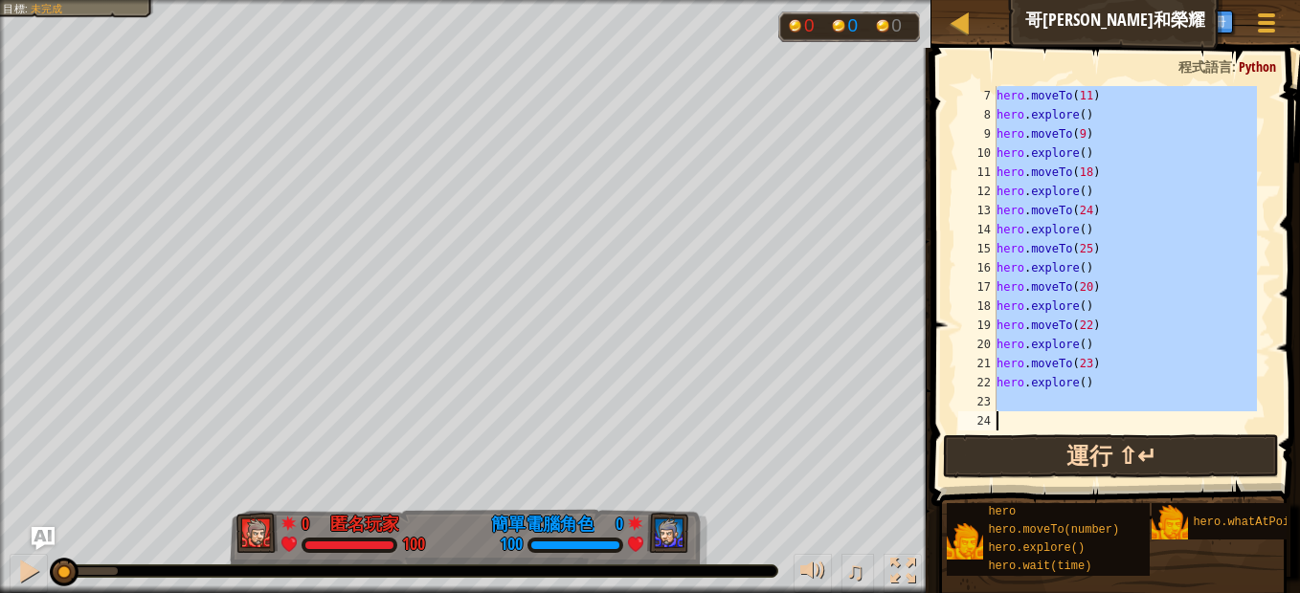
drag, startPoint x: 996, startPoint y: 173, endPoint x: 1187, endPoint y: 454, distance: 339.0
click at [1187, 454] on div "hero.moveTo(5) 7 8 9 10 11 12 13 14 15 16 17 18 19 20 21 22 23 24 hero . moveTo…" at bounding box center [1112, 314] width 374 height 515
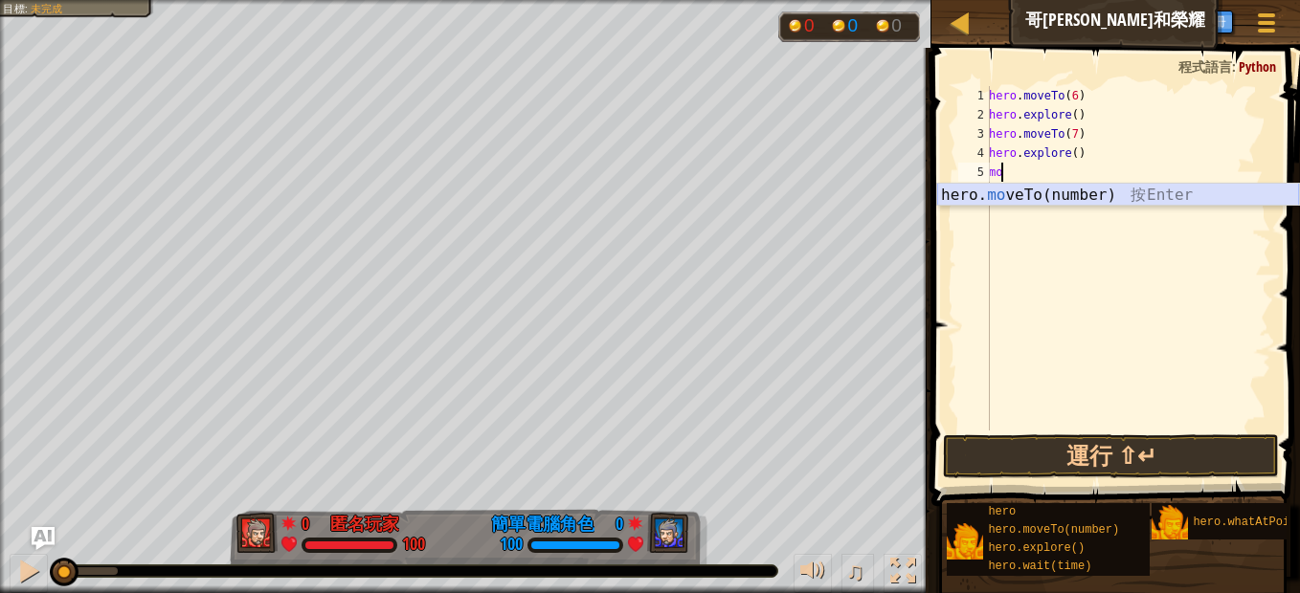
click at [1041, 196] on div "hero. mo veTo(number) 按 Enter" at bounding box center [1118, 218] width 362 height 69
type textarea "hero.moveTo(1)"
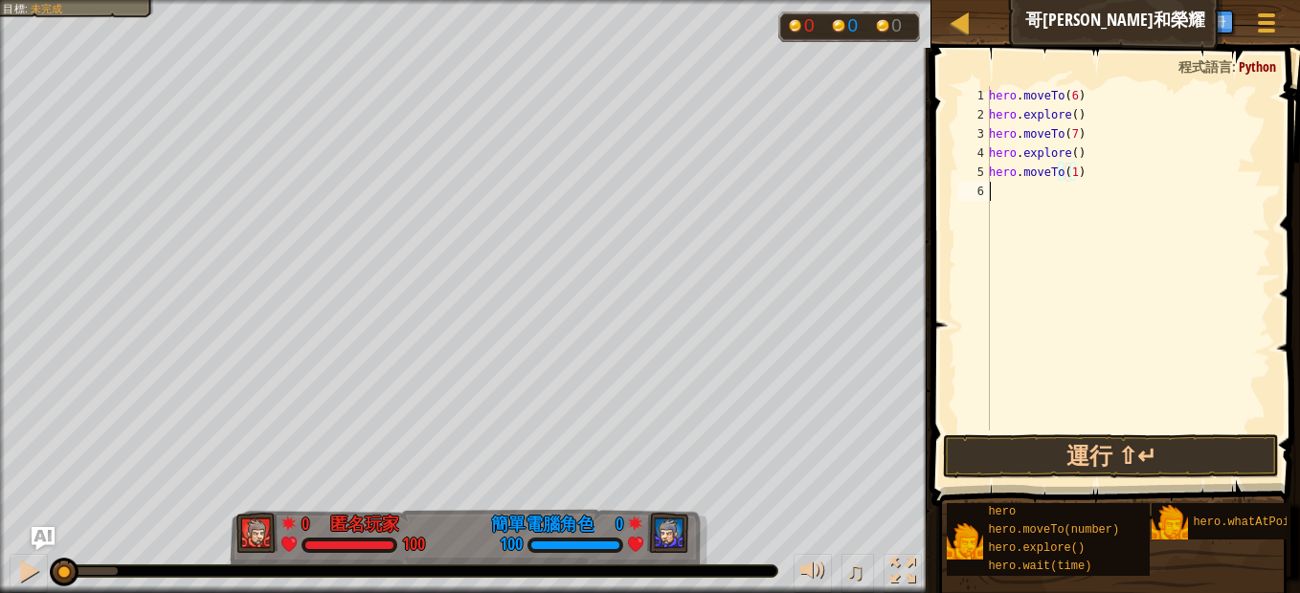
click at [1077, 200] on div "hero . moveTo ( 6 ) hero . explore ( ) hero . moveTo ( 7 ) hero . explore ( ) h…" at bounding box center [1128, 277] width 286 height 383
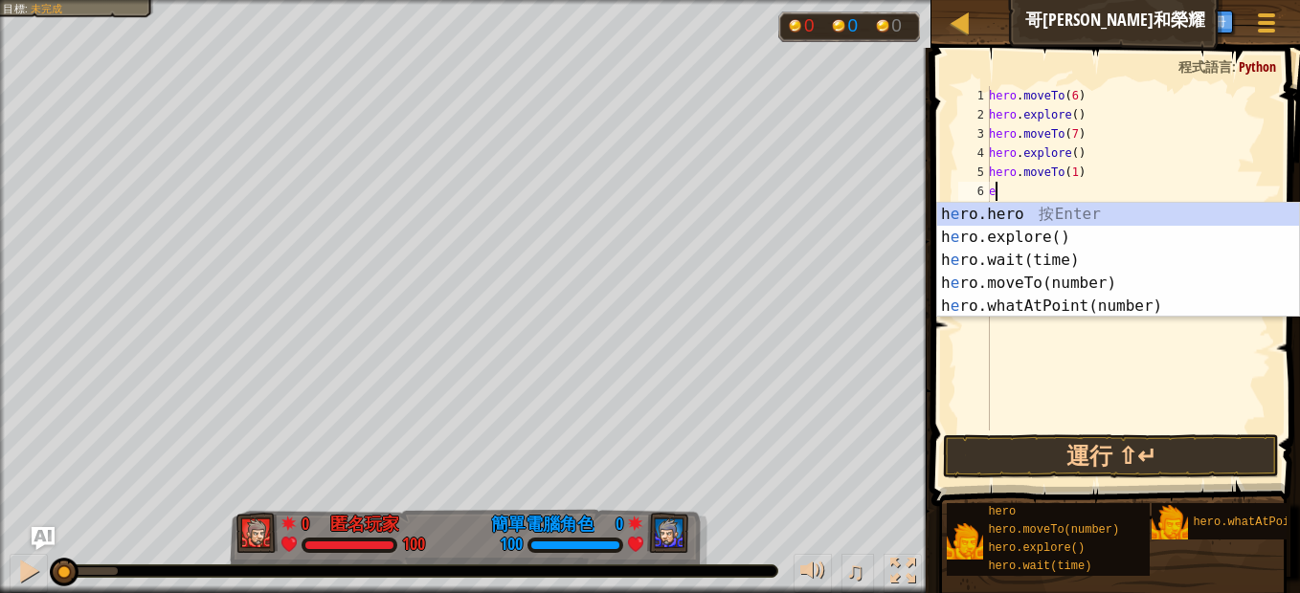
type textarea "ex"
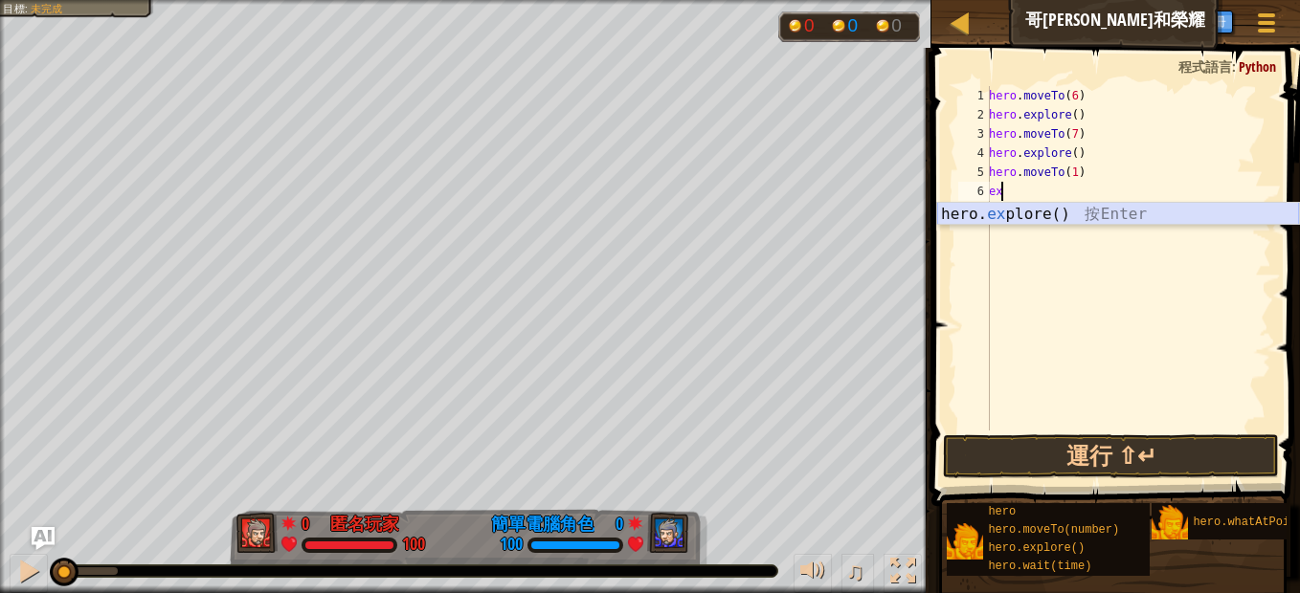
click at [1019, 212] on div "hero. ex plore() 按 Enter" at bounding box center [1118, 237] width 362 height 69
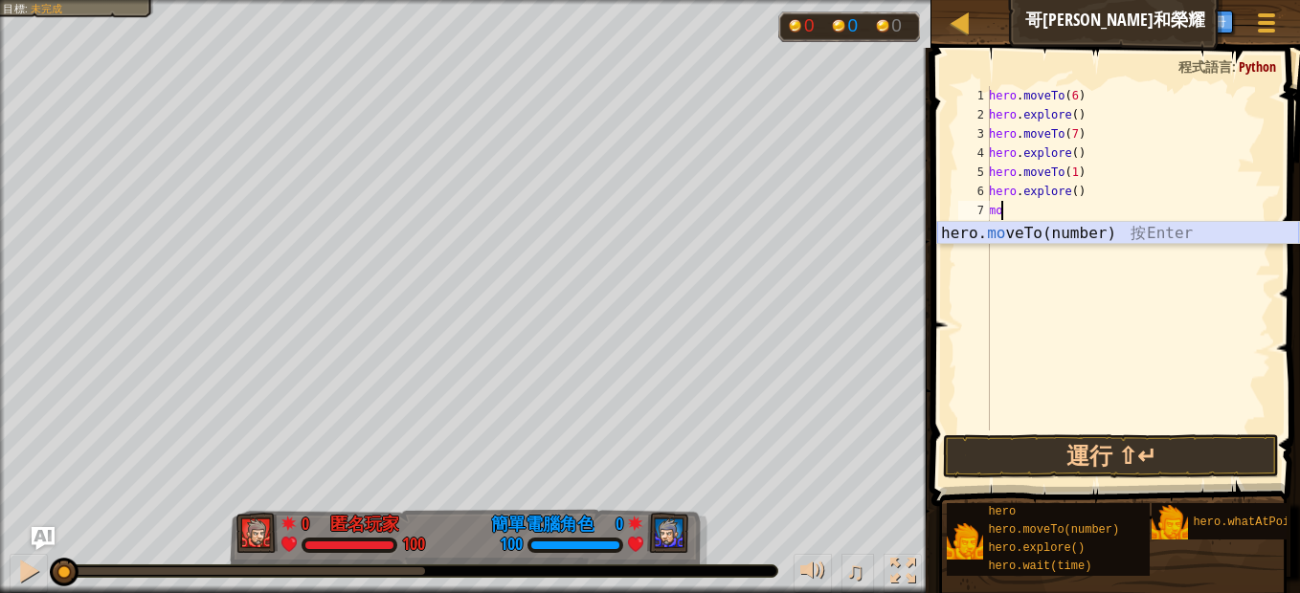
click at [1042, 236] on div "hero. mo veTo(number) 按 Enter" at bounding box center [1118, 256] width 362 height 69
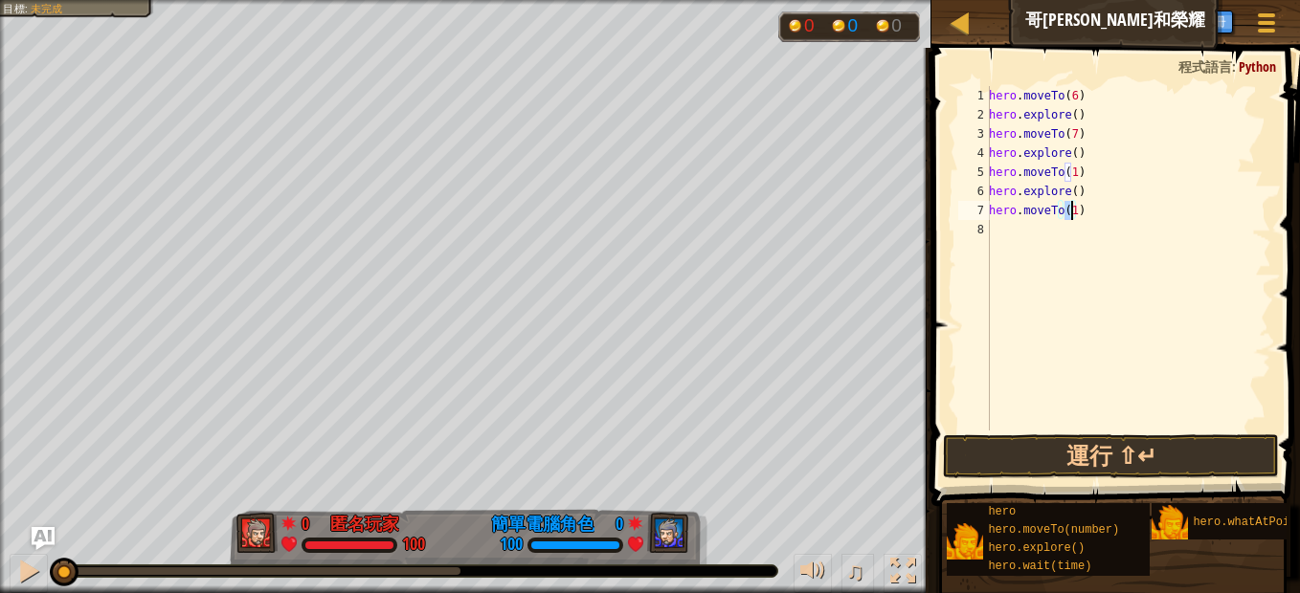
type textarea "hero.moveTo(2)"
click at [1038, 224] on div "hero . moveTo ( 6 ) hero . explore ( ) hero . moveTo ( 7 ) hero . explore ( ) h…" at bounding box center [1128, 277] width 286 height 383
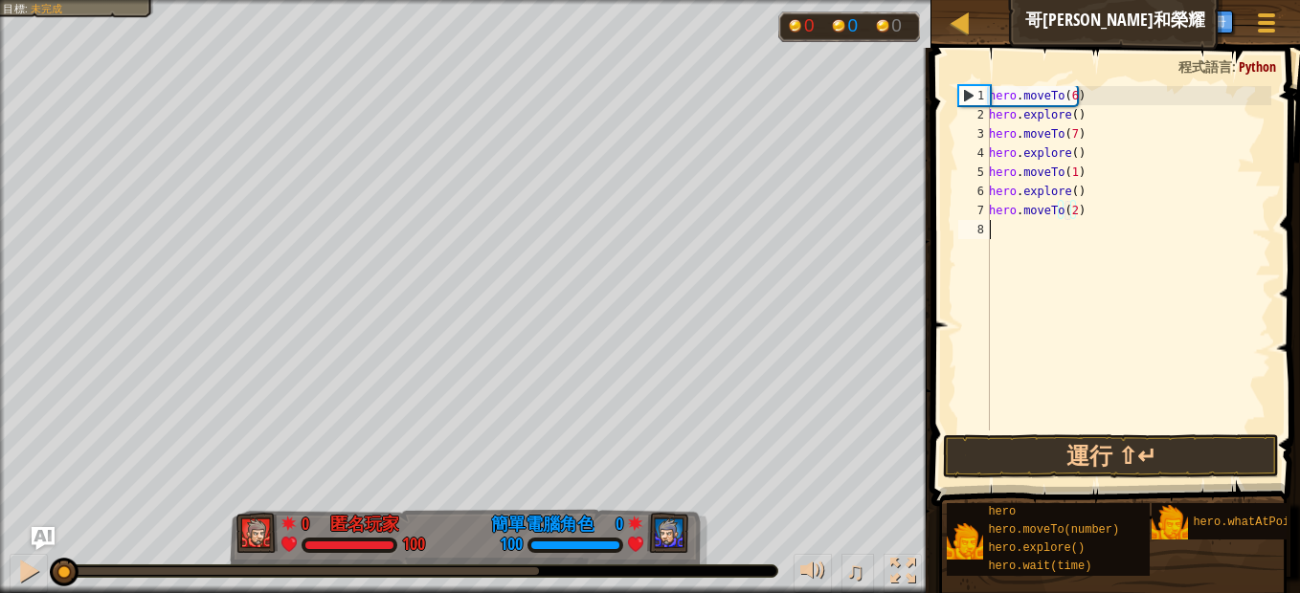
scroll to position [9, 0]
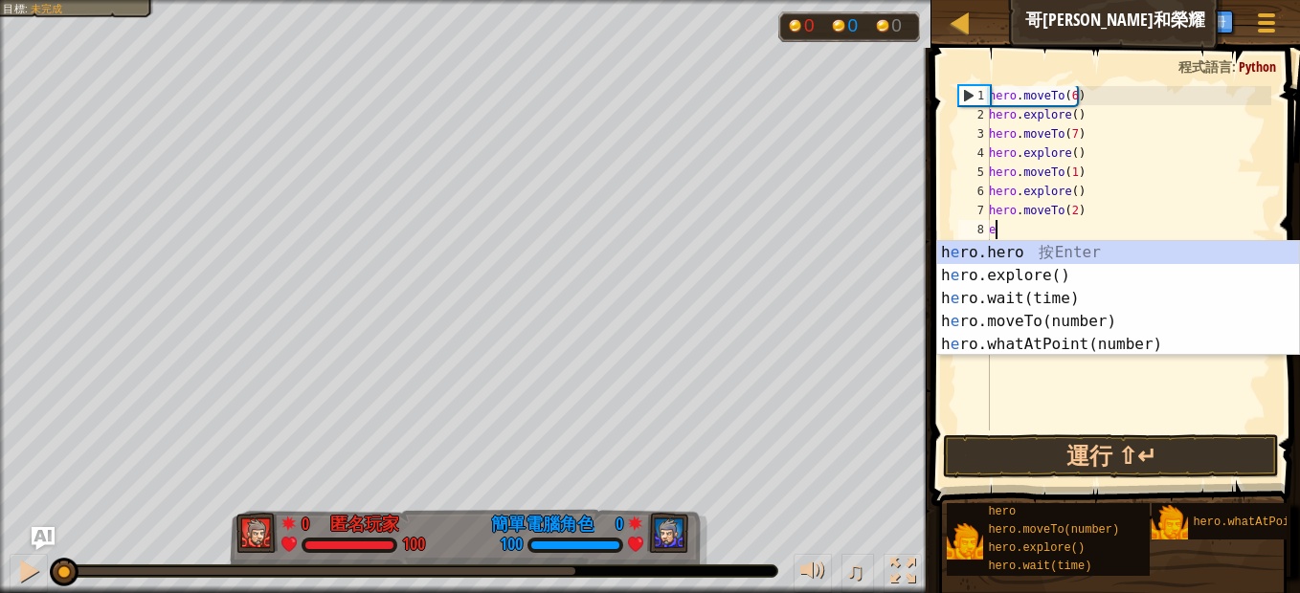
type textarea "ex"
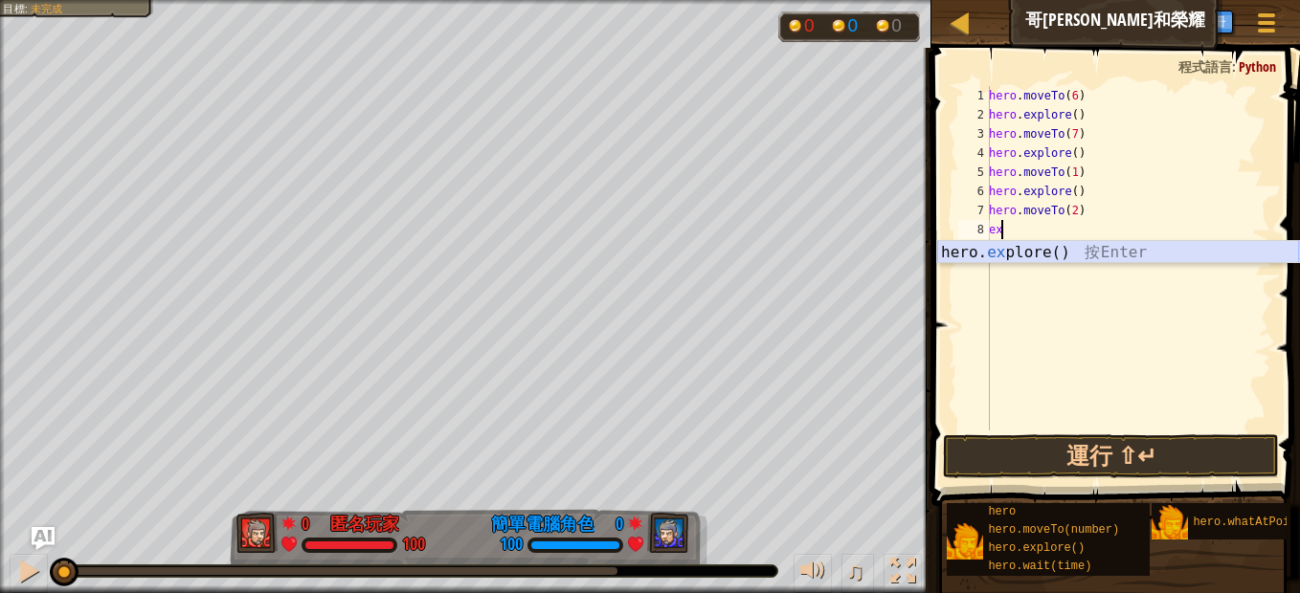
click at [1028, 251] on div "hero. ex plore() 按 Enter" at bounding box center [1118, 275] width 362 height 69
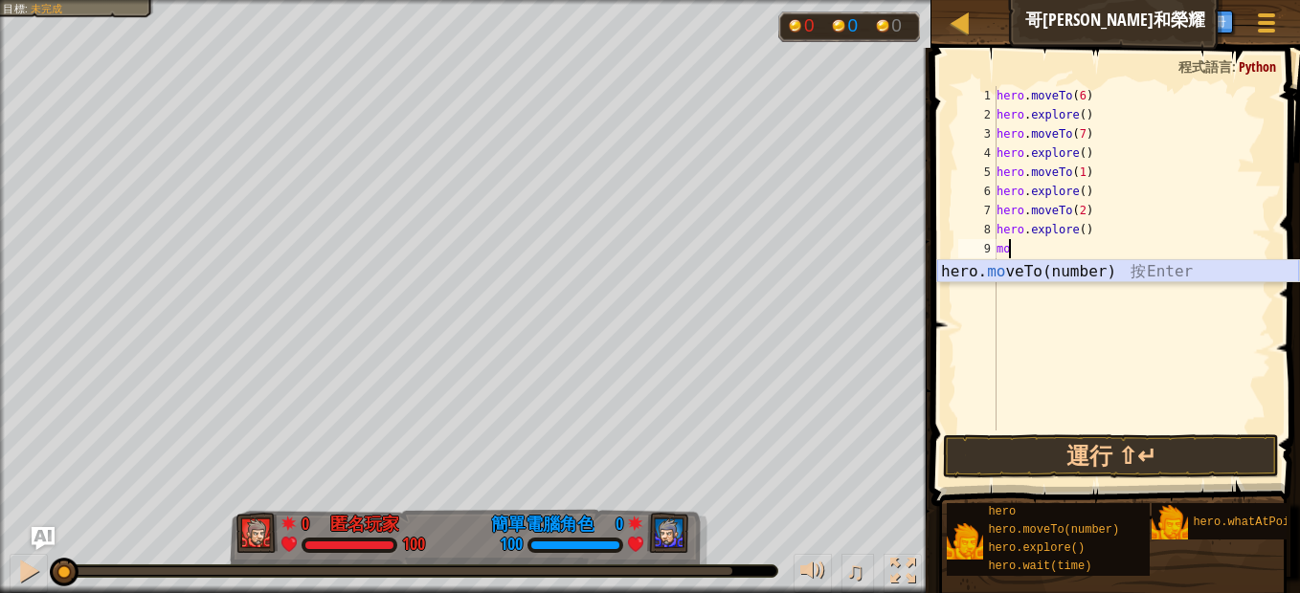
click at [1058, 274] on div "hero. mo veTo(number) 按 Enter" at bounding box center [1118, 294] width 362 height 69
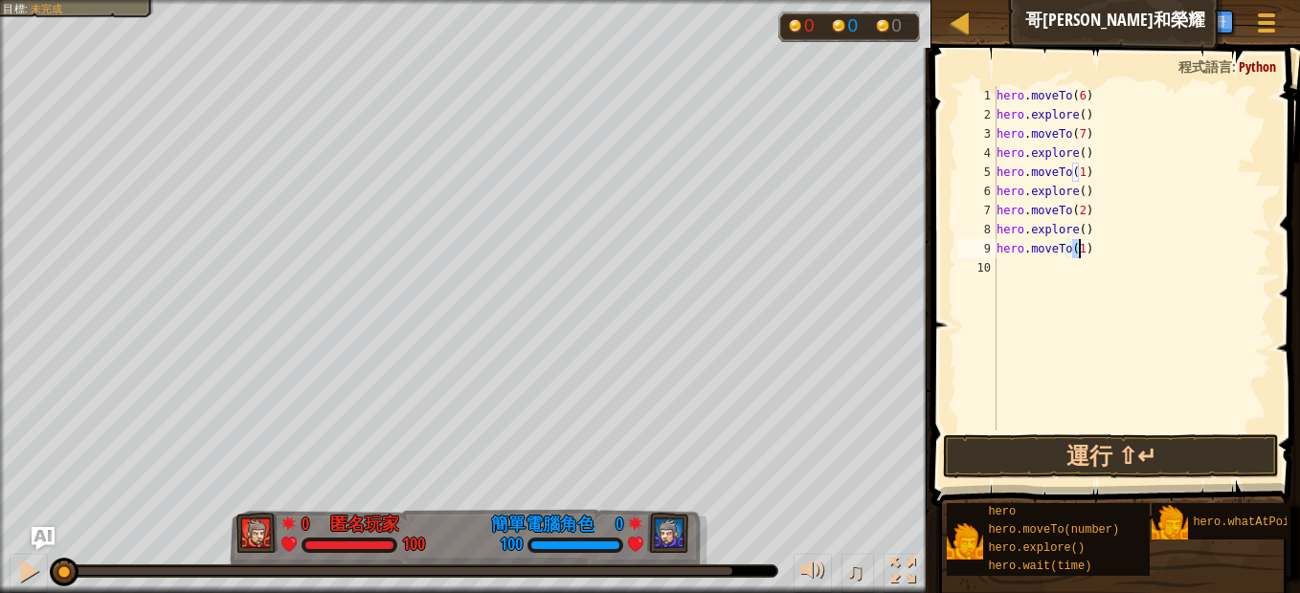
type textarea "hero.moveTo(3)"
click at [1058, 276] on div "hero . moveTo ( 6 ) hero . explore ( ) hero . moveTo ( 7 ) hero . explore ( ) h…" at bounding box center [1131, 277] width 278 height 383
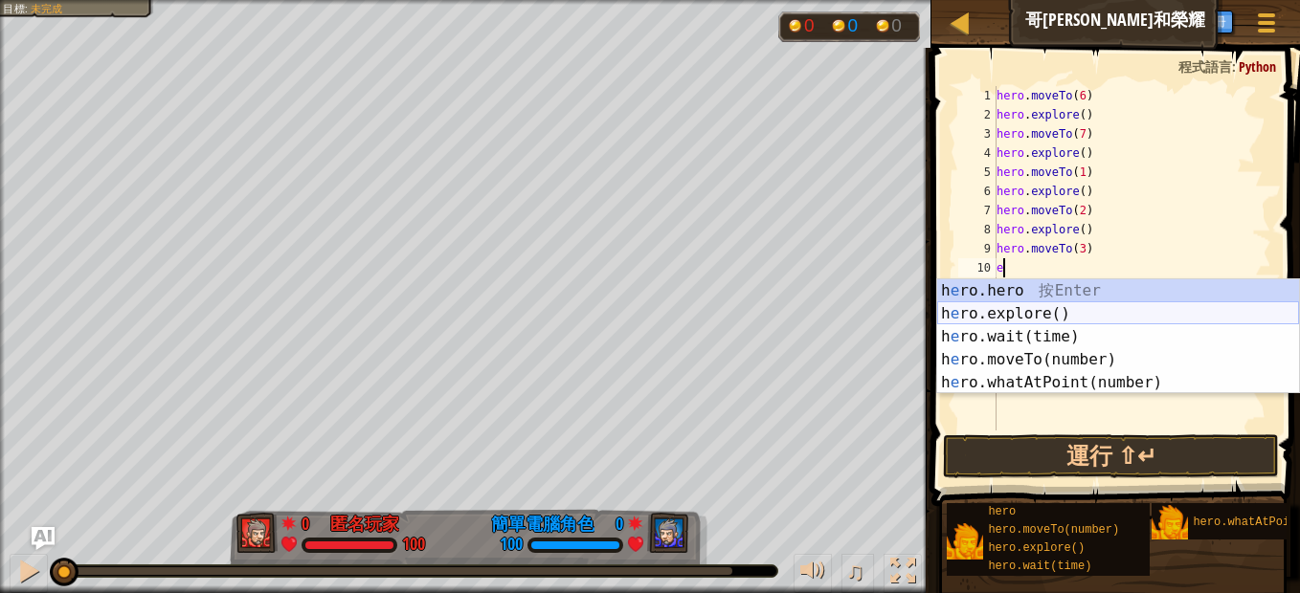
type textarea "ex"
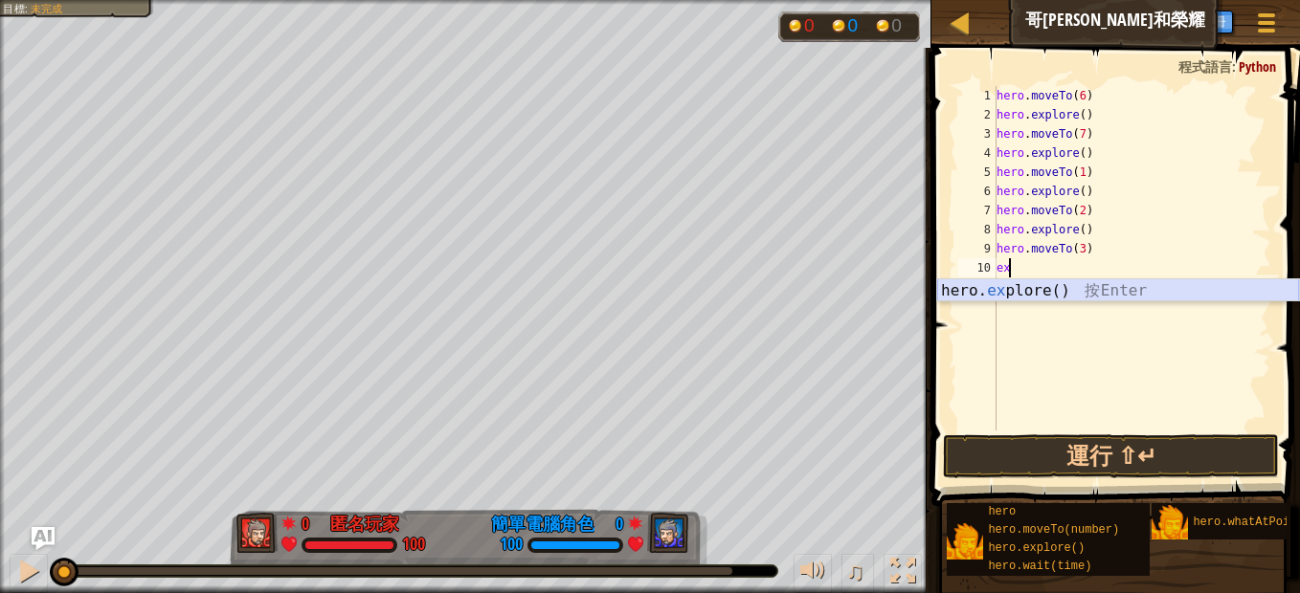
click at [1043, 283] on div "hero. ex plore() 按 Enter" at bounding box center [1118, 313] width 362 height 69
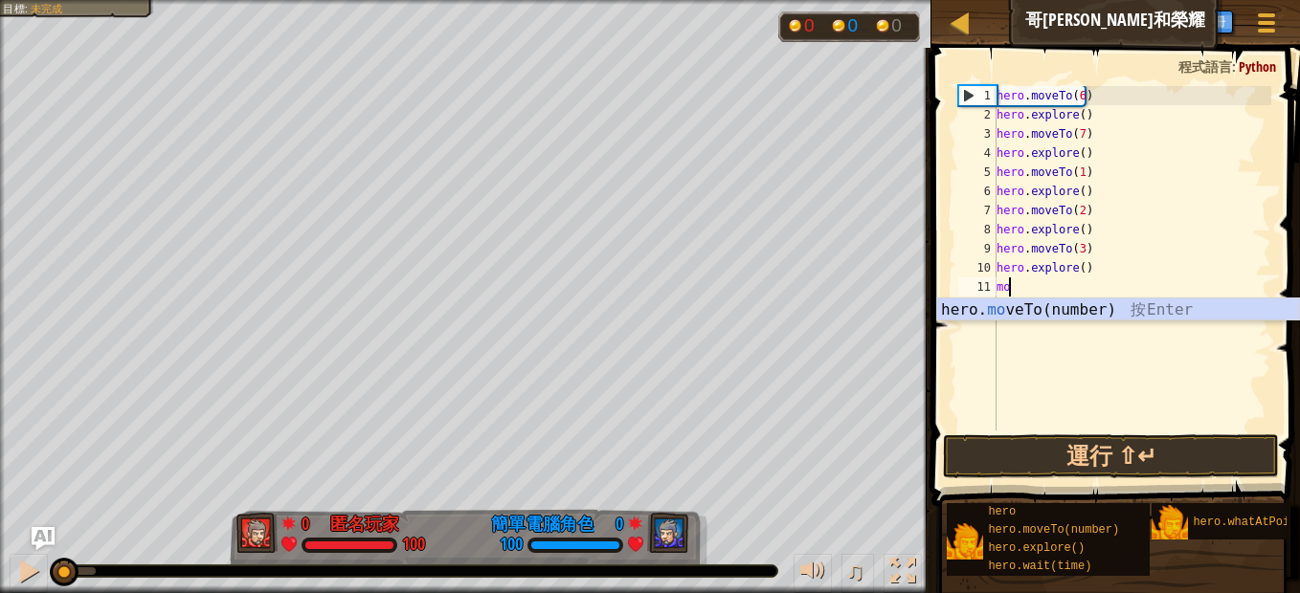
click at [1070, 306] on div "hero. mo veTo(number) 按 Enter" at bounding box center [1118, 333] width 362 height 69
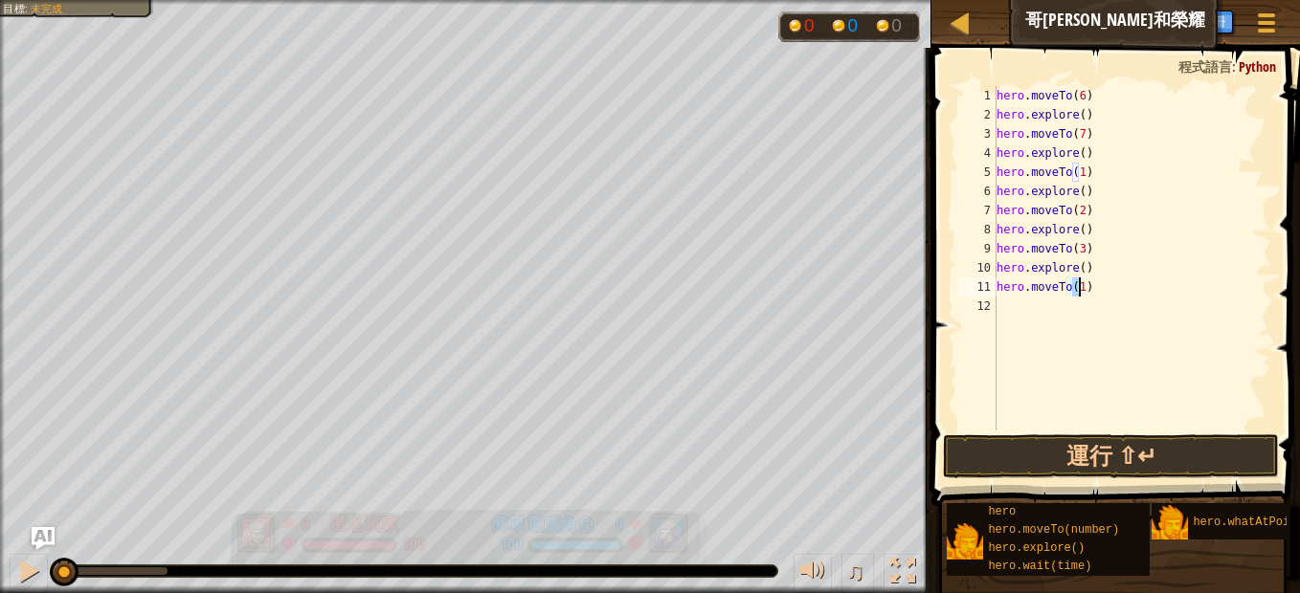
type textarea "hero.moveTo(4)"
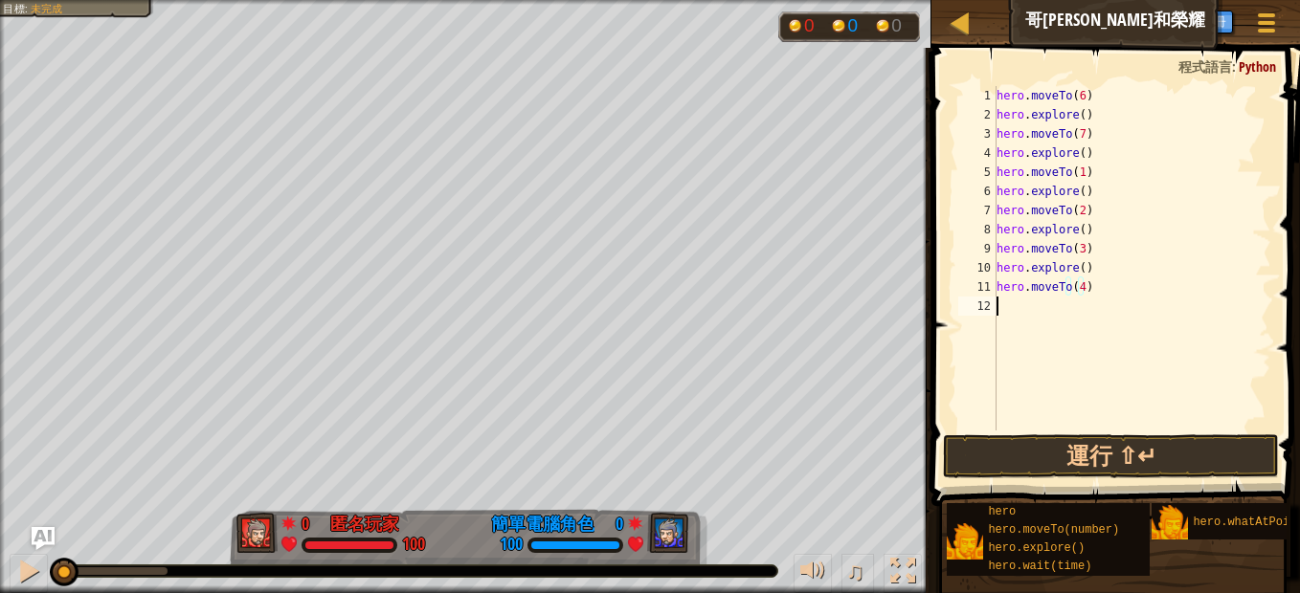
click at [1041, 306] on div "hero . moveTo ( 6 ) hero . explore ( ) hero . moveTo ( 7 ) hero . explore ( ) h…" at bounding box center [1131, 277] width 278 height 383
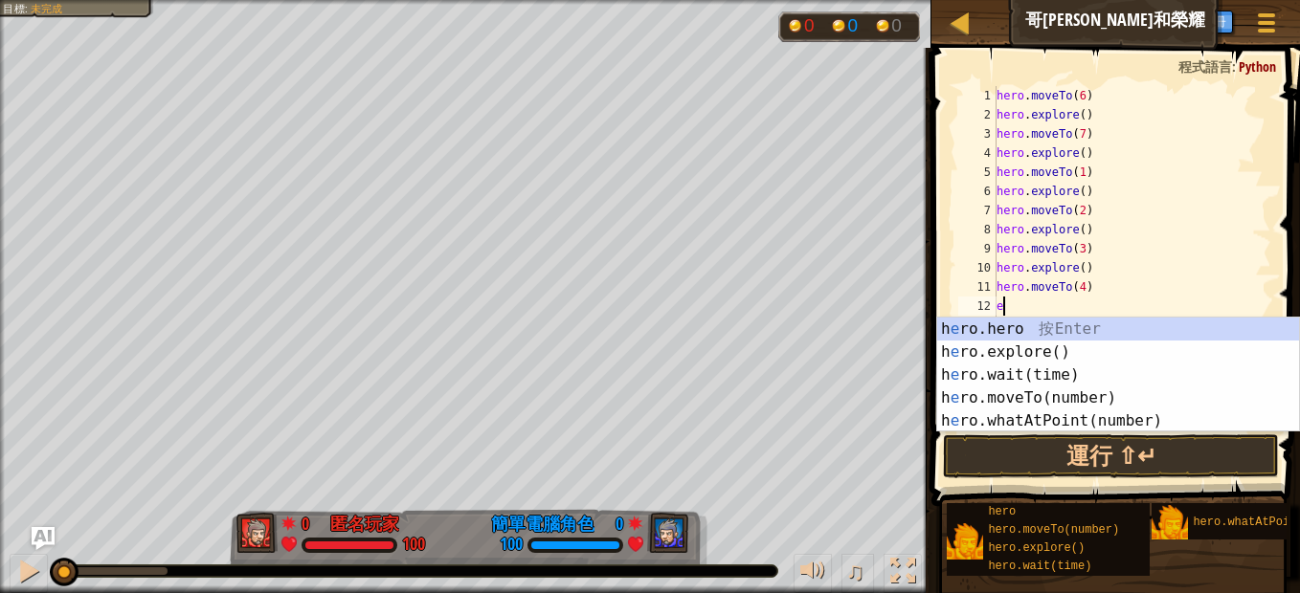
type textarea "ex"
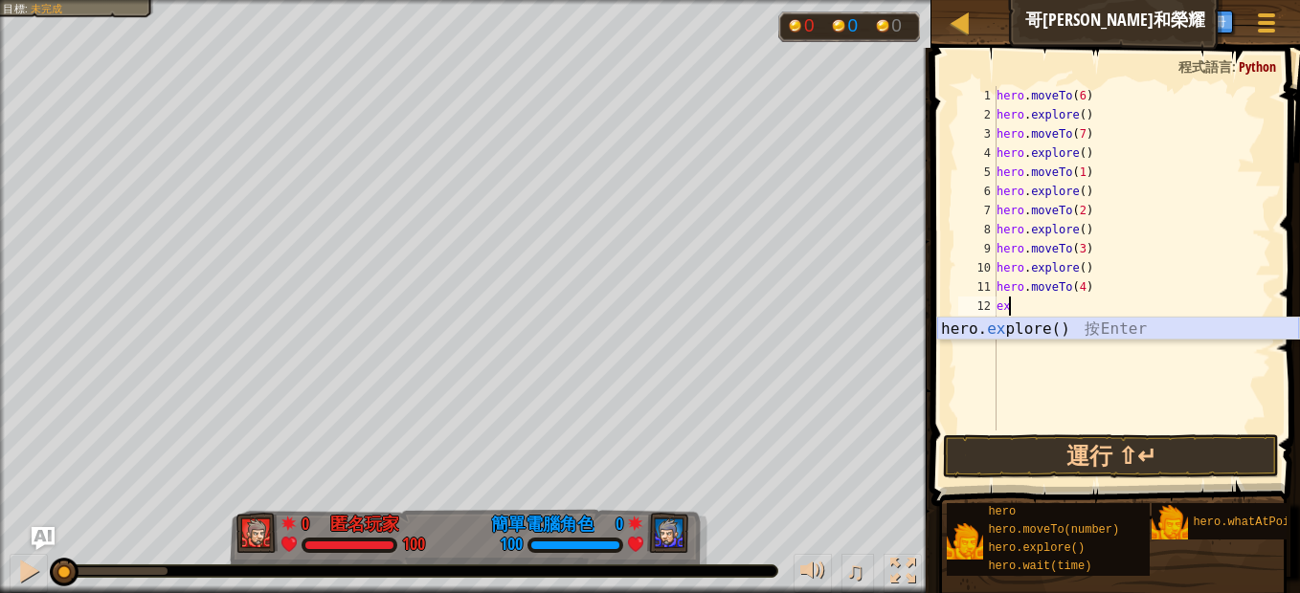
click at [1041, 332] on div "hero. ex plore() 按 Enter" at bounding box center [1118, 352] width 362 height 69
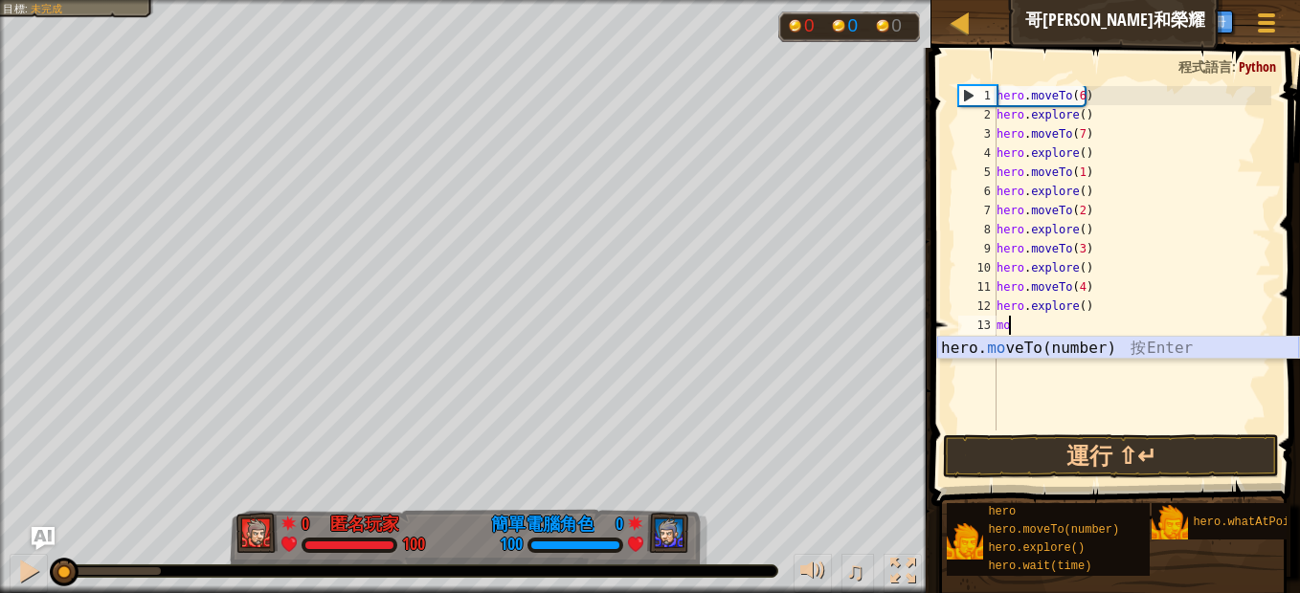
click at [1081, 342] on div "hero. mo veTo(number) 按 Enter" at bounding box center [1118, 371] width 362 height 69
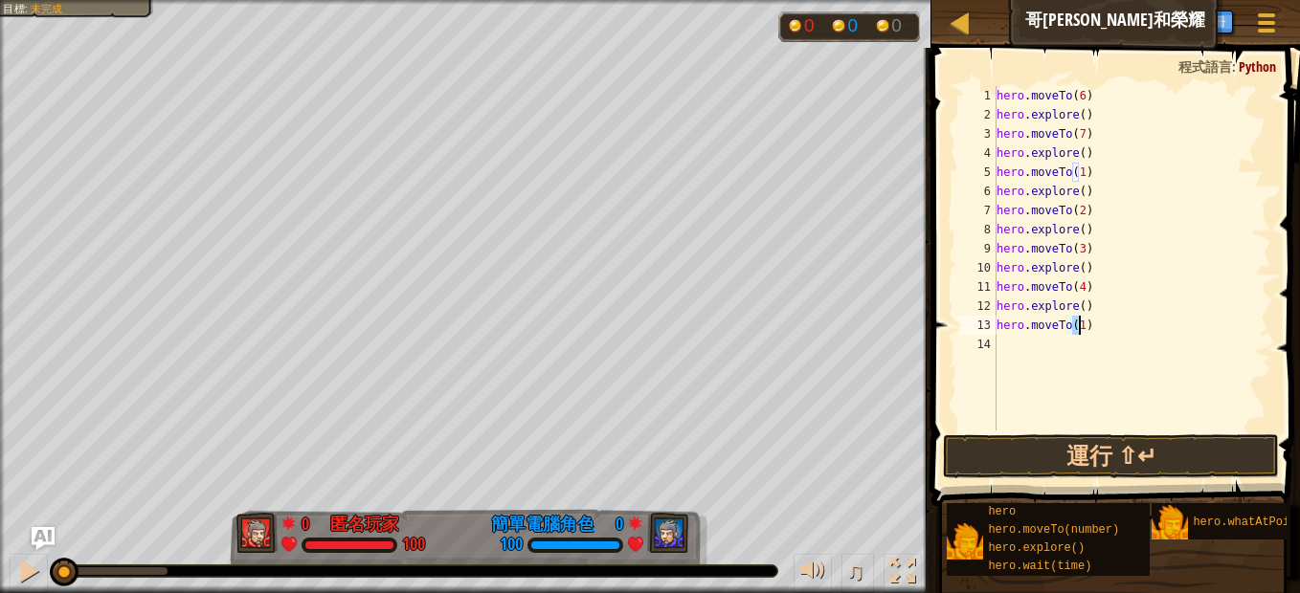
type textarea "hero.moveTo(5)"
click at [1071, 340] on div "hero . moveTo ( 6 ) hero . explore ( ) hero . moveTo ( 7 ) hero . explore ( ) h…" at bounding box center [1131, 277] width 278 height 383
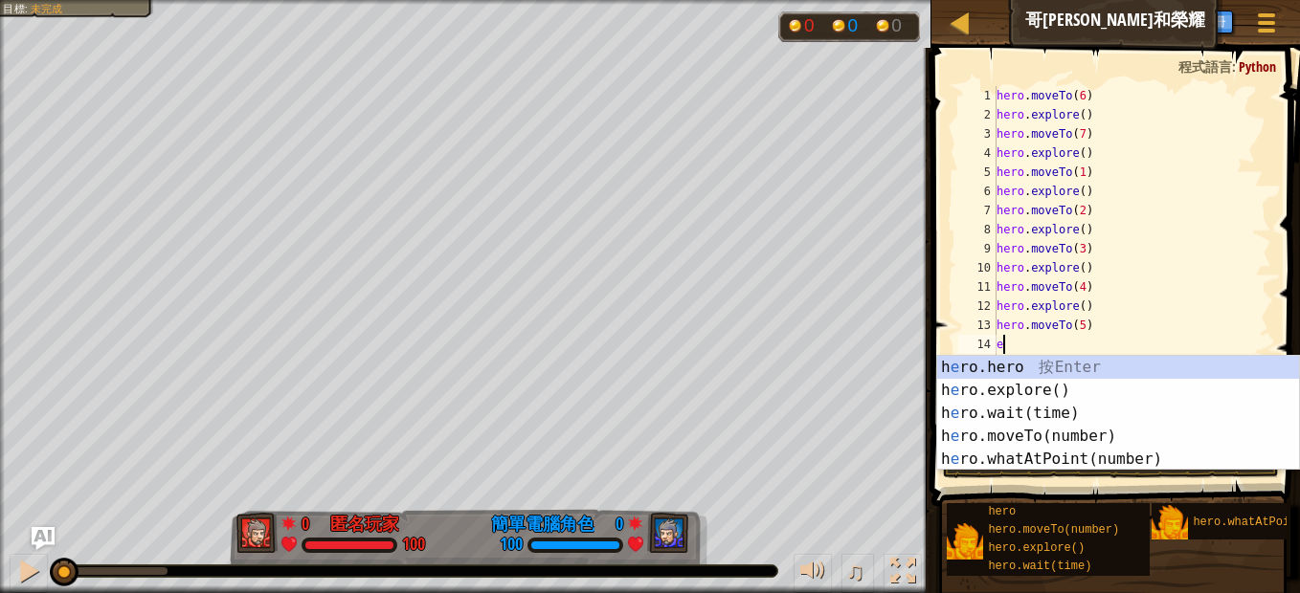
type textarea "ex"
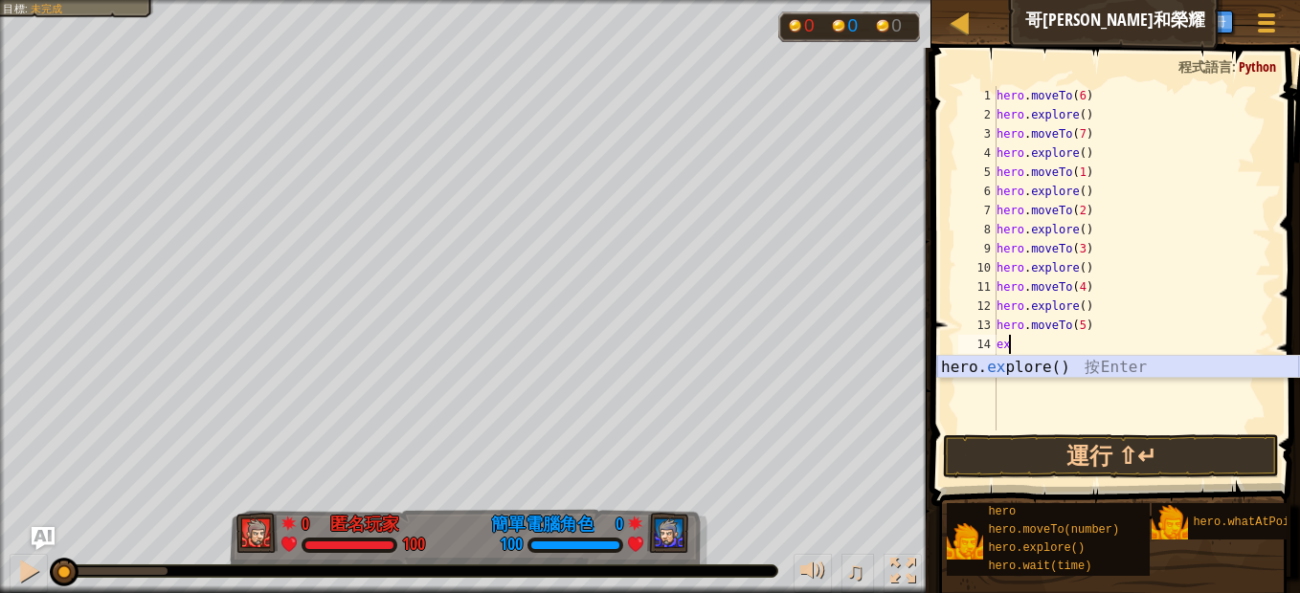
click at [1029, 359] on div "hero. ex plore() 按 Enter" at bounding box center [1118, 390] width 362 height 69
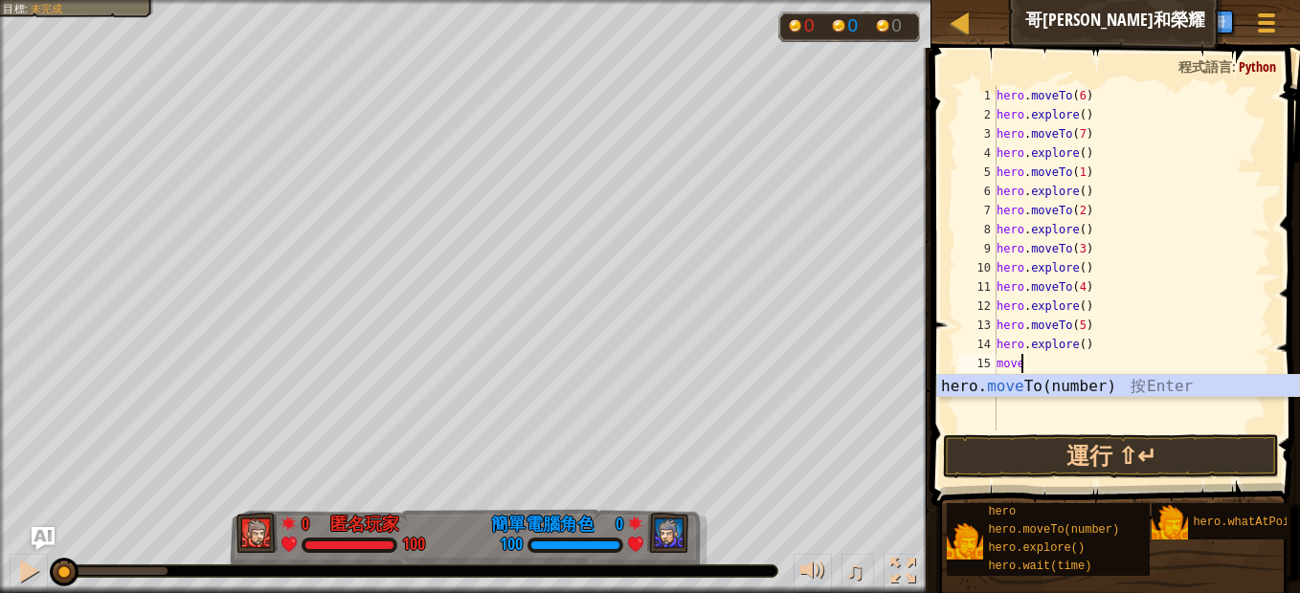
scroll to position [9, 1]
click at [1056, 386] on div "hero. move To(number) 按 Enter" at bounding box center [1118, 409] width 362 height 69
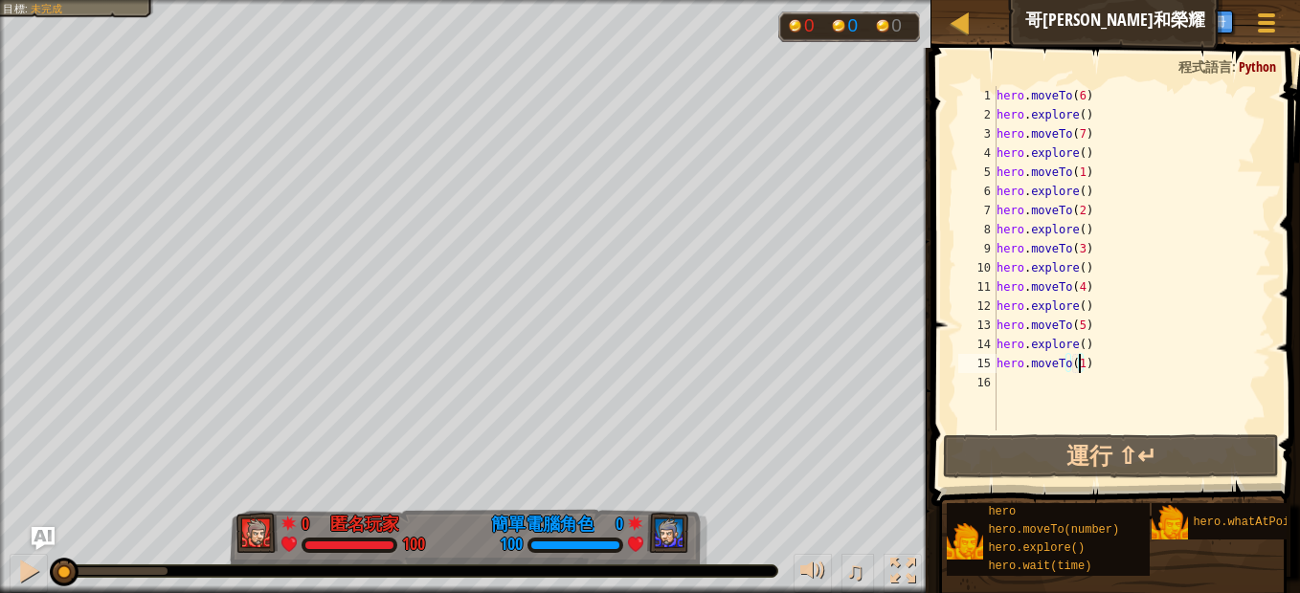
type textarea "hero.moveTo(11)"
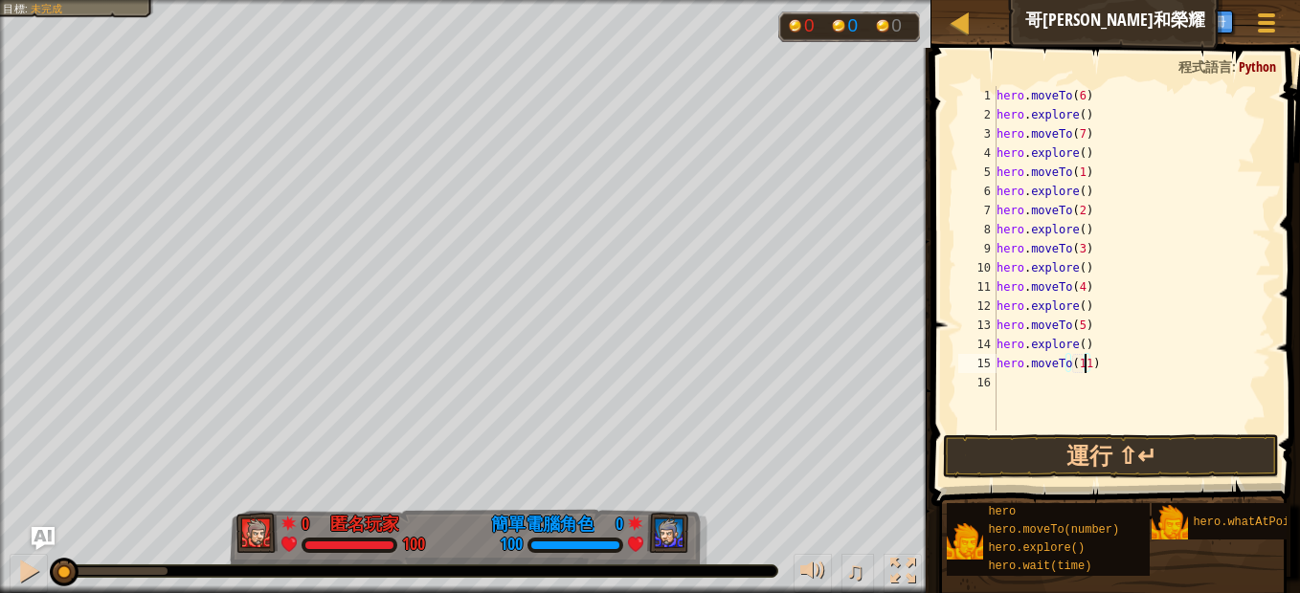
click at [1055, 377] on div "hero . moveTo ( 6 ) hero . explore ( ) hero . moveTo ( 7 ) hero . explore ( ) h…" at bounding box center [1131, 277] width 278 height 383
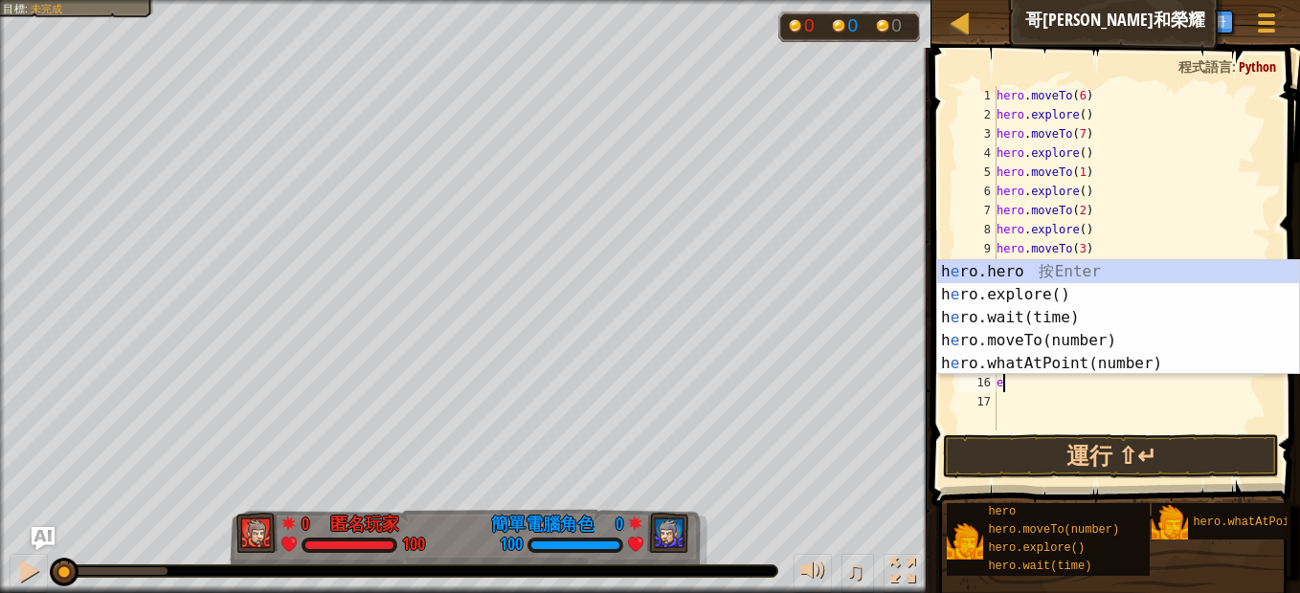
type textarea "ex"
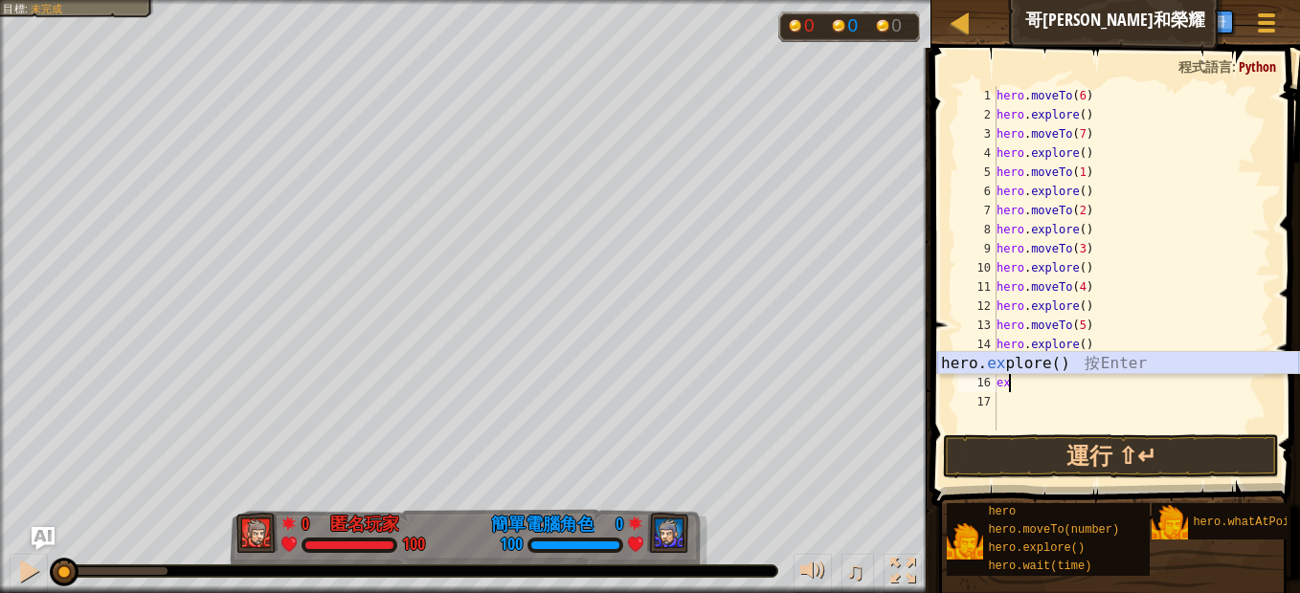
click at [1065, 358] on div "hero. ex plore() 按 Enter" at bounding box center [1118, 386] width 362 height 69
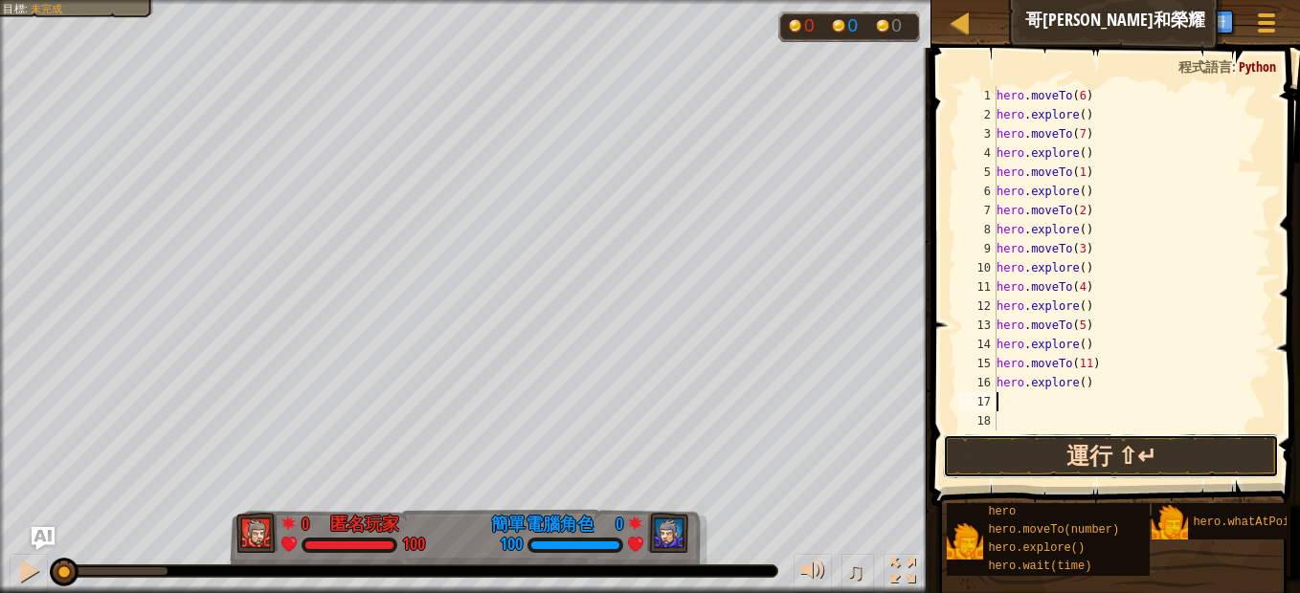
click at [1069, 444] on button "運行 ⇧↵" at bounding box center [1111, 456] width 336 height 44
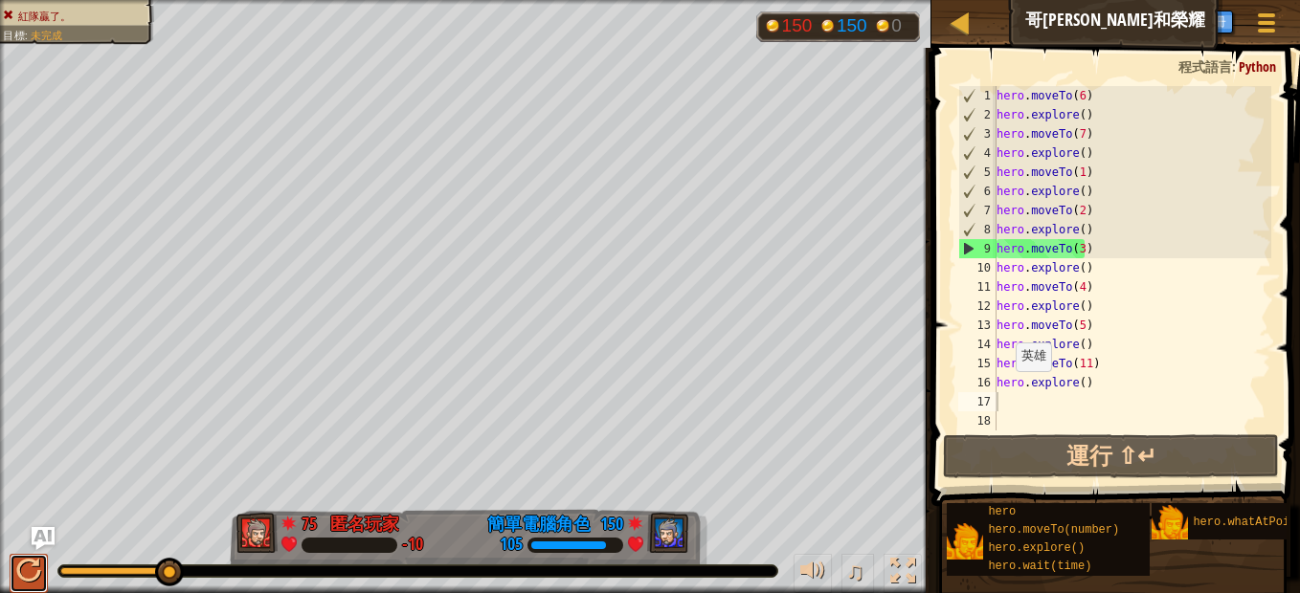
click at [28, 567] on div at bounding box center [28, 571] width 25 height 25
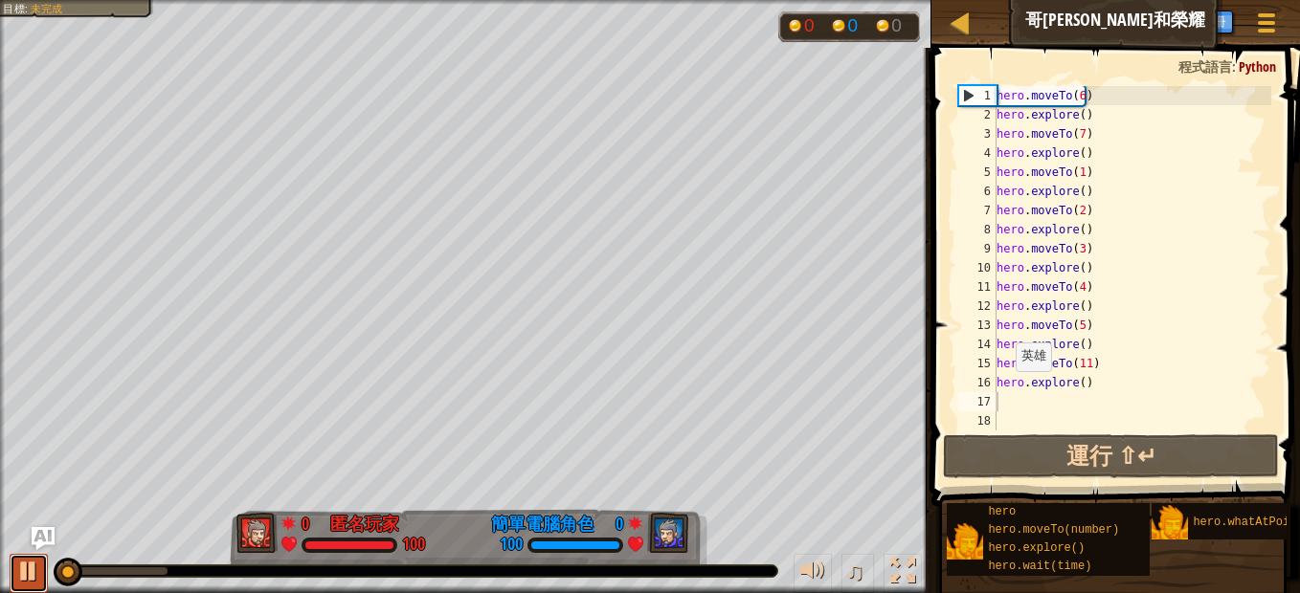
click at [40, 555] on button at bounding box center [29, 573] width 38 height 39
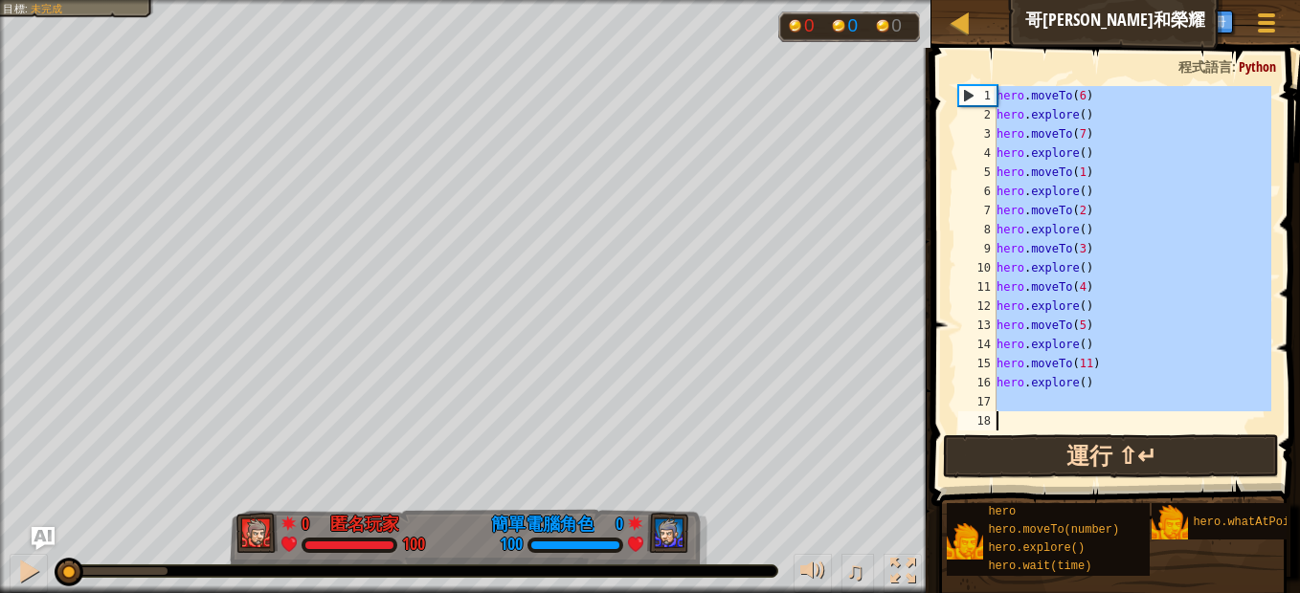
drag, startPoint x: 995, startPoint y: 89, endPoint x: 1208, endPoint y: 438, distance: 408.9
click at [1208, 438] on div "1 2 3 4 5 6 7 8 9 10 11 12 13 14 15 16 17 18 hero . moveTo ( 6 ) hero . explore…" at bounding box center [1112, 314] width 374 height 515
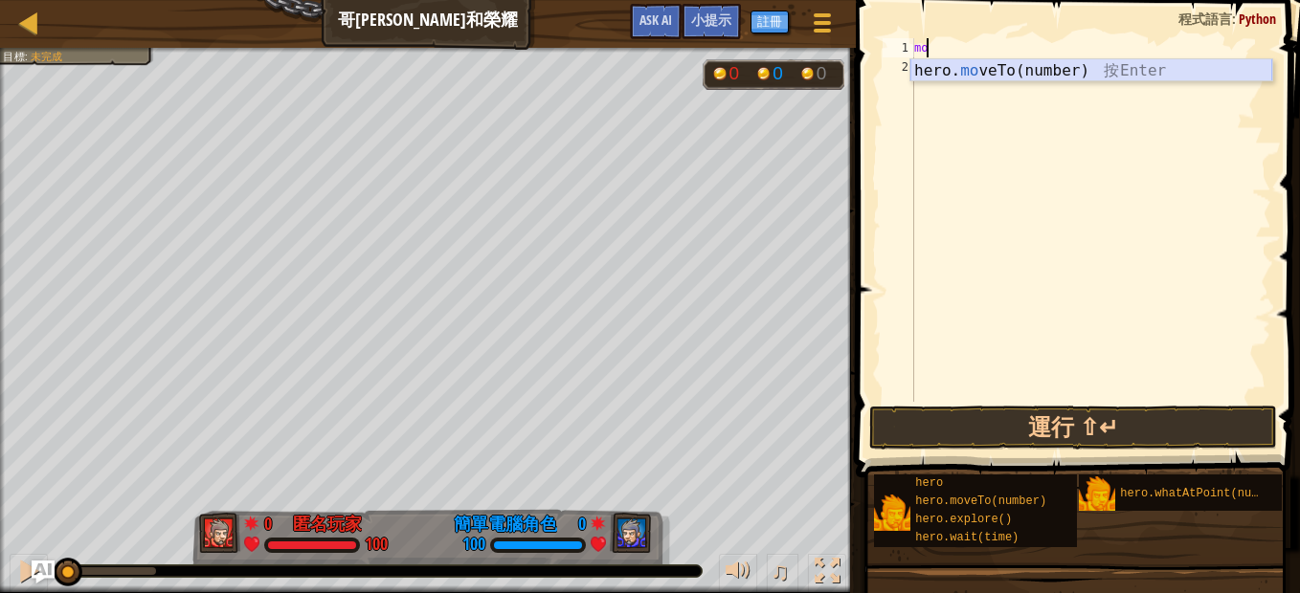
click at [1063, 67] on div "hero. mo veTo(number) 按 Enter" at bounding box center [1091, 93] width 362 height 69
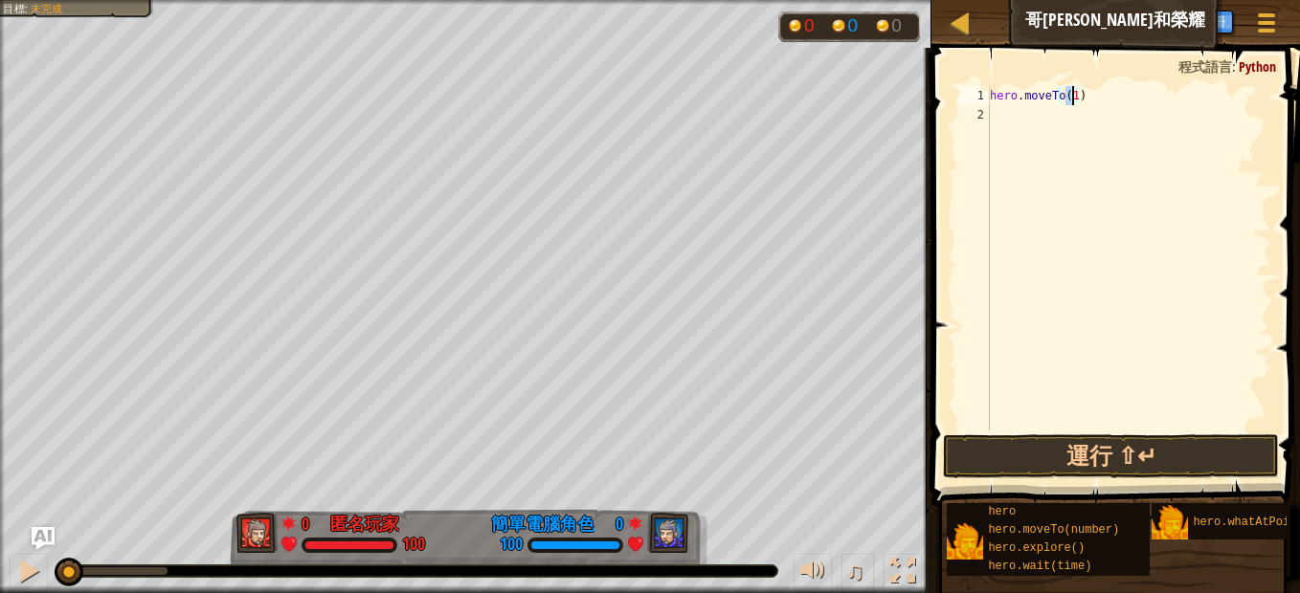
type textarea "hero.moveTo(6)"
click at [1043, 116] on div "hero . moveTo ( 6 )" at bounding box center [1128, 277] width 285 height 383
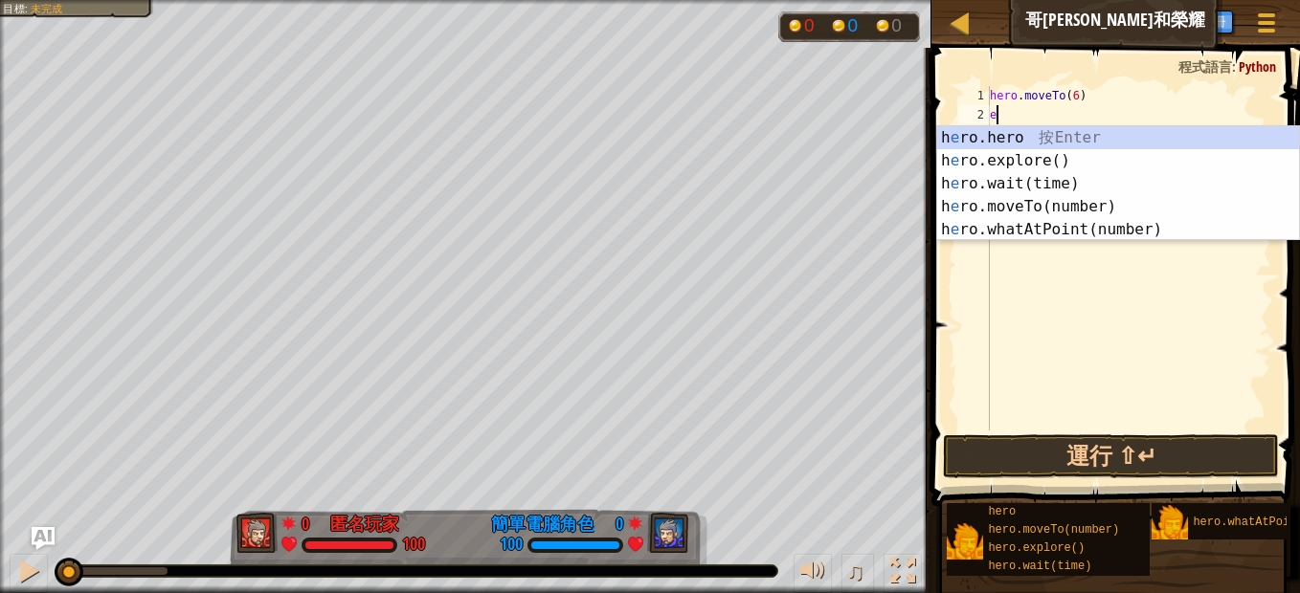
type textarea "ex"
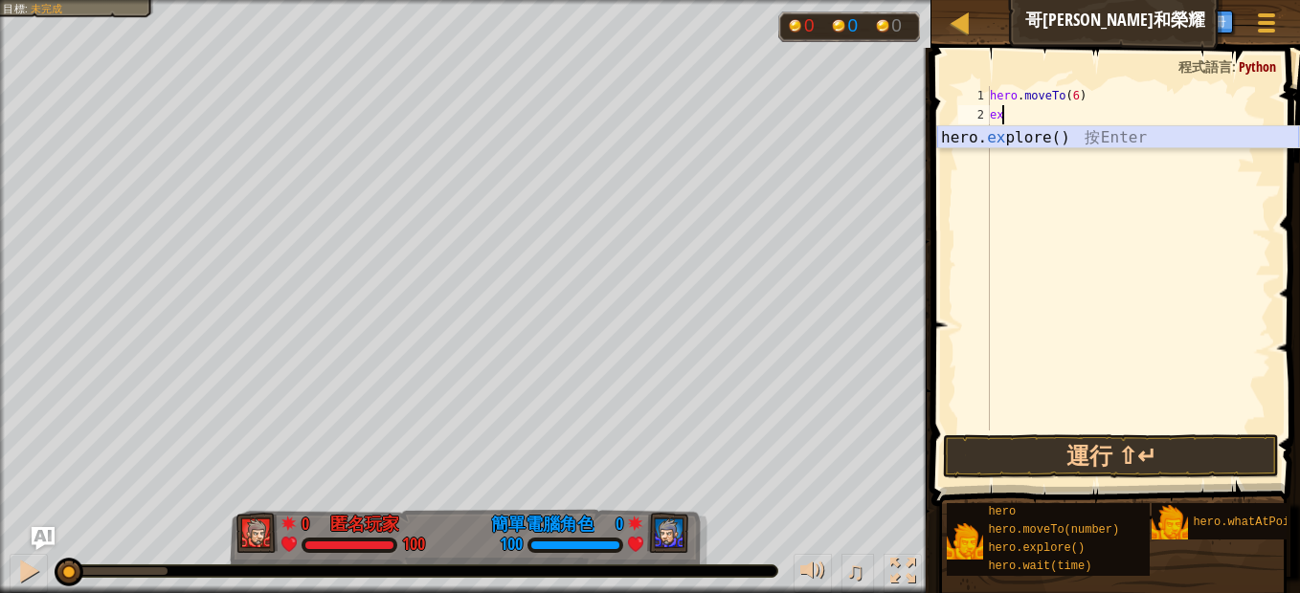
click at [998, 138] on div "hero. ex plore() 按 Enter" at bounding box center [1118, 160] width 362 height 69
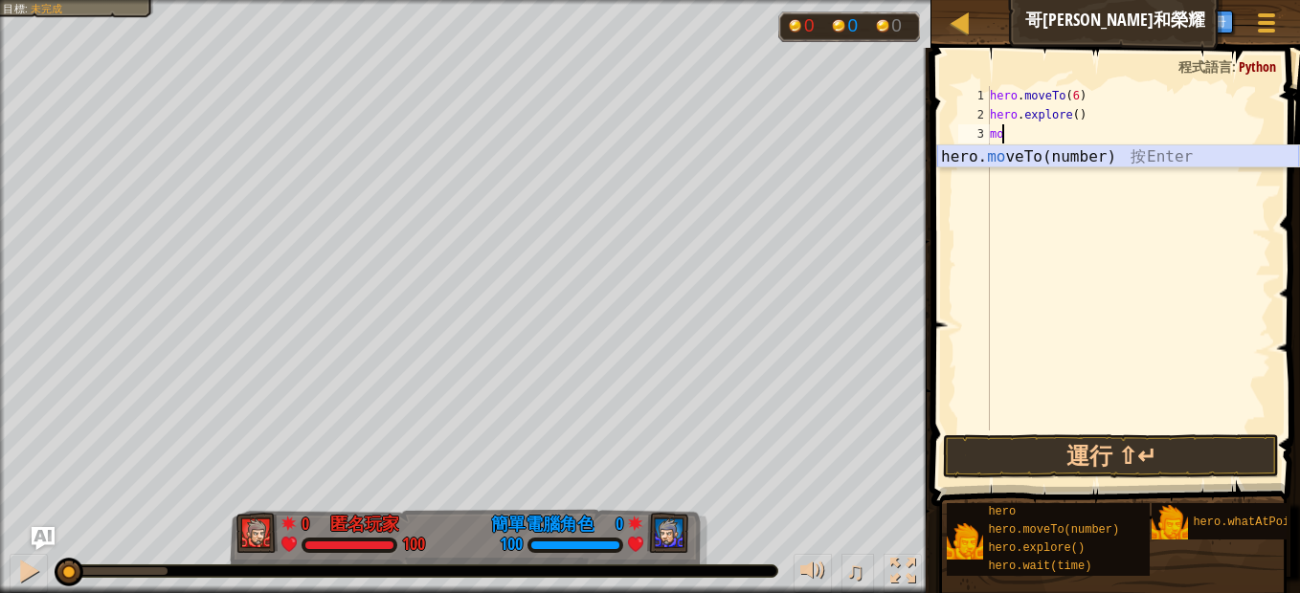
click at [1019, 149] on div "hero. mo veTo(number) 按 Enter" at bounding box center [1118, 179] width 362 height 69
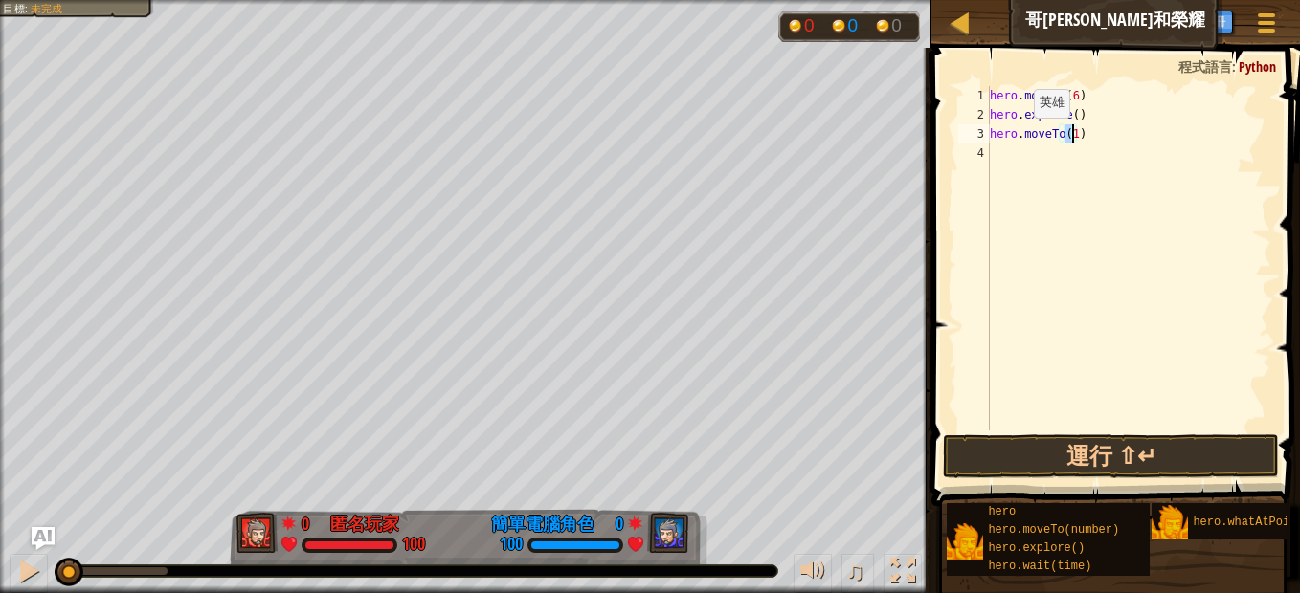
type textarea "hero.moveTo(7)"
click at [1008, 145] on div "hero . moveTo ( 6 ) hero . explore ( ) hero . moveTo ( 7 )" at bounding box center [1128, 277] width 285 height 383
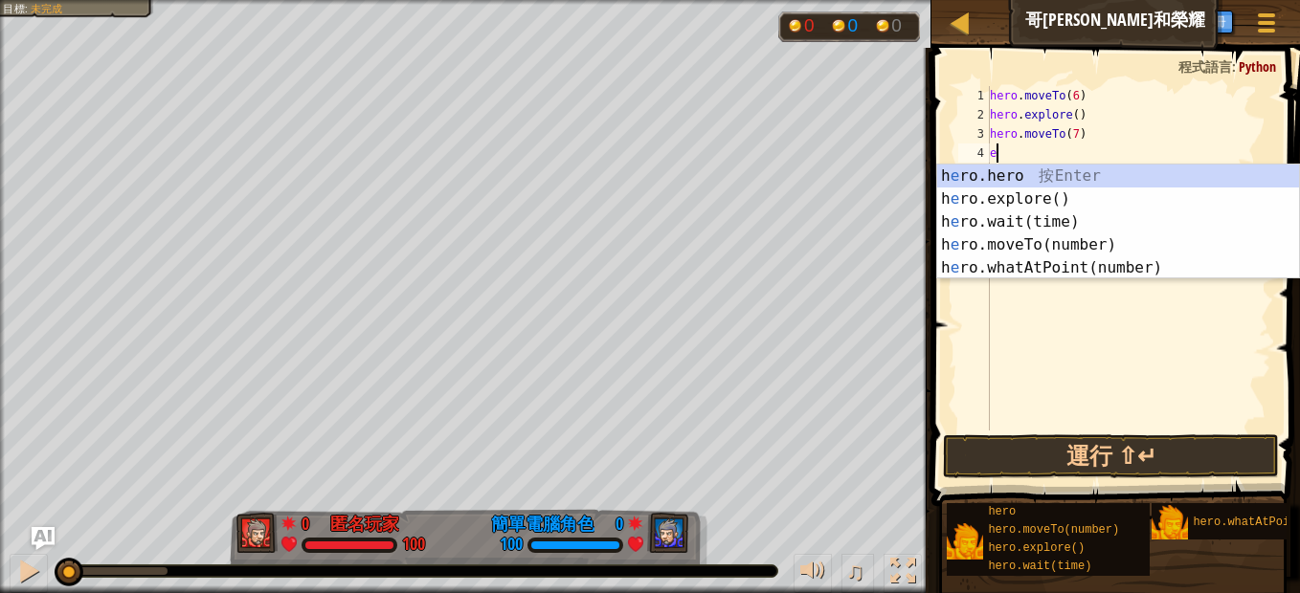
type textarea "ex"
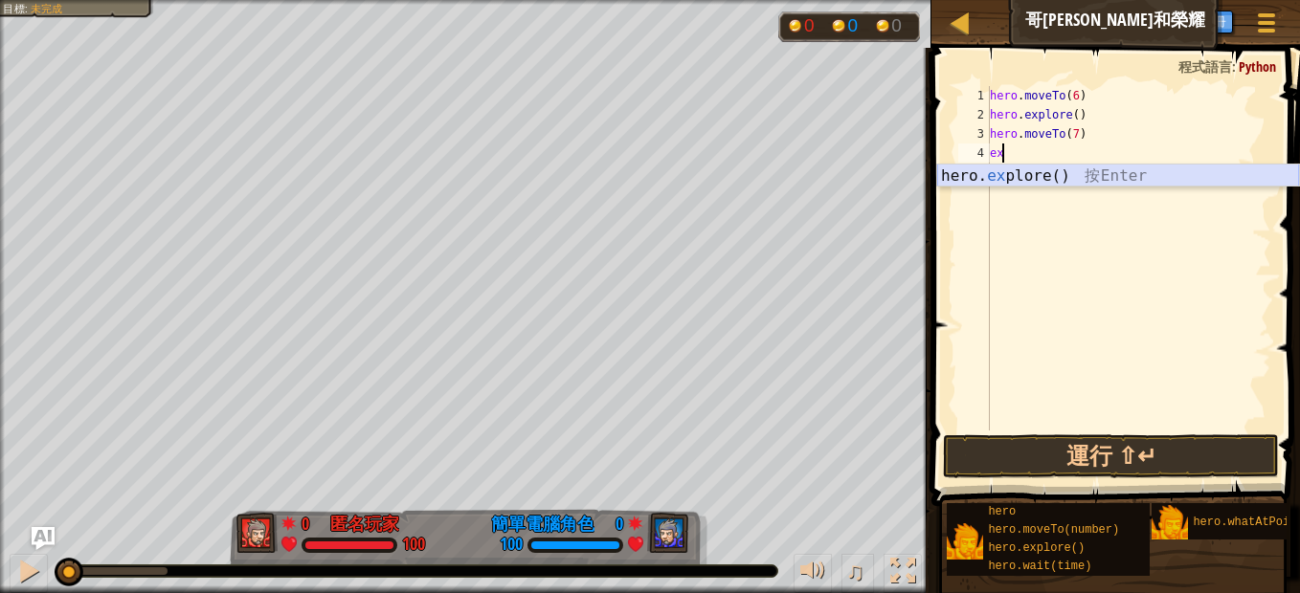
click at [1031, 169] on div "hero. ex plore() 按 Enter" at bounding box center [1118, 199] width 362 height 69
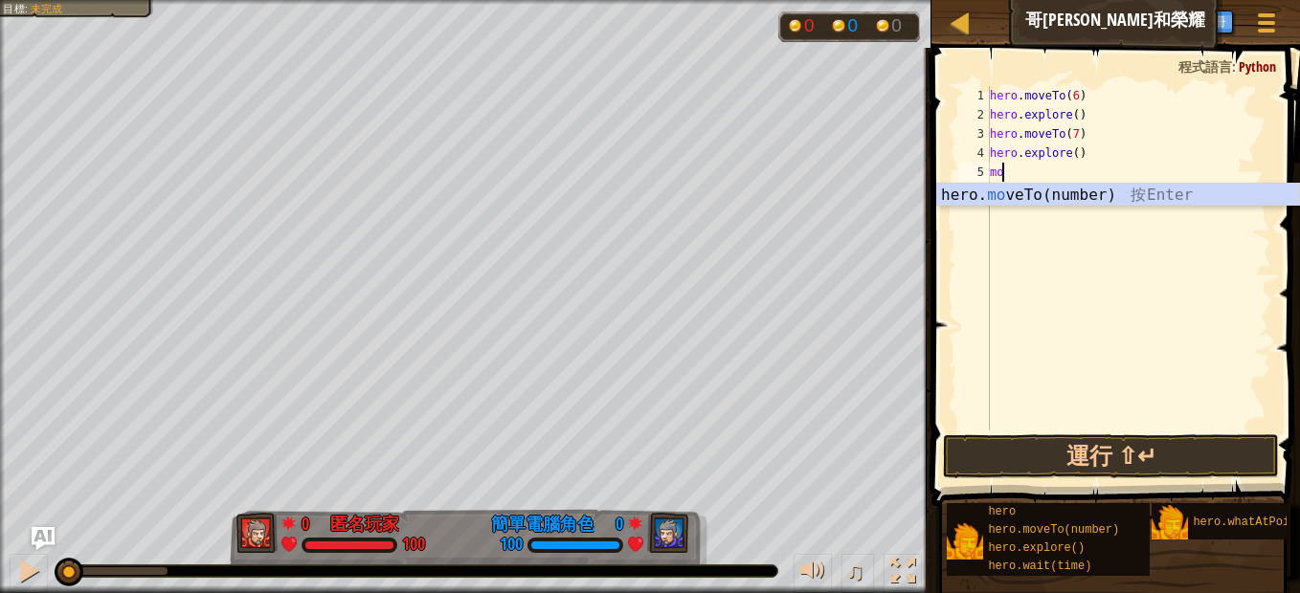
click at [1021, 185] on div "hero. mo veTo(number) 按 Enter" at bounding box center [1118, 218] width 362 height 69
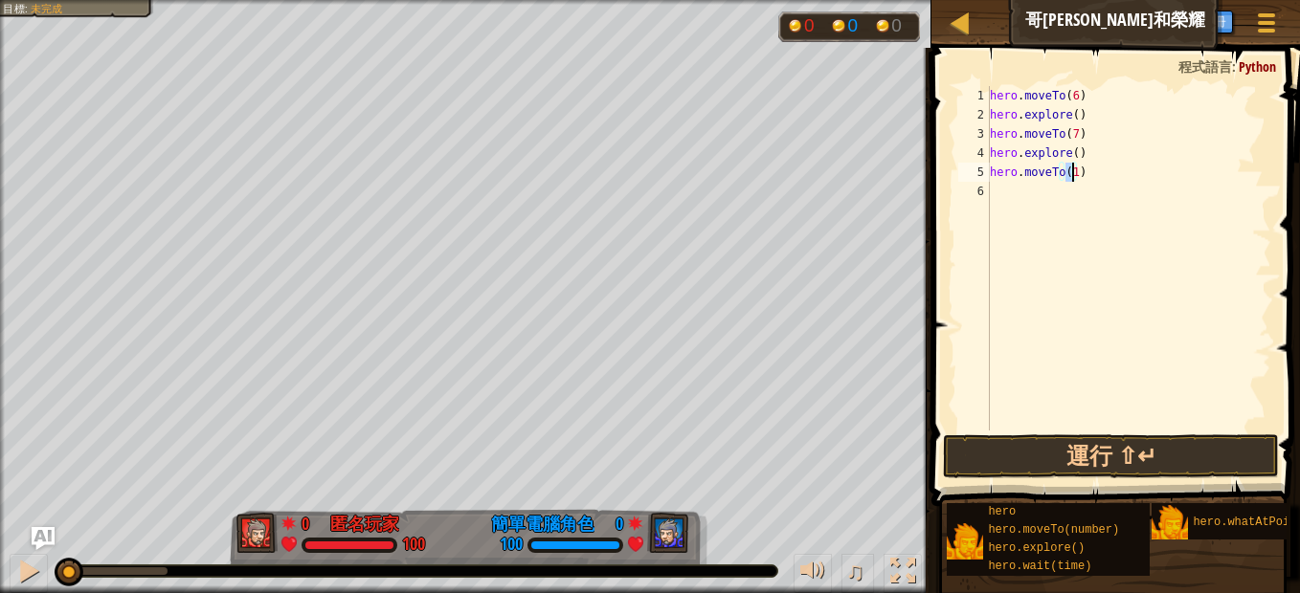
type textarea "hero.moveTo(6)"
